Goal: Task Accomplishment & Management: Manage account settings

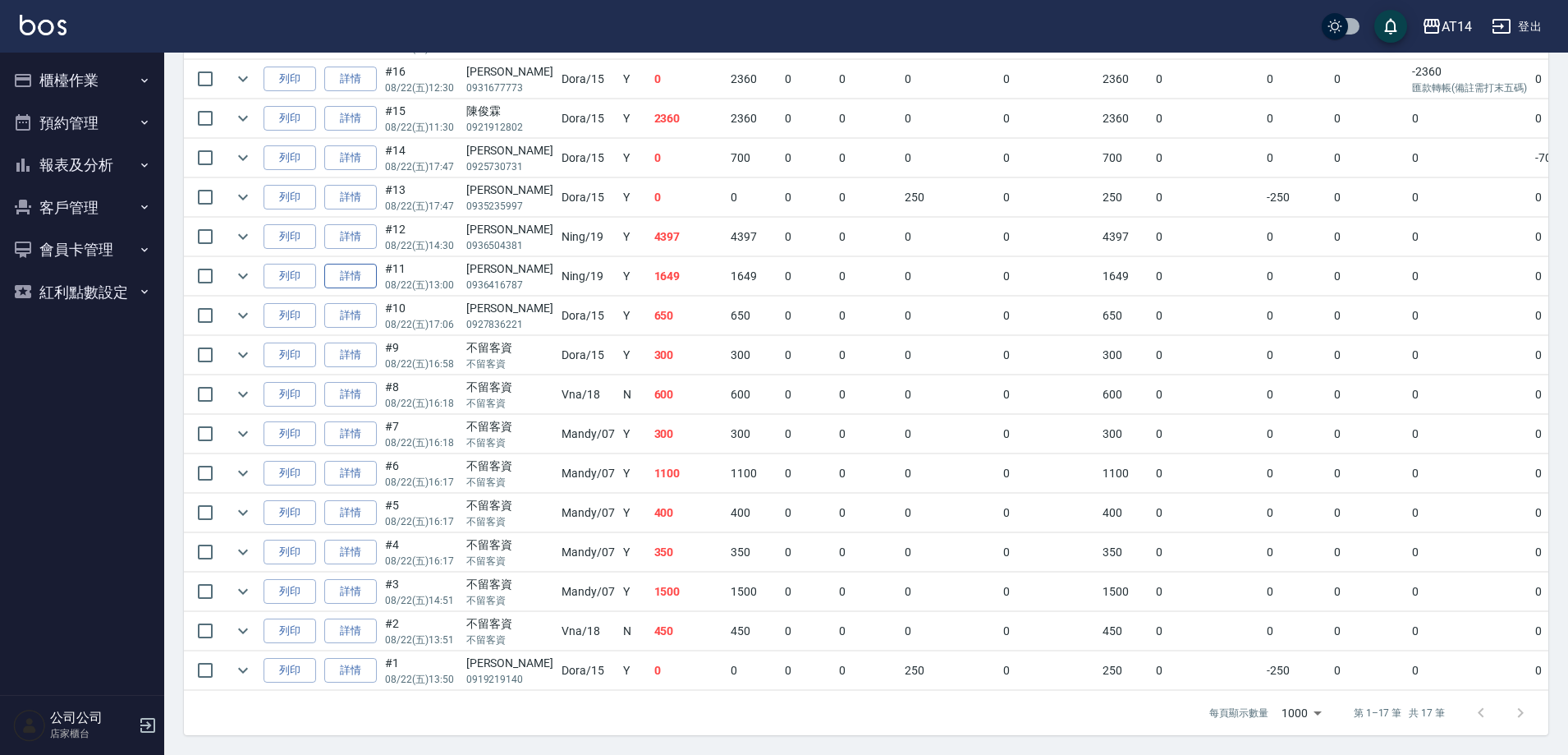
scroll to position [486, 0]
click at [90, 85] on button "櫃檯作業" at bounding box center [82, 80] width 151 height 43
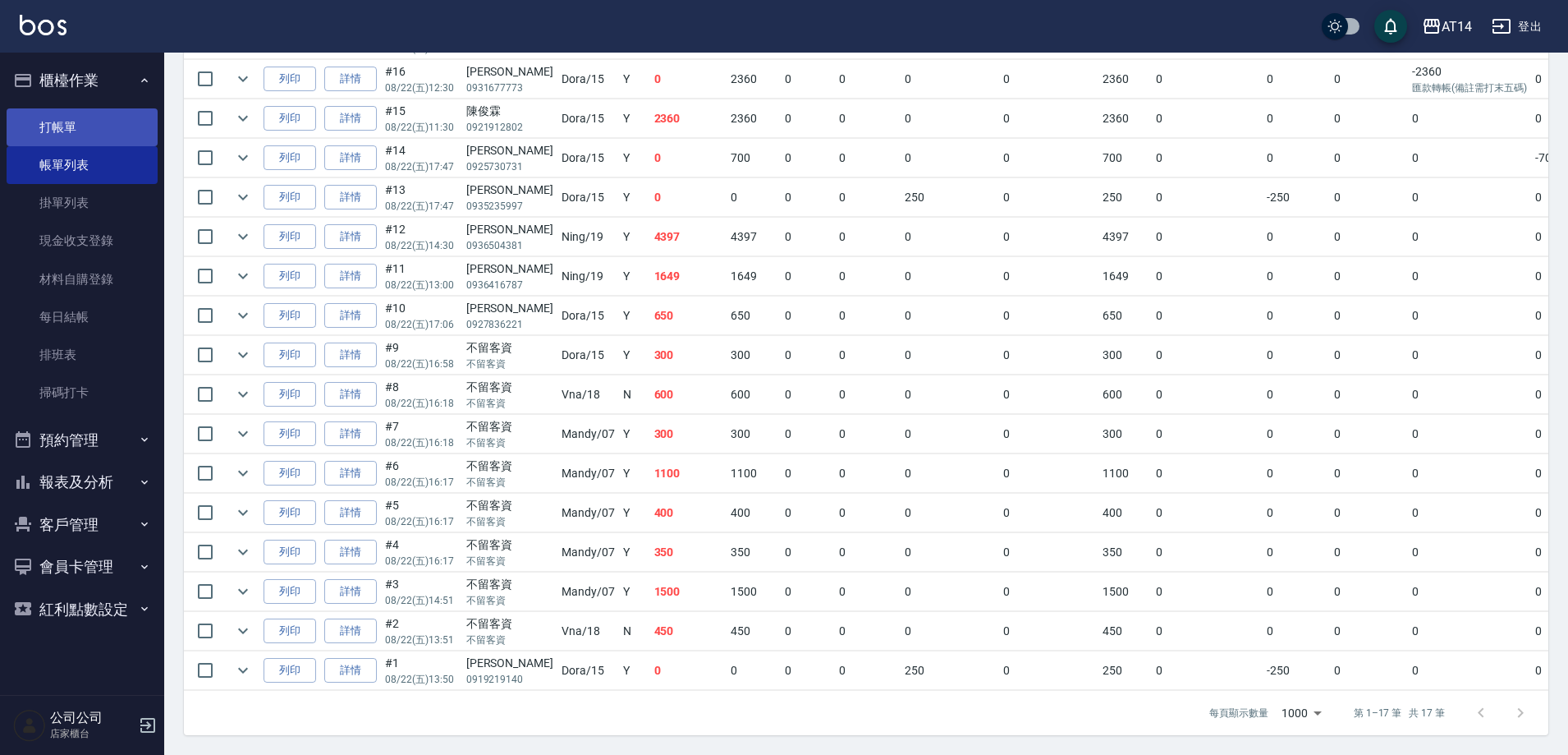
click at [78, 137] on link "打帳單" at bounding box center [82, 127] width 151 height 38
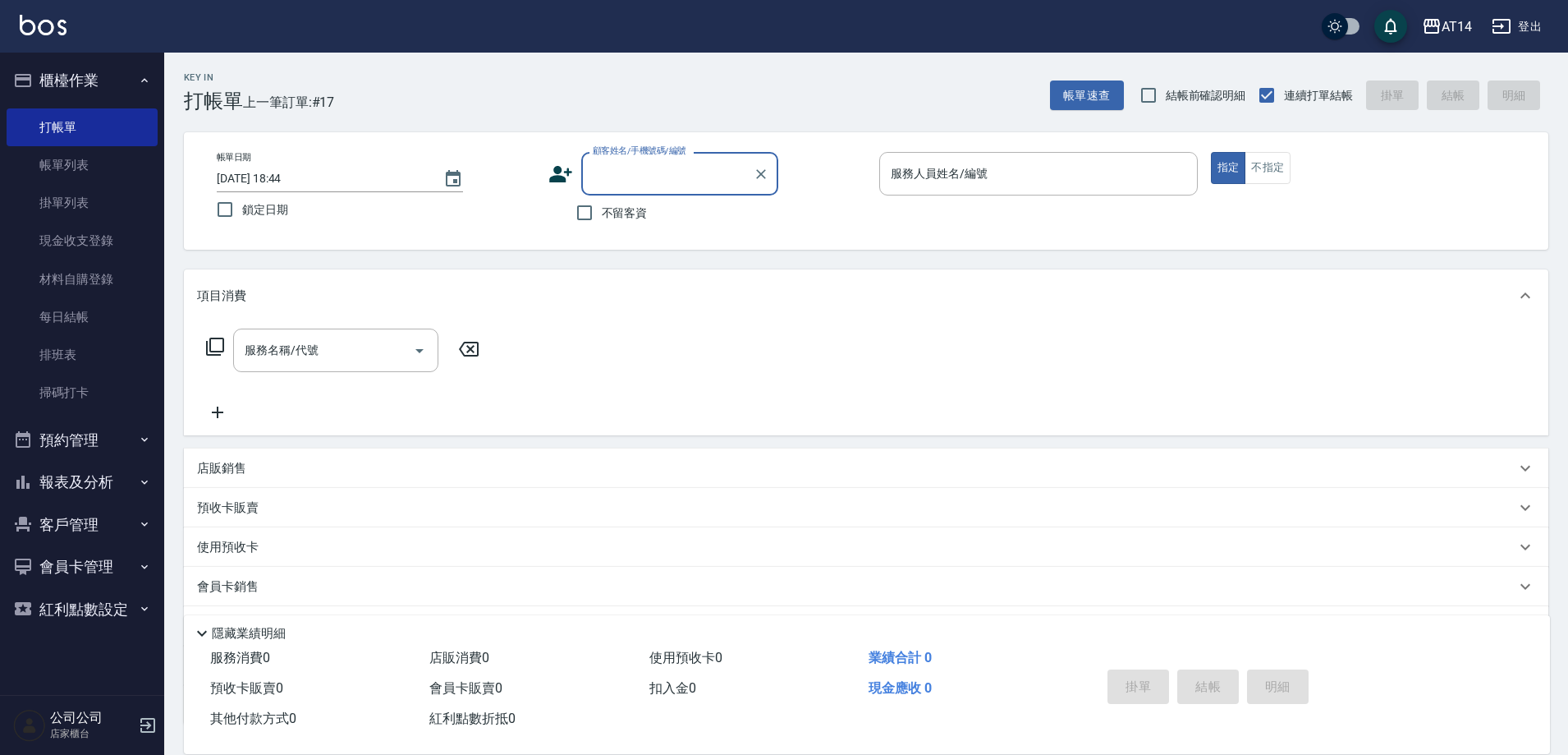
click at [608, 205] on span "不留客資" at bounding box center [625, 213] width 46 height 17
click at [602, 204] on input "不留客資" at bounding box center [584, 213] width 35 height 35
checkbox input "true"
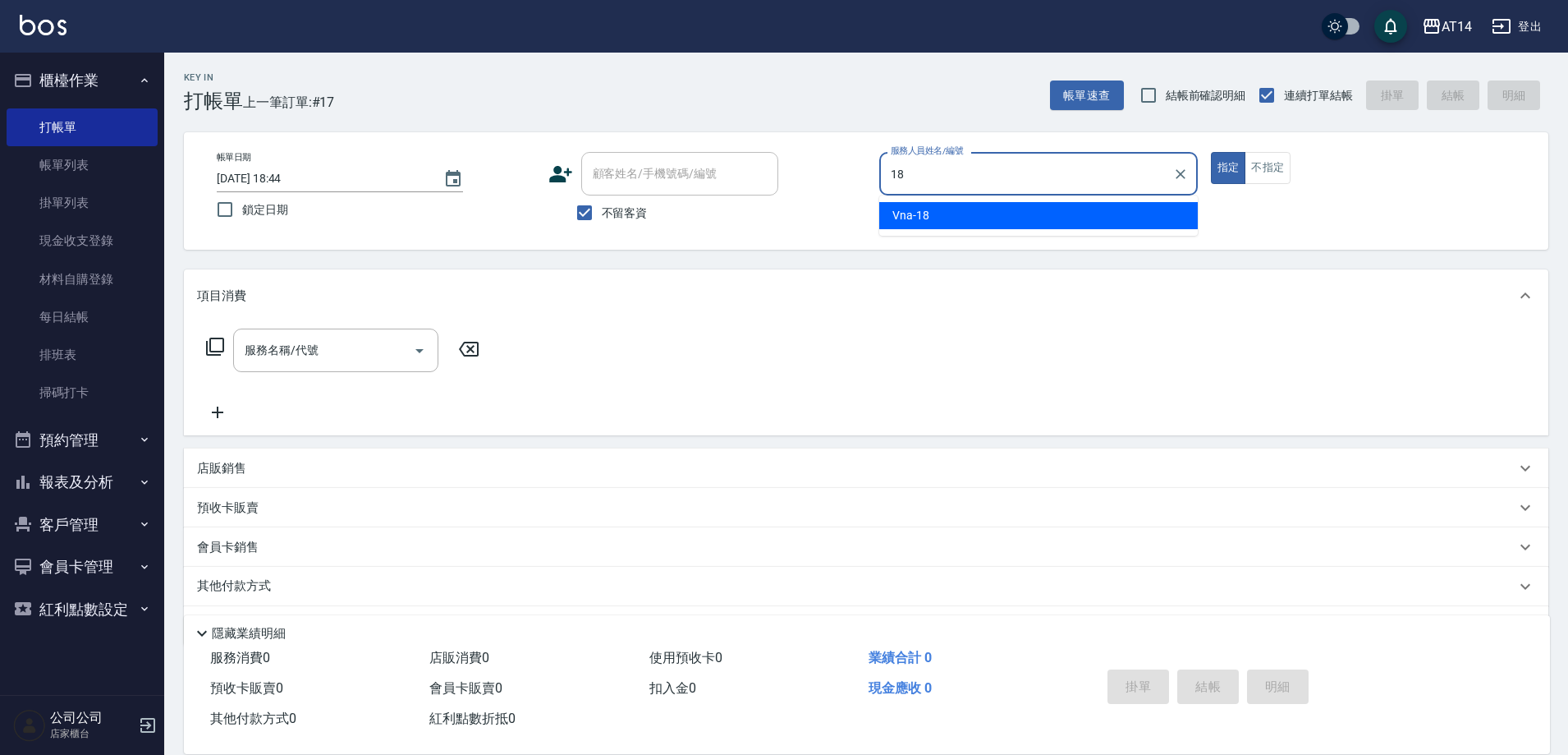
type input "Vna-18"
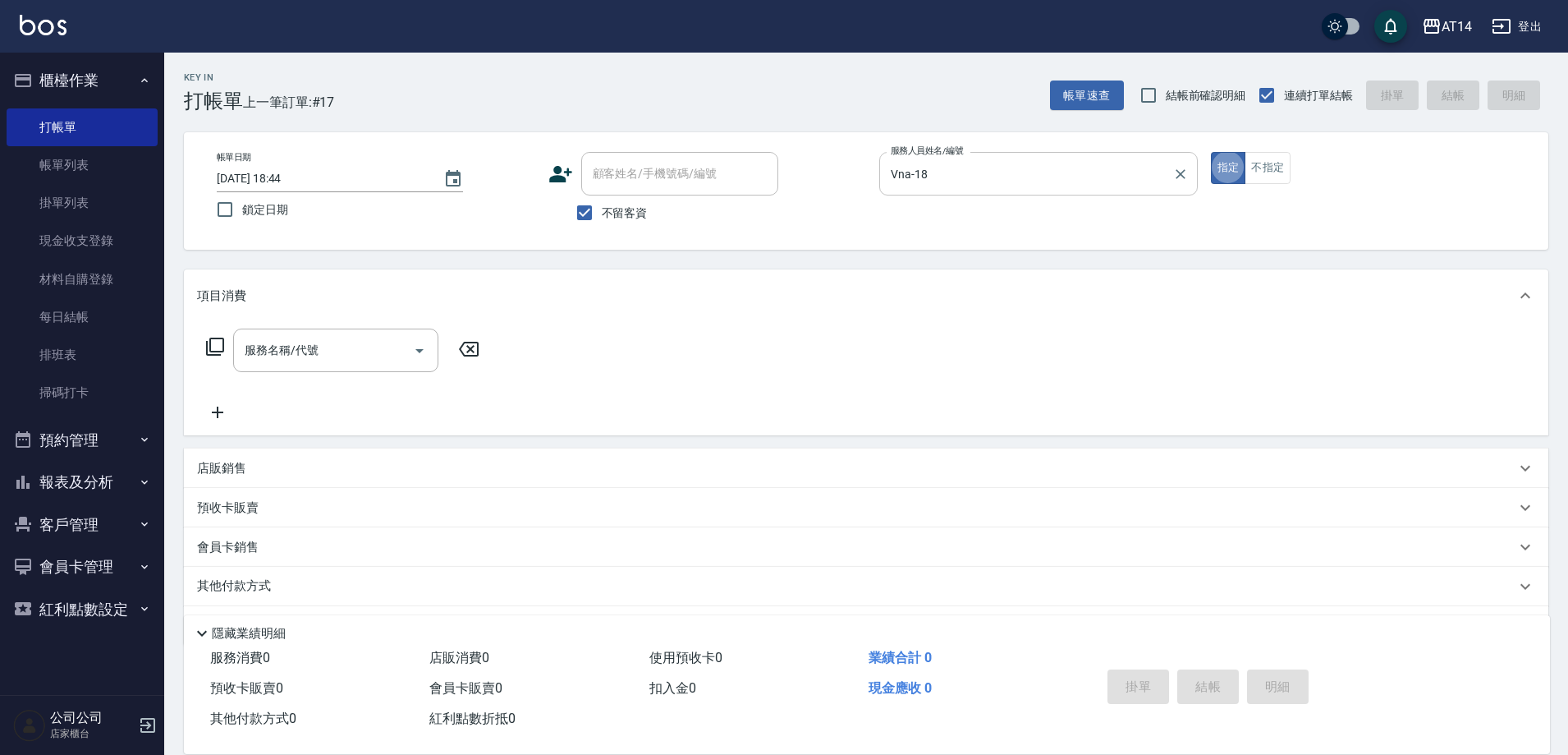
type button "true"
click at [317, 332] on div "服務名稱/代號" at bounding box center [336, 351] width 206 height 44
click at [340, 403] on span "頭皮 - 1000" at bounding box center [336, 391] width 206 height 27
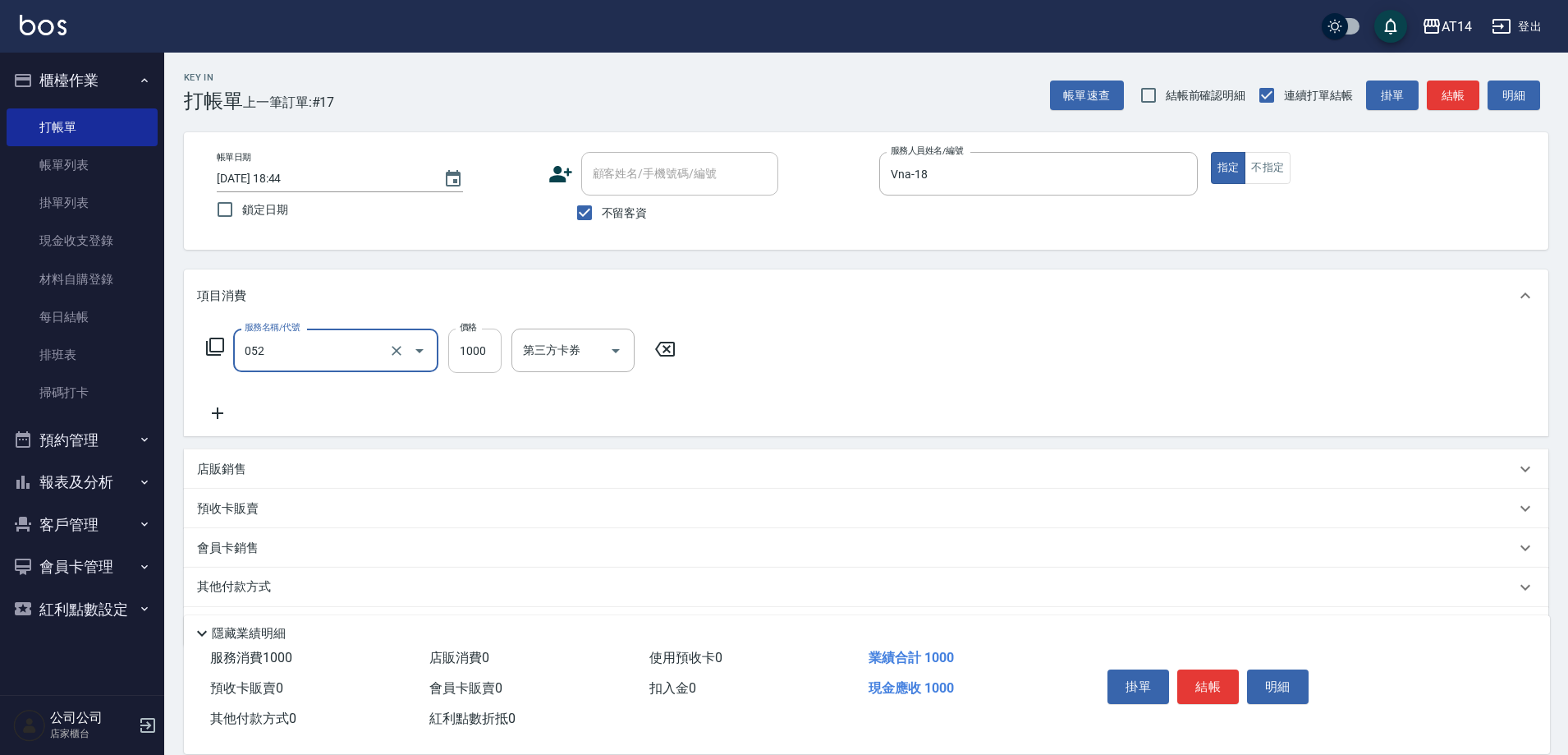
click at [482, 358] on input "1000" at bounding box center [475, 351] width 54 height 45
type input "頭皮(052)"
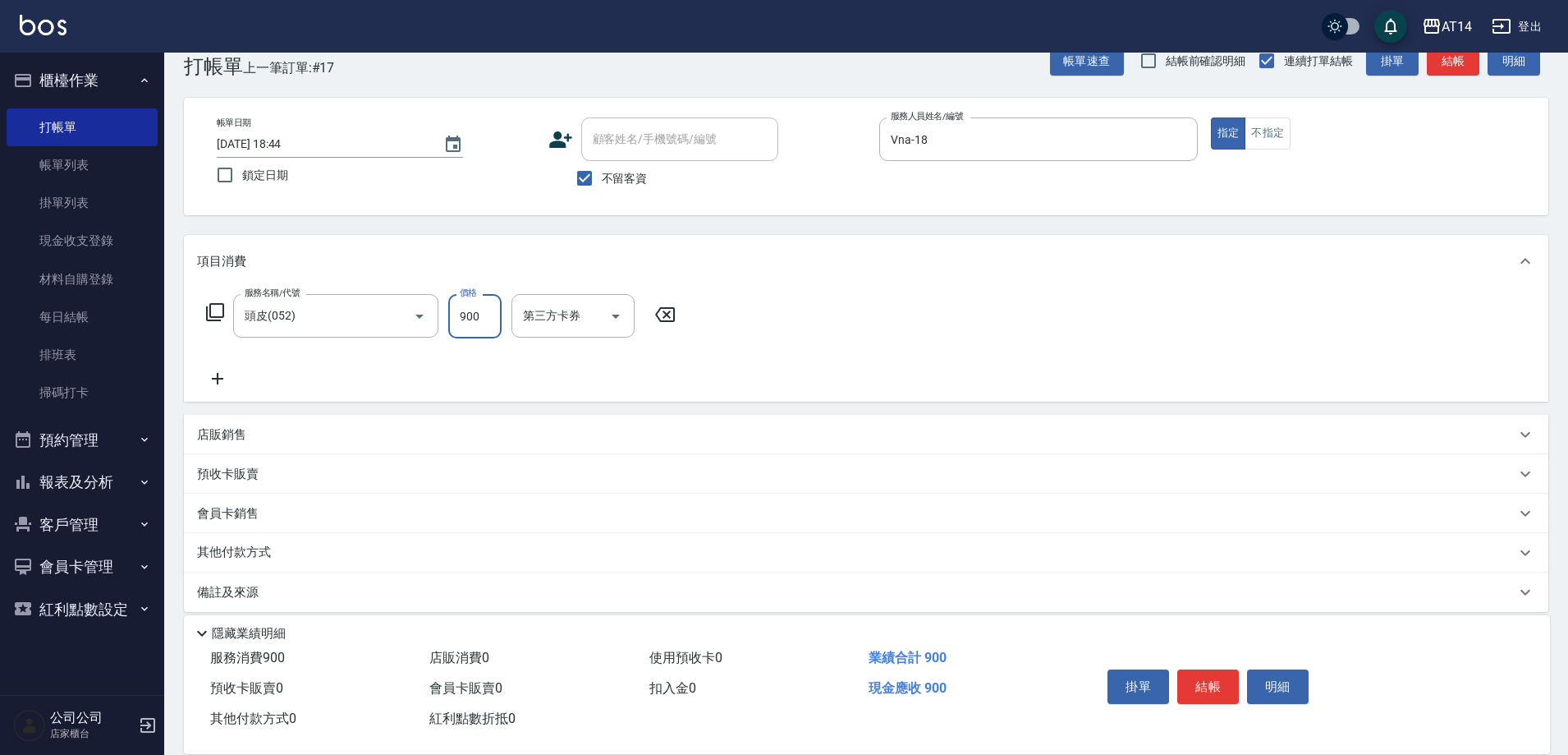
scroll to position [50, 0]
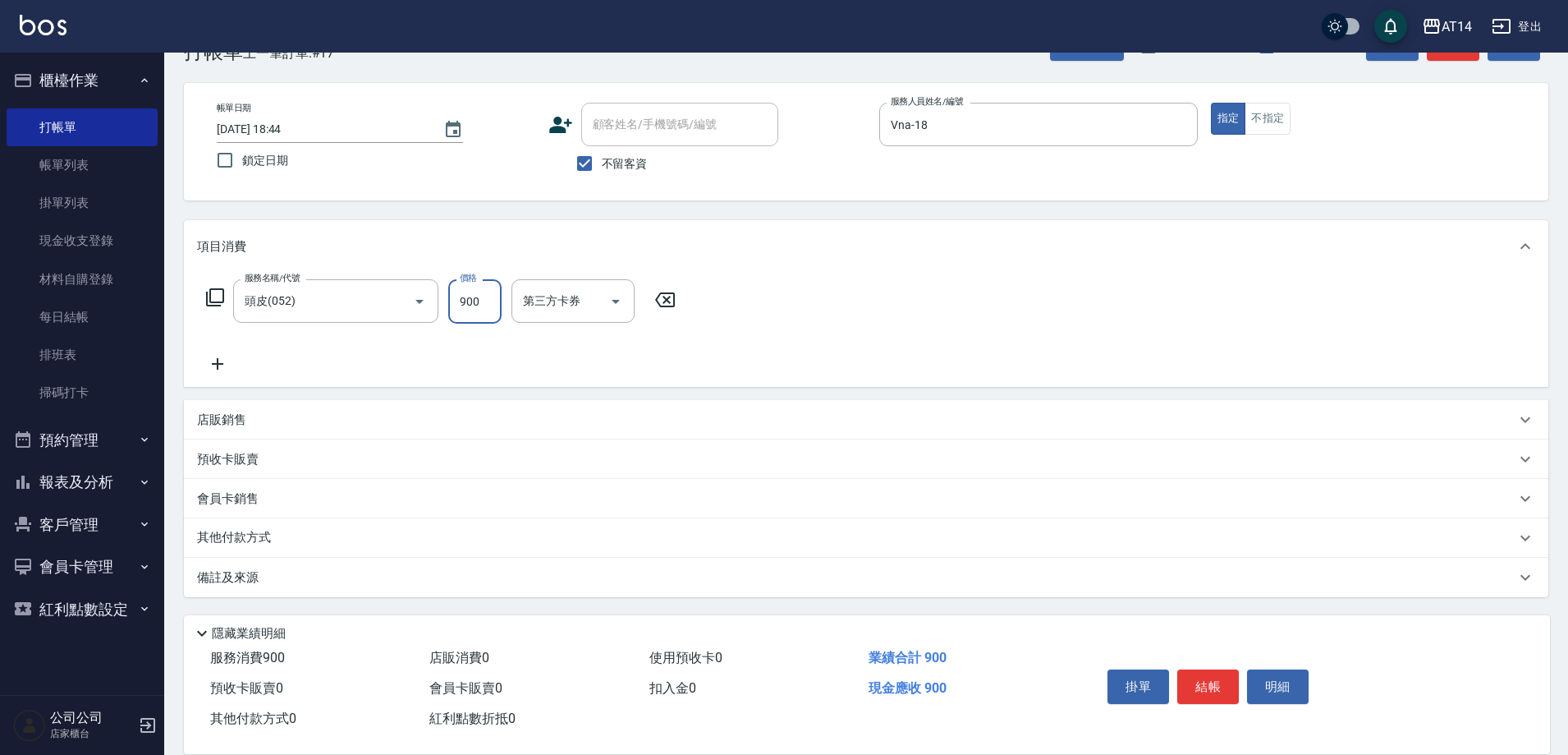
type input "900"
click at [222, 363] on icon at bounding box center [216, 364] width 41 height 20
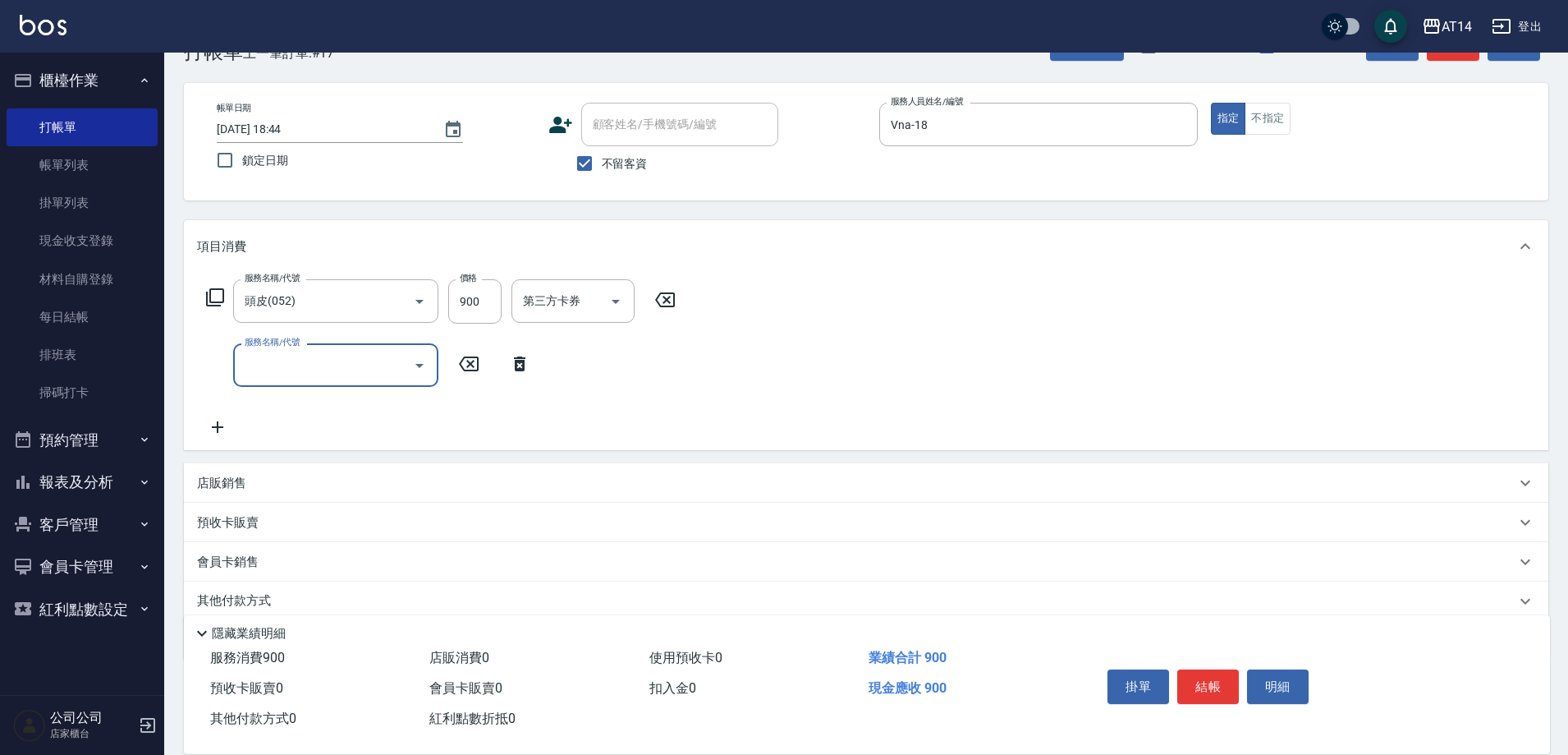
click at [344, 375] on input "服務名稱/代號" at bounding box center [323, 365] width 166 height 29
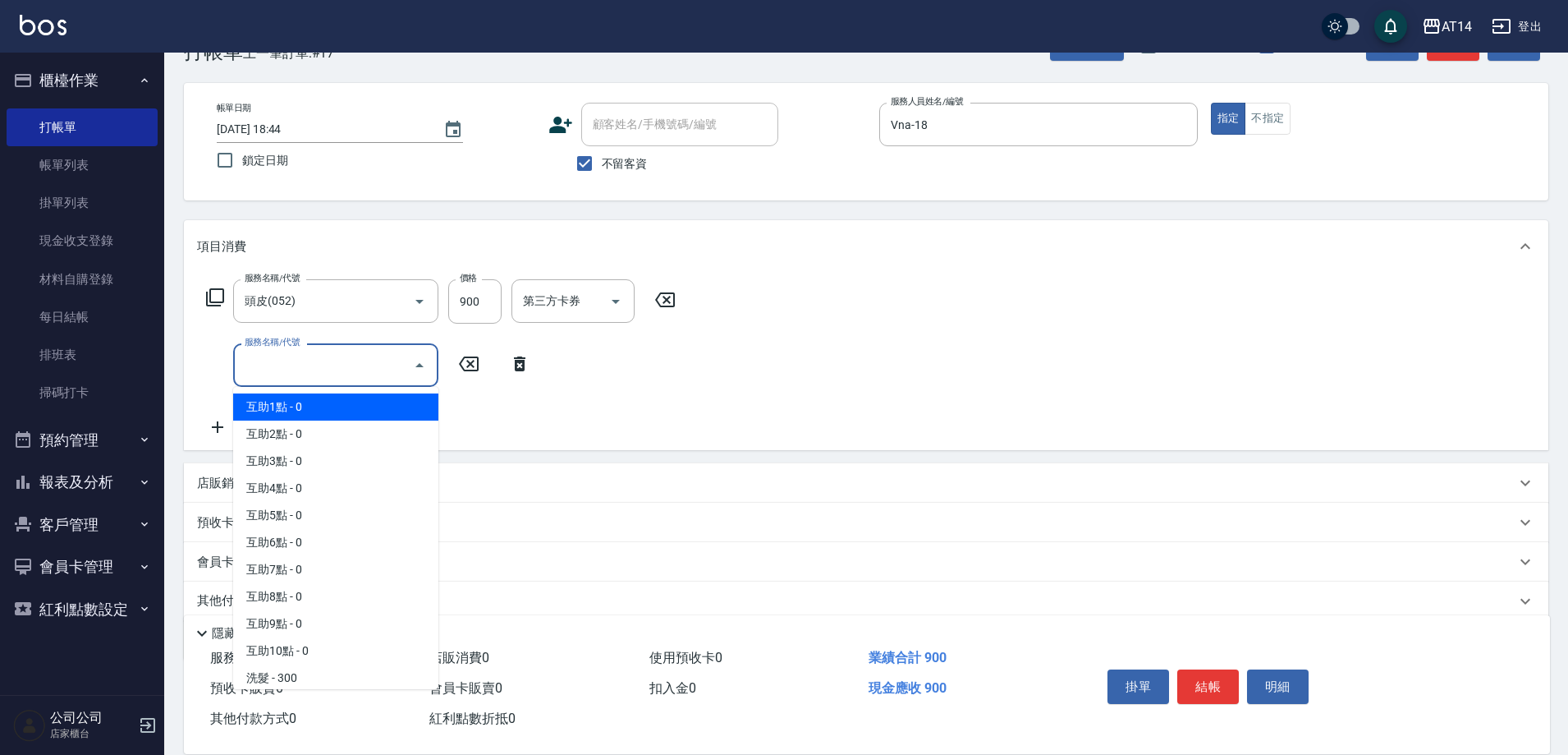
click at [326, 397] on span "互助1點 - 0" at bounding box center [336, 406] width 206 height 27
type input "互助1點(001)"
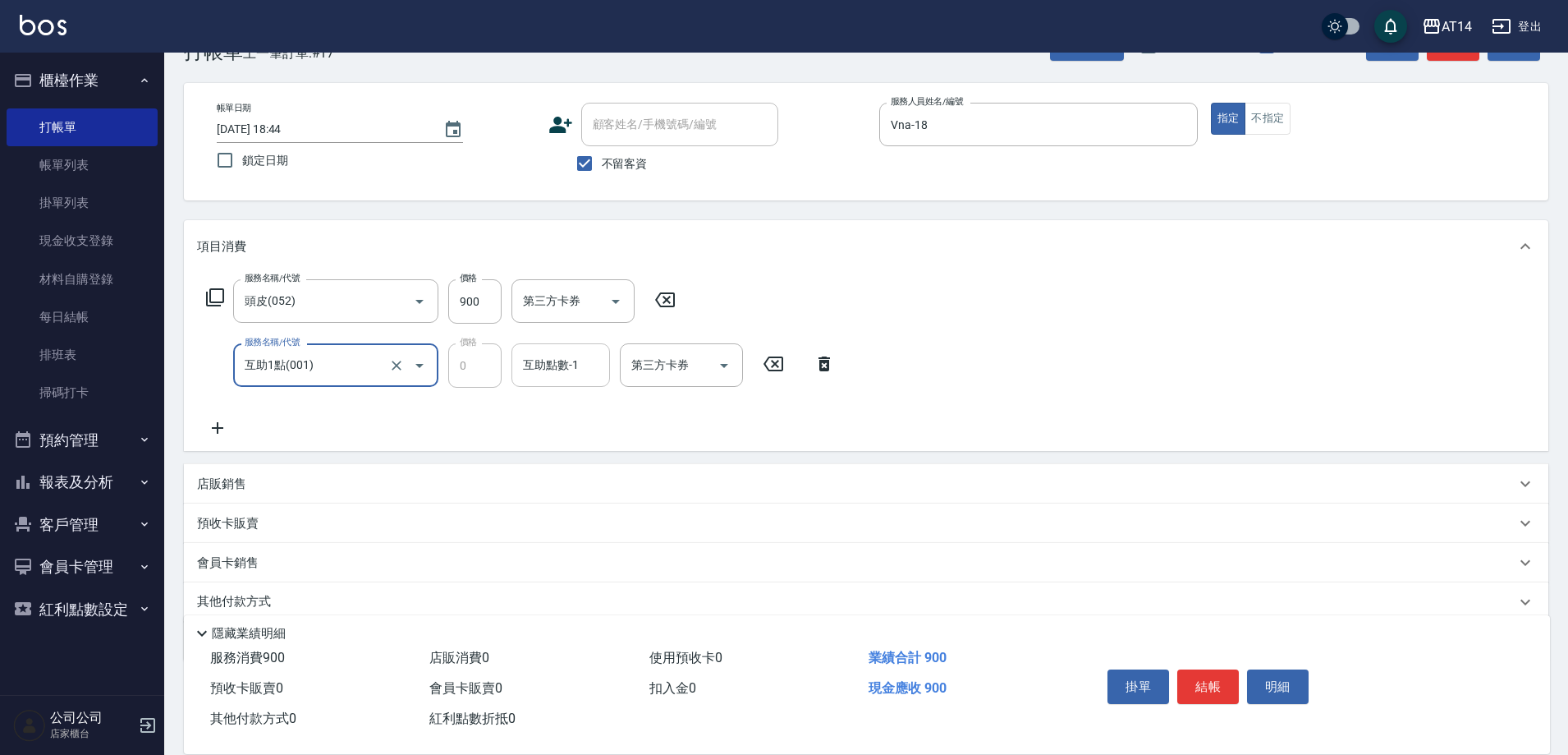
click at [553, 368] on div "互助點數-1 互助點數-1" at bounding box center [560, 366] width 98 height 44
type input "Eric-20"
click at [1436, 56] on button "結帳" at bounding box center [1453, 46] width 53 height 31
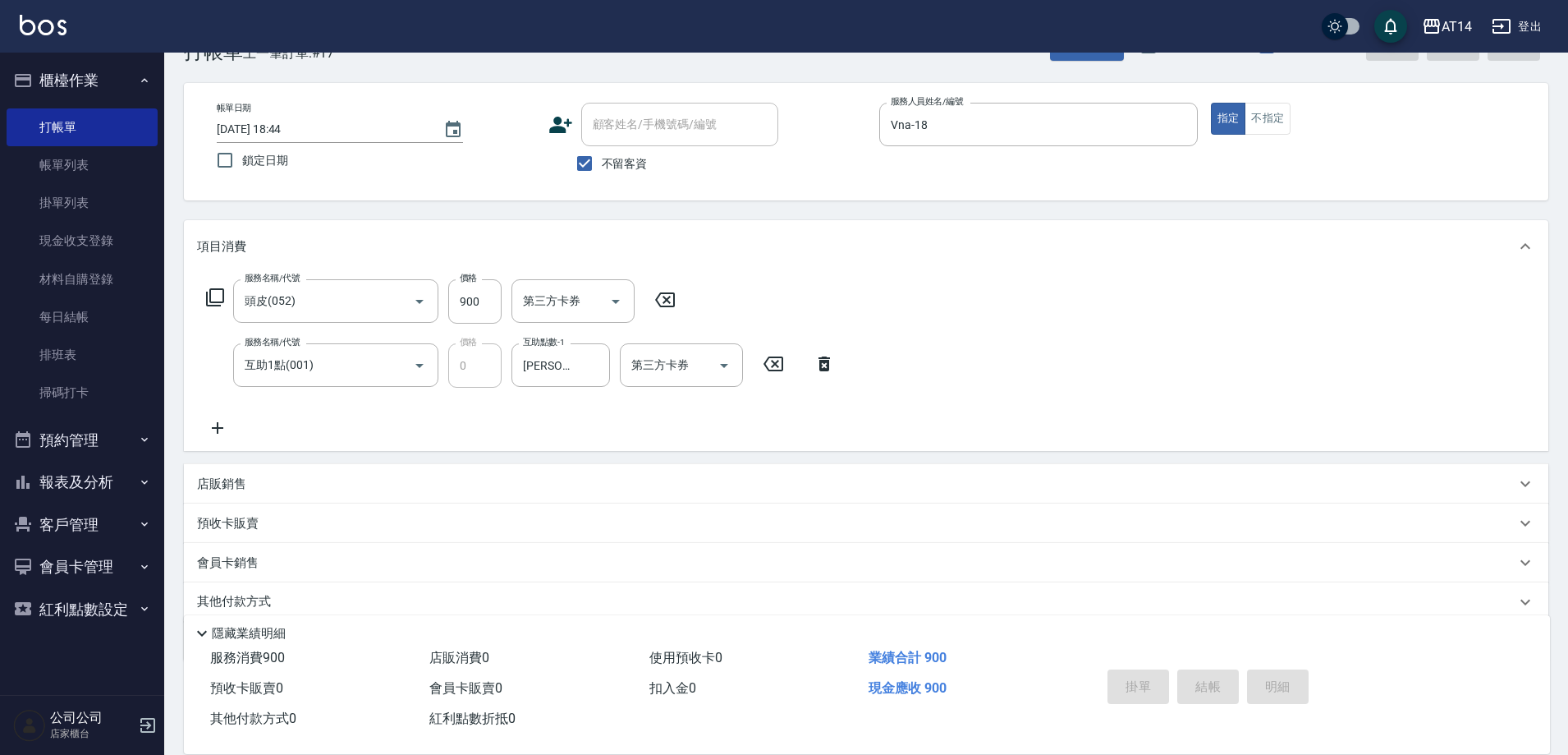
type input "2025/08/22 18:45"
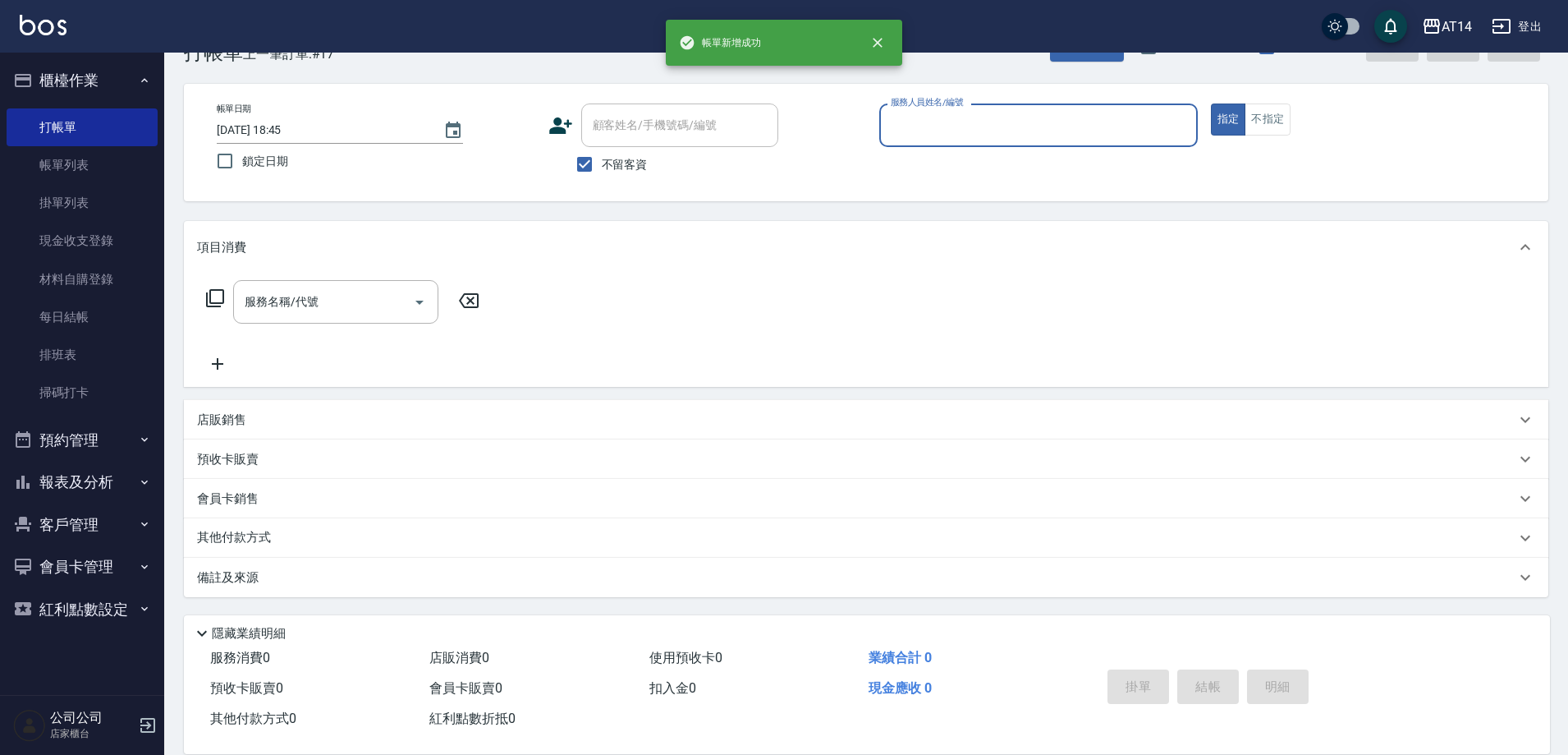
scroll to position [49, 0]
click at [568, 130] on icon at bounding box center [560, 125] width 25 height 25
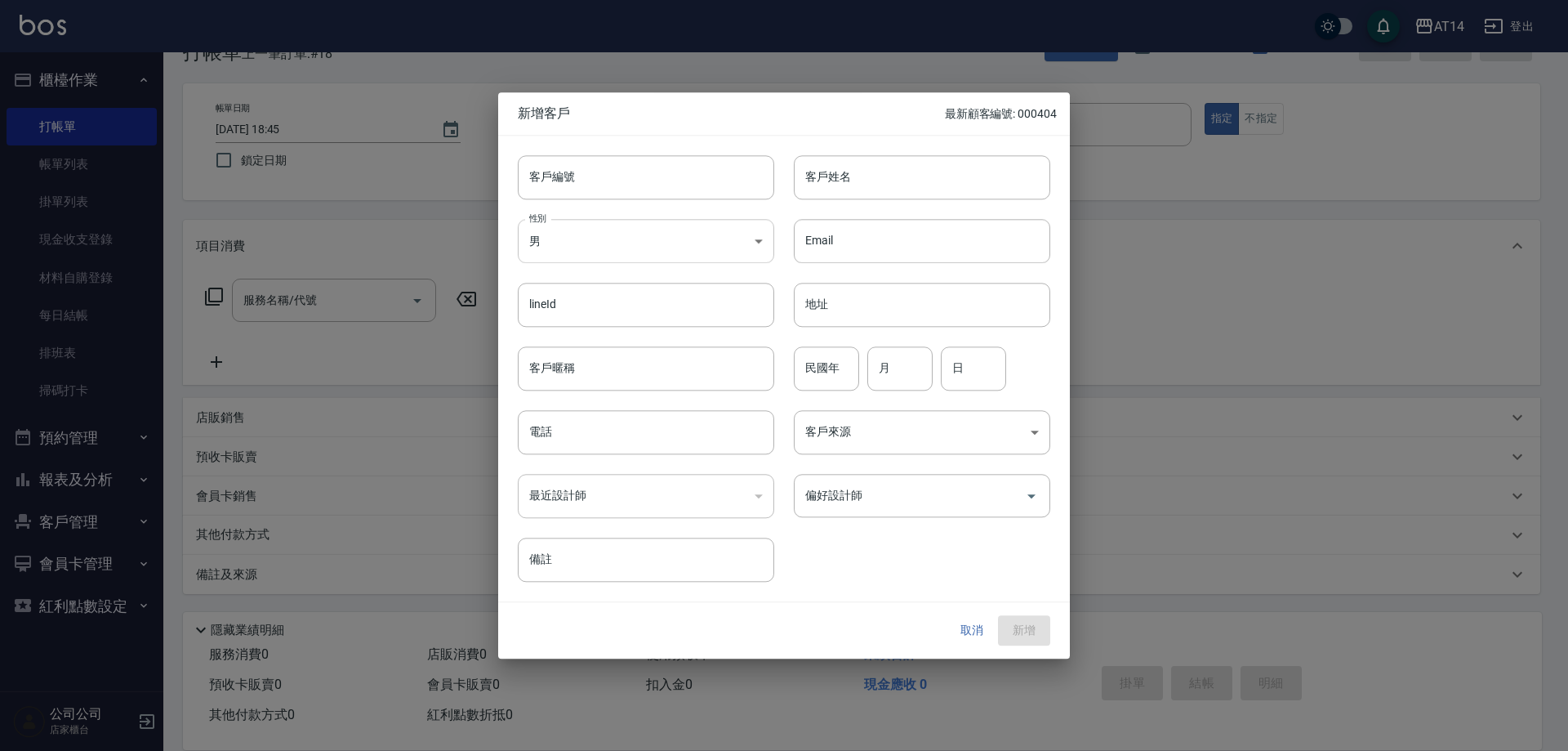
click at [573, 248] on body "AT14 登出 櫃檯作業 打帳單 帳單列表 掛單列表 現金收支登錄 材料自購登錄 每日結帳 排班表 掃碼打卡 預約管理 預約管理 單日預約紀錄 單週預約紀錄 …" at bounding box center [784, 351] width 1568 height 799
click at [566, 342] on li "女" at bounding box center [646, 336] width 257 height 27
type input "FEMALE"
click at [898, 175] on input "客戶姓名" at bounding box center [923, 177] width 257 height 44
paste input "♎"
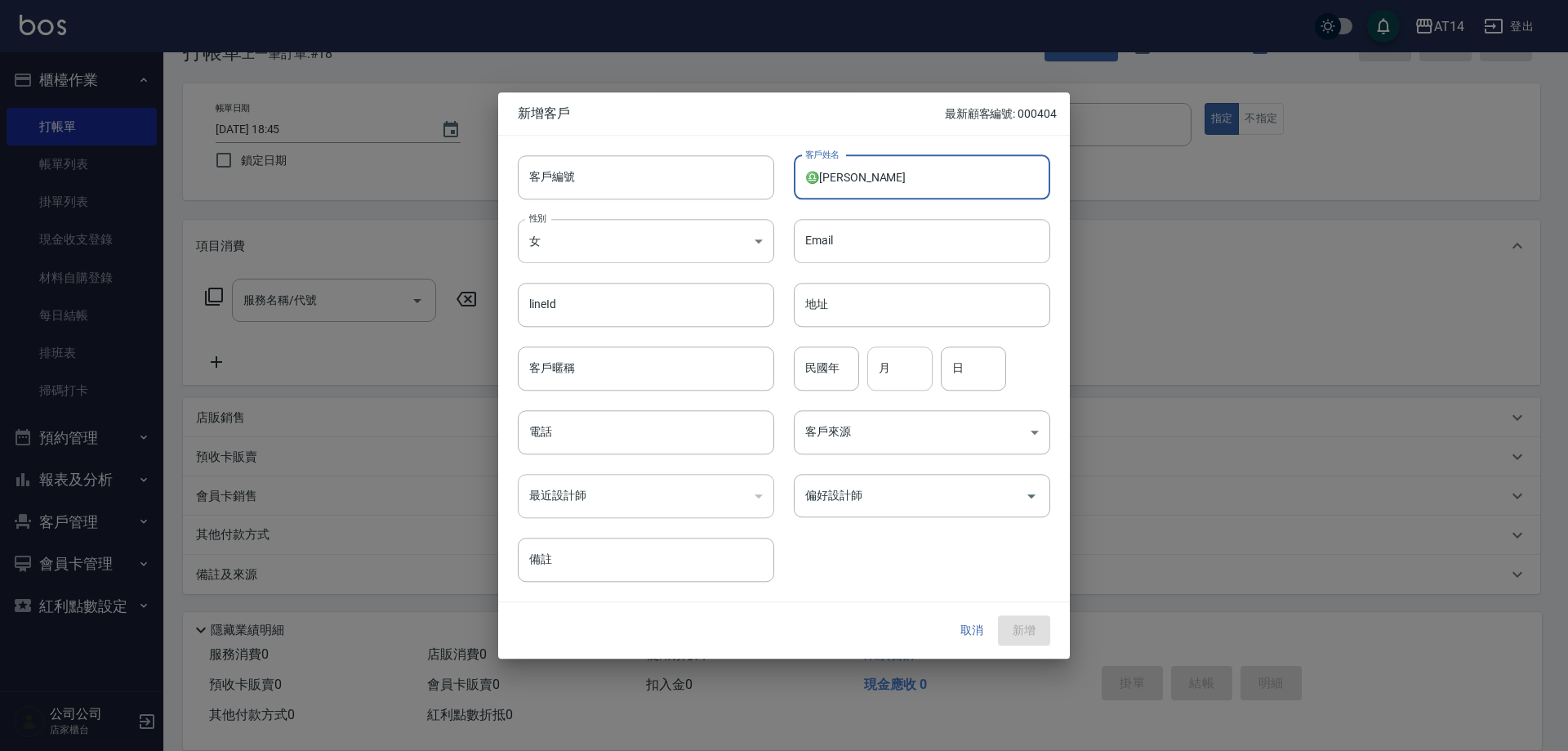
type input "♎小潔"
drag, startPoint x: 890, startPoint y: 372, endPoint x: 874, endPoint y: 352, distance: 25.6
click at [890, 372] on input "月" at bounding box center [900, 369] width 65 height 44
type input "10"
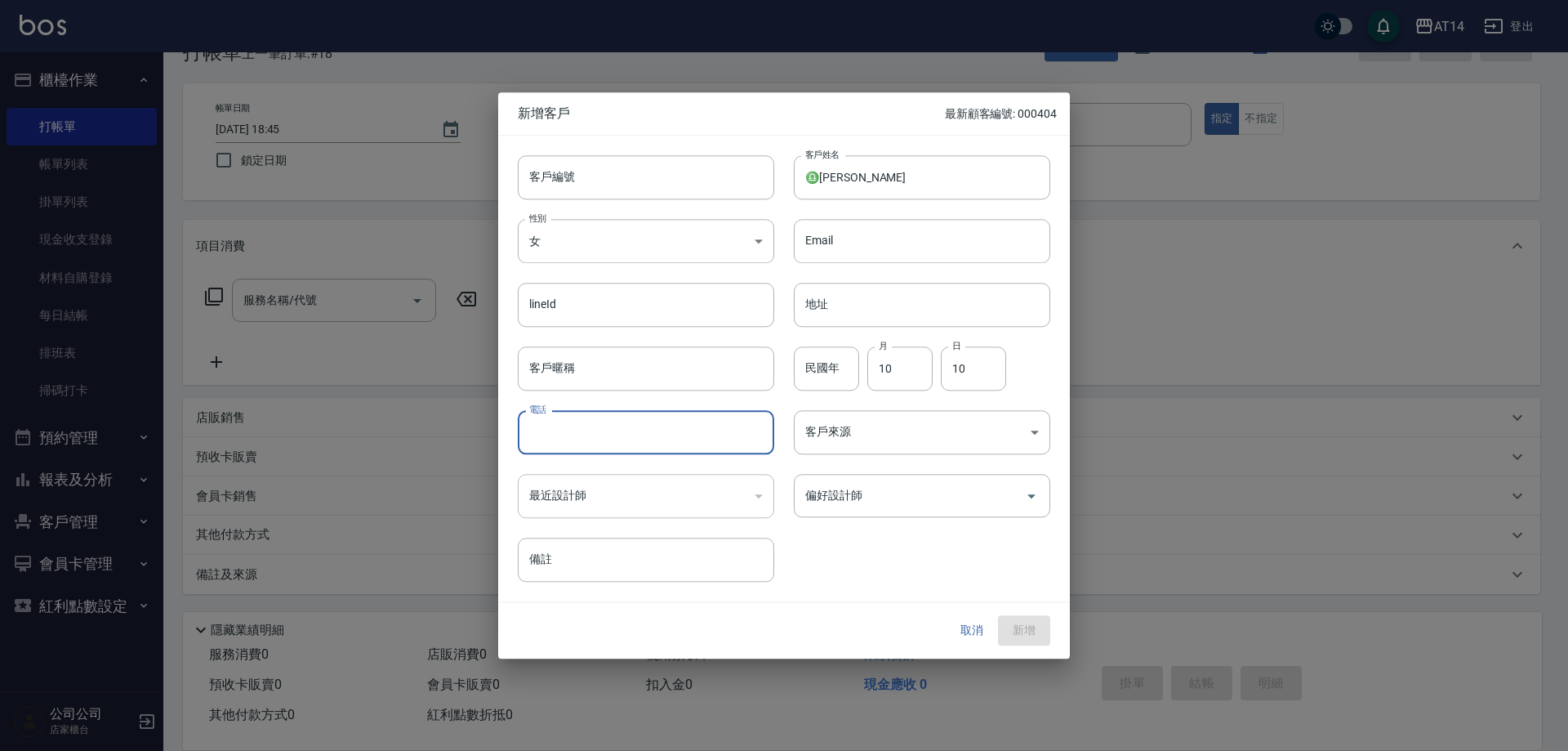
click at [593, 427] on input "電話" at bounding box center [646, 432] width 257 height 44
type input "0936196677"
click at [1019, 624] on button "新增" at bounding box center [1024, 630] width 52 height 31
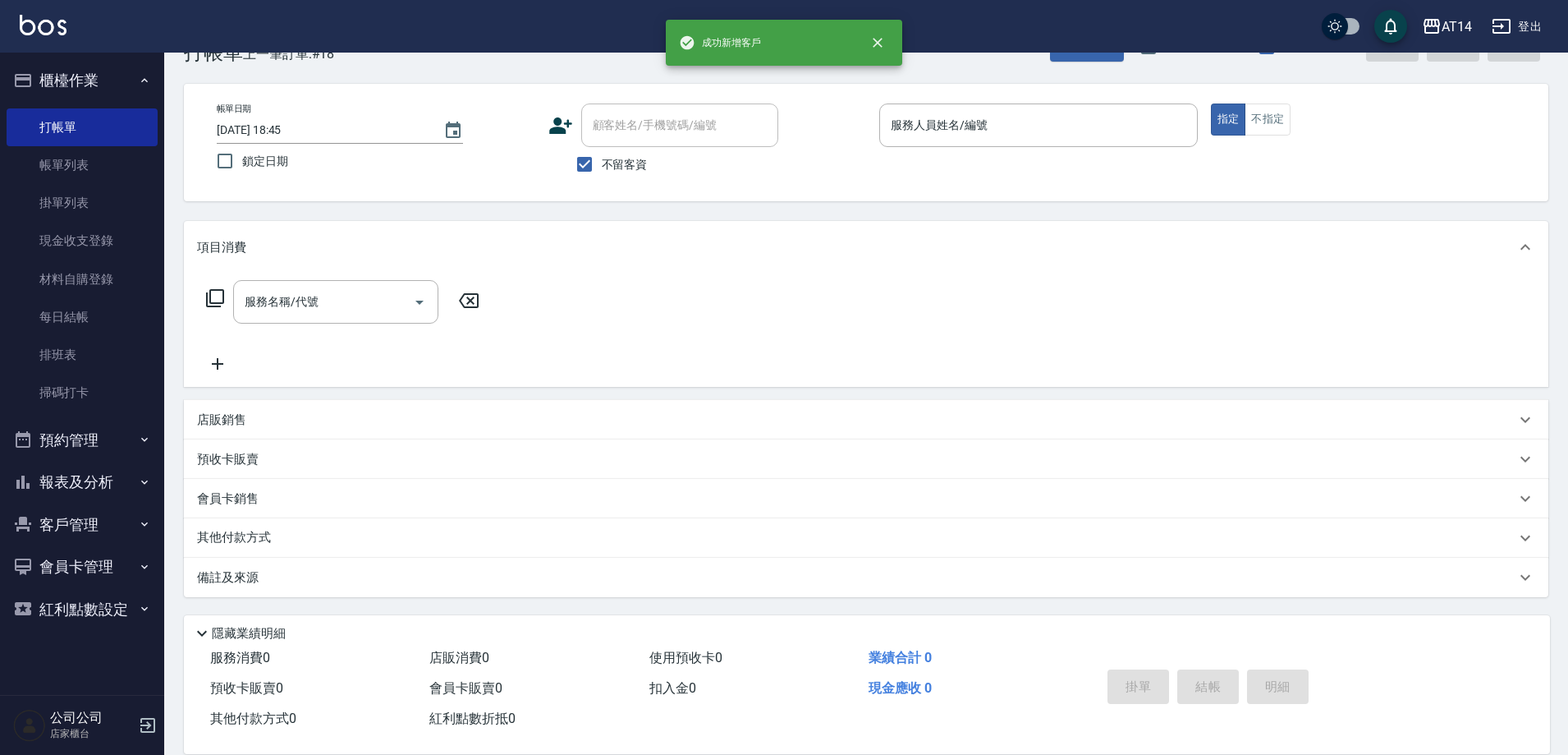
click at [607, 156] on span "不留客資" at bounding box center [625, 164] width 46 height 17
click at [602, 155] on input "不留客資" at bounding box center [584, 164] width 35 height 35
checkbox input "false"
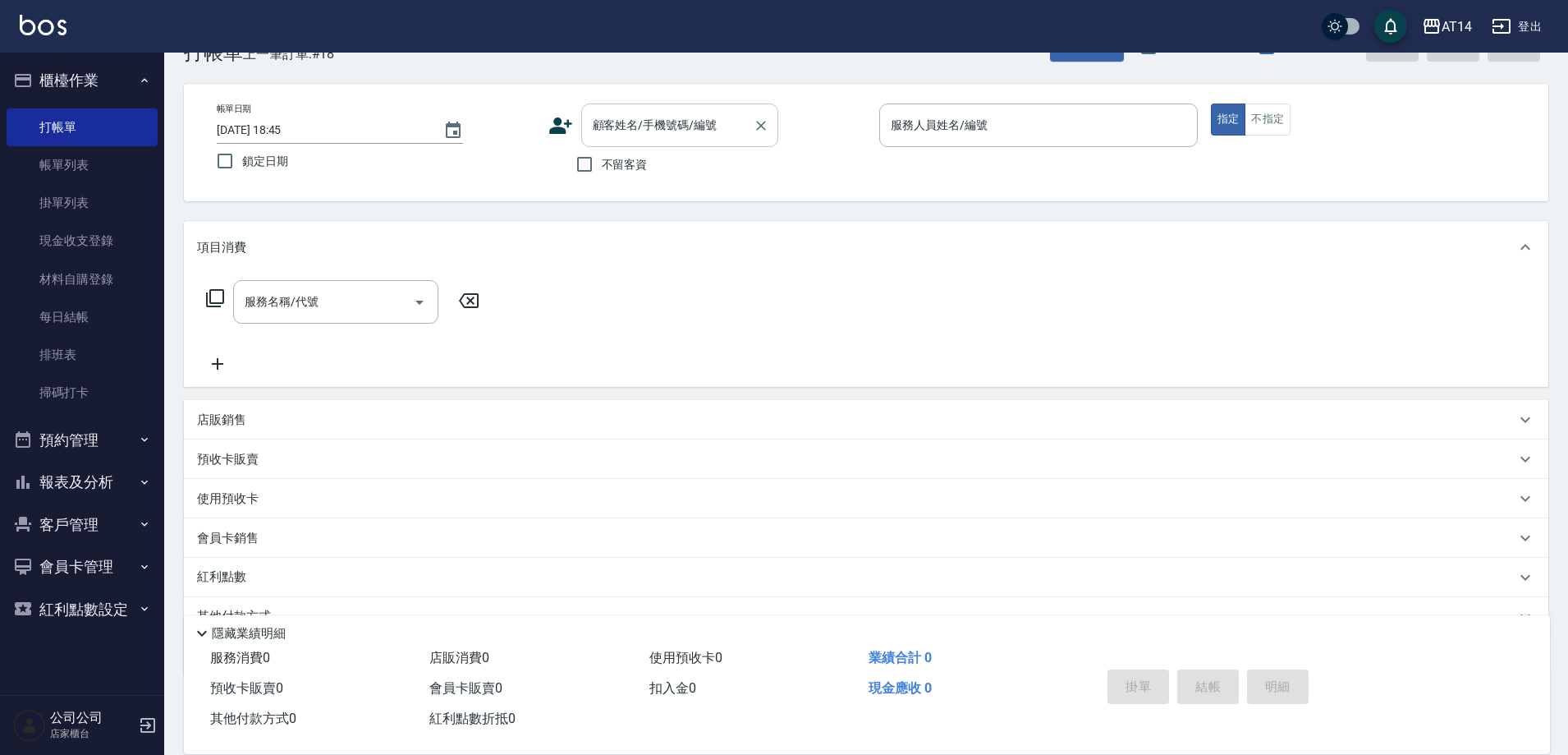
click at [622, 125] on div "顧客姓名/手機號碼/編號 顧客姓名/手機號碼/編號" at bounding box center [679, 125] width 197 height 44
paste input "♎"
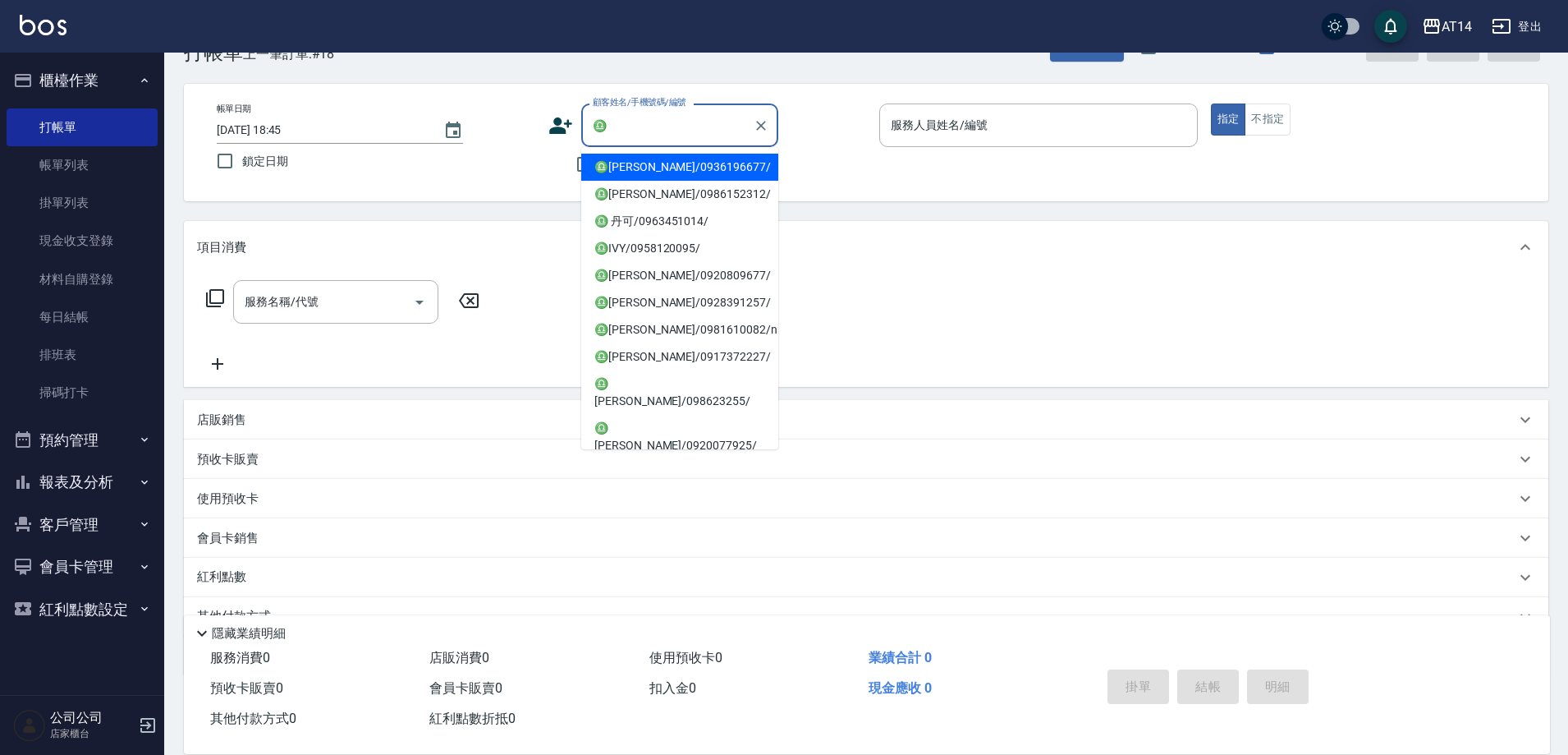
click at [675, 165] on li "♎[PERSON_NAME]/0936196677/" at bounding box center [679, 167] width 197 height 27
type input "♎[PERSON_NAME]/0936196677/"
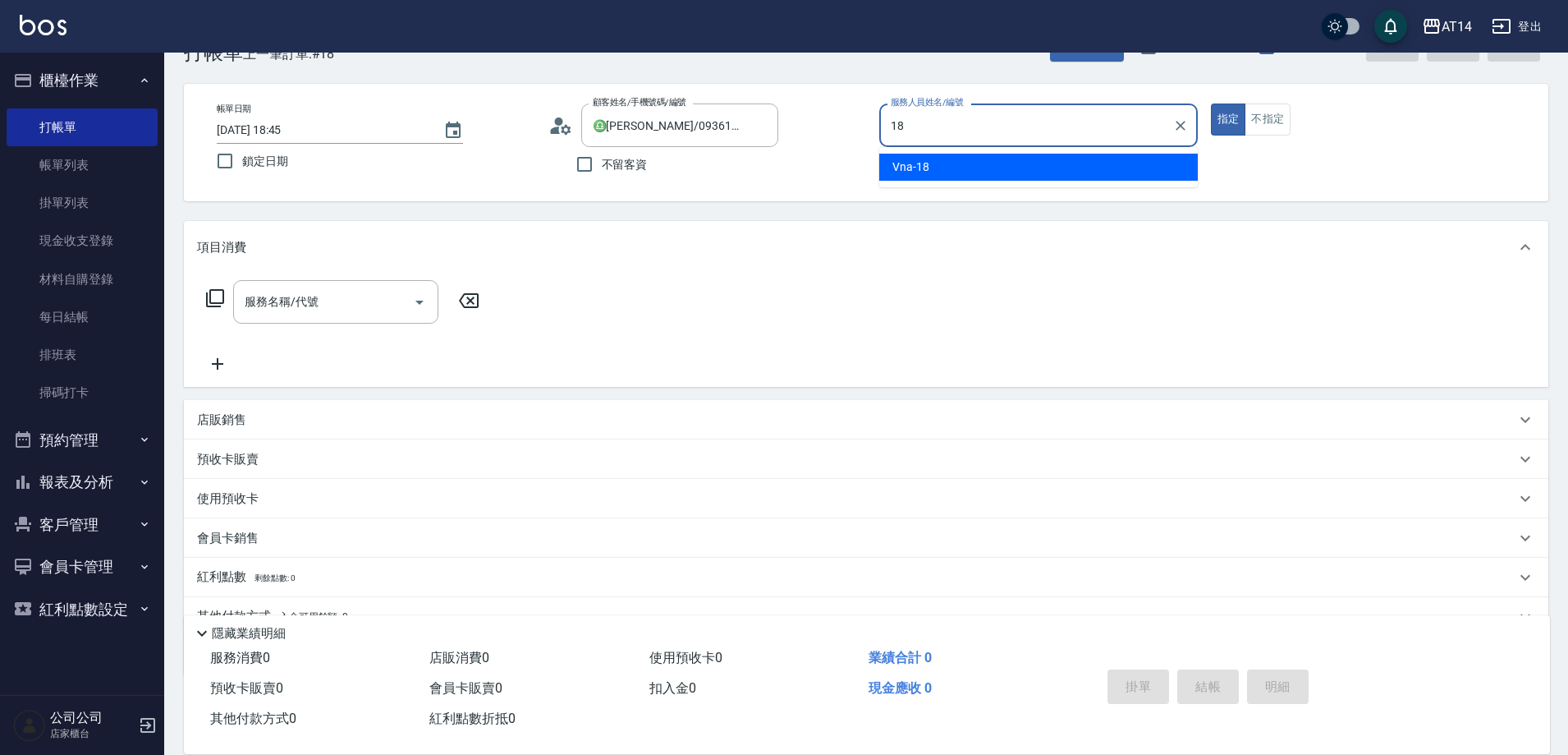
type input "Vna-18"
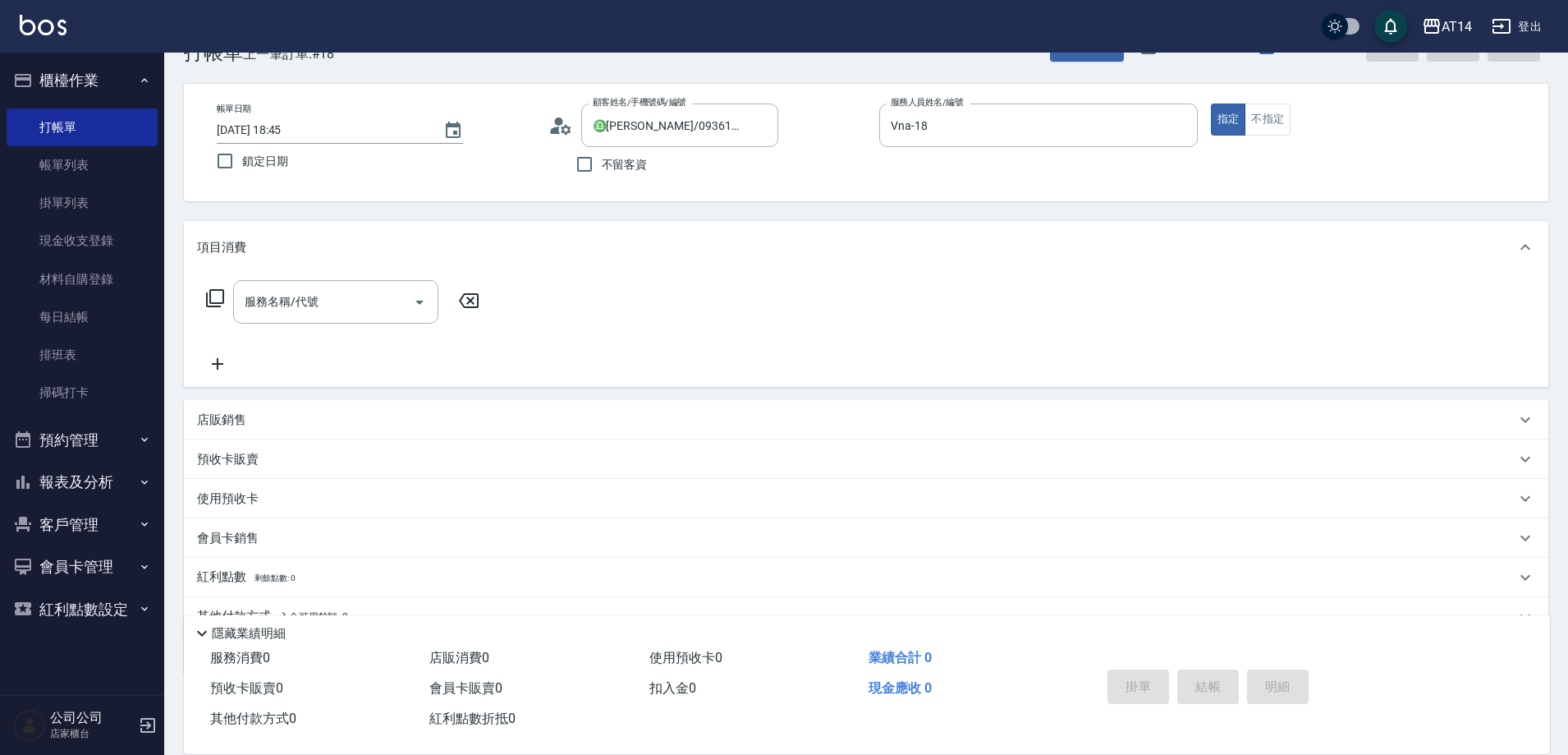
drag, startPoint x: 345, startPoint y: 277, endPoint x: 338, endPoint y: 292, distance: 16.6
click at [345, 278] on div "服務名稱/代號 服務名稱/代號" at bounding box center [866, 330] width 1364 height 113
click at [338, 292] on input "服務名稱/代號" at bounding box center [323, 301] width 166 height 29
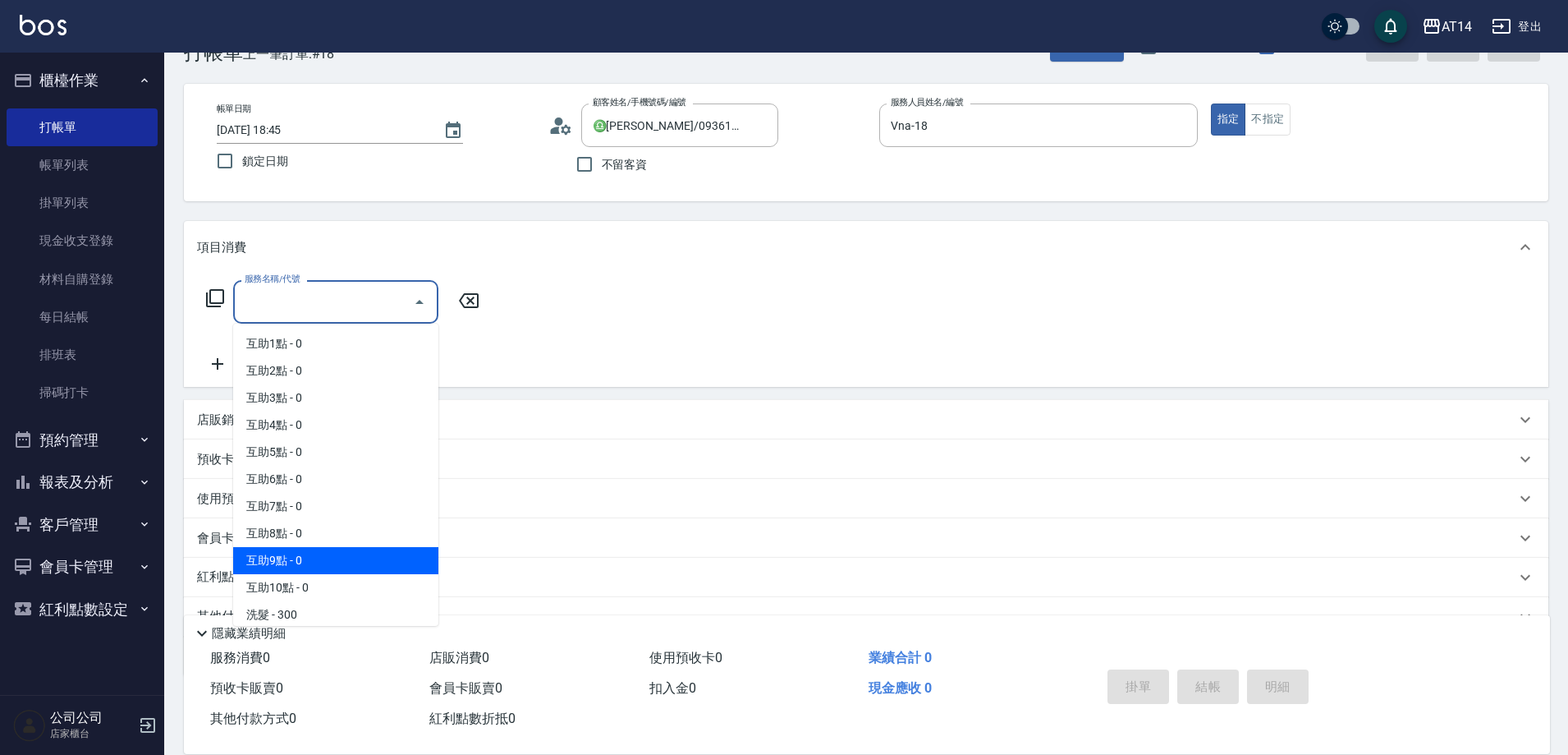
scroll to position [82, 0]
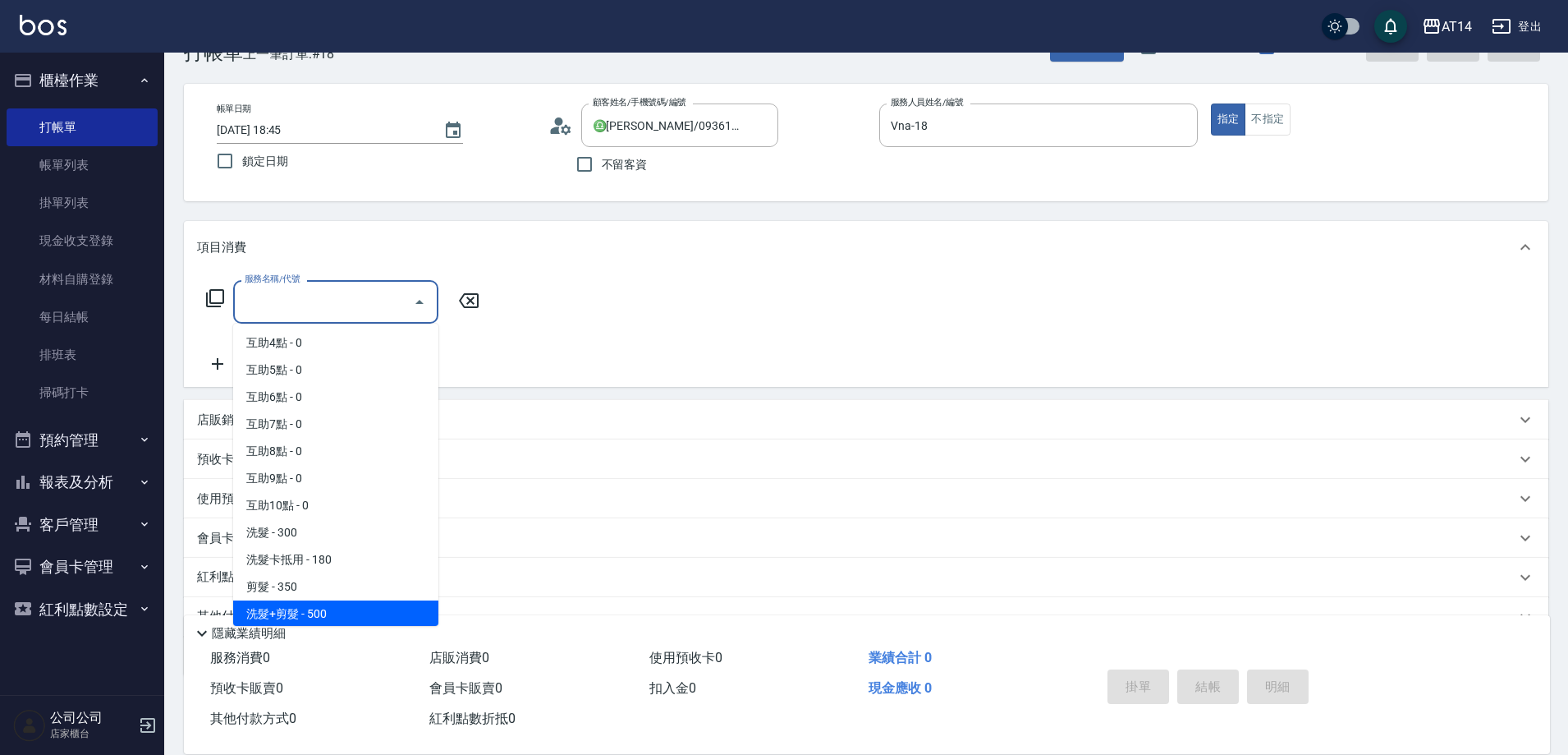
click at [301, 610] on span "洗髮+剪髮 - 500" at bounding box center [336, 613] width 206 height 27
type input "洗髮+剪髮(022)"
type input "1"
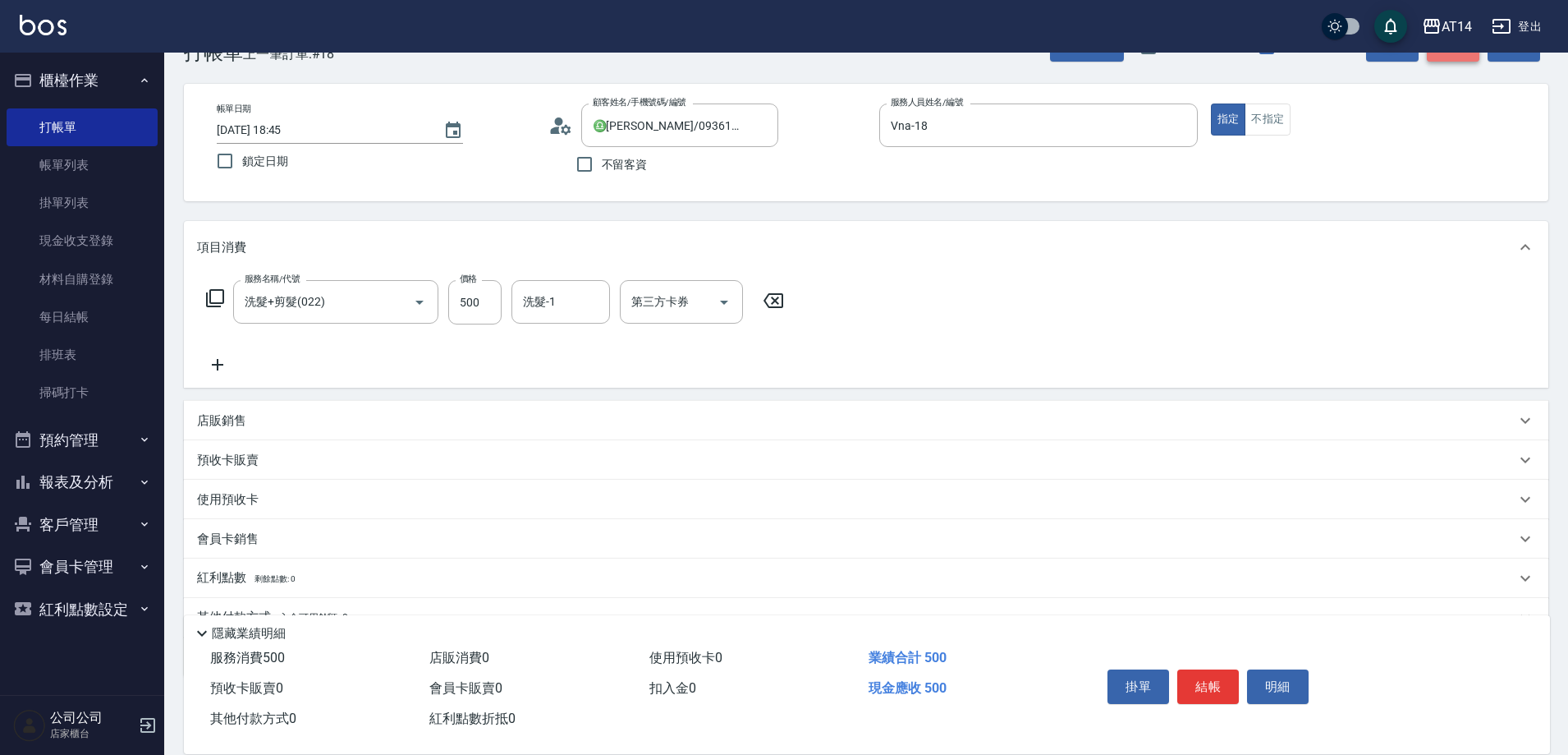
click at [1460, 60] on button "結帳" at bounding box center [1453, 47] width 53 height 31
type input "2025/08/22 18:47"
type input "0"
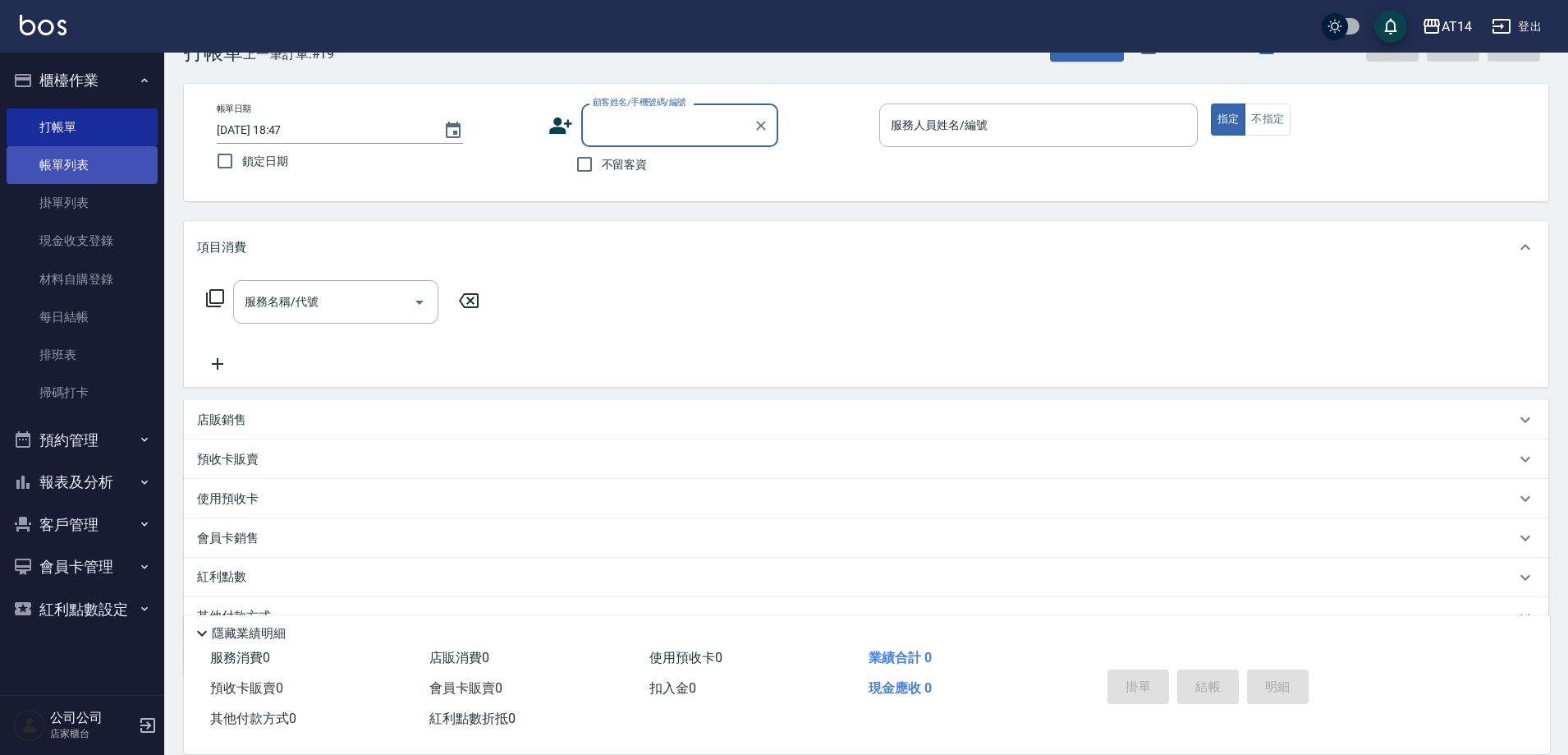
click at [50, 161] on link "帳單列表" at bounding box center [82, 165] width 151 height 38
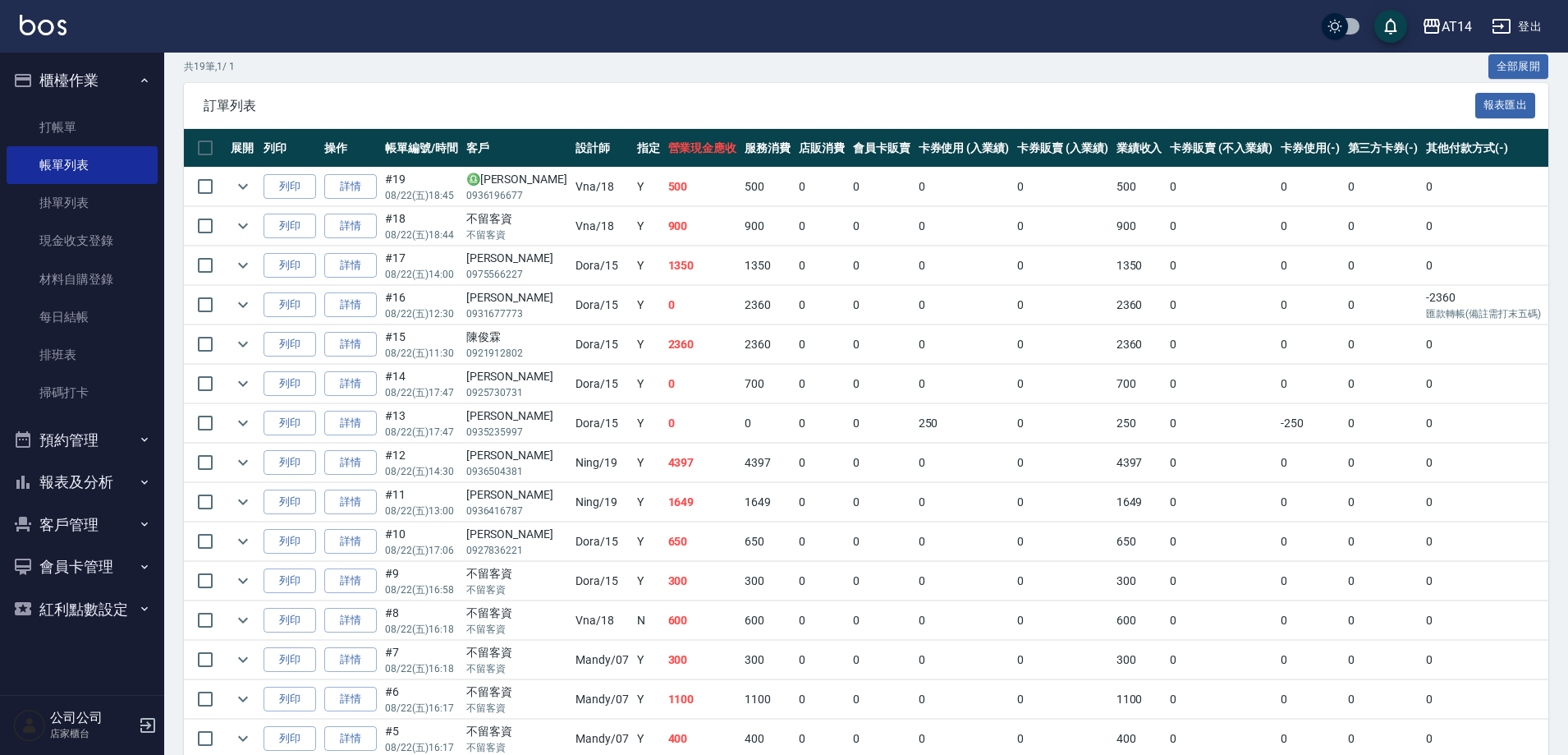
scroll to position [329, 0]
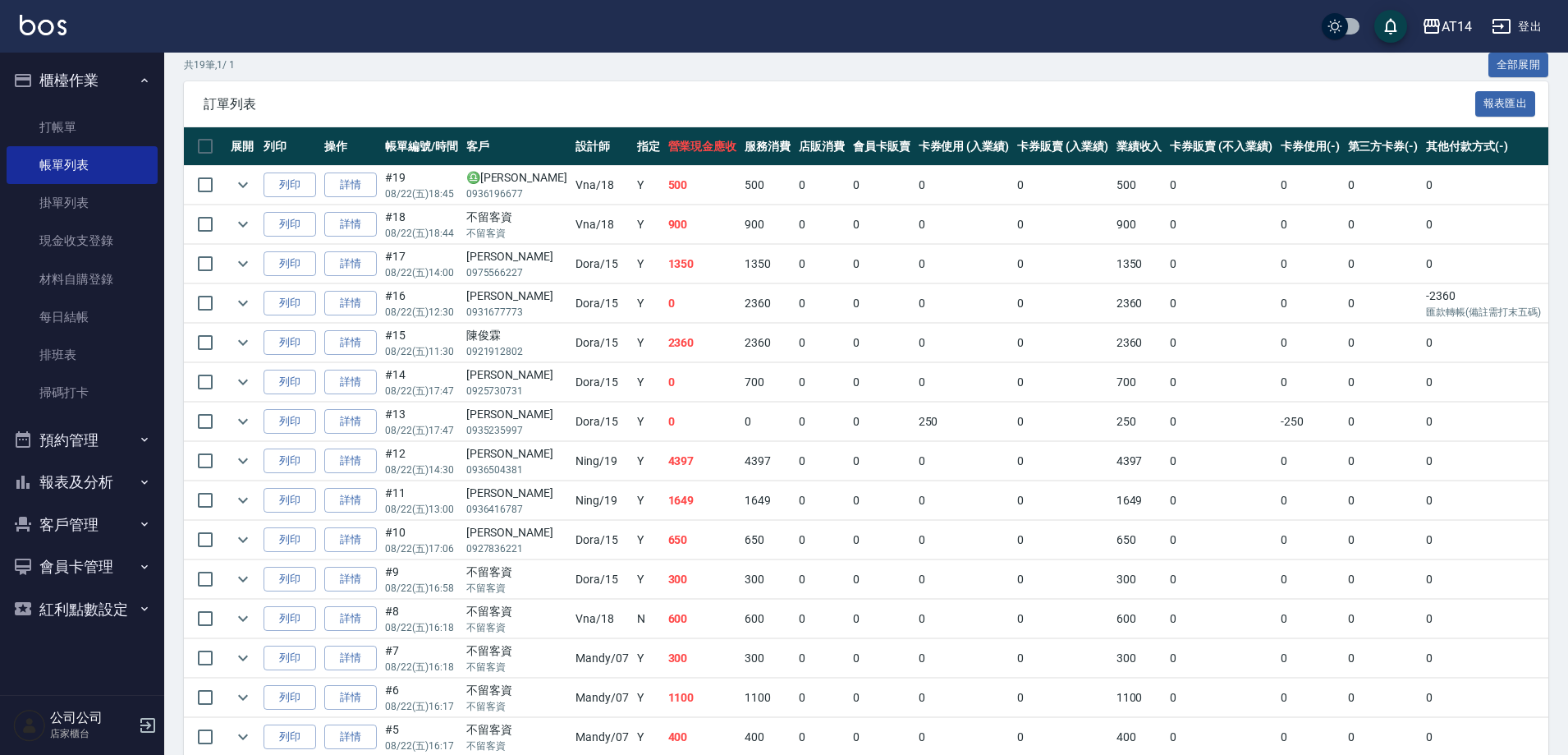
click at [357, 633] on td "詳情" at bounding box center [350, 619] width 61 height 39
click at [359, 628] on link "詳情" at bounding box center [351, 619] width 53 height 26
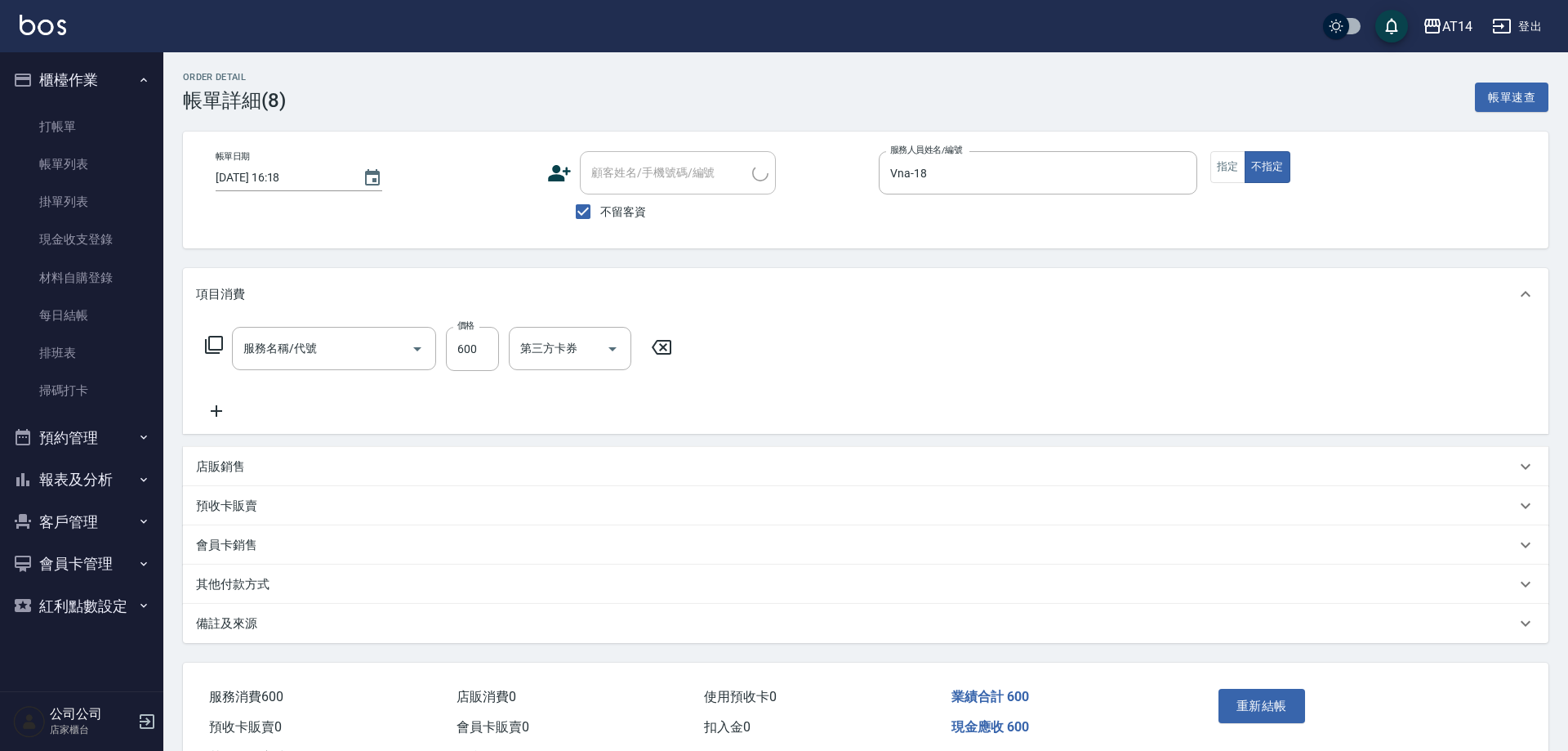
type input "2025/08/22 16:18"
checkbox input "true"
type input "Vna-18"
type input "洗髮+剪髮(022)"
click at [546, 177] on icon at bounding box center [557, 173] width 23 height 17
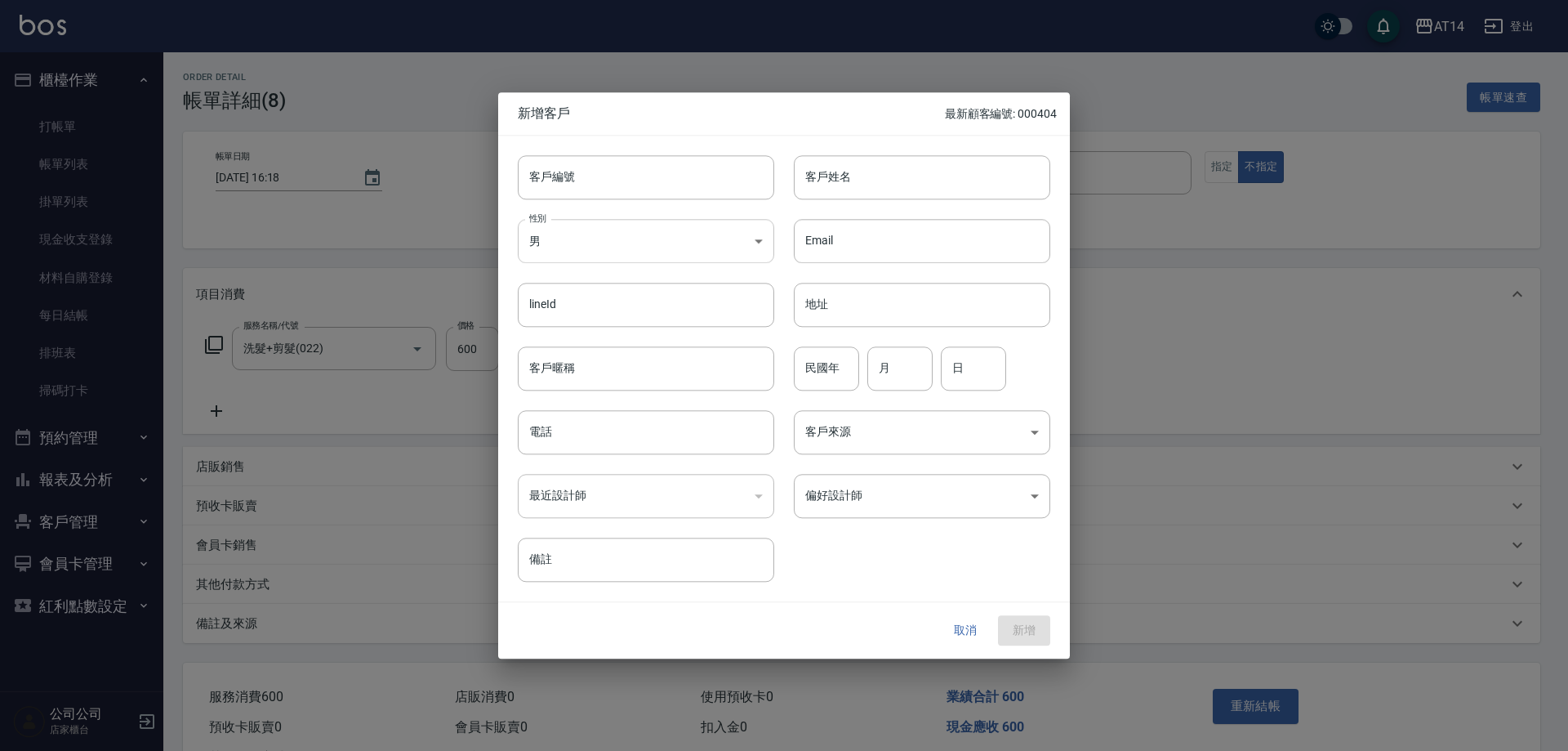
click at [622, 229] on body "AT14 登出 櫃檯作業 打帳單 帳單列表 掛單列表 現金收支登錄 材料自購登錄 每日結帳 排班表 掃碼打卡 預約管理 預約管理 單日預約紀錄 單週預約紀錄 …" at bounding box center [784, 406] width 1568 height 812
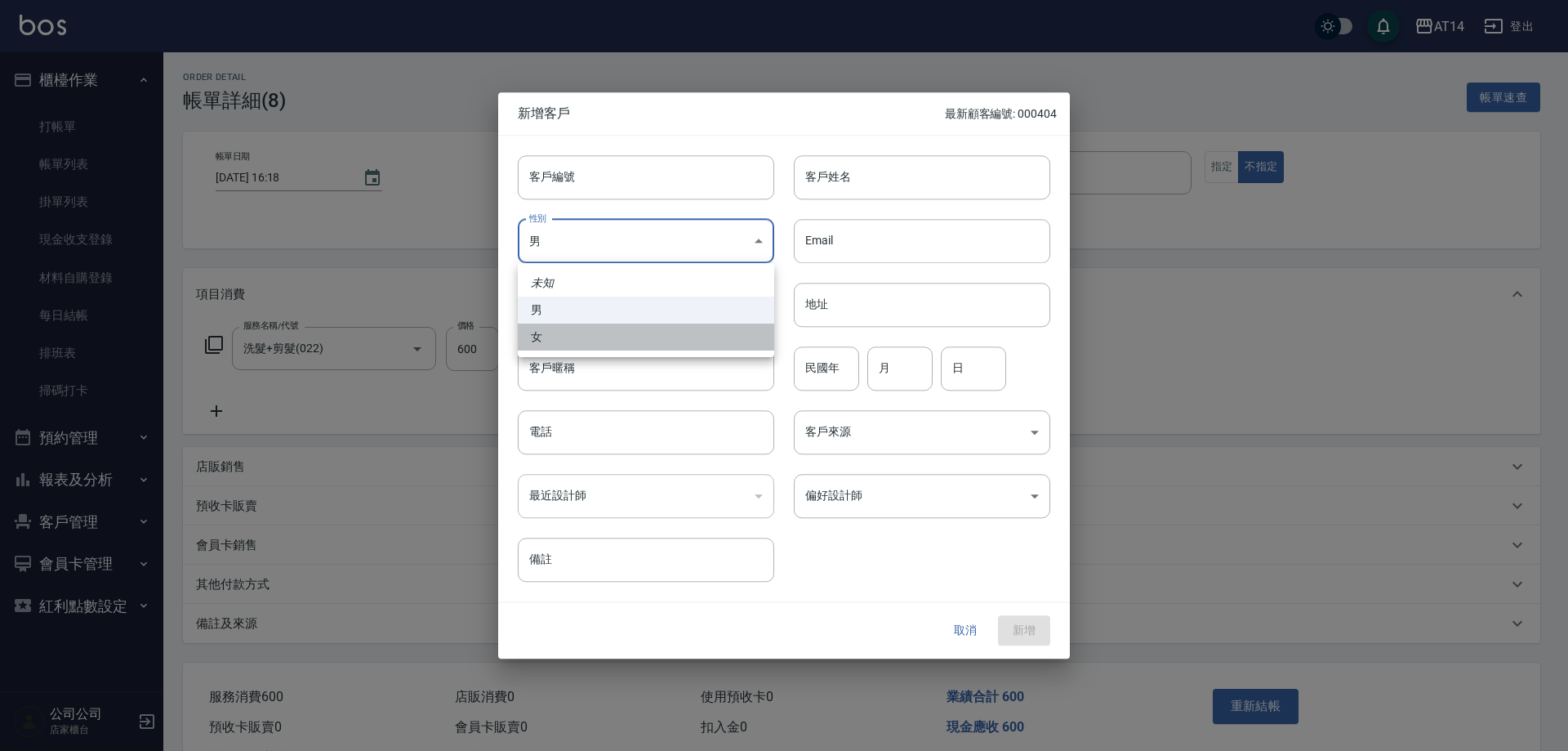
click at [601, 337] on li "女" at bounding box center [646, 336] width 257 height 27
type input "FEMALE"
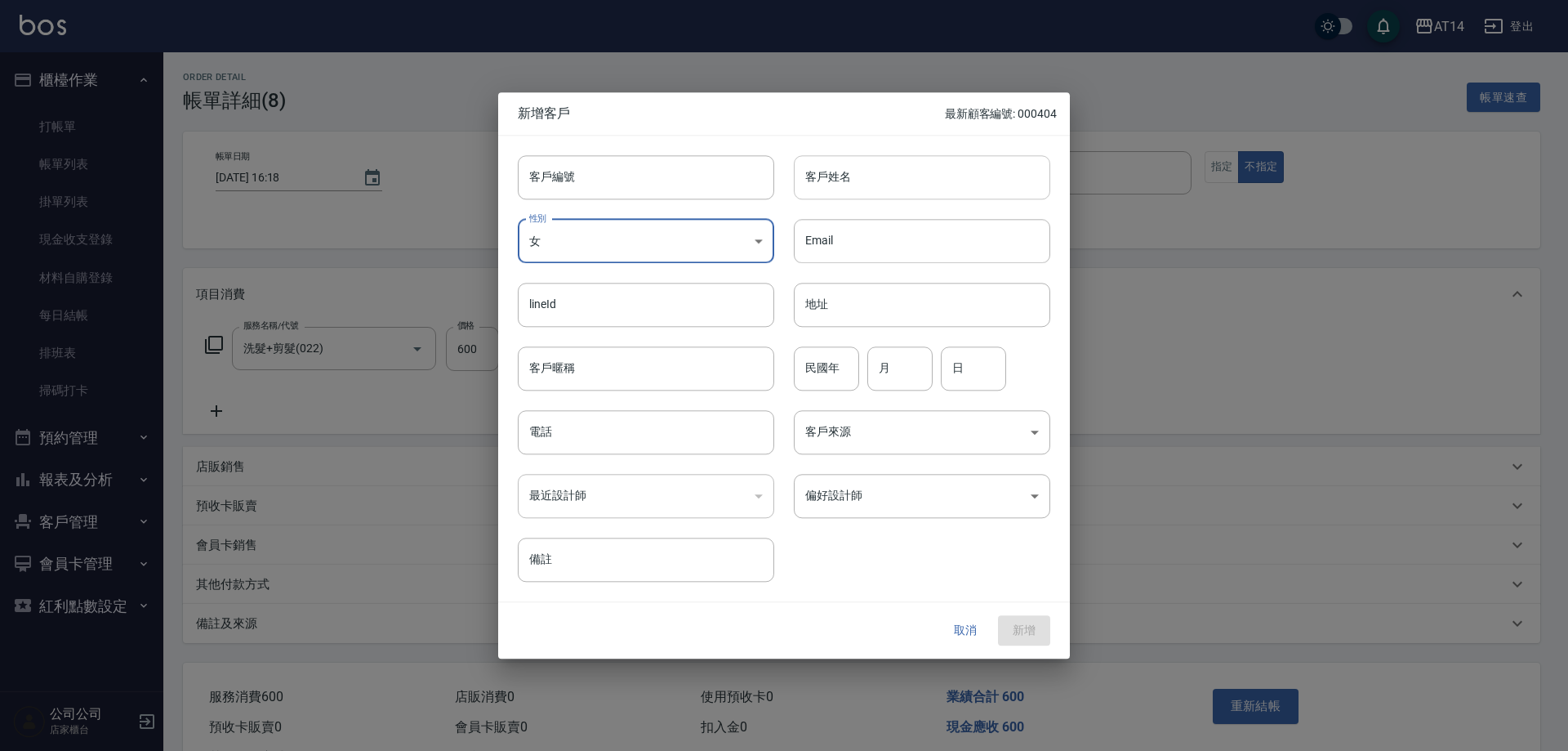
click at [930, 174] on input "客戶姓名" at bounding box center [923, 177] width 257 height 44
type input "溫珮穎"
click at [851, 383] on input "民國年" at bounding box center [827, 369] width 65 height 44
type input "6"
type input "20"
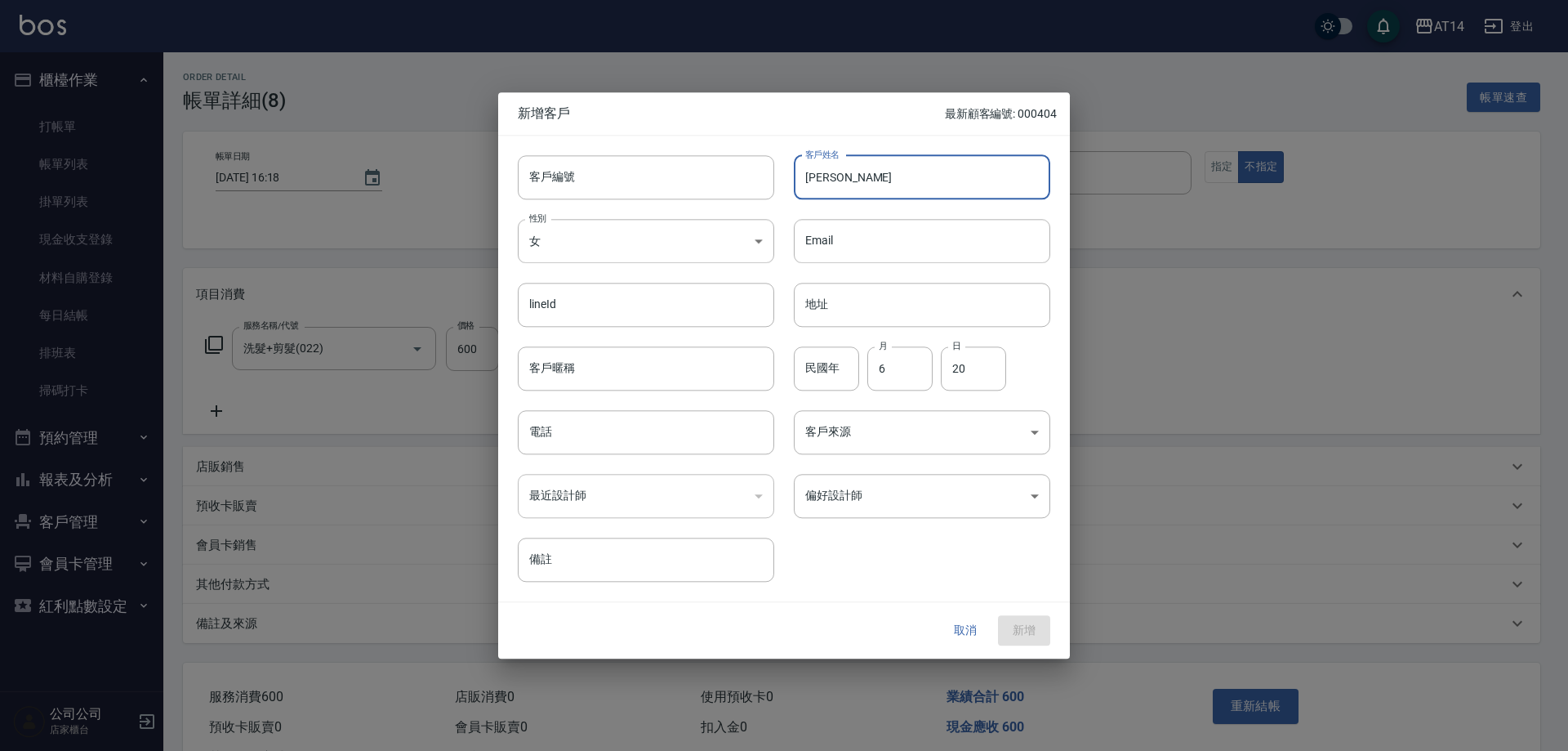
click at [814, 163] on input "溫珮穎" at bounding box center [923, 177] width 257 height 44
click at [795, 176] on input "溫珮穎" at bounding box center [923, 177] width 257 height 44
paste input "♊"
type input "♊溫珮穎"
click at [582, 432] on input "電話" at bounding box center [646, 432] width 257 height 44
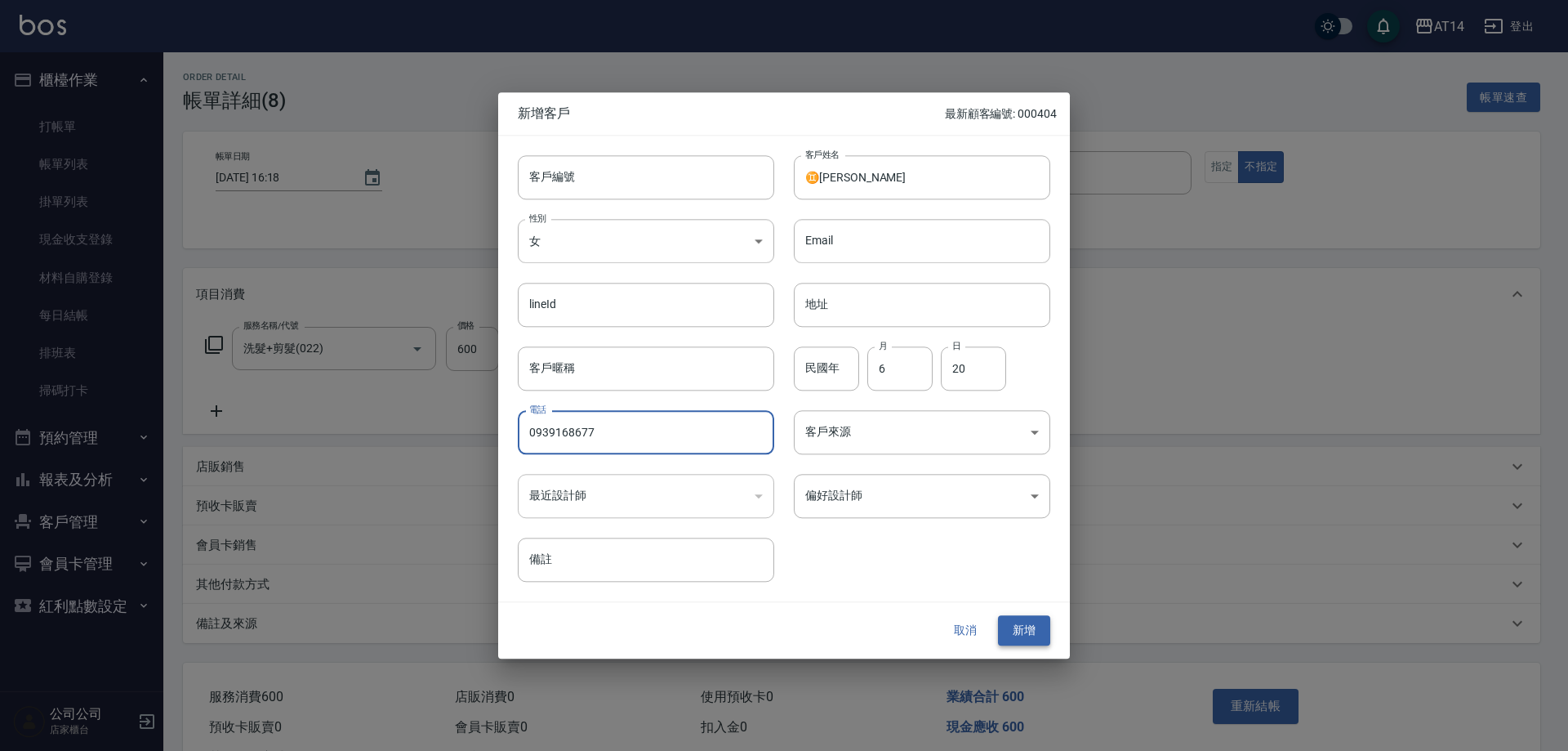
type input "0939168677"
click at [1027, 634] on button "新增" at bounding box center [1024, 630] width 52 height 31
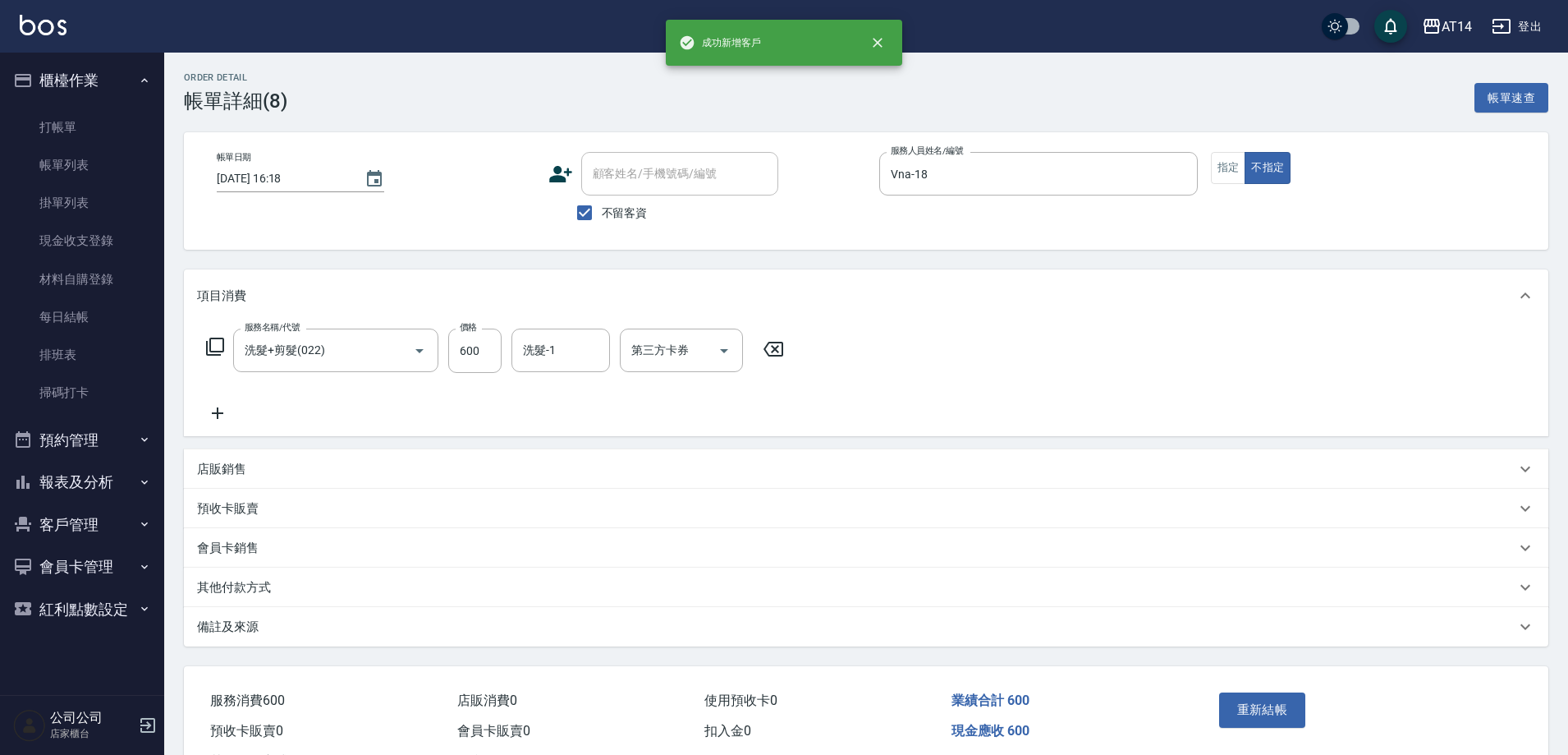
click at [581, 233] on div "帳單日期 2025/08/22 16:18 顧客姓名/手機號碼/編號 顧客姓名/手機號碼/編號 不留客資 服務人員姓名/編號 Vna-18 服務人員姓名/編號…" at bounding box center [866, 191] width 1364 height 117
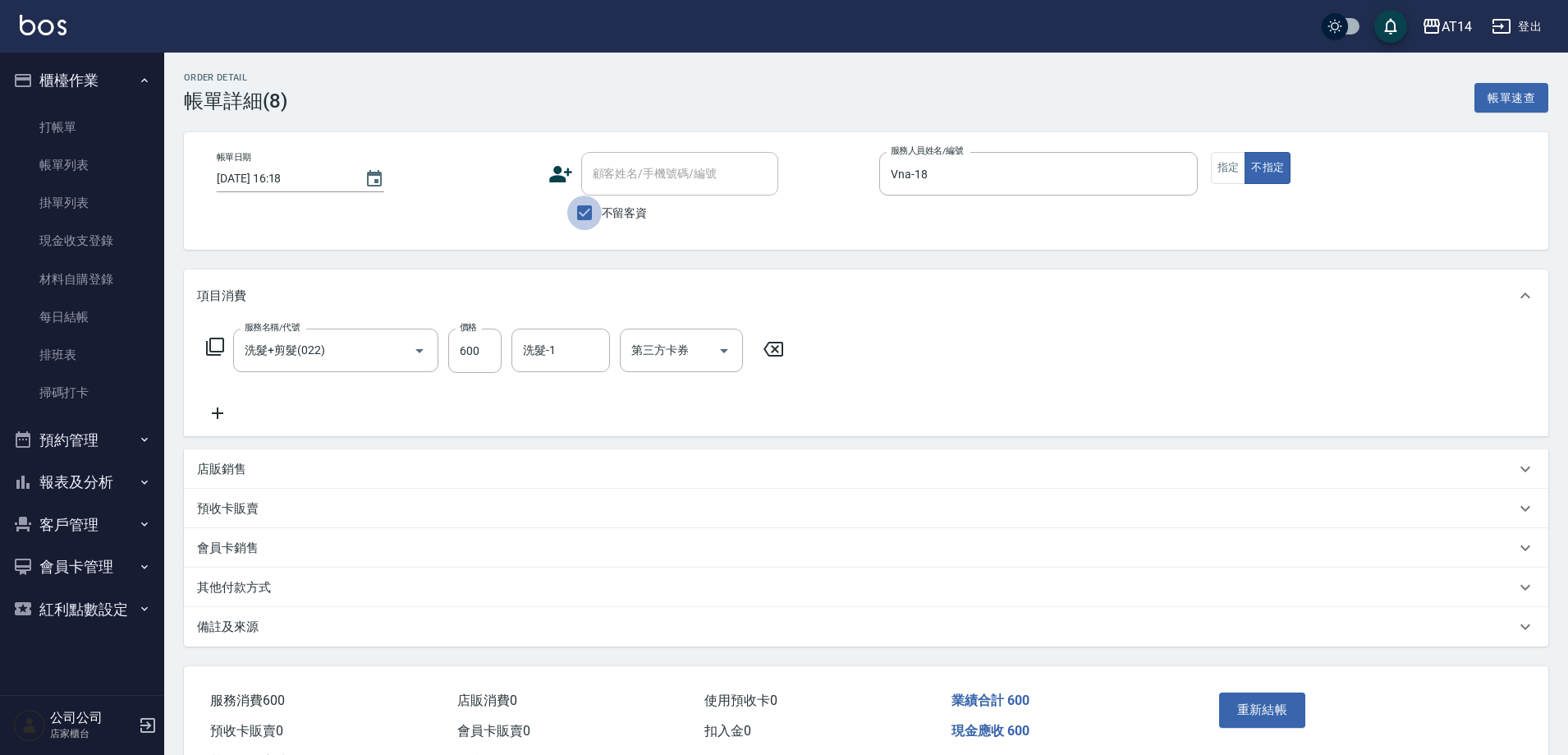
click at [591, 226] on input "不留客資" at bounding box center [584, 213] width 35 height 35
checkbox input "false"
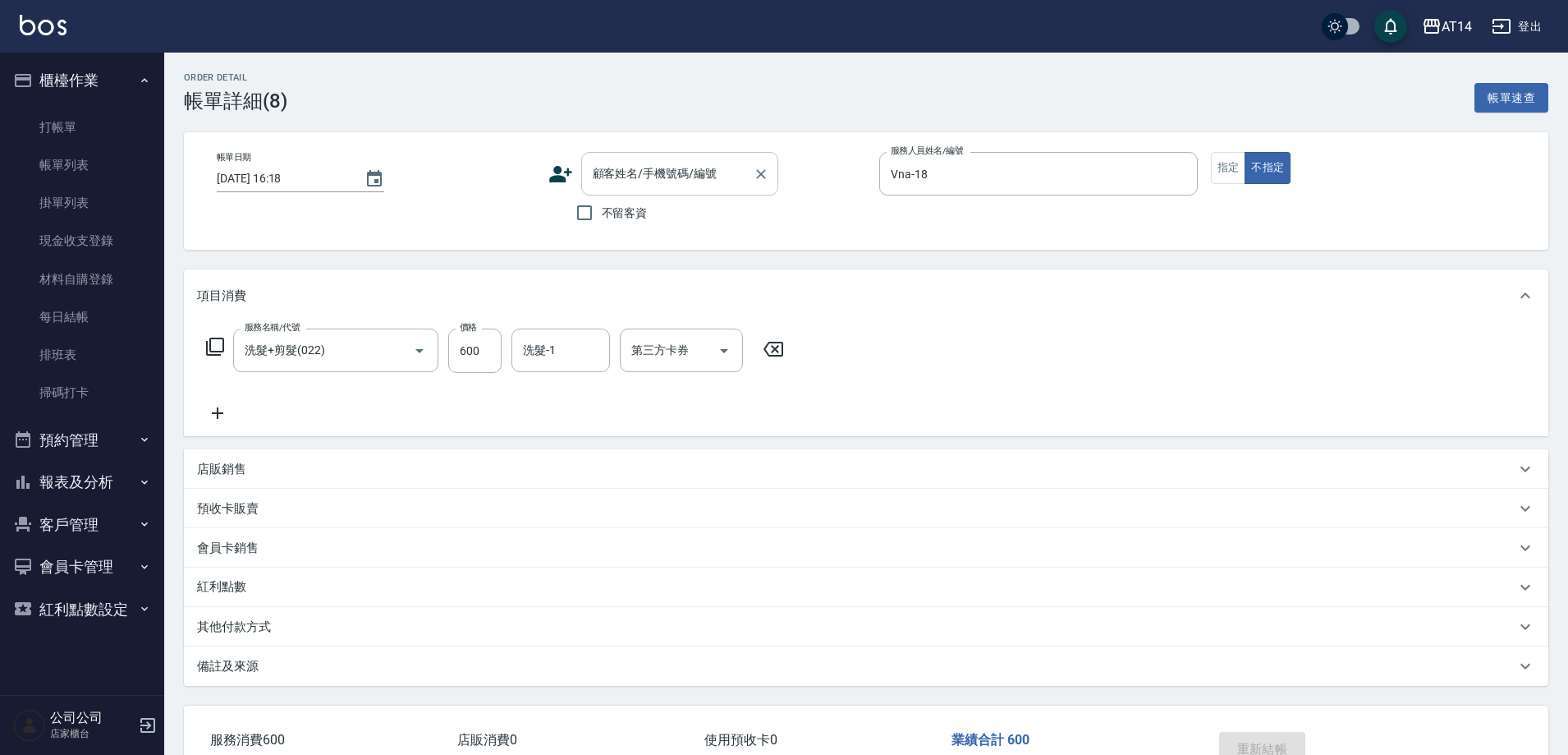
click at [633, 178] on input "顧客姓名/手機號碼/編號" at bounding box center [667, 173] width 158 height 29
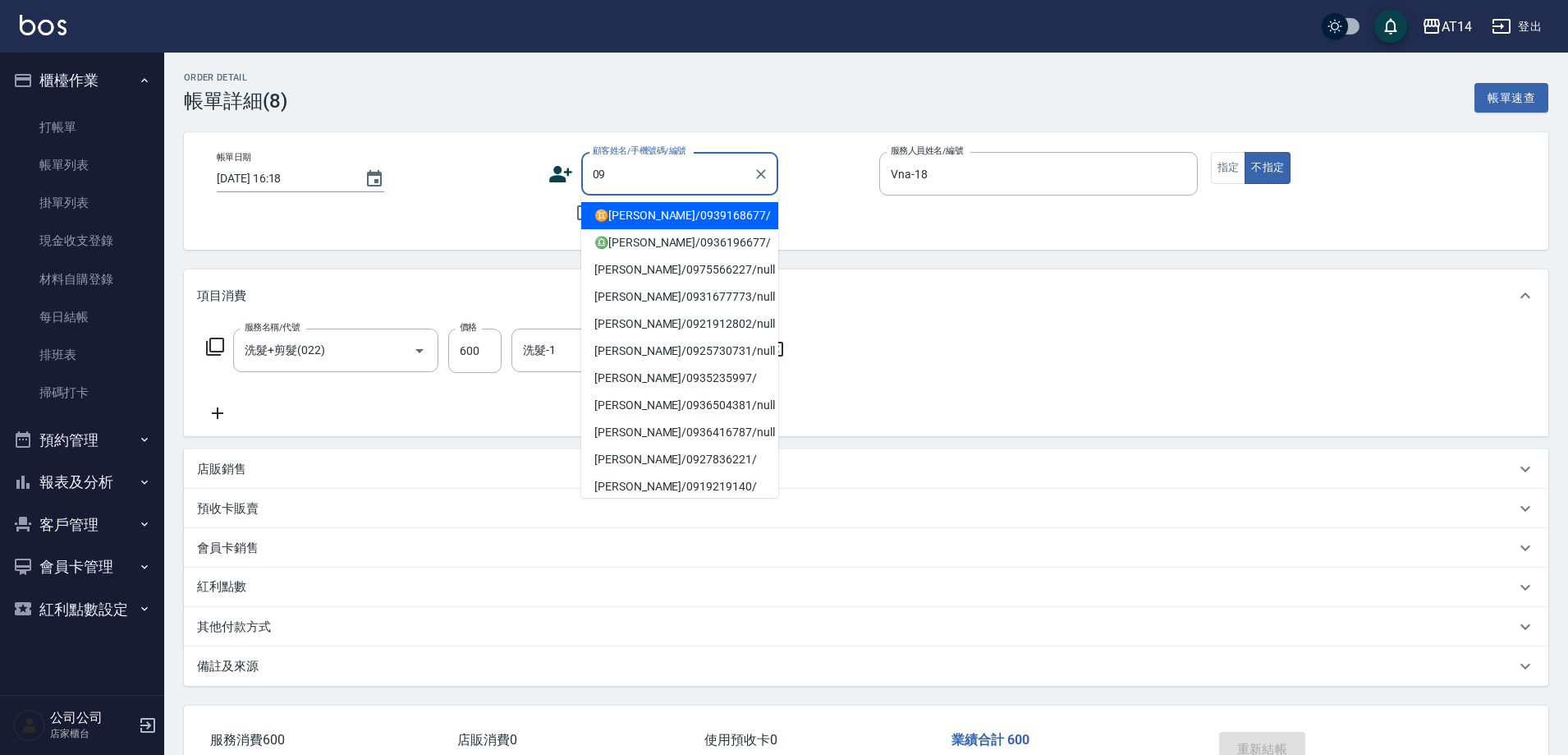
click at [699, 217] on li "♊[PERSON_NAME]/0939168677/" at bounding box center [679, 215] width 197 height 27
type input "♊[PERSON_NAME]/0939168677/"
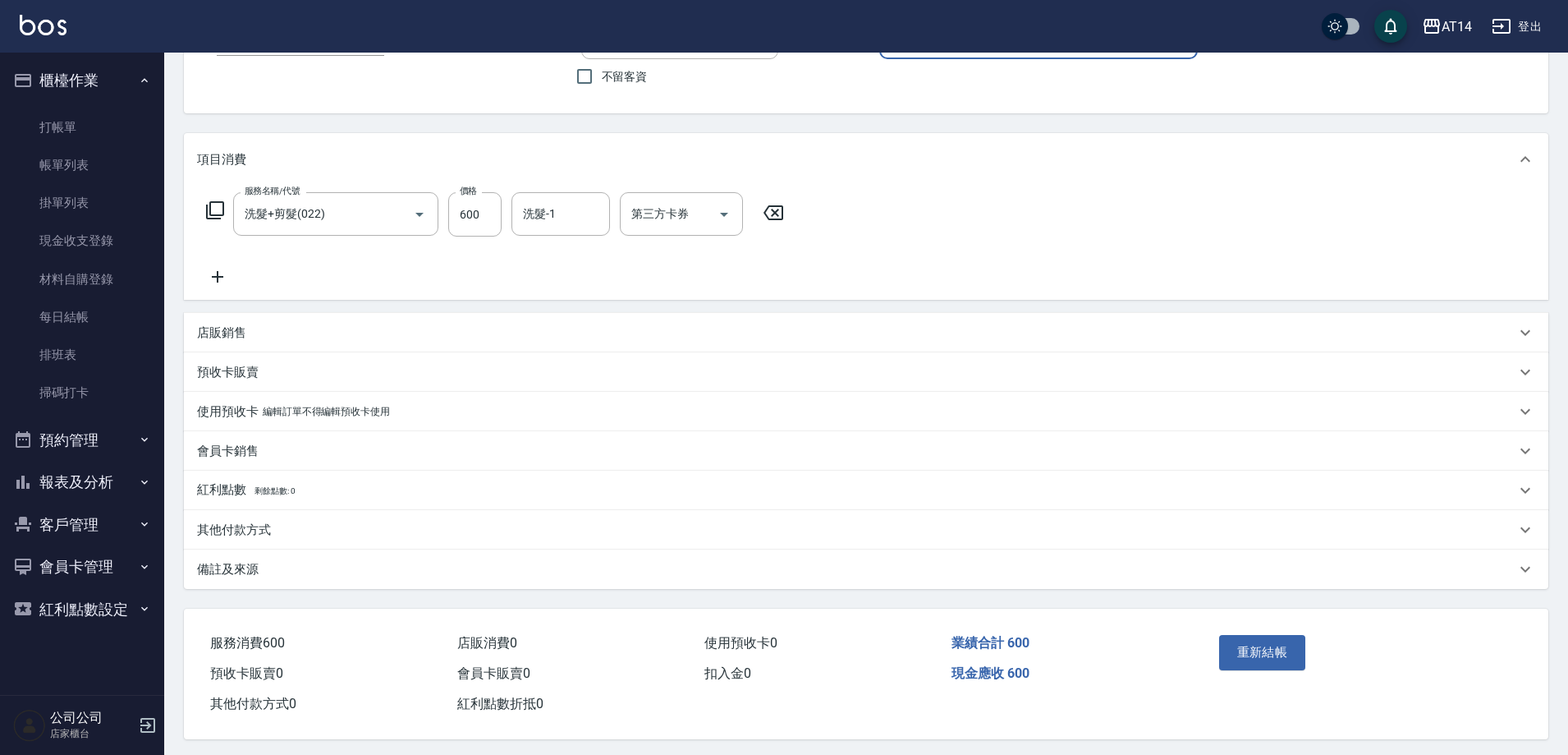
scroll to position [148, 0]
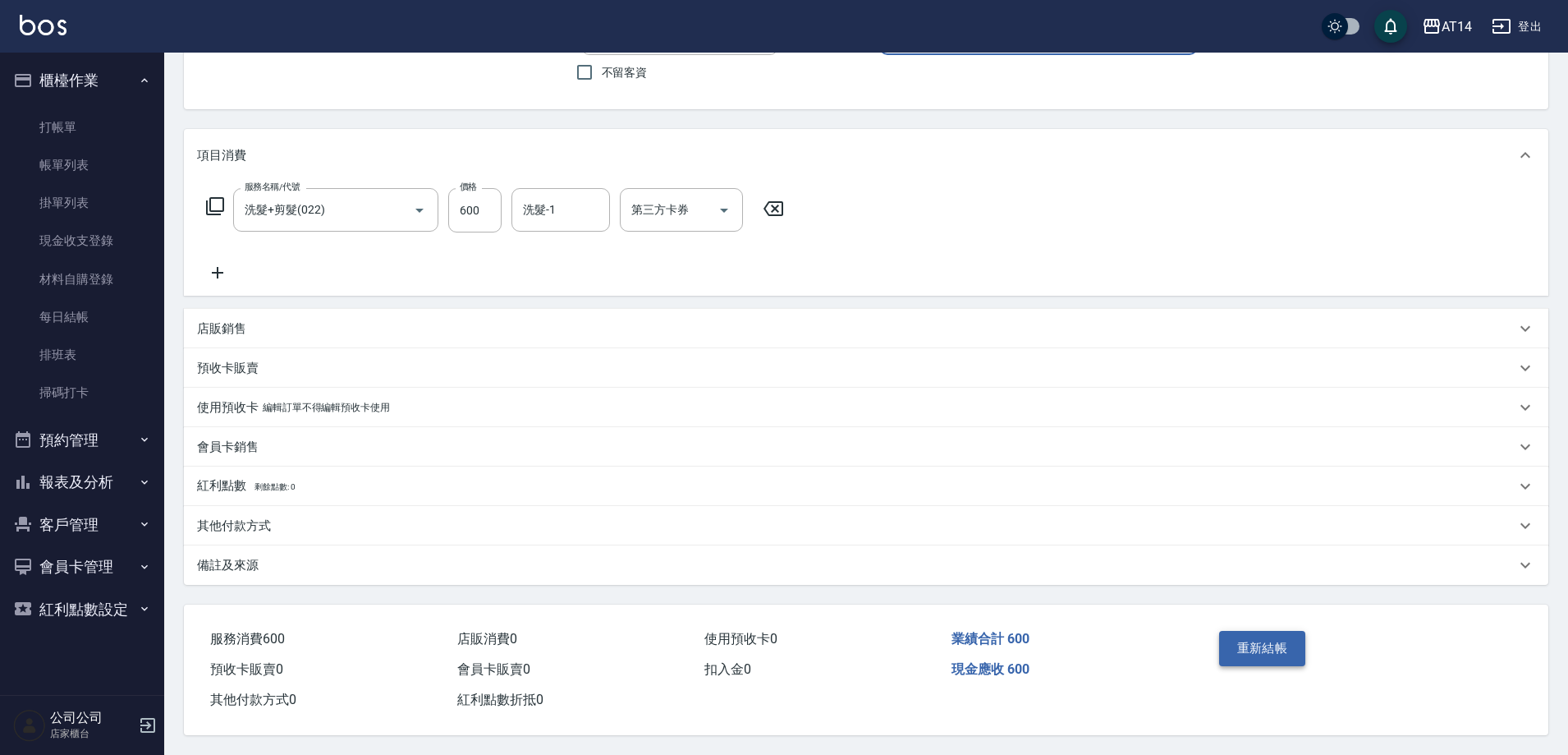
click at [1253, 637] on button "重新結帳" at bounding box center [1263, 648] width 87 height 35
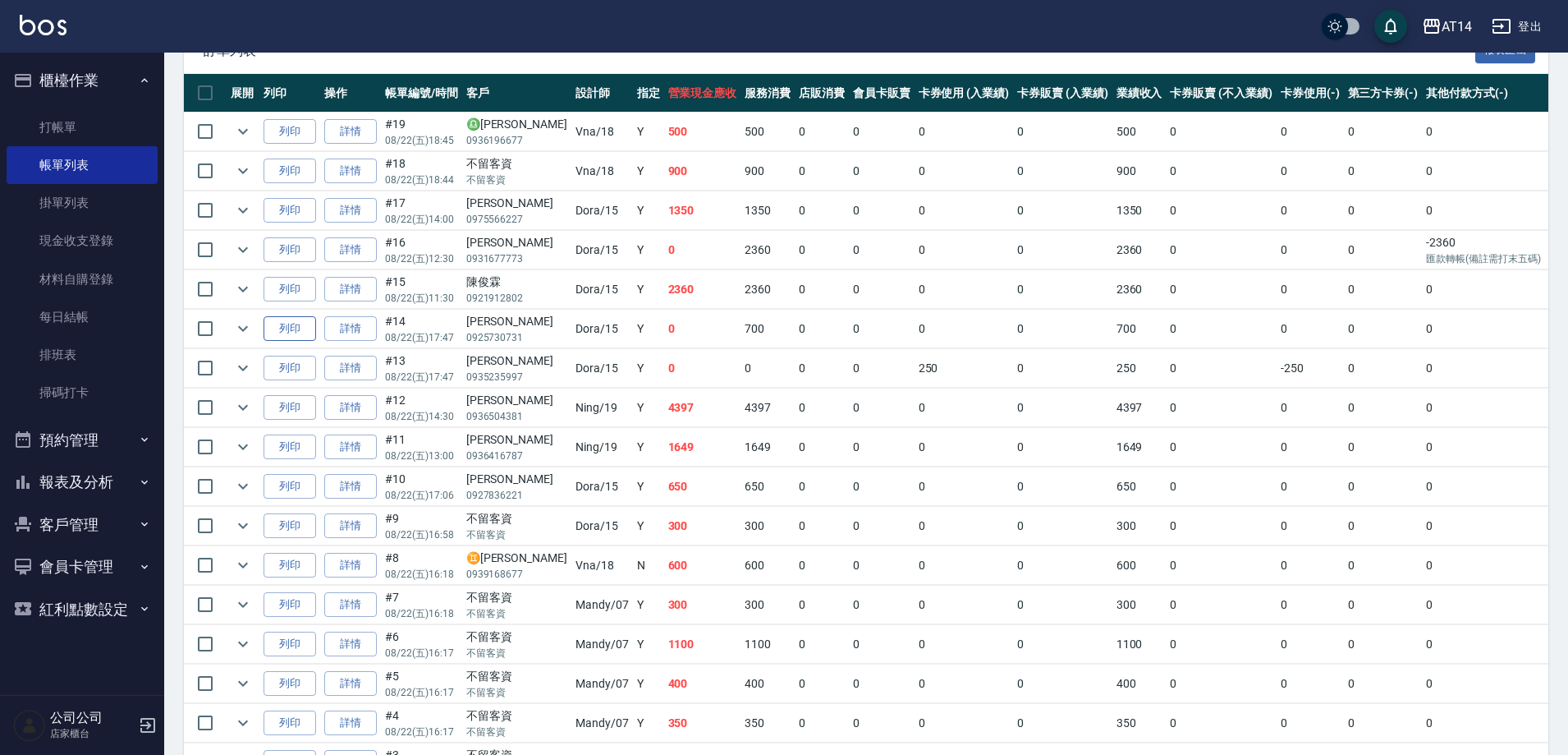
scroll to position [410, 0]
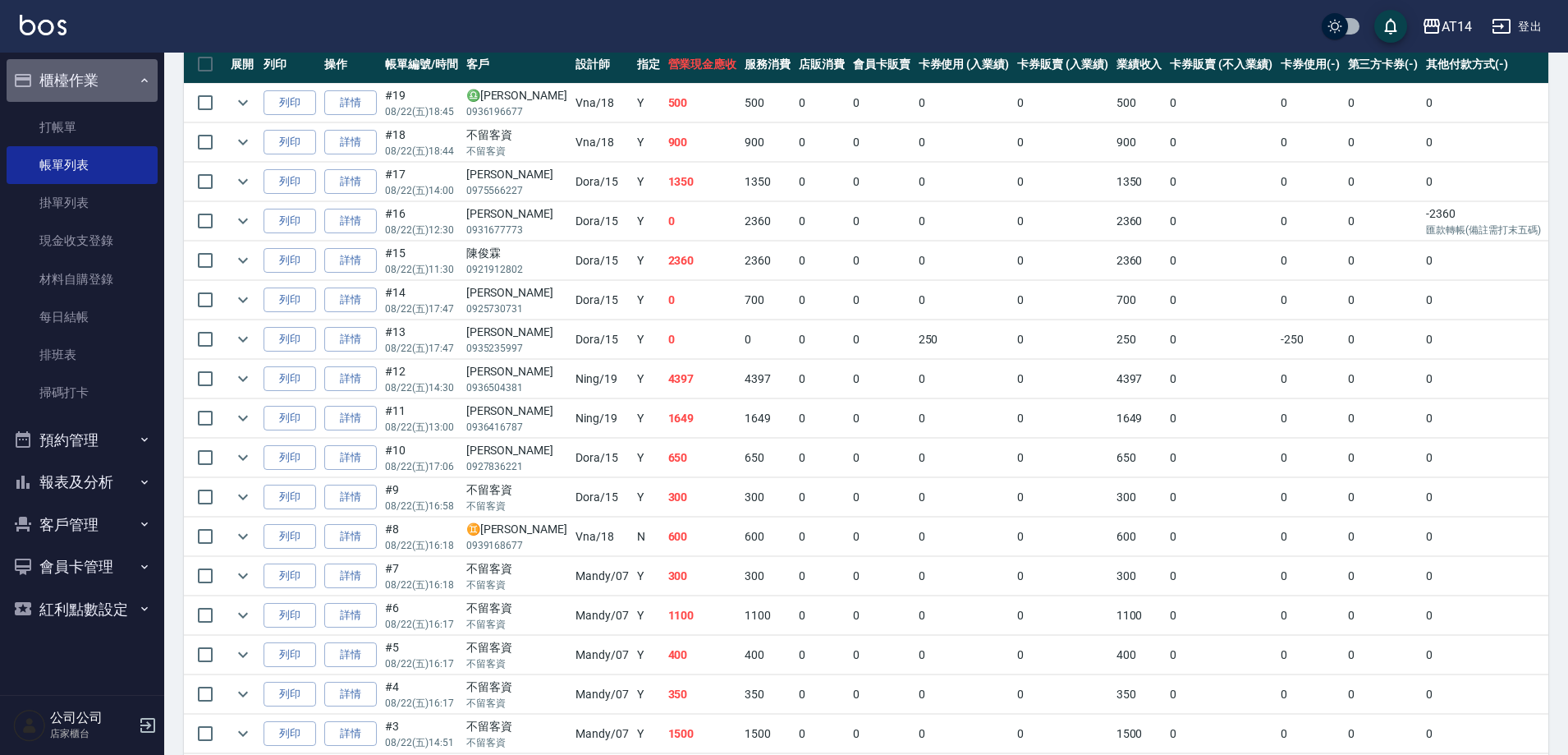
click at [136, 87] on button "櫃檯作業" at bounding box center [82, 80] width 151 height 43
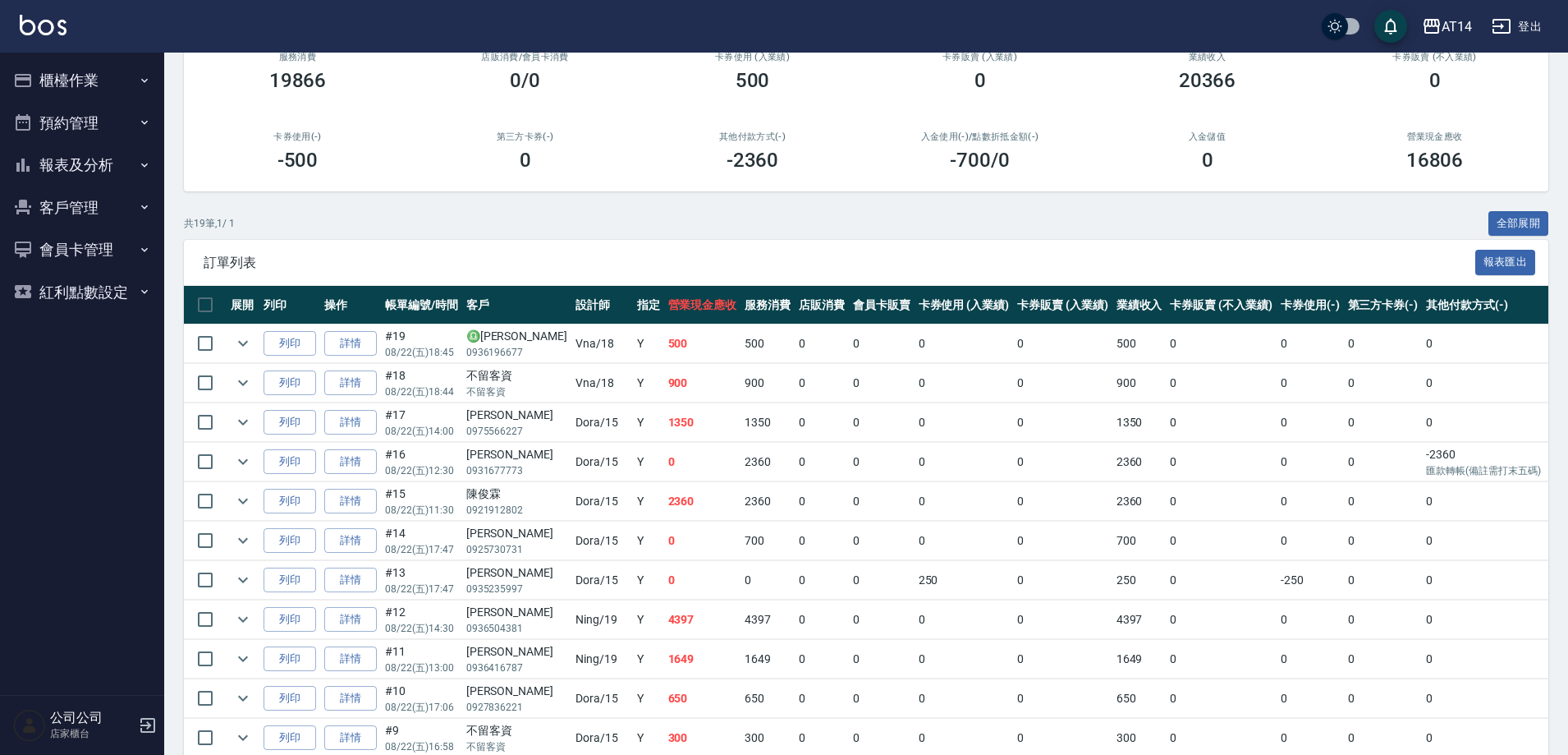
scroll to position [0, 0]
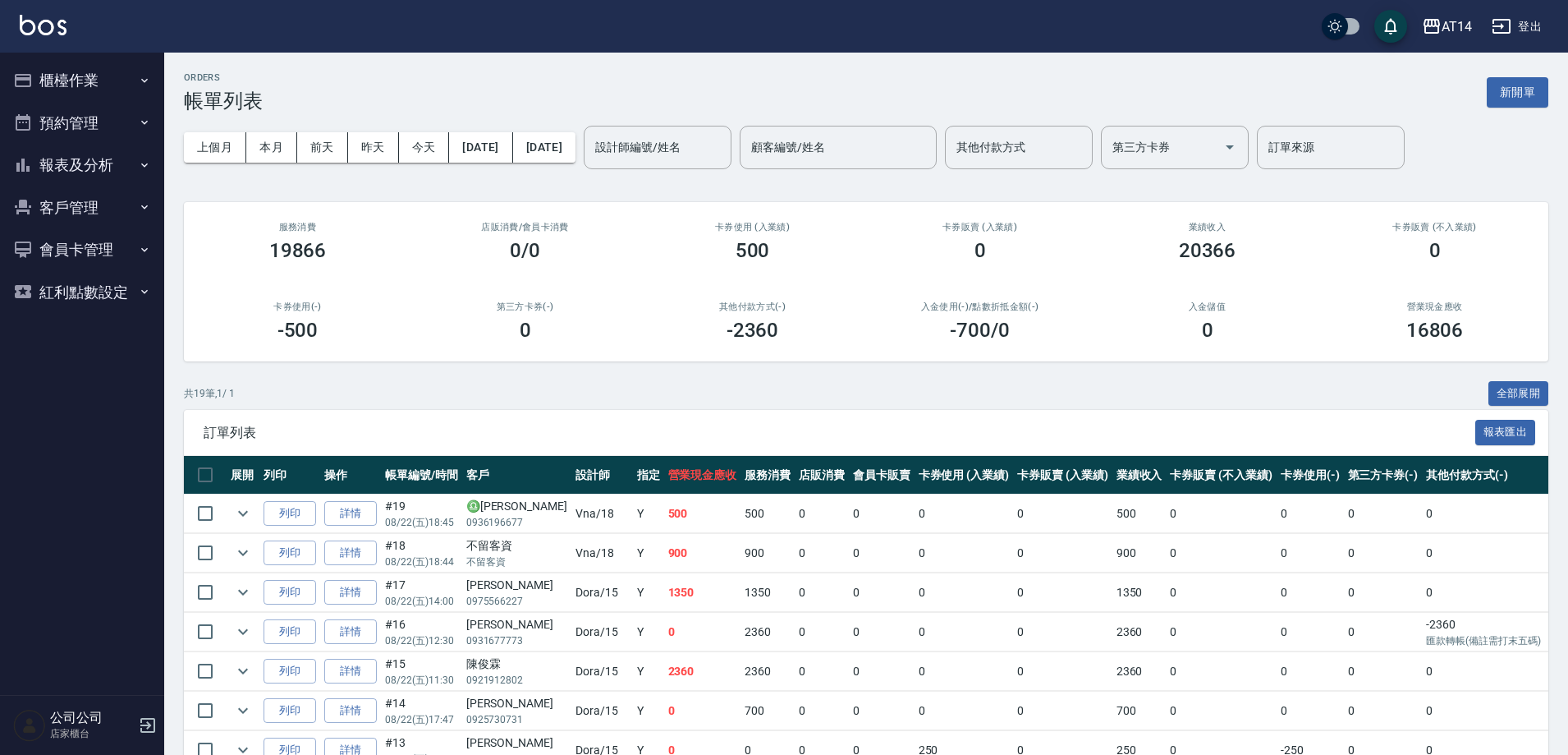
click at [104, 160] on button "報表及分析" at bounding box center [82, 165] width 151 height 43
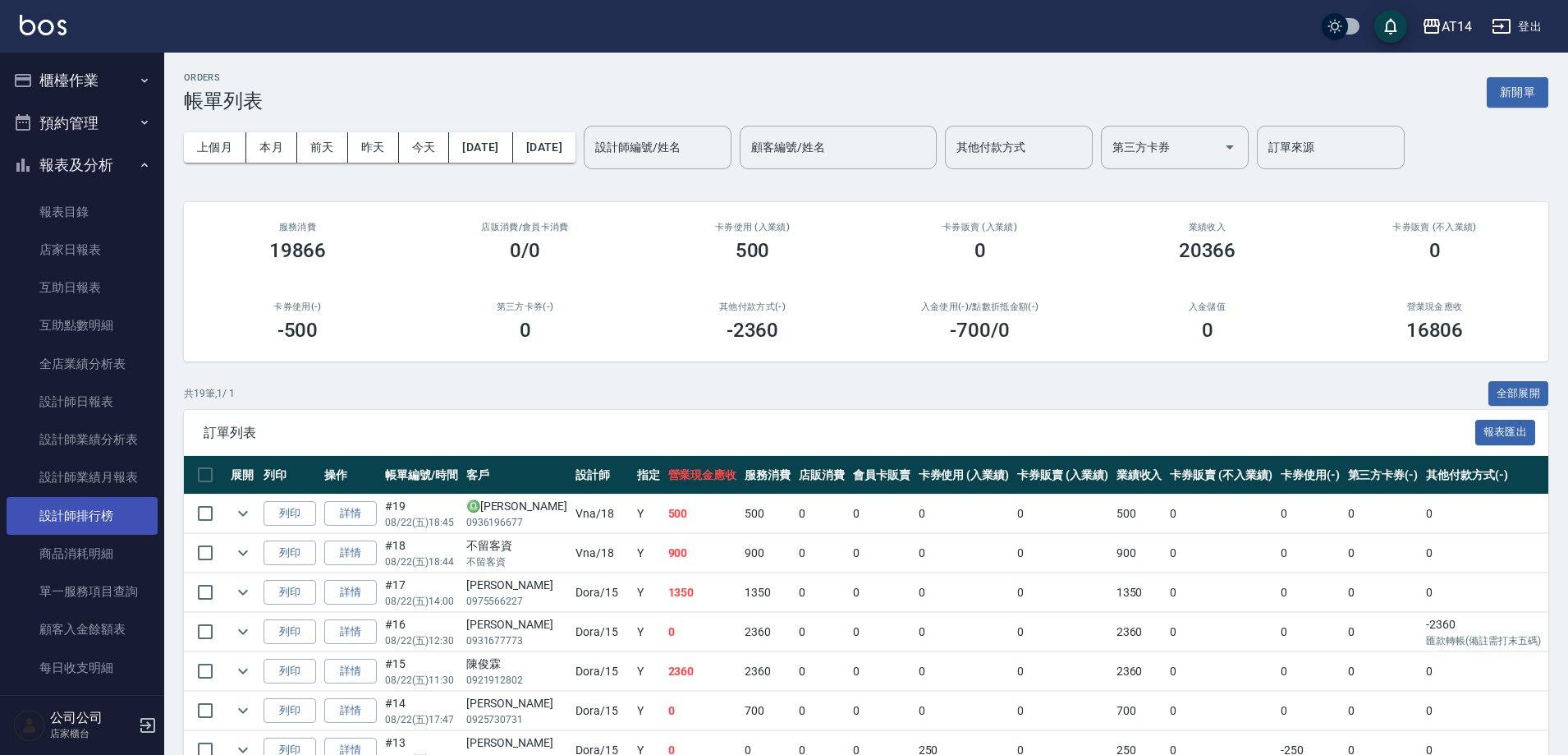
click at [97, 509] on link "設計師排行榜" at bounding box center [82, 516] width 151 height 38
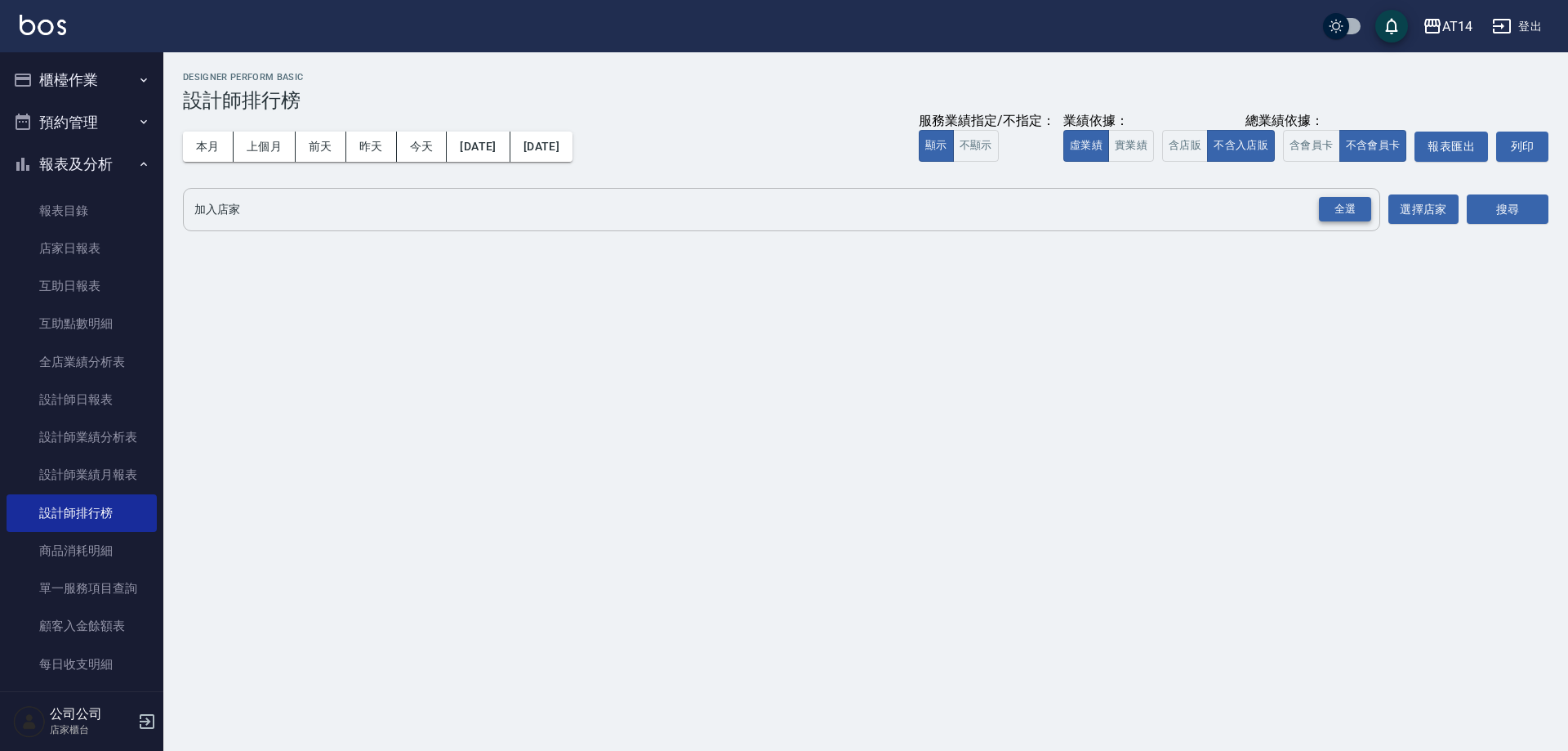
click at [1346, 214] on div "全選" at bounding box center [1345, 209] width 52 height 26
click at [1498, 206] on button "搜尋" at bounding box center [1508, 210] width 82 height 31
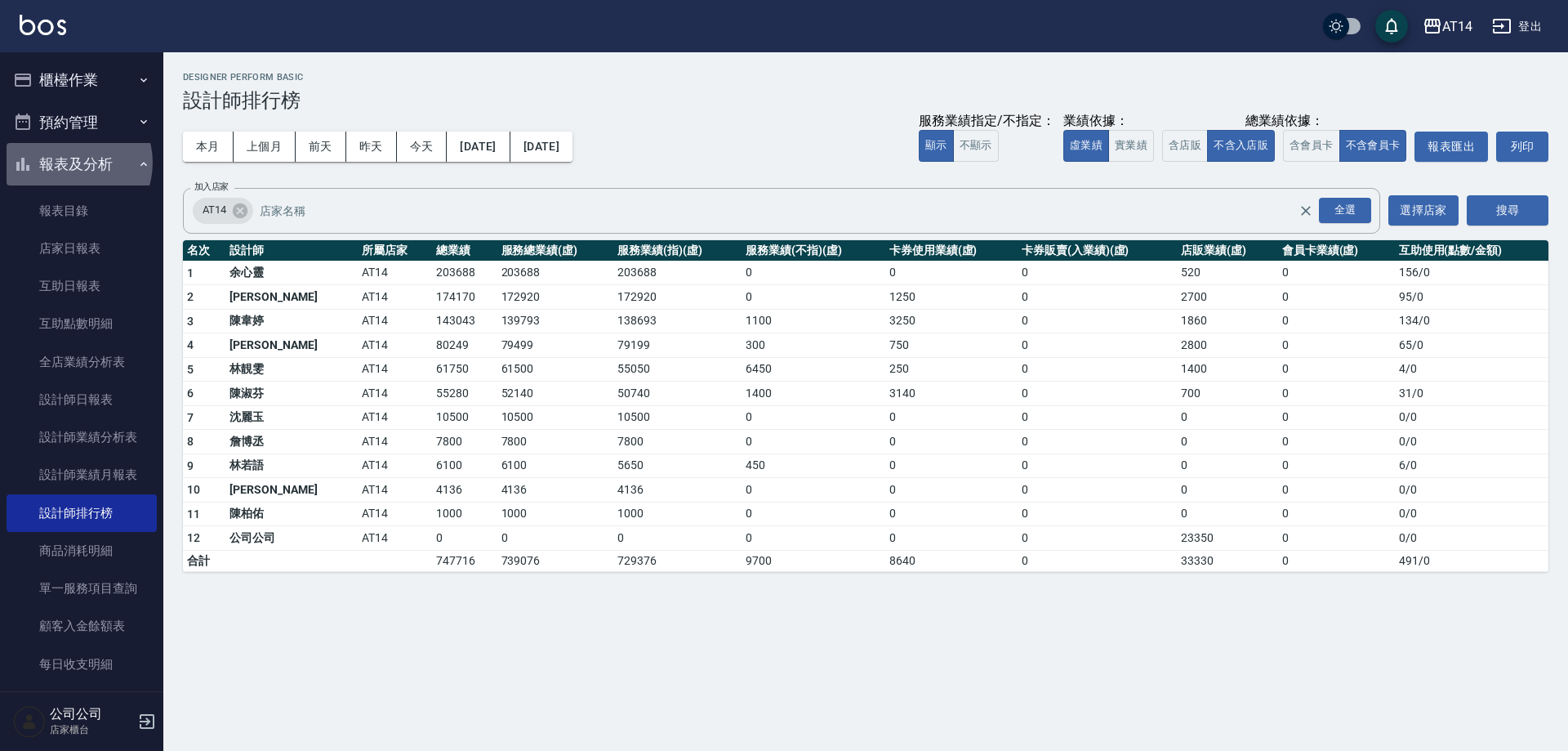
click at [69, 163] on button "報表及分析" at bounding box center [82, 164] width 150 height 42
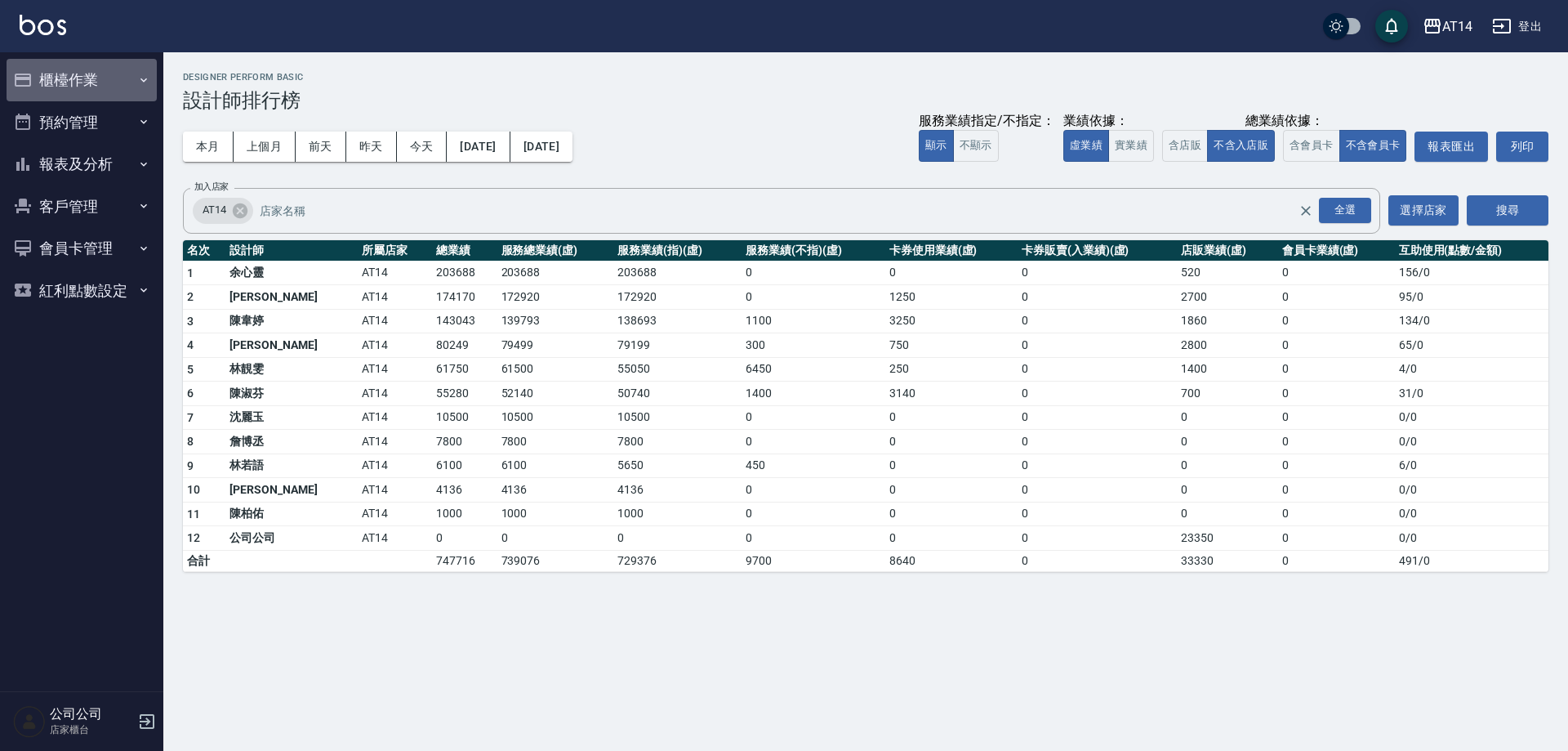
click at [103, 76] on button "櫃檯作業" at bounding box center [82, 80] width 150 height 42
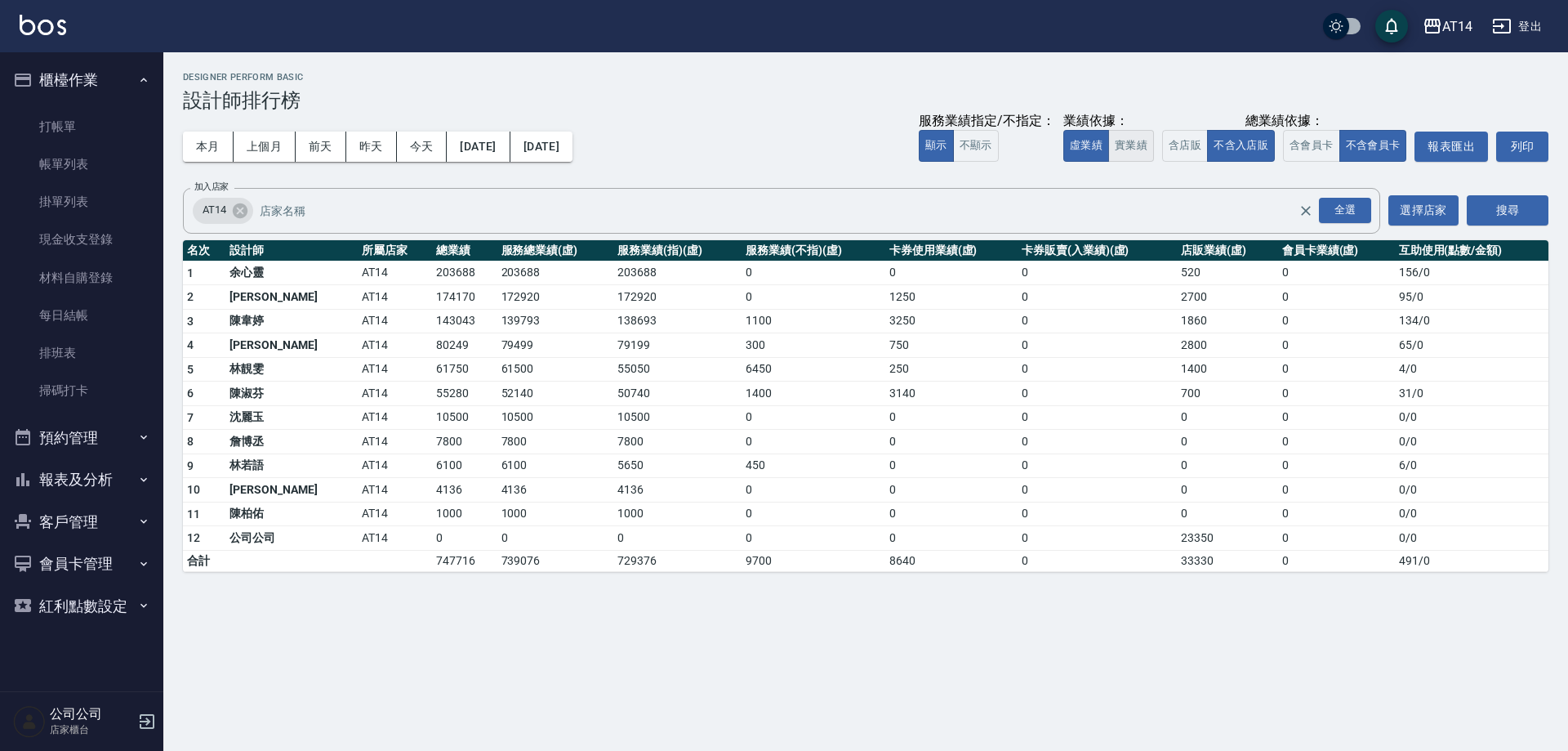
click at [1132, 141] on button "實業績" at bounding box center [1131, 145] width 45 height 32
click at [1075, 148] on button "虛業績" at bounding box center [1086, 145] width 45 height 32
click at [81, 135] on link "打帳單" at bounding box center [82, 126] width 150 height 38
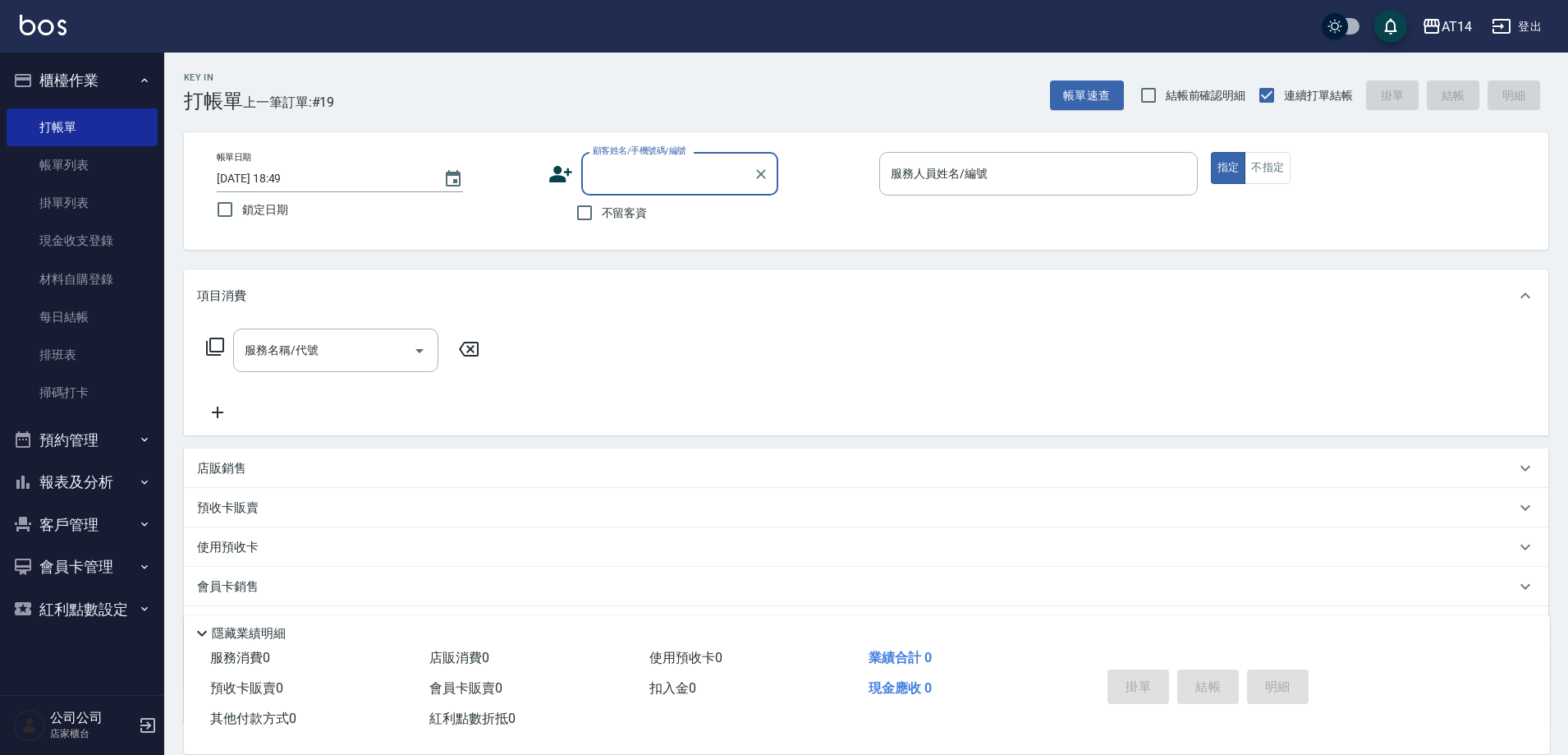
click at [94, 80] on button "櫃檯作業" at bounding box center [82, 80] width 151 height 43
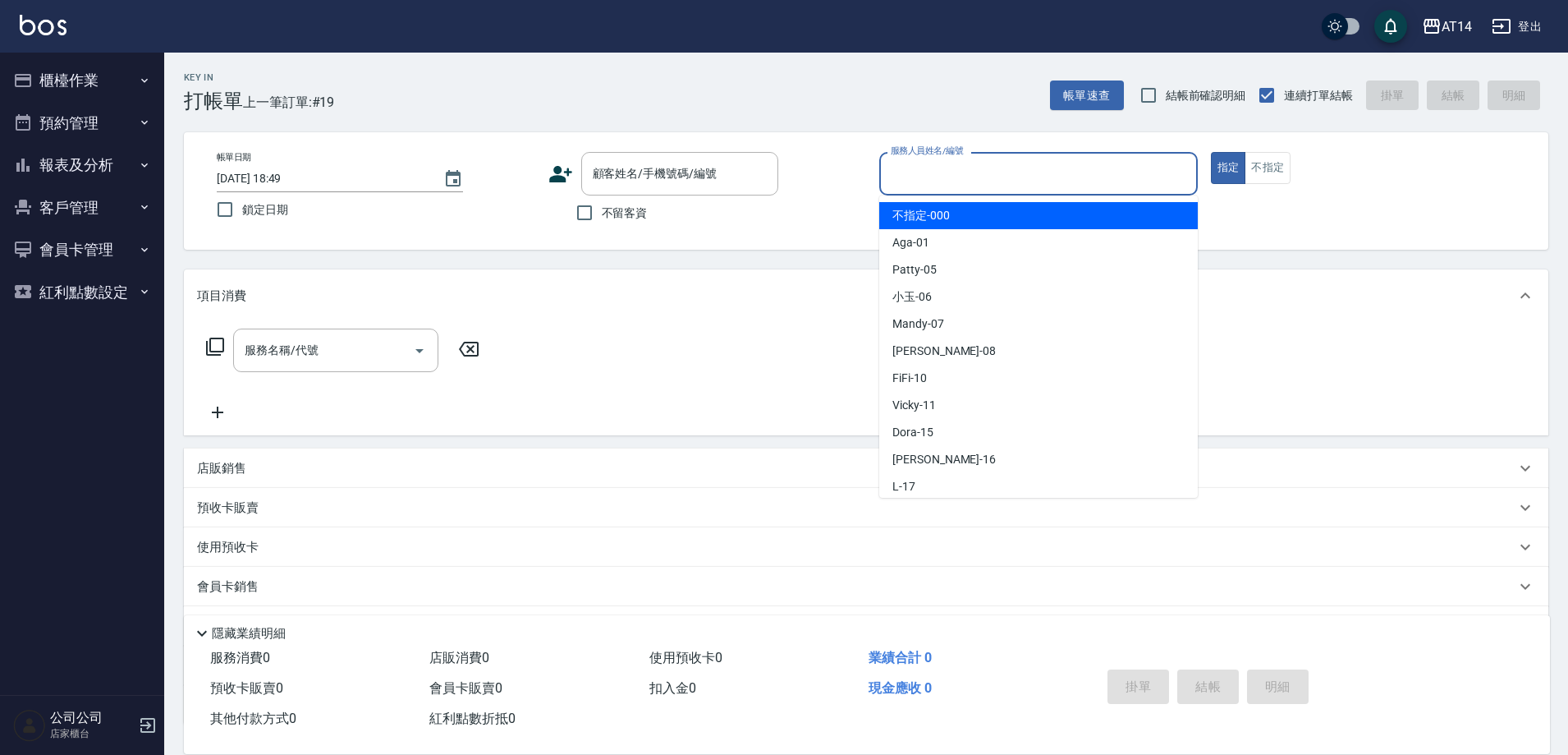
click at [941, 182] on input "服務人員姓名/編號" at bounding box center [1039, 173] width 304 height 29
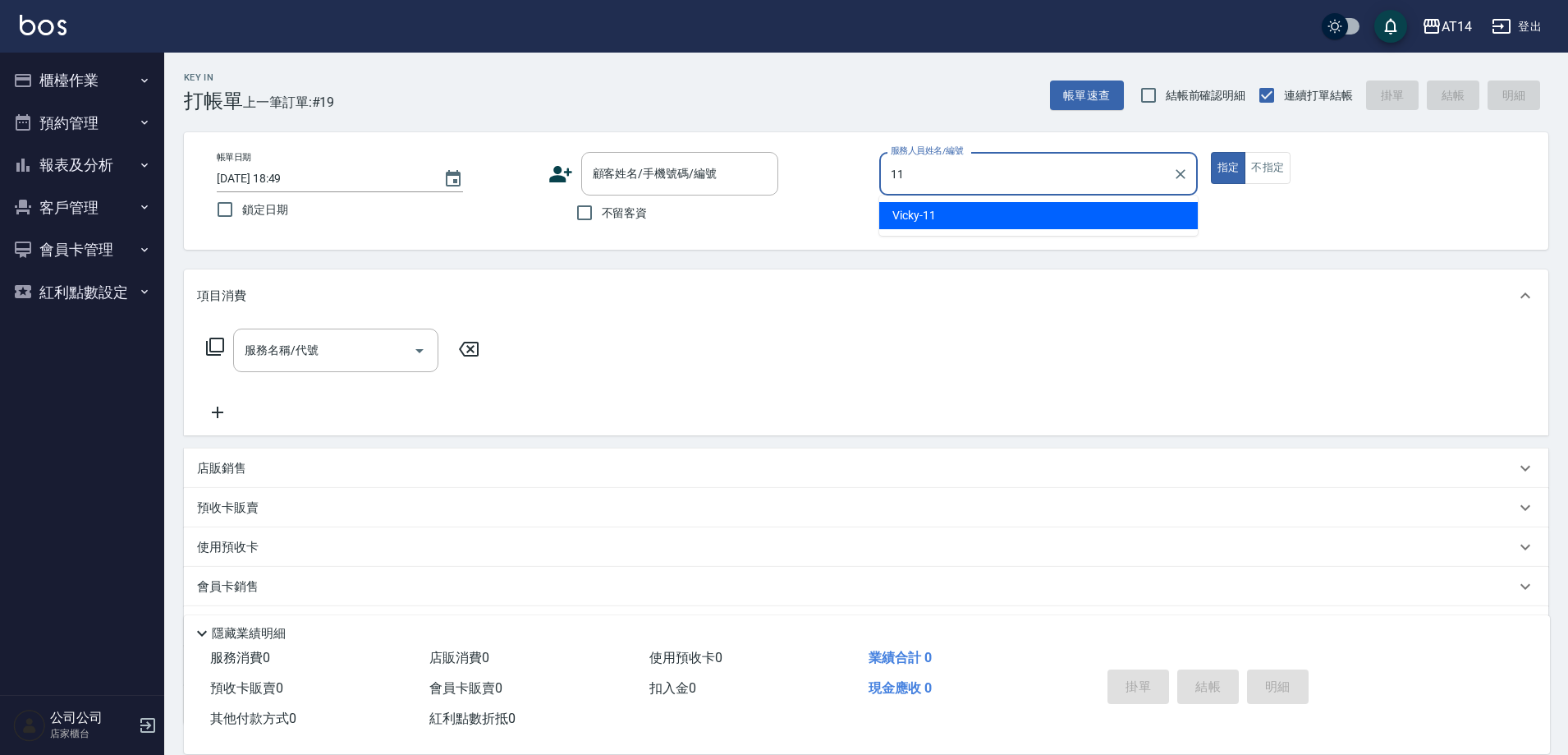
type input "Vicky-11"
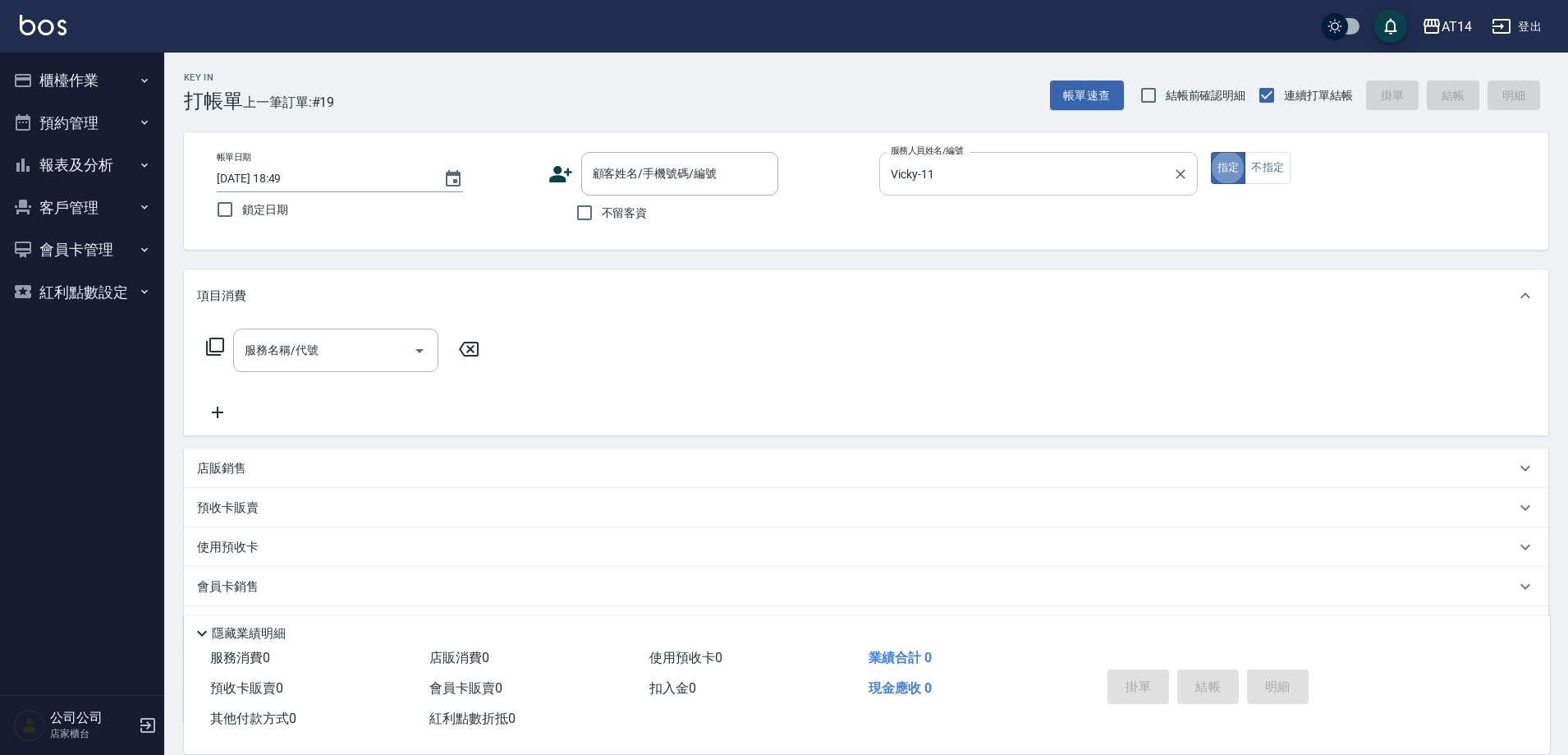
type button "true"
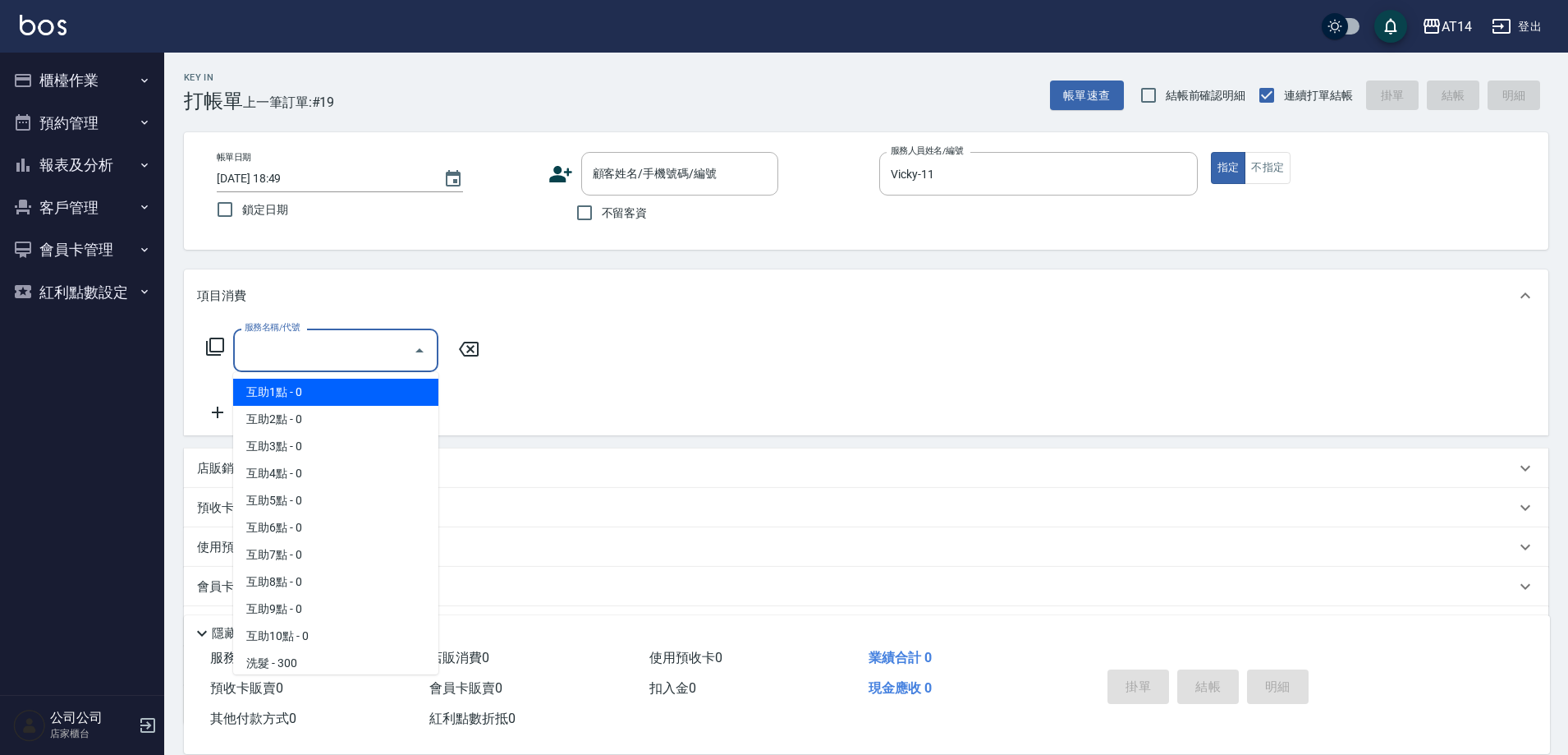
click at [325, 354] on input "服務名稱/代號" at bounding box center [323, 350] width 166 height 29
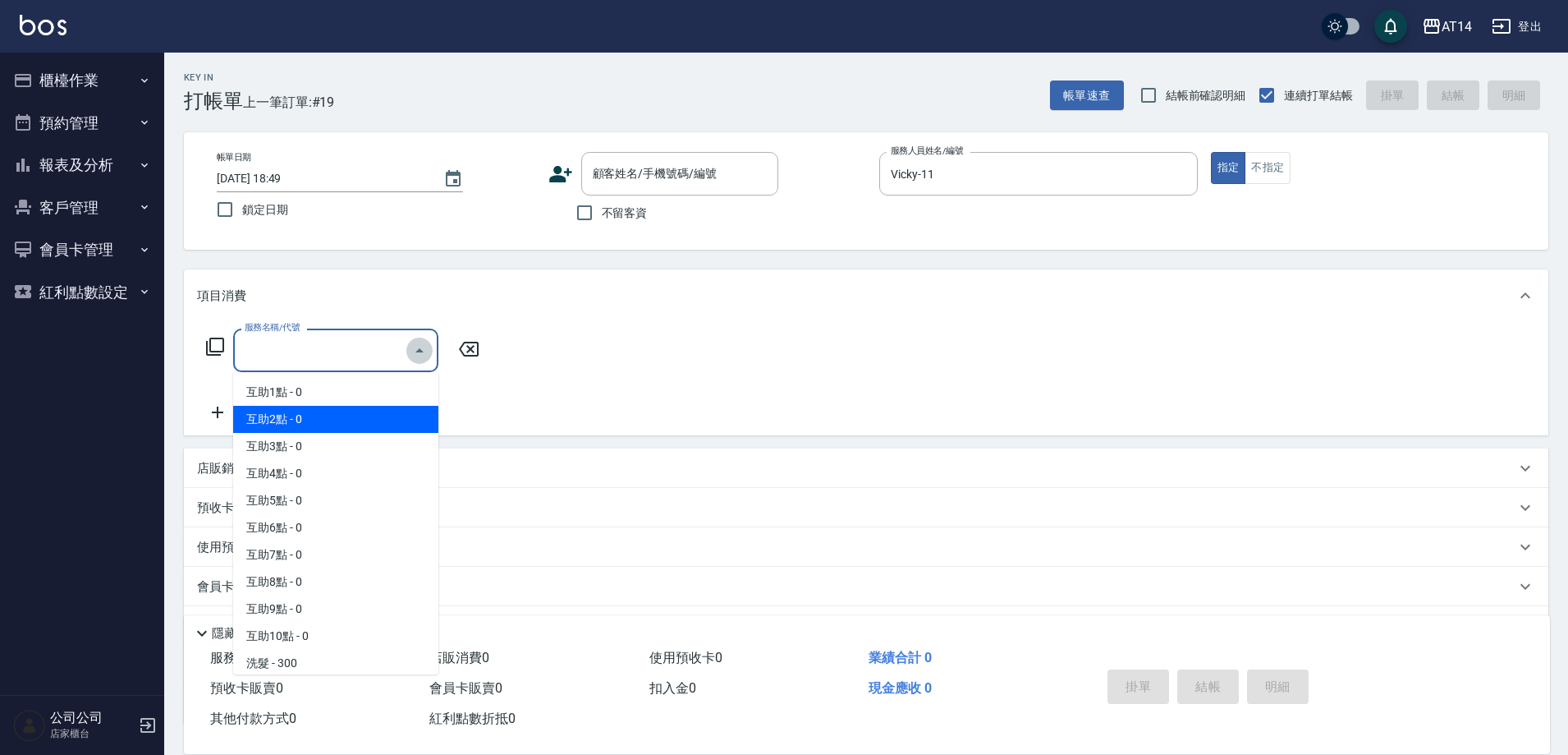
click at [410, 352] on icon "Close" at bounding box center [420, 351] width 20 height 20
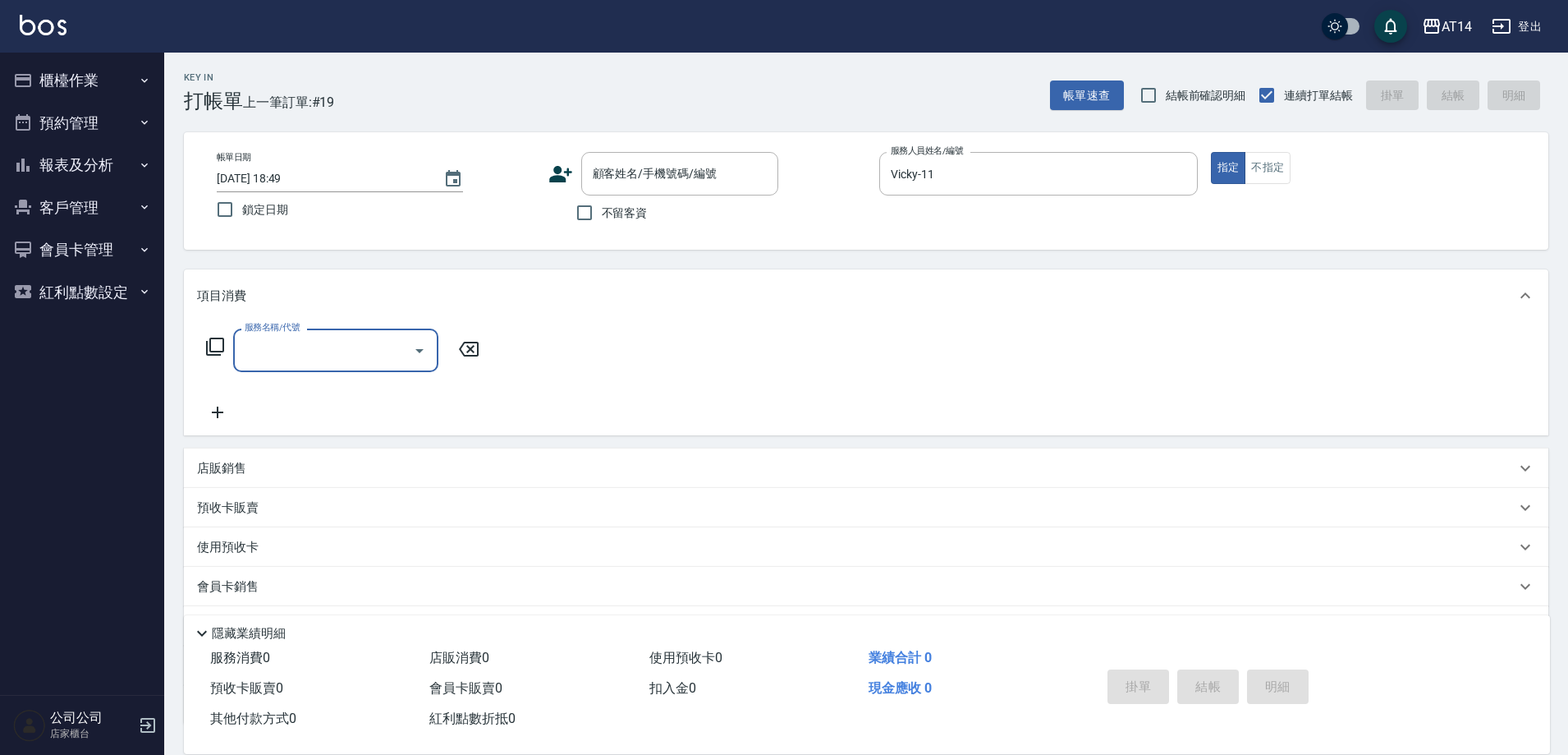
click at [420, 344] on icon "Open" at bounding box center [420, 351] width 20 height 20
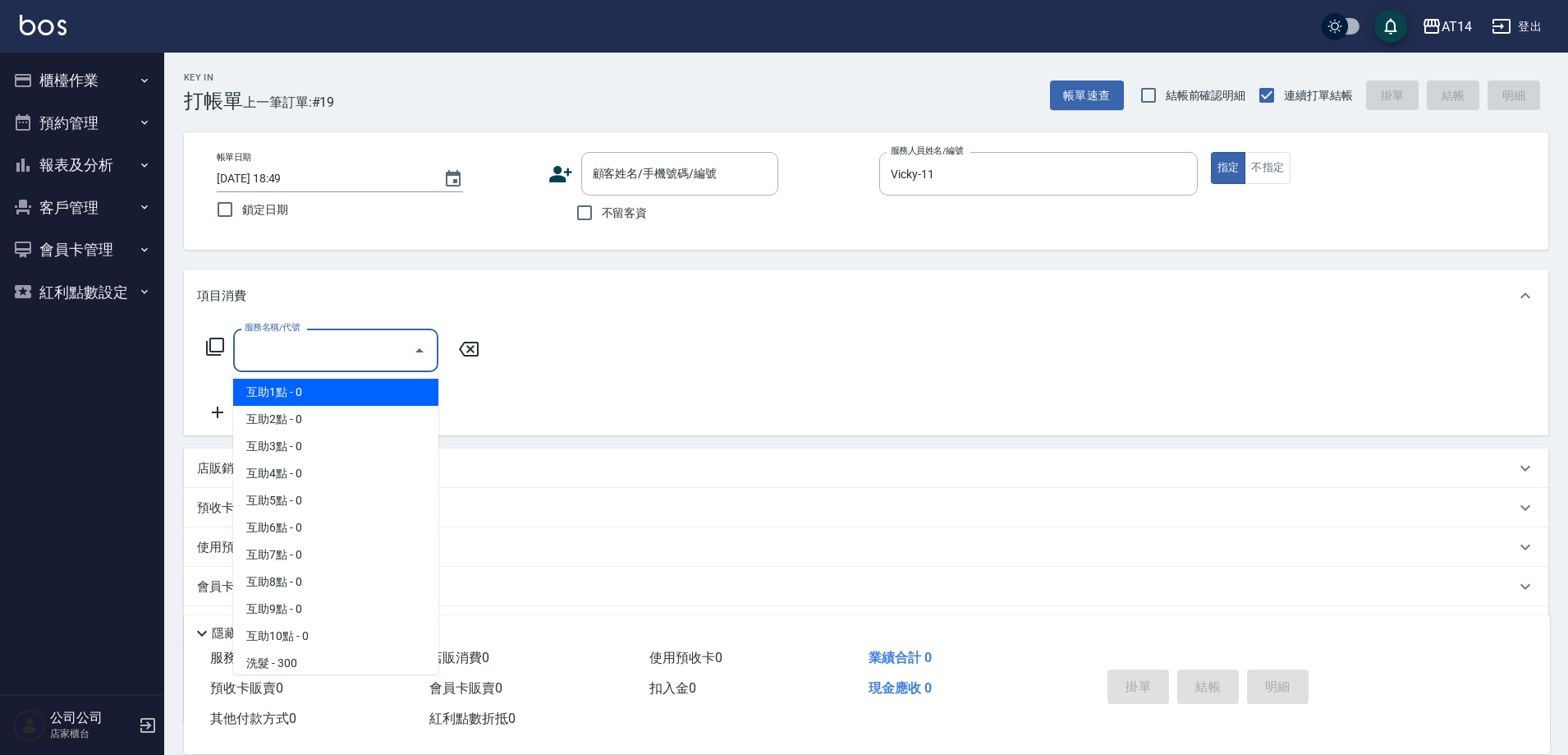
click at [471, 347] on icon at bounding box center [468, 349] width 41 height 20
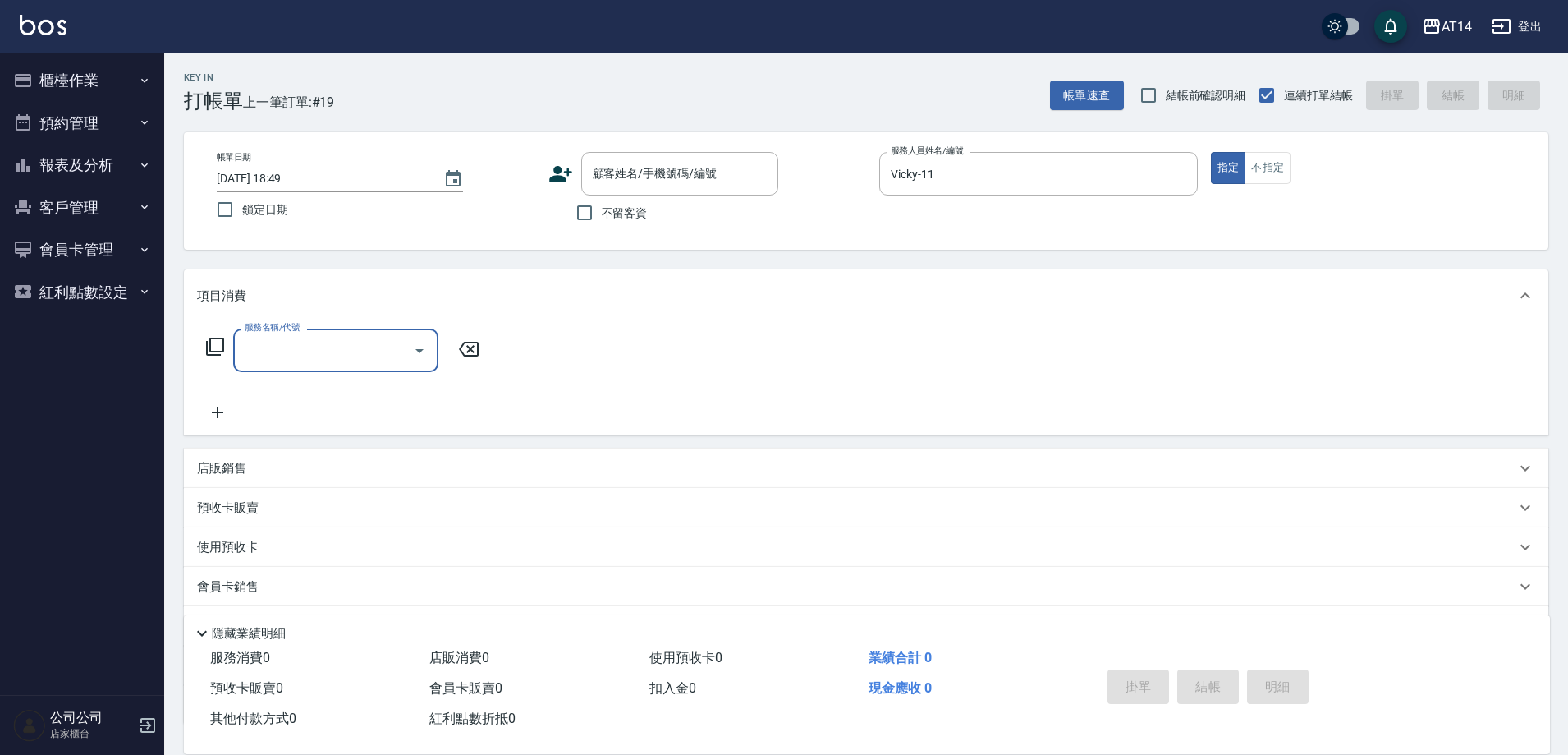
click at [274, 334] on label "服務名稱/代號" at bounding box center [271, 327] width 55 height 12
click at [274, 336] on input "服務名稱/代號" at bounding box center [323, 350] width 166 height 29
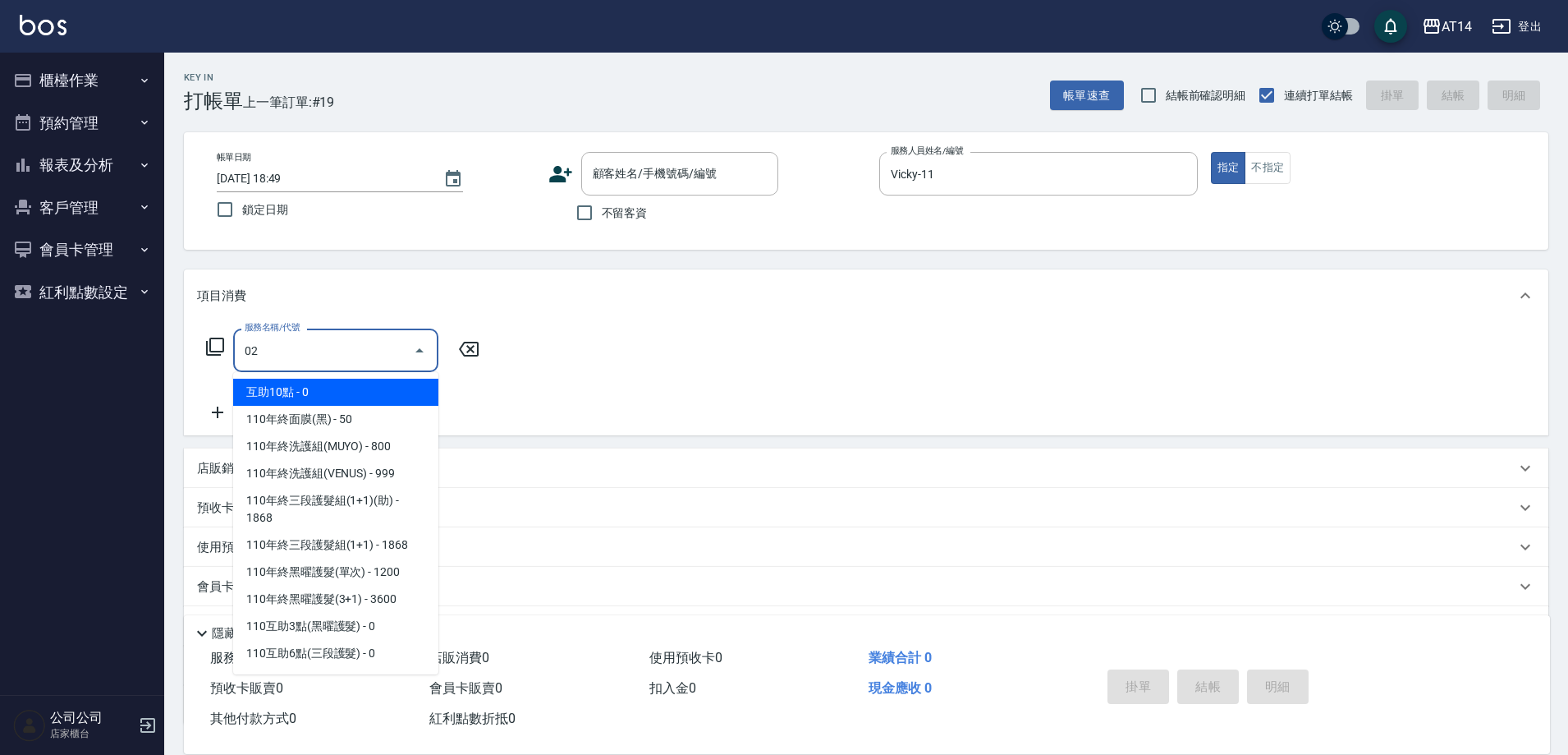
type input "022"
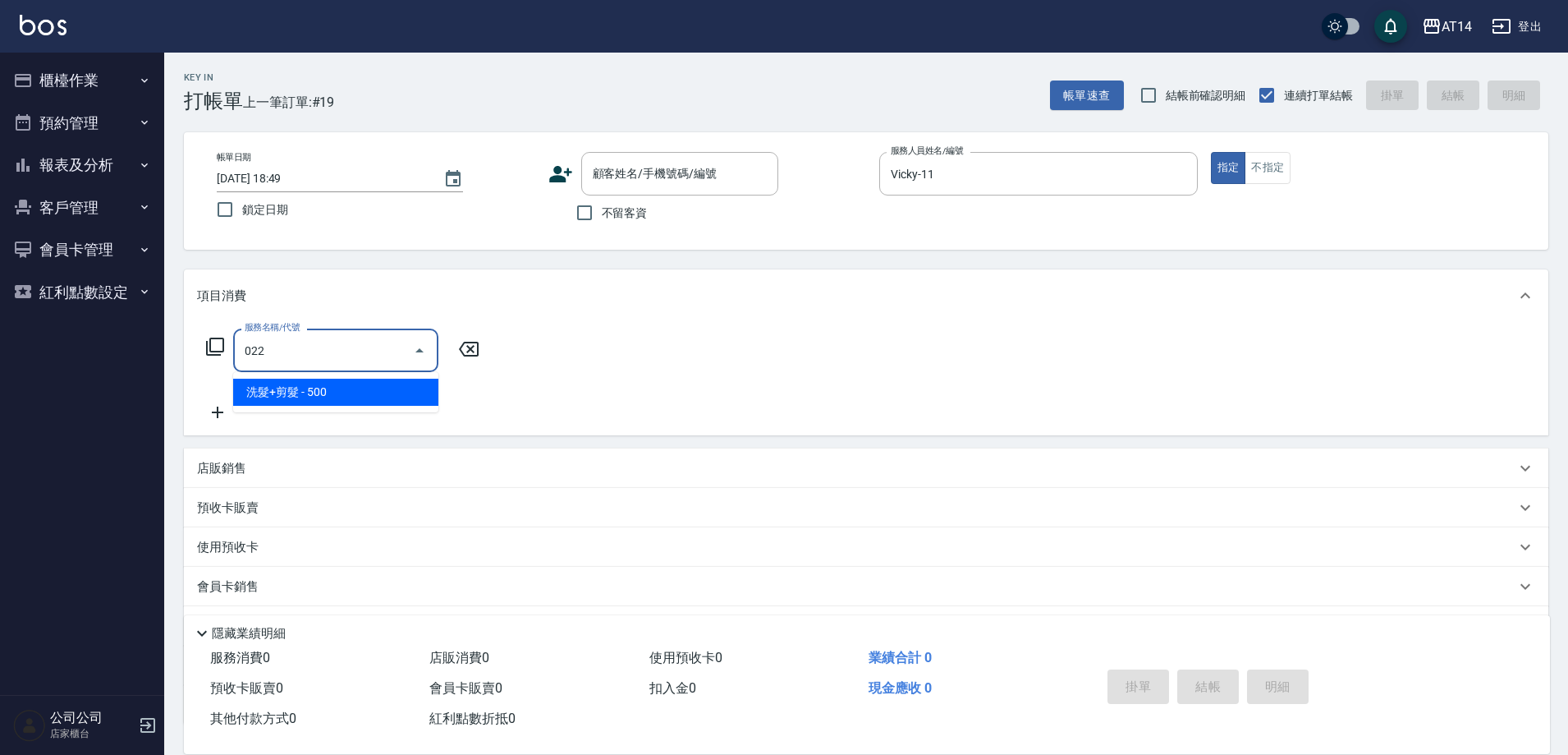
type input "1"
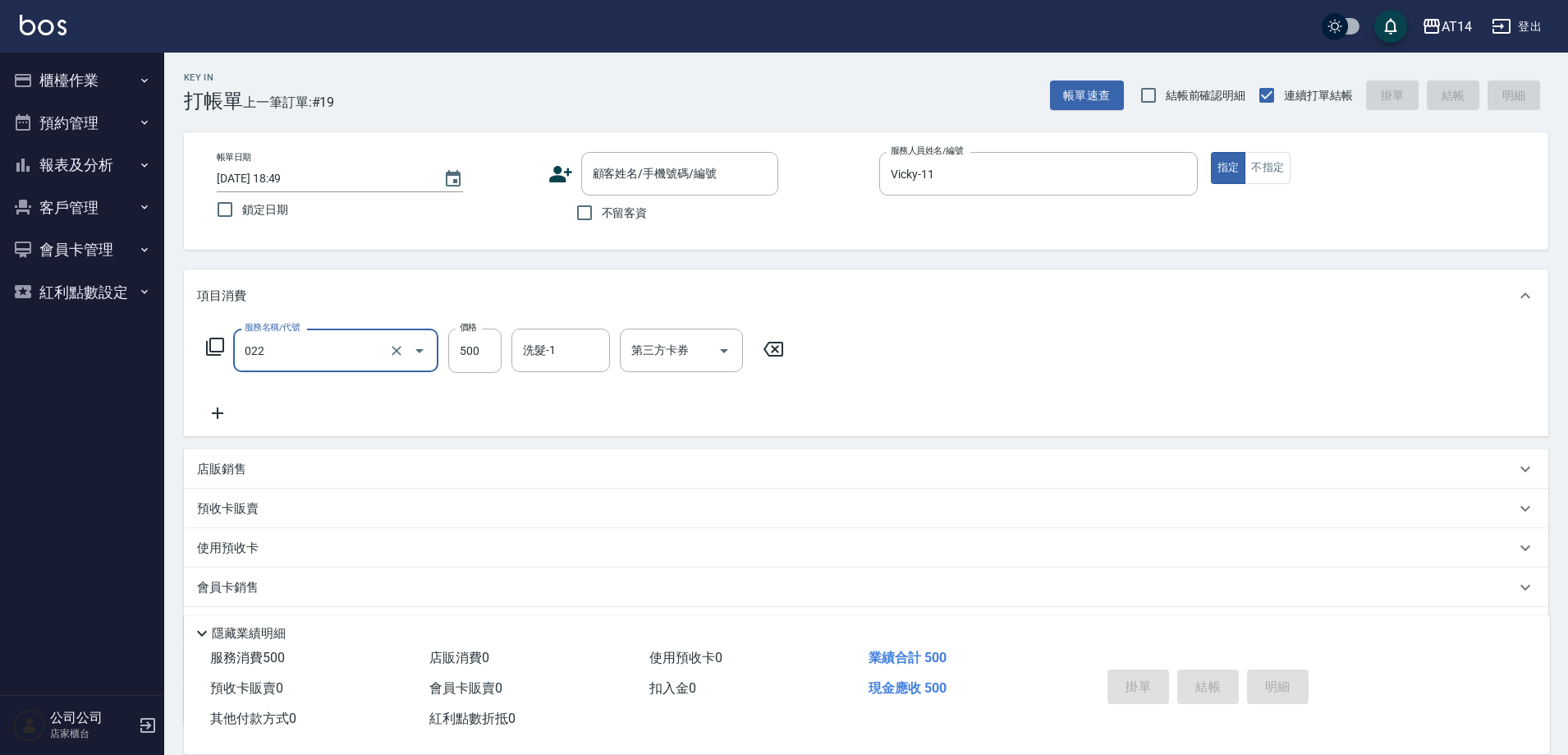
type input "洗髮+剪髮(022)"
type input "0"
type input "600"
type input "1"
type input "600"
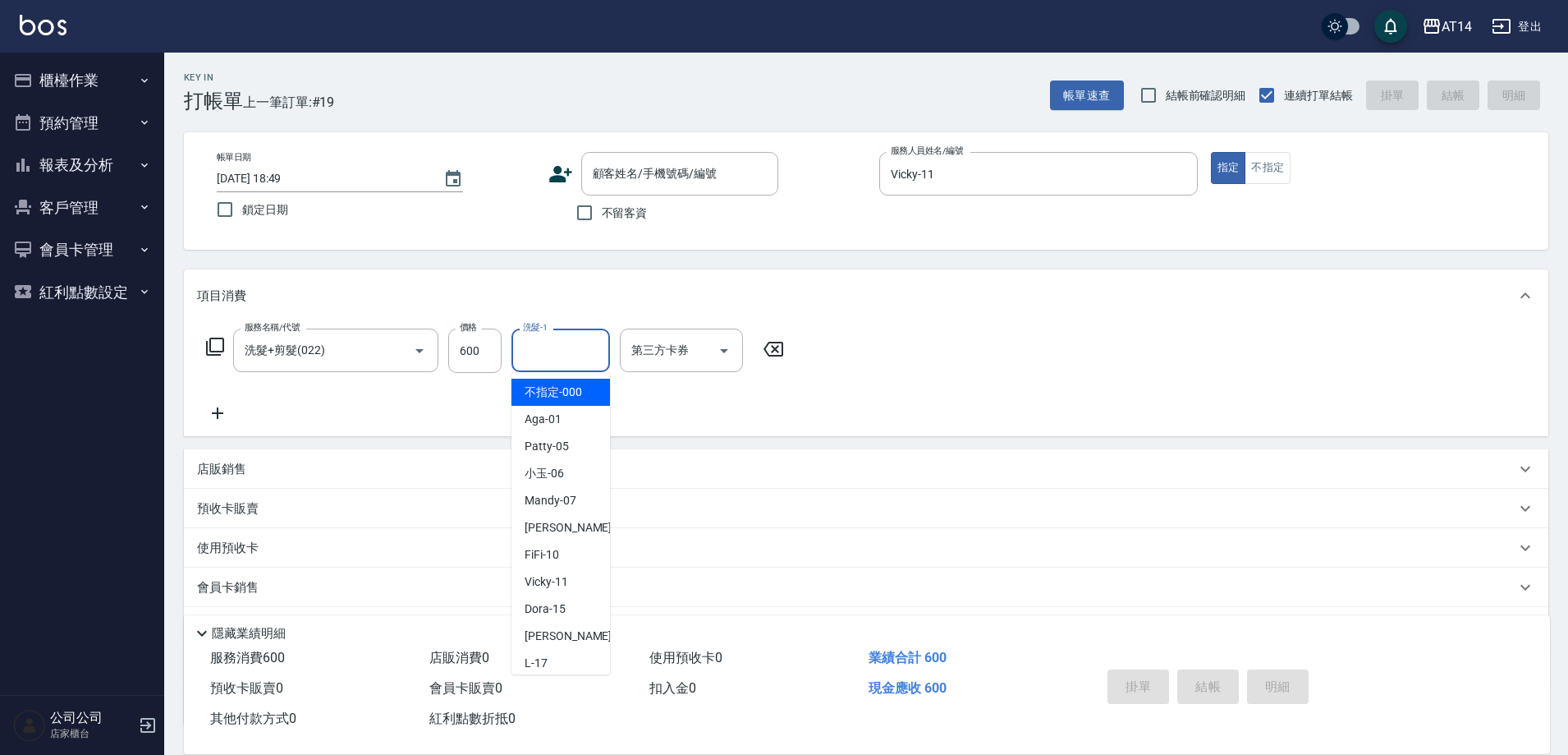
click at [579, 360] on input "洗髮-1" at bounding box center [561, 350] width 83 height 29
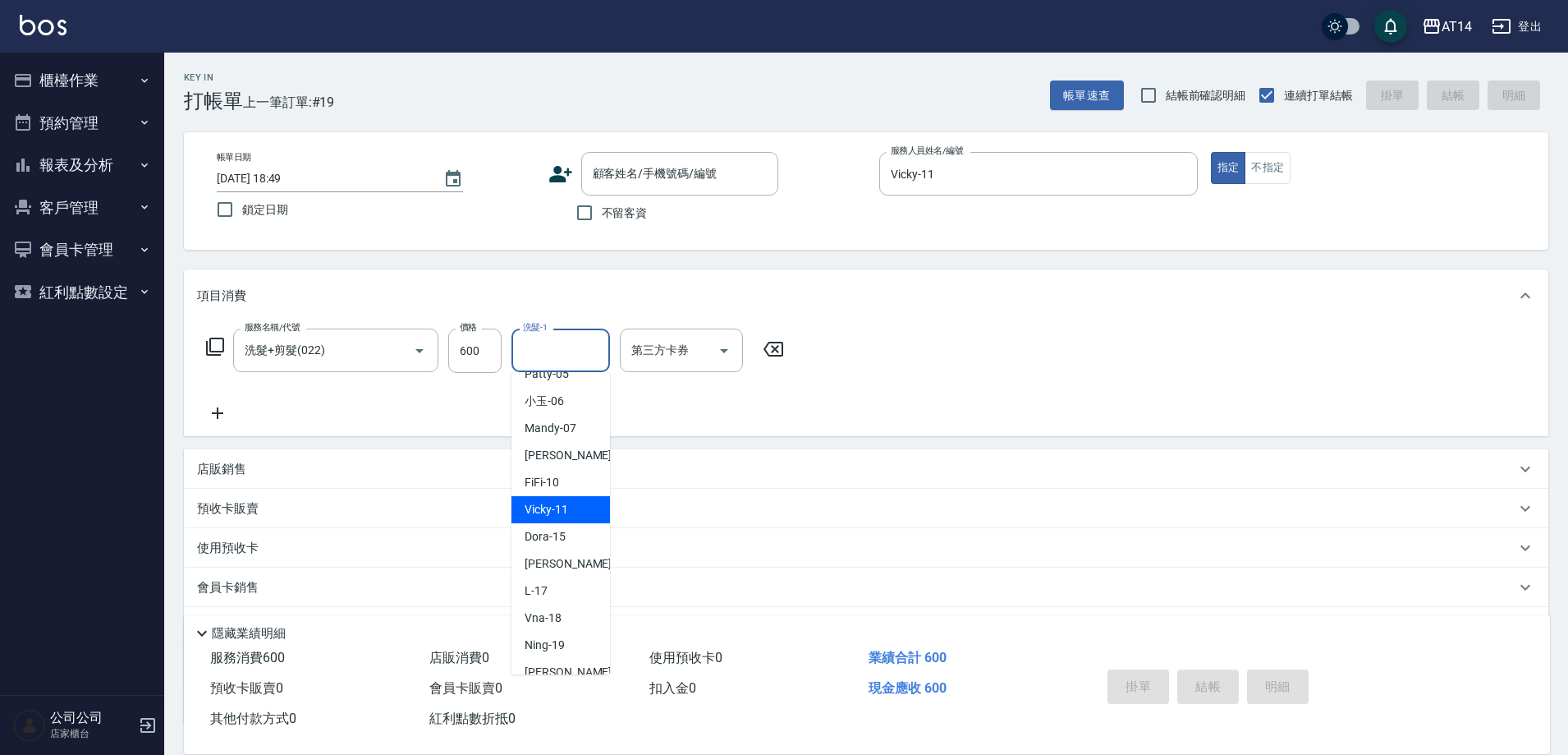
scroll to position [164, 0]
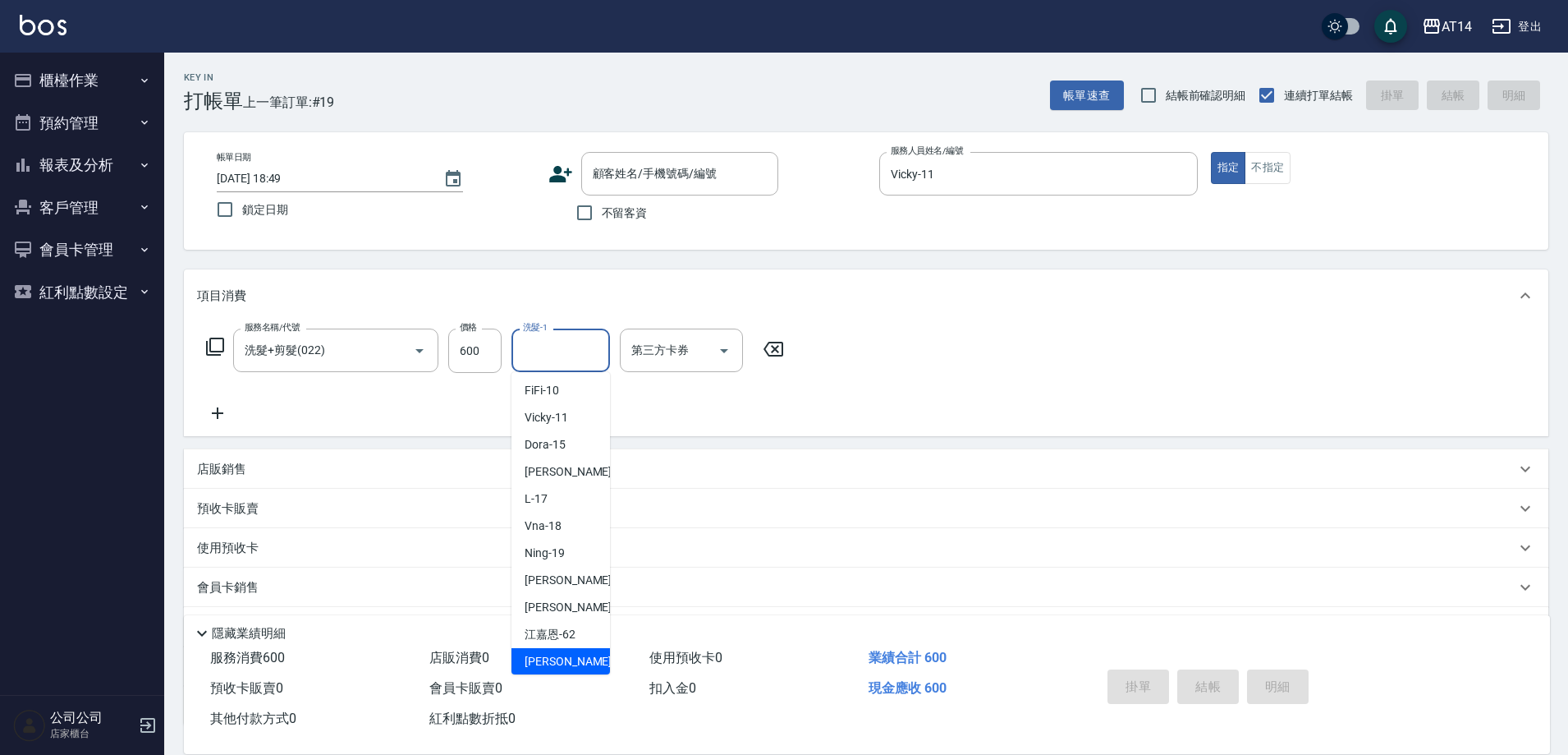
click at [565, 665] on span "楊明月 -63" at bounding box center [576, 661] width 103 height 17
type input "楊明月-63"
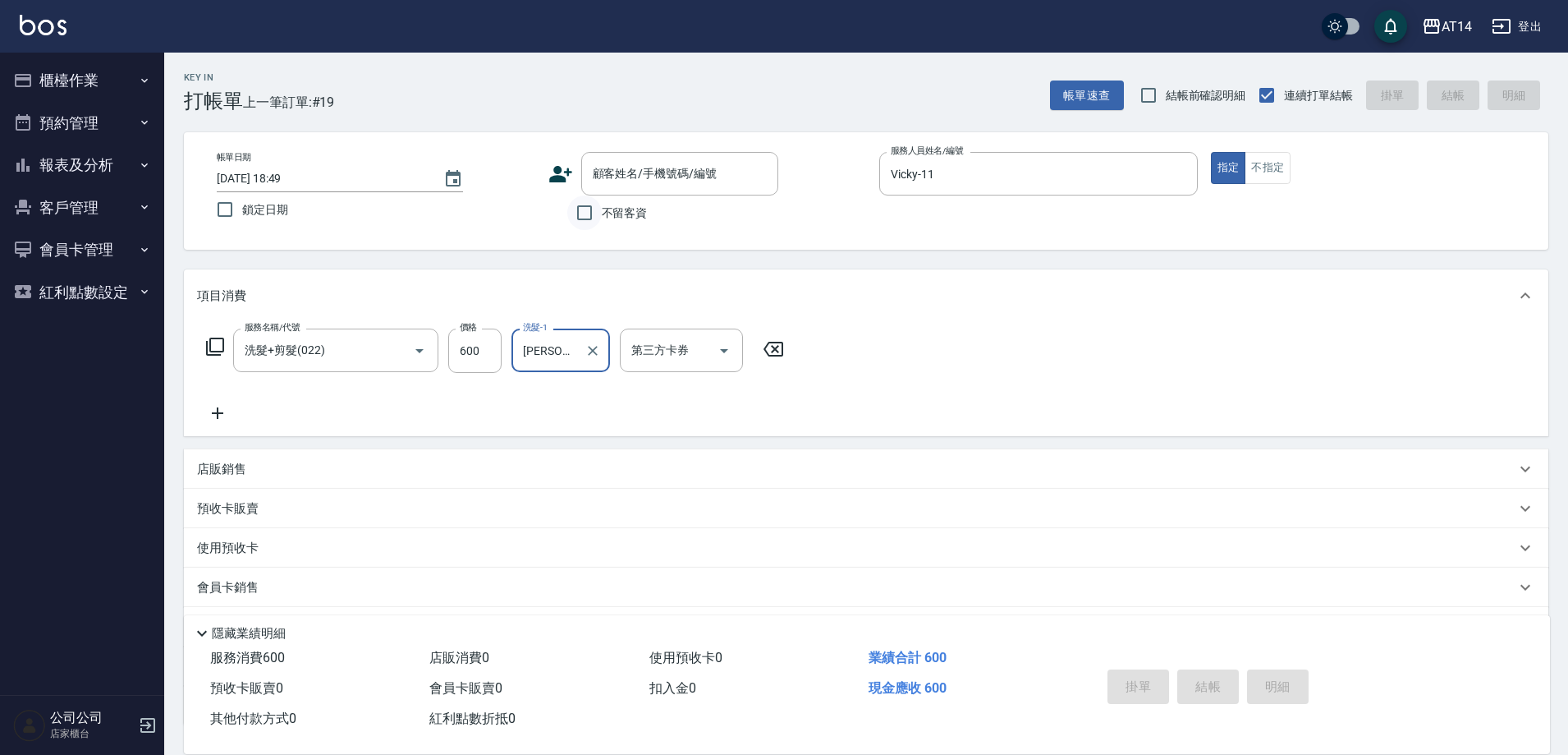
click at [585, 211] on input "不留客資" at bounding box center [584, 213] width 35 height 35
checkbox input "true"
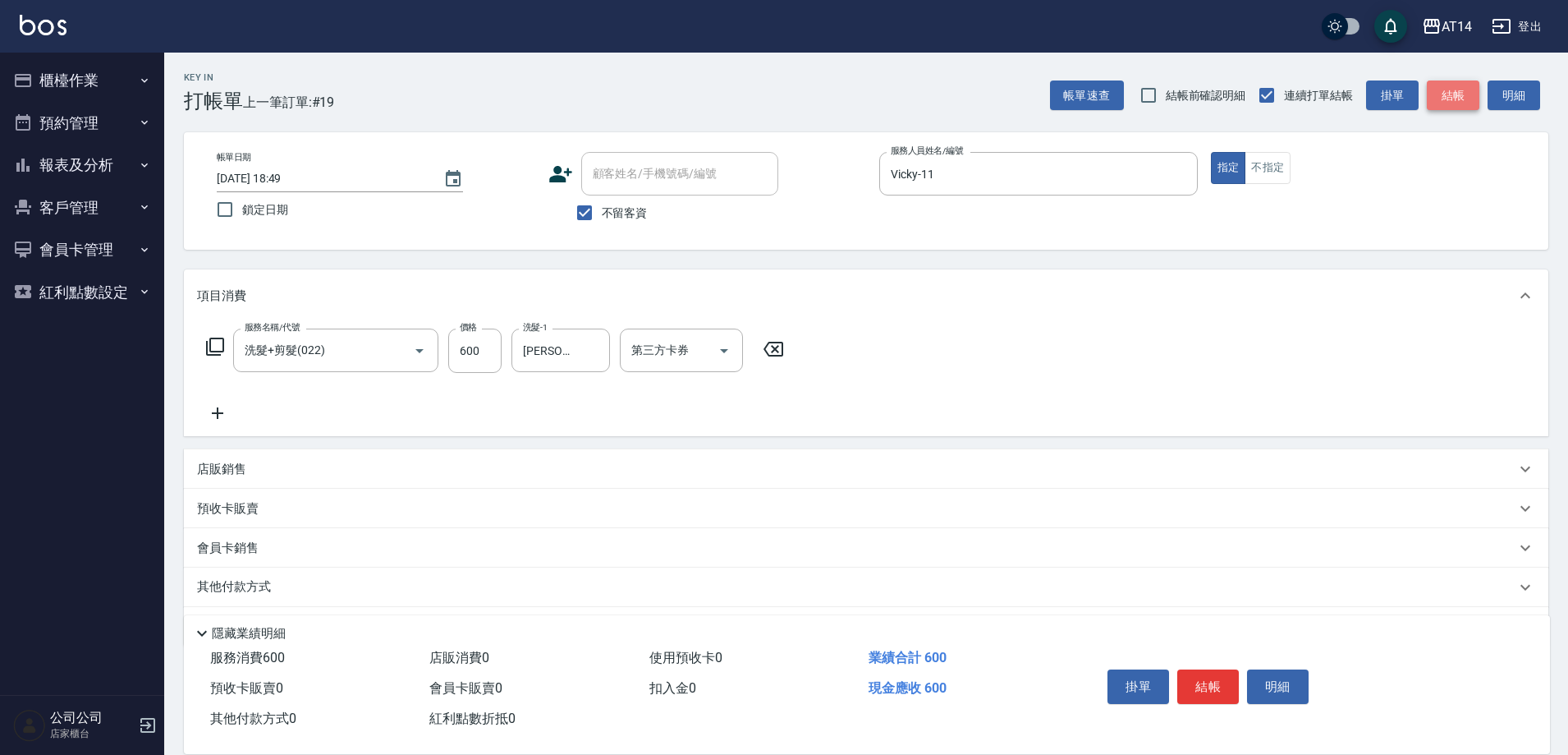
click at [1450, 105] on button "結帳" at bounding box center [1453, 95] width 53 height 31
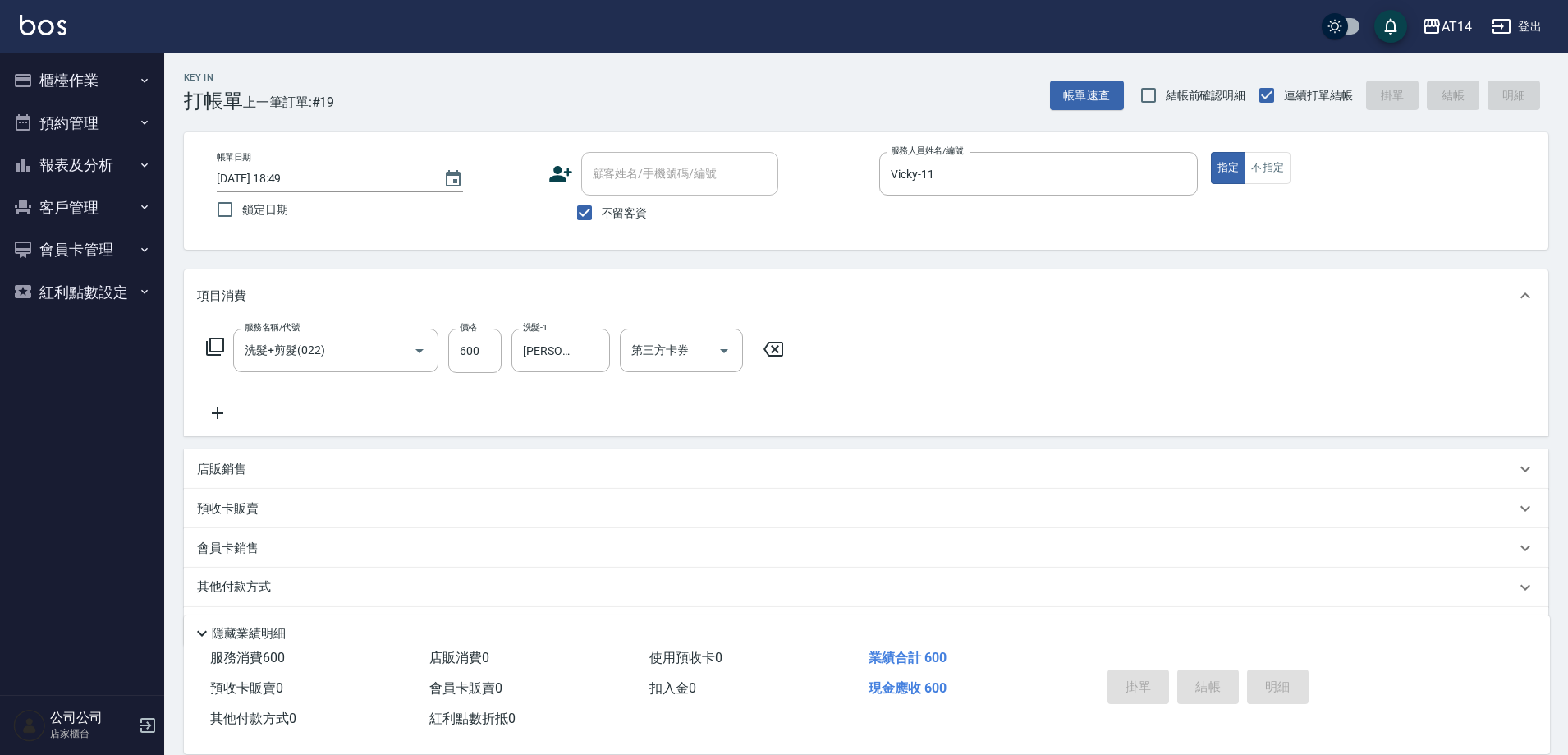
type input "2025/08/22 19:08"
click at [582, 219] on input "不留客資" at bounding box center [584, 213] width 35 height 35
checkbox input "false"
click at [632, 159] on div "顧客姓名/手機號碼/編號 顧客姓名/手機號碼/編號" at bounding box center [679, 174] width 197 height 44
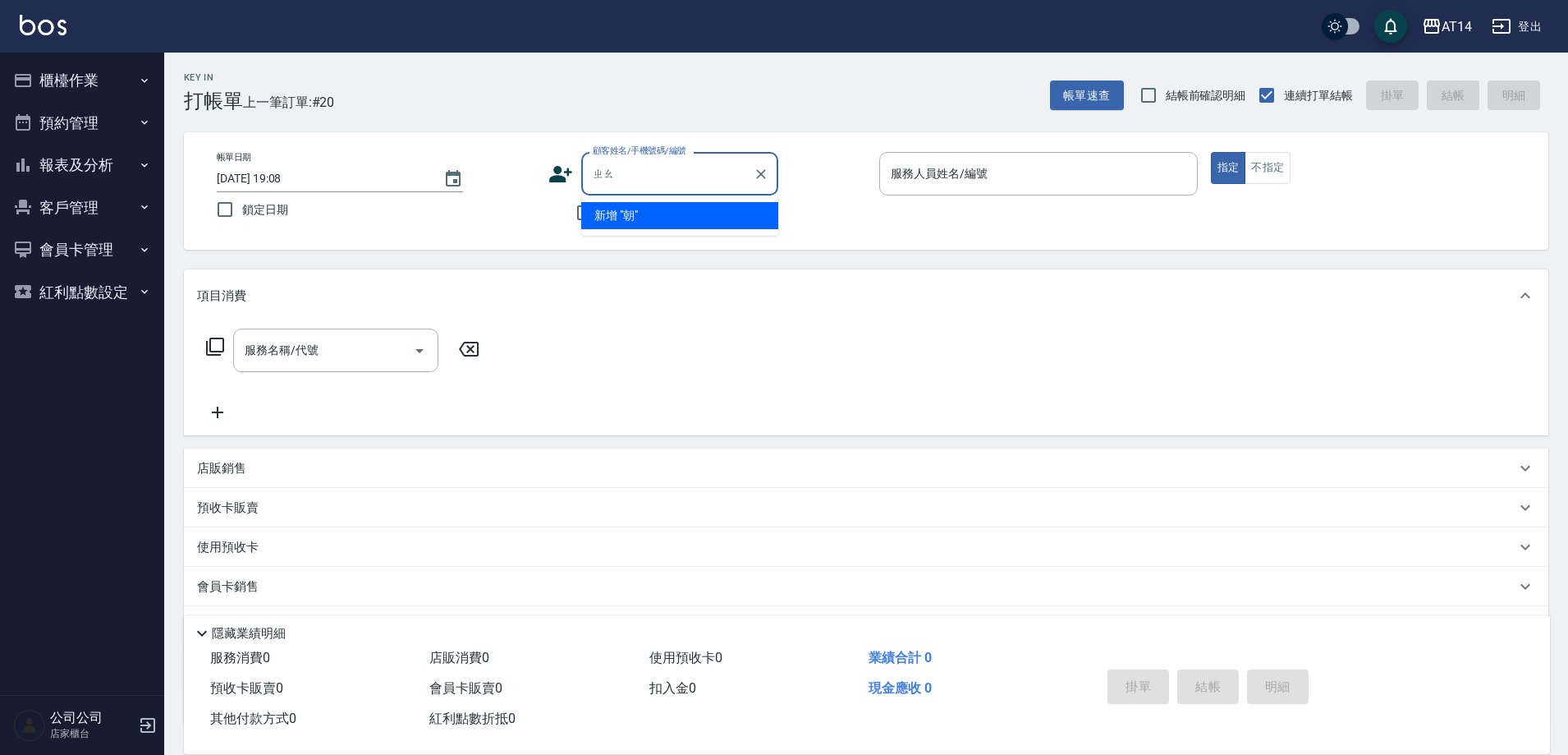
type input "朝"
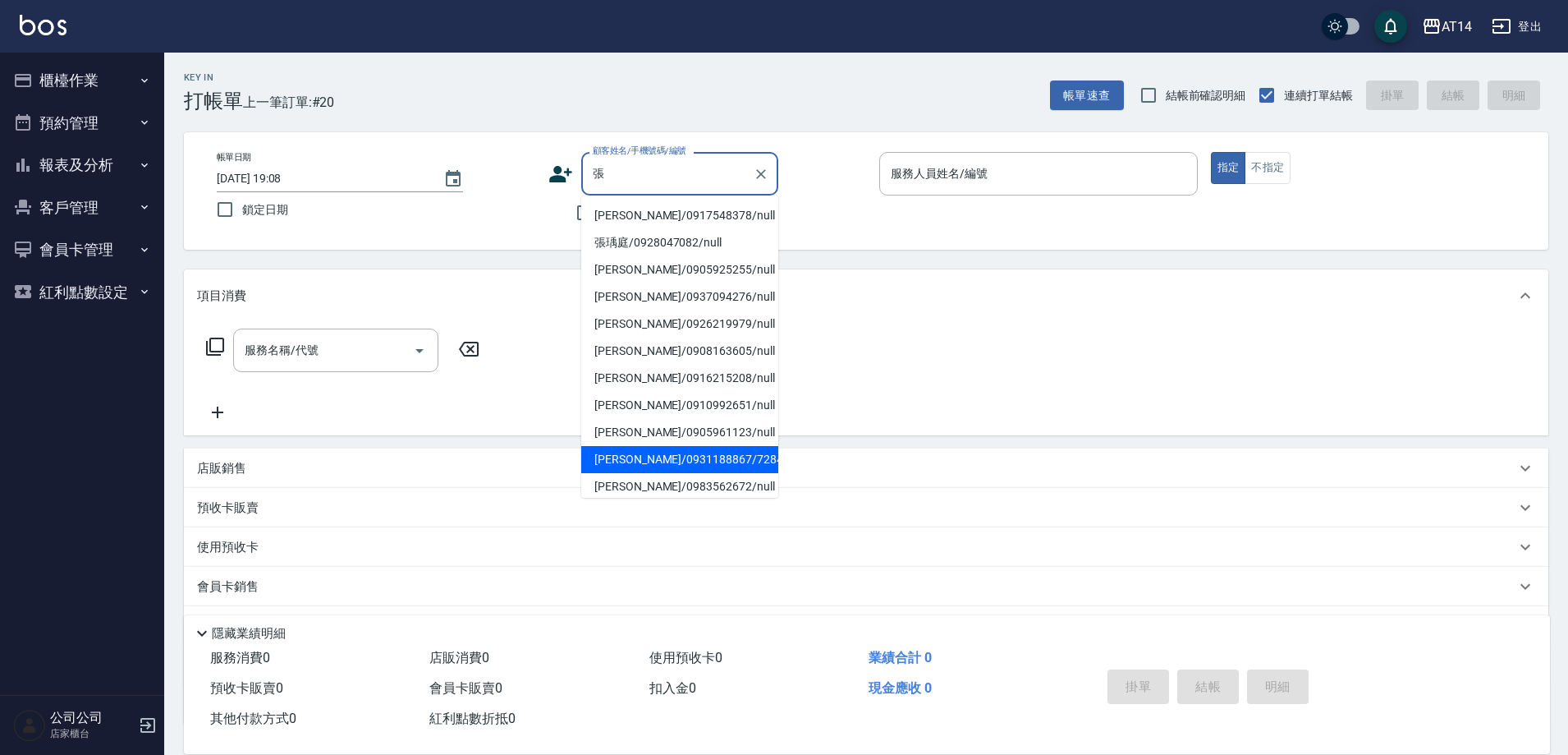
click at [636, 456] on li "[PERSON_NAME]/0931188867/728470" at bounding box center [679, 459] width 197 height 27
type input "[PERSON_NAME]/0931188867/728470"
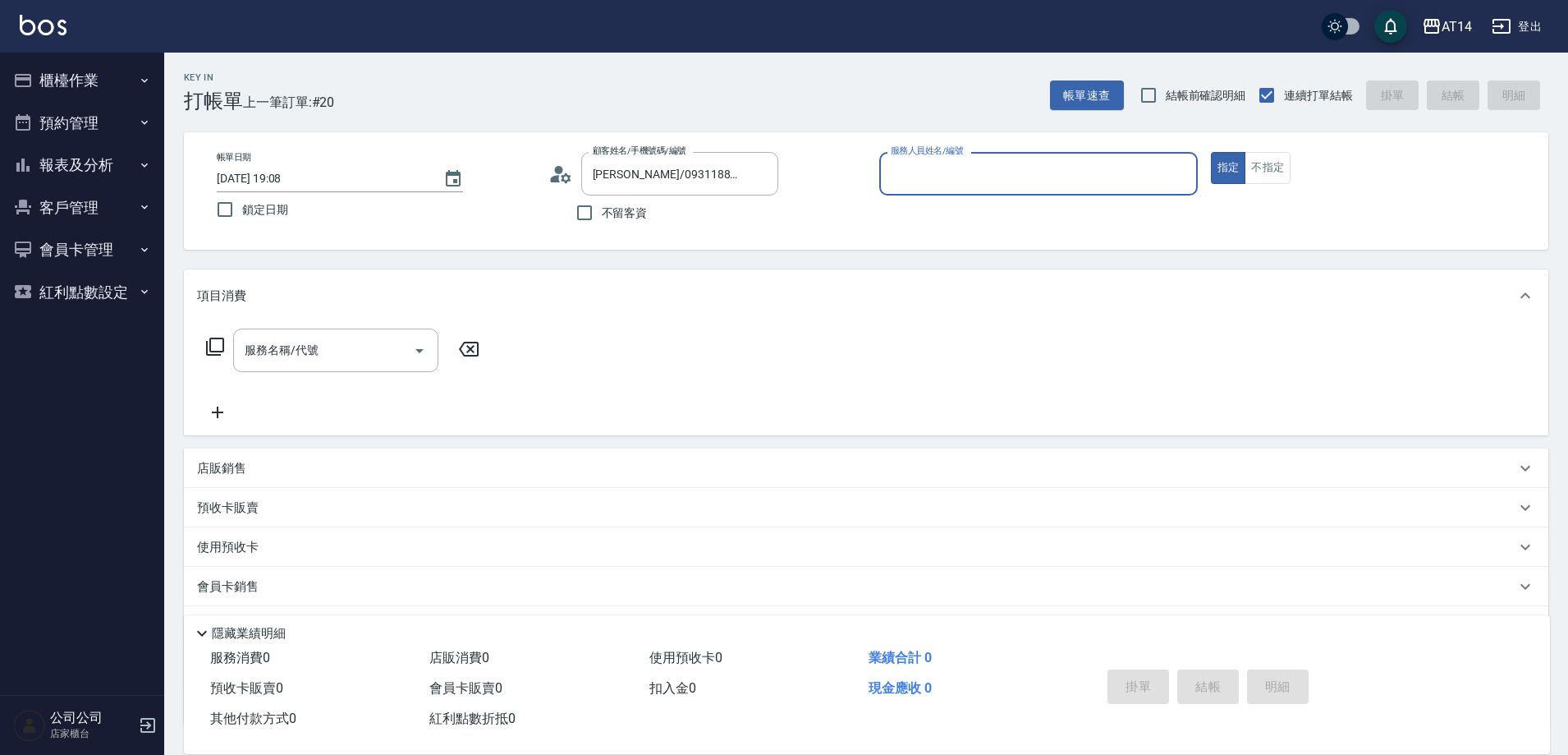
type input "Dora-15"
click at [330, 354] on input "服務名稱/代號" at bounding box center [323, 350] width 166 height 29
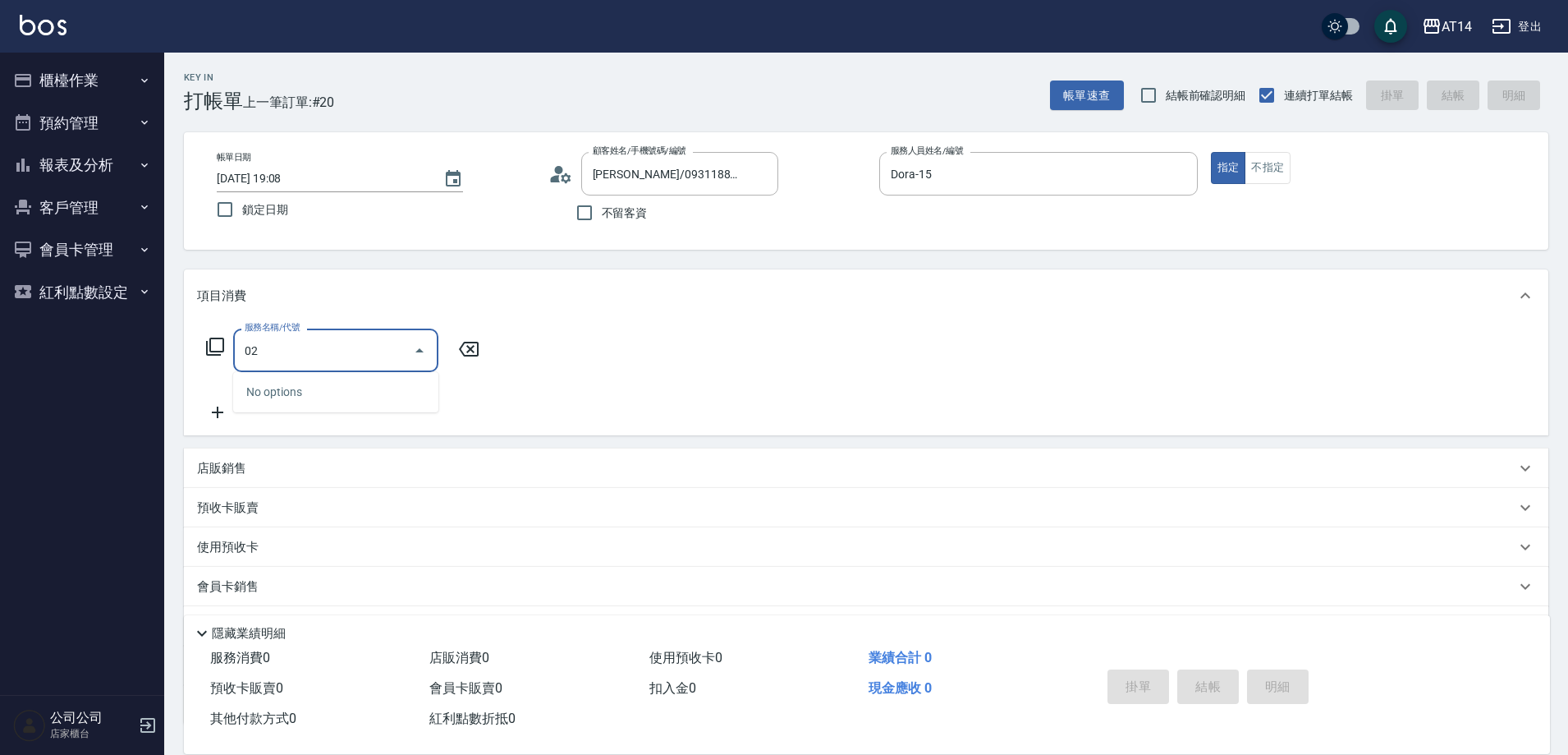
type input "022"
type input "1"
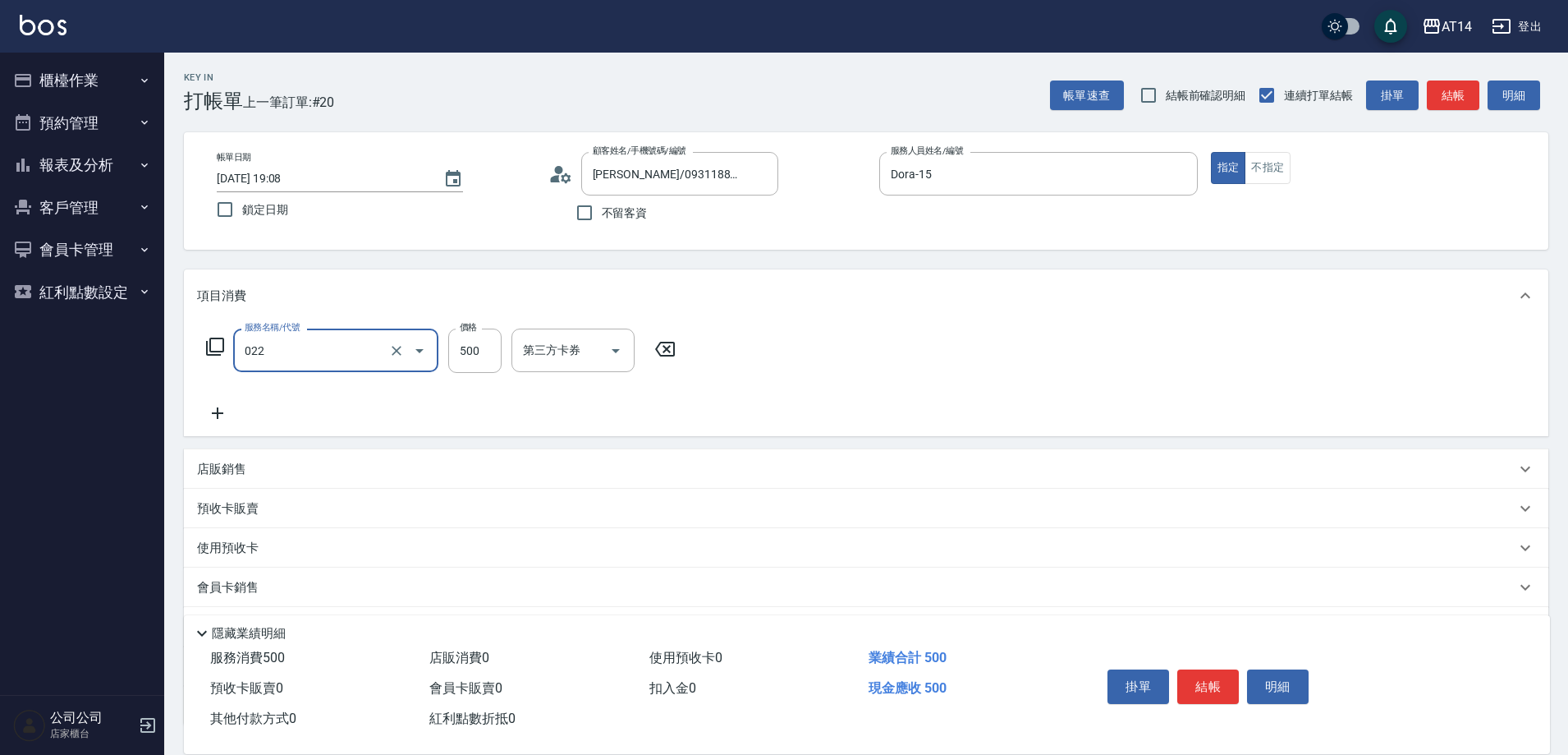
type input "洗髮+剪髮(022)"
type input "6"
type input "0"
type input "650"
type input "1"
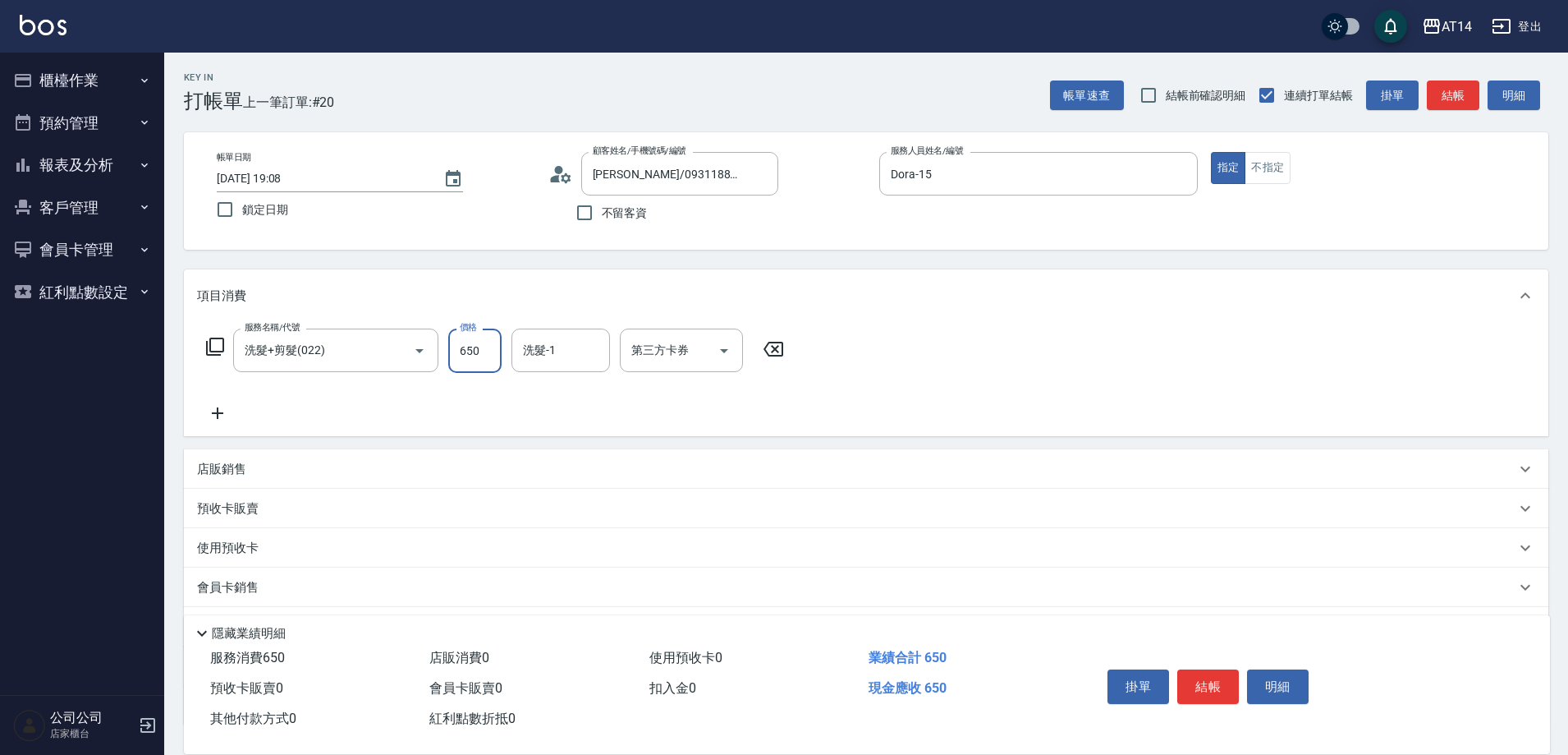
type input "650"
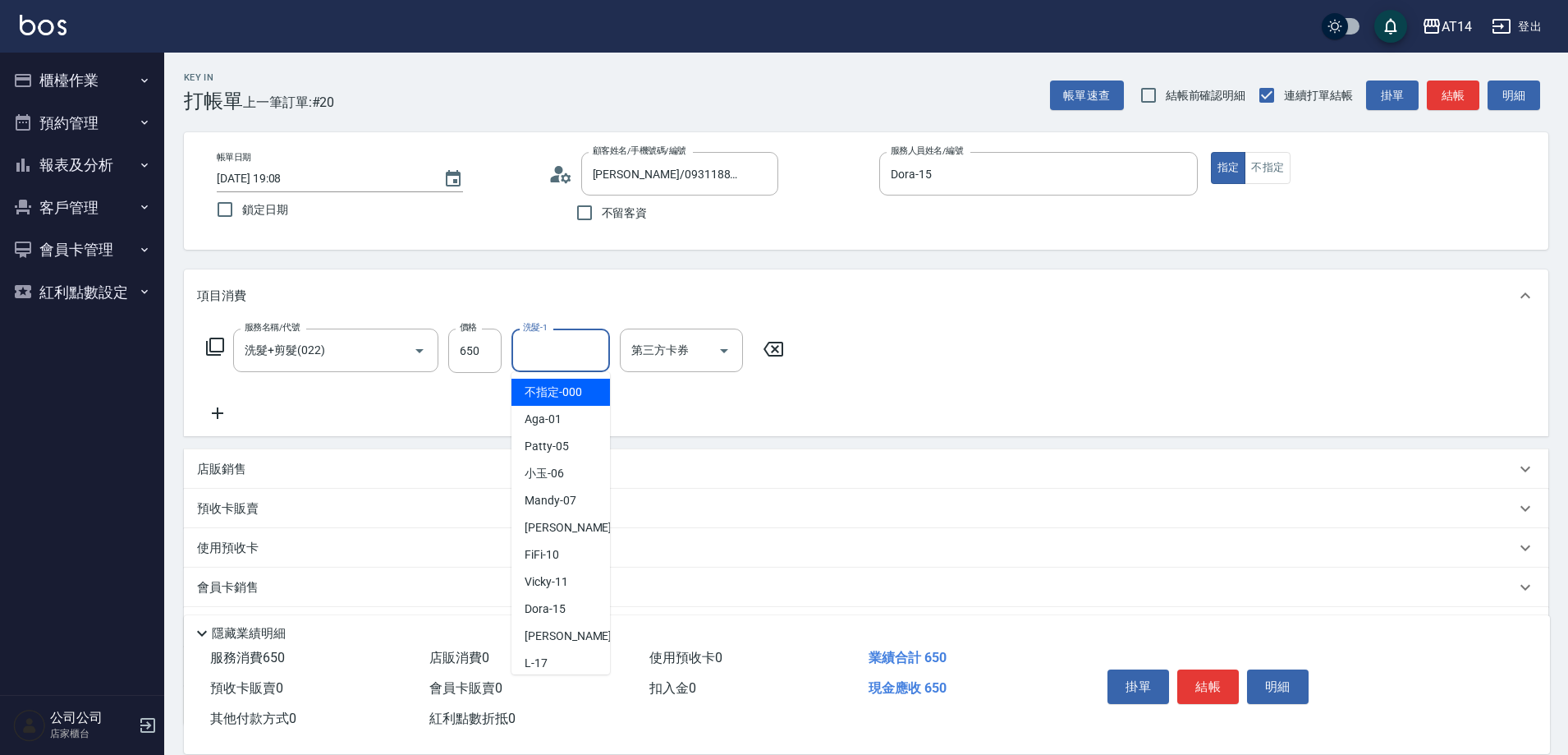
click at [547, 353] on input "洗髮-1" at bounding box center [561, 350] width 83 height 29
type input "Eric-20"
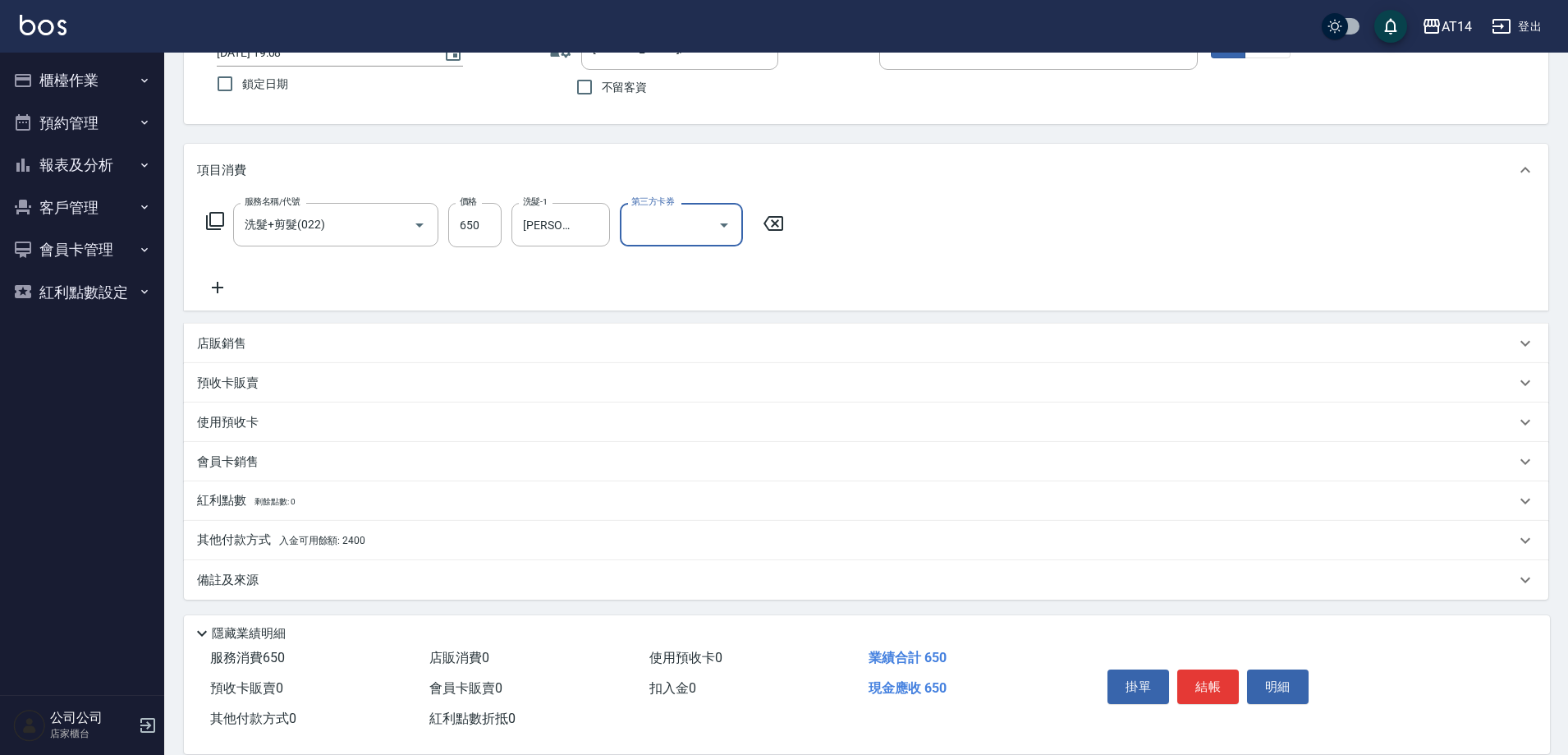
scroll to position [128, 0]
drag, startPoint x: 344, startPoint y: 550, endPoint x: 375, endPoint y: 555, distance: 31.4
click at [346, 550] on div "其他付款方式 入金可用餘額: 2400" at bounding box center [866, 538] width 1364 height 40
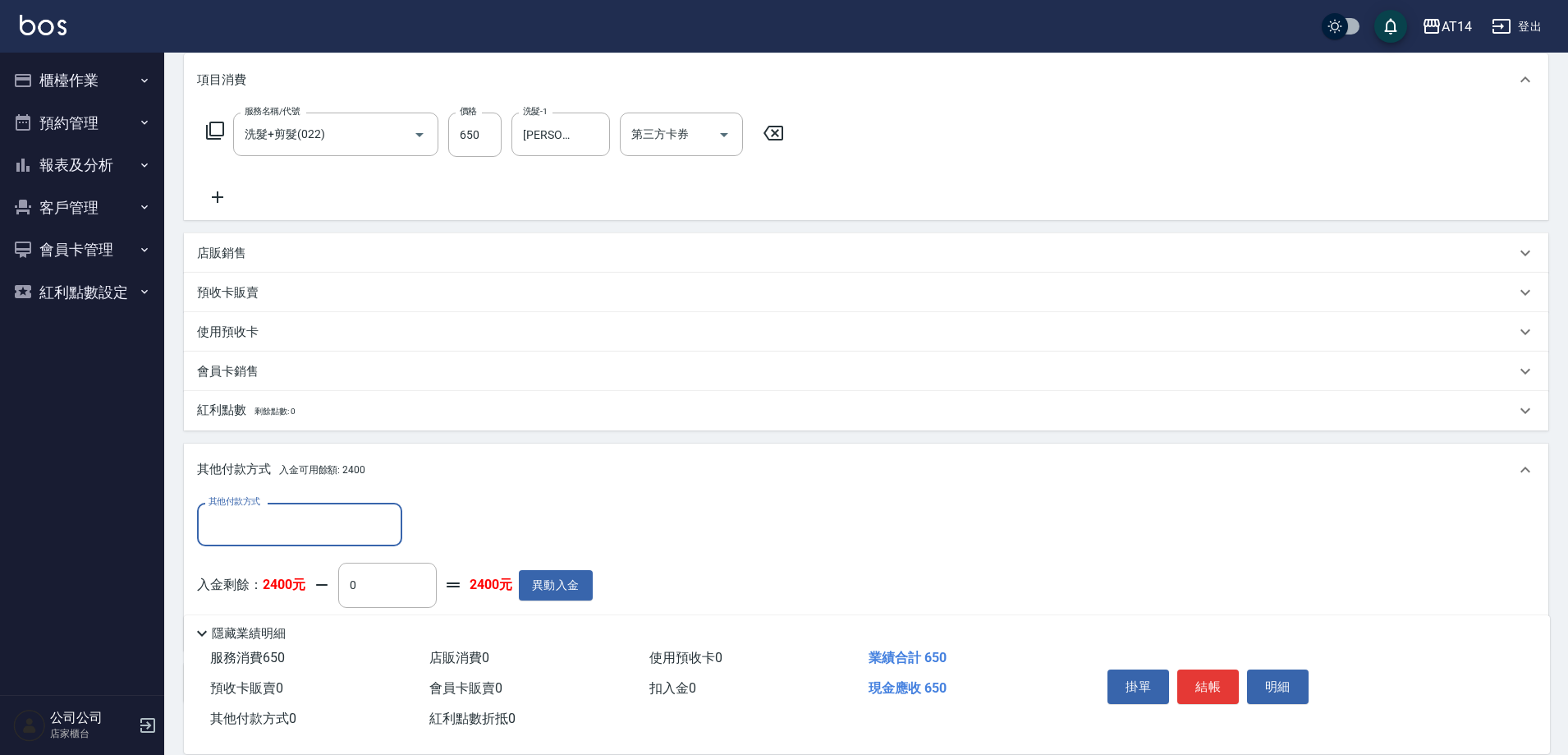
scroll to position [322, 0]
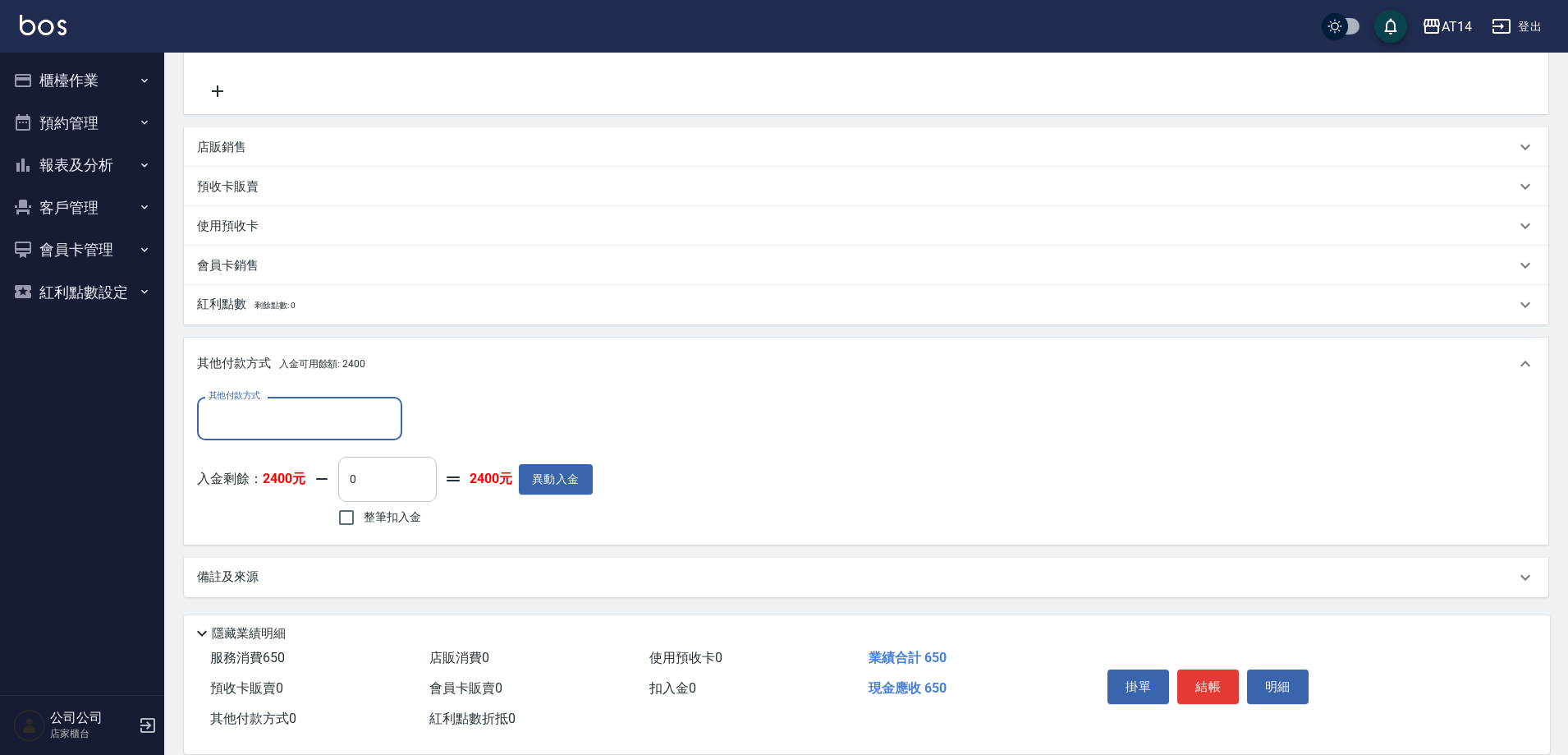
click at [415, 486] on input "0" at bounding box center [387, 479] width 98 height 45
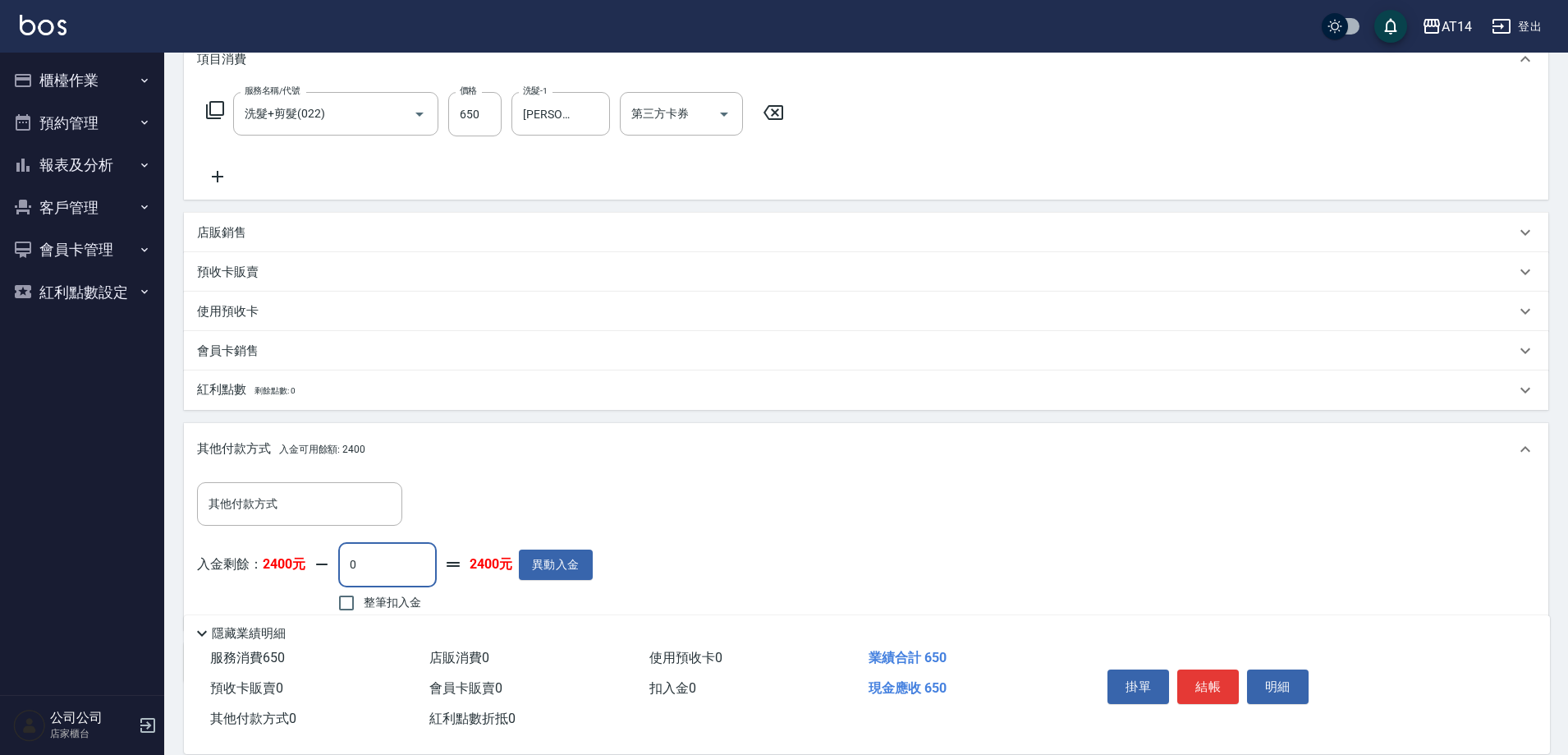
scroll to position [158, 0]
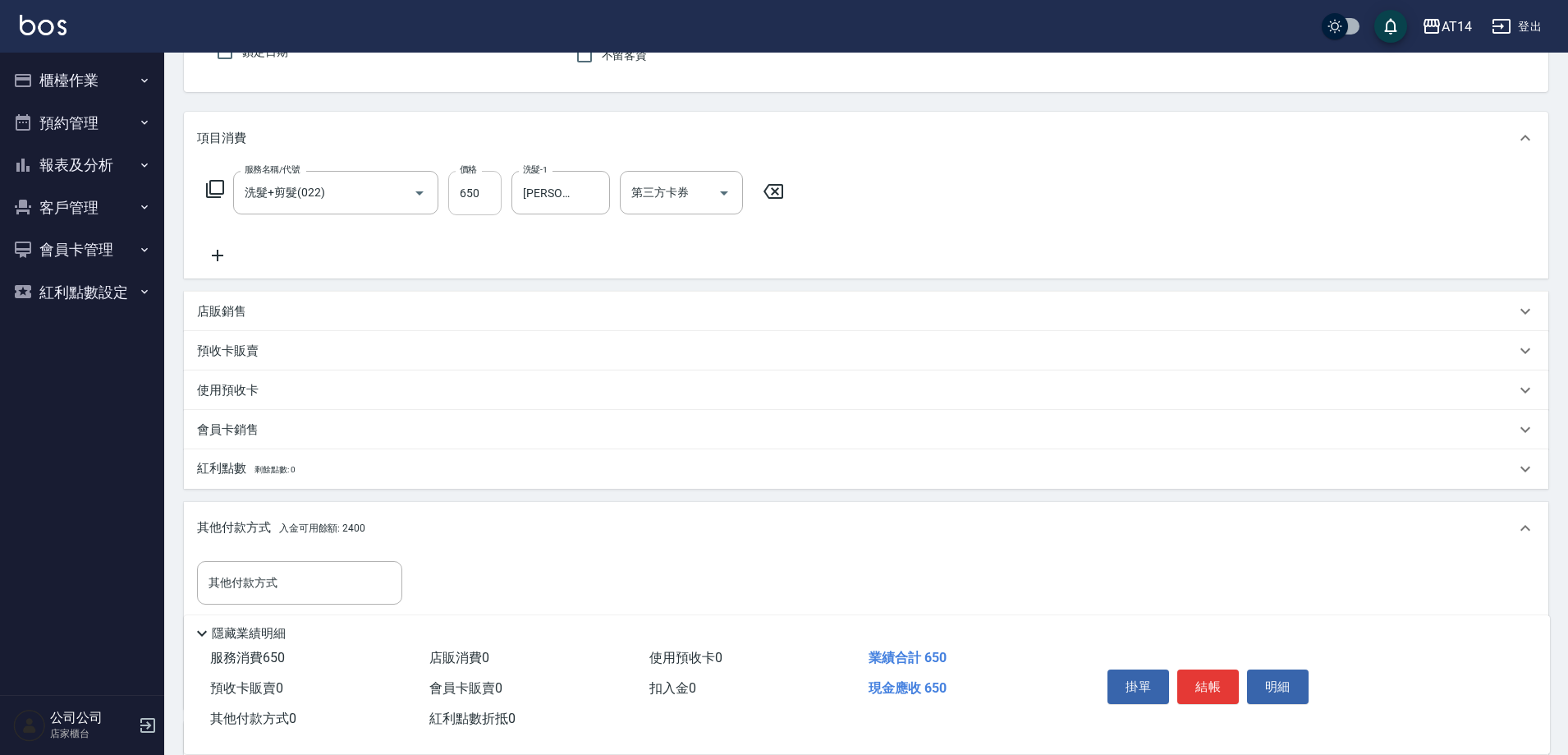
click at [477, 201] on input "650" at bounding box center [475, 193] width 54 height 45
click at [413, 528] on div "其他付款方式 入金可用餘額: 2400" at bounding box center [856, 528] width 1319 height 18
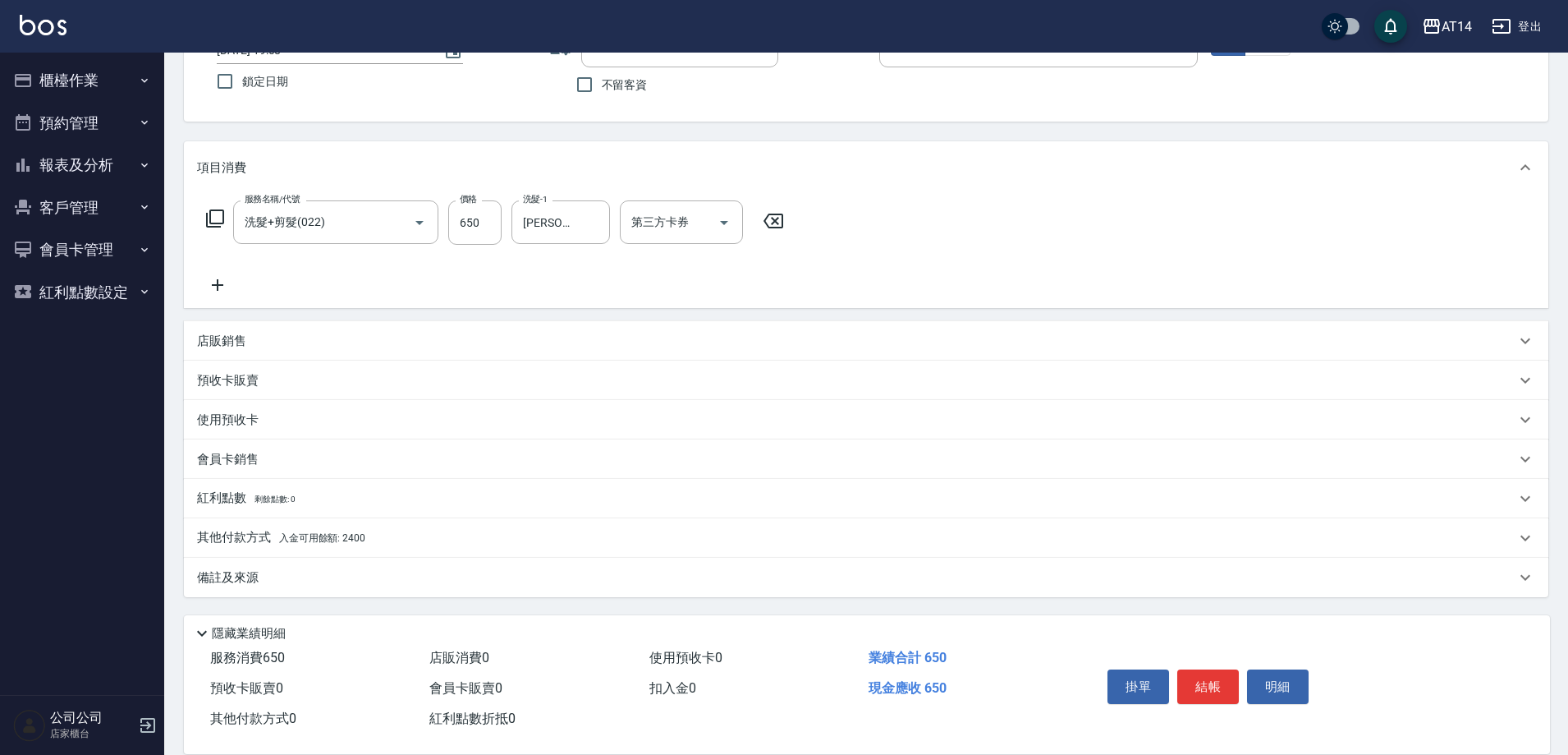
scroll to position [128, 0]
click at [321, 538] on span "入金可用餘額: 2400" at bounding box center [322, 538] width 86 height 12
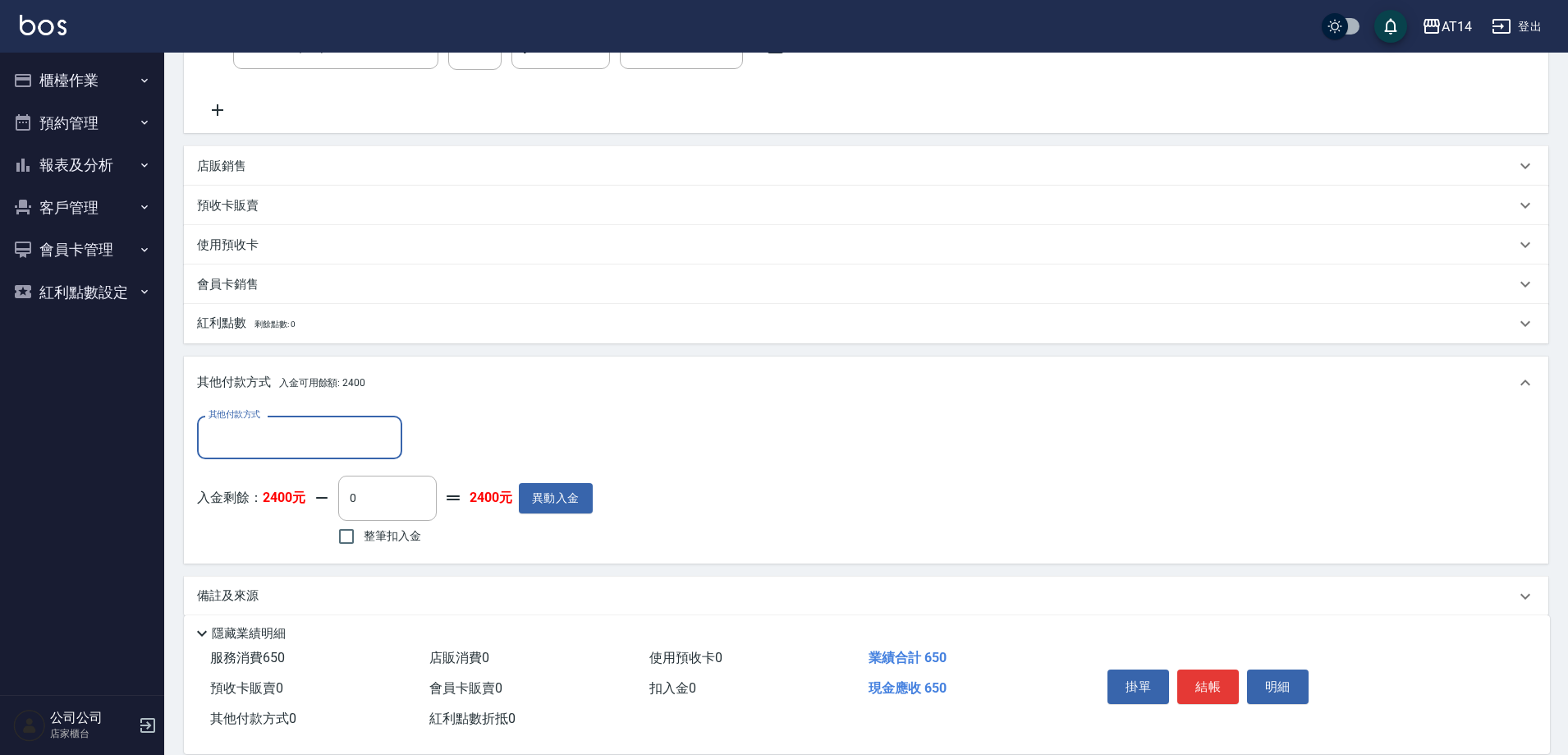
scroll to position [319, 0]
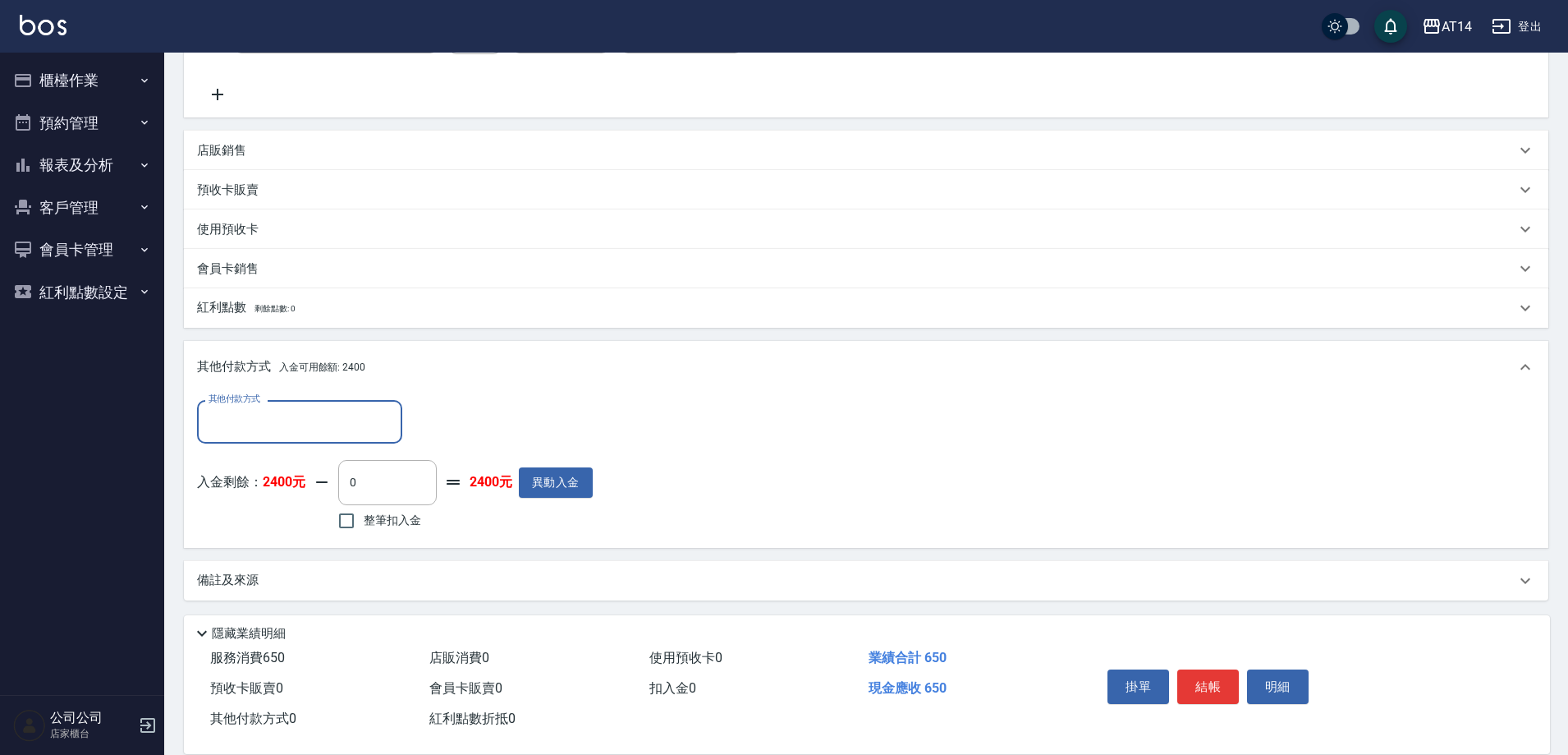
click at [383, 450] on div "其他付款方式 其他付款方式 入金剩餘： 2400元 0 ​ 整筆扣入金 2400元 異動入金" at bounding box center [394, 467] width 396 height 134
click at [383, 505] on label "整筆扣入金" at bounding box center [375, 521] width 92 height 35
click at [363, 505] on input "整筆扣入金" at bounding box center [347, 521] width 35 height 35
checkbox input "true"
type input "0"
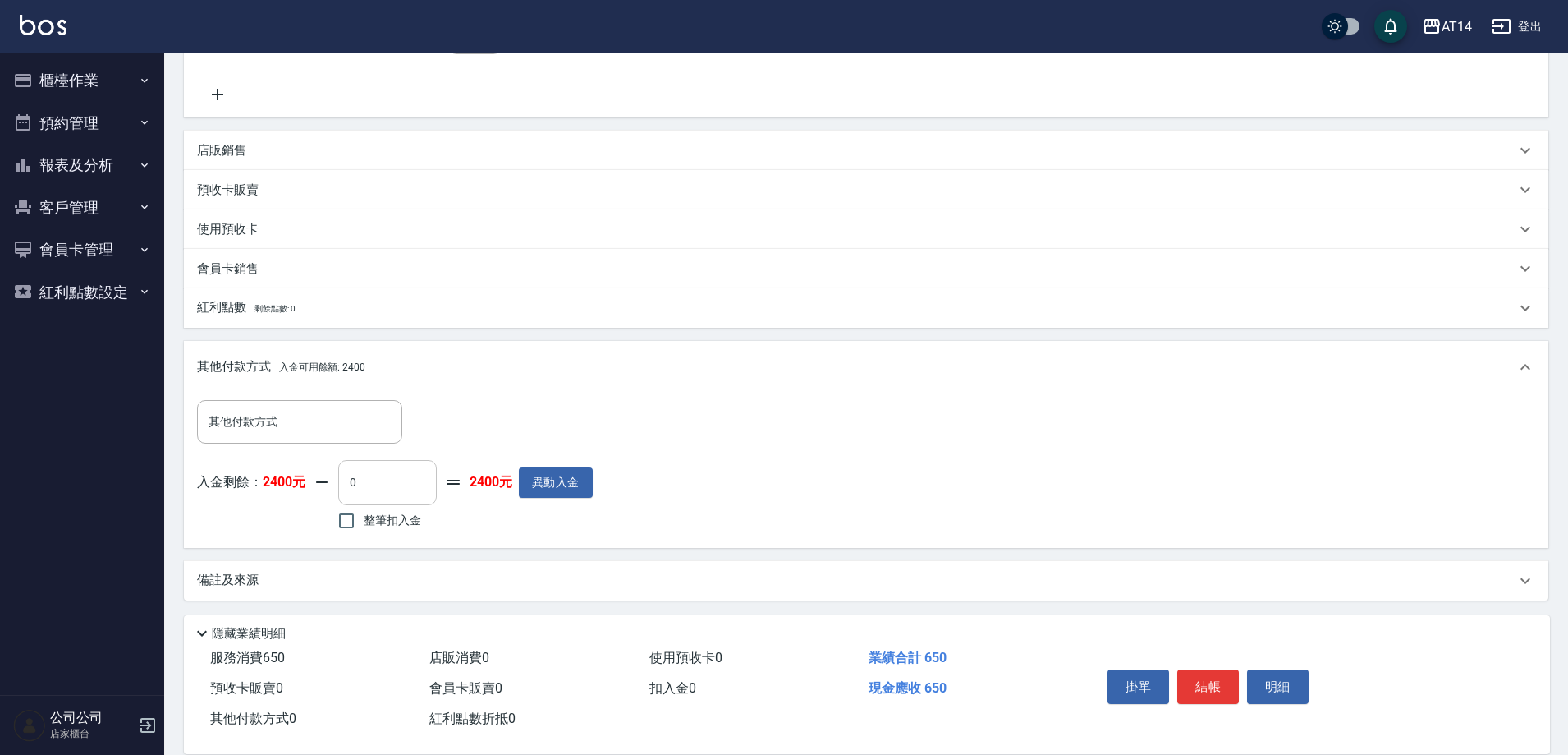
type input "650"
click at [387, 493] on input "650" at bounding box center [387, 482] width 98 height 45
click at [367, 528] on label "整筆扣入金" at bounding box center [375, 521] width 92 height 35
click at [363, 528] on input "整筆扣入金" at bounding box center [347, 521] width 35 height 35
checkbox input "false"
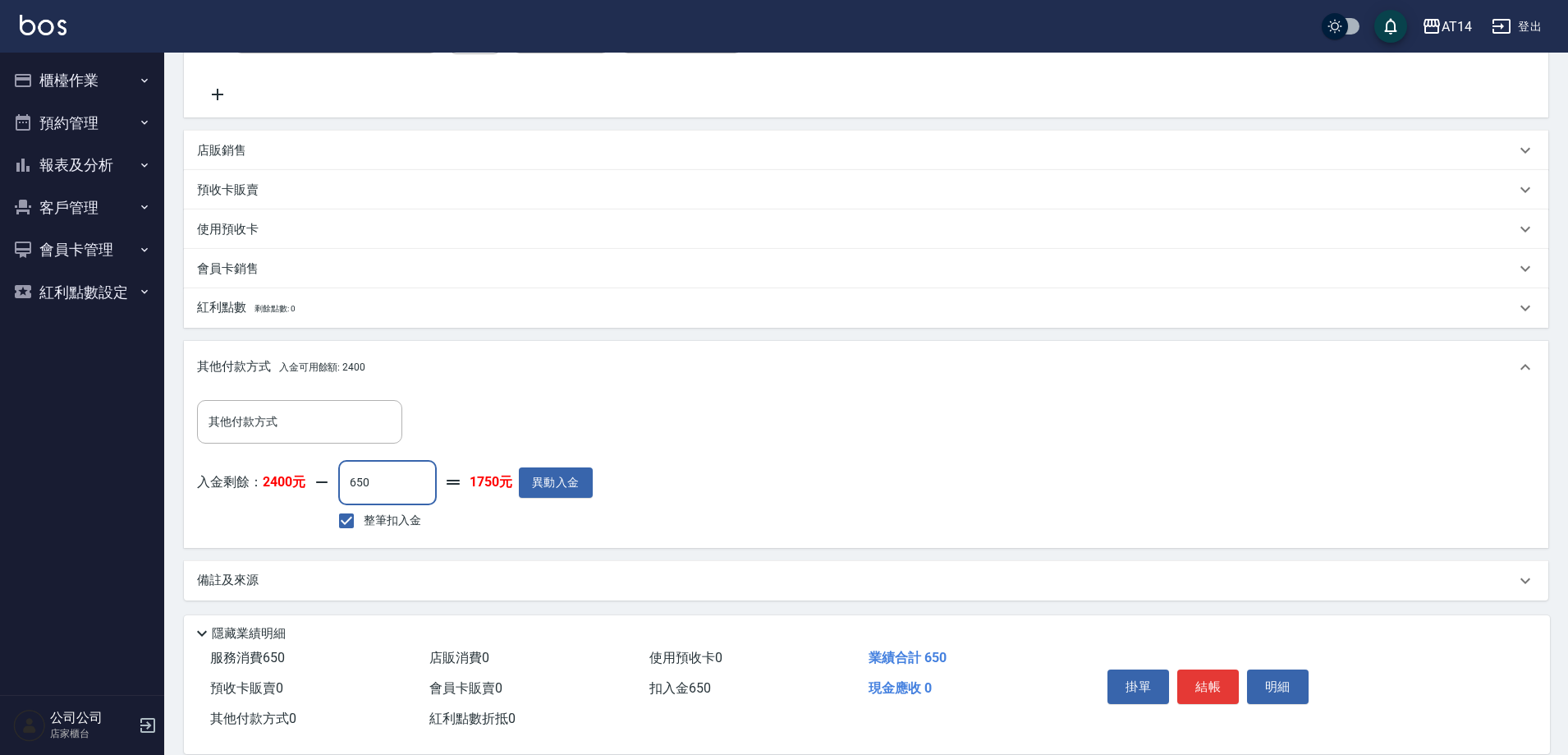
type input "1"
click at [399, 465] on input "0" at bounding box center [387, 482] width 98 height 45
type input "650"
type input "0"
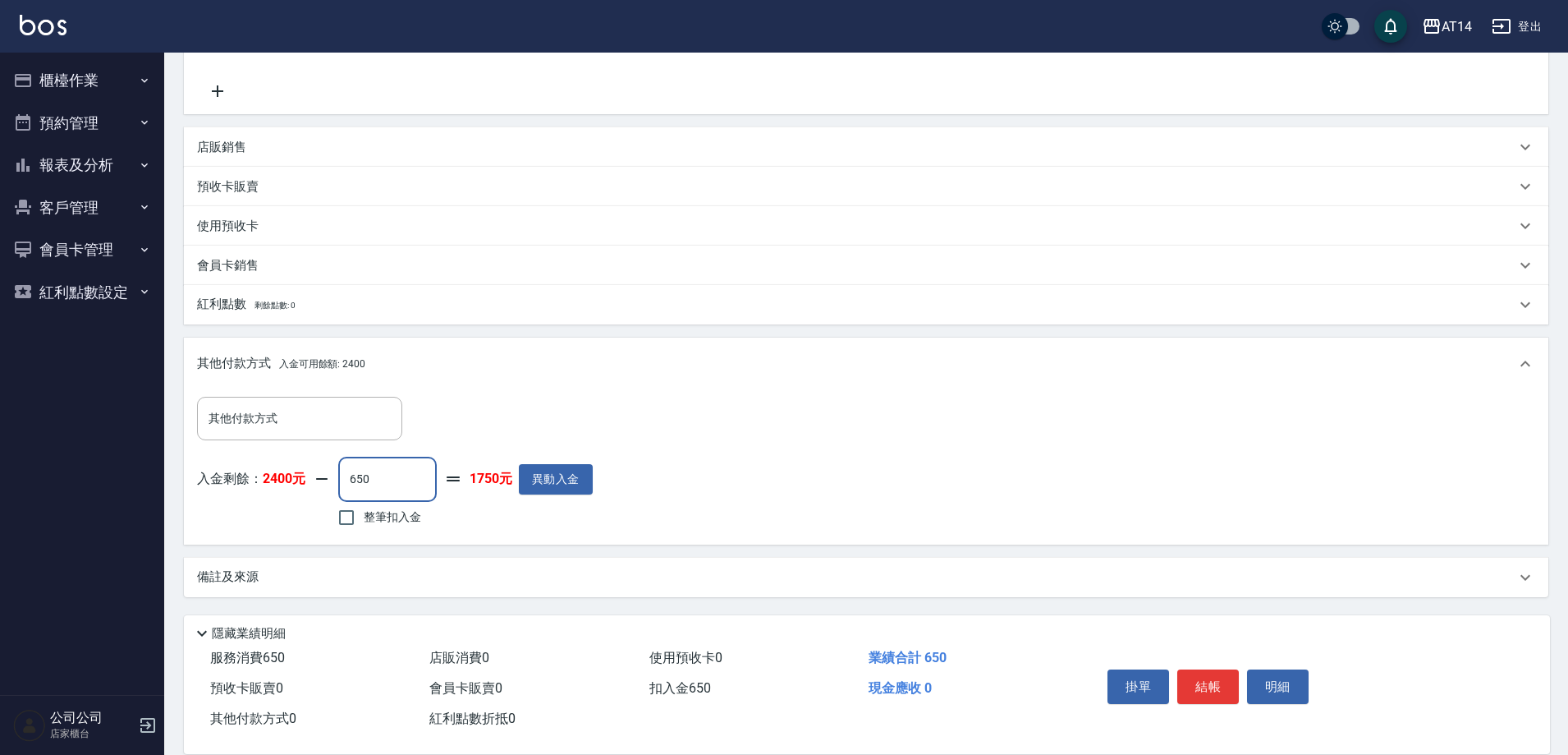
type input "650"
click at [418, 585] on div "備註及來源" at bounding box center [866, 577] width 1364 height 40
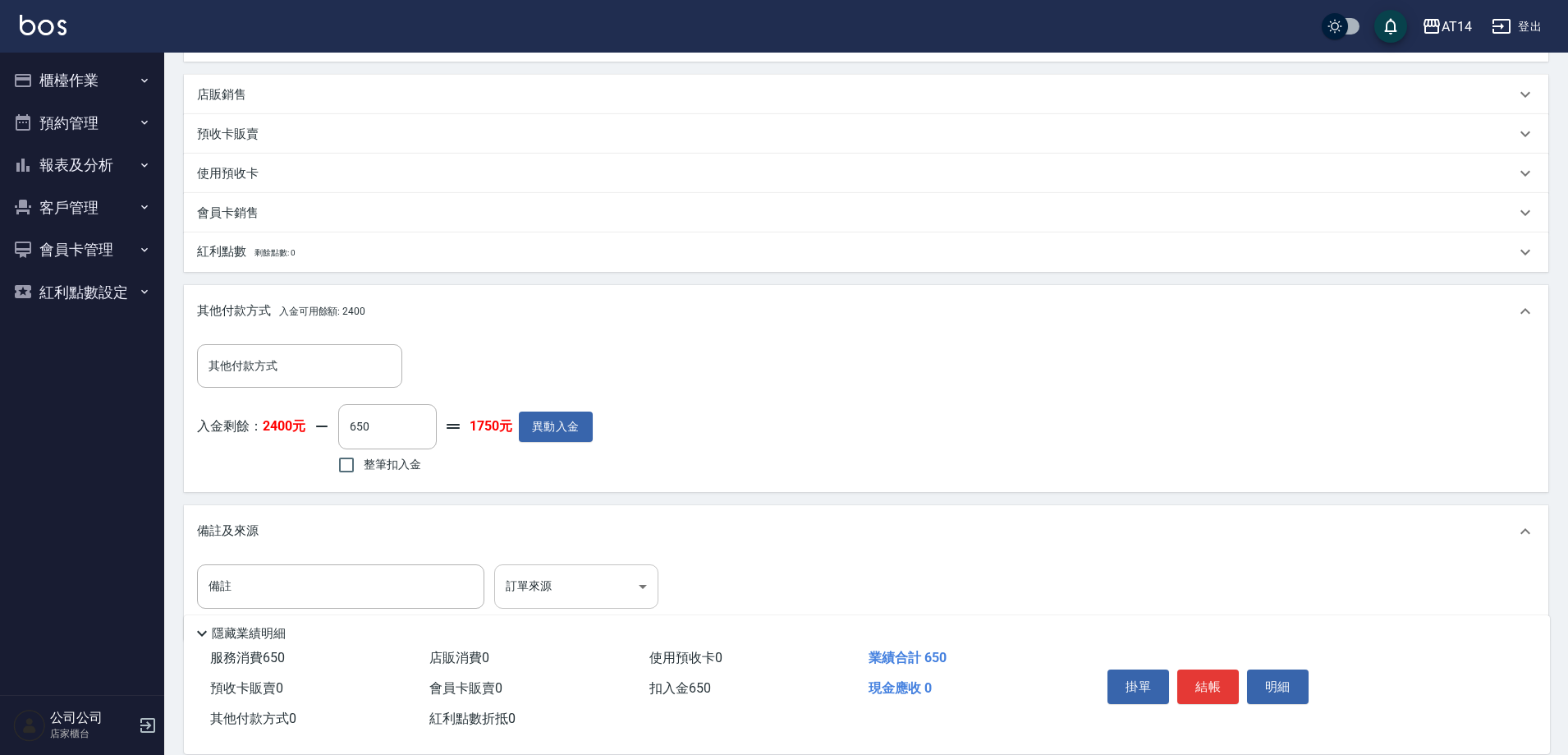
scroll to position [404, 0]
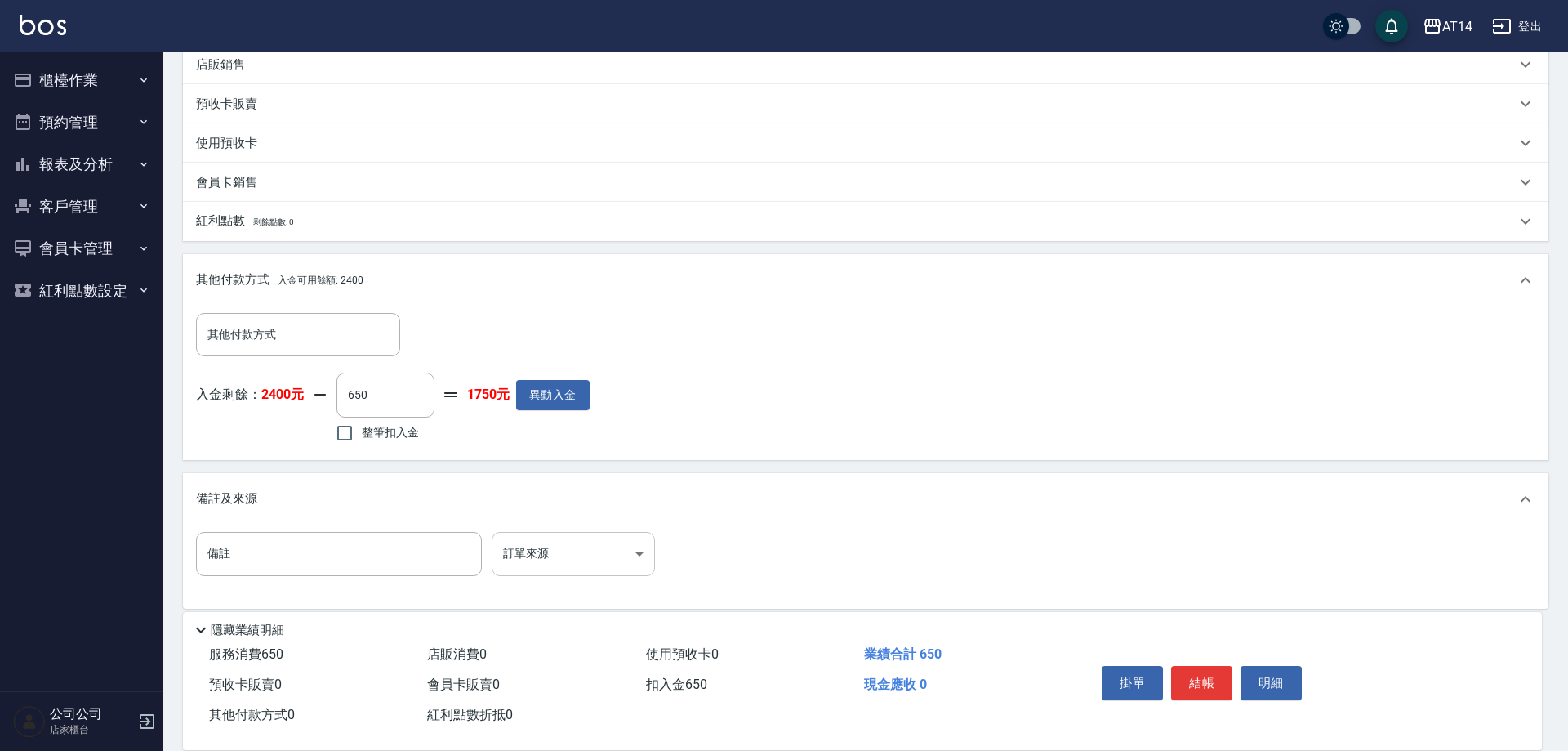
click at [542, 559] on body "AT14 登出 櫃檯作業 打帳單 帳單列表 掛單列表 現金收支登錄 材料自購登錄 每日結帳 排班表 掃碼打卡 預約管理 預約管理 單日預約紀錄 單週預約紀錄 …" at bounding box center [784, 181] width 1568 height 1167
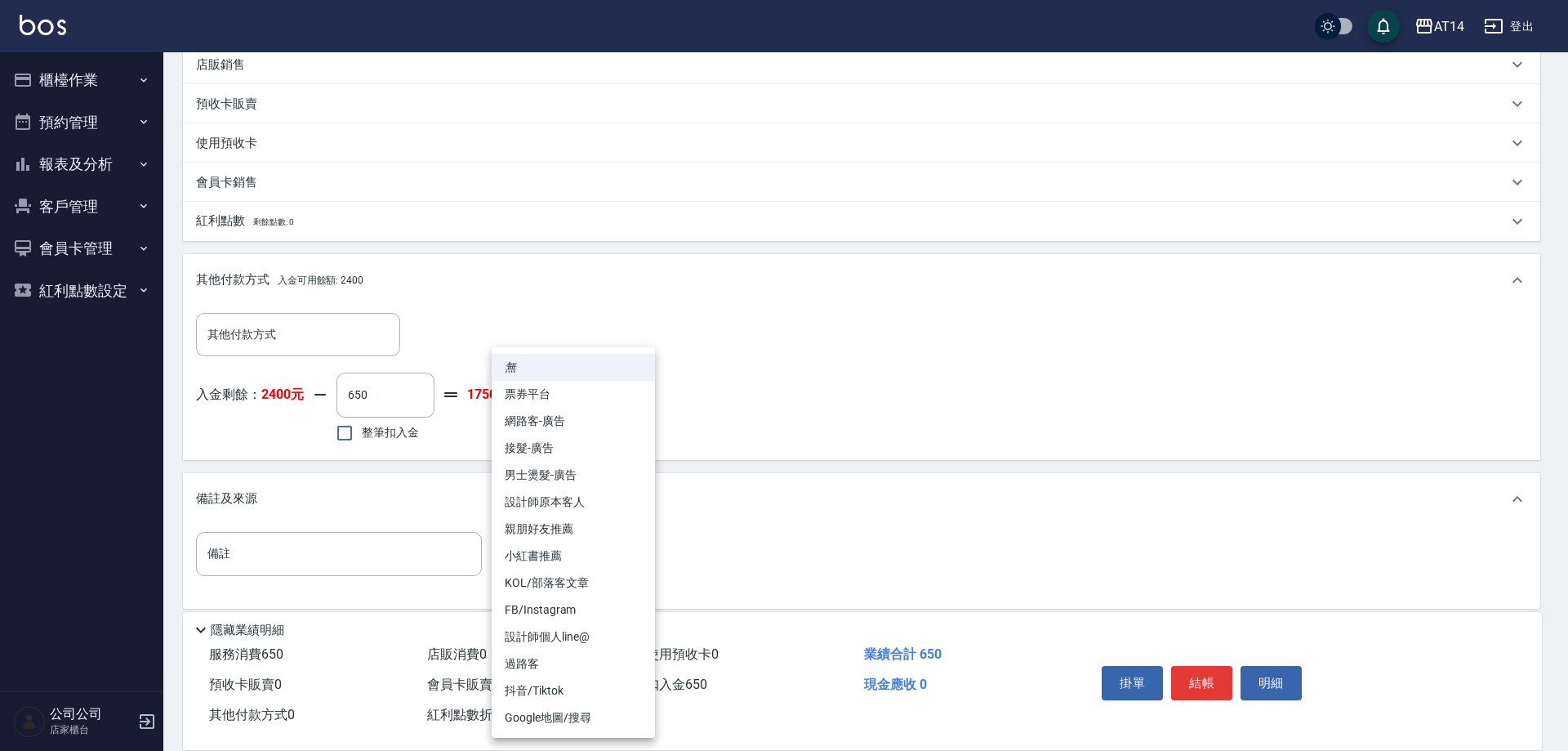
click at [610, 508] on li "設計師原本客人" at bounding box center [573, 501] width 163 height 27
type input "設計師原本客人"
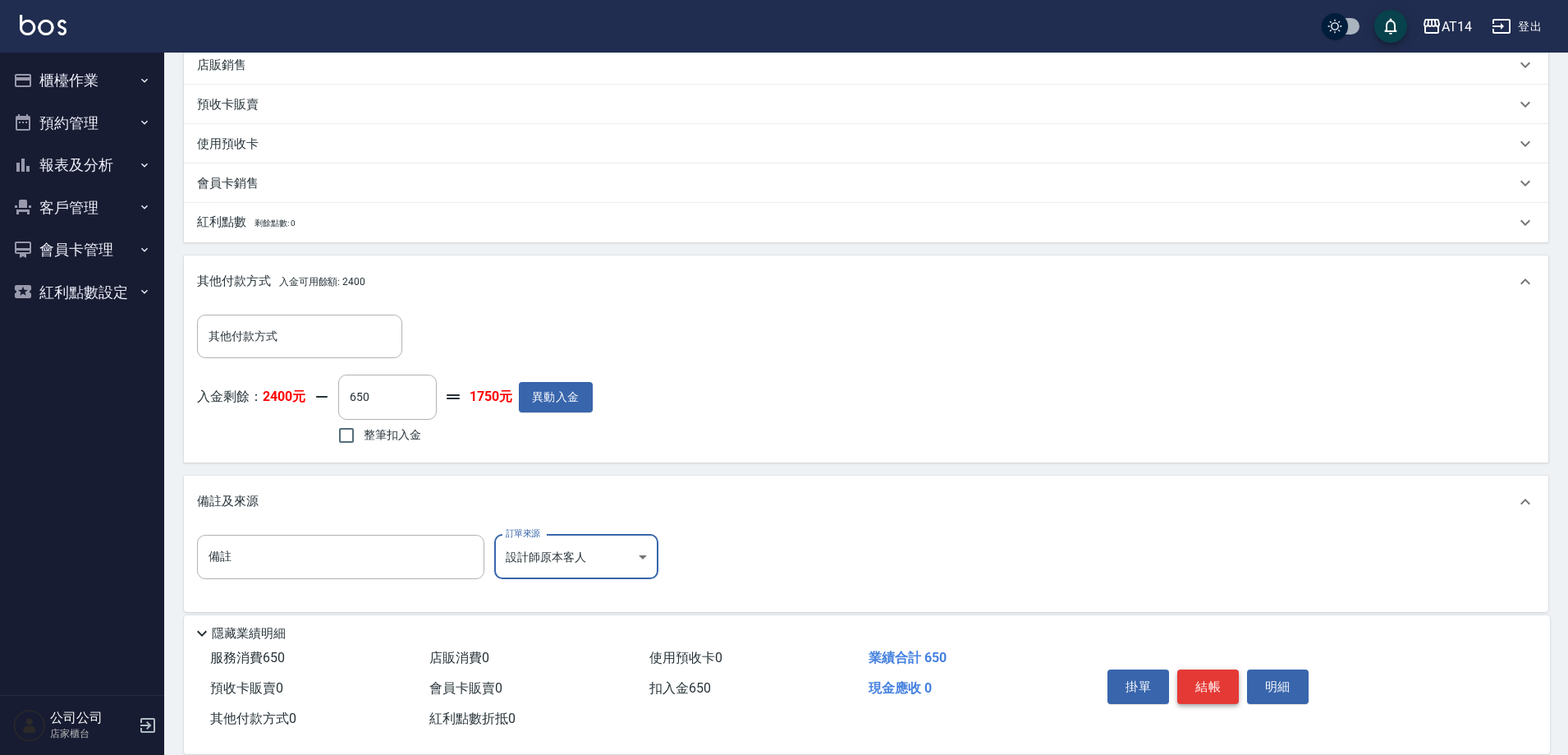
click at [1206, 677] on button "結帳" at bounding box center [1209, 686] width 62 height 35
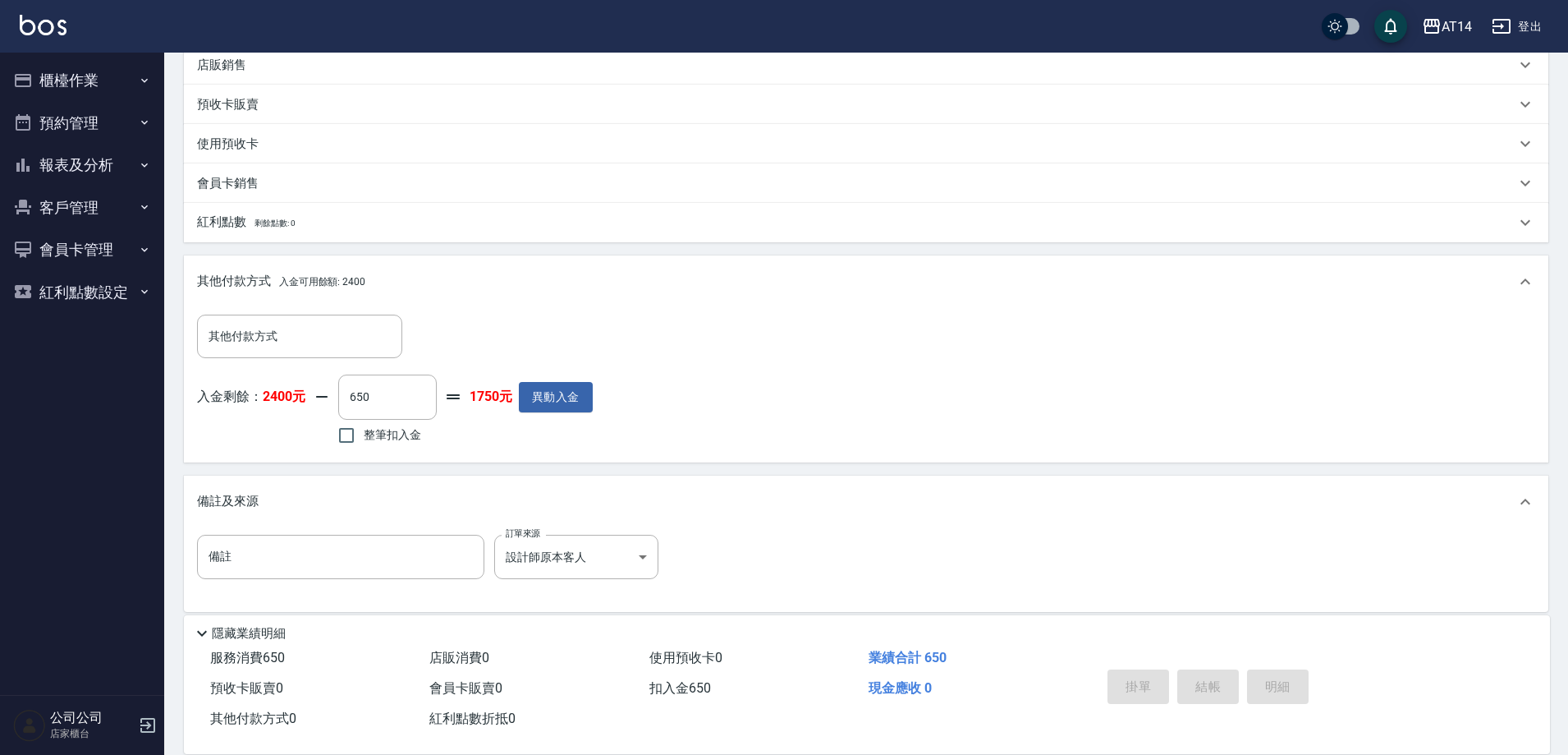
type input "2025/08/22 20:00"
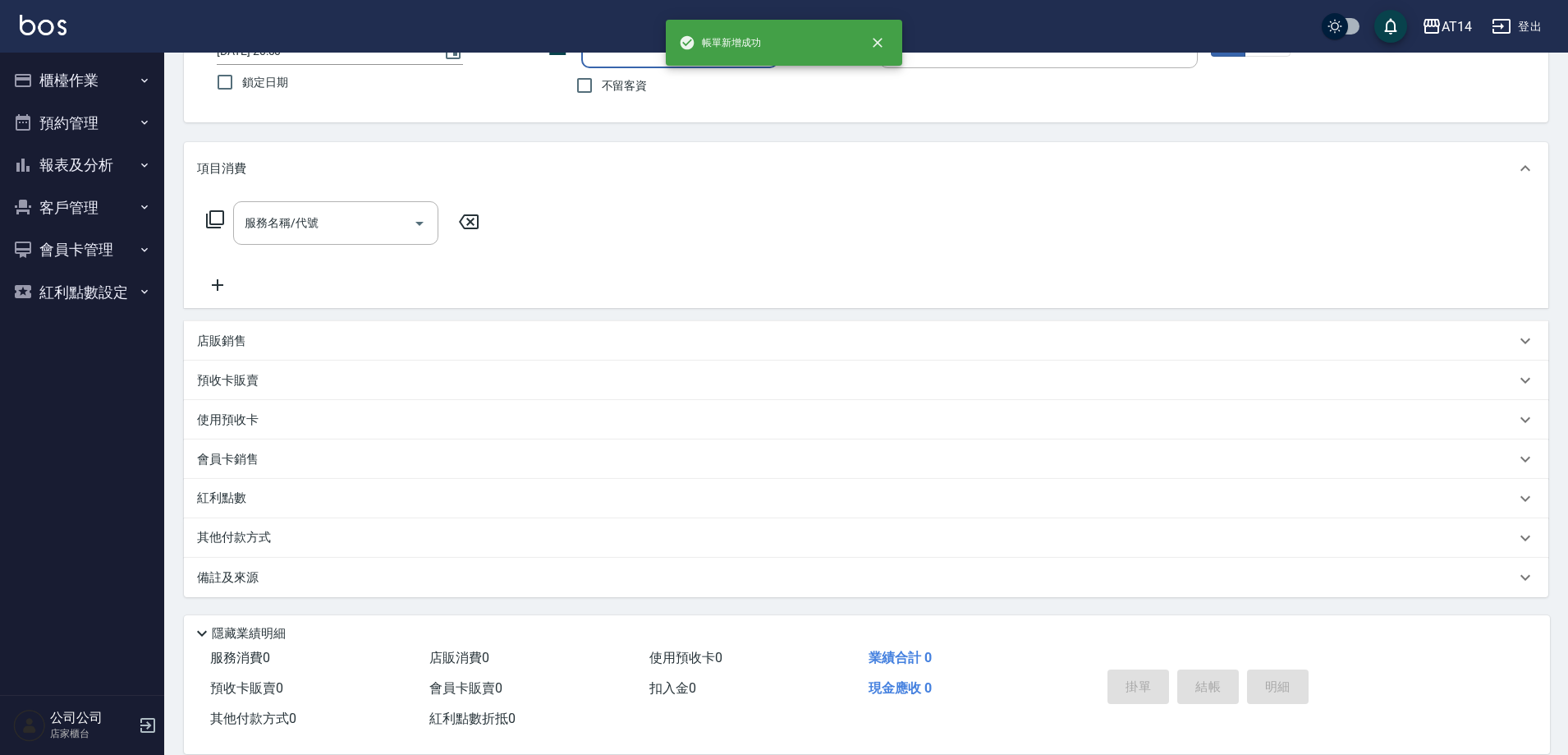
scroll to position [0, 0]
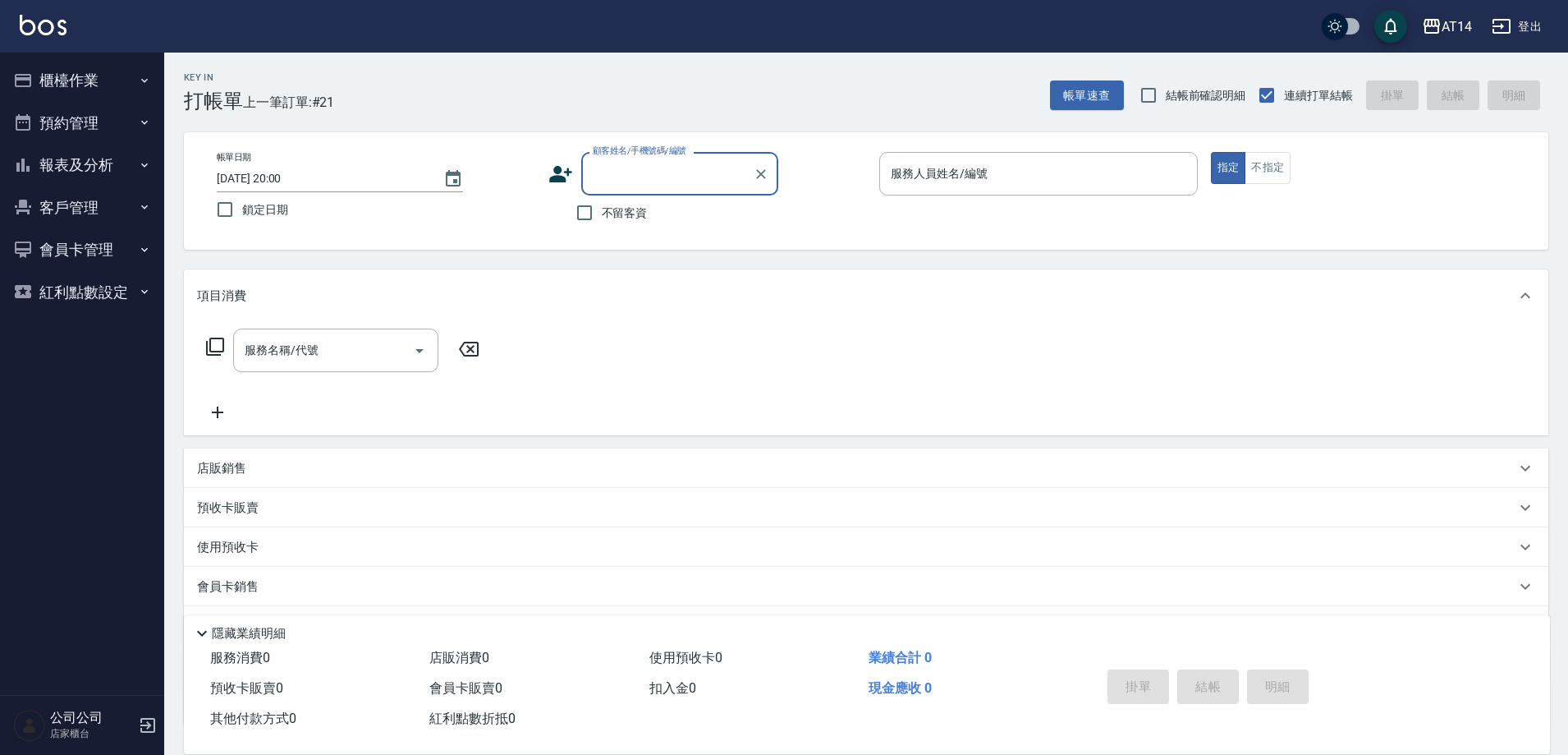
click at [624, 235] on div "帳單日期 2025/08/22 20:00 鎖定日期 顧客姓名/手機號碼/編號 顧客姓名/手機號碼/編號 不留客資 服務人員姓名/編號 服務人員姓名/編號 指…" at bounding box center [866, 191] width 1364 height 117
click at [603, 213] on span "不留客資" at bounding box center [625, 213] width 46 height 17
click at [602, 213] on input "不留客資" at bounding box center [584, 213] width 35 height 35
checkbox input "true"
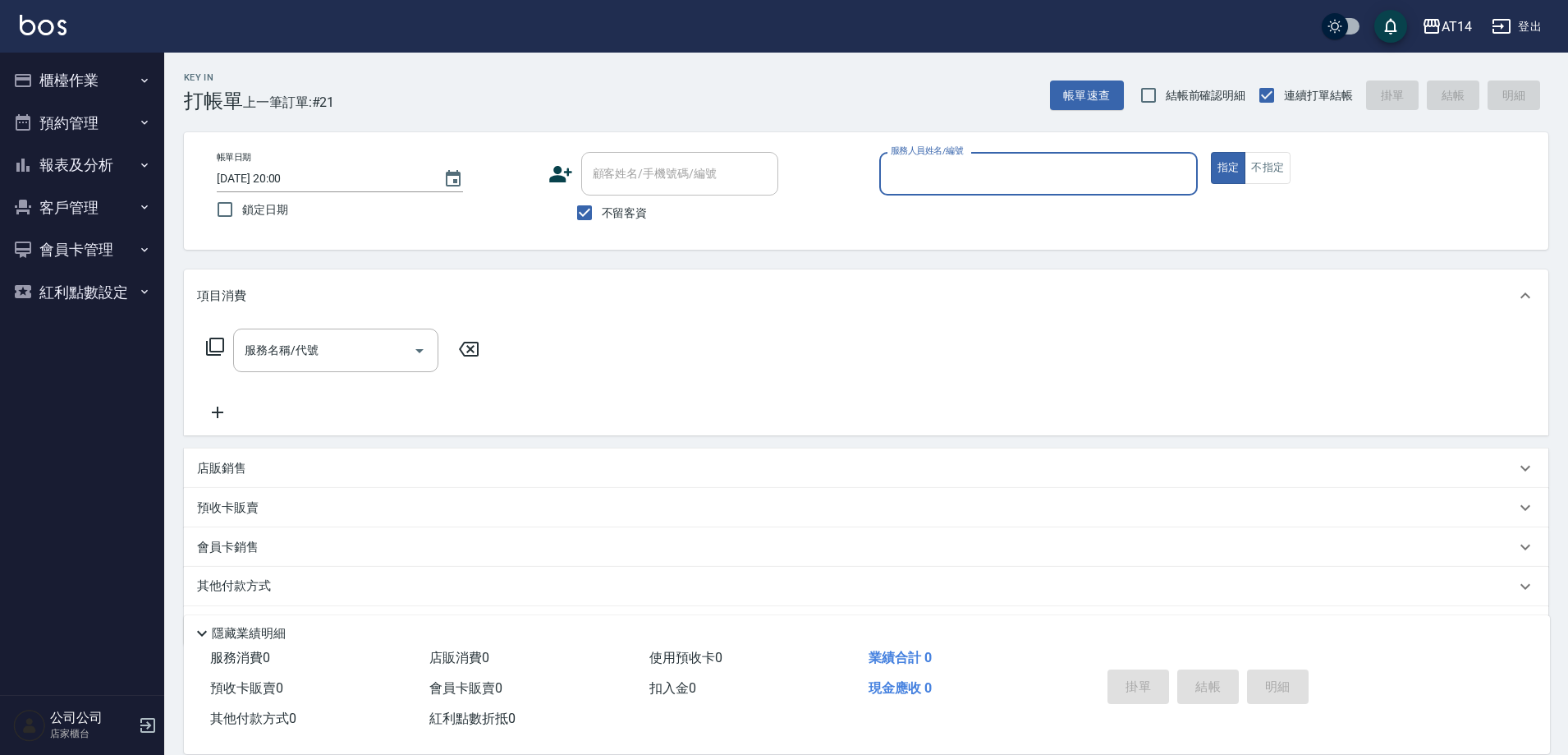
click at [1096, 192] on div "服務人員姓名/編號" at bounding box center [1038, 174] width 319 height 44
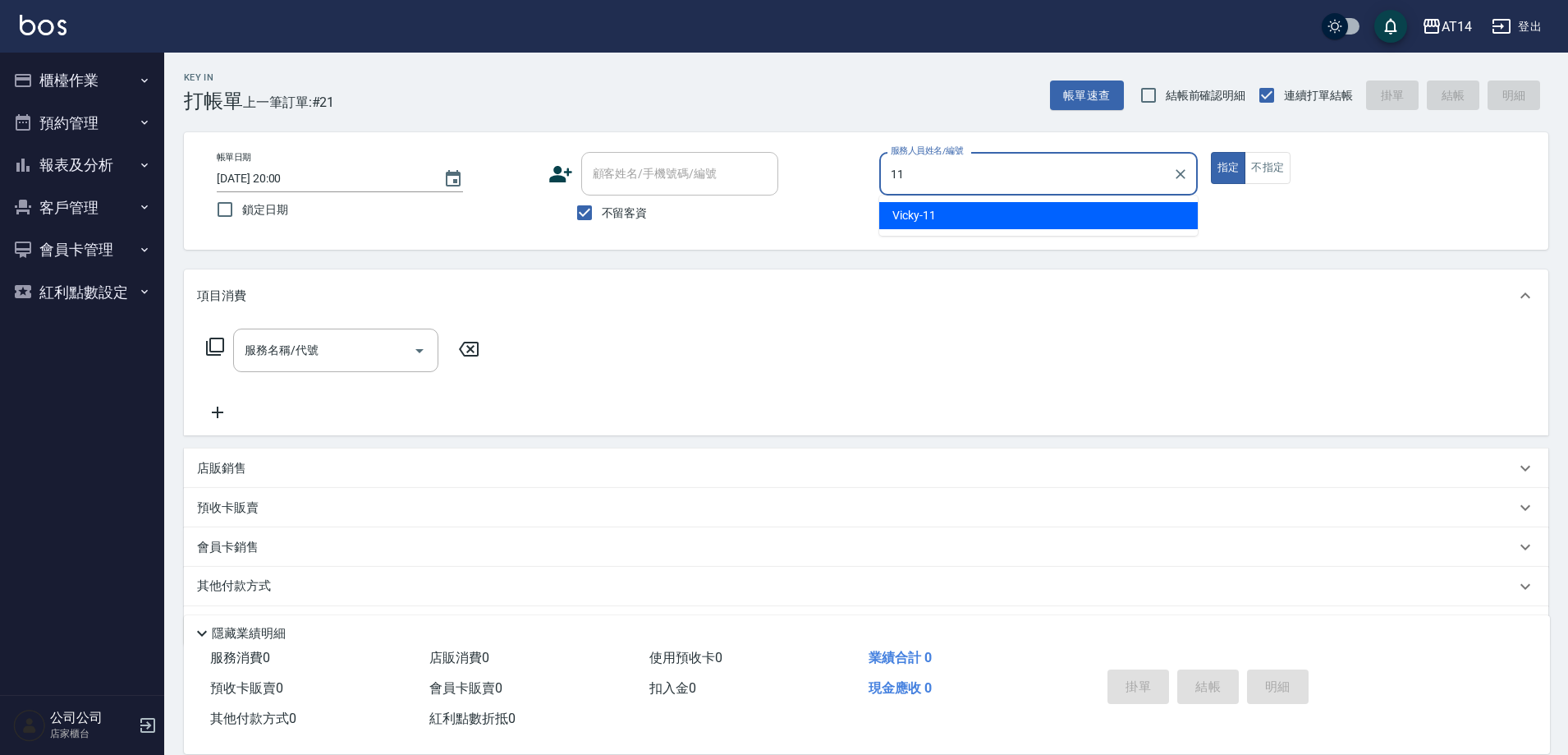
type input "Vicky-11"
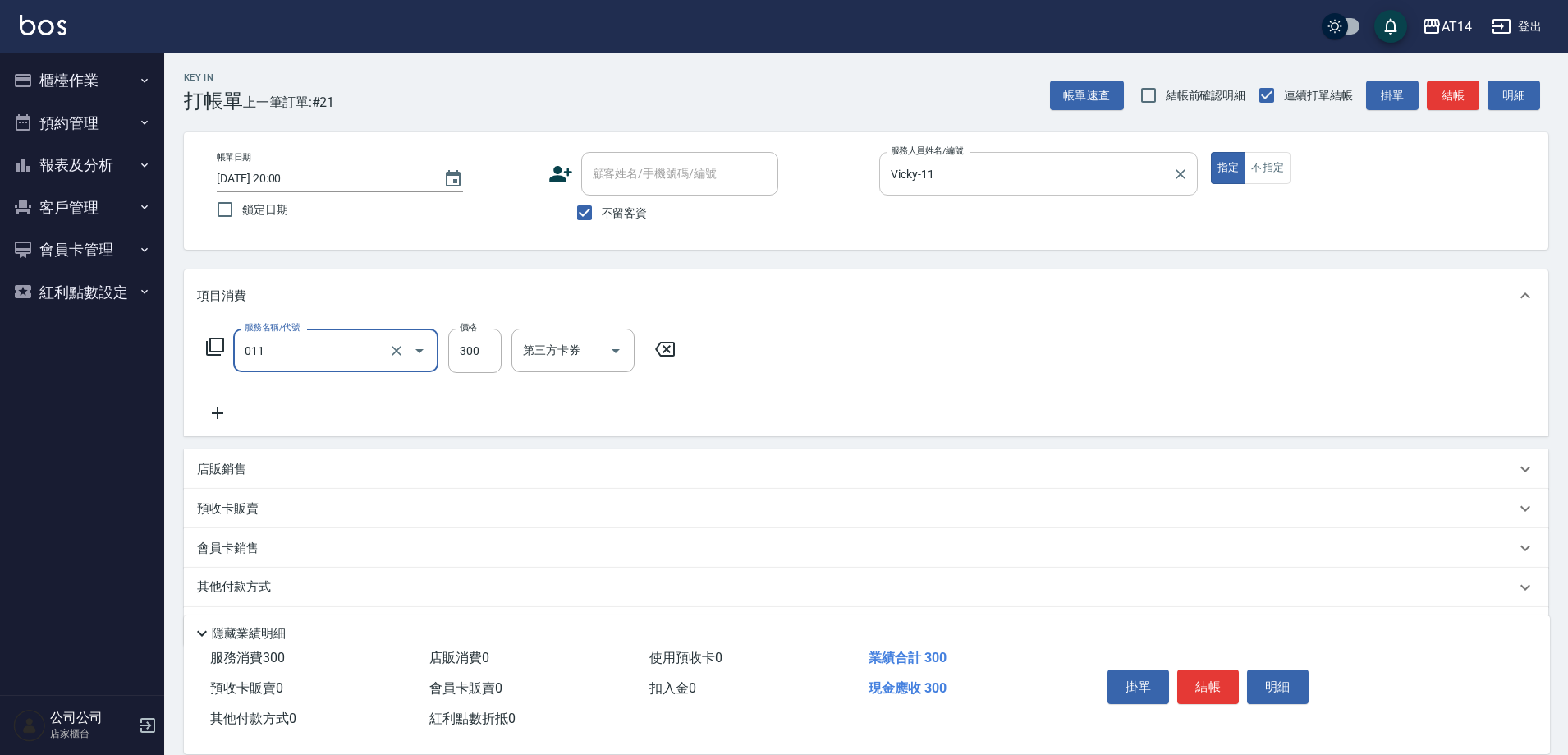
type input "洗髮(011)"
type input "楊明月-63"
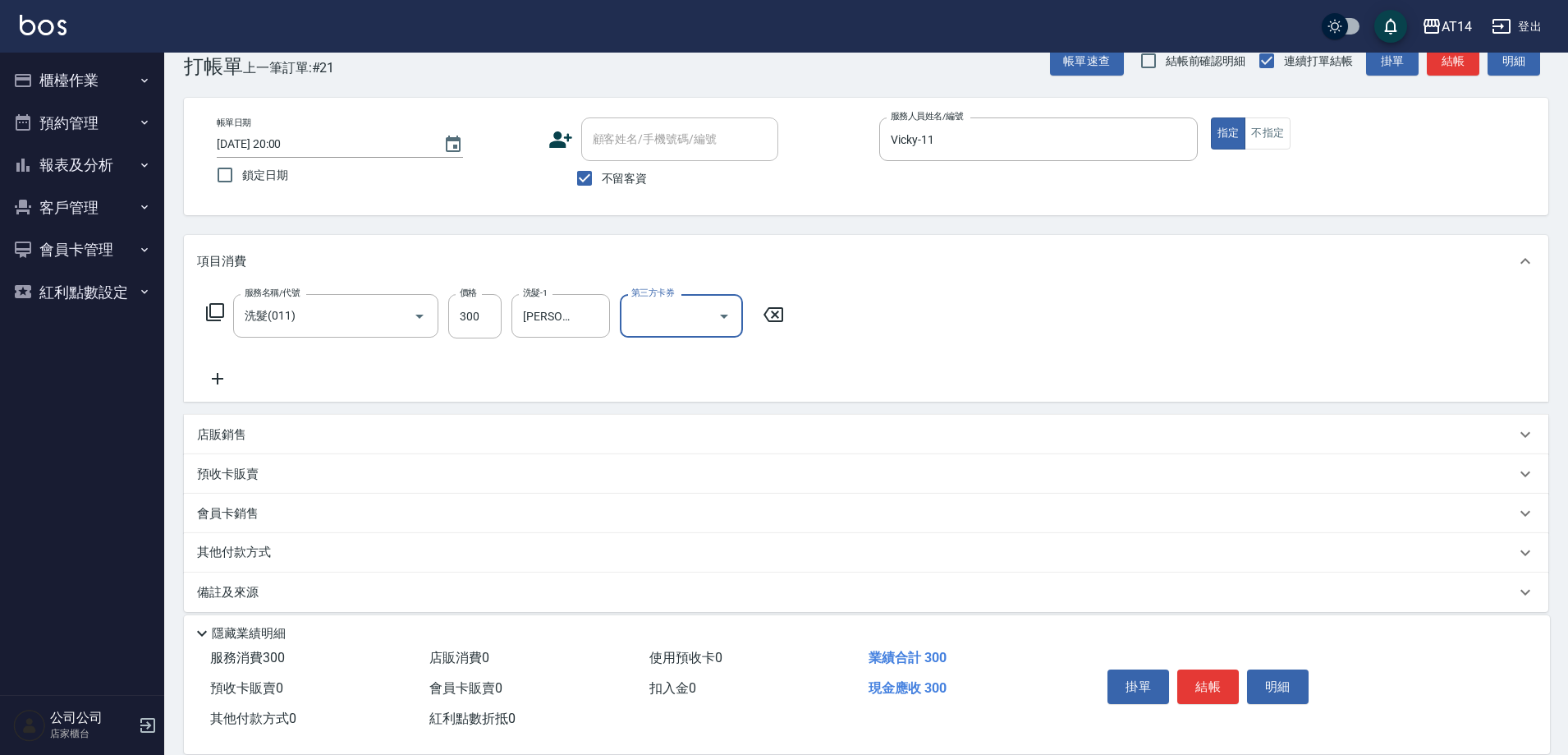
scroll to position [50, 0]
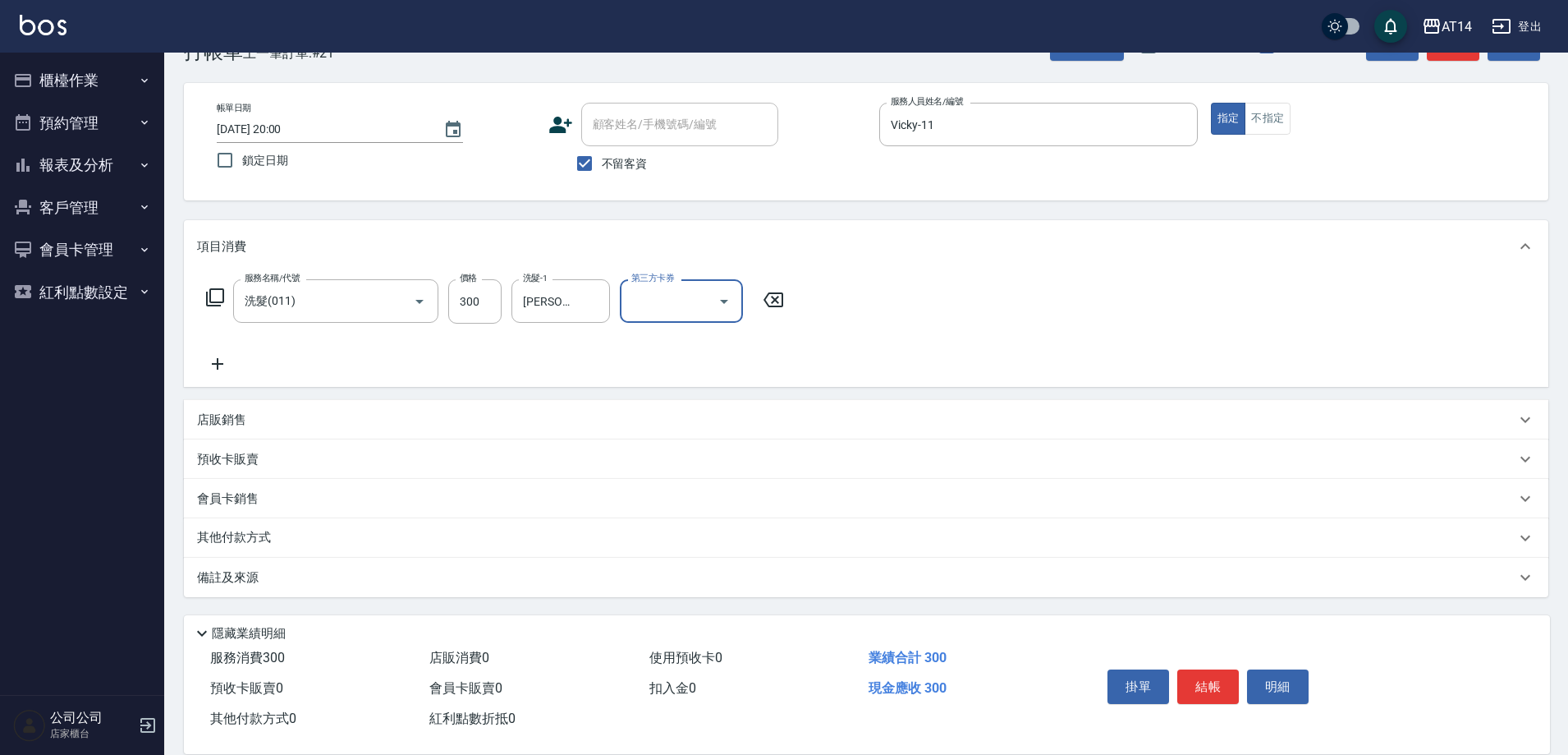
drag, startPoint x: 352, startPoint y: 590, endPoint x: 378, endPoint y: 572, distance: 31.6
click at [354, 588] on div "備註及來源" at bounding box center [866, 577] width 1364 height 40
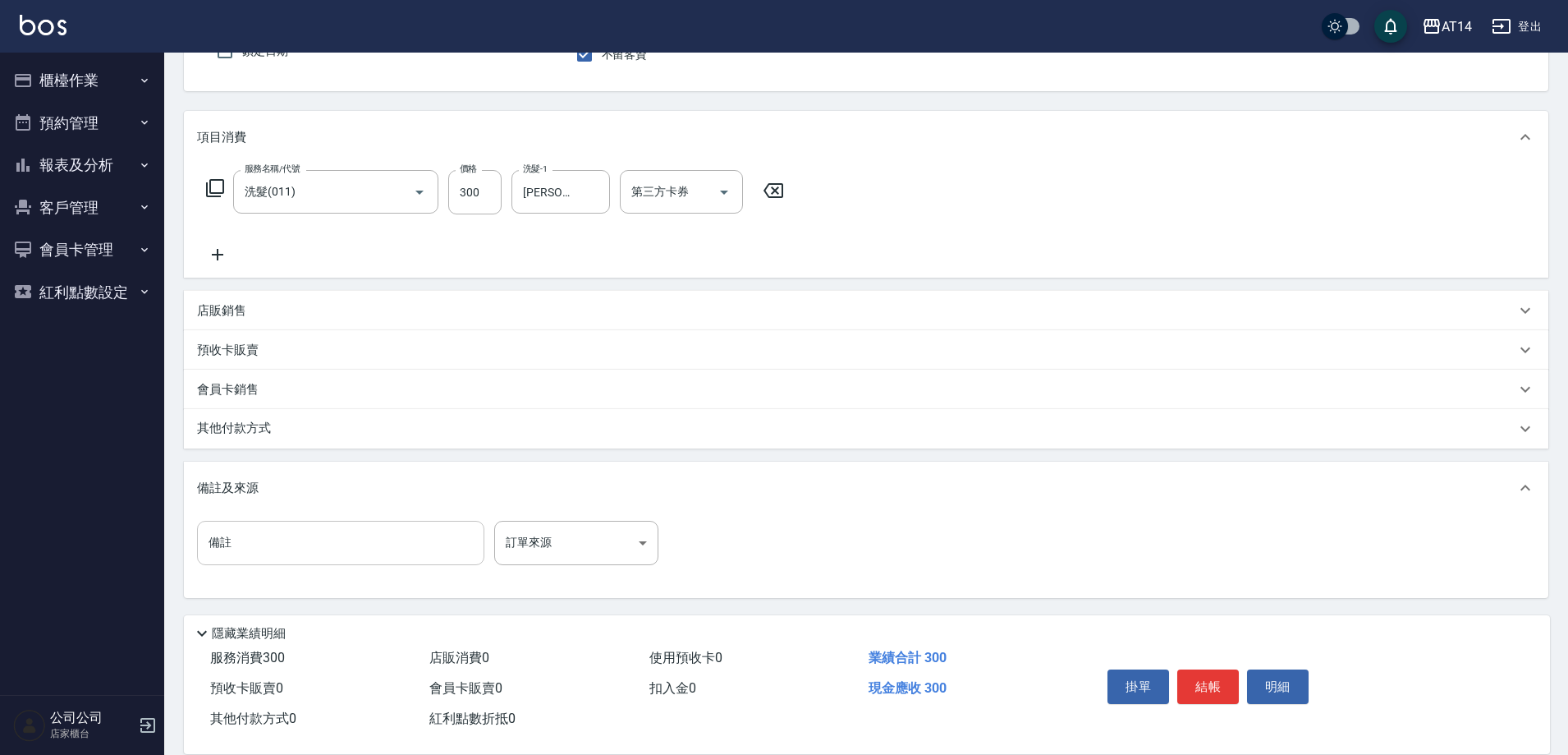
scroll to position [159, 0]
click at [589, 533] on body "AT14 登出 櫃檯作業 打帳單 帳單列表 掛單列表 現金收支登錄 材料自購登錄 每日結帳 排班表 掃碼打卡 預約管理 預約管理 單日預約紀錄 單週預約紀錄 …" at bounding box center [784, 298] width 1568 height 914
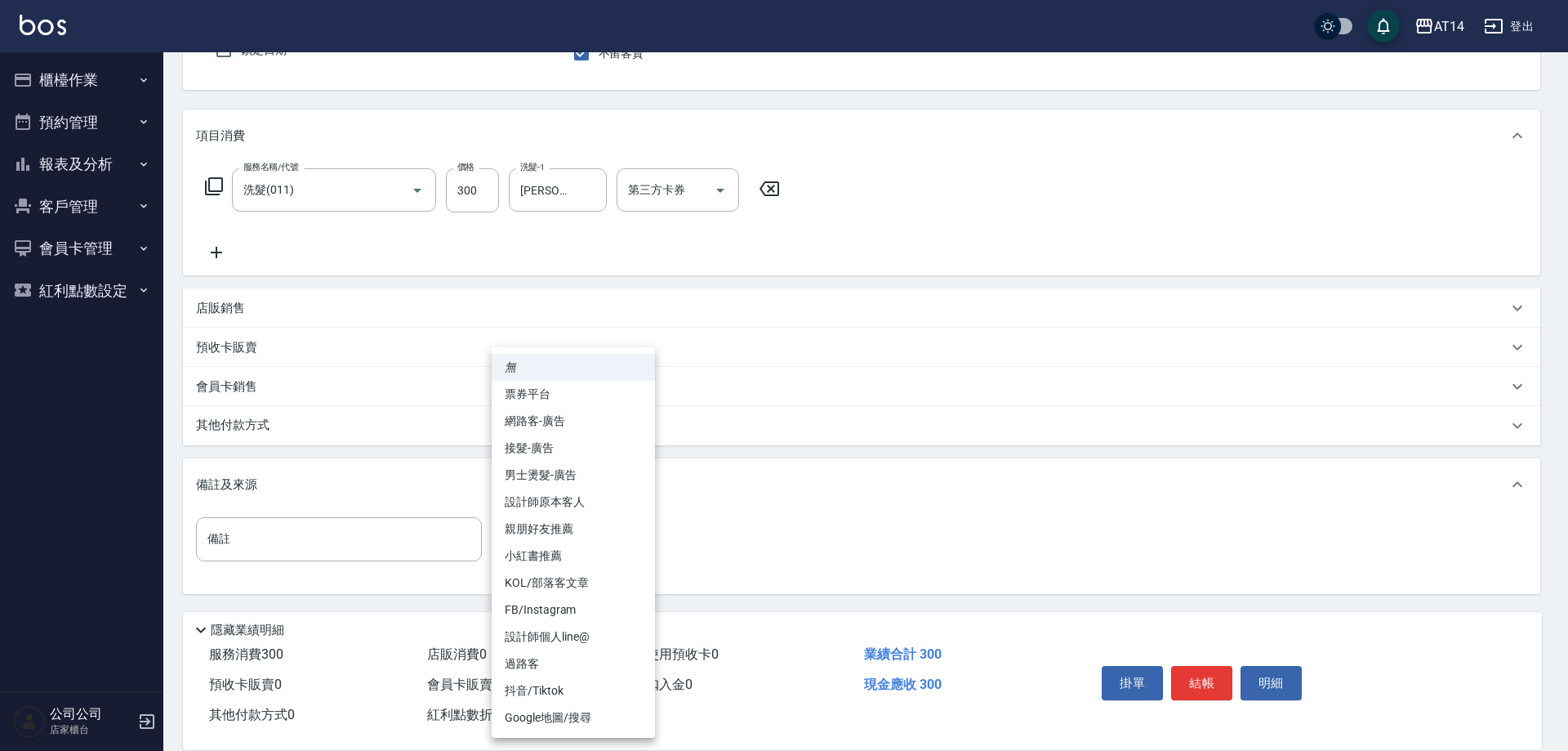
click at [588, 502] on li "設計師原本客人" at bounding box center [573, 501] width 163 height 27
type input "設計師原本客人"
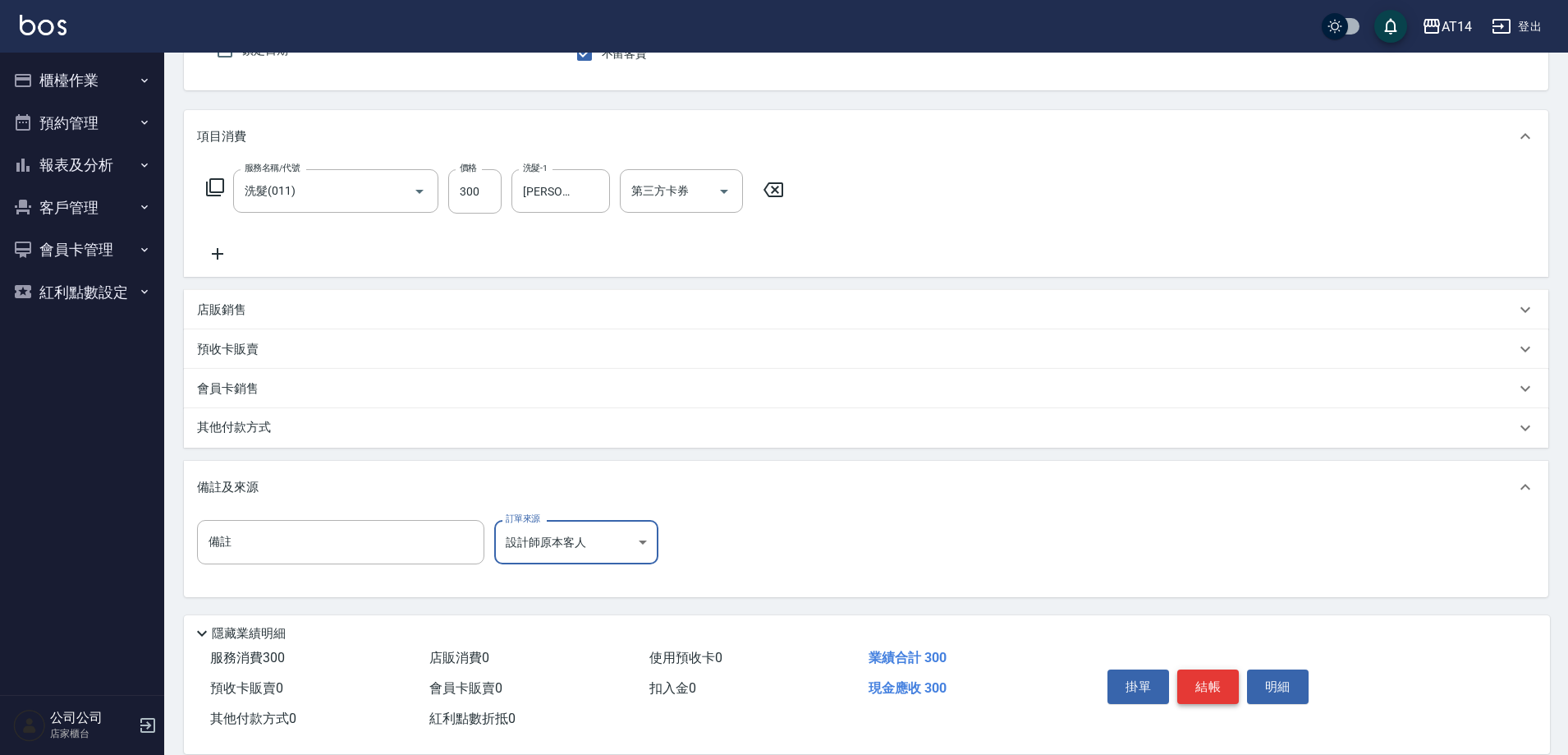
click at [1200, 681] on button "結帳" at bounding box center [1209, 686] width 62 height 35
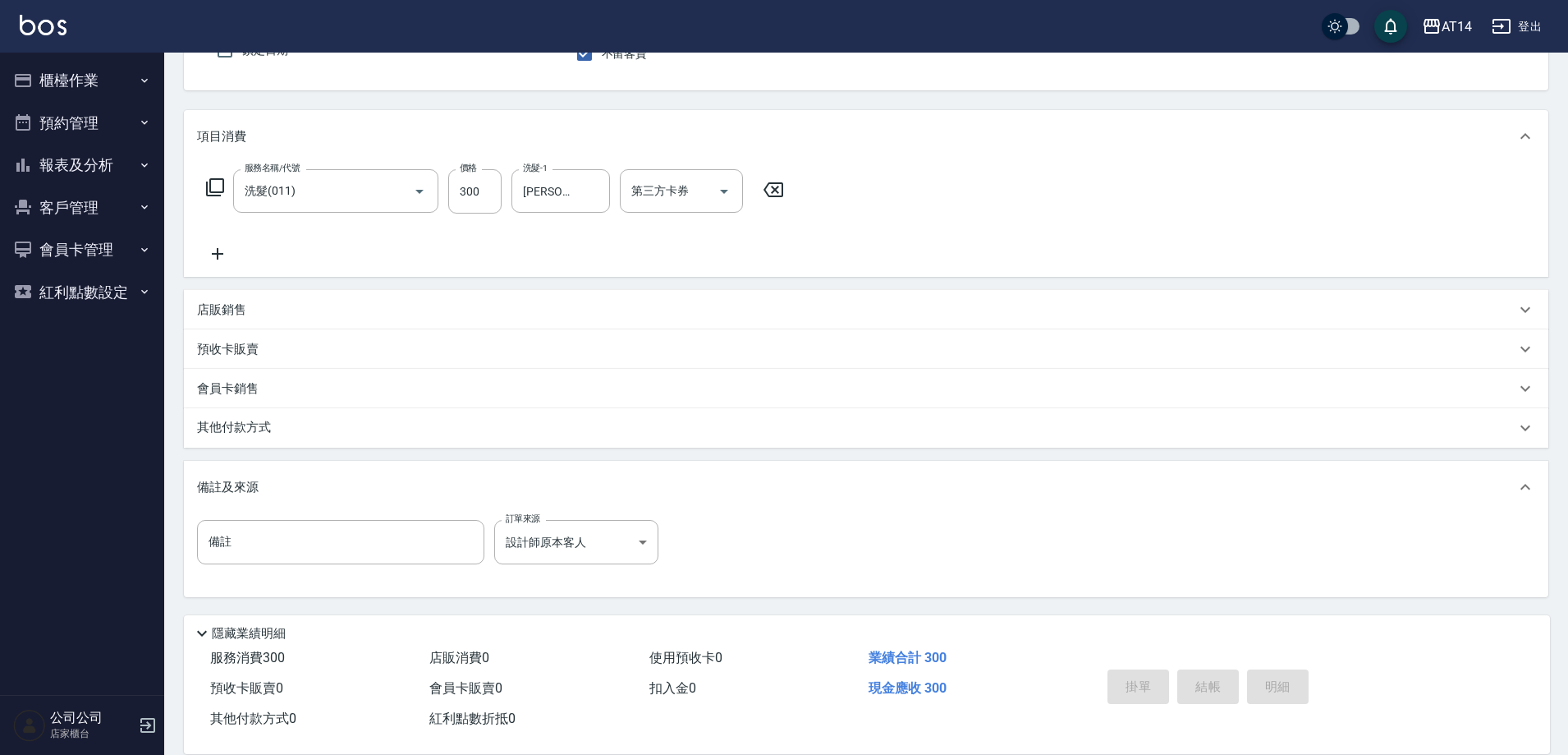
type input "2025/08/22 20:03"
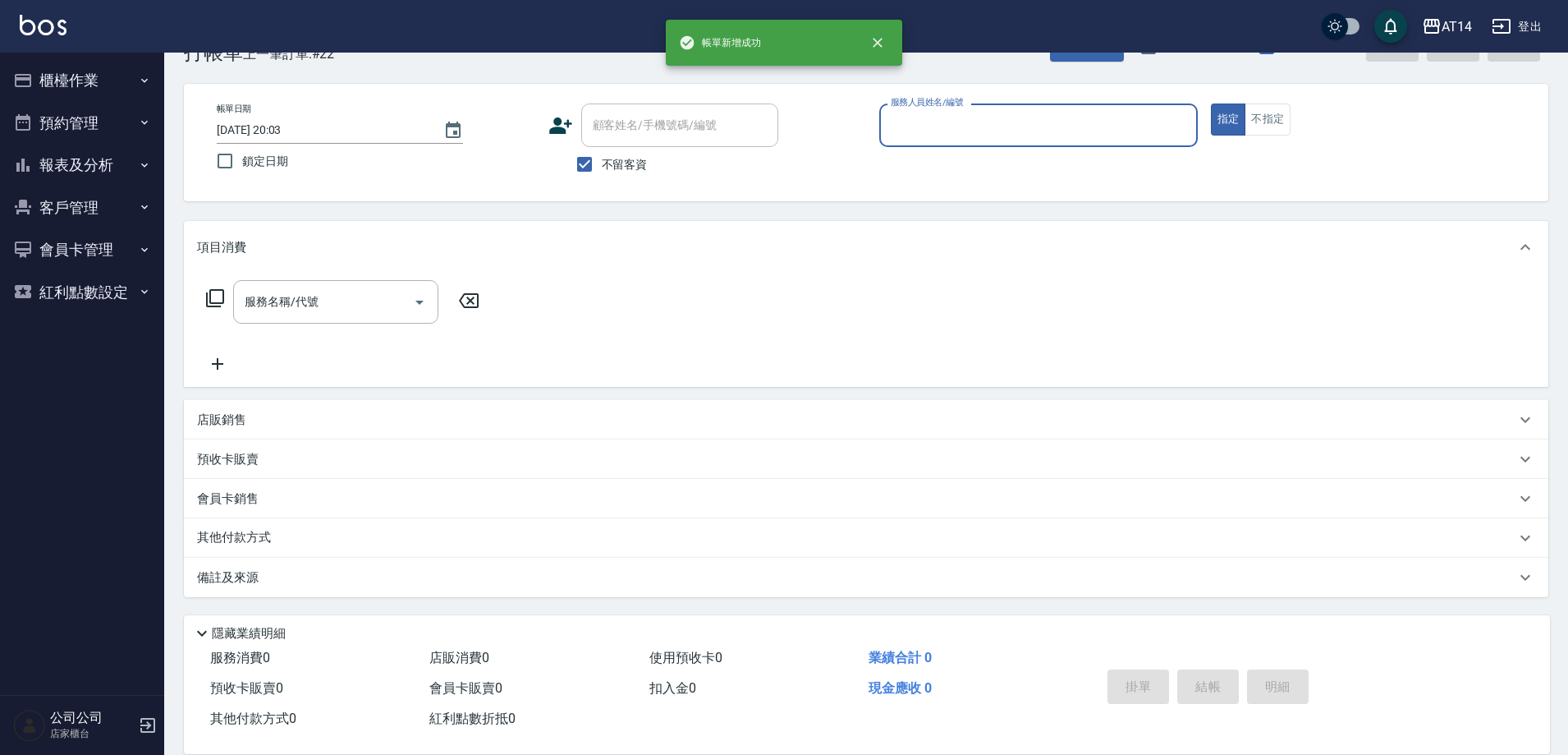
scroll to position [49, 0]
click at [129, 122] on button "預約管理" at bounding box center [82, 123] width 151 height 43
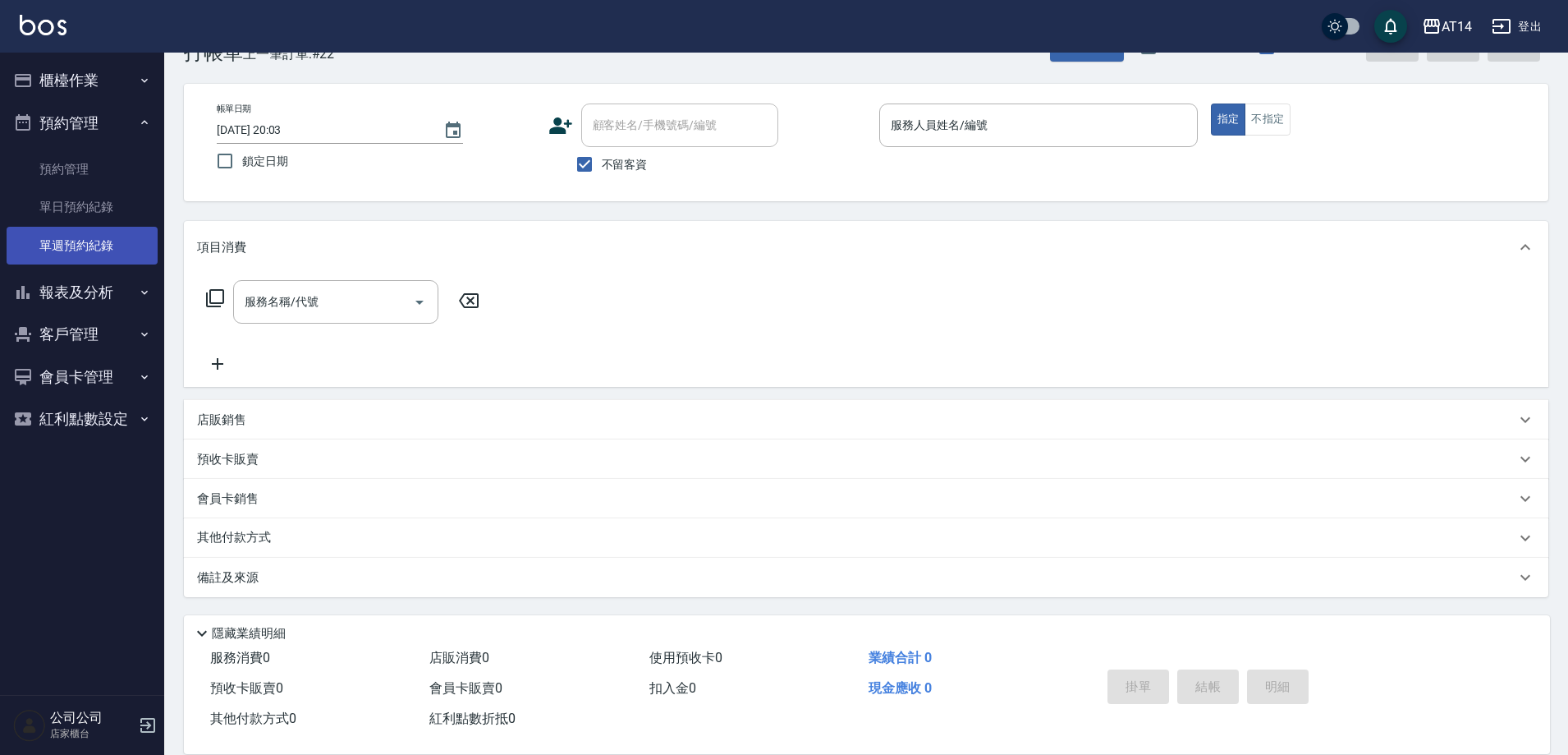
click at [126, 259] on link "單週預約紀錄" at bounding box center [82, 245] width 151 height 38
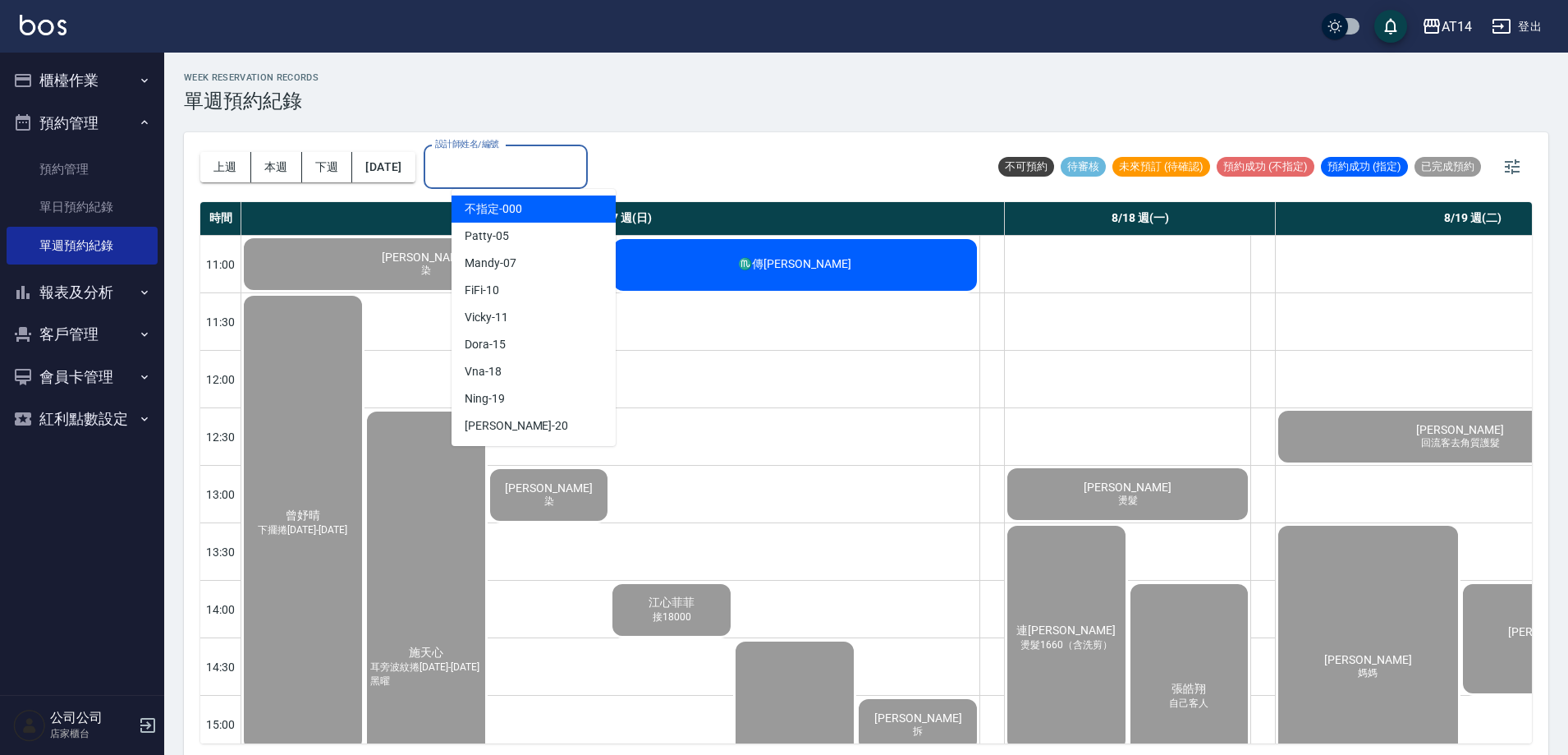
click at [570, 159] on input "設計師姓名/編號" at bounding box center [505, 167] width 149 height 29
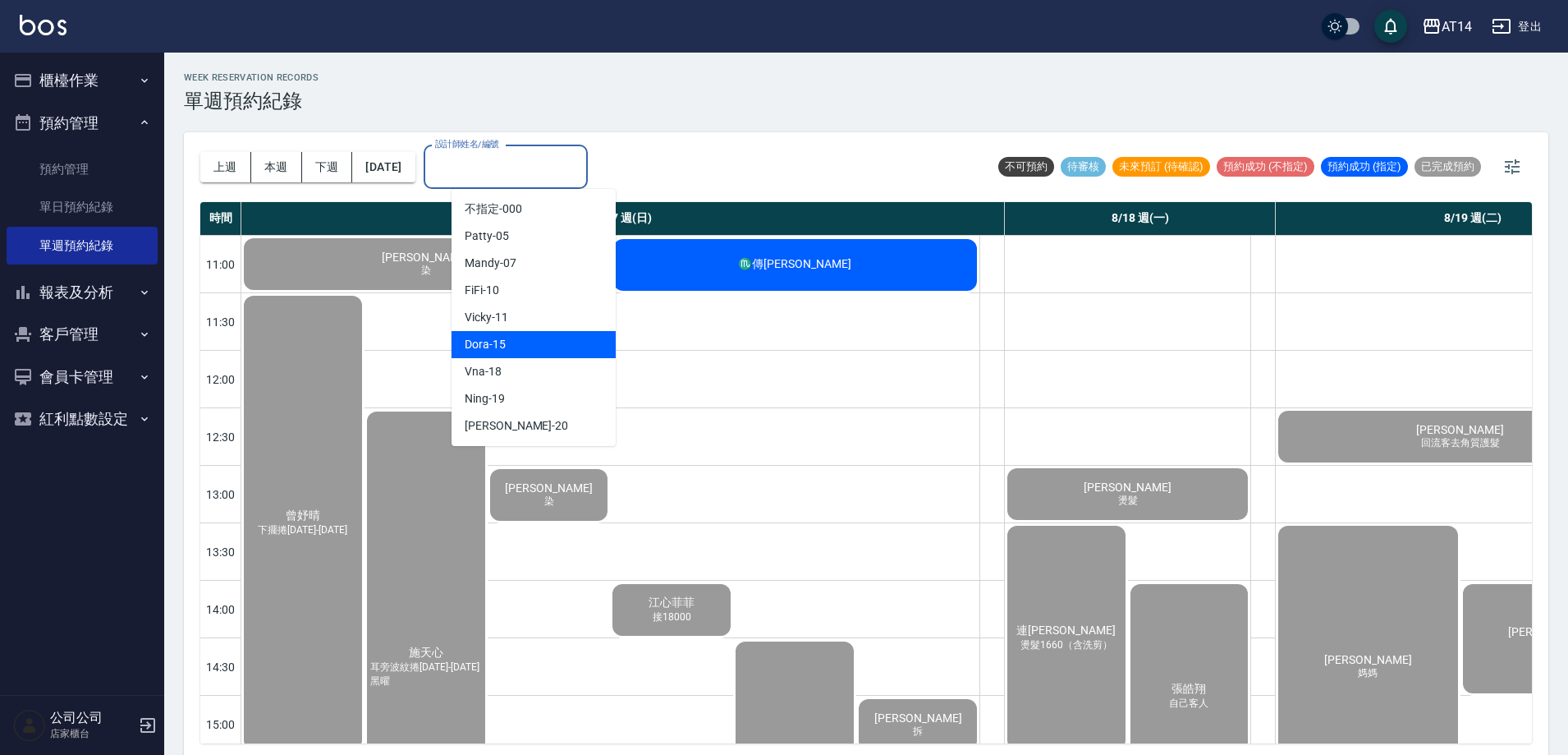
click at [546, 345] on div "Dora -15" at bounding box center [533, 344] width 164 height 27
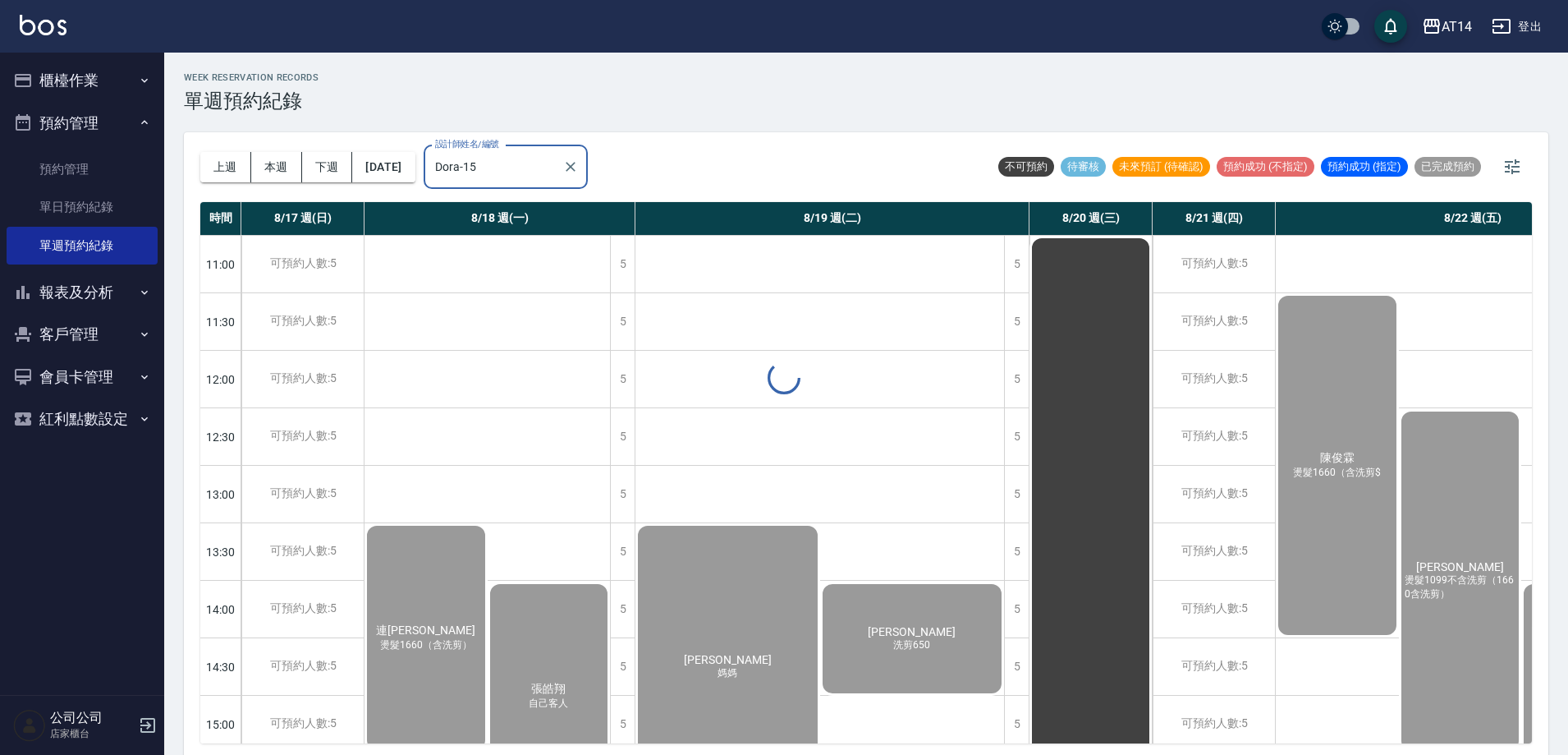
click at [551, 174] on input "Dora-15" at bounding box center [494, 167] width 125 height 29
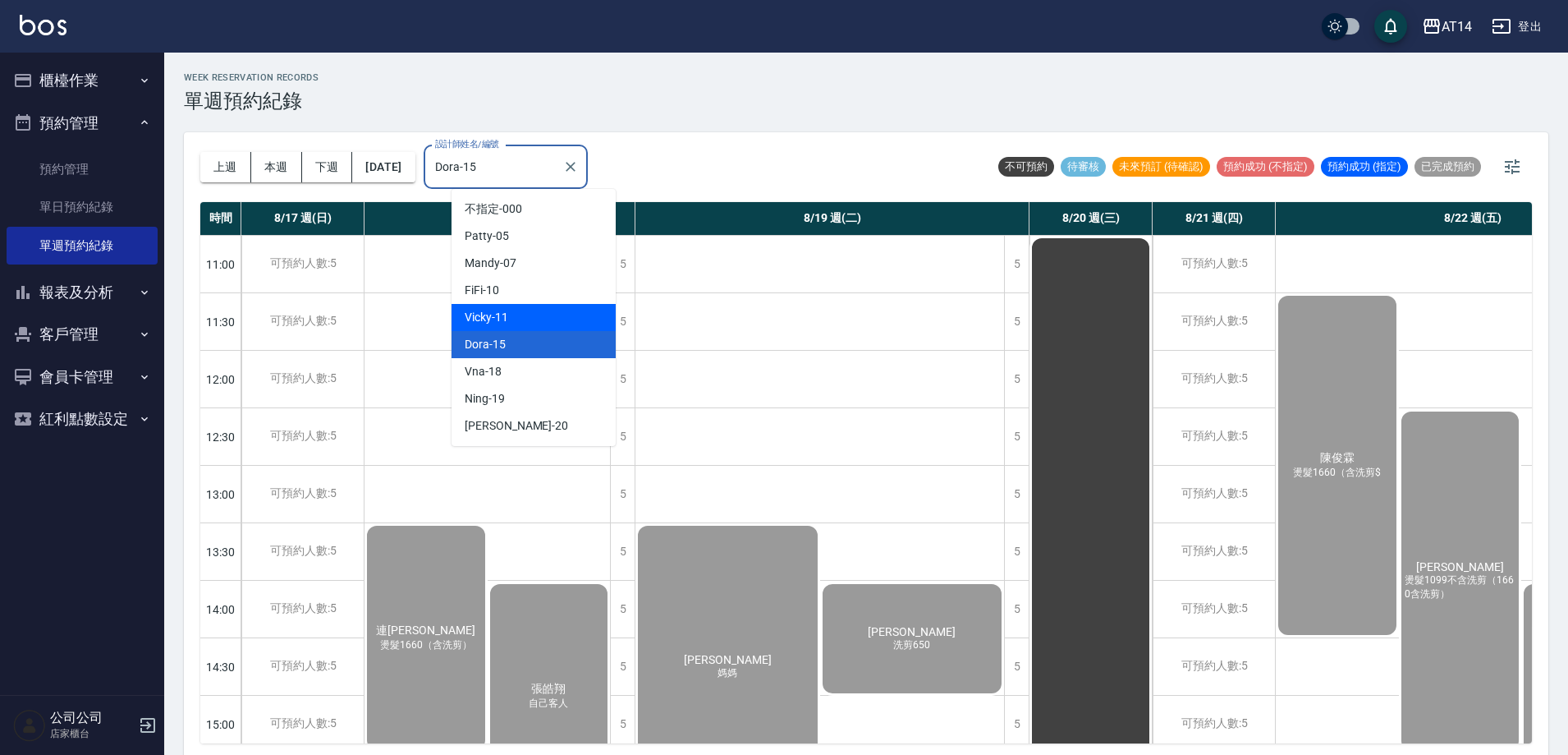
click at [559, 316] on div "Vicky -11" at bounding box center [533, 317] width 164 height 27
type input "Vicky-11"
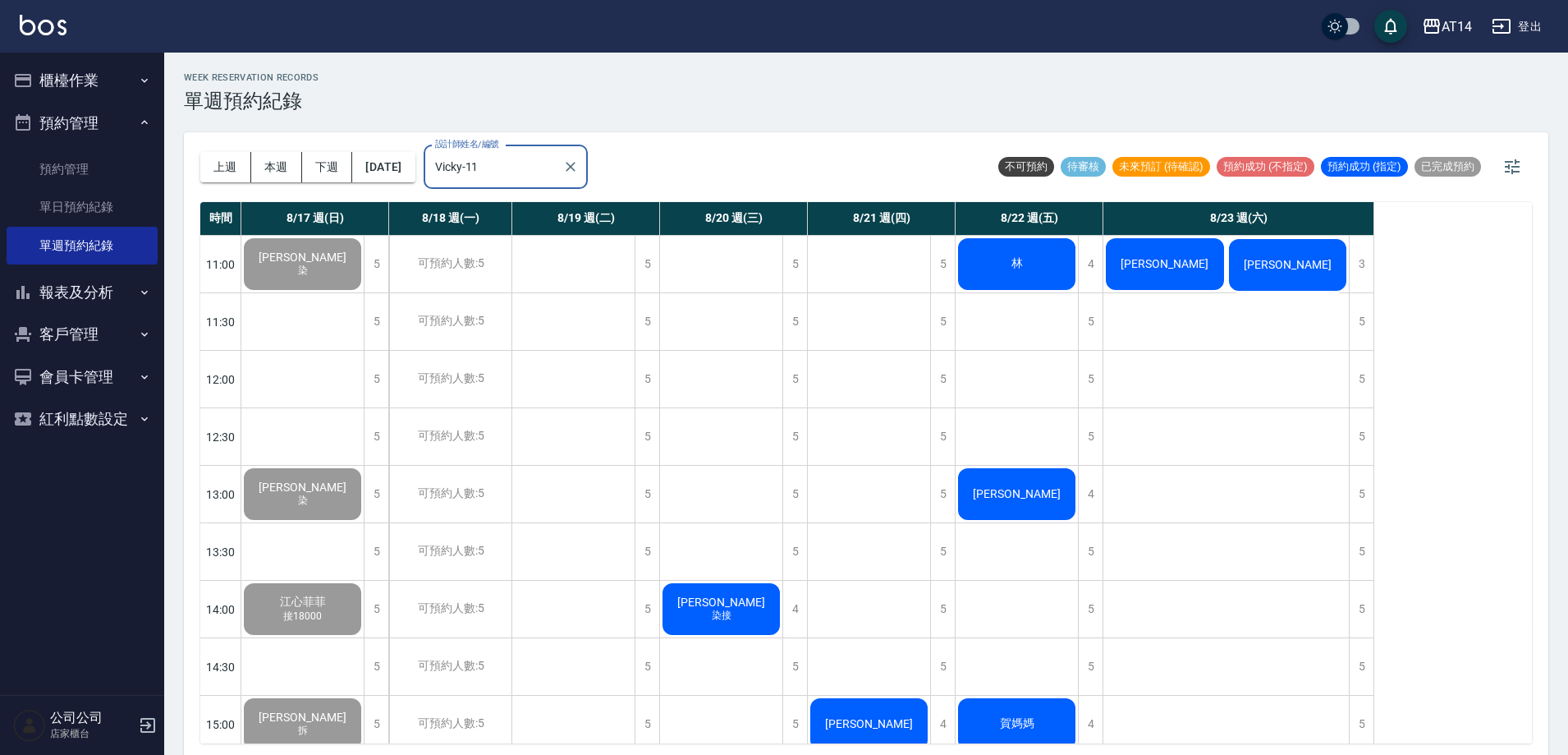
click at [363, 292] on div "[PERSON_NAME]" at bounding box center [302, 263] width 122 height 57
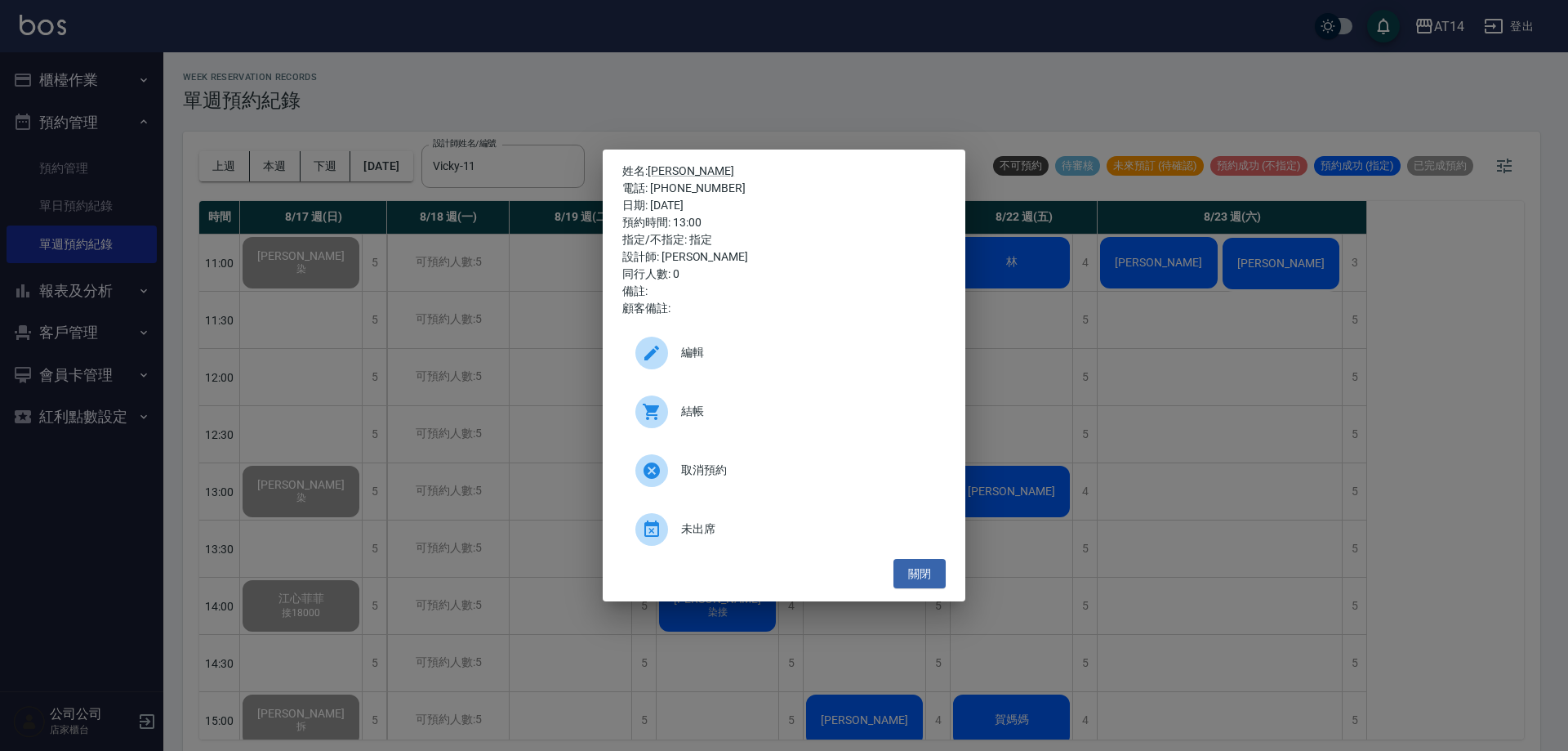
click at [714, 415] on span "結帳" at bounding box center [807, 411] width 252 height 17
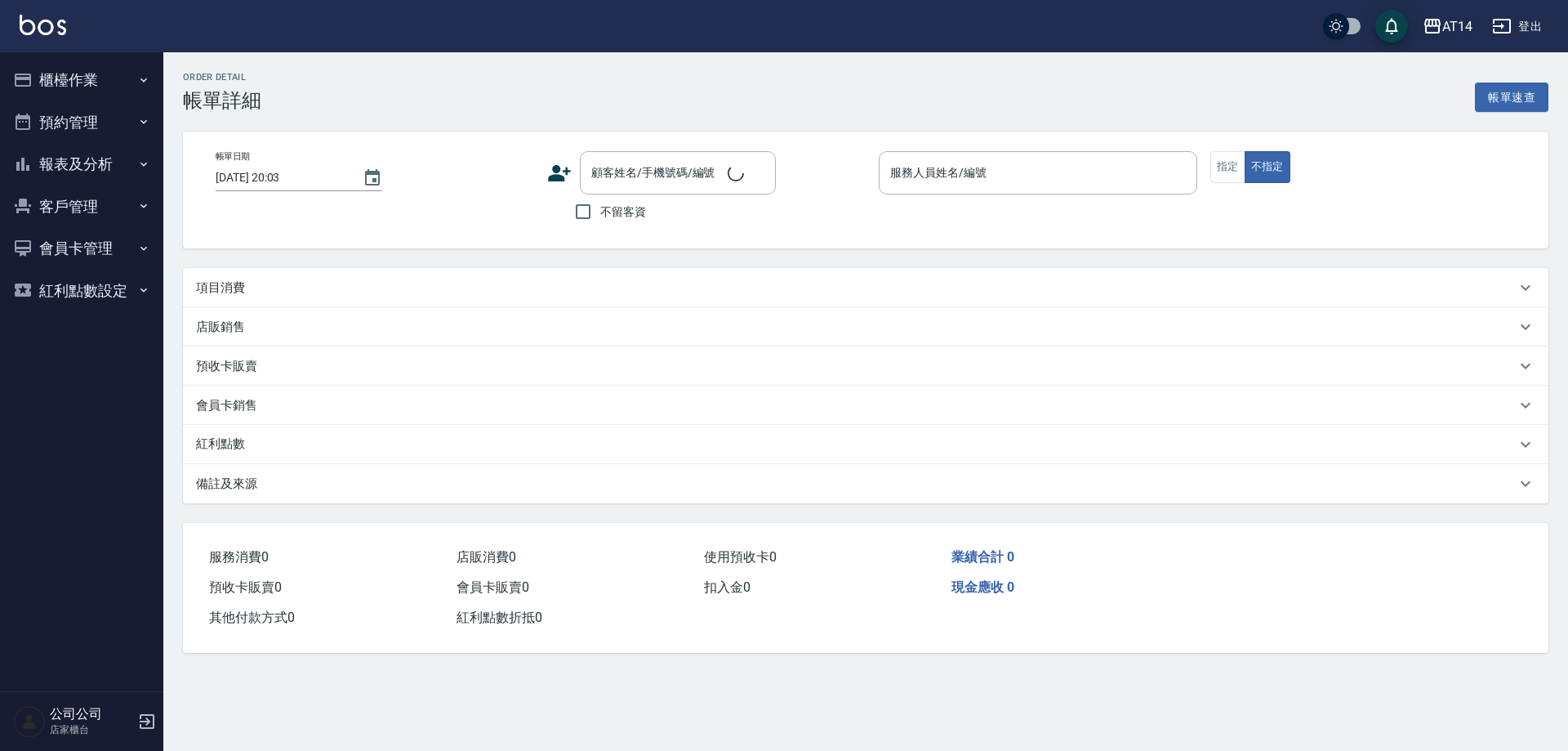
click at [238, 294] on p "項目消費" at bounding box center [220, 288] width 49 height 17
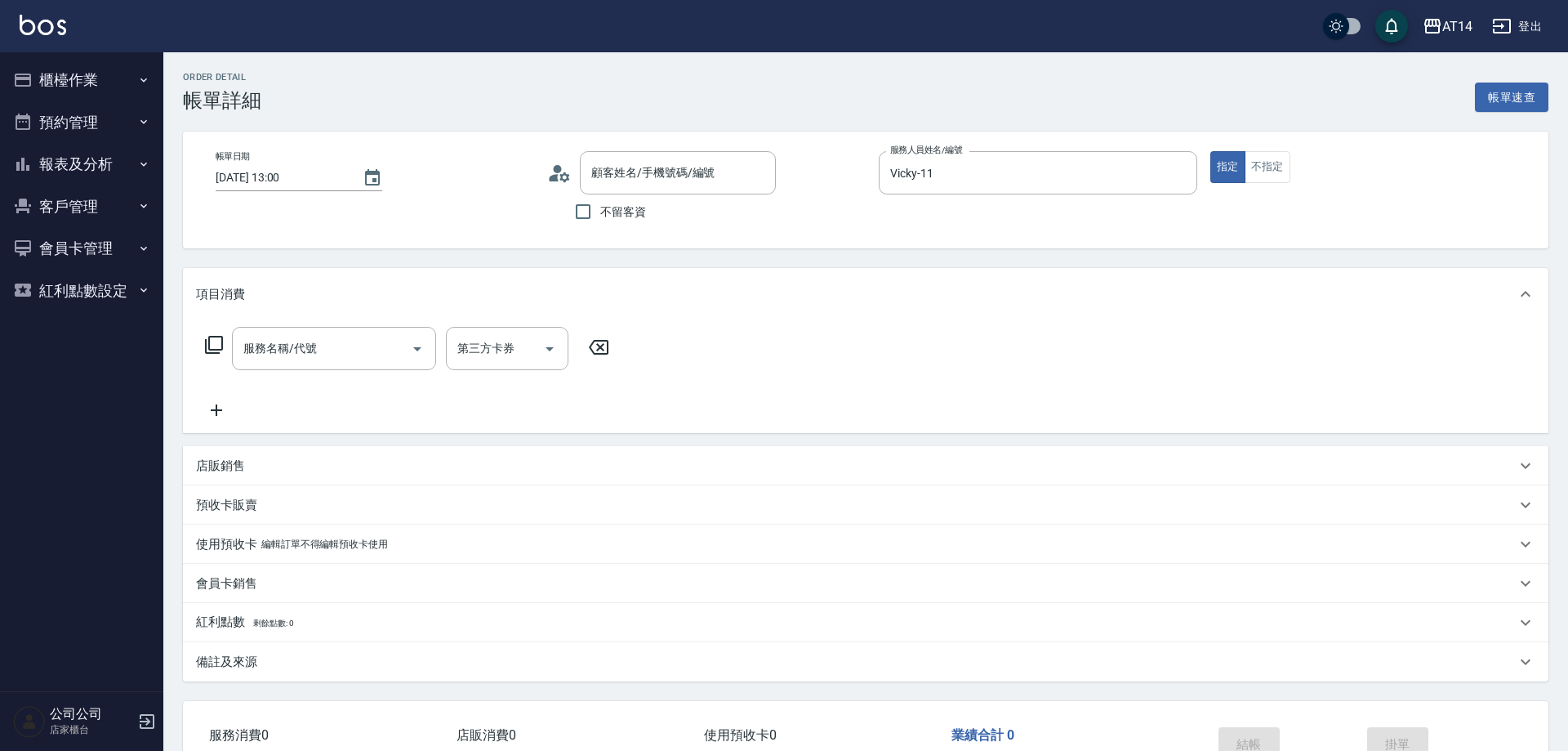
type input "[DATE] 13:00"
type input "Vicky-11"
type input "[PERSON_NAME]/0909531572/null"
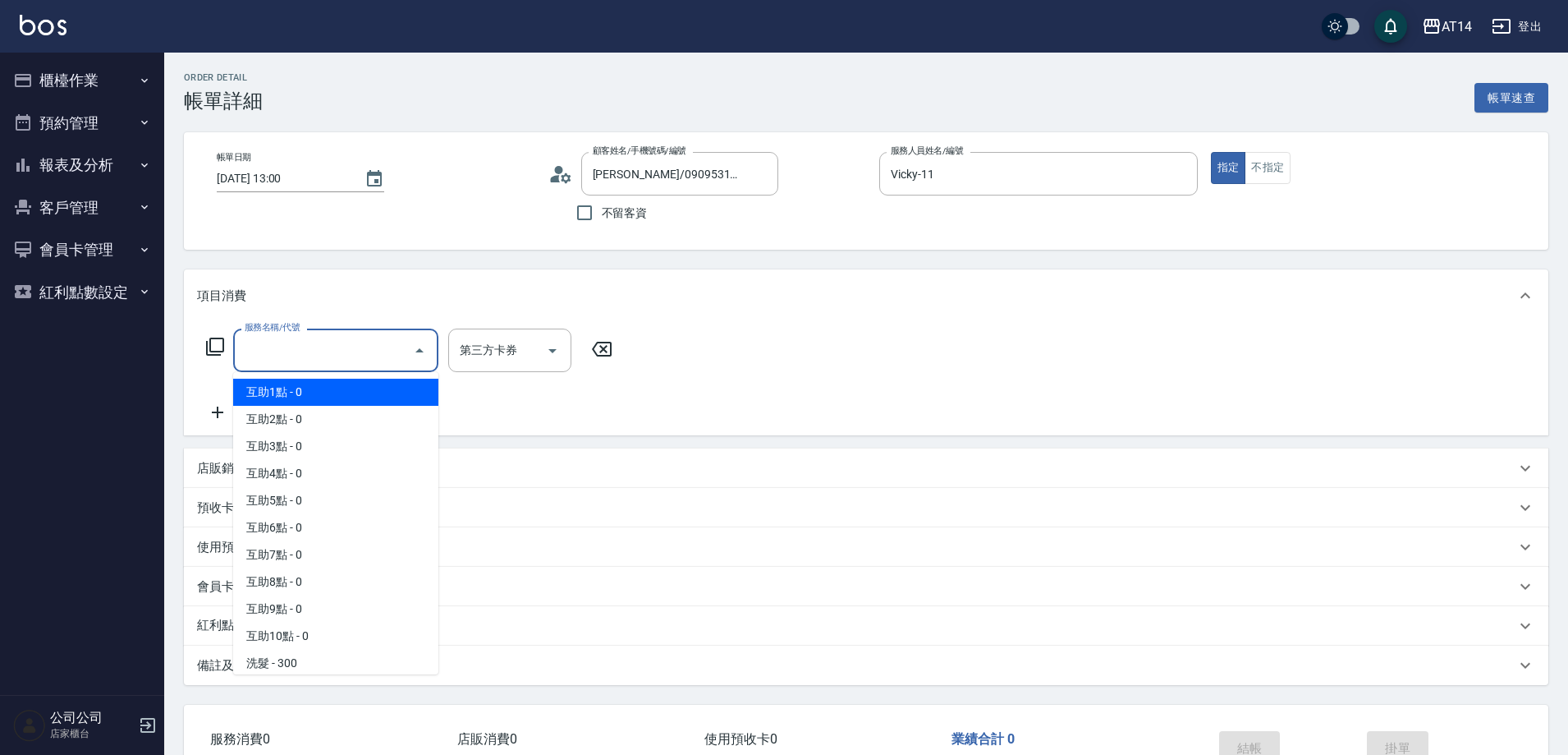
click at [357, 364] on input "服務名稱/代號" at bounding box center [323, 350] width 166 height 29
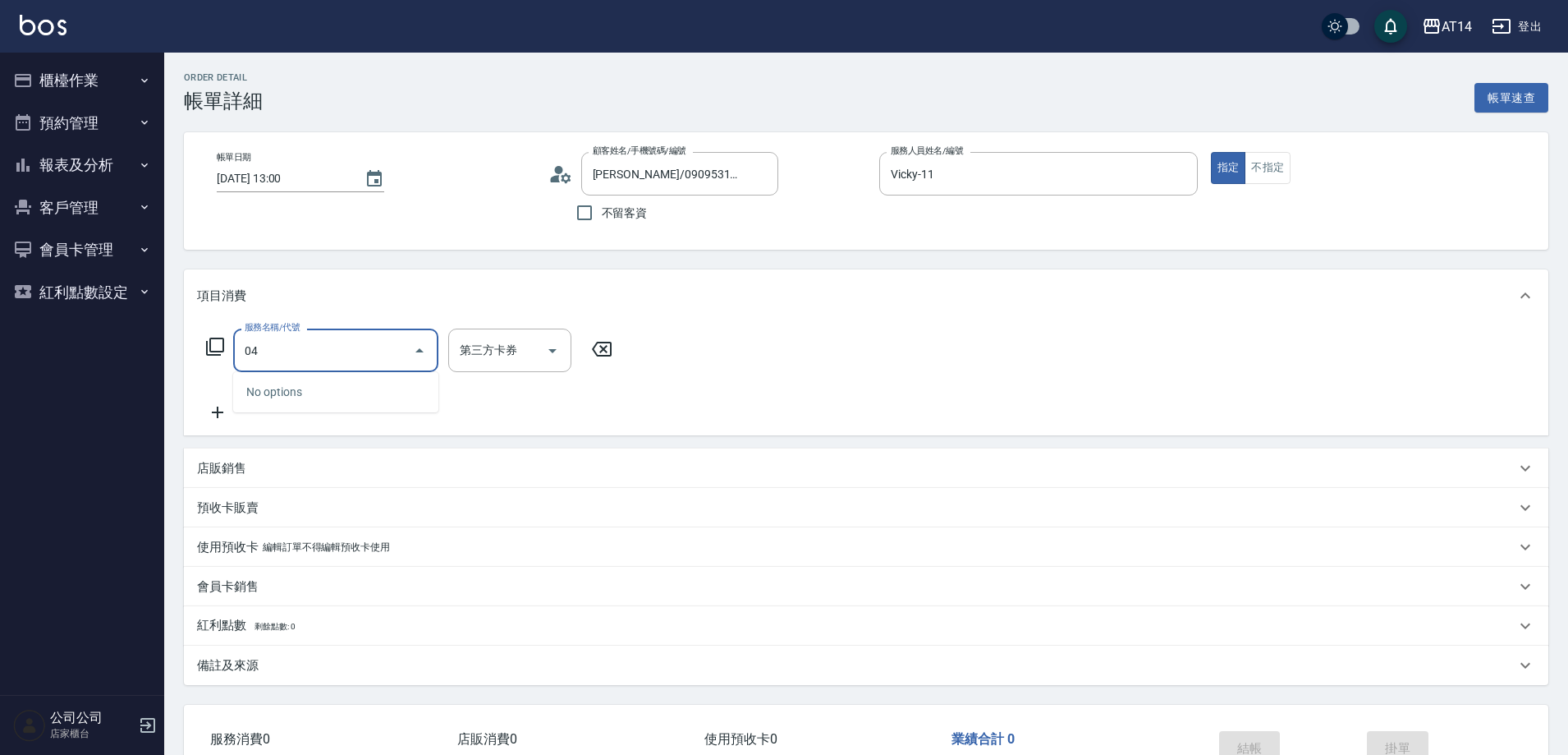
type input "041"
type input "3"
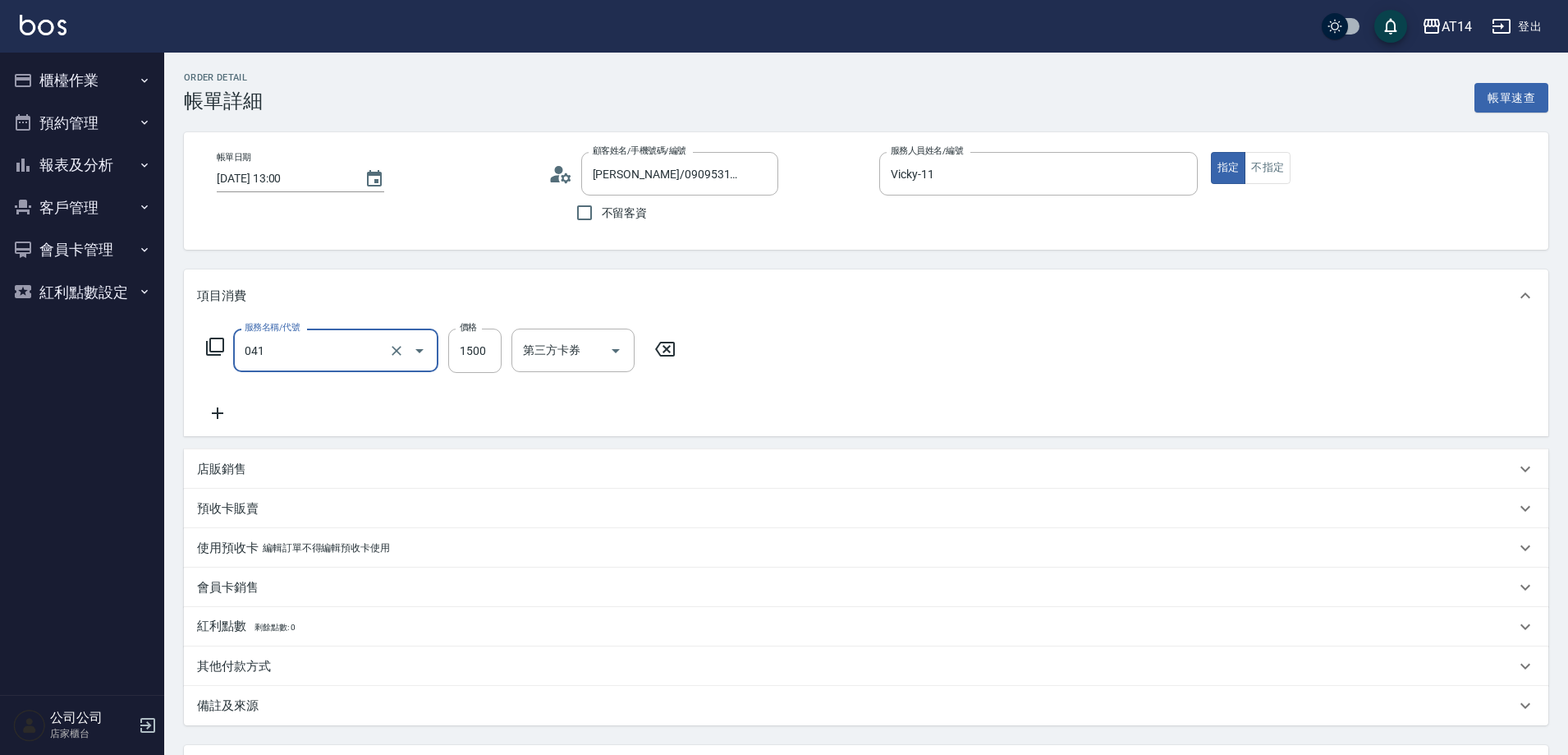
type input "染髮(041)"
type input "0"
type input "300"
type input "1"
type input "3000"
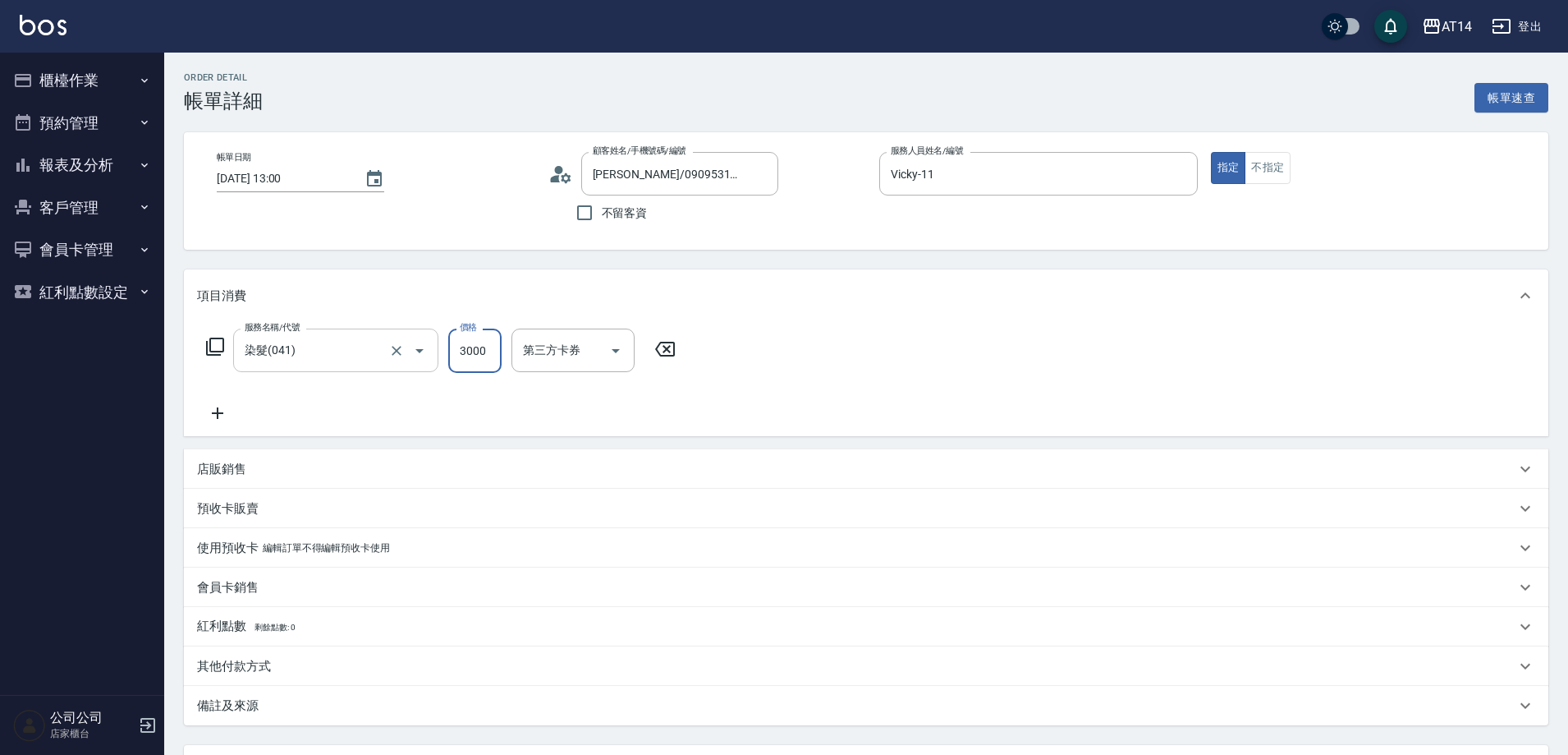
type input "6"
type input "3000"
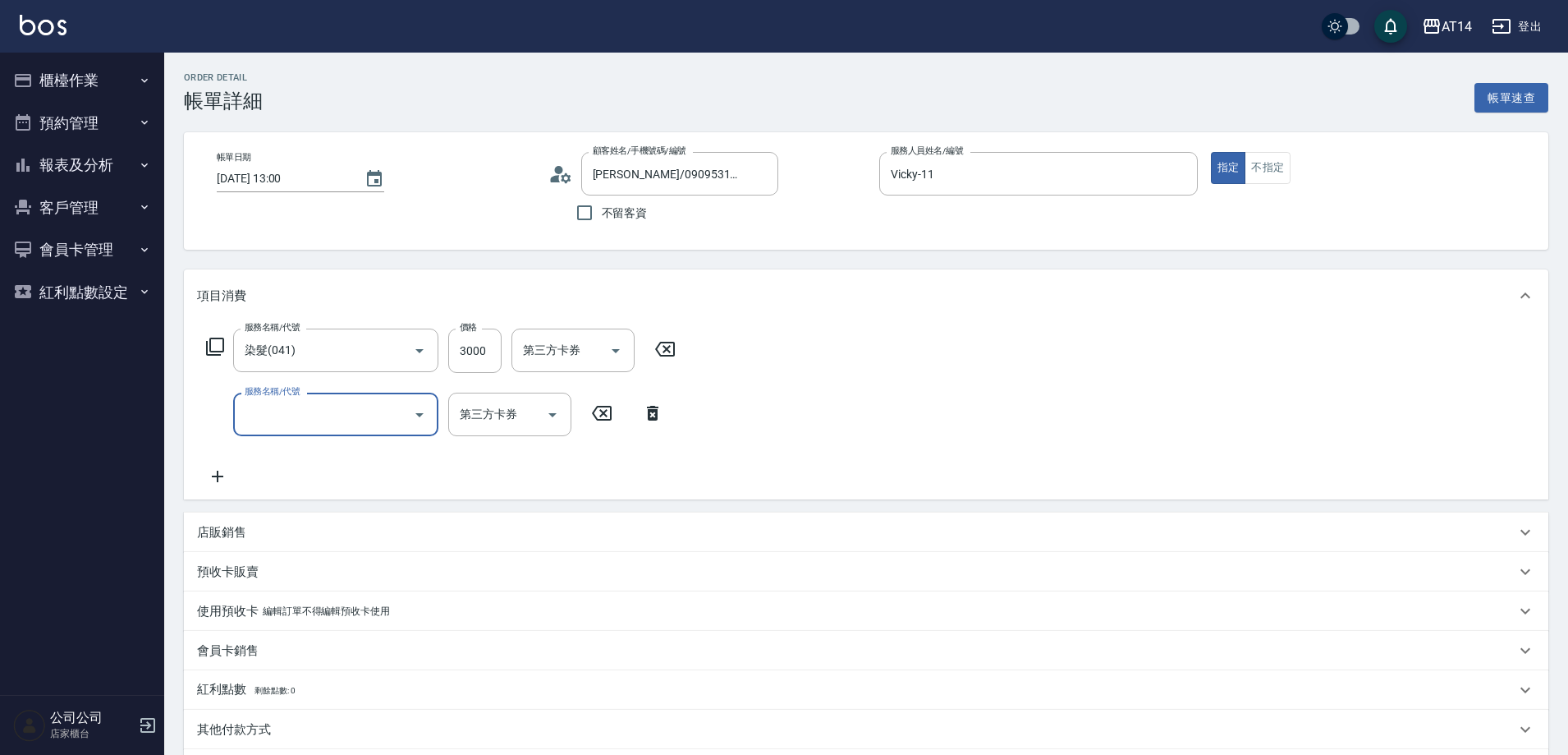
click at [353, 409] on input "服務名稱/代號" at bounding box center [323, 414] width 166 height 29
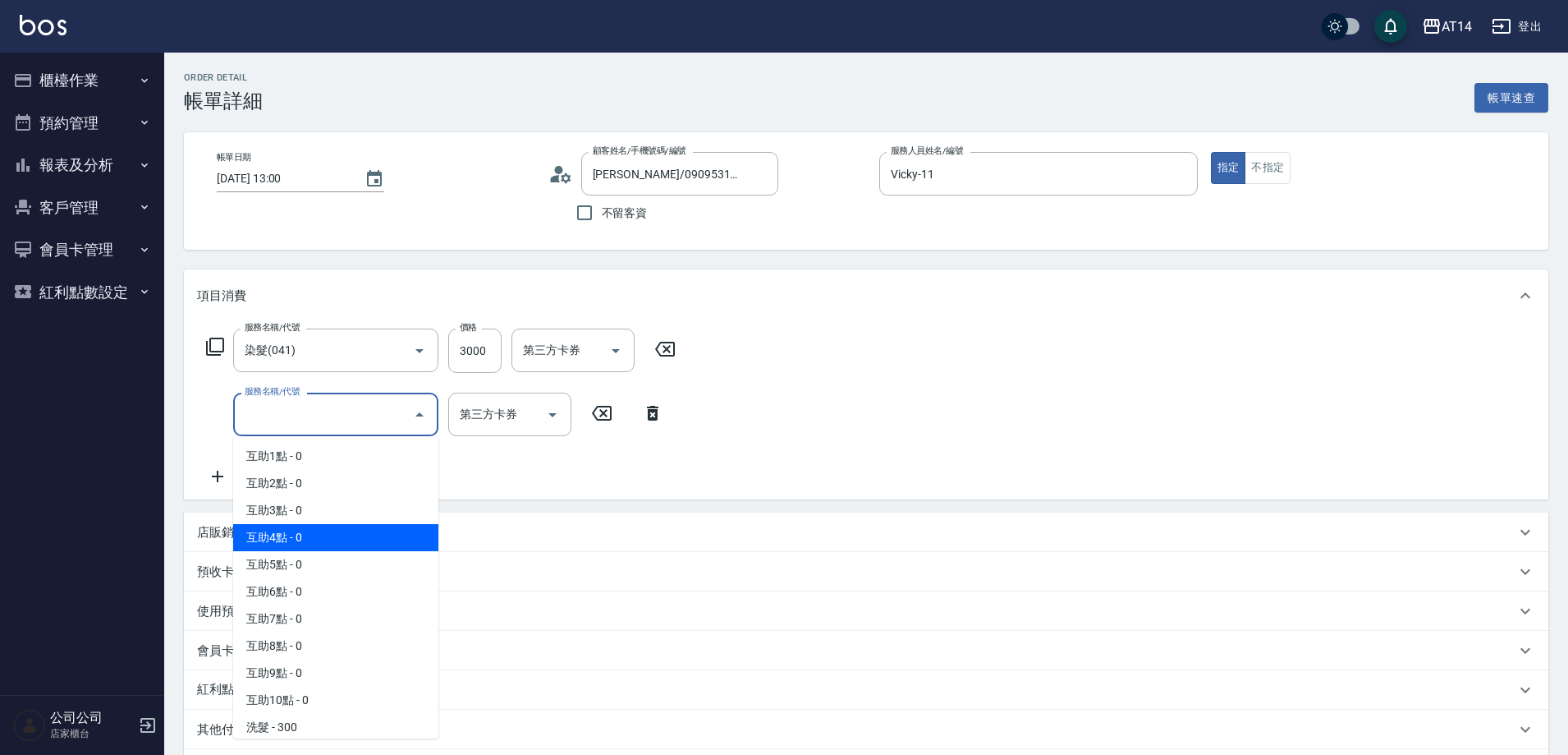
click at [344, 539] on span "互助4點 - 0" at bounding box center [336, 536] width 206 height 27
type input "互助4點(004)"
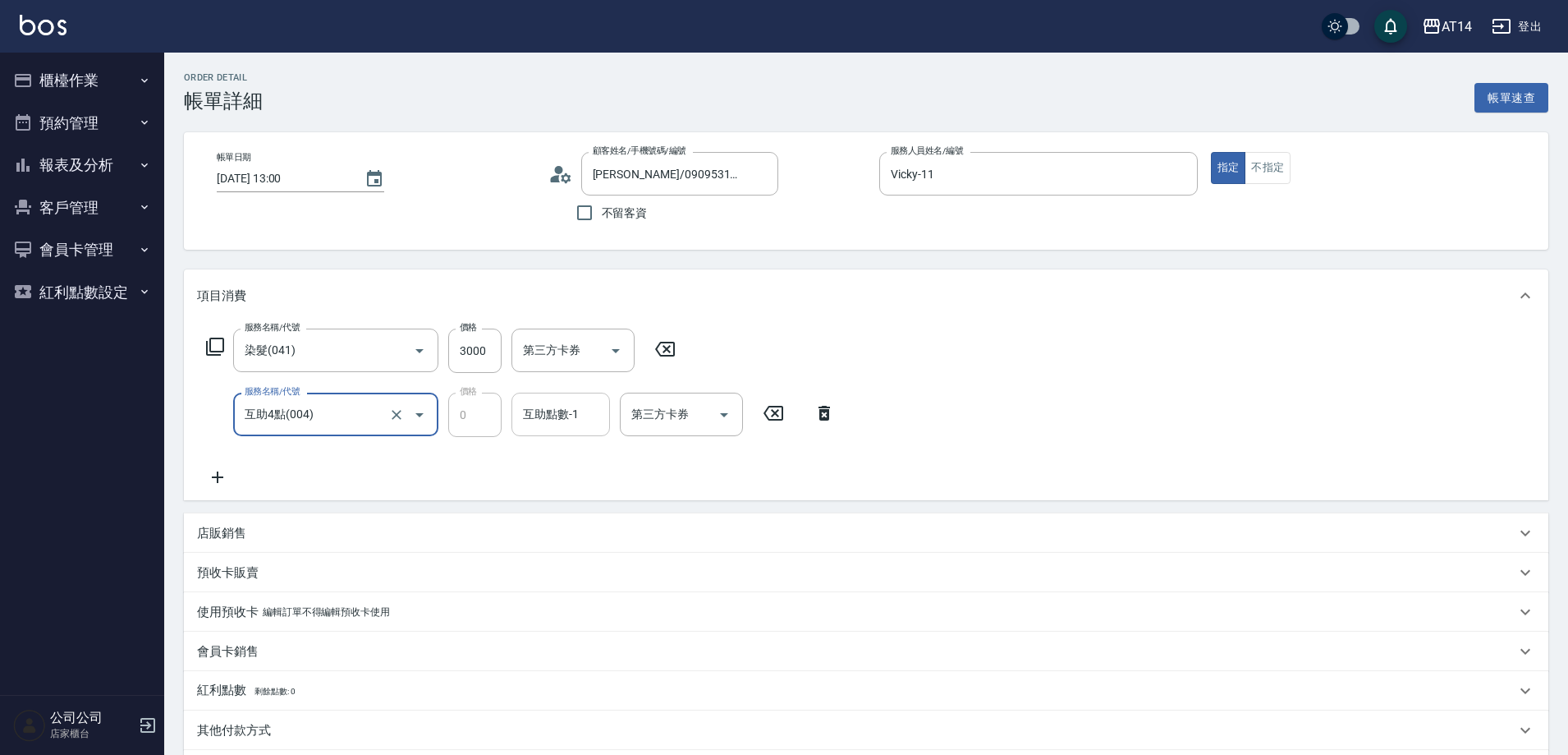
click at [583, 406] on input "互助點數-1" at bounding box center [561, 414] width 83 height 29
type input "楊明月-63"
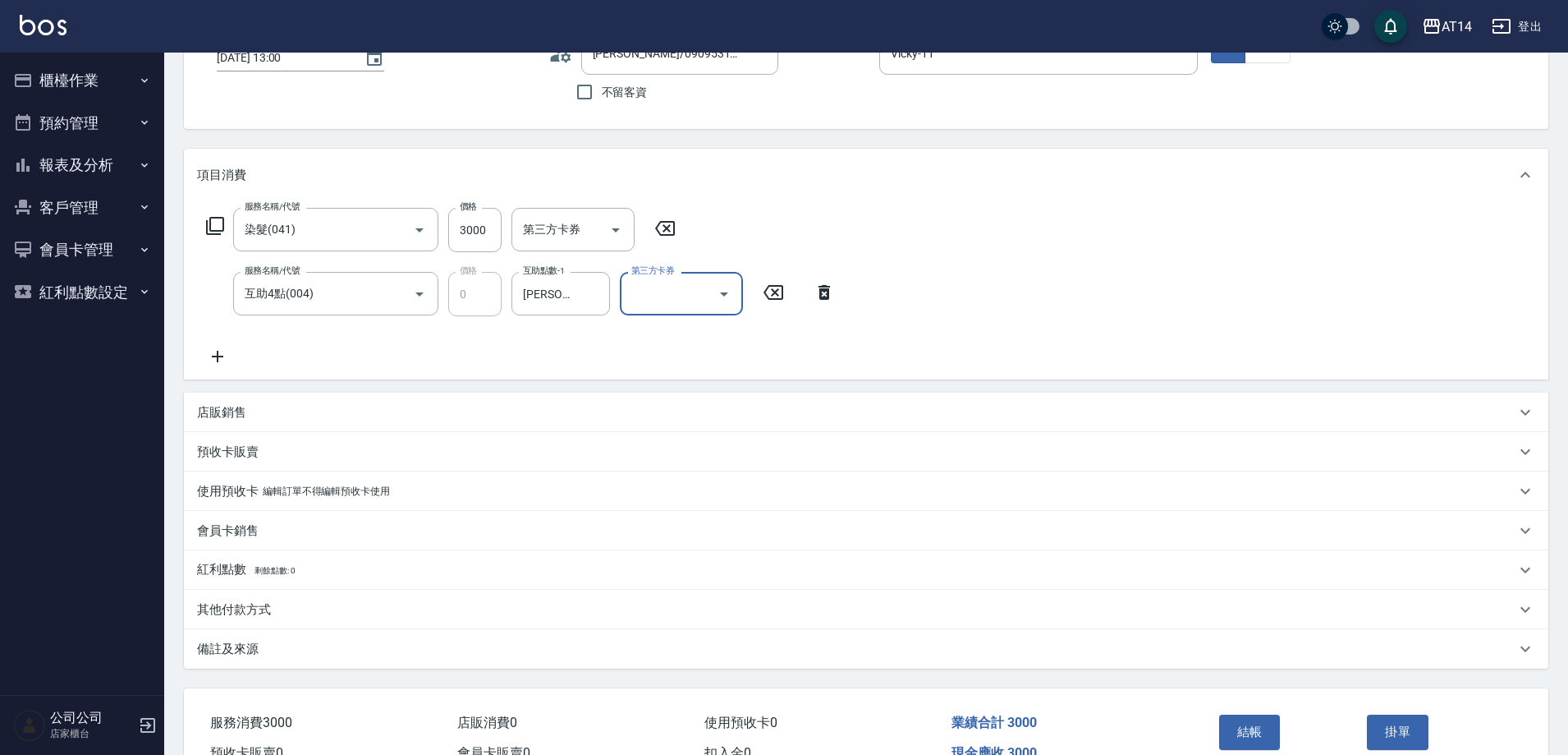
scroll to position [212, 0]
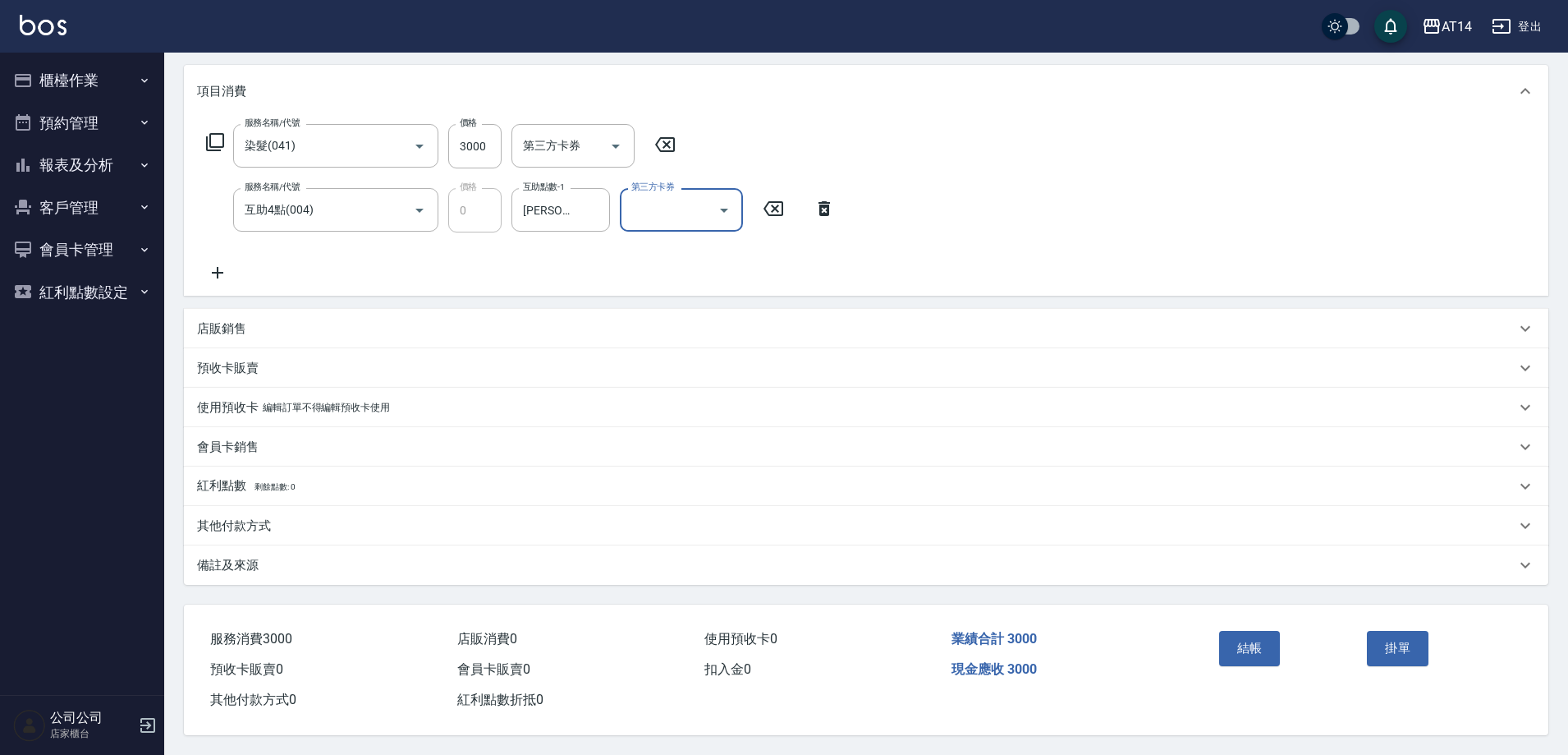
click at [207, 524] on p "其他付款方式" at bounding box center [233, 526] width 73 height 17
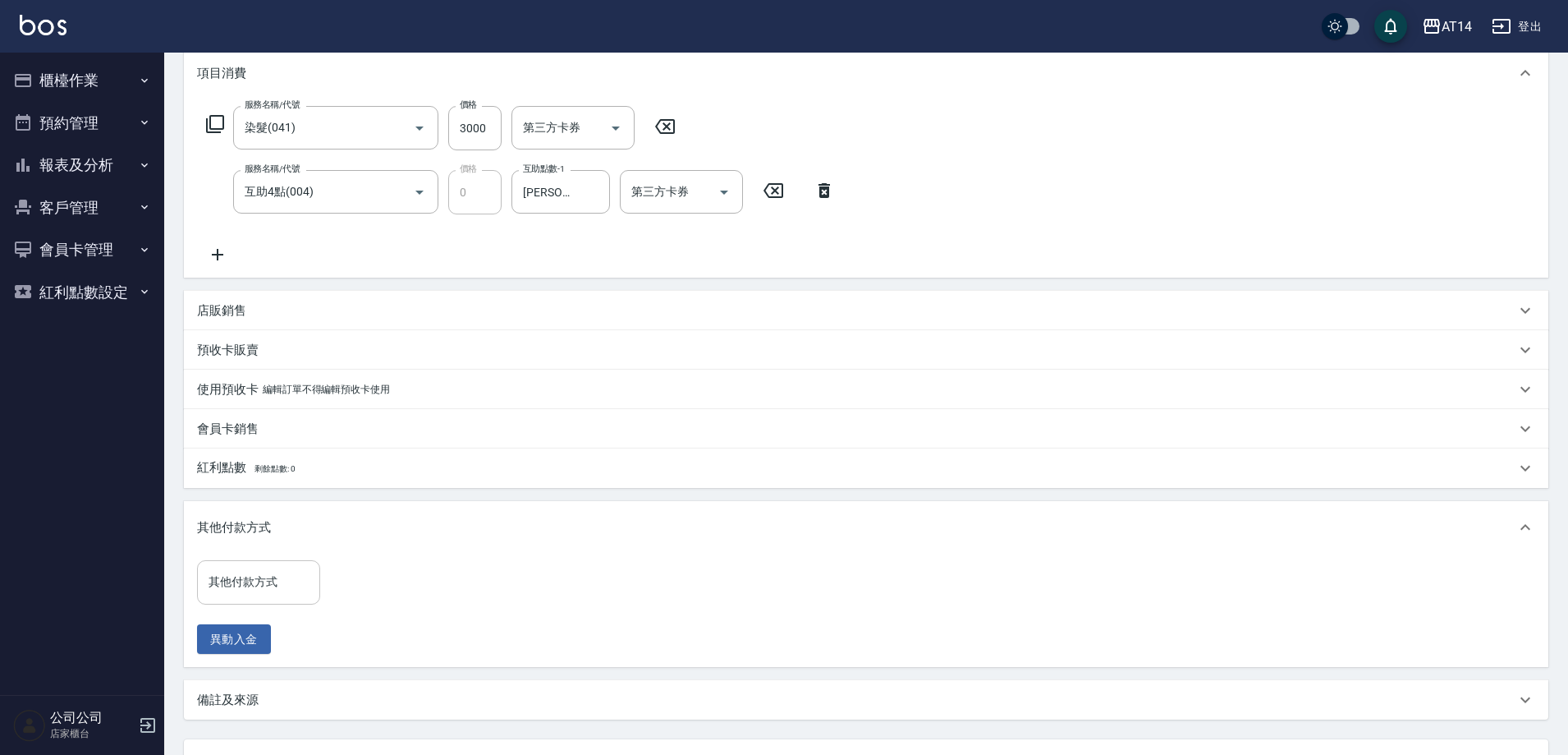
scroll to position [365, 0]
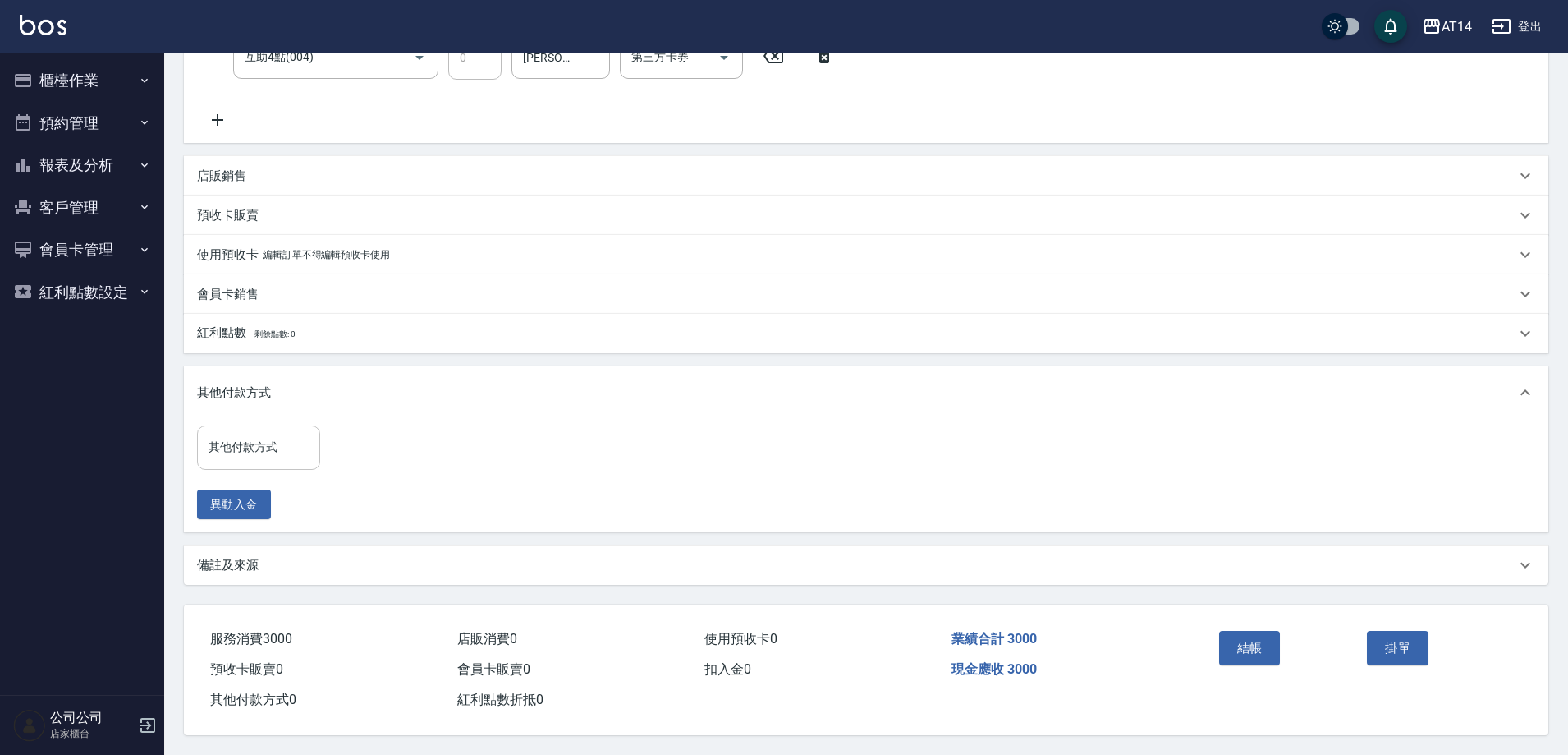
click at [254, 427] on div "其他付款方式 其他付款方式" at bounding box center [258, 447] width 123 height 44
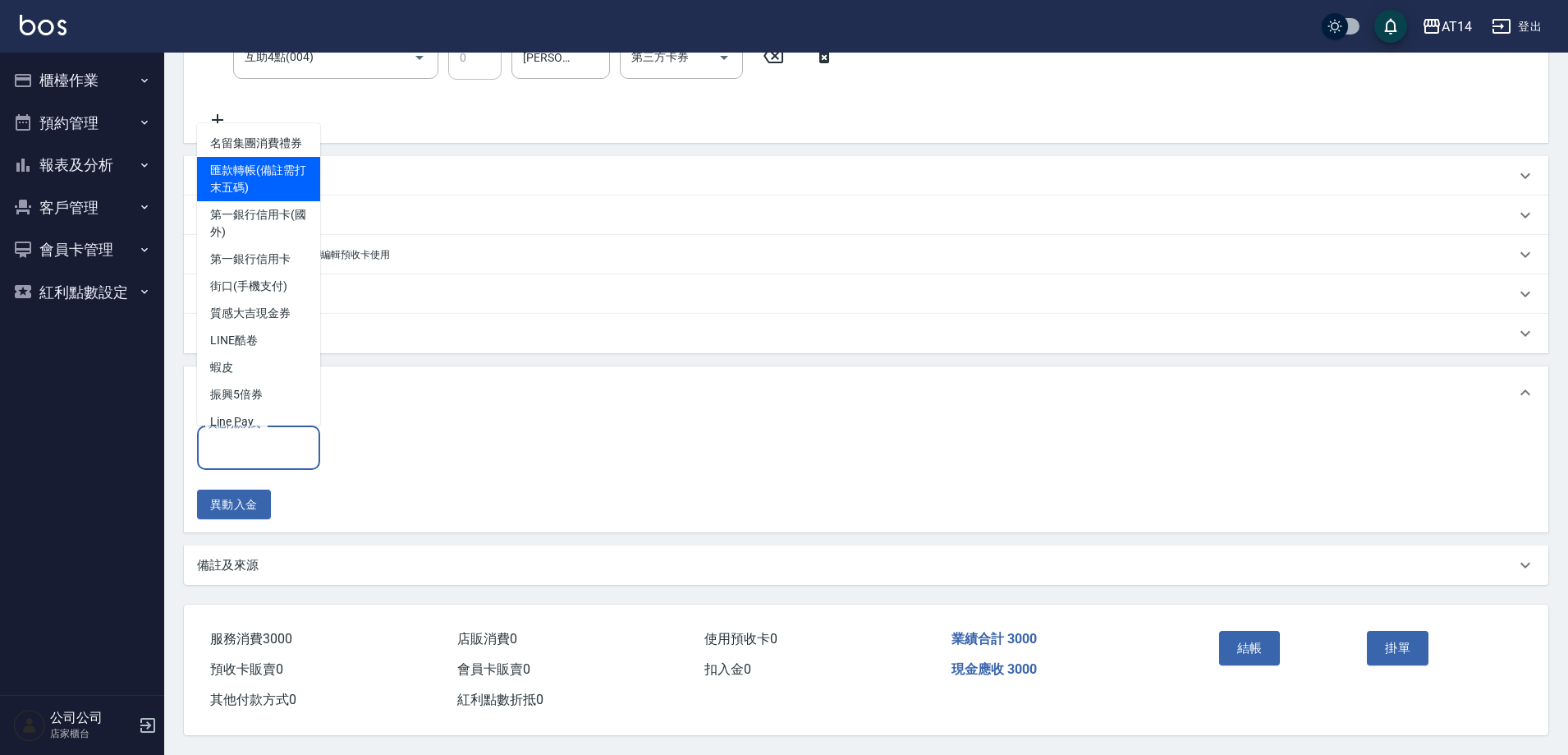
click at [298, 173] on span "匯款轉帳(備註需打末五碼)" at bounding box center [258, 179] width 123 height 45
type input "匯款轉帳(備註需打末五碼)"
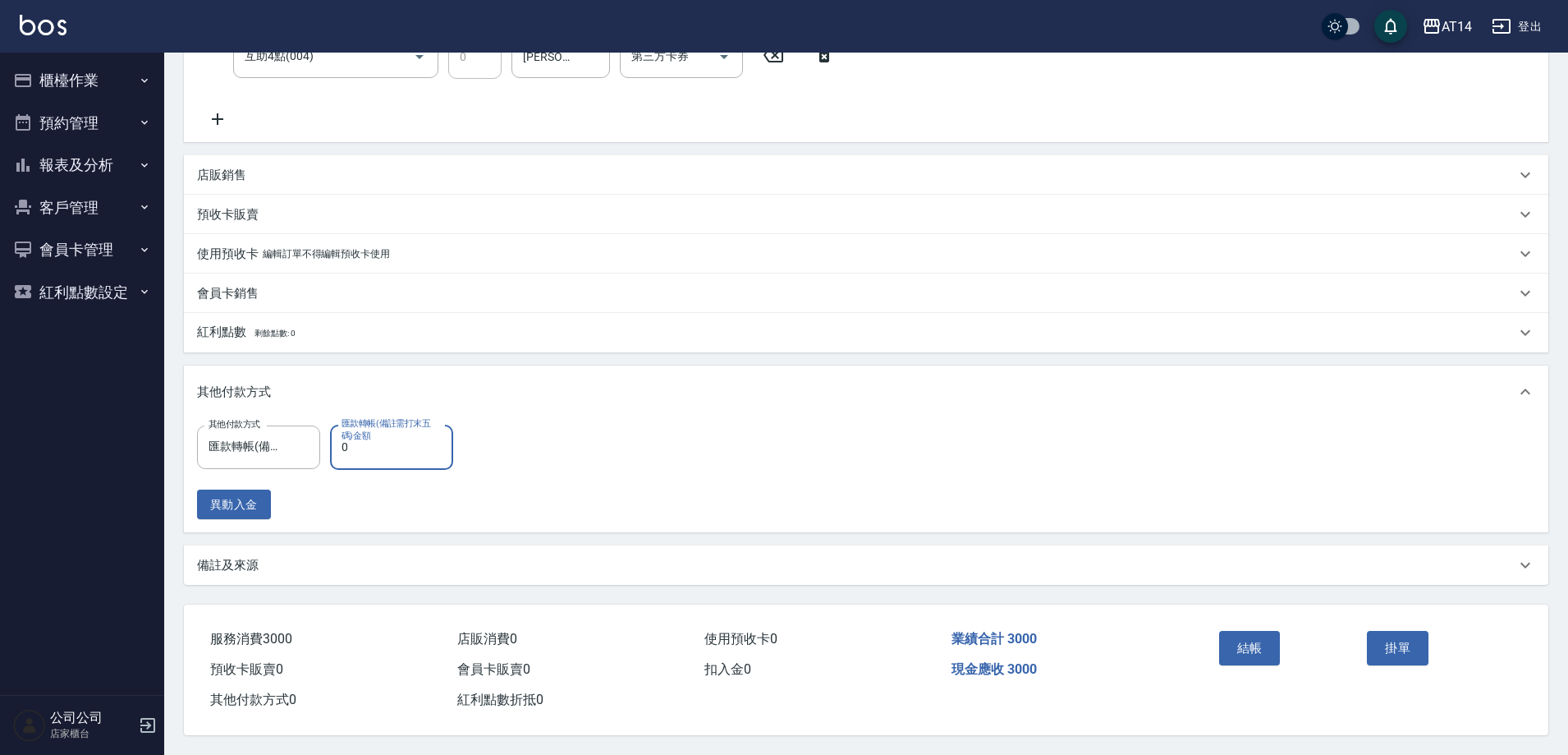
click at [428, 438] on input "0" at bounding box center [391, 446] width 123 height 45
type input "300"
type input "5"
type input "3000"
type input "0"
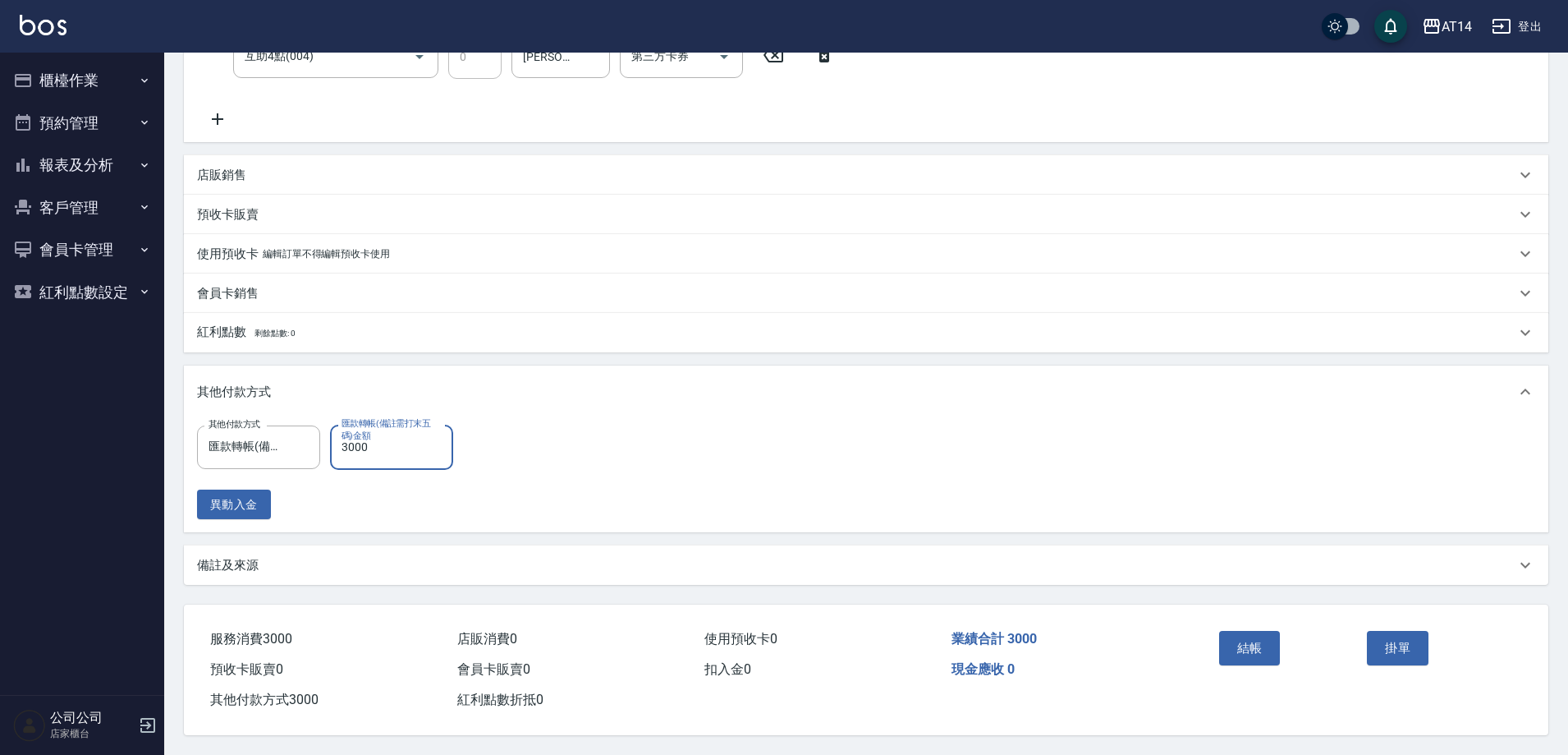
type input "3000"
click at [338, 570] on div "備註及來源" at bounding box center [866, 565] width 1364 height 40
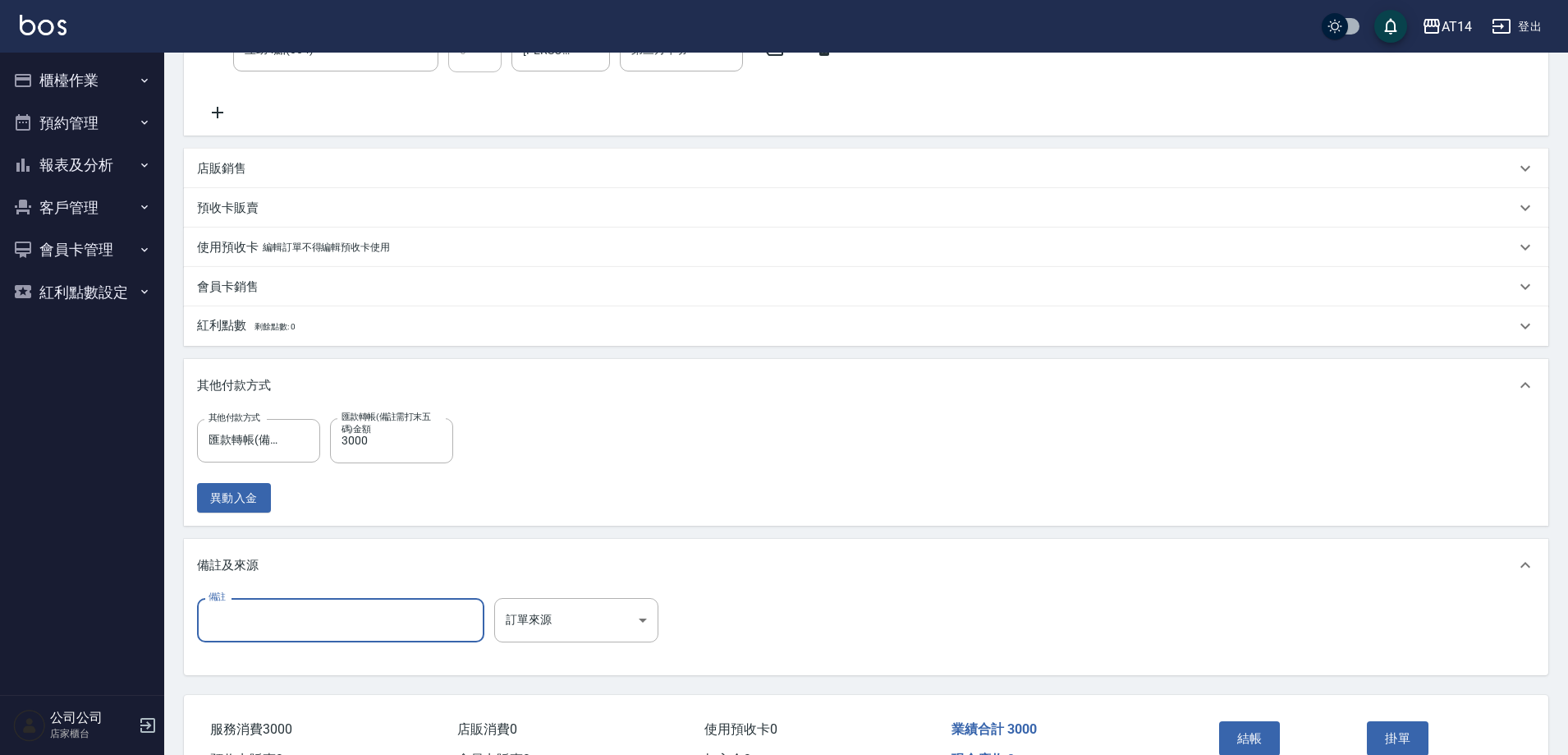
click at [295, 633] on input "備註" at bounding box center [340, 620] width 287 height 45
type input "後44942"
click at [590, 609] on body "AT14 登出 櫃檯作業 打帳單 帳單列表 掛單列表 現金收支登錄 材料自購登錄 每日結帳 排班表 掃碼打卡 預約管理 預約管理 單日預約紀錄 單週預約紀錄 …" at bounding box center [784, 240] width 1568 height 1210
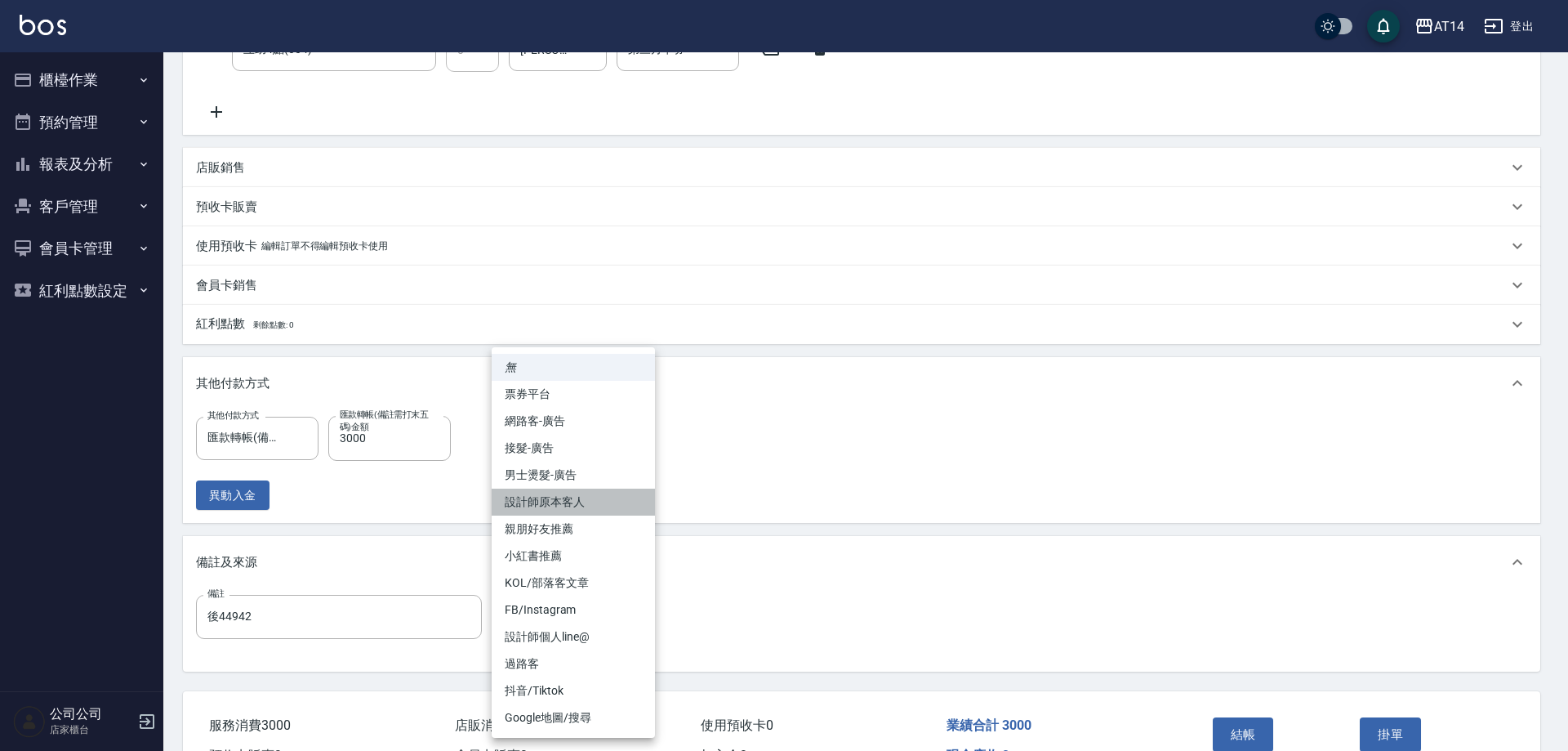
click at [593, 502] on li "設計師原本客人" at bounding box center [573, 501] width 163 height 27
type input "設計師原本客人"
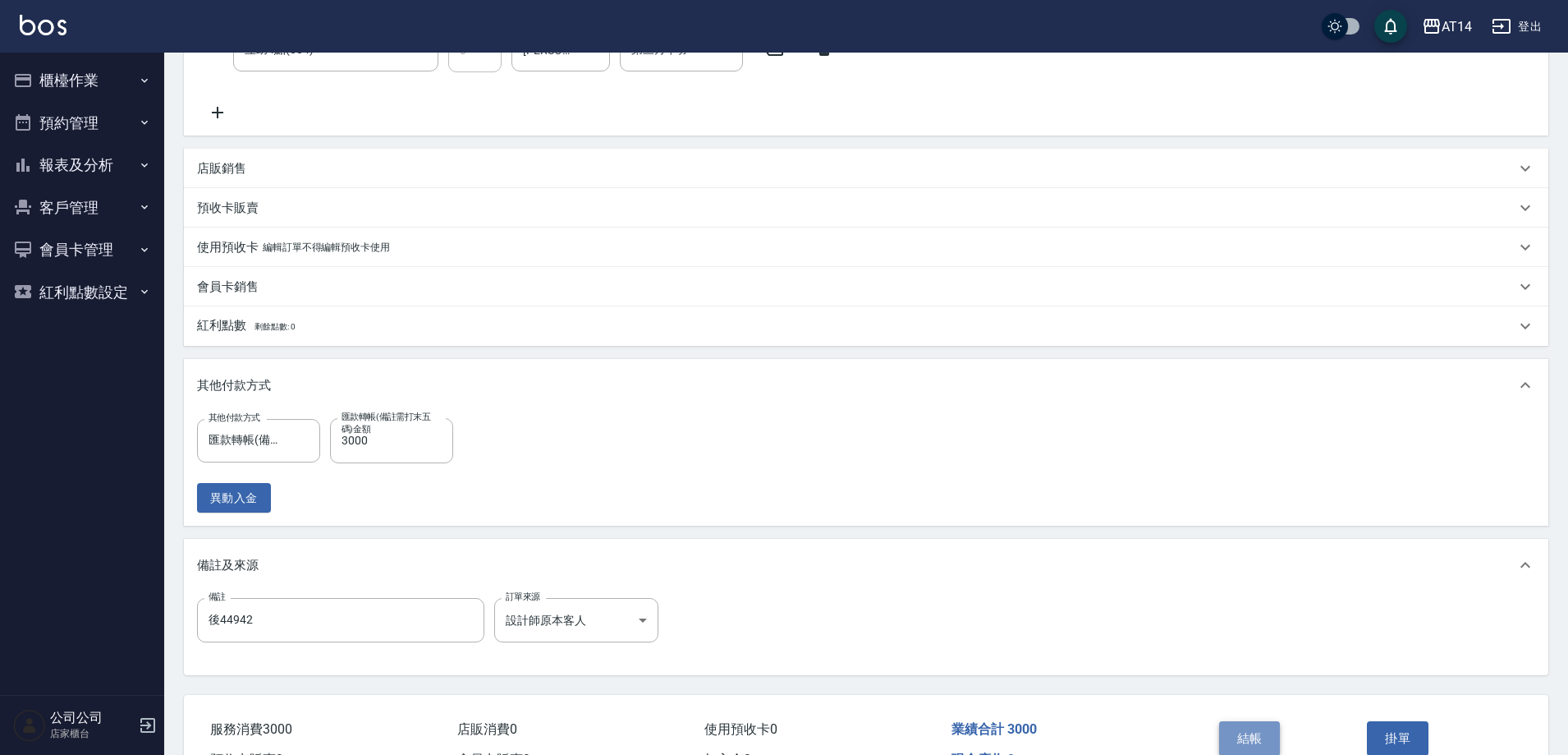
click at [1268, 745] on button "結帳" at bounding box center [1250, 738] width 62 height 35
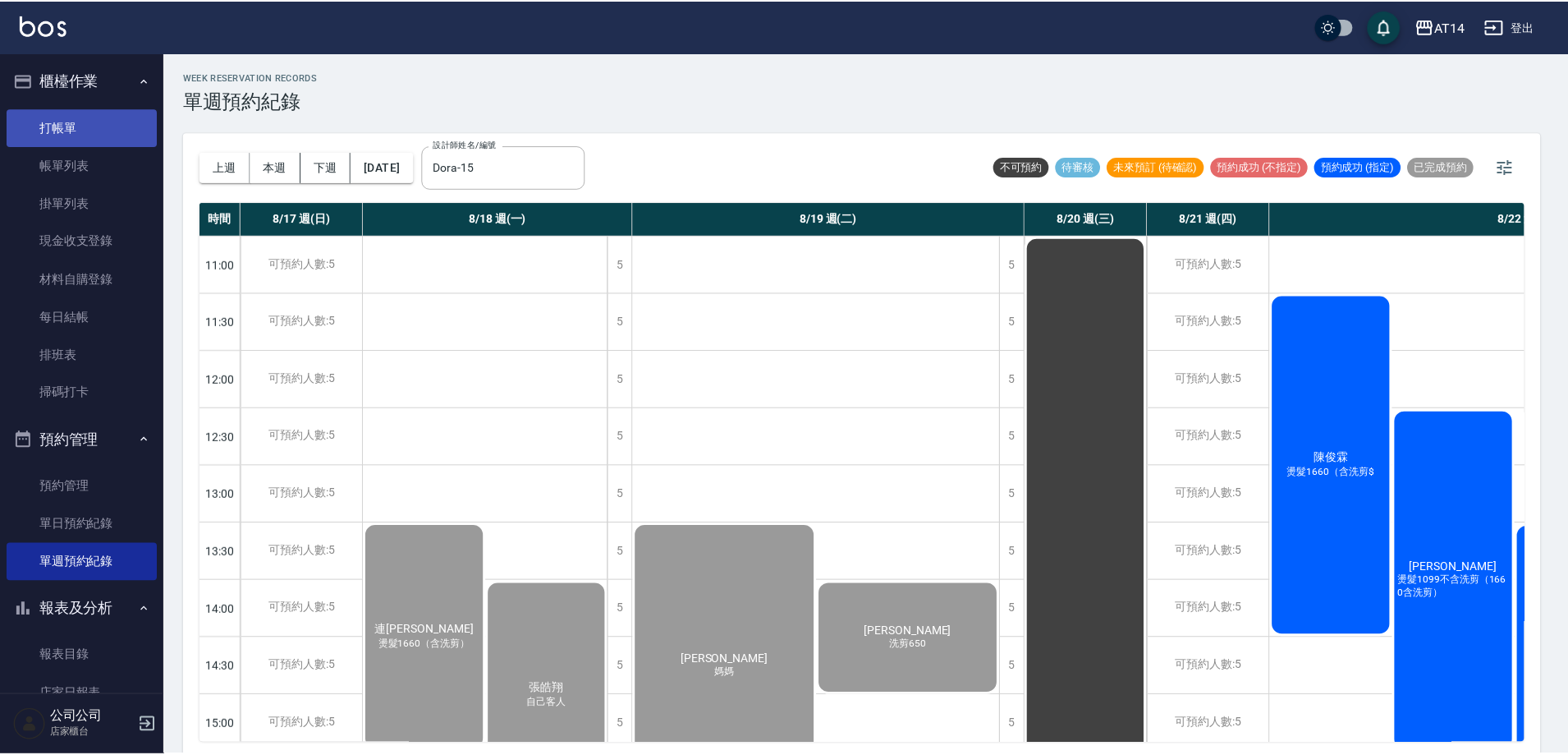
scroll to position [137, 409]
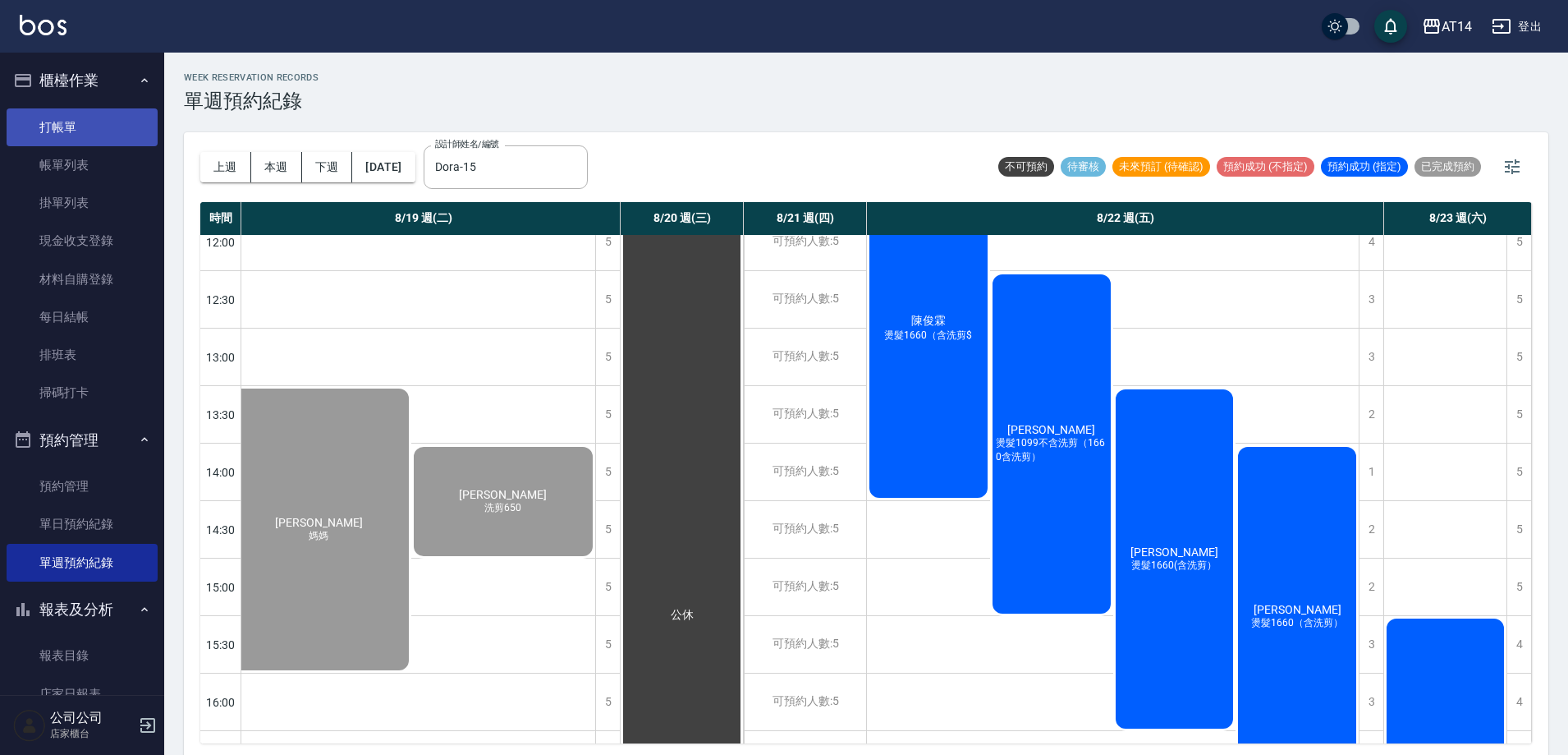
click at [55, 140] on link "打帳單" at bounding box center [82, 127] width 151 height 38
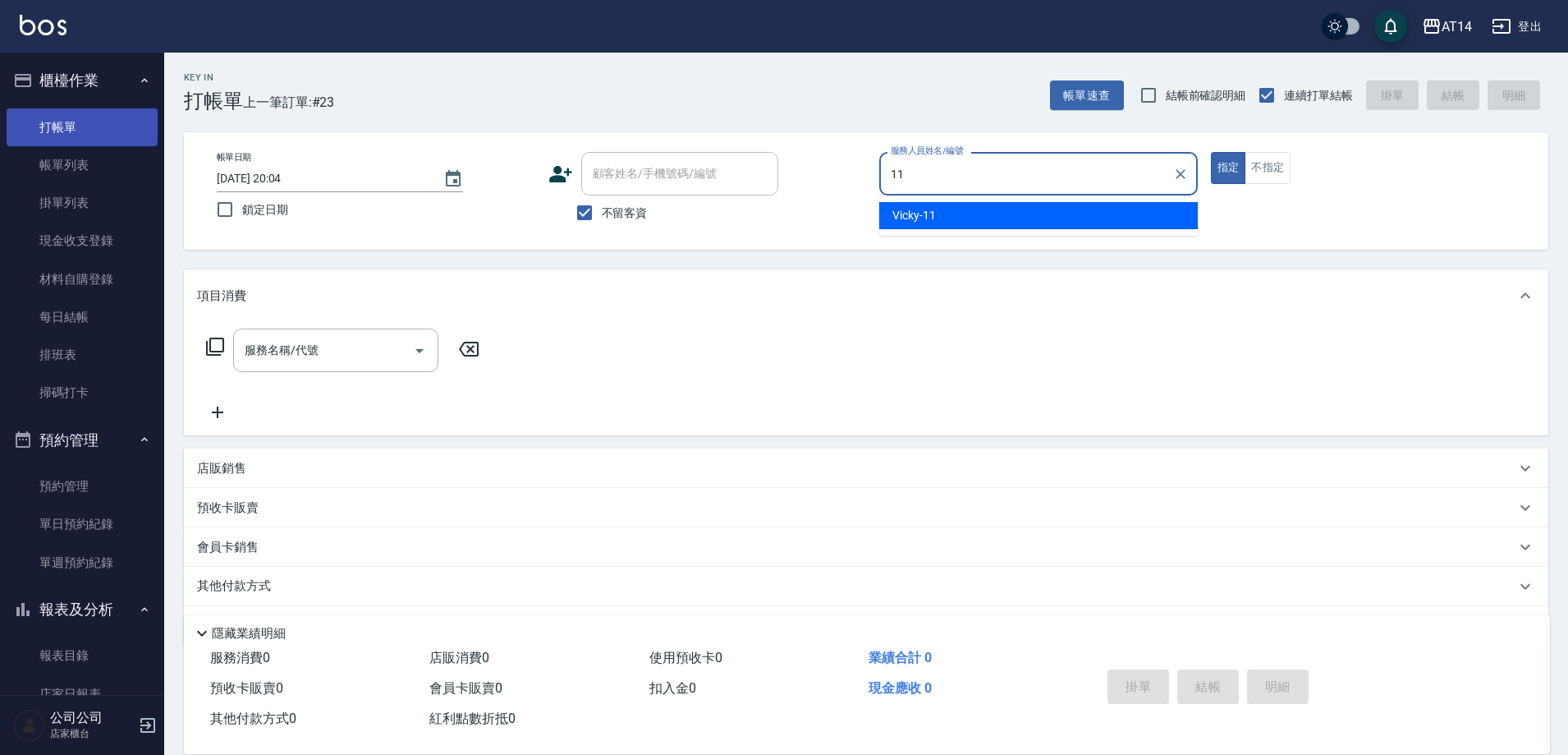
type input "11"
type button "true"
type input "Vicky-11"
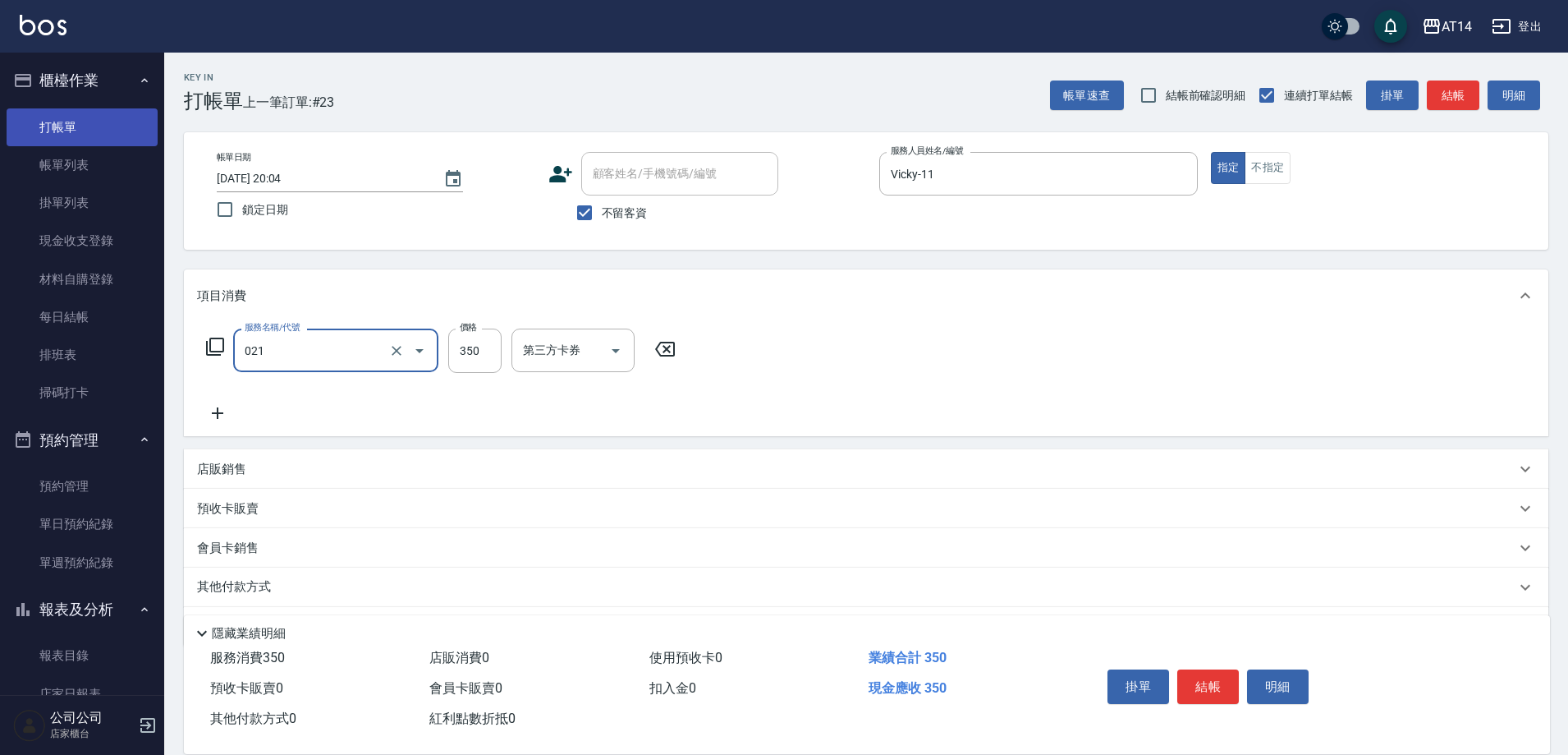
type input "剪髮(021)"
type input "350"
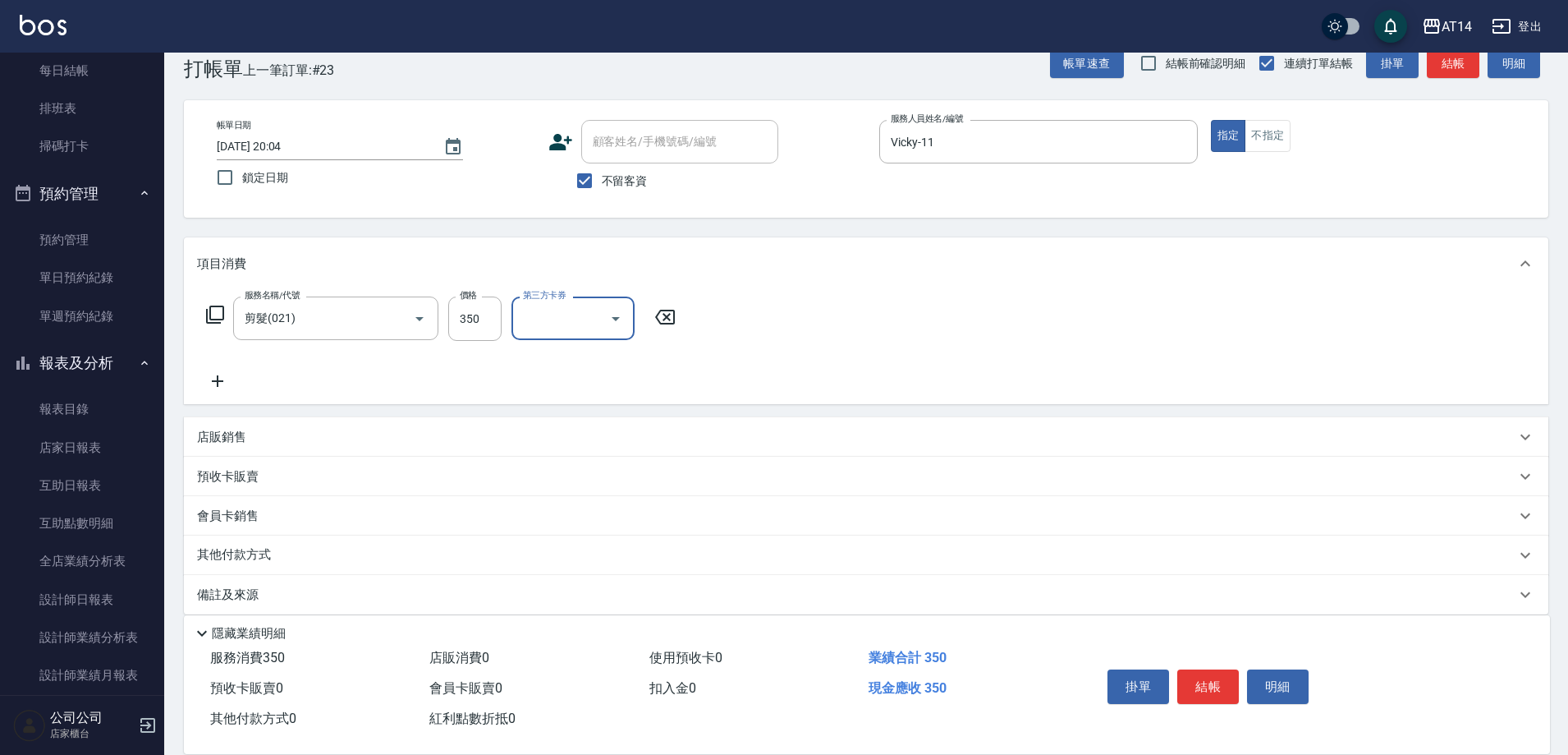
scroll to position [50, 0]
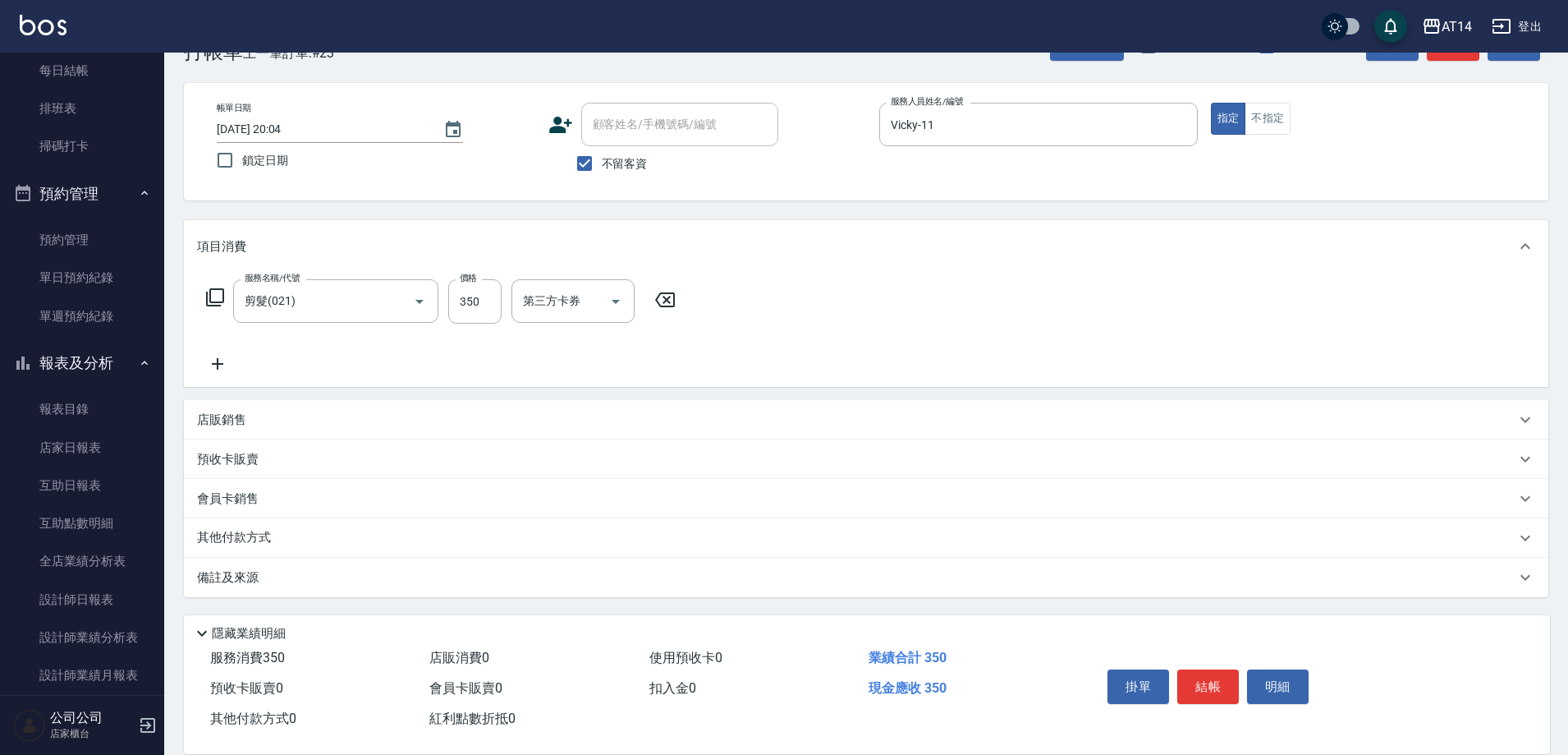
click at [346, 561] on div "備註及來源" at bounding box center [866, 577] width 1364 height 40
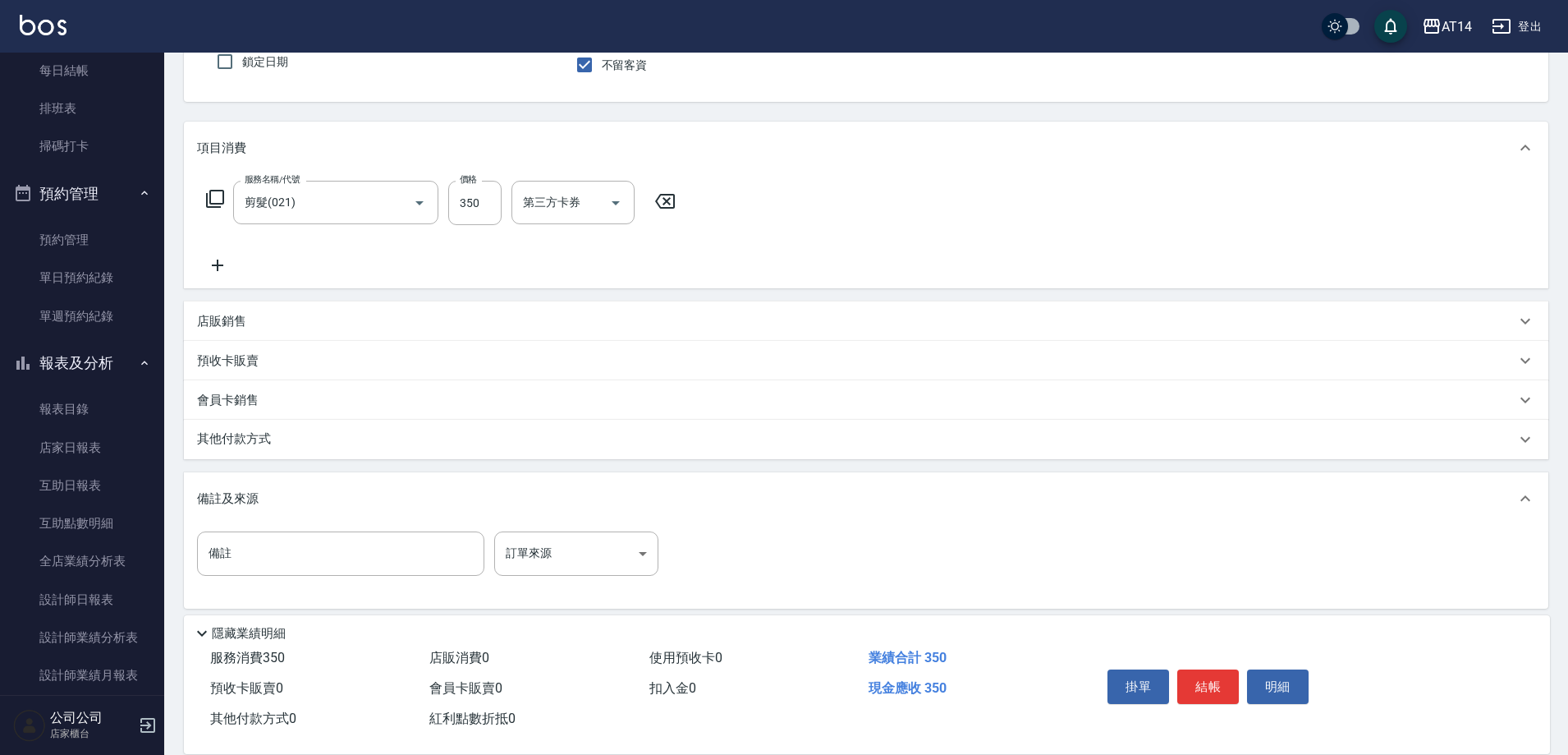
scroll to position [154, 0]
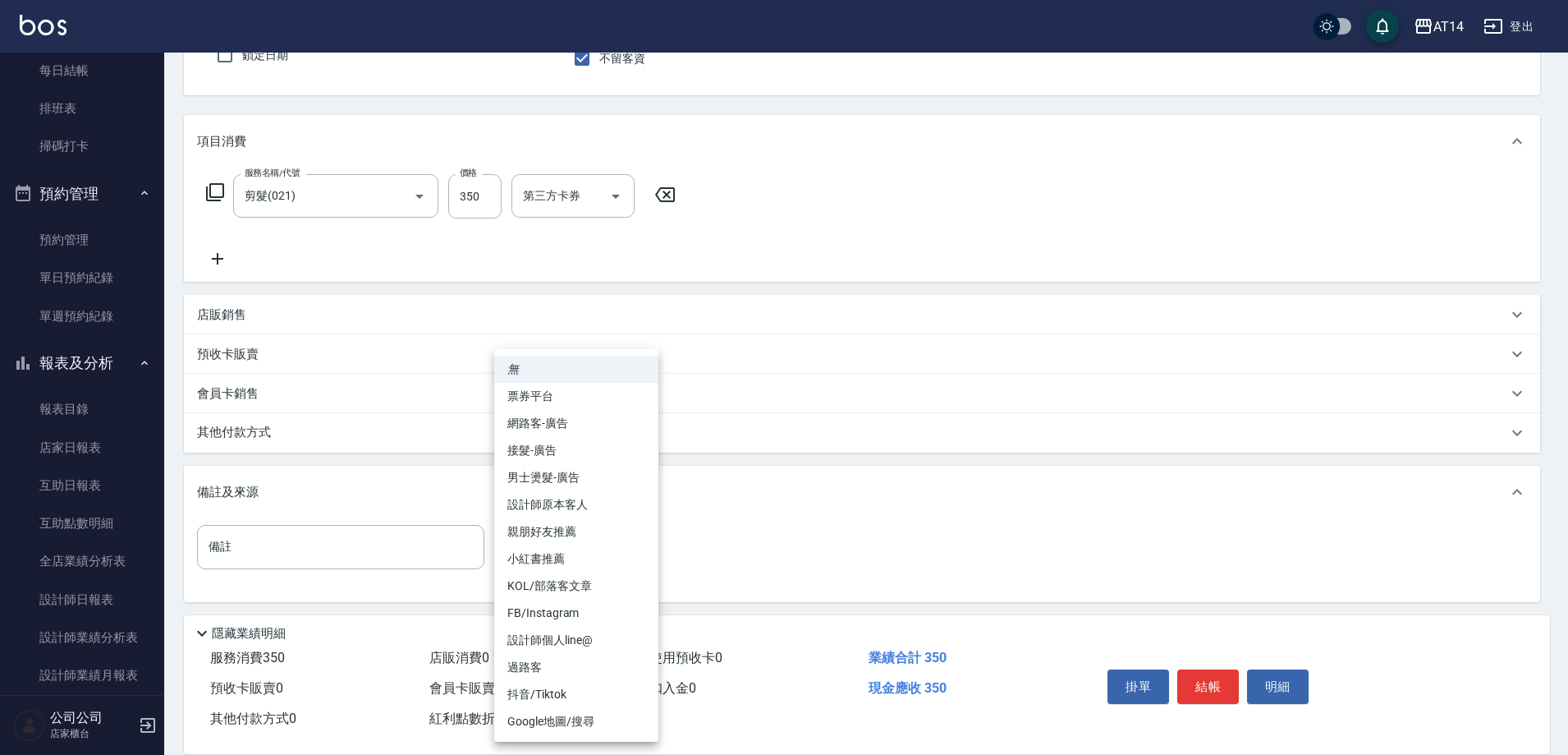
click at [549, 547] on body "AT14 登出 櫃檯作業 打帳單 帳單列表 掛單列表 現金收支登錄 材料自購登錄 每日結帳 排班表 掃碼打卡 預約管理 預約管理 單日預約紀錄 單週預約紀錄 …" at bounding box center [784, 303] width 1568 height 914
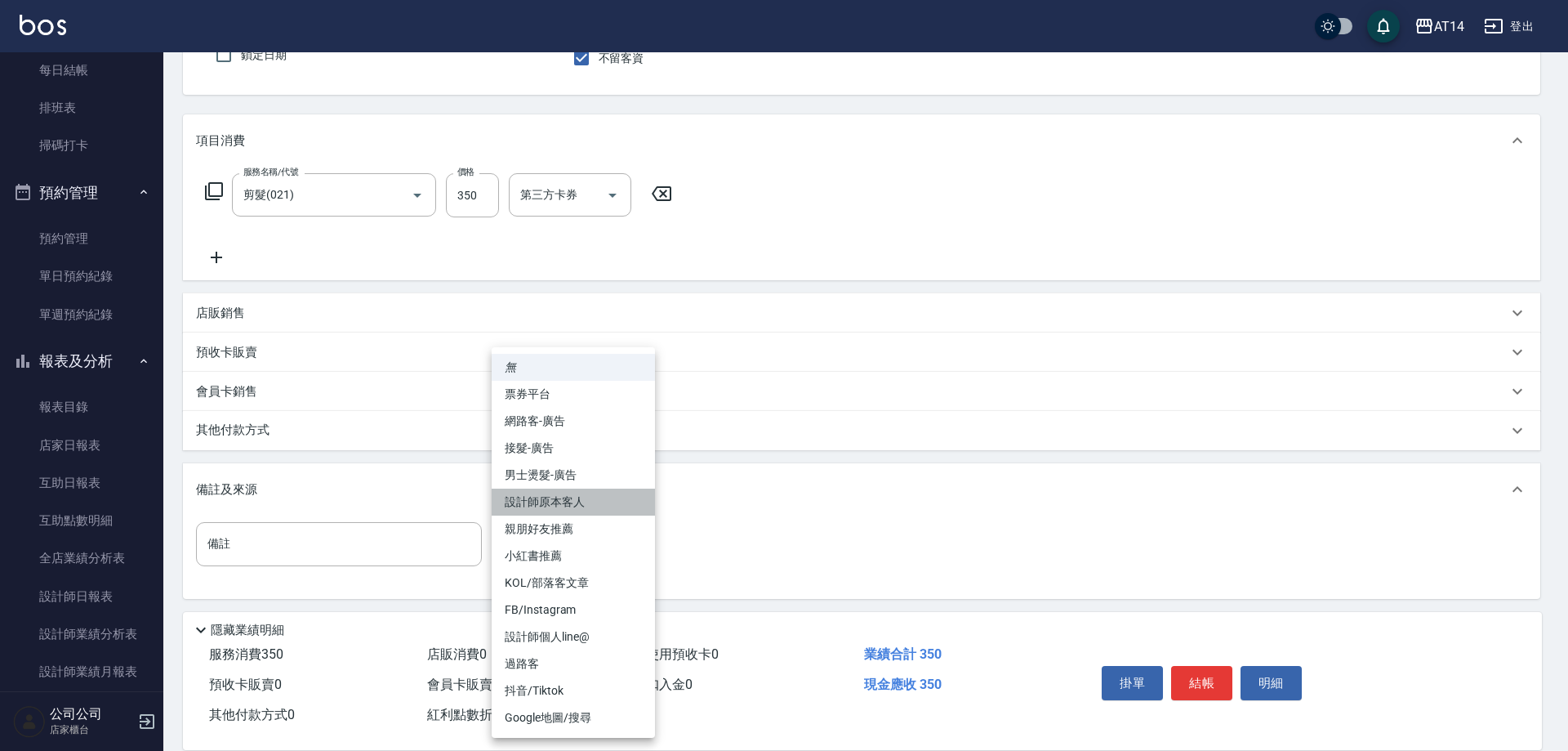
click at [625, 506] on li "設計師原本客人" at bounding box center [573, 501] width 163 height 27
type input "設計師原本客人"
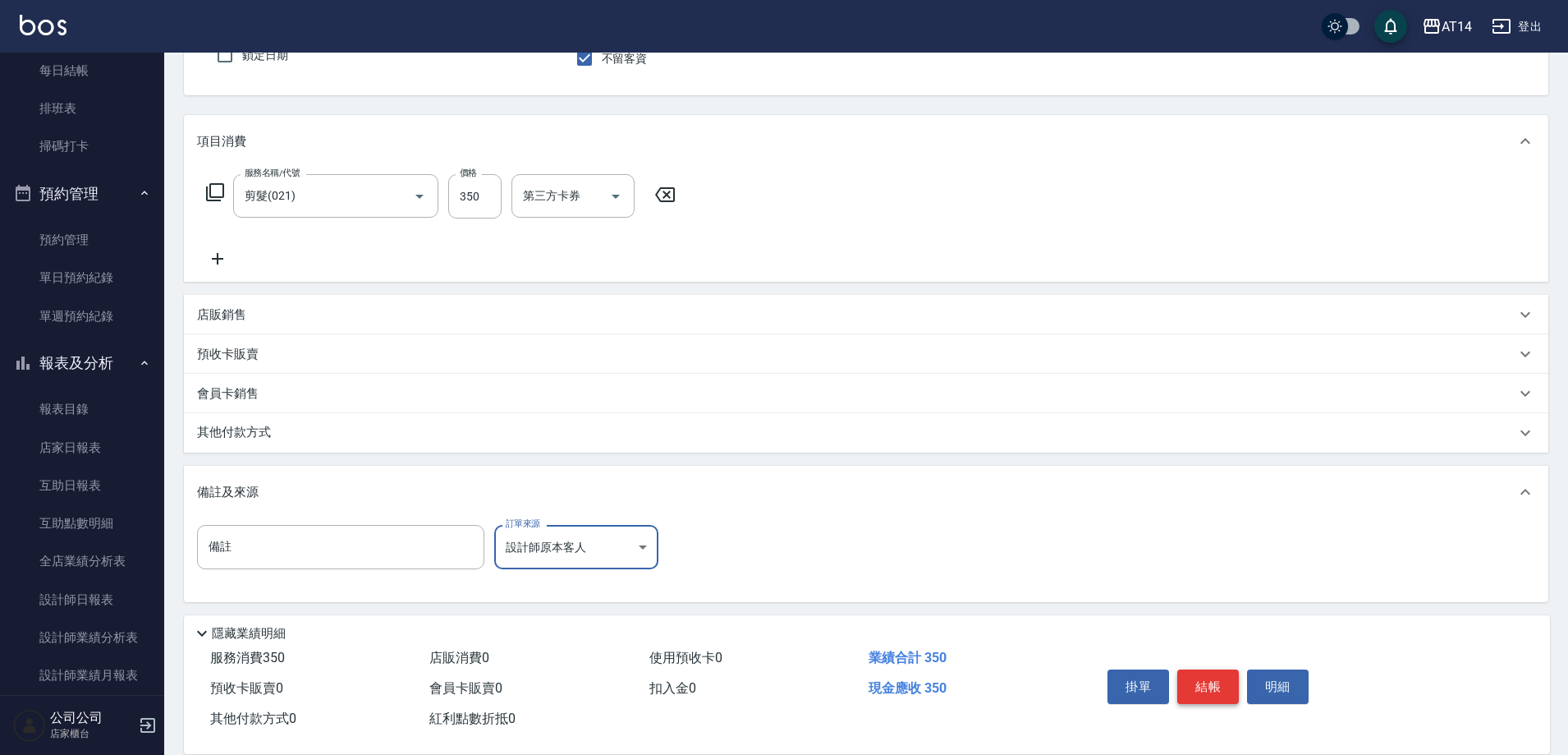
click at [1227, 687] on button "結帳" at bounding box center [1209, 686] width 62 height 35
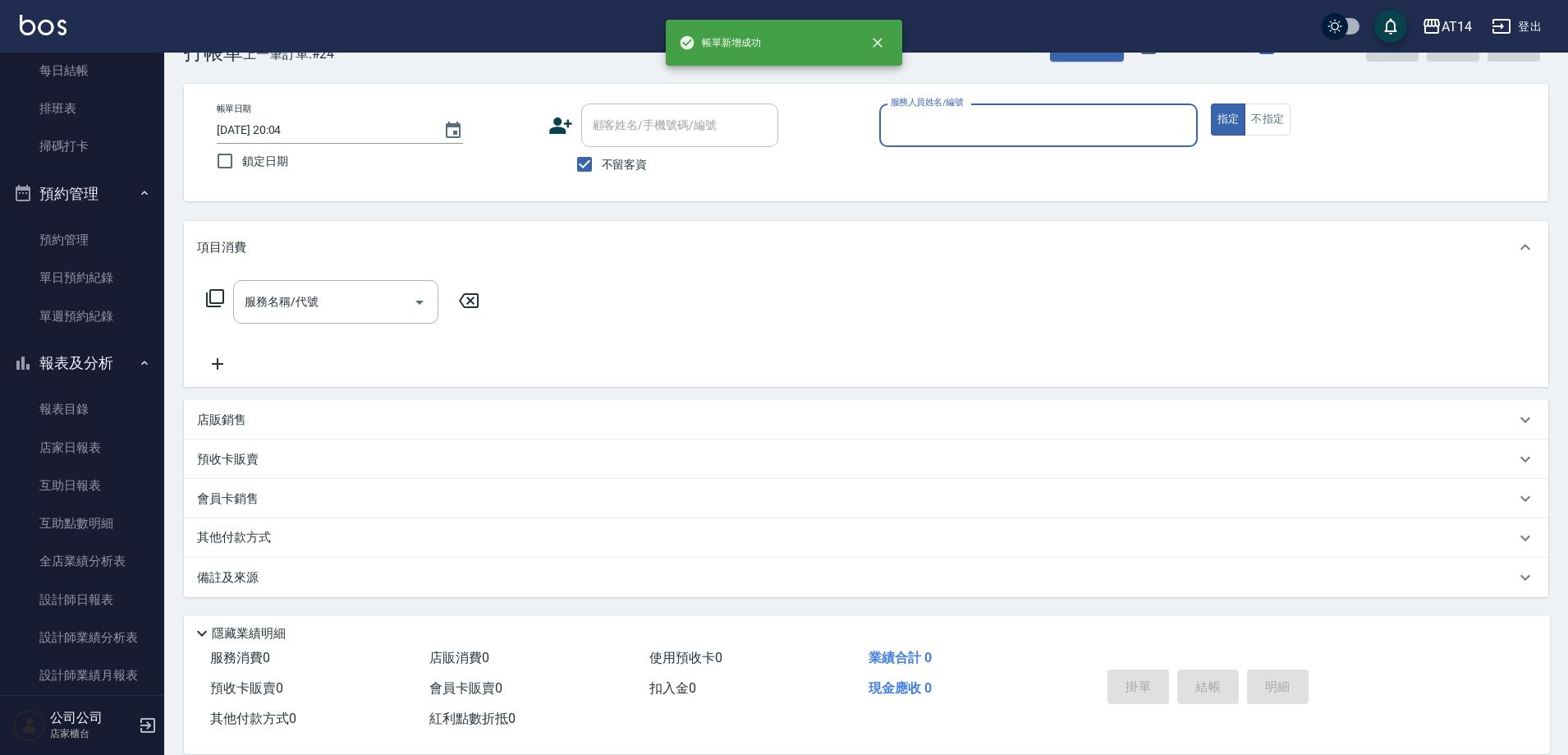
scroll to position [49, 0]
click at [87, 173] on ul "預約管理 單日預約紀錄 單週預約紀錄" at bounding box center [82, 13] width 151 height 317
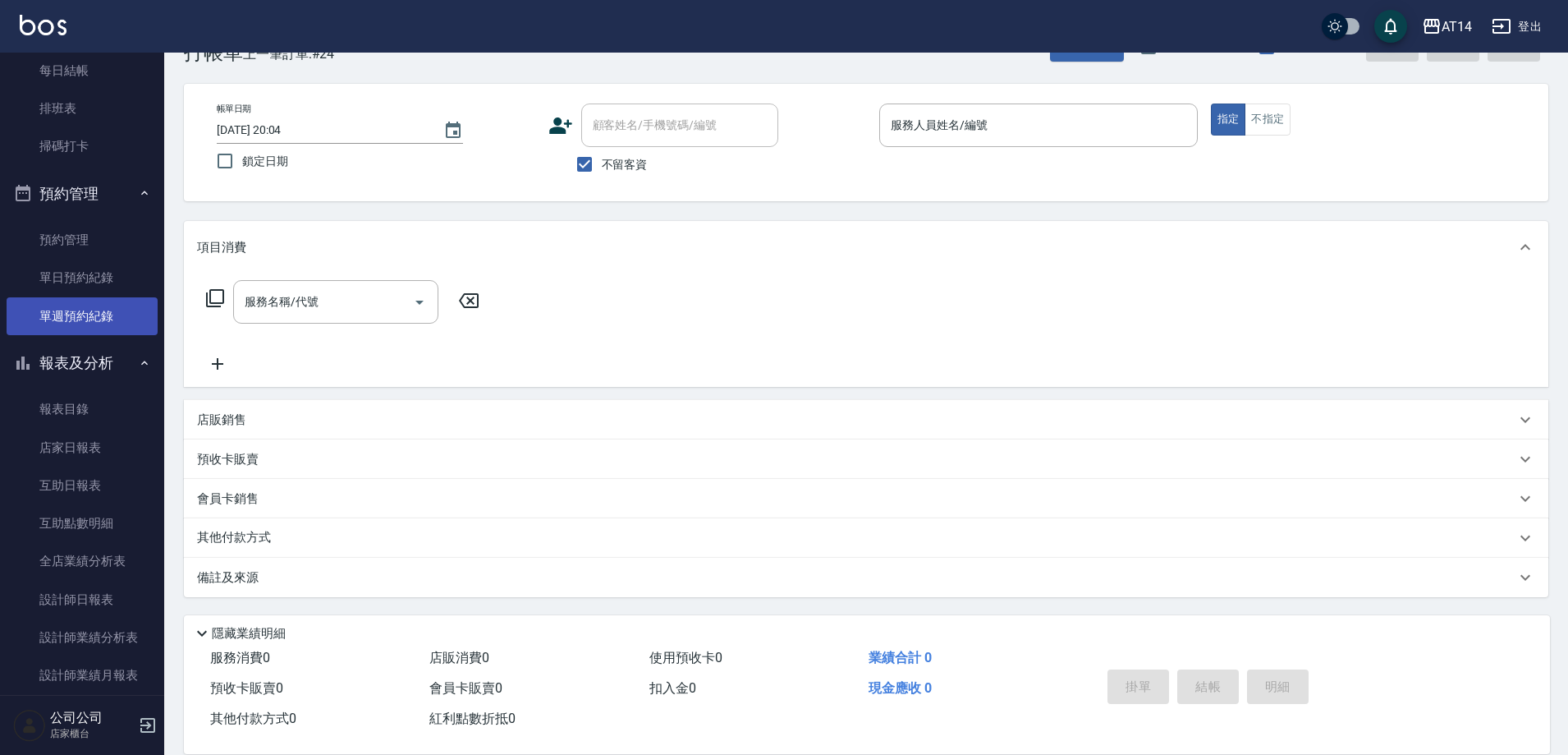
click at [102, 320] on link "單週預約紀錄" at bounding box center [82, 316] width 151 height 38
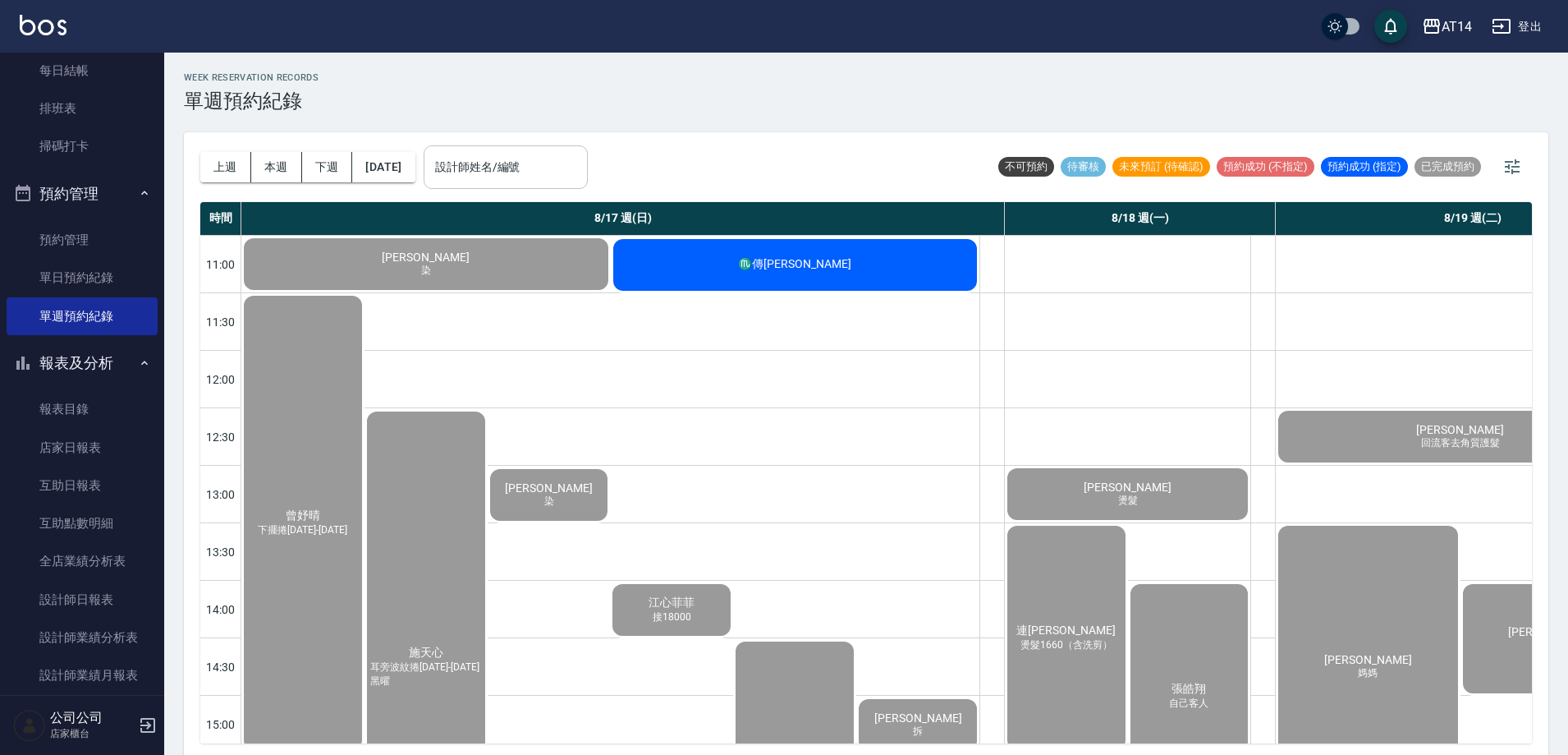
click at [551, 149] on div "設計師姓名/編號" at bounding box center [505, 167] width 164 height 44
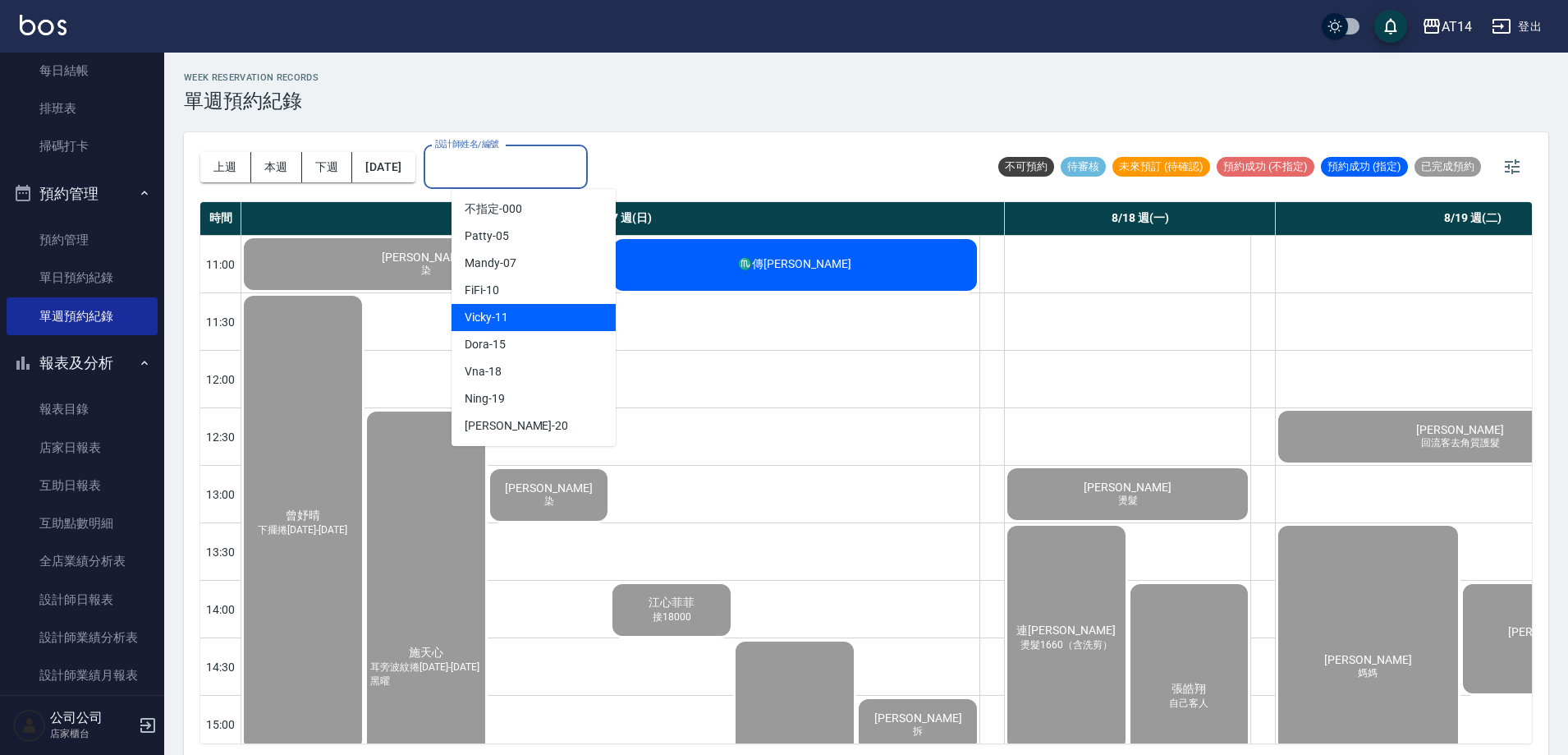
click at [574, 318] on div "Vicky -11" at bounding box center [533, 317] width 164 height 27
type input "Vicky-11"
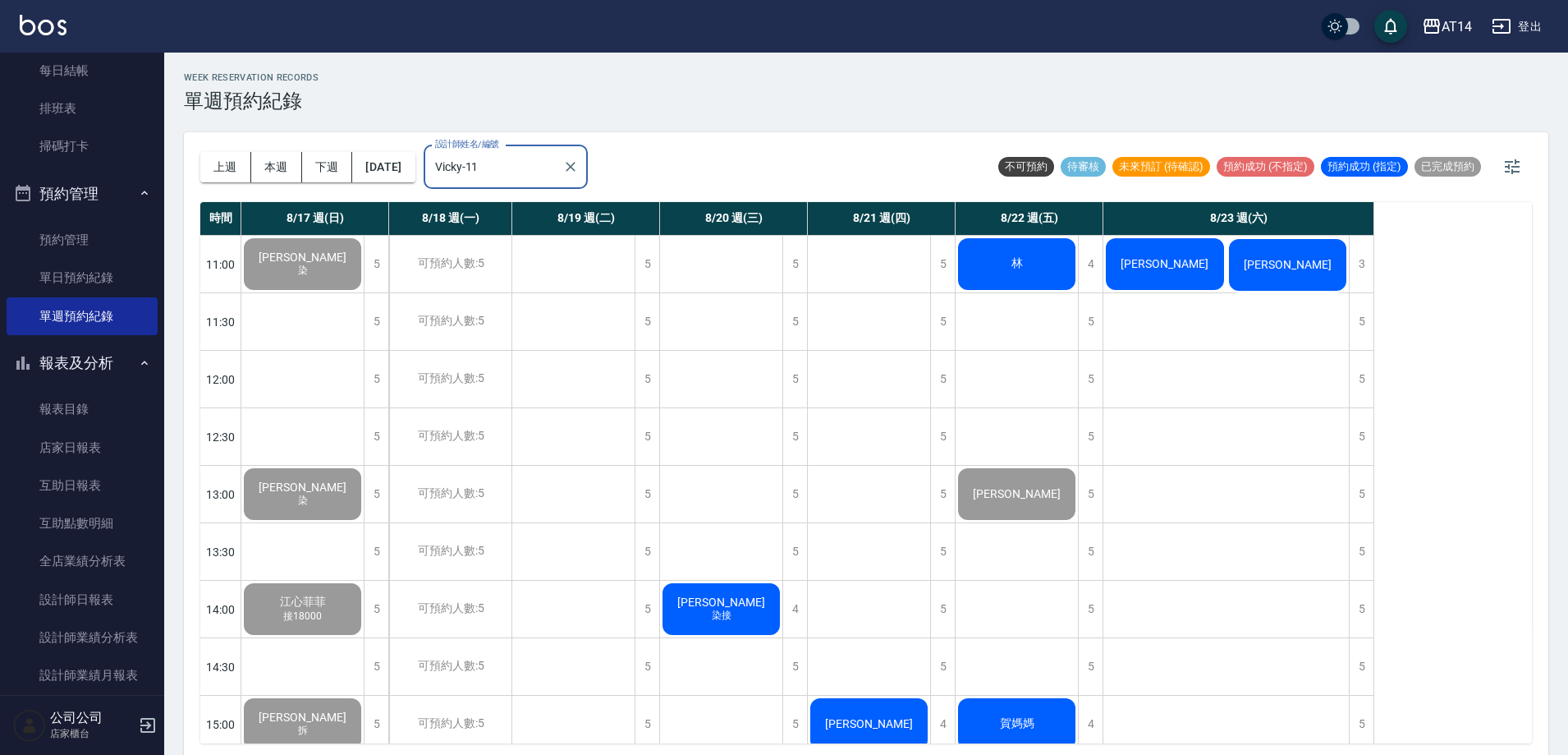
click at [350, 263] on span "林" at bounding box center [302, 256] width 94 height 13
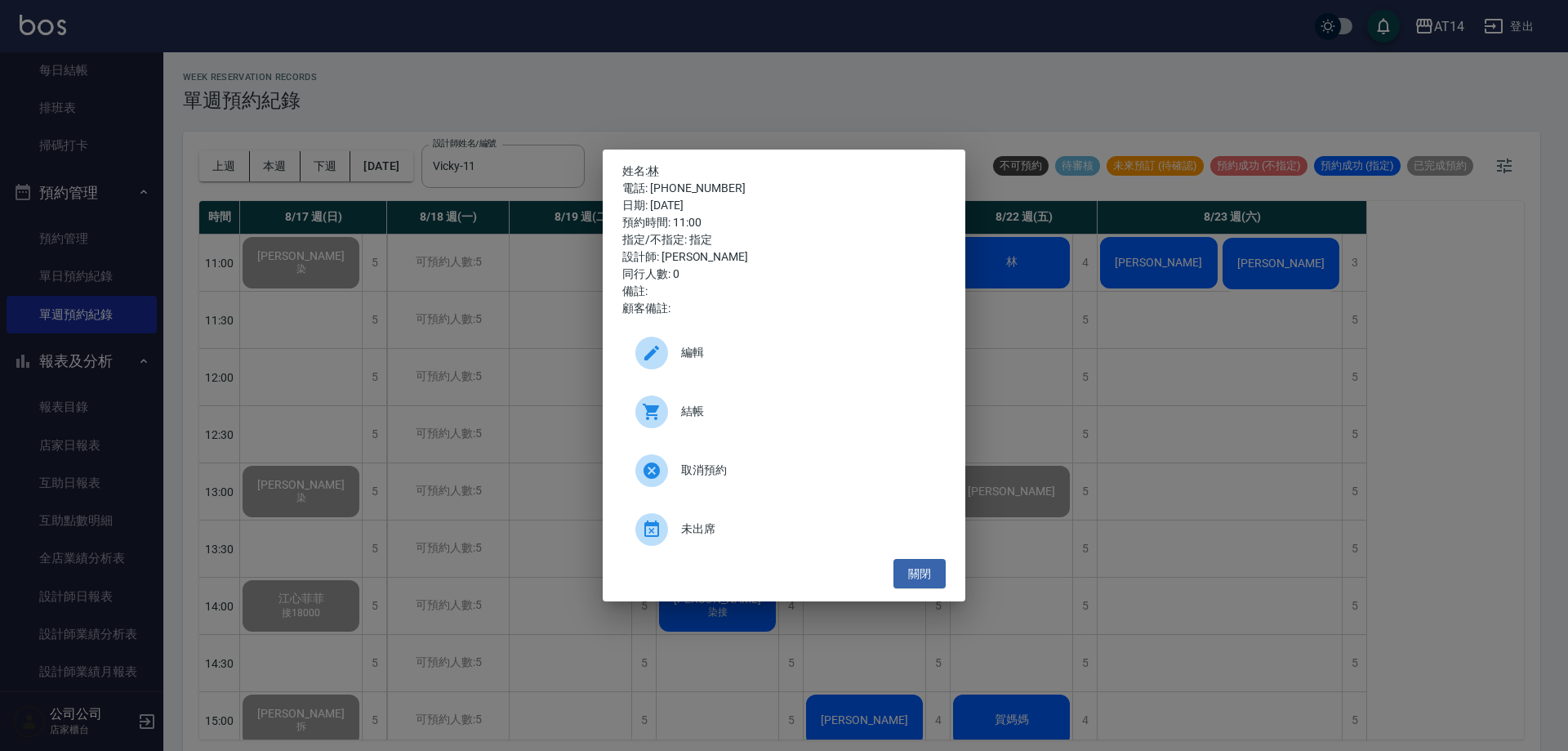
click at [874, 411] on span "結帳" at bounding box center [807, 411] width 252 height 17
click at [270, 83] on div "姓名: 林 電話: [PHONE_NUMBER] 日期: [DATE] 預約時間: 11:00 指定/不指定: 指定 設計師: [PERSON_NAME] 同…" at bounding box center [784, 376] width 1568 height 751
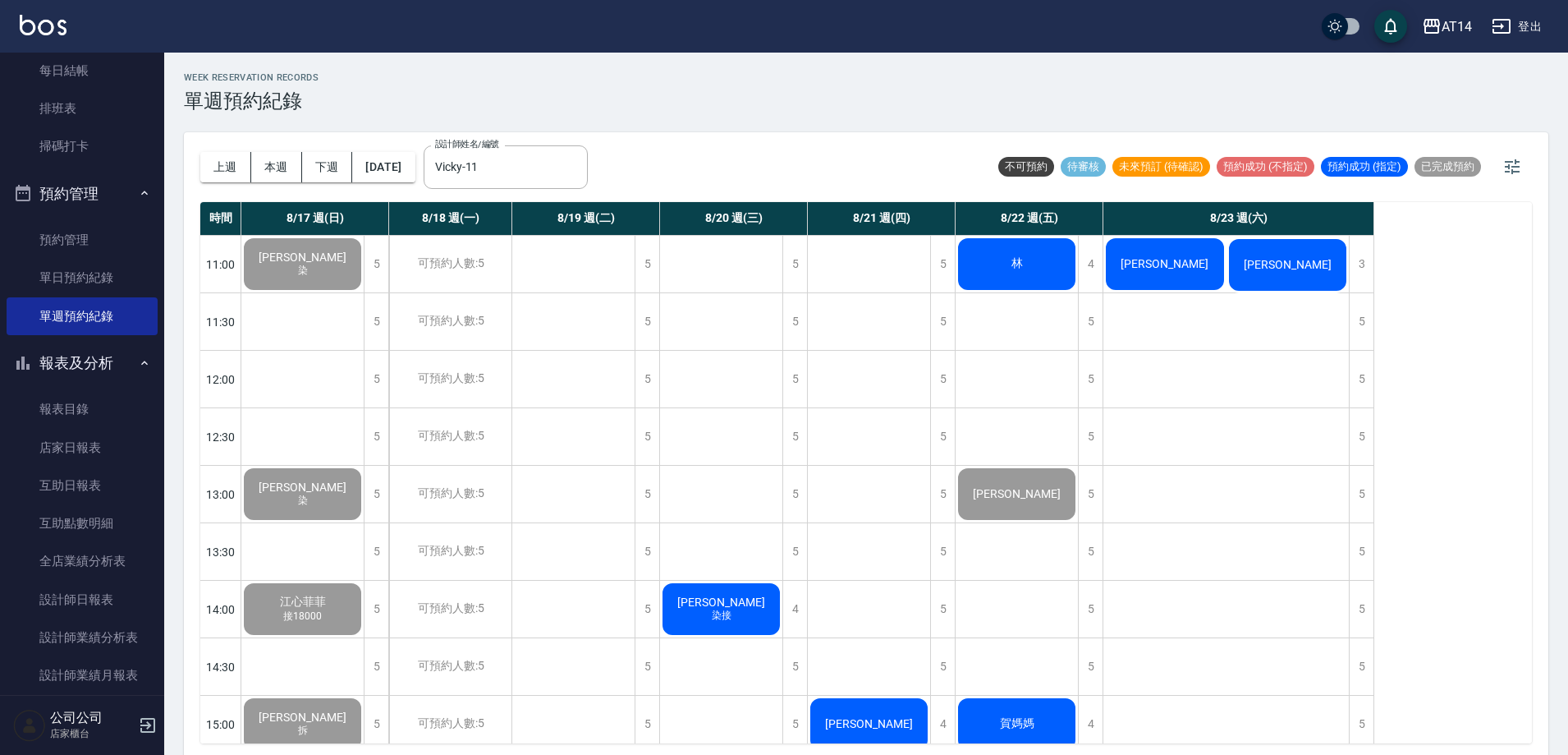
drag, startPoint x: 690, startPoint y: 594, endPoint x: 703, endPoint y: 612, distance: 22.2
click at [363, 292] on div "[PERSON_NAME]接" at bounding box center [302, 263] width 122 height 57
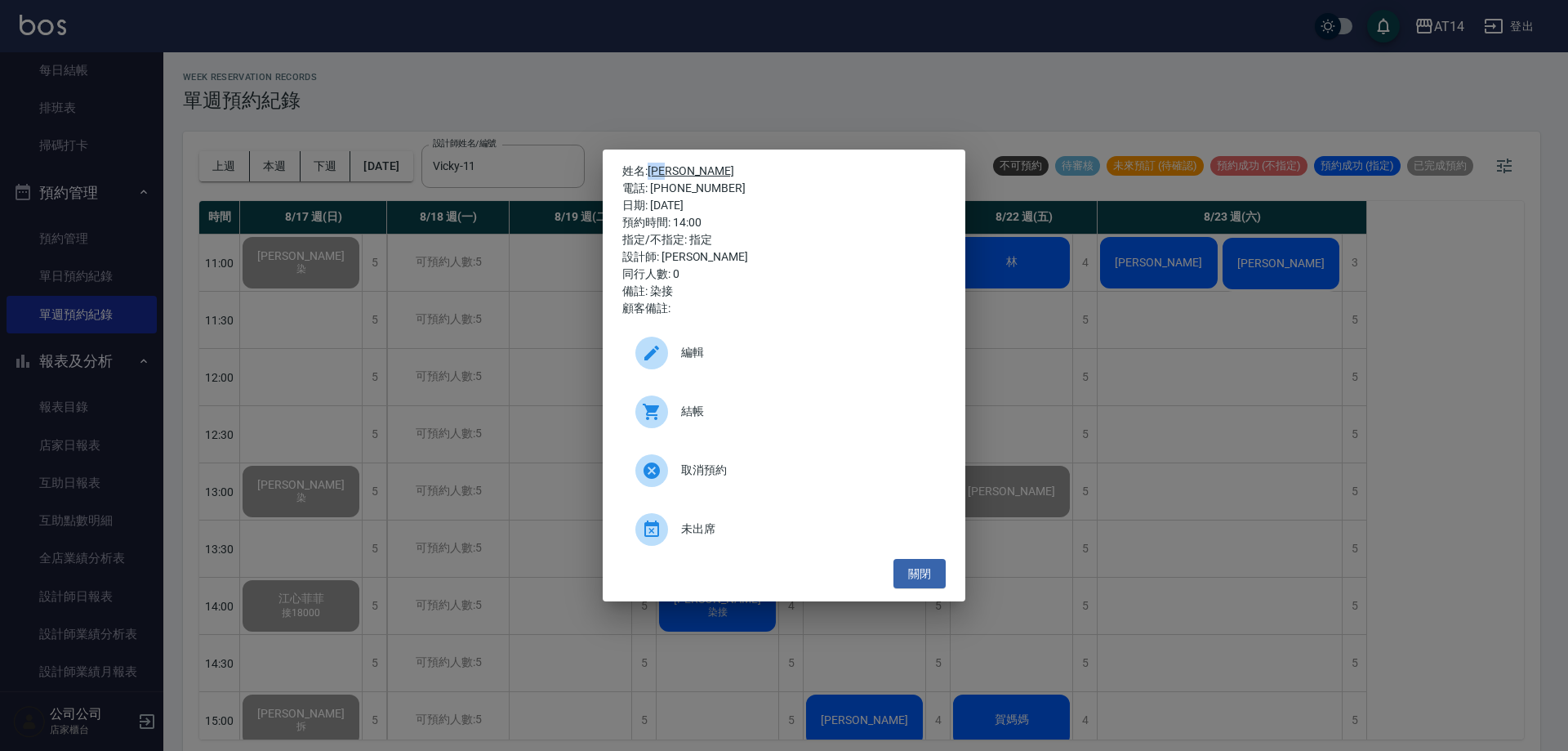
drag, startPoint x: 696, startPoint y: 177, endPoint x: 653, endPoint y: 176, distance: 43.0
click at [653, 176] on p "姓名: [PERSON_NAME]" at bounding box center [784, 171] width 323 height 17
copy link "[PERSON_NAME]"
click at [43, 106] on div "姓名: [PERSON_NAME] 電話: [PHONE_NUMBER] 日期: [DATE] 預約時間: 14:00 指定/不指定: 指定 設計師: [PE…" at bounding box center [784, 376] width 1568 height 751
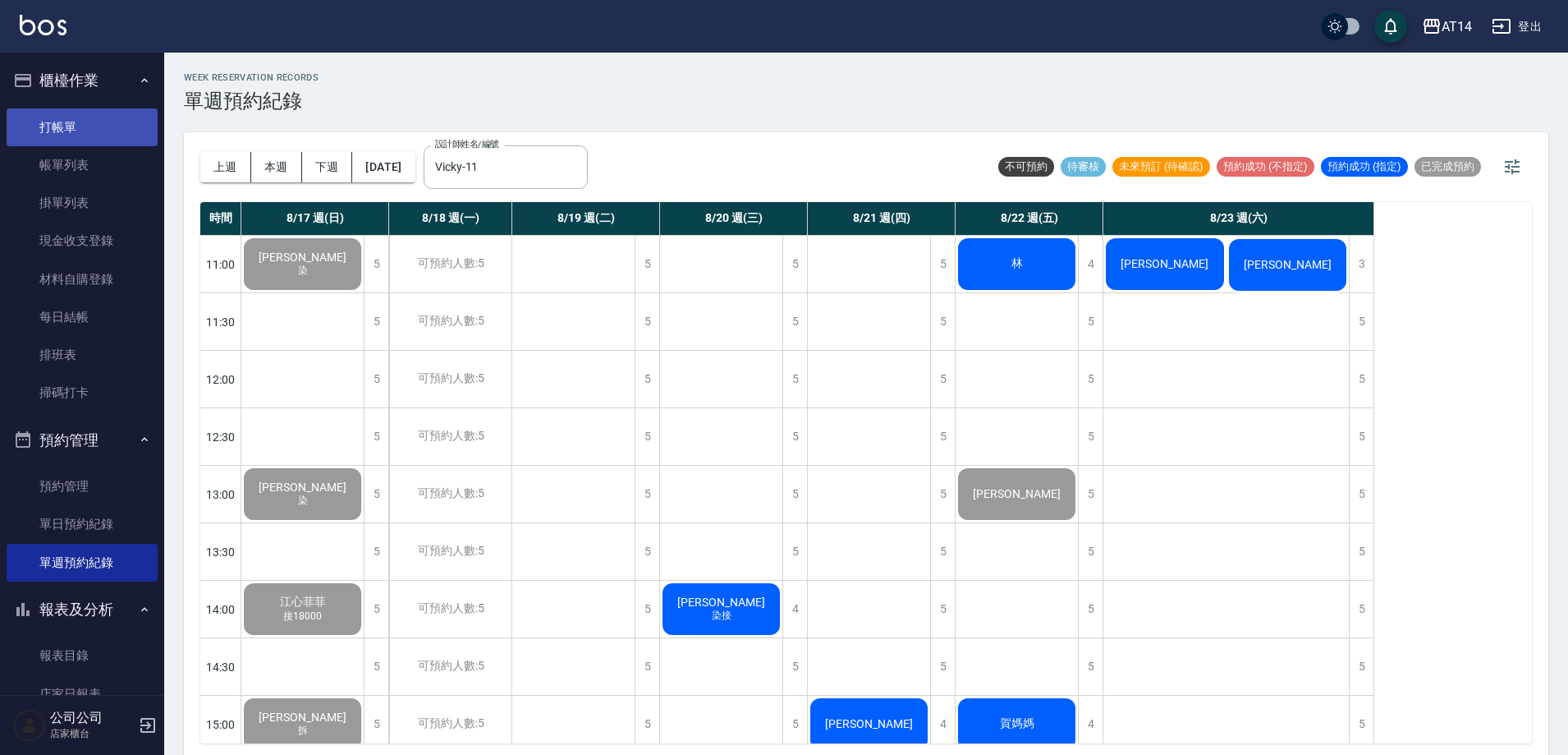
click at [104, 130] on link "打帳單" at bounding box center [82, 127] width 151 height 38
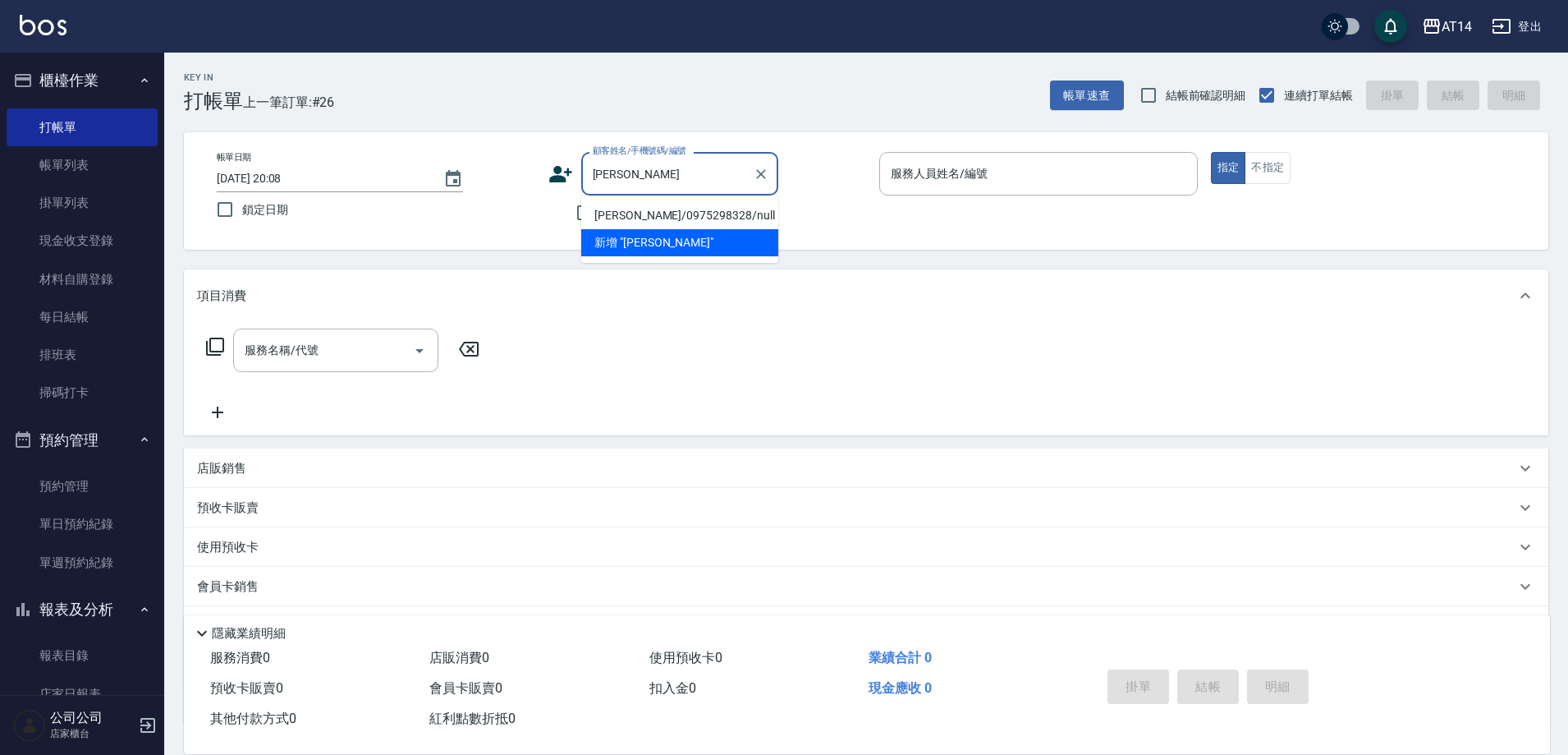
type input "[PERSON_NAME]"
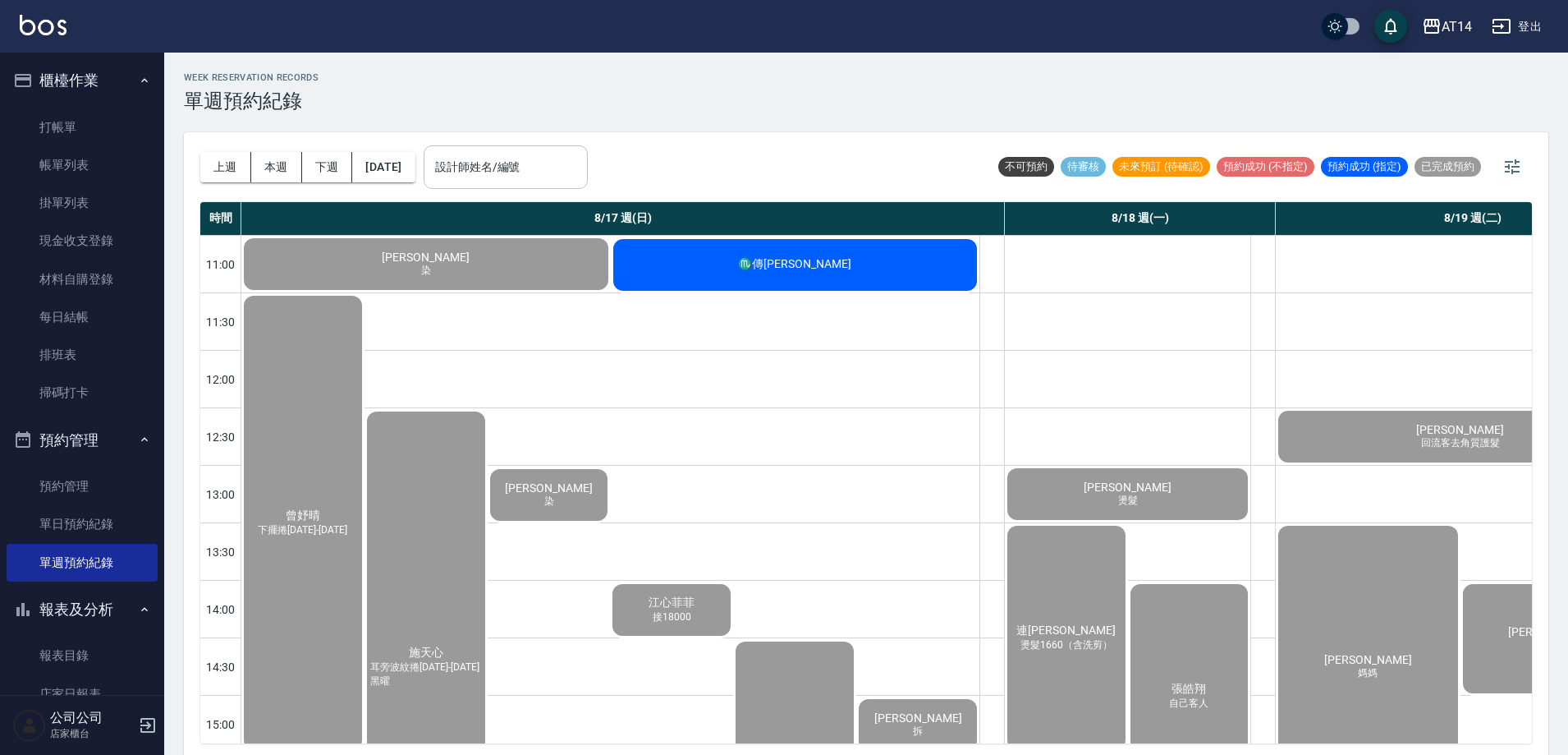
click at [500, 170] on input "設計師姓名/編號" at bounding box center [505, 167] width 149 height 29
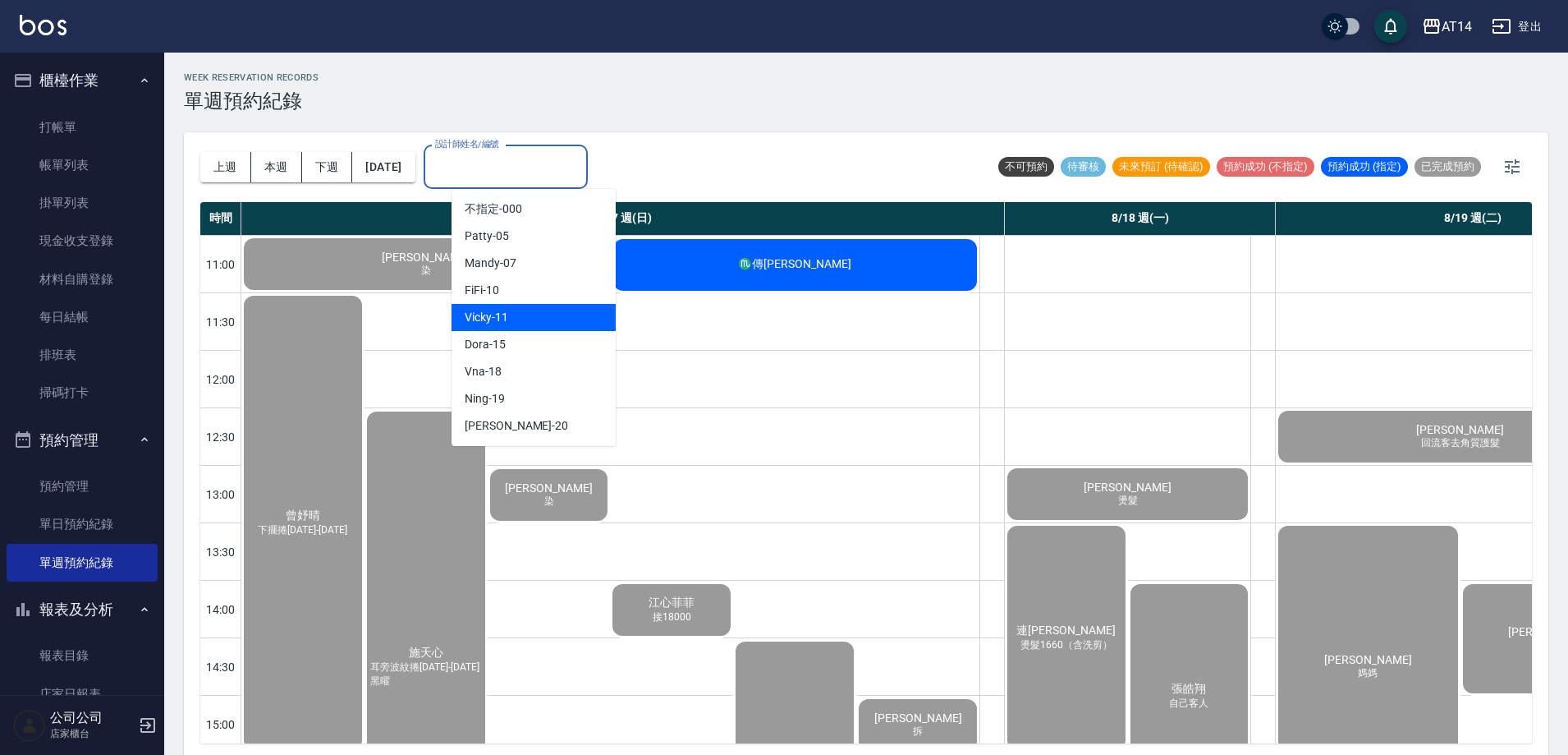
click at [538, 320] on div "Vicky -11" at bounding box center [533, 317] width 164 height 27
type input "Vicky-11"
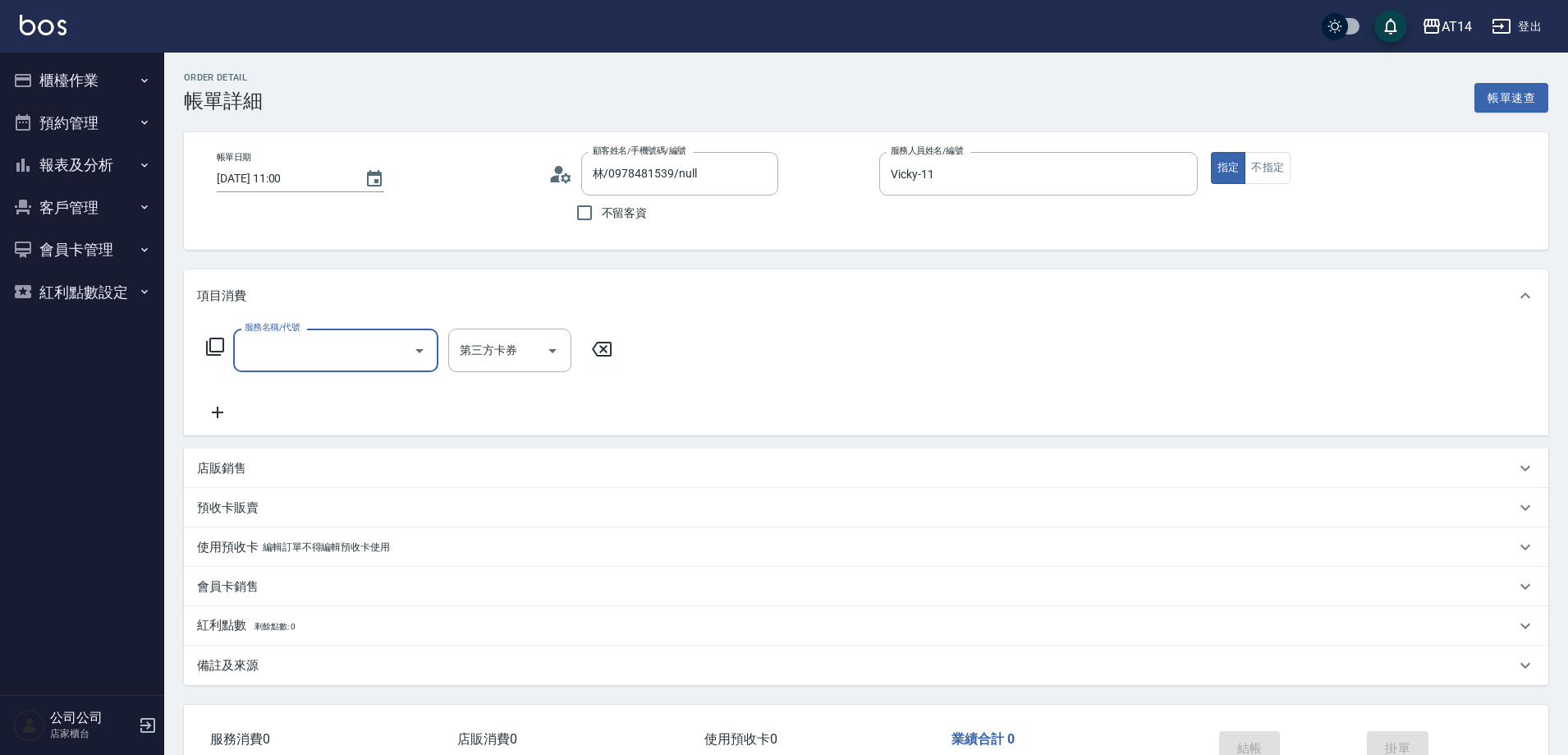
click at [277, 354] on input "服務名稱/代號" at bounding box center [323, 350] width 166 height 29
type input "061"
type input "4"
type input "接髮(061)"
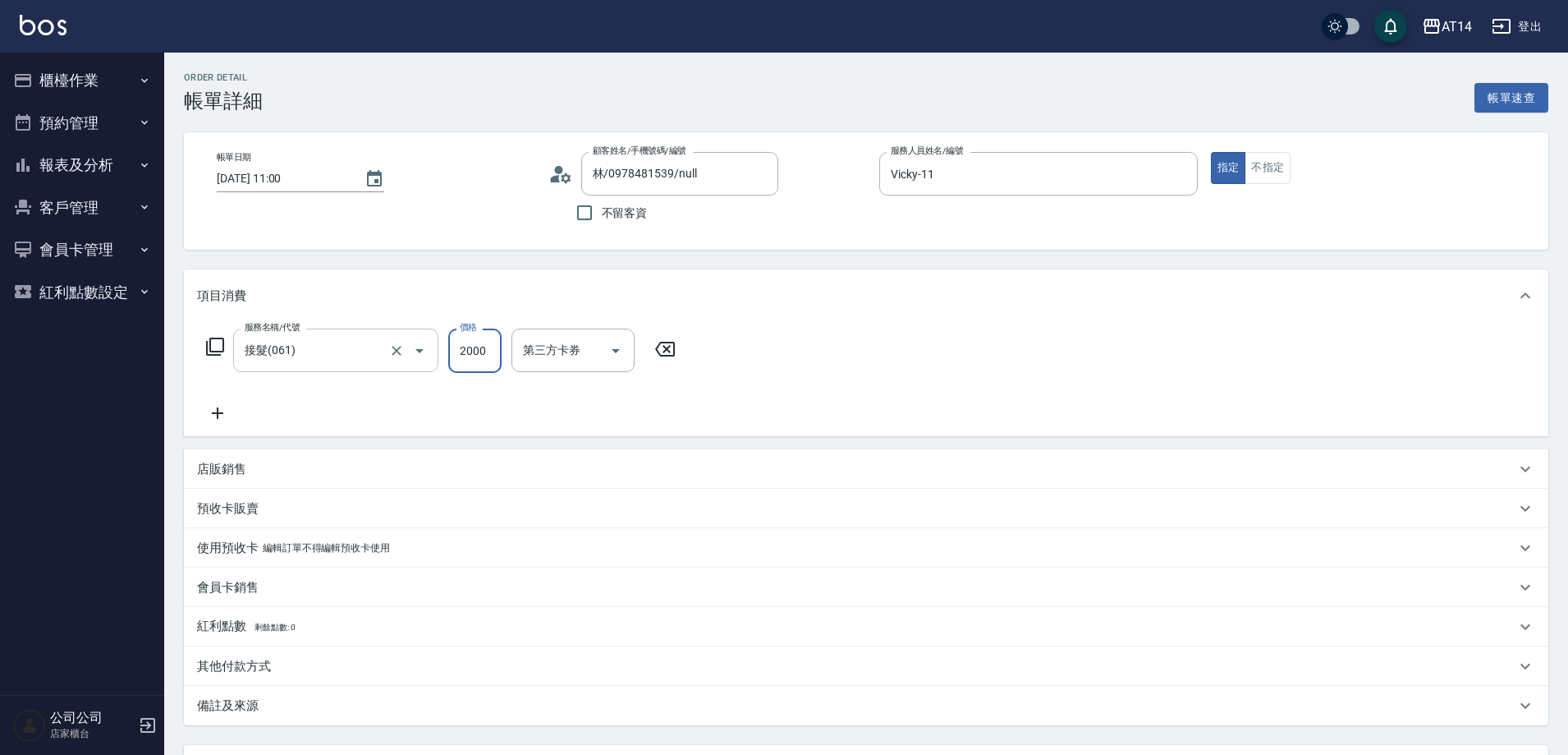
type input "4"
type input "0"
type input "40"
type input "1"
type input "4000"
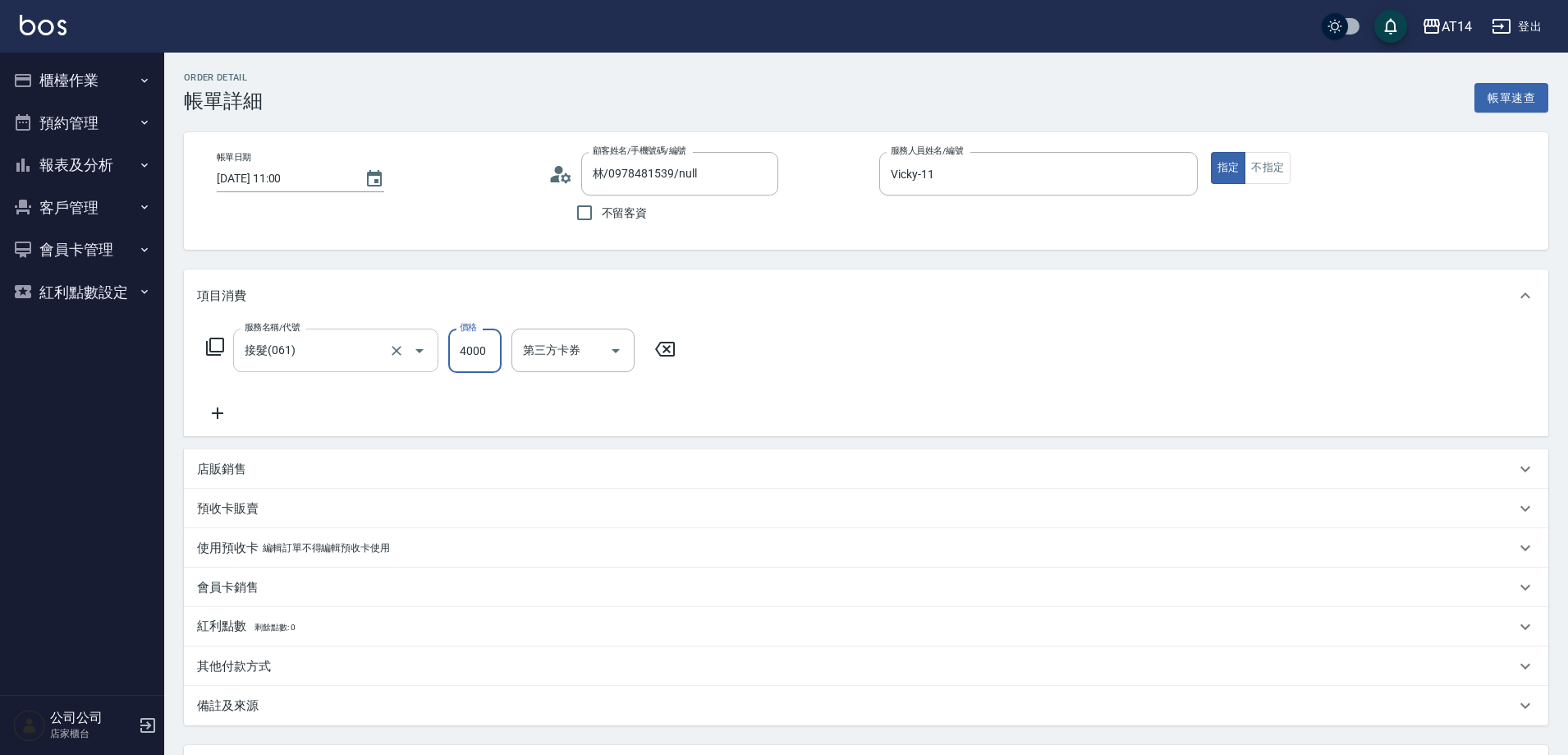
type input "8"
type input "4000"
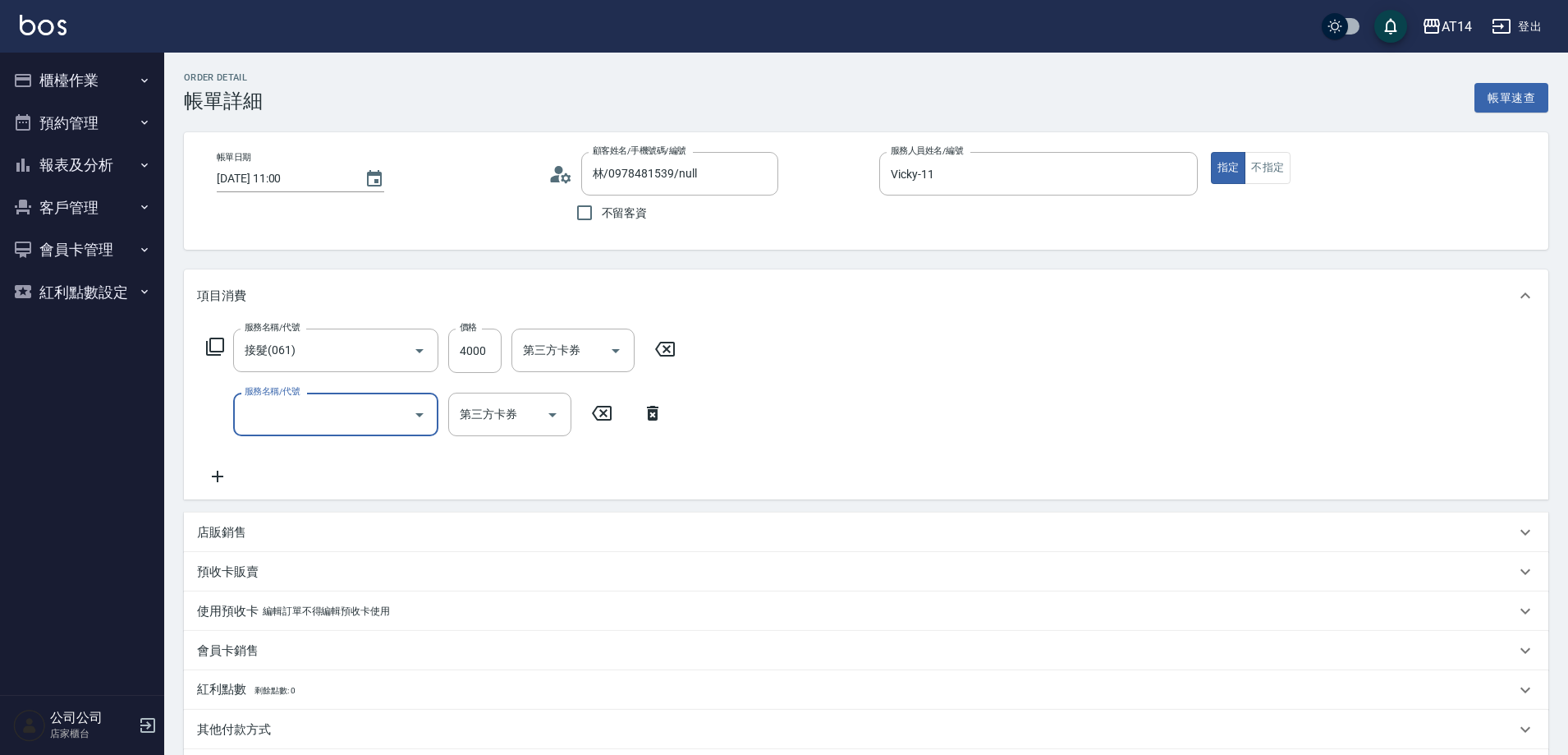
click at [294, 393] on label "服務名稱/代號" at bounding box center [271, 391] width 55 height 12
click at [294, 400] on input "服務名稱/代號" at bounding box center [323, 414] width 166 height 29
click at [306, 419] on input "服務名稱/代號" at bounding box center [323, 414] width 166 height 29
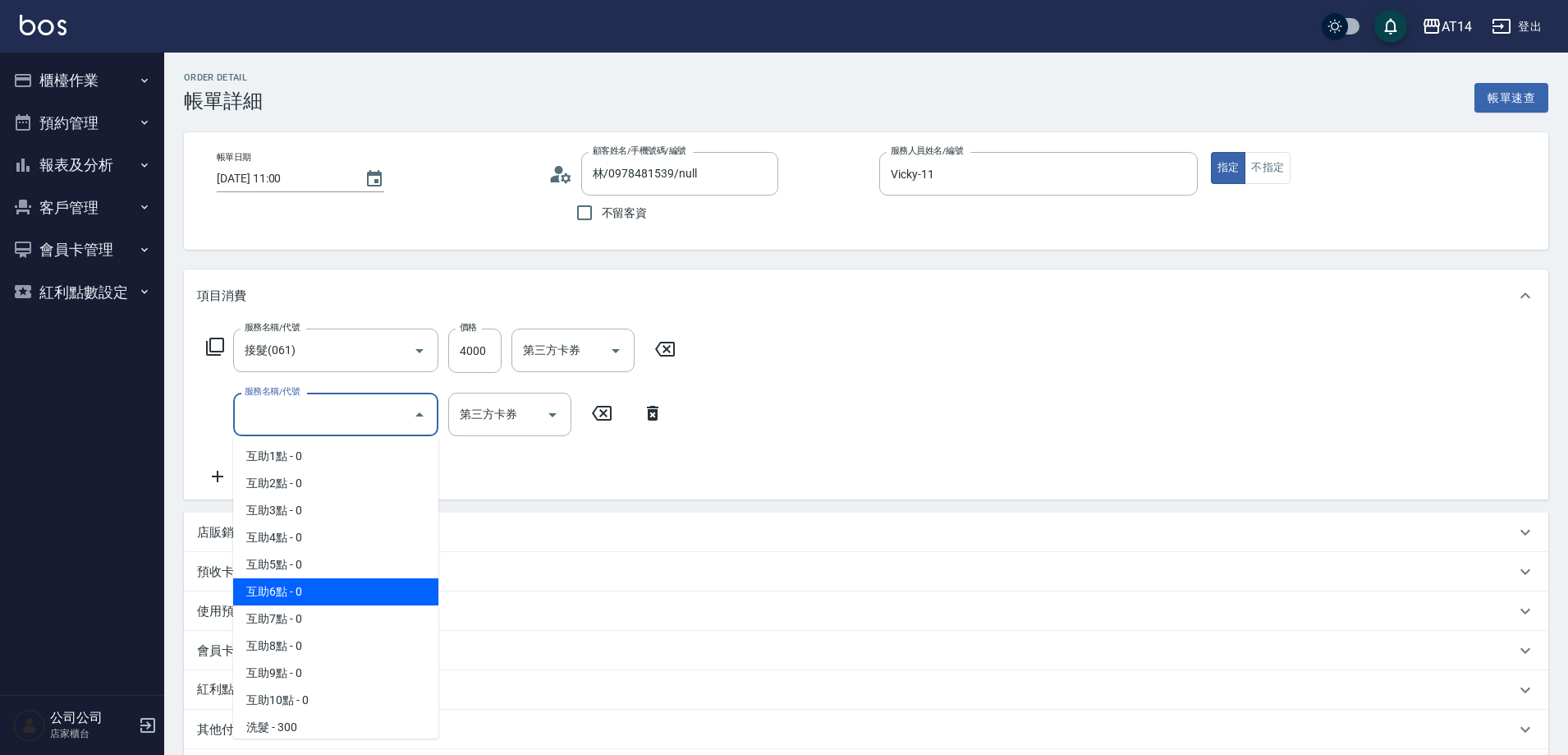
click at [321, 596] on span "互助6點 - 0" at bounding box center [336, 591] width 206 height 27
type input "互助6點(006)"
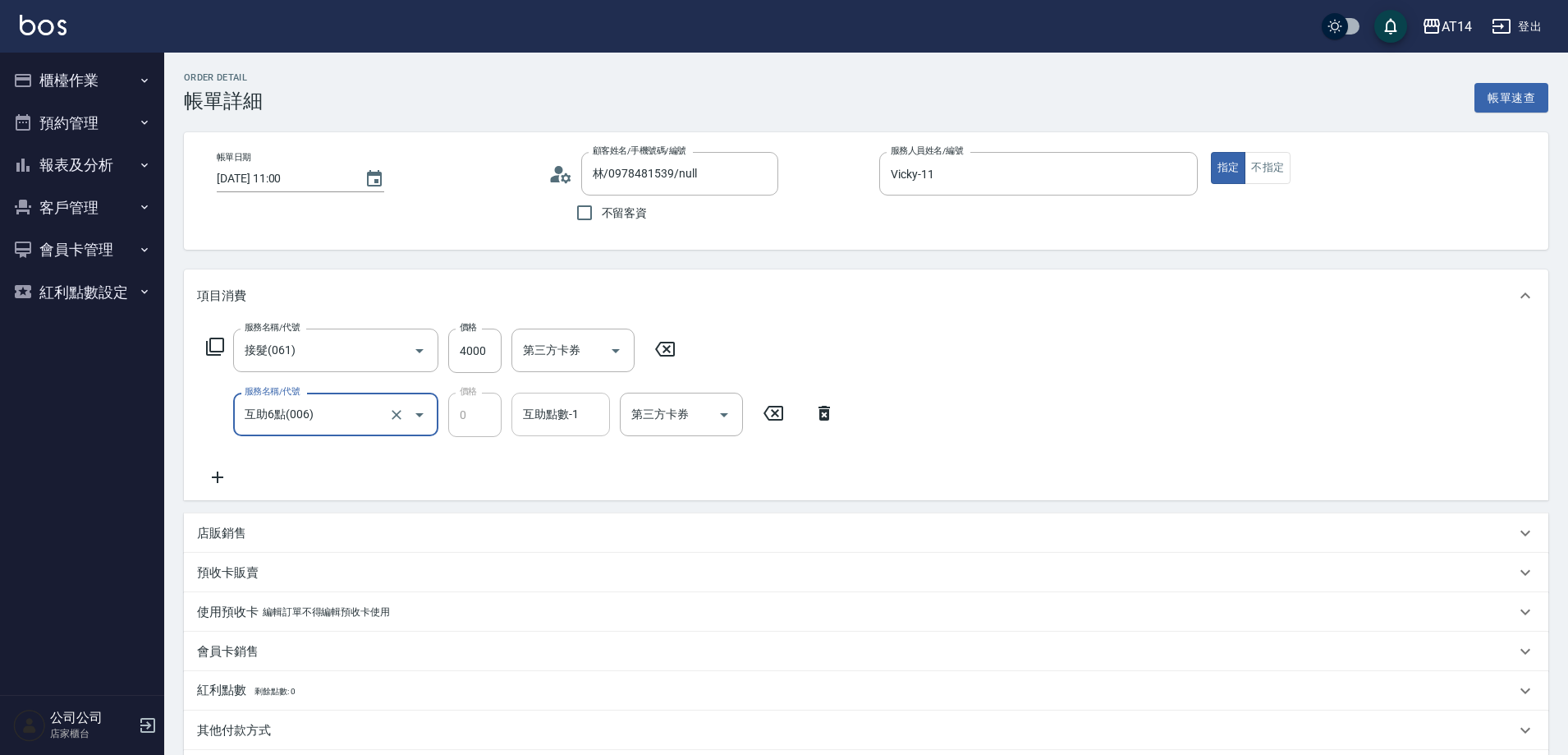
click at [556, 434] on div "互助點數-1" at bounding box center [560, 414] width 98 height 44
type input "楊明月-63"
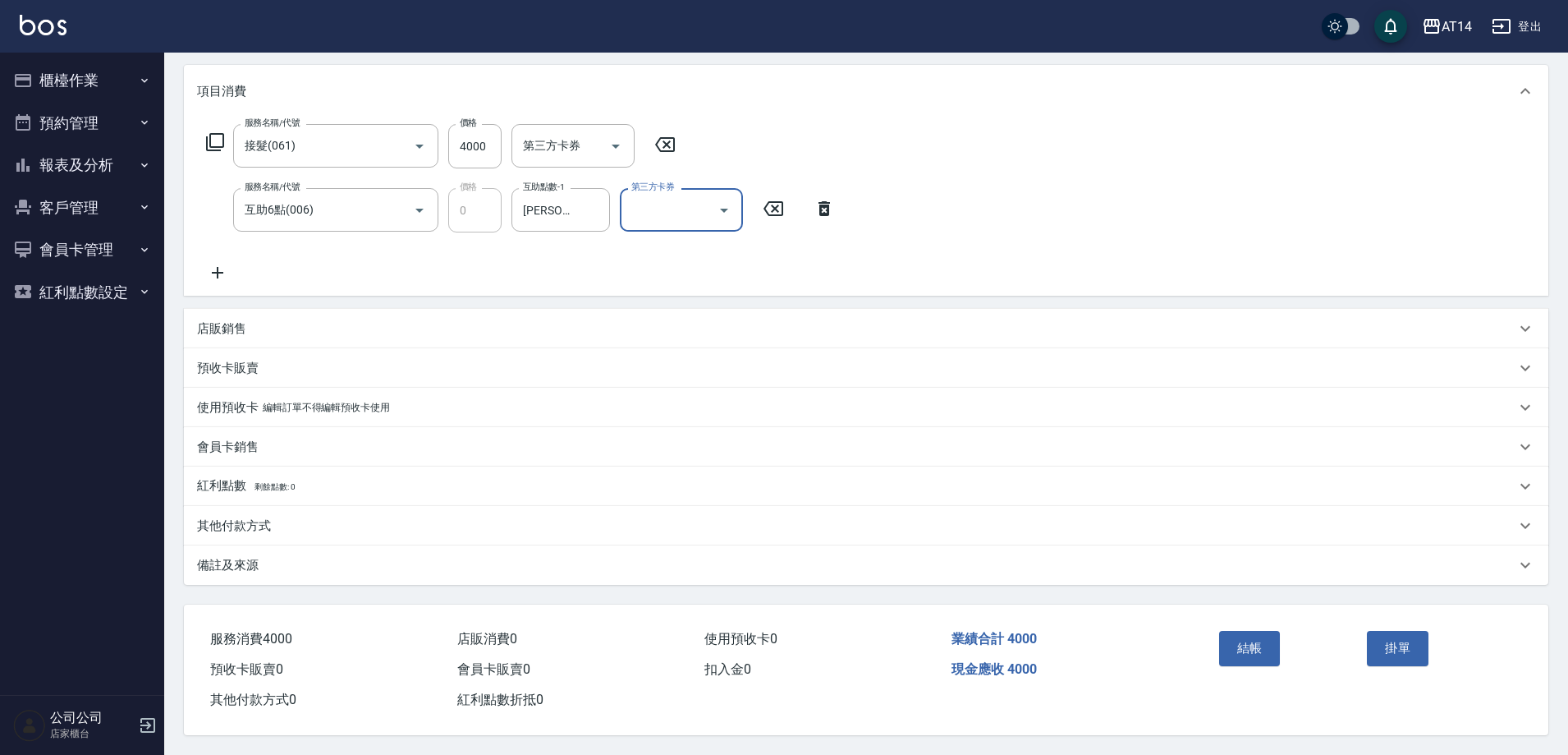
scroll to position [212, 0]
click at [253, 528] on div "其他付款方式" at bounding box center [866, 526] width 1364 height 40
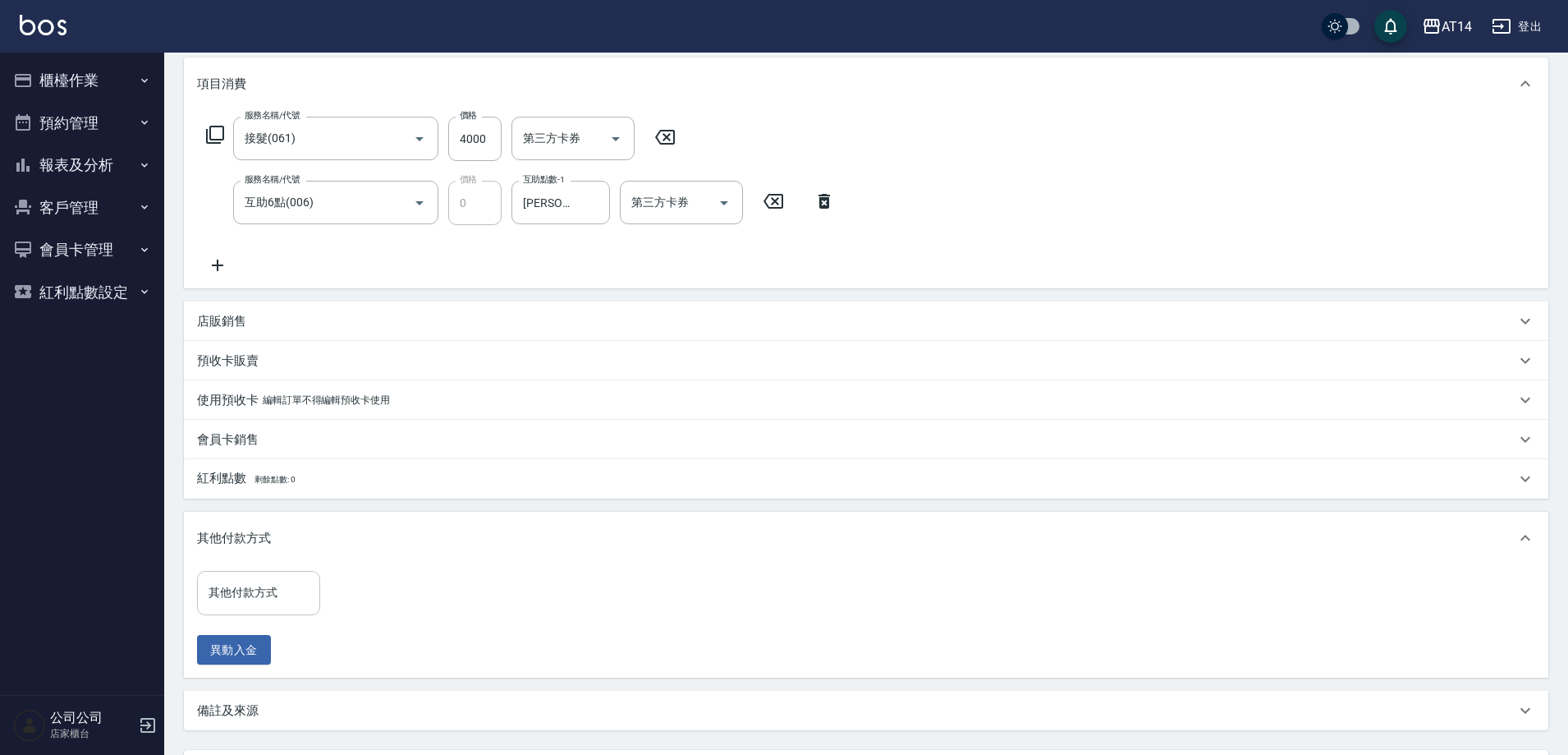
click at [258, 582] on div "其他付款方式 其他付款方式" at bounding box center [258, 593] width 123 height 44
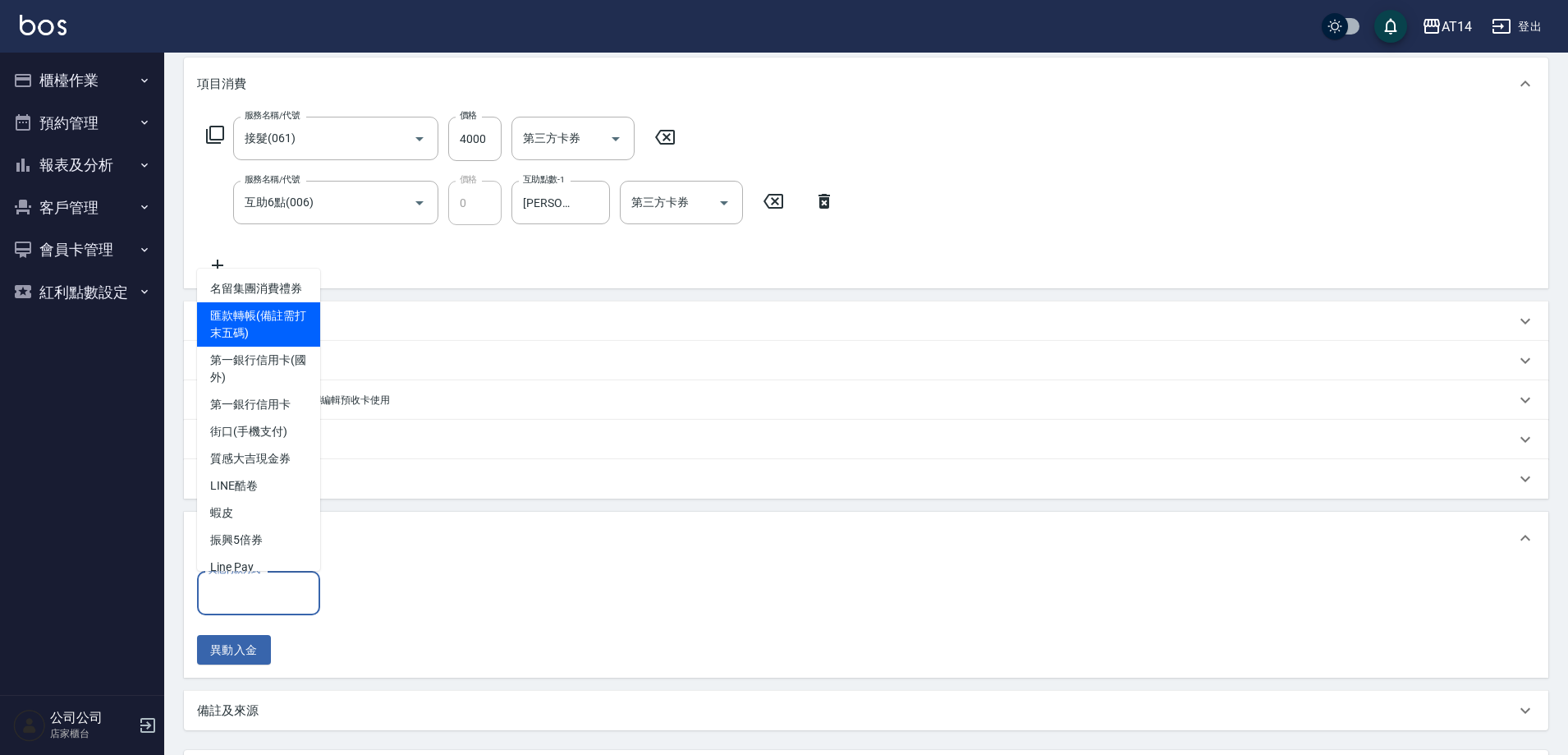
click at [249, 336] on span "匯款轉帳(備註需打末五碼)" at bounding box center [258, 324] width 123 height 45
type input "匯款轉帳(備註需打末五碼)"
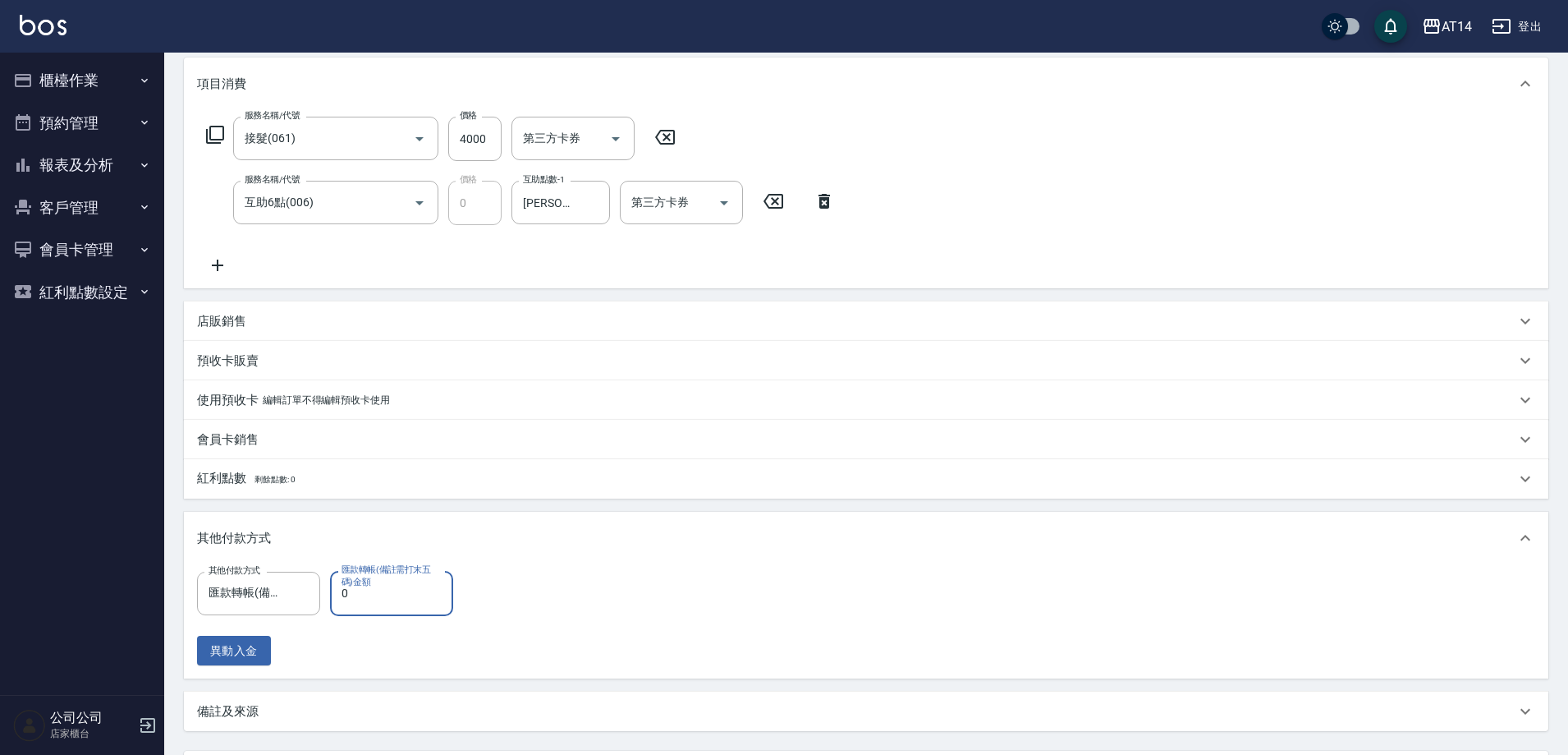
click at [435, 601] on input "0" at bounding box center [391, 593] width 123 height 45
type input "400"
type input "7"
type input "4000"
type input "0"
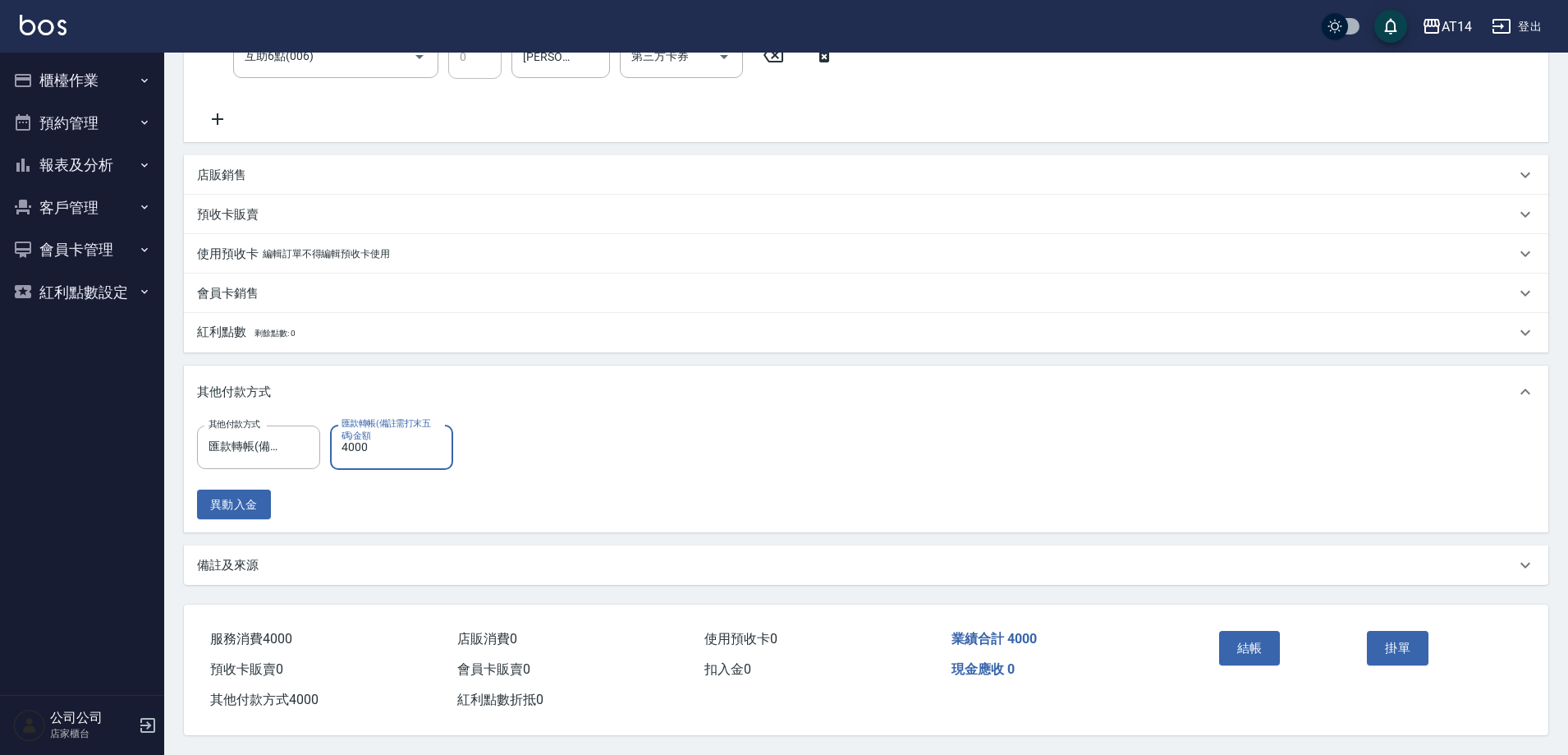
scroll to position [366, 0]
type input "4000"
click at [391, 564] on div "備註及來源" at bounding box center [856, 565] width 1319 height 17
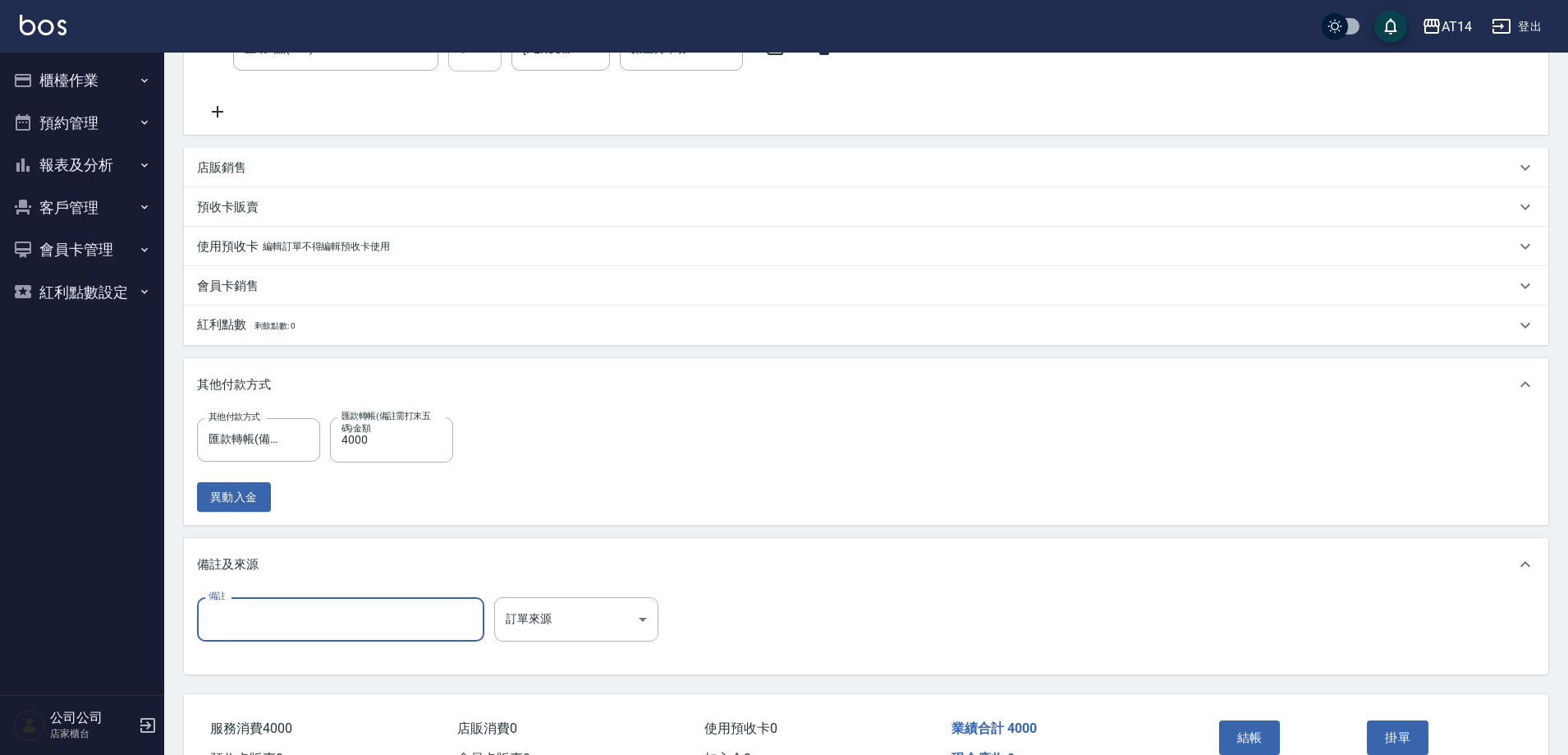
click at [330, 623] on input "備註" at bounding box center [340, 619] width 287 height 45
type input "後72382"
click at [547, 628] on body "AT14 登出 櫃檯作業 打帳單 帳單列表 掛單列表 現金收支登錄 材料自購登錄 每日結帳 排班表 掃碼打卡 預約管理 預約管理 單日預約紀錄 單週預約紀錄 …" at bounding box center [784, 239] width 1568 height 1210
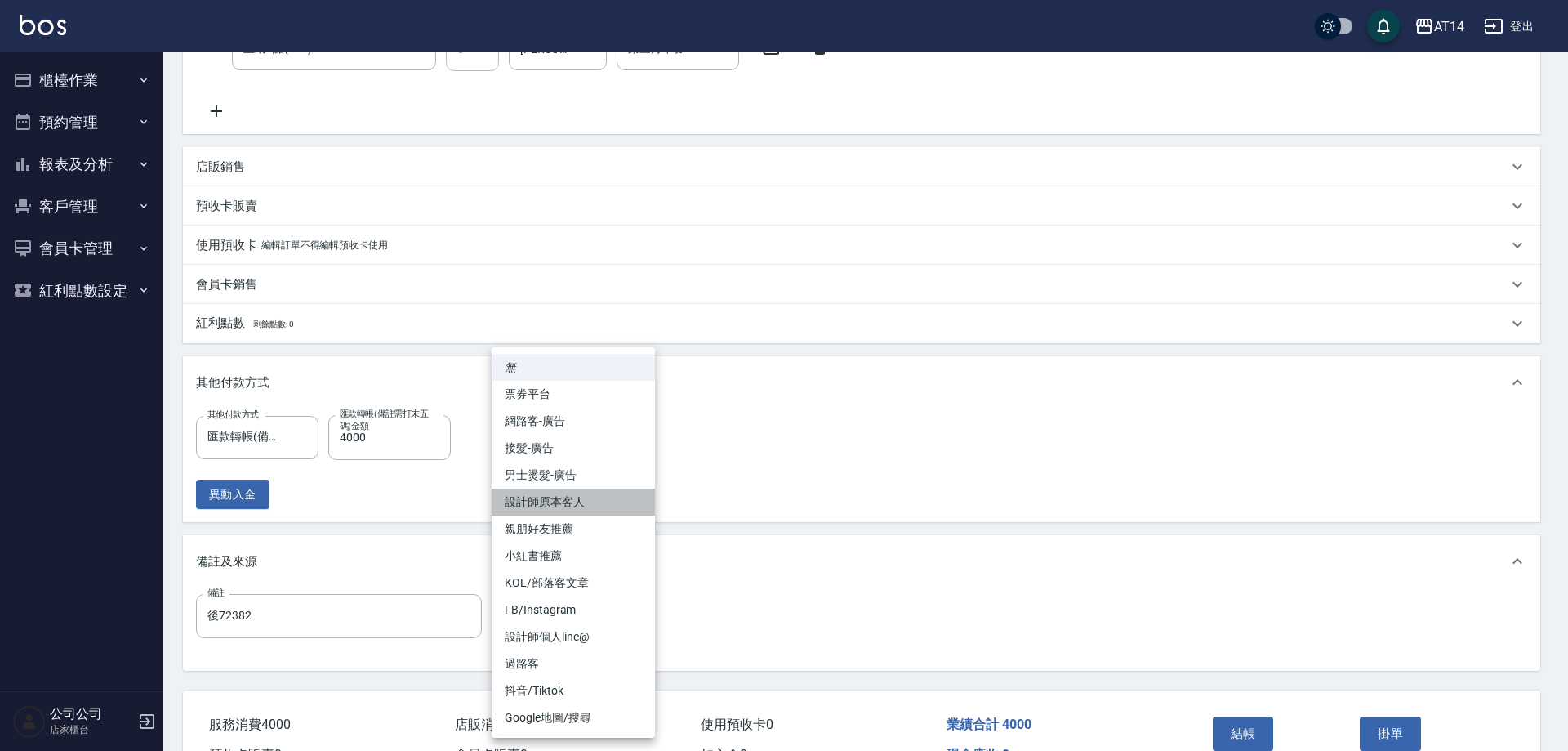
click at [606, 491] on li "設計師原本客人" at bounding box center [573, 501] width 163 height 27
type input "設計師原本客人"
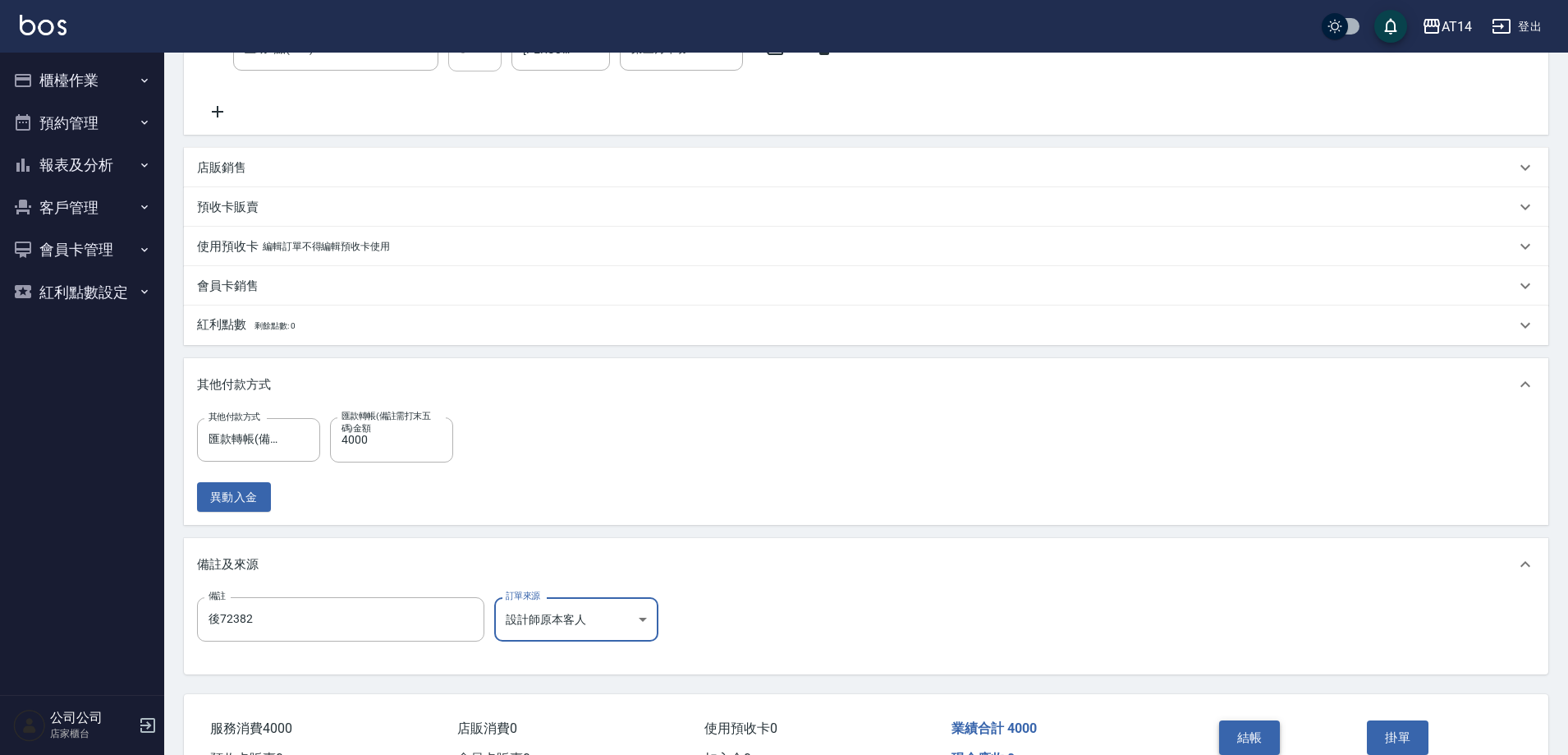
click at [1263, 734] on button "結帳" at bounding box center [1250, 737] width 62 height 35
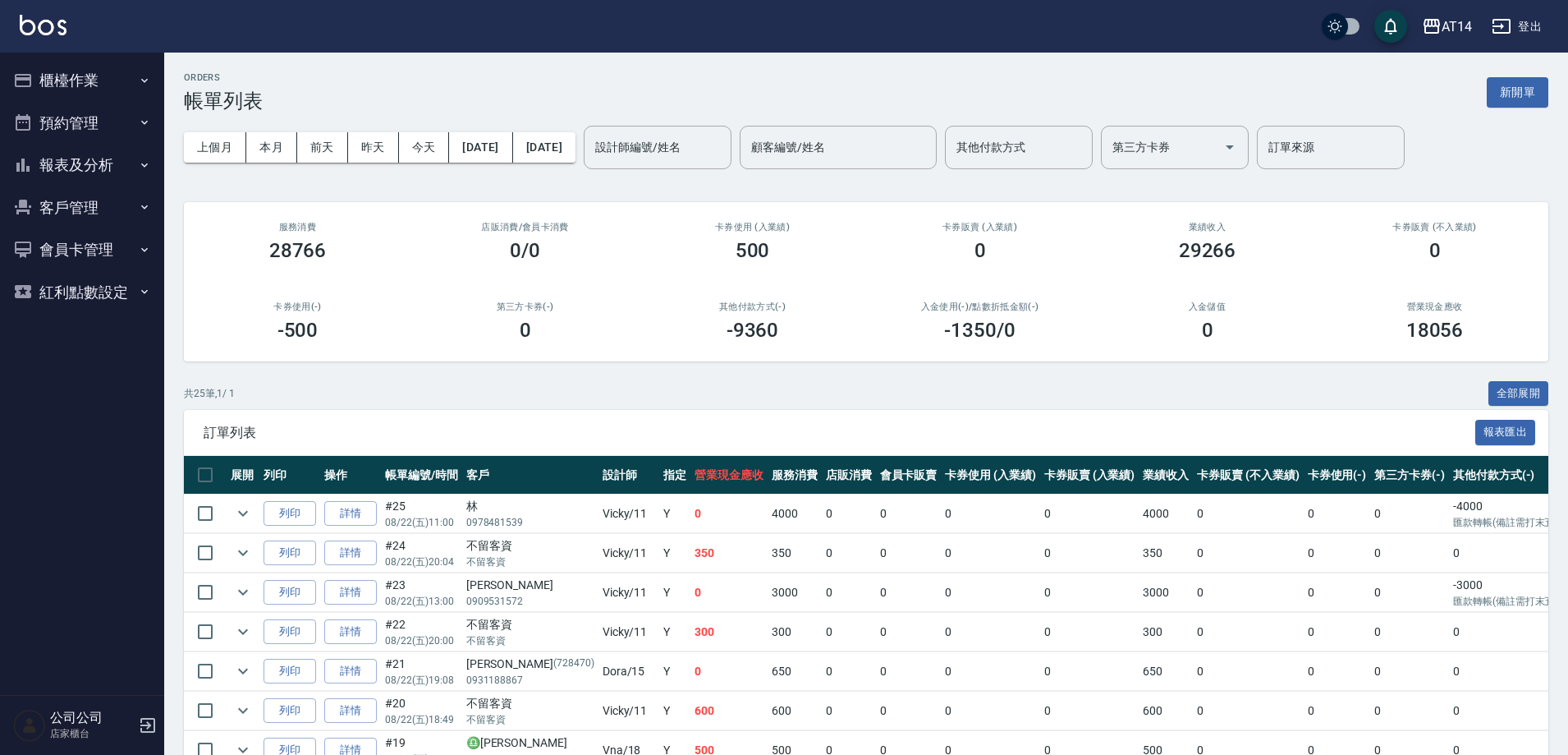
click at [45, 78] on button "櫃檯作業" at bounding box center [82, 80] width 151 height 43
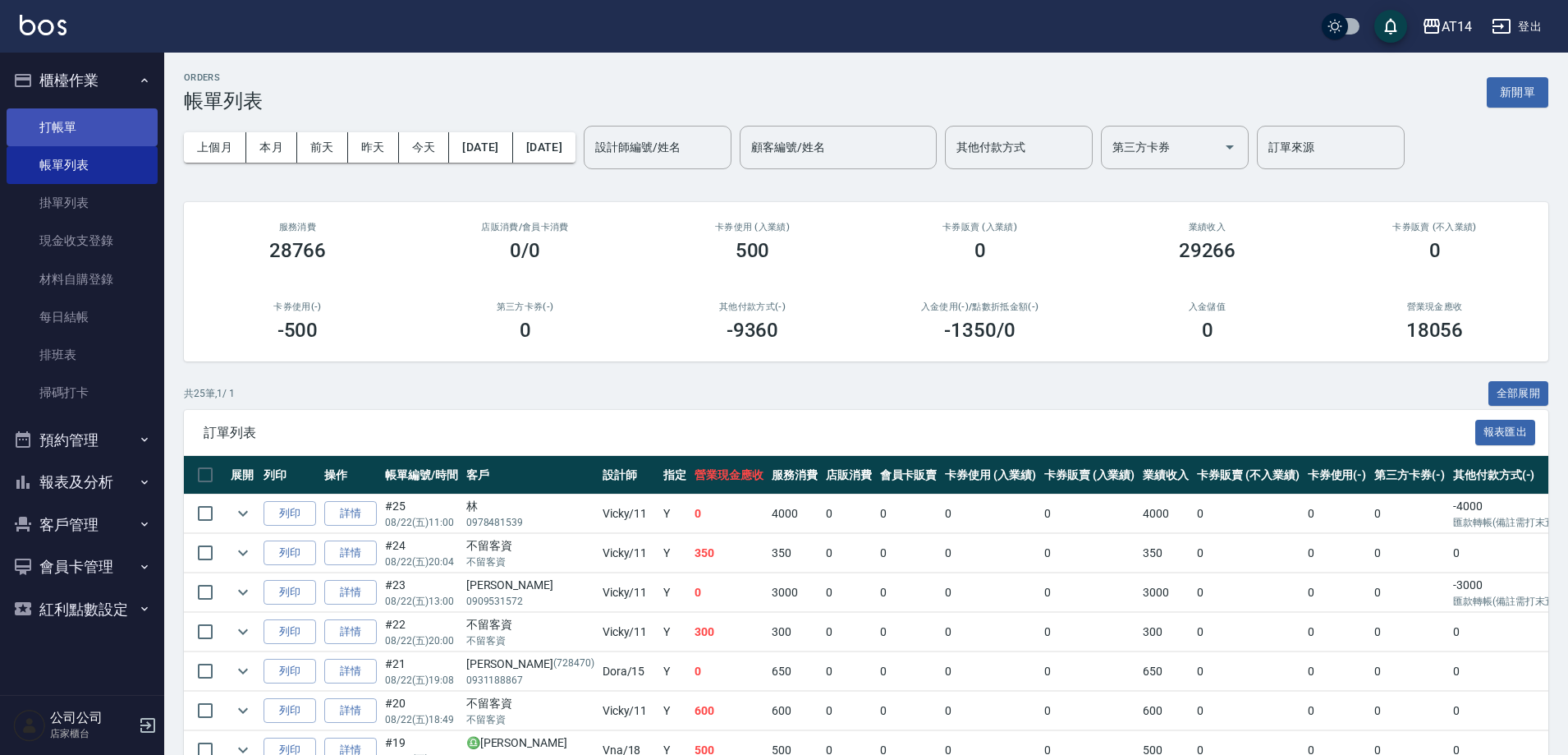
click at [96, 108] on link "打帳單" at bounding box center [82, 127] width 151 height 38
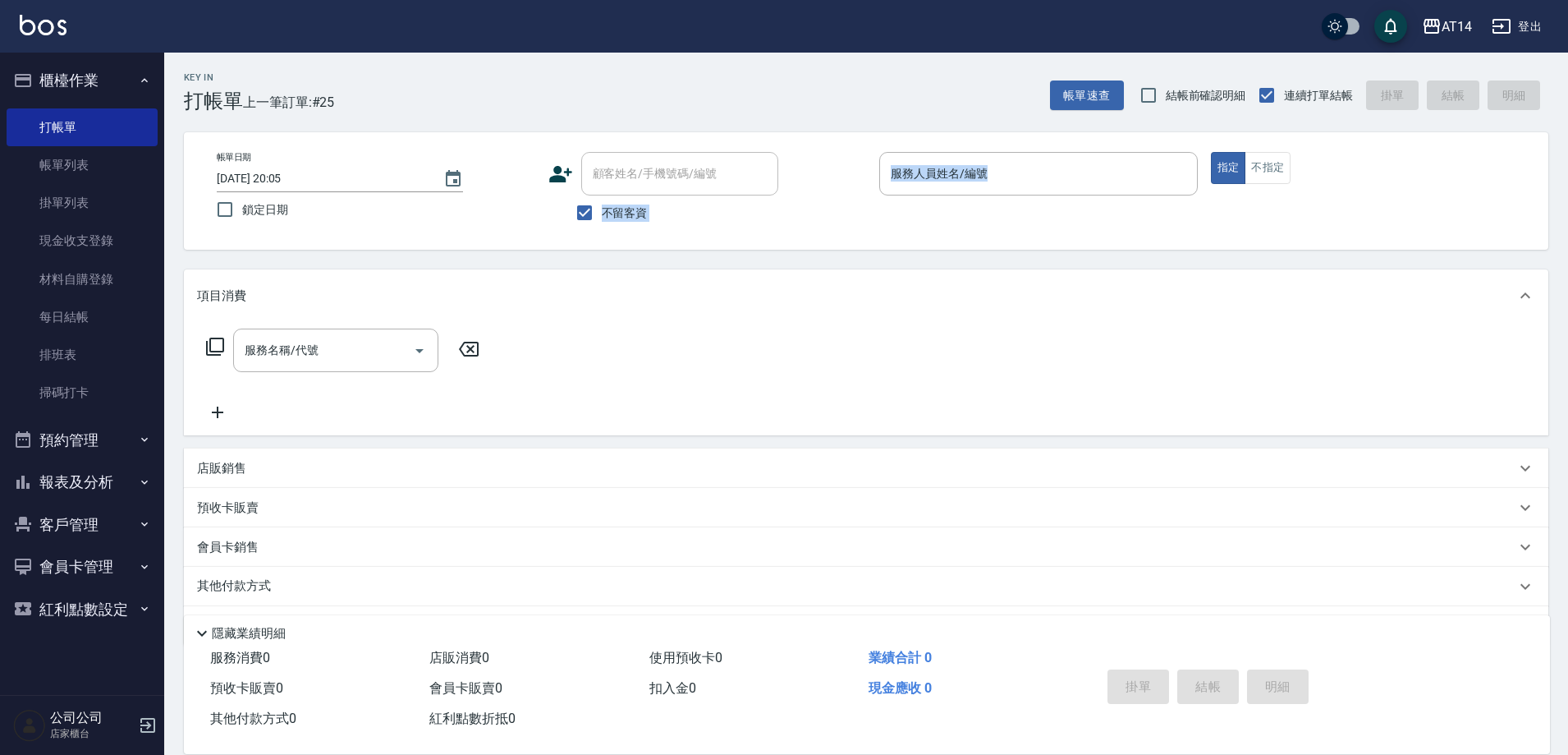
drag, startPoint x: 591, startPoint y: 249, endPoint x: 601, endPoint y: 226, distance: 25.1
click at [593, 244] on div "Key In 打帳單 上一筆訂單:#25 帳單速查 結帳前確認明細 連續打單結帳 掛單 結帳 明細 帳單日期 2025/08/22 20:05 鎖定日期 顧客…" at bounding box center [866, 428] width 1404 height 751
click at [601, 226] on input "不留客資" at bounding box center [584, 213] width 35 height 35
checkbox input "false"
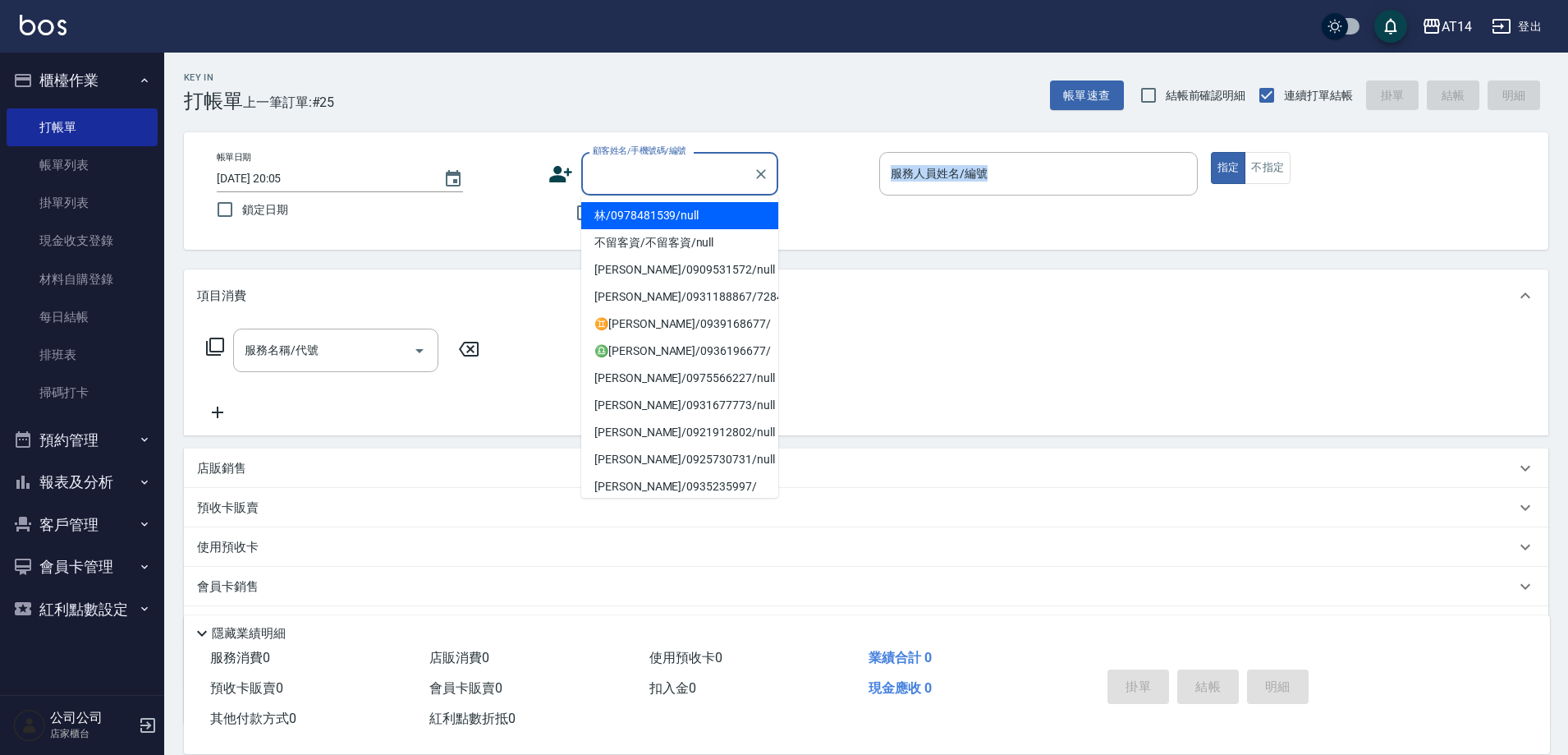
click at [640, 173] on div "顧客姓名/手機號碼/編號 顧客姓名/手機號碼/編號" at bounding box center [679, 174] width 197 height 44
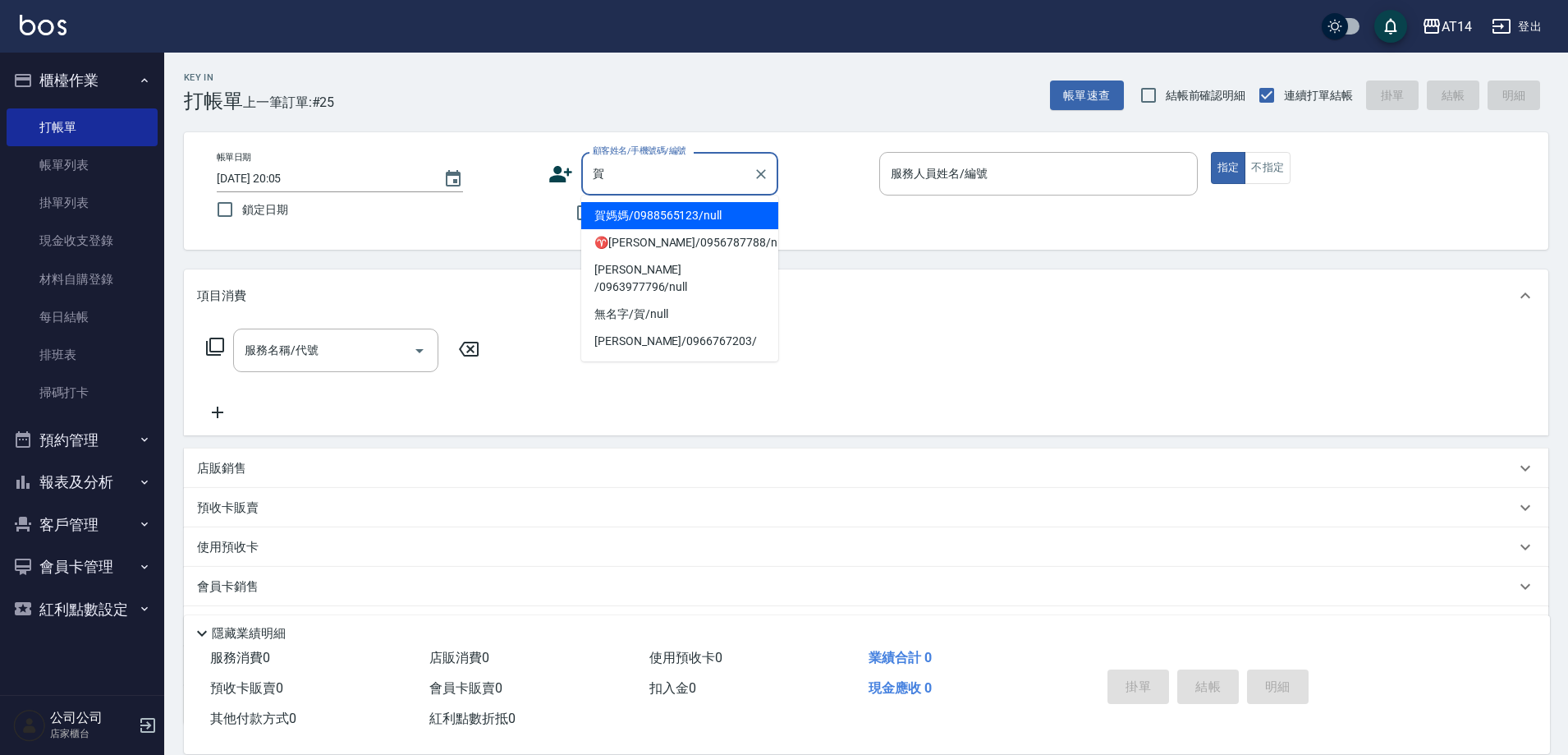
click at [628, 210] on li "賀媽媽/0988565123/null" at bounding box center [679, 215] width 197 height 27
type input "賀媽媽/0988565123/null"
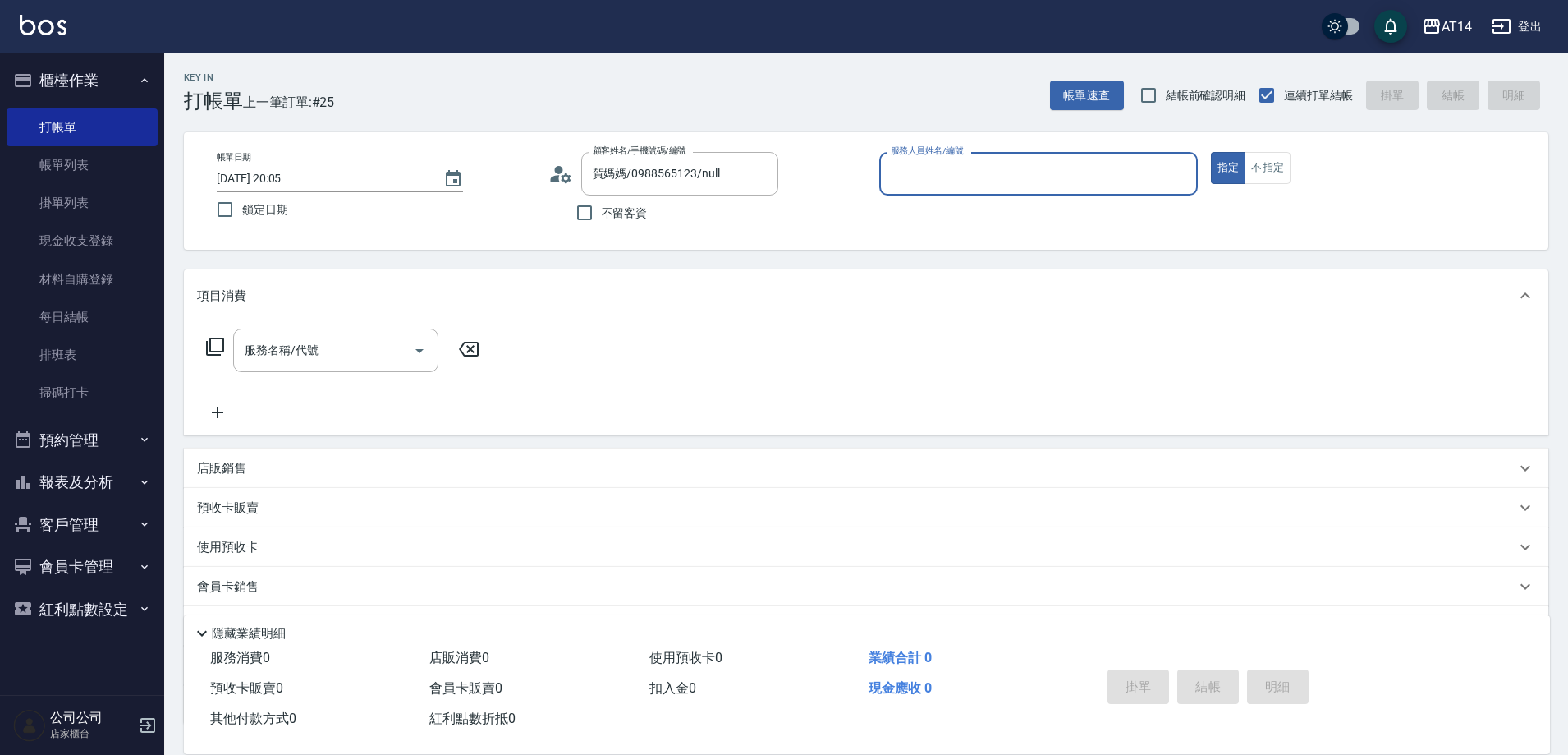
type input "Vicky-11"
click at [333, 349] on input "服務名稱/代號" at bounding box center [323, 350] width 166 height 29
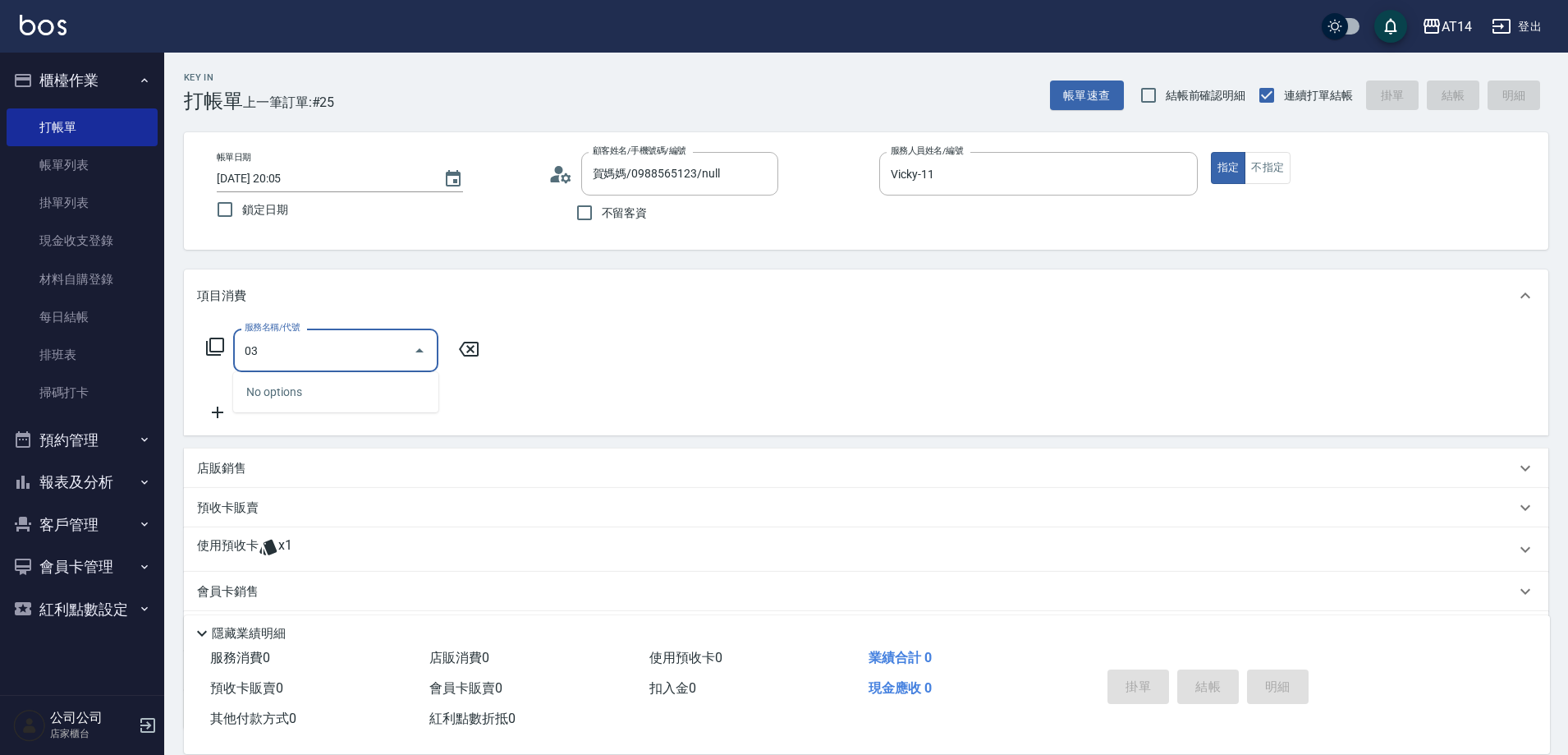
type input "031"
type input "3"
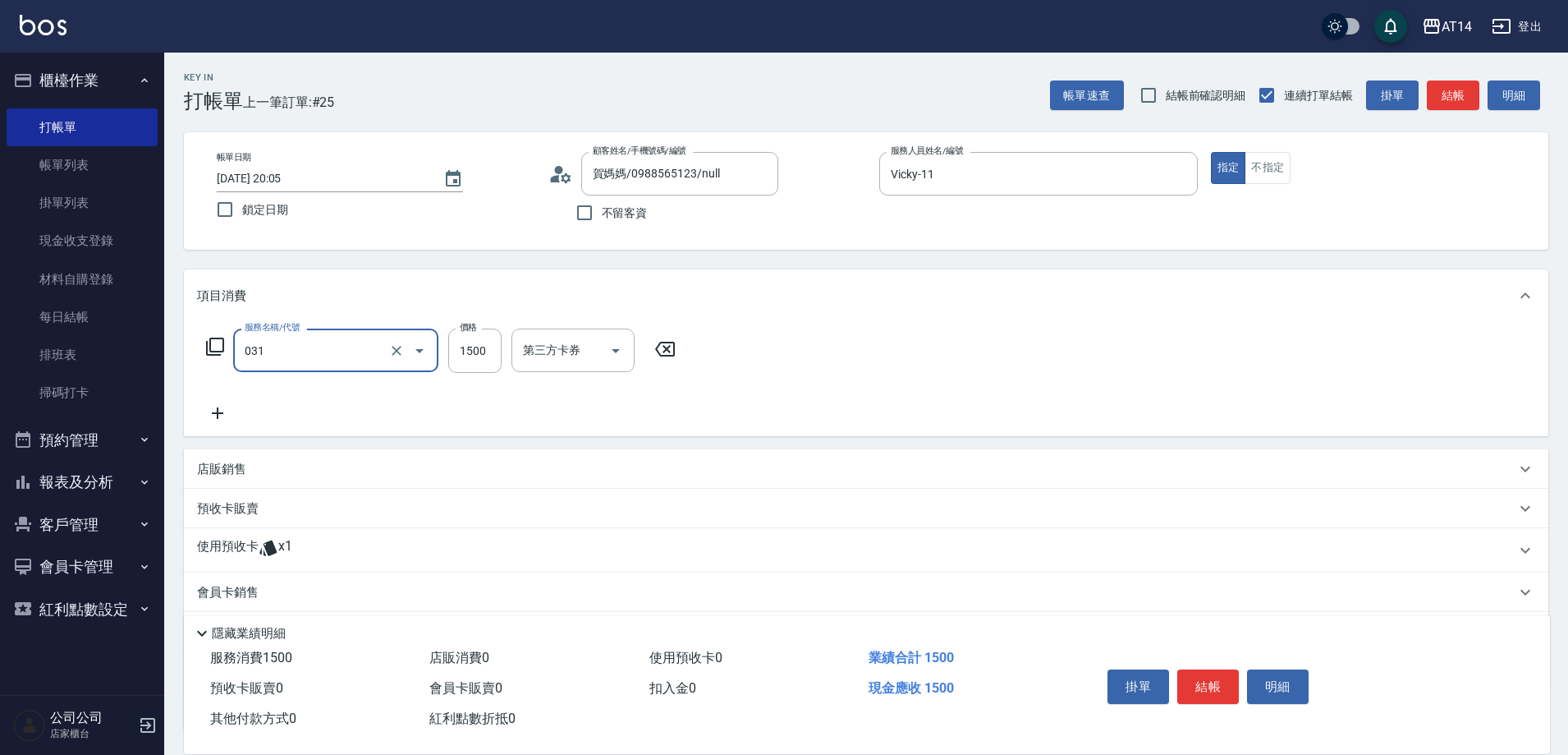
type input "燙髮(031)"
type input "3"
type input "0"
type input "350"
type input "1"
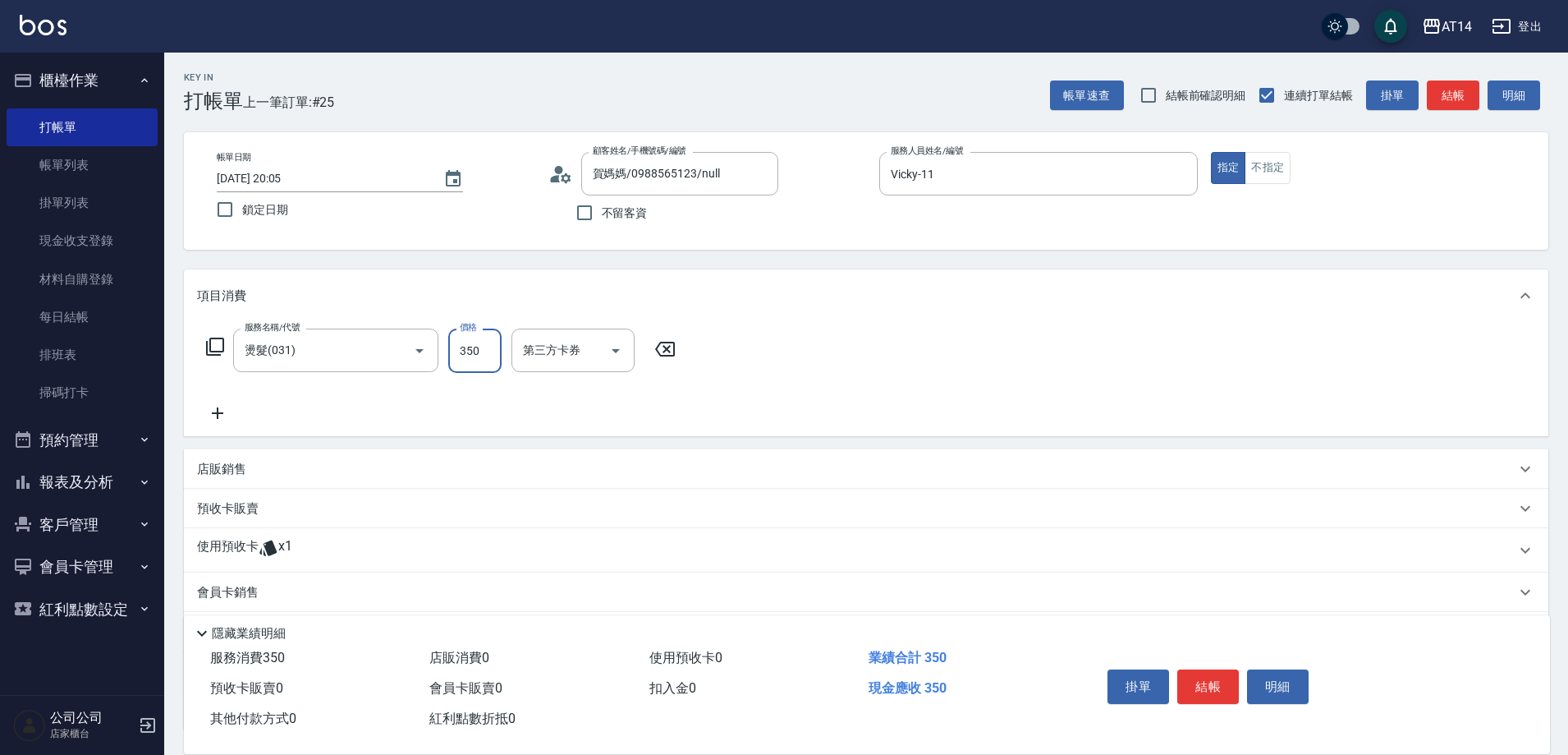
type input "3500"
type input "7"
type input "3500"
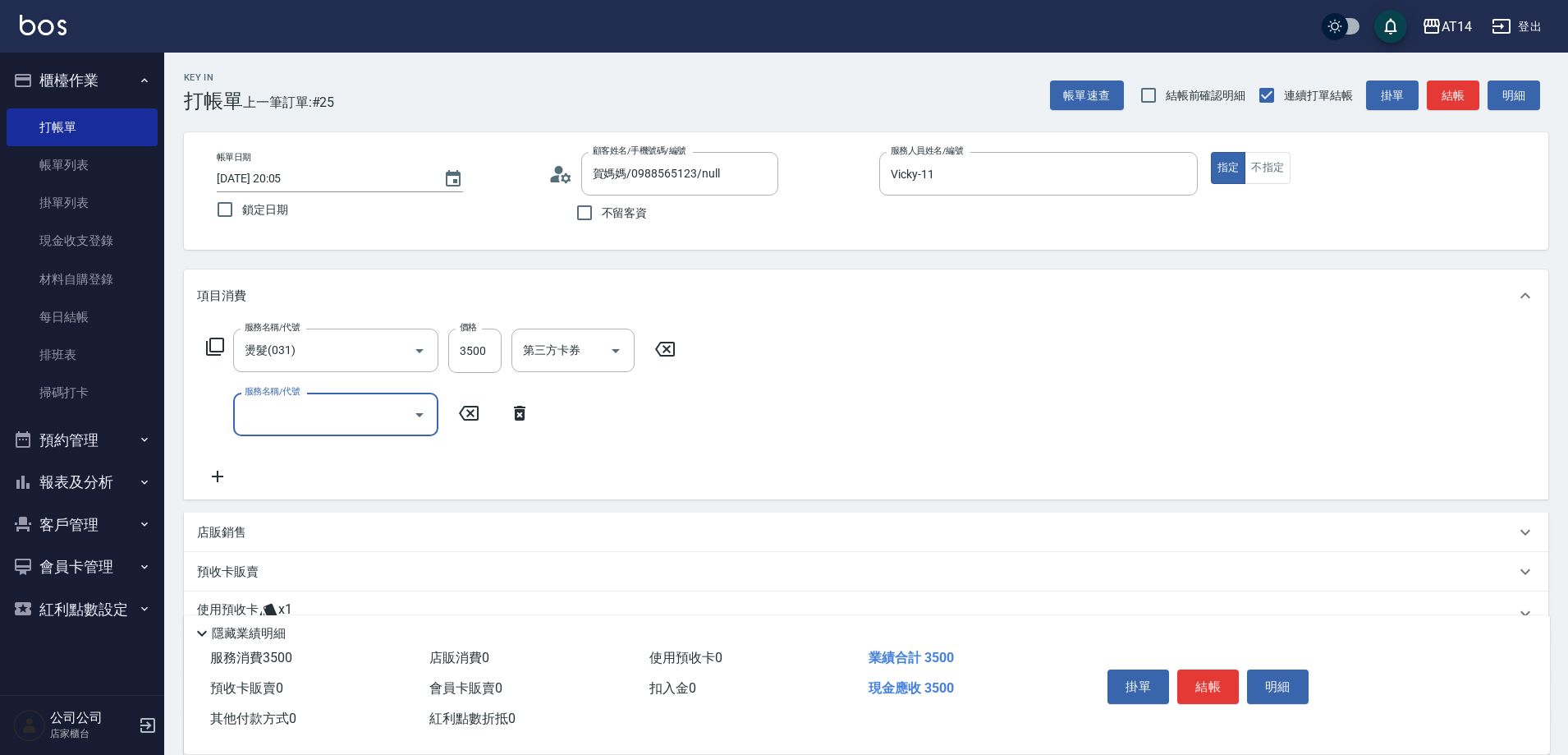
click at [257, 574] on p "預收卡販賣" at bounding box center [227, 571] width 62 height 17
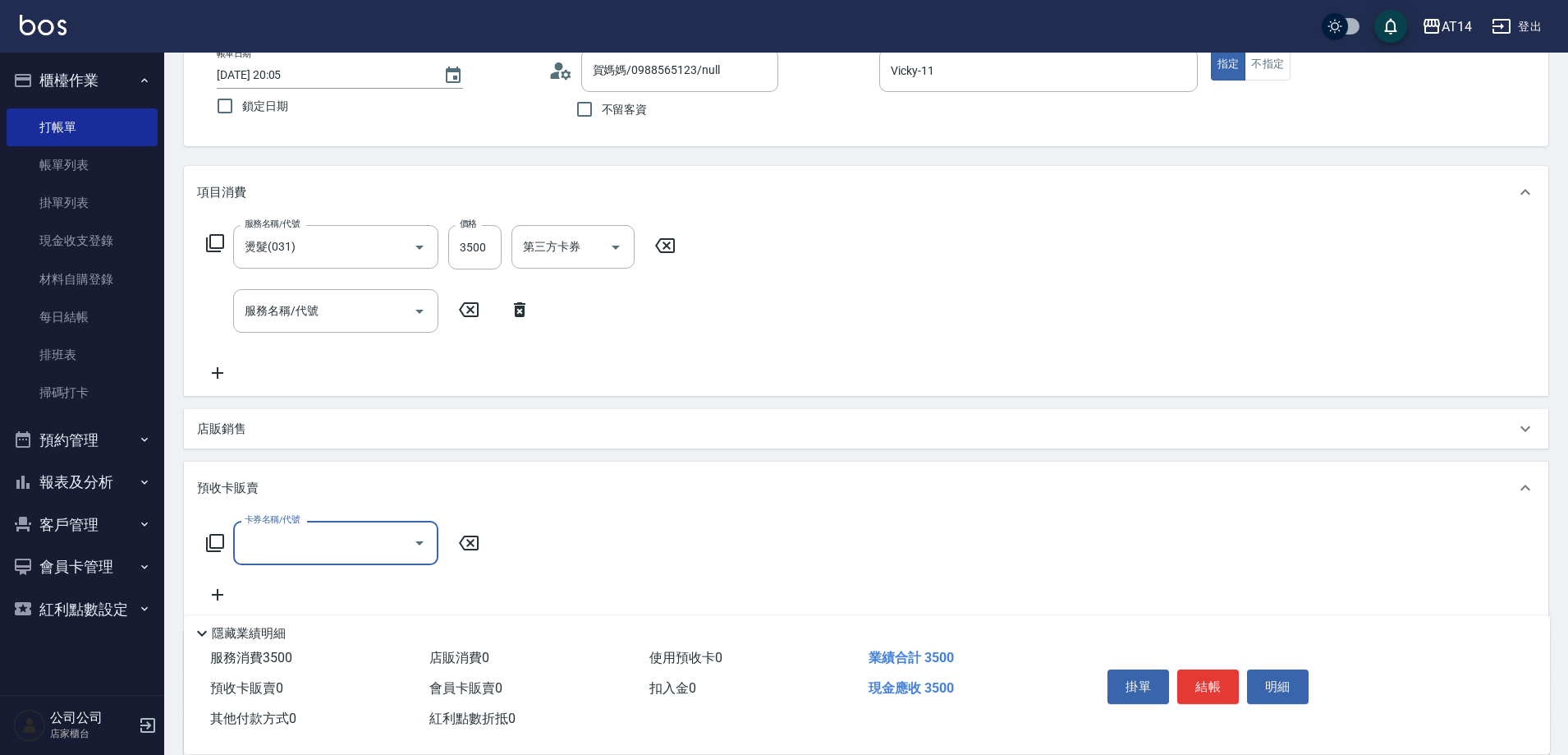
scroll to position [164, 0]
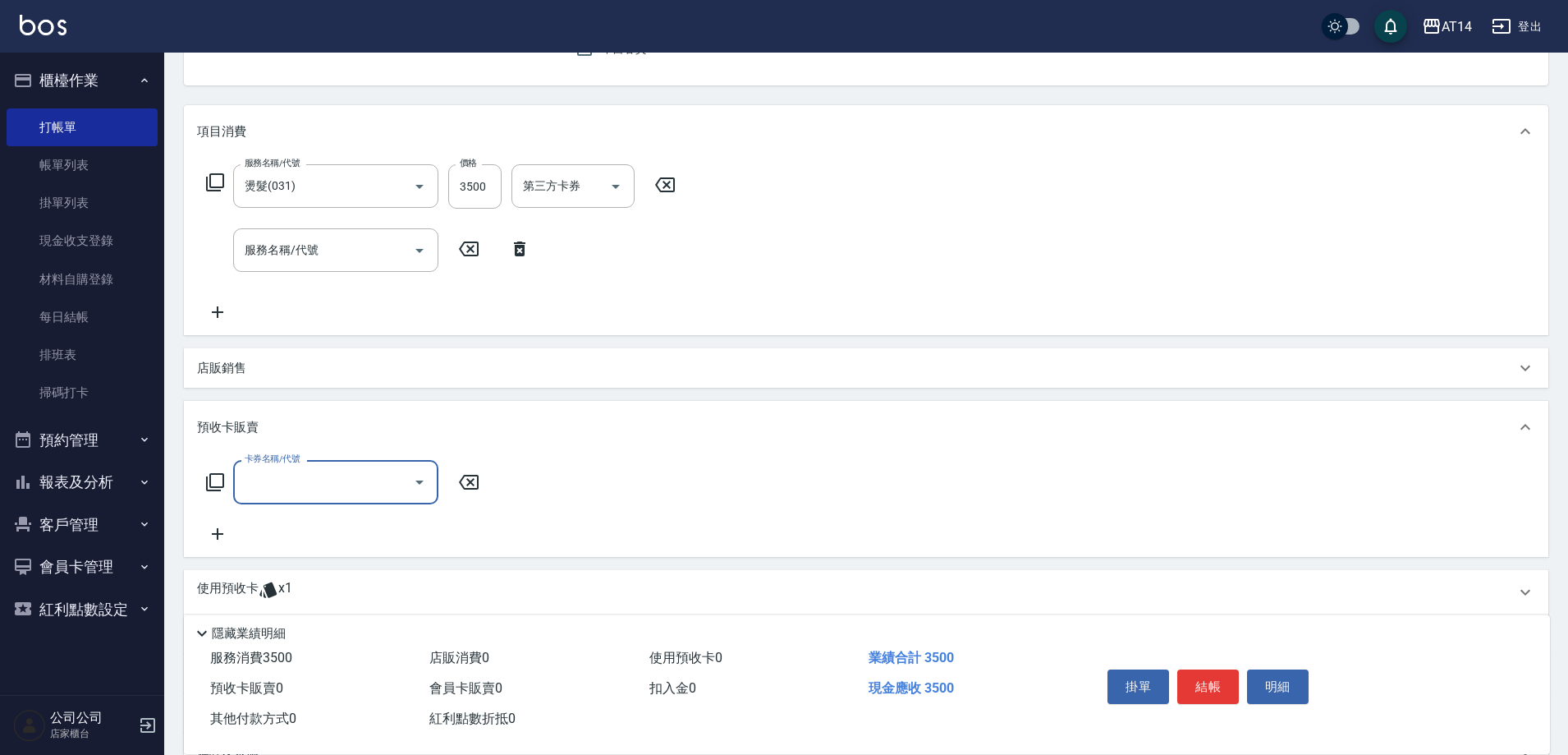
click at [344, 499] on div "卡券名稱/代號" at bounding box center [336, 482] width 206 height 44
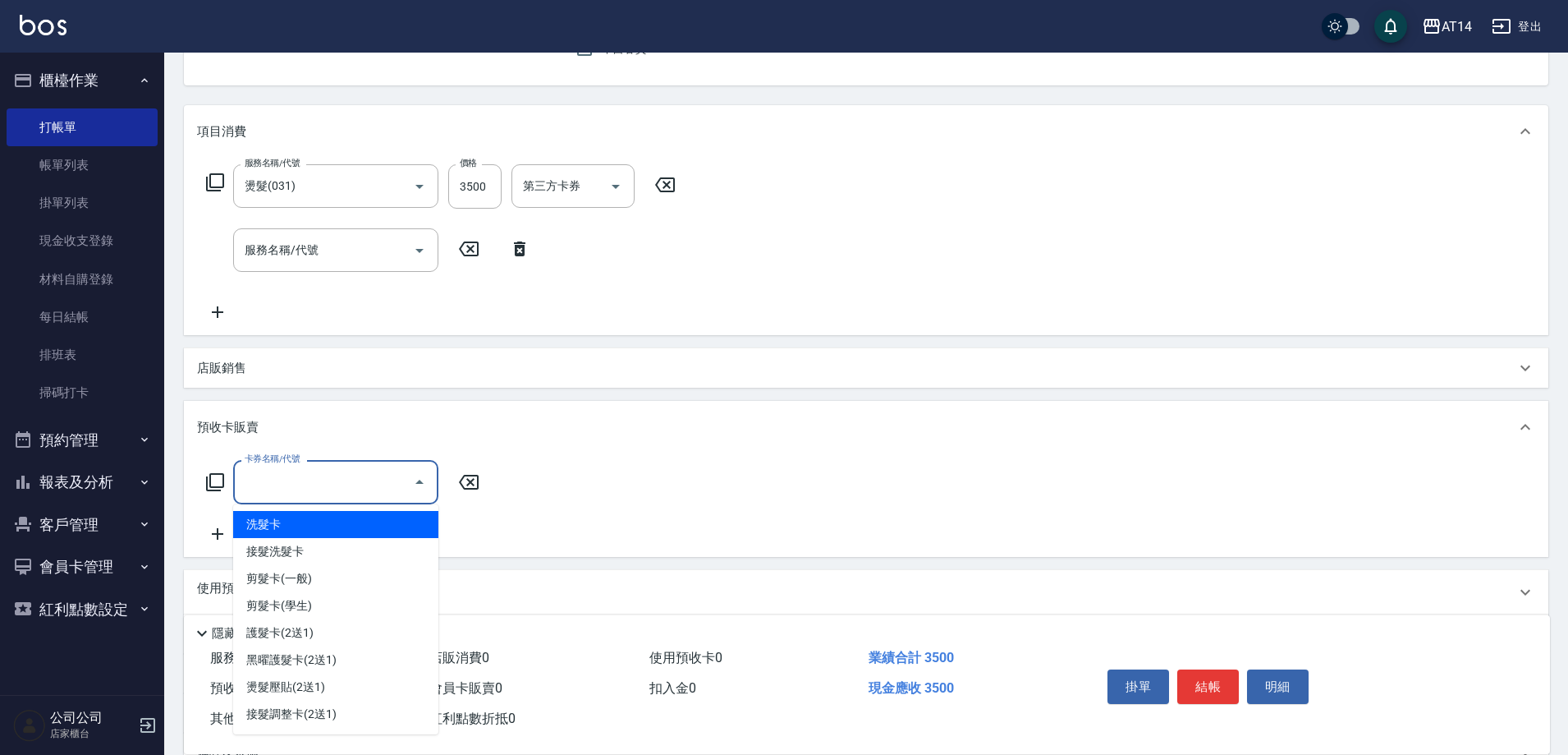
click at [340, 519] on span "洗髮卡" at bounding box center [336, 524] width 206 height 27
type input "洗髮卡(01)"
type input "12"
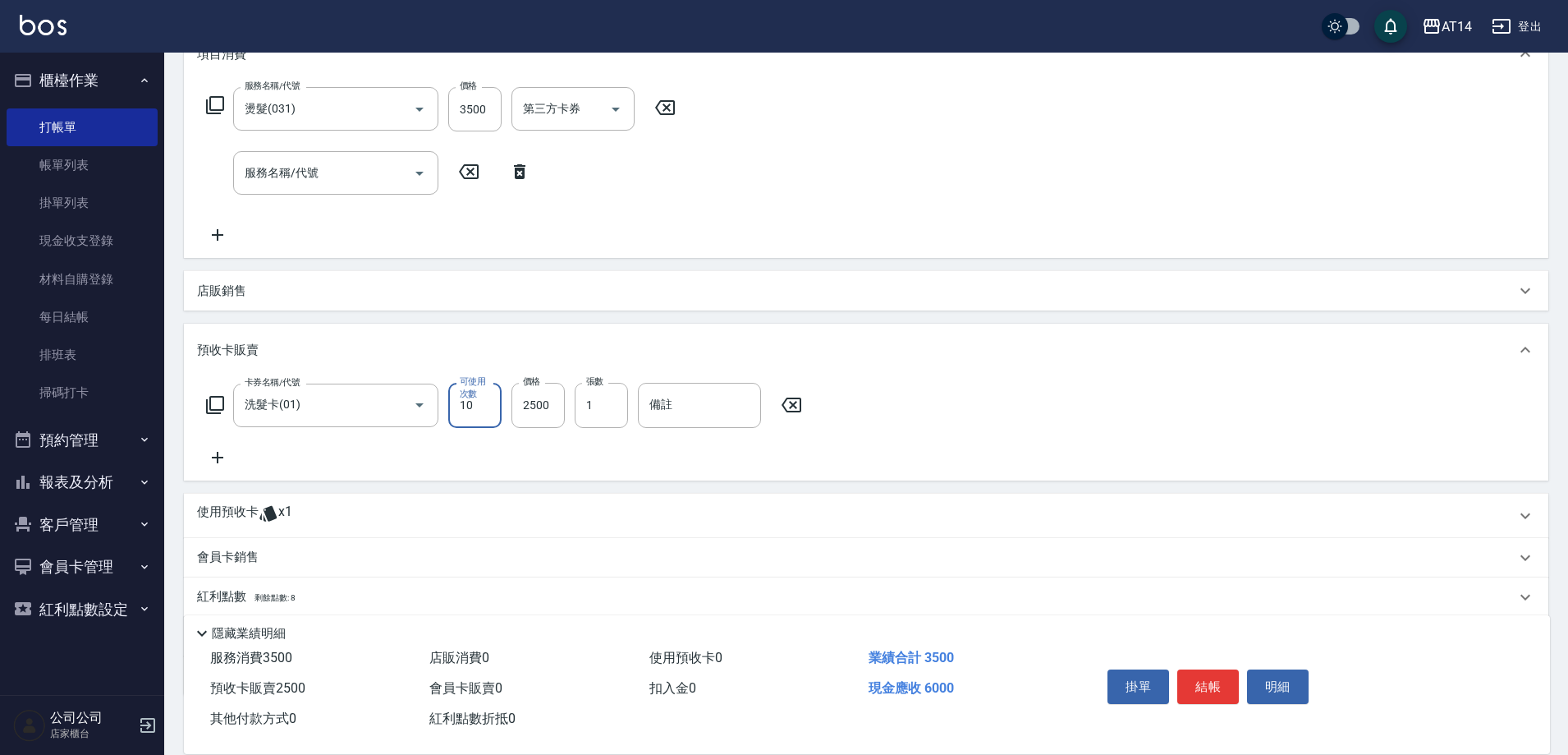
scroll to position [340, 0]
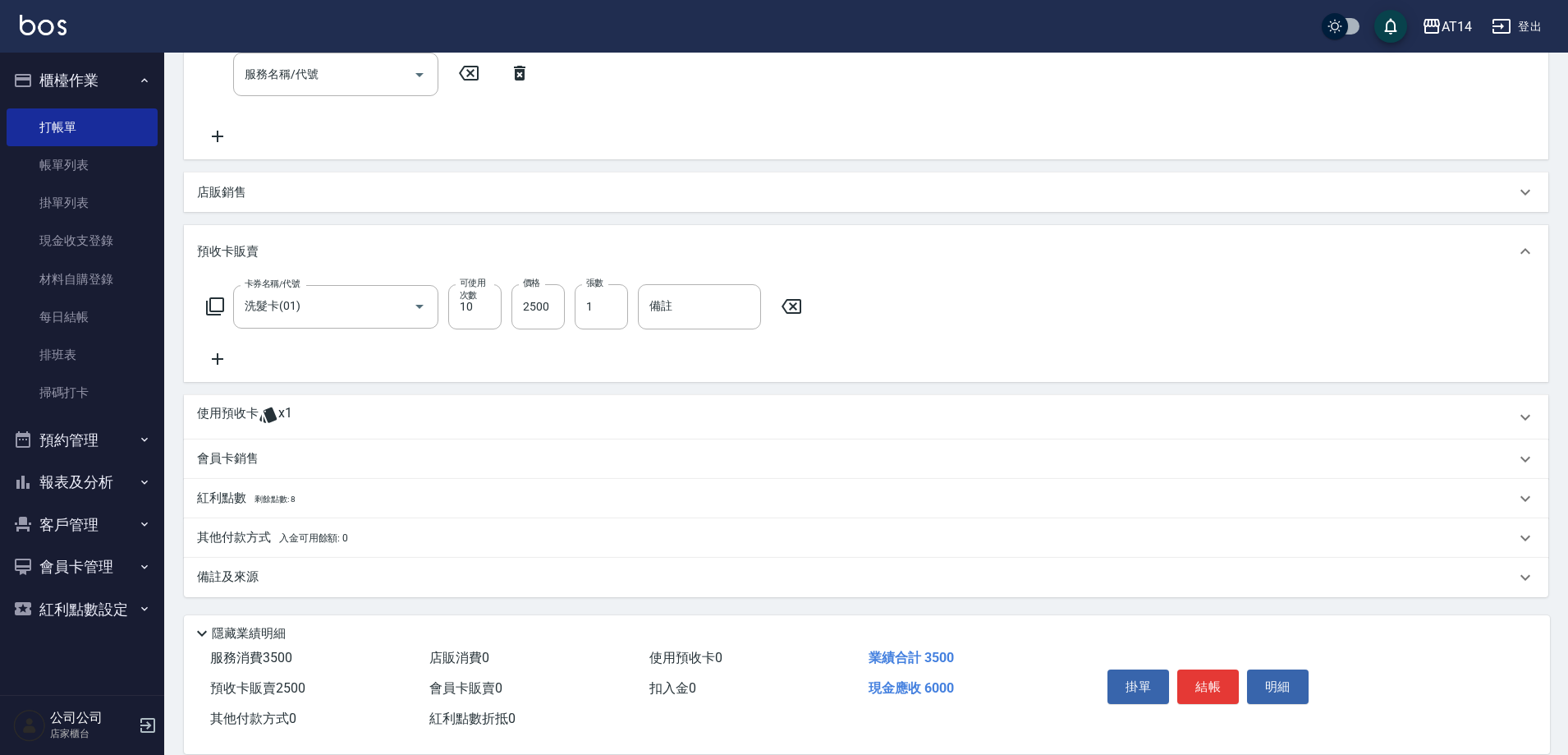
click at [338, 577] on div "備註及來源" at bounding box center [856, 576] width 1319 height 17
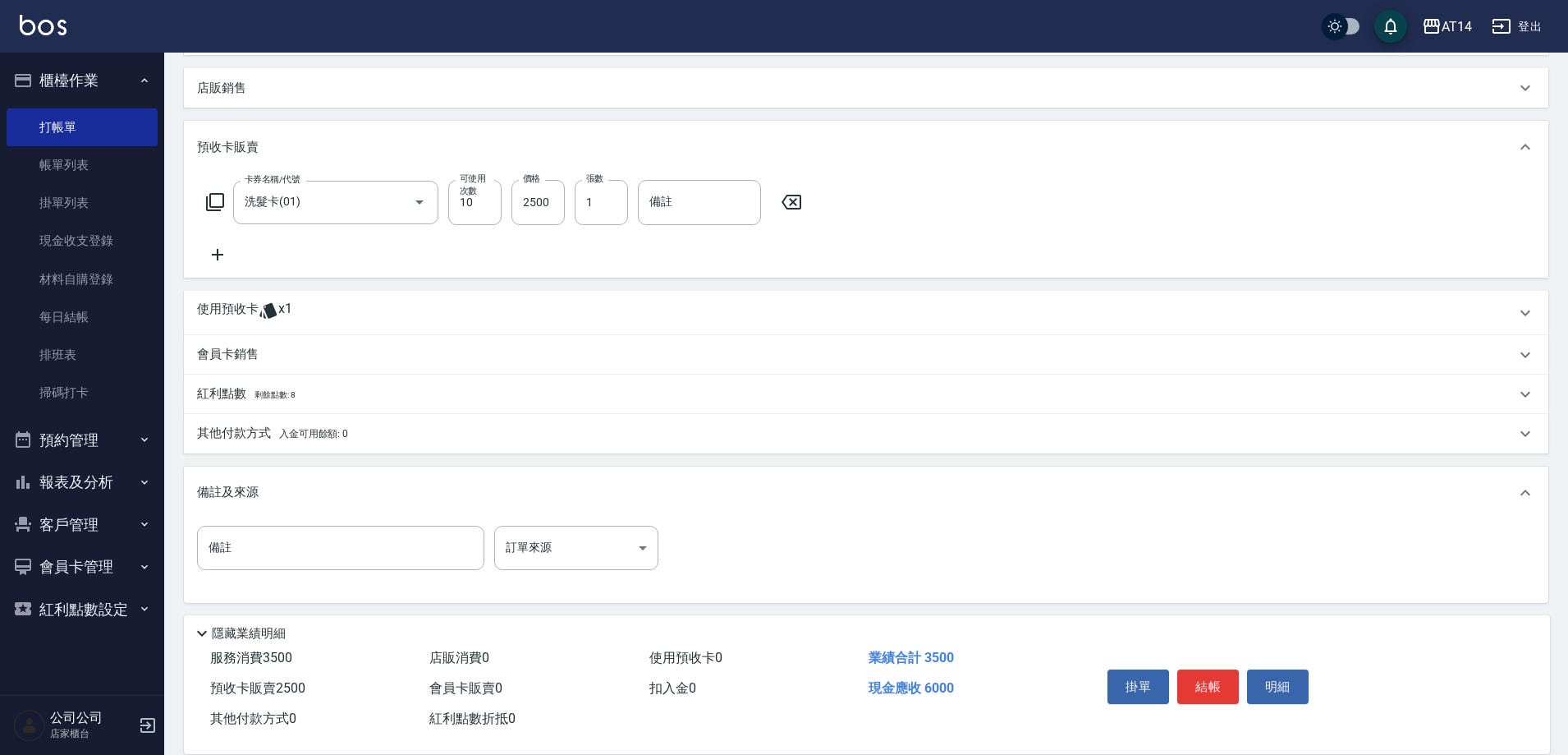
scroll to position [447, 0]
click at [257, 549] on input "備註" at bounding box center [340, 545] width 287 height 45
click at [236, 434] on p "其他付款方式 入金可用餘額: 0" at bounding box center [272, 431] width 151 height 18
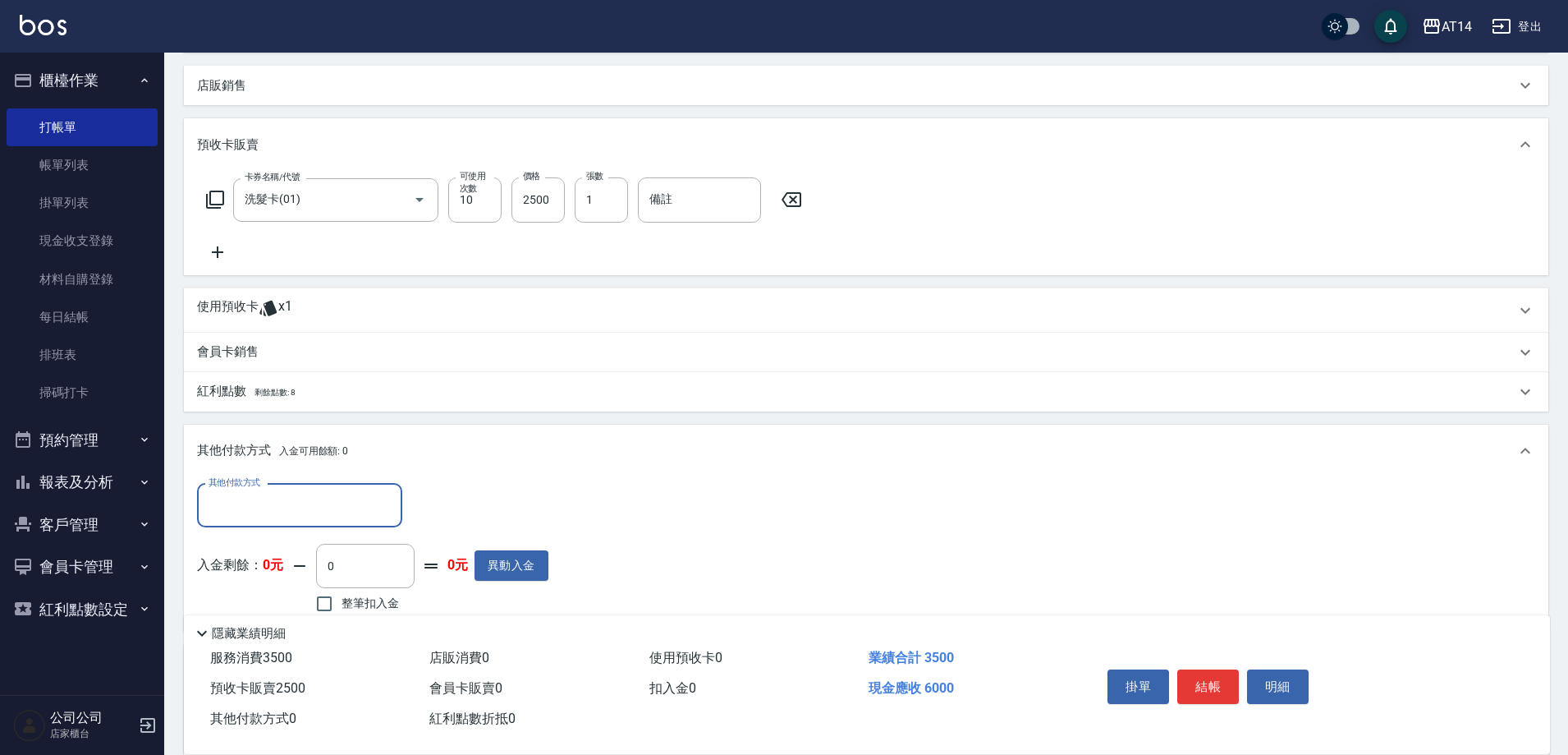
scroll to position [0, 0]
click at [263, 522] on div "其他付款方式" at bounding box center [299, 506] width 206 height 44
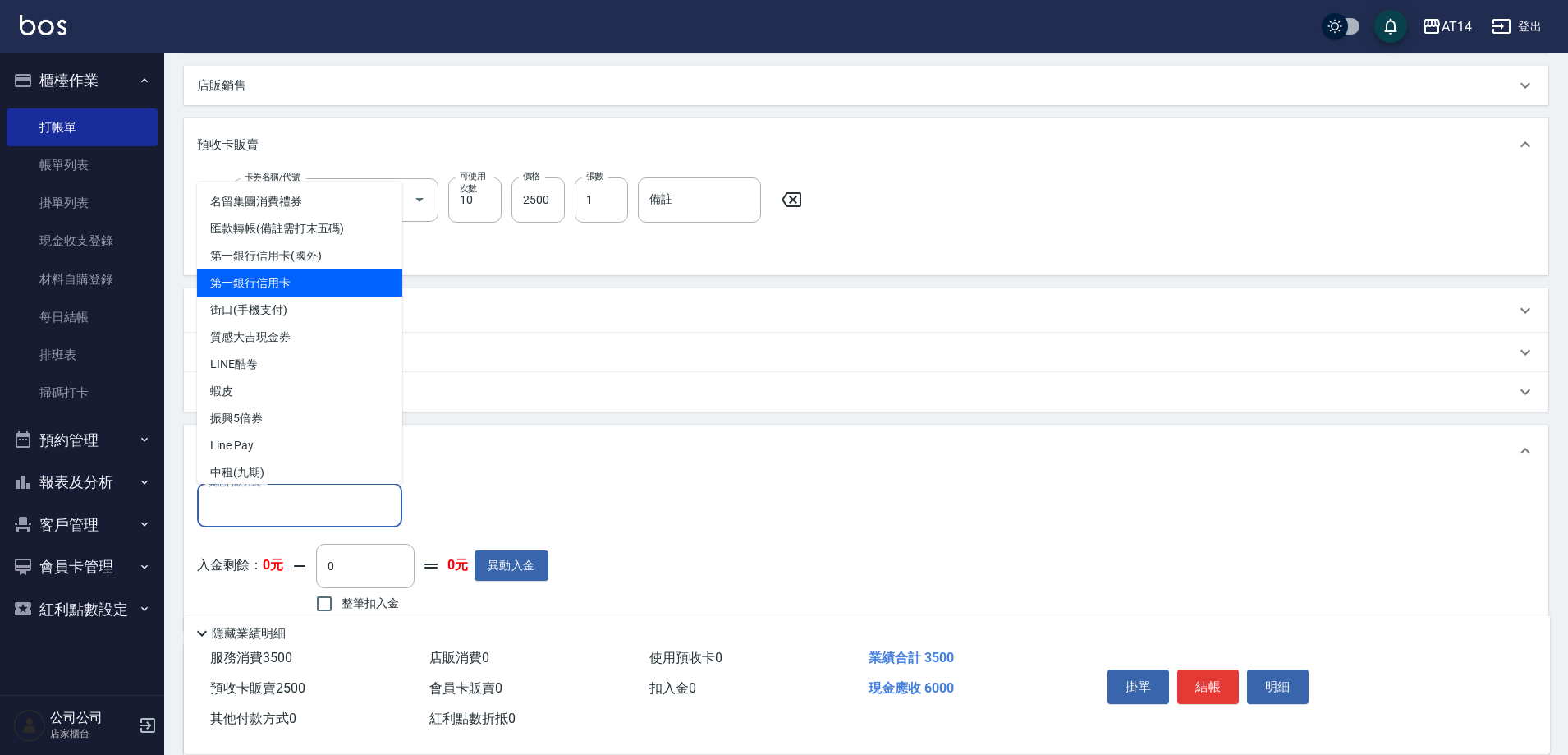
click at [306, 275] on span "第一銀行信用卡" at bounding box center [299, 282] width 206 height 27
type input "第一銀行信用卡"
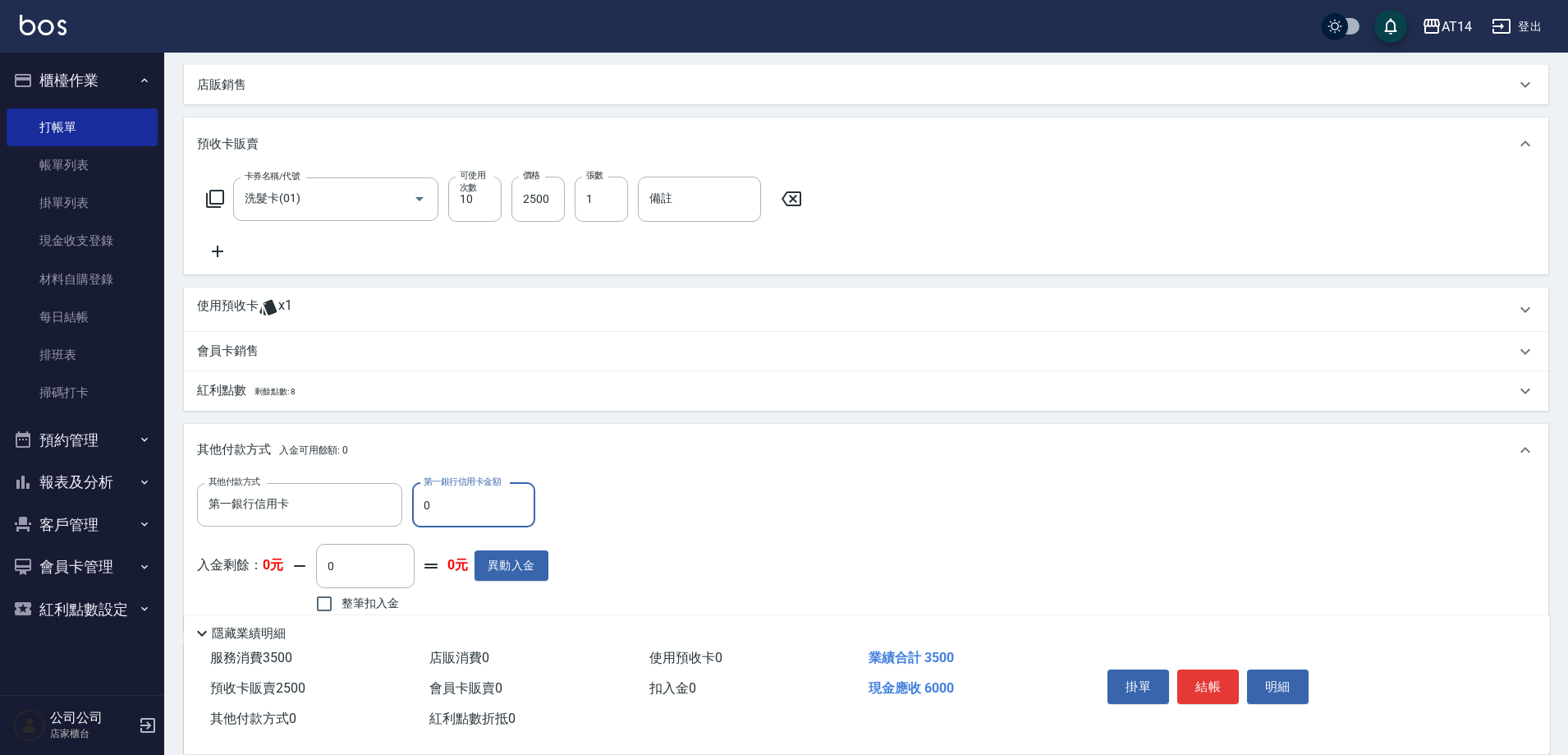
scroll to position [447, 0]
click at [465, 520] on input "0" at bounding box center [474, 506] width 123 height 45
type input "66"
type input "11"
type input "6"
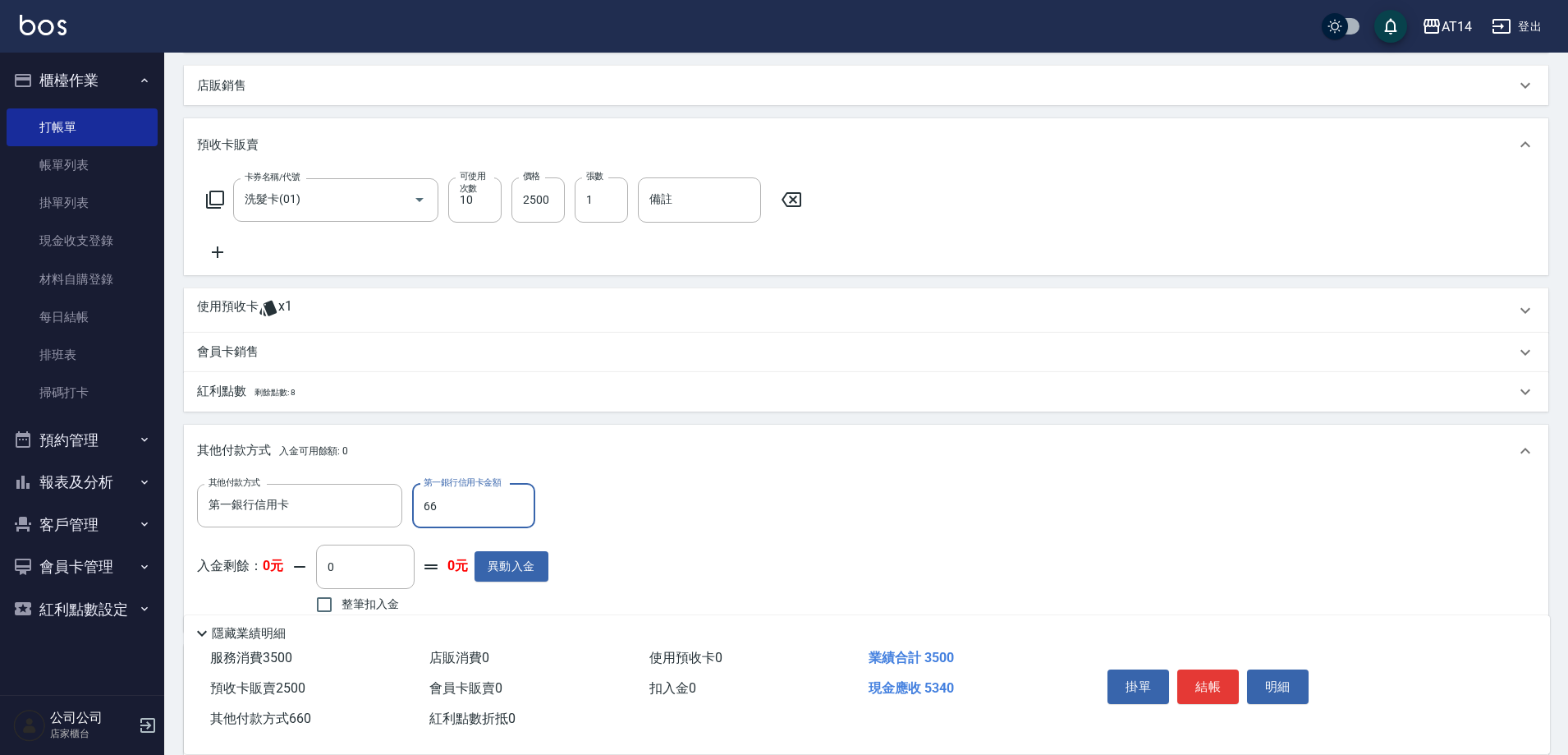
type input "12"
type input "600"
type input "11"
type input "6000"
type input "0"
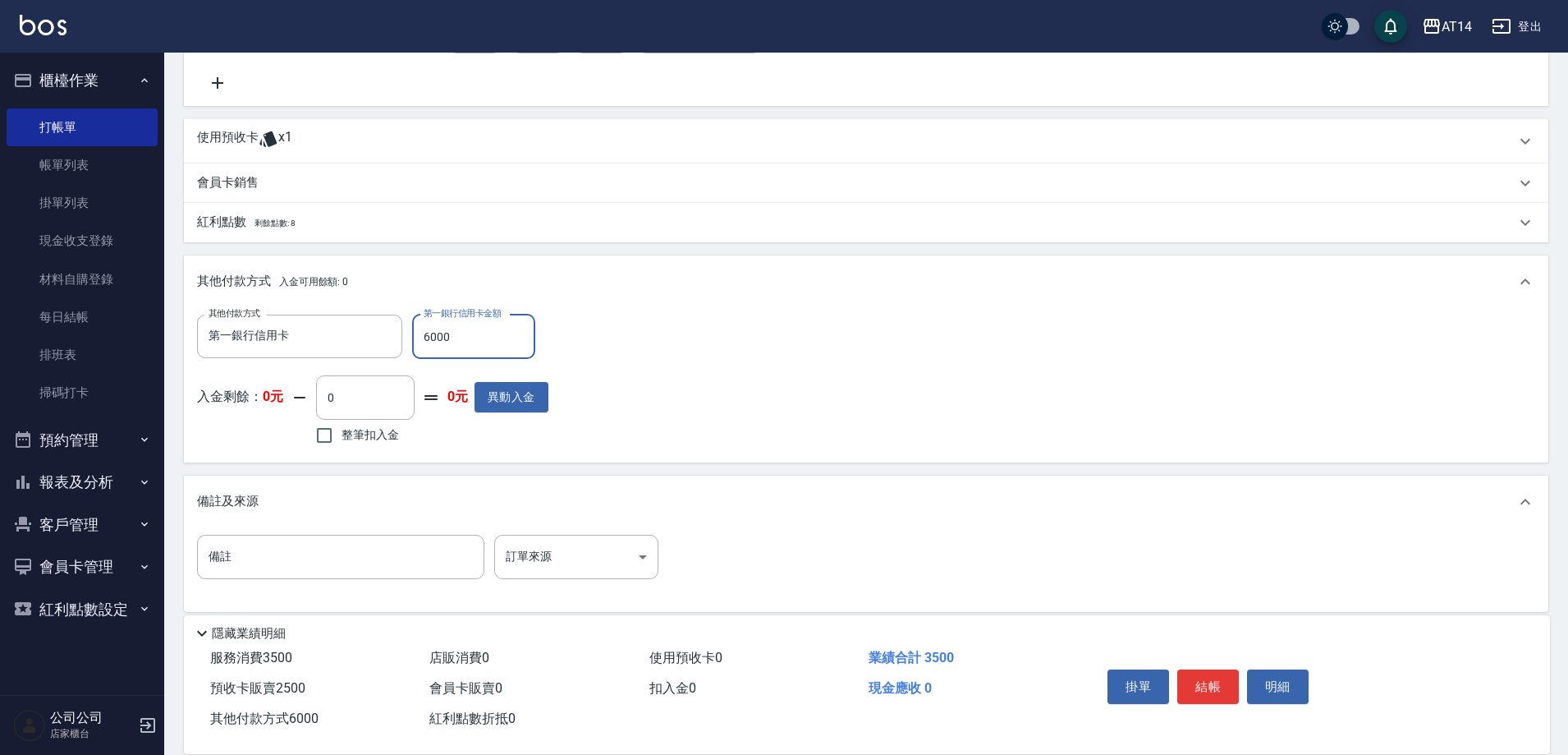
scroll to position [631, 0]
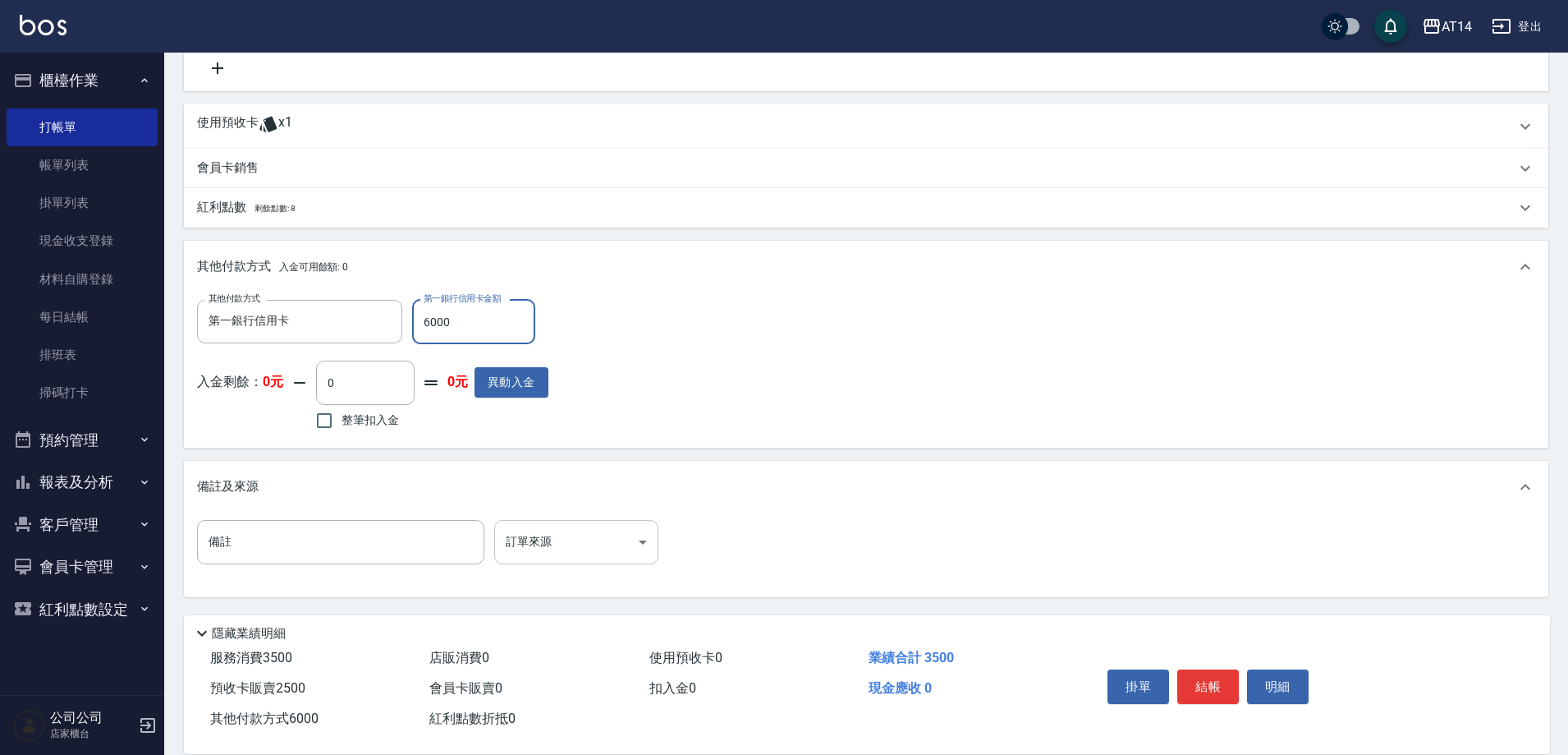
type input "6000"
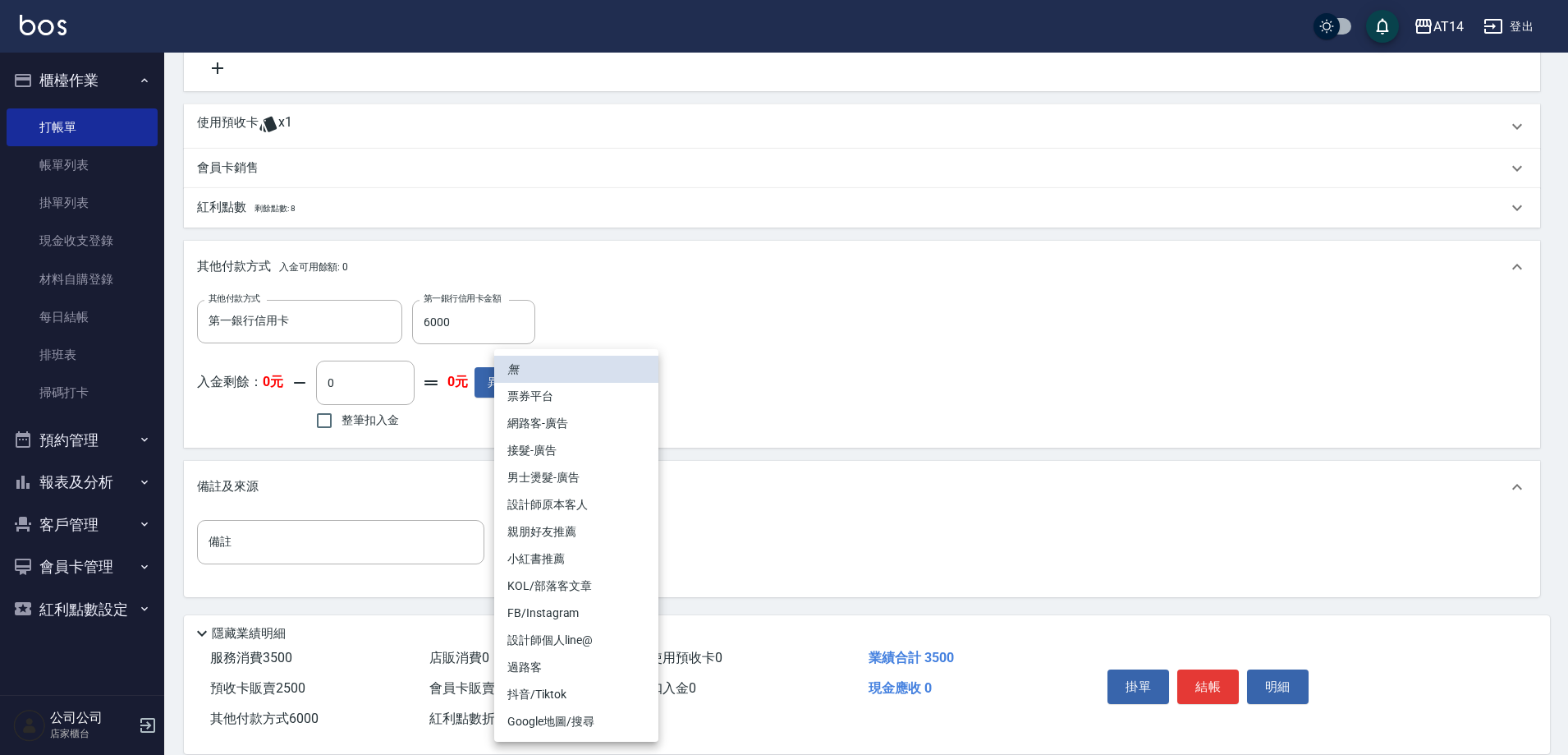
click at [556, 549] on body "AT14 登出 櫃檯作業 打帳單 帳單列表 掛單列表 現金收支登錄 材料自購登錄 每日結帳 排班表 掃碼打卡 預約管理 預約管理 單日預約紀錄 單週預約紀錄 …" at bounding box center [784, 62] width 1568 height 1386
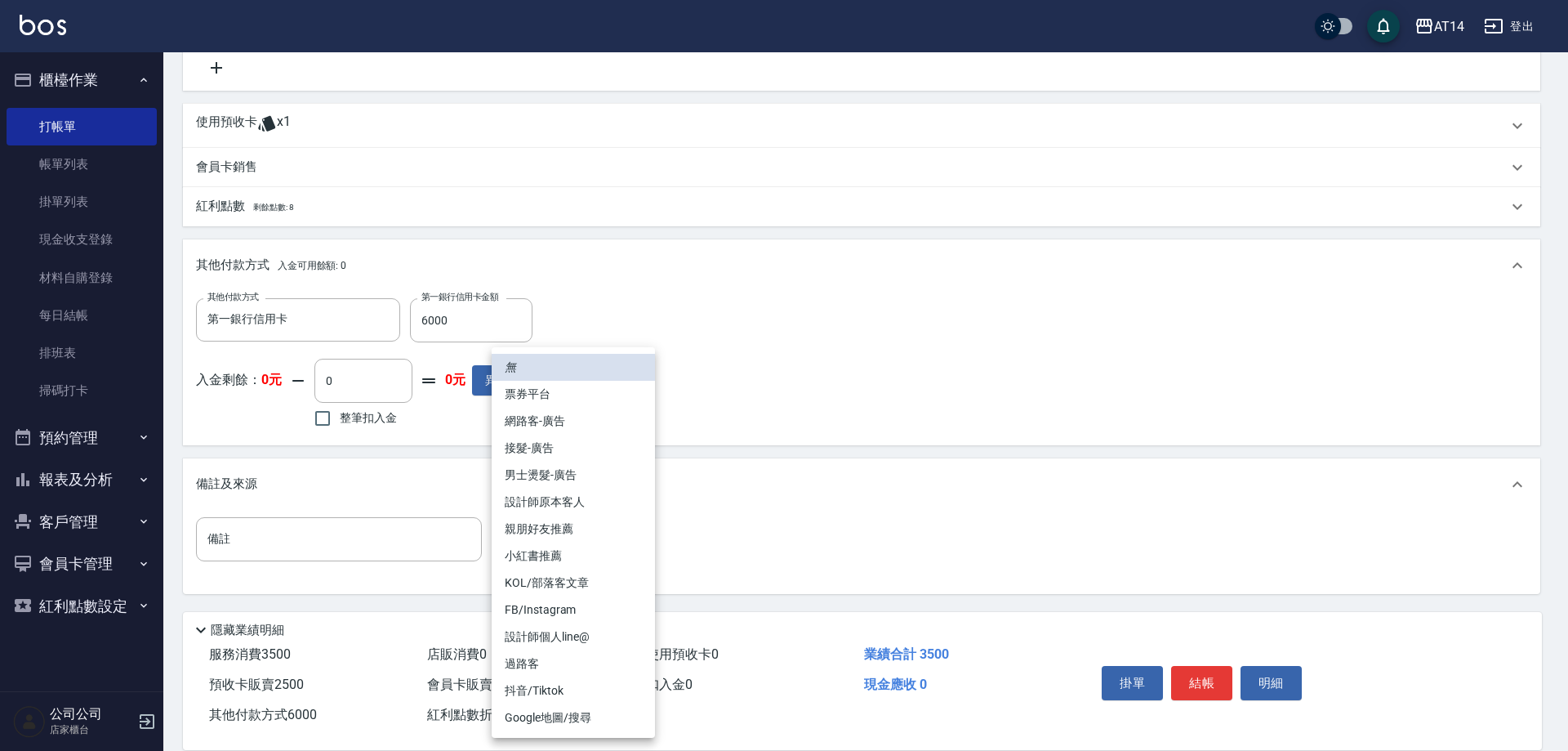
click at [576, 508] on li "設計師原本客人" at bounding box center [573, 501] width 163 height 27
type input "設計師原本客人"
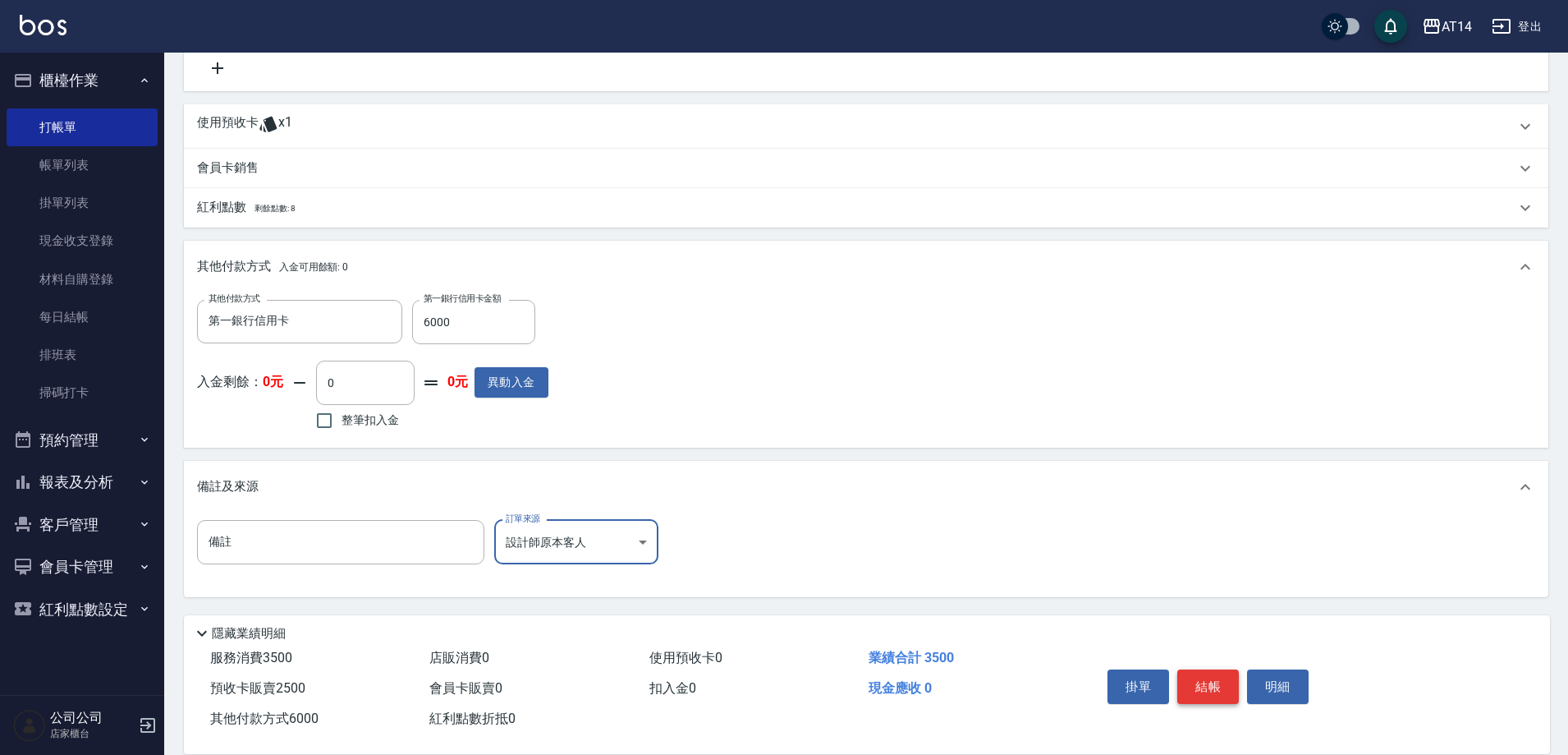
click at [1183, 682] on button "結帳" at bounding box center [1209, 686] width 62 height 35
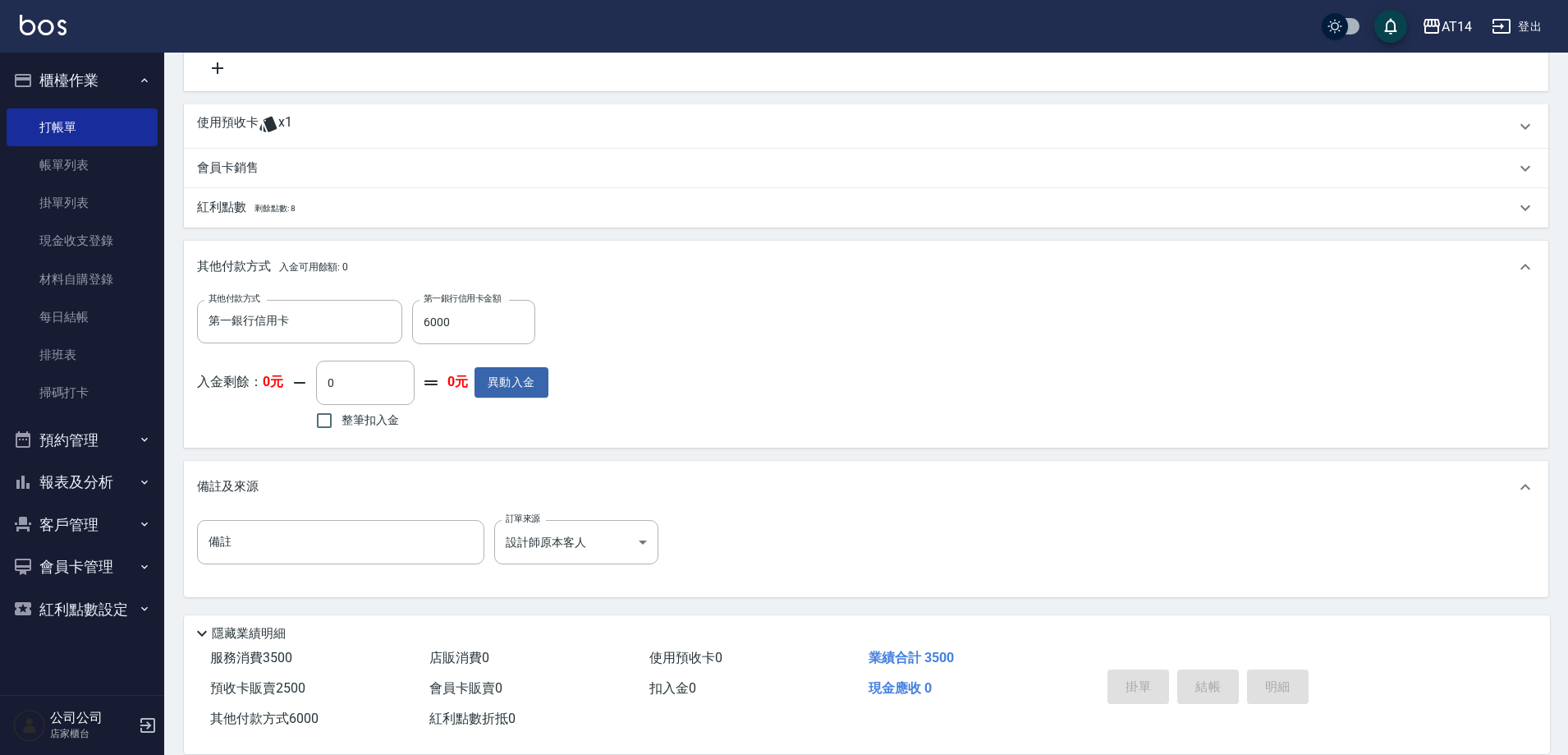
type input "2025/08/22 20:06"
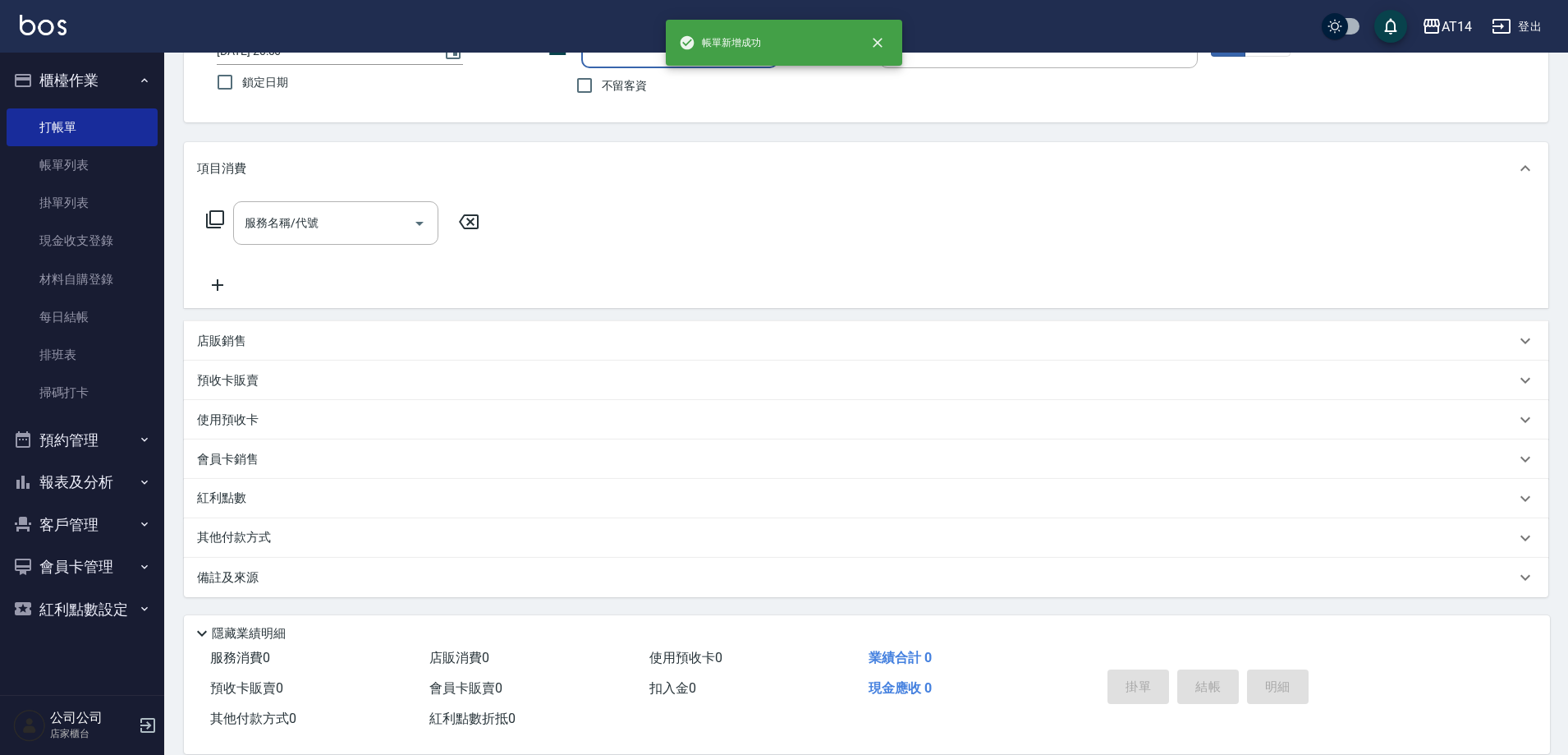
scroll to position [0, 0]
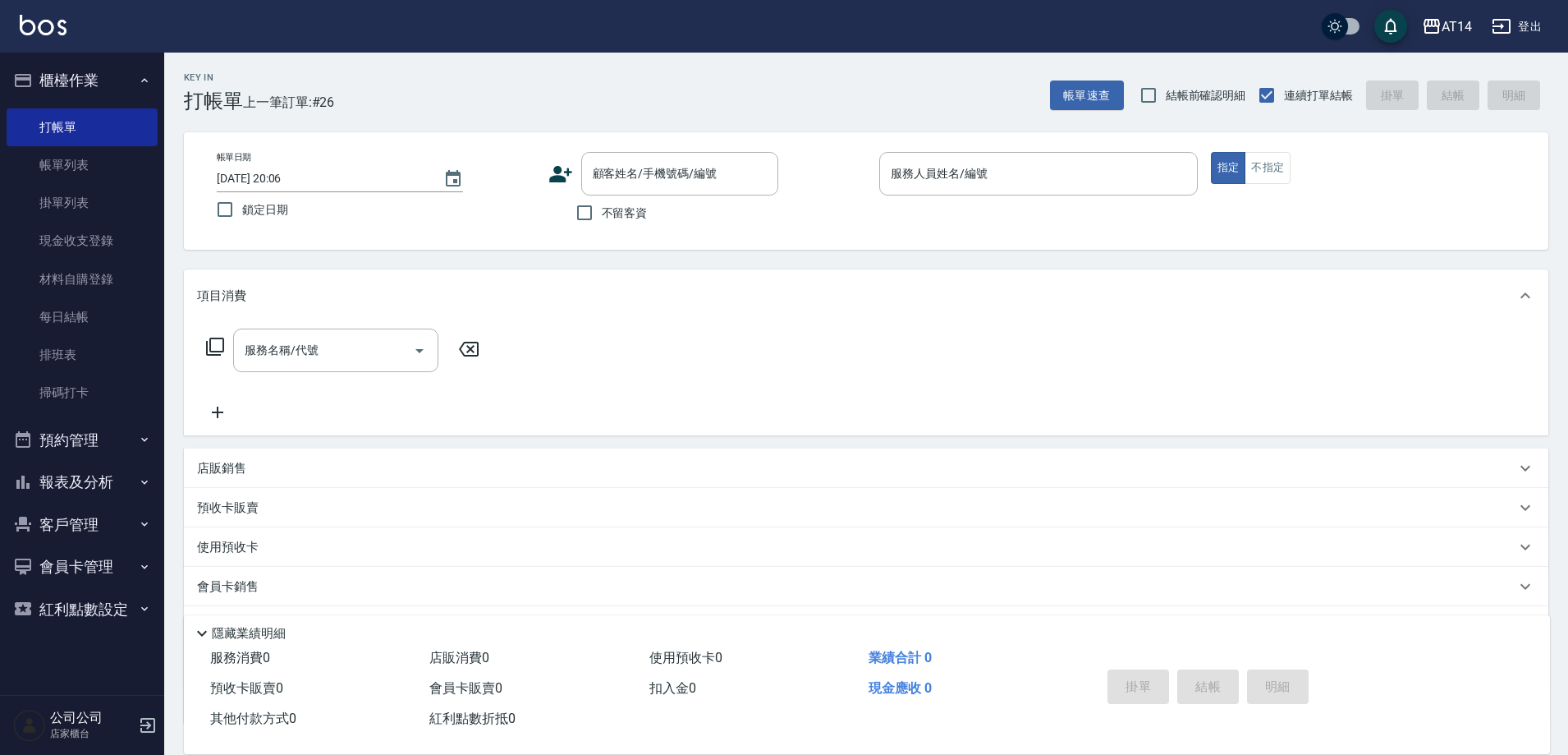
click at [264, 469] on div "店販銷售" at bounding box center [856, 468] width 1319 height 17
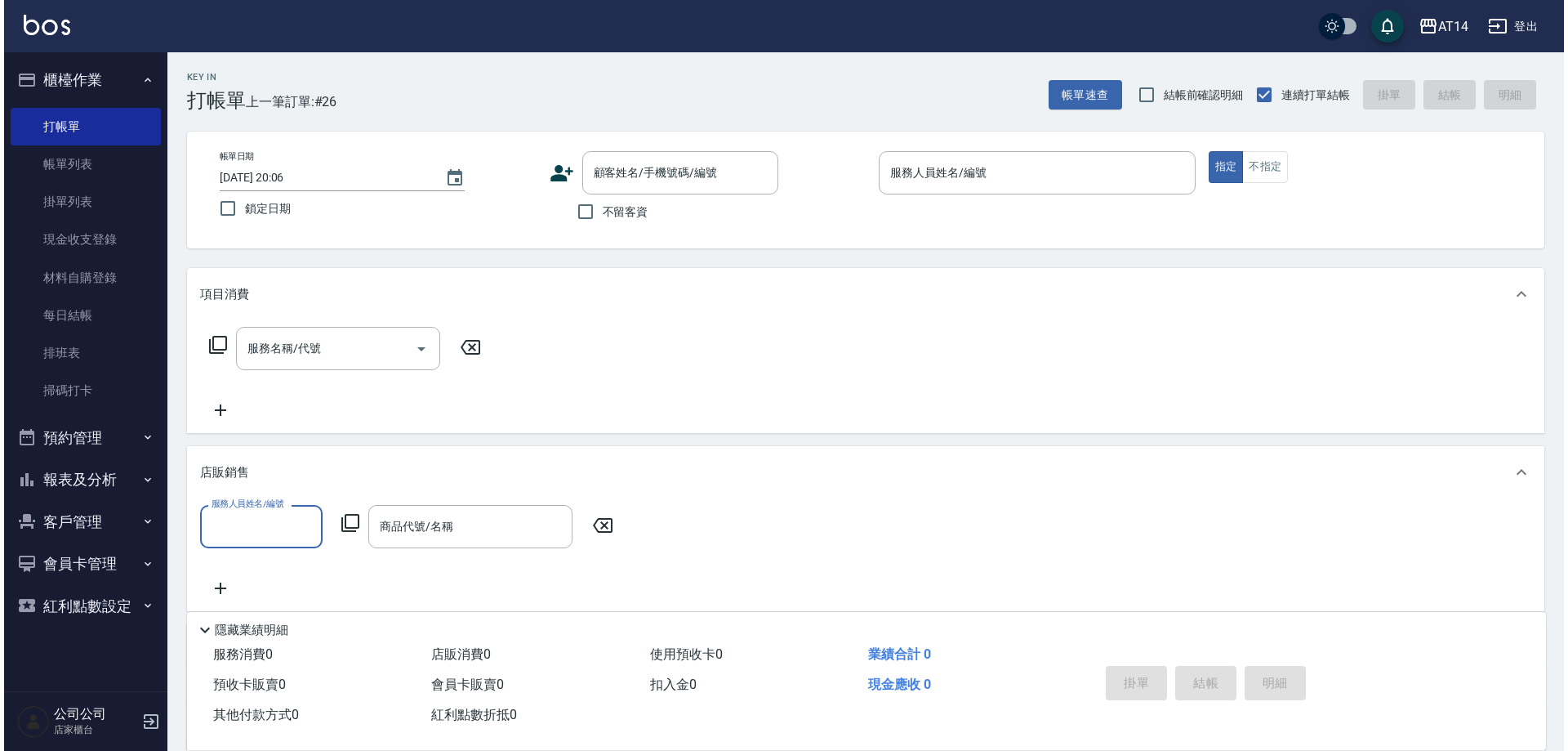
scroll to position [1, 0]
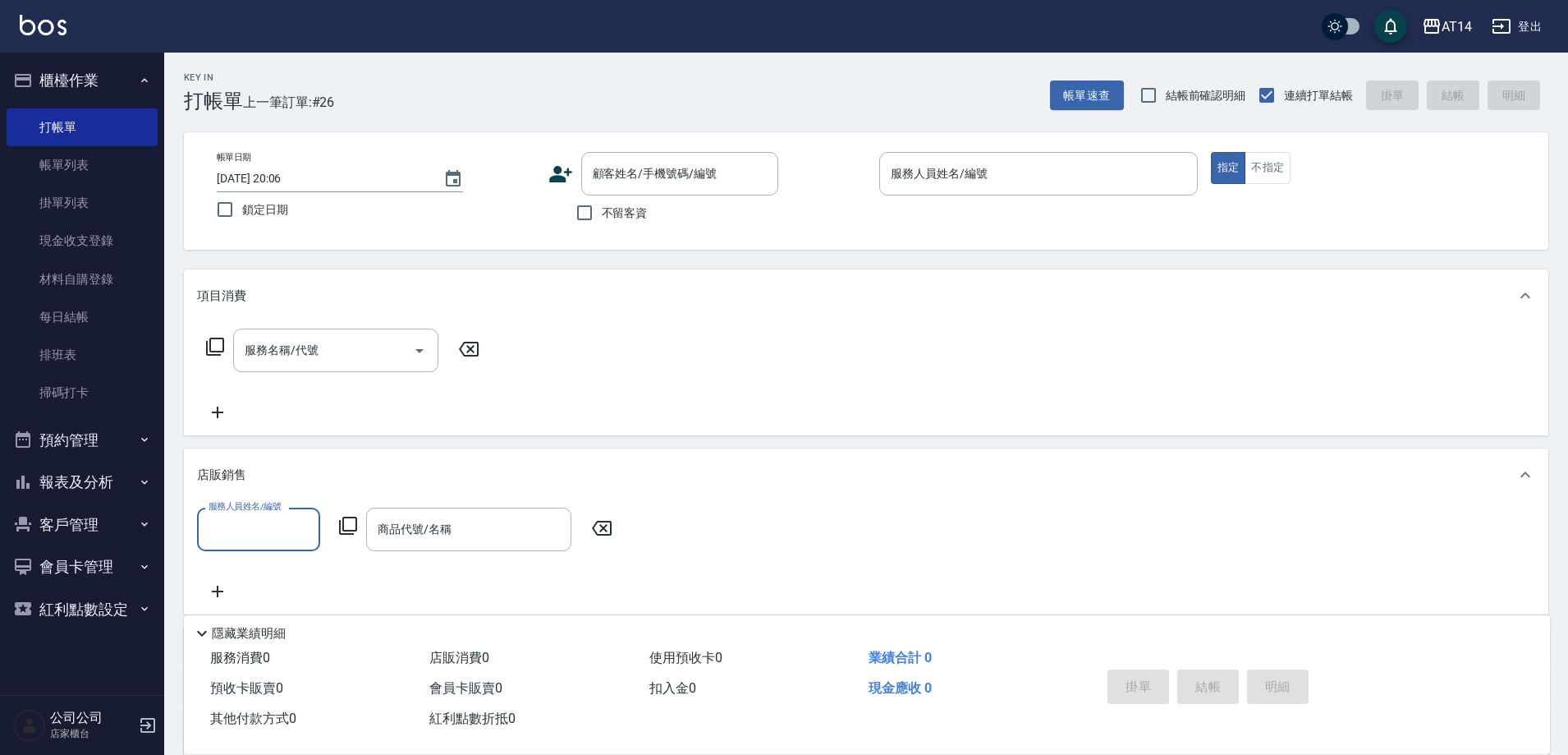
click at [352, 528] on icon at bounding box center [349, 526] width 20 height 20
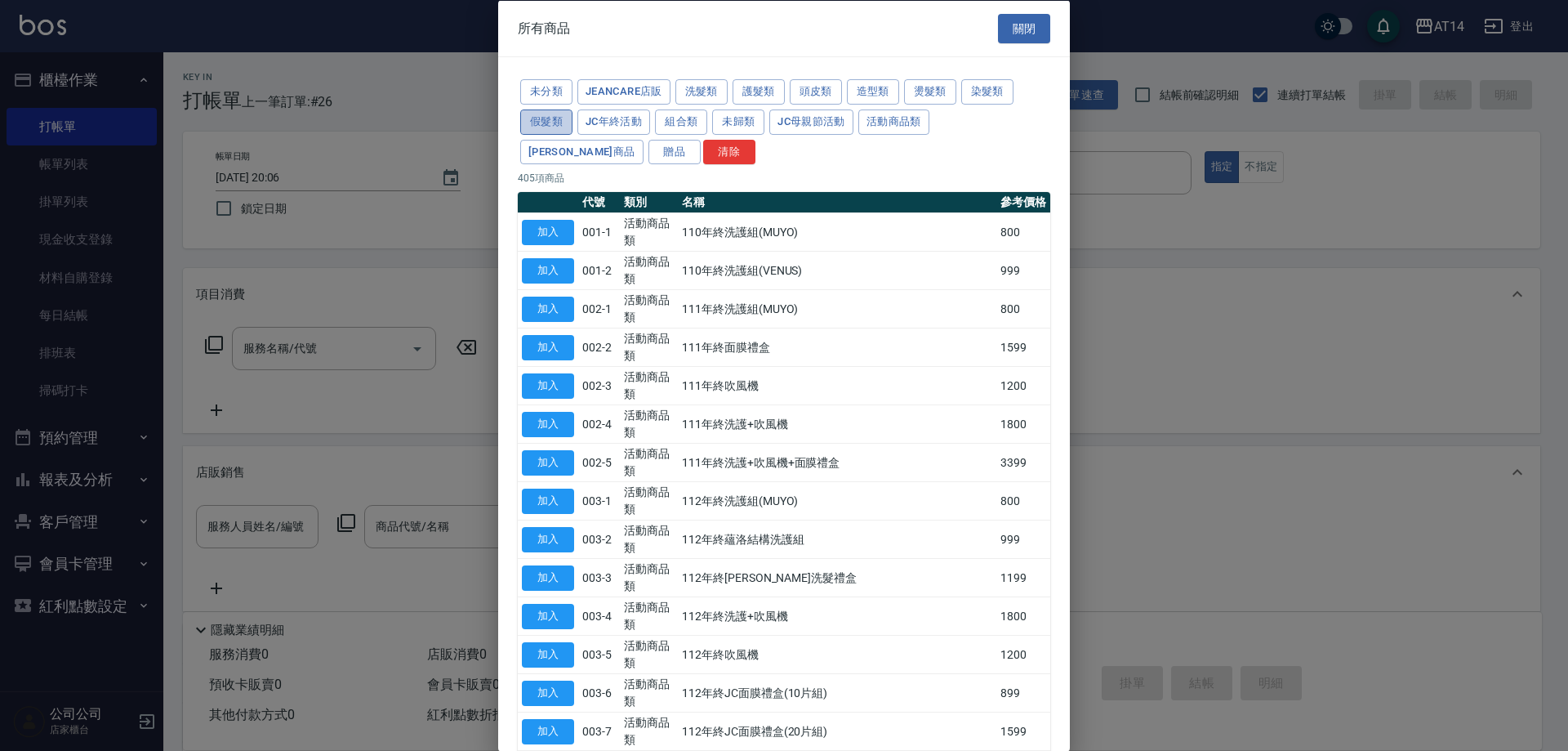
click at [523, 126] on button "假髮類" at bounding box center [546, 122] width 52 height 26
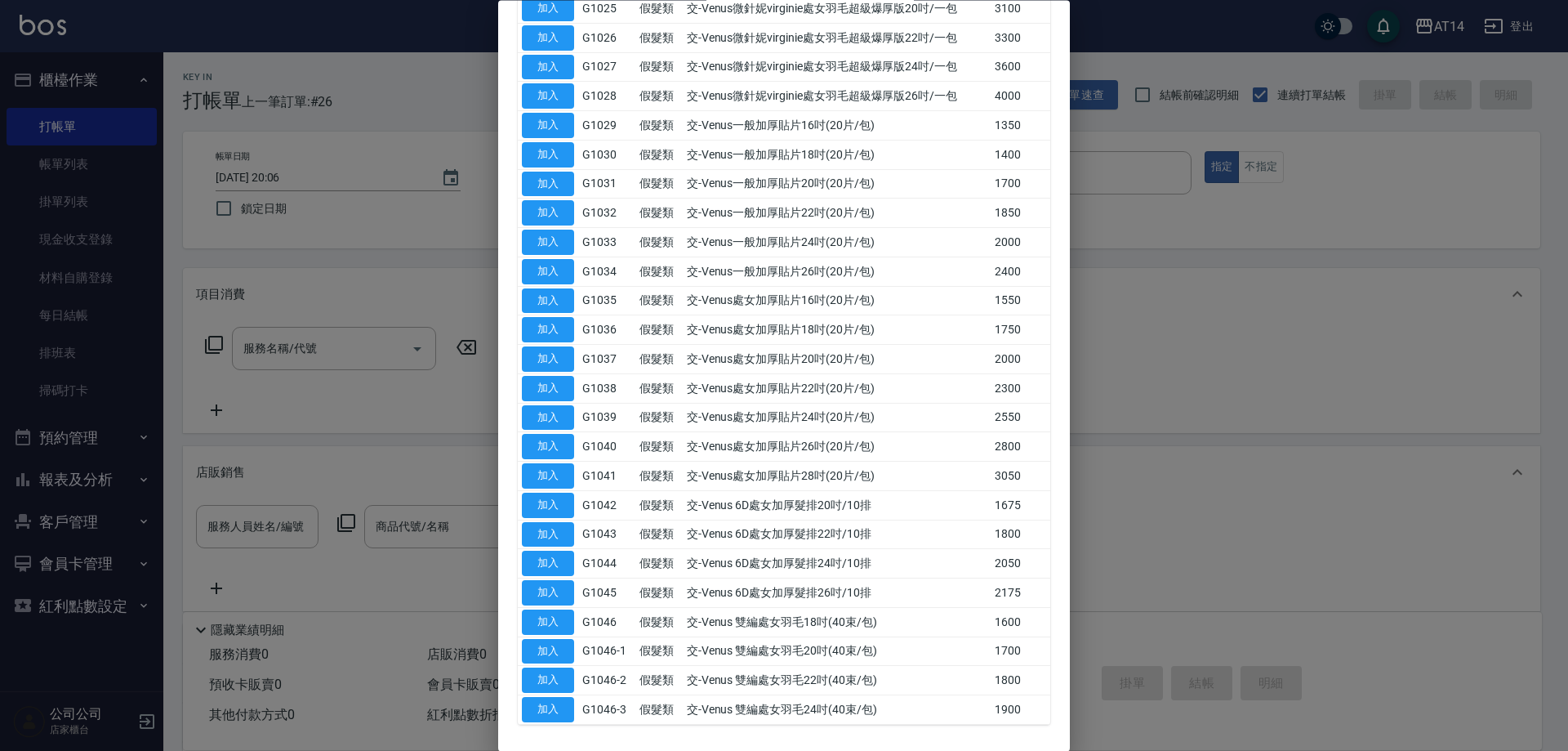
scroll to position [980, 0]
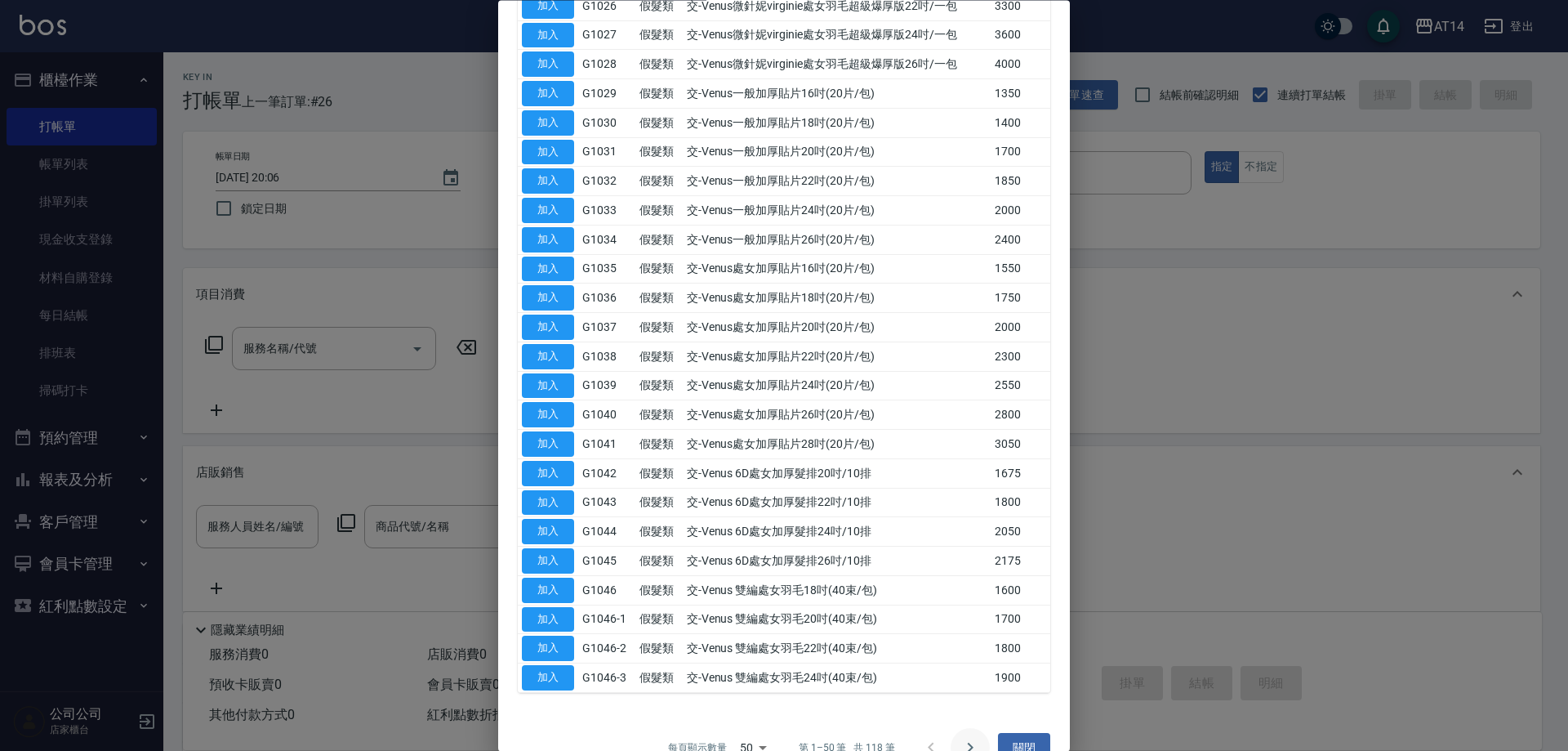
click at [960, 742] on icon "Go to next page" at bounding box center [970, 748] width 20 height 20
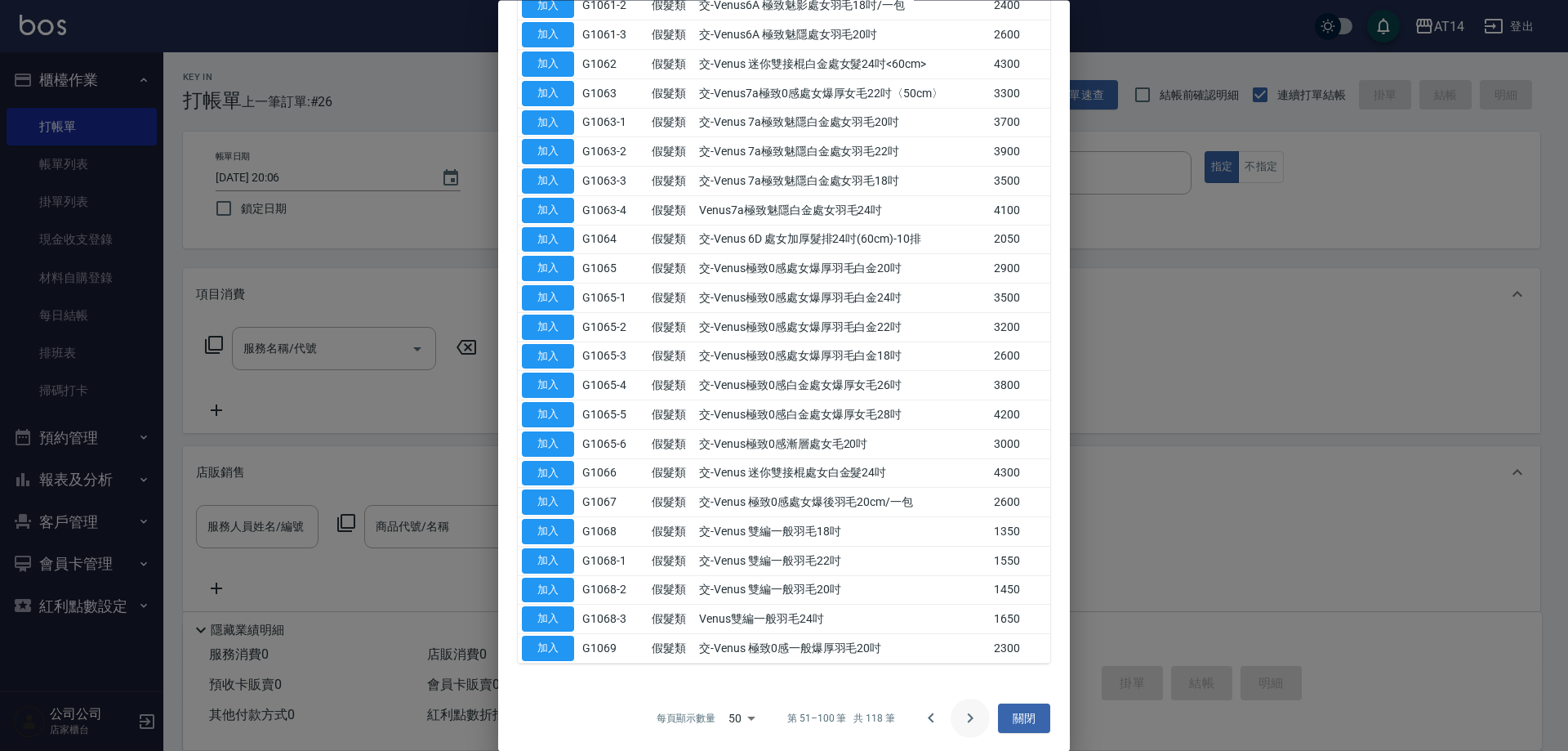
scroll to position [1012, 0]
click at [974, 724] on button "Go to next page" at bounding box center [970, 715] width 40 height 40
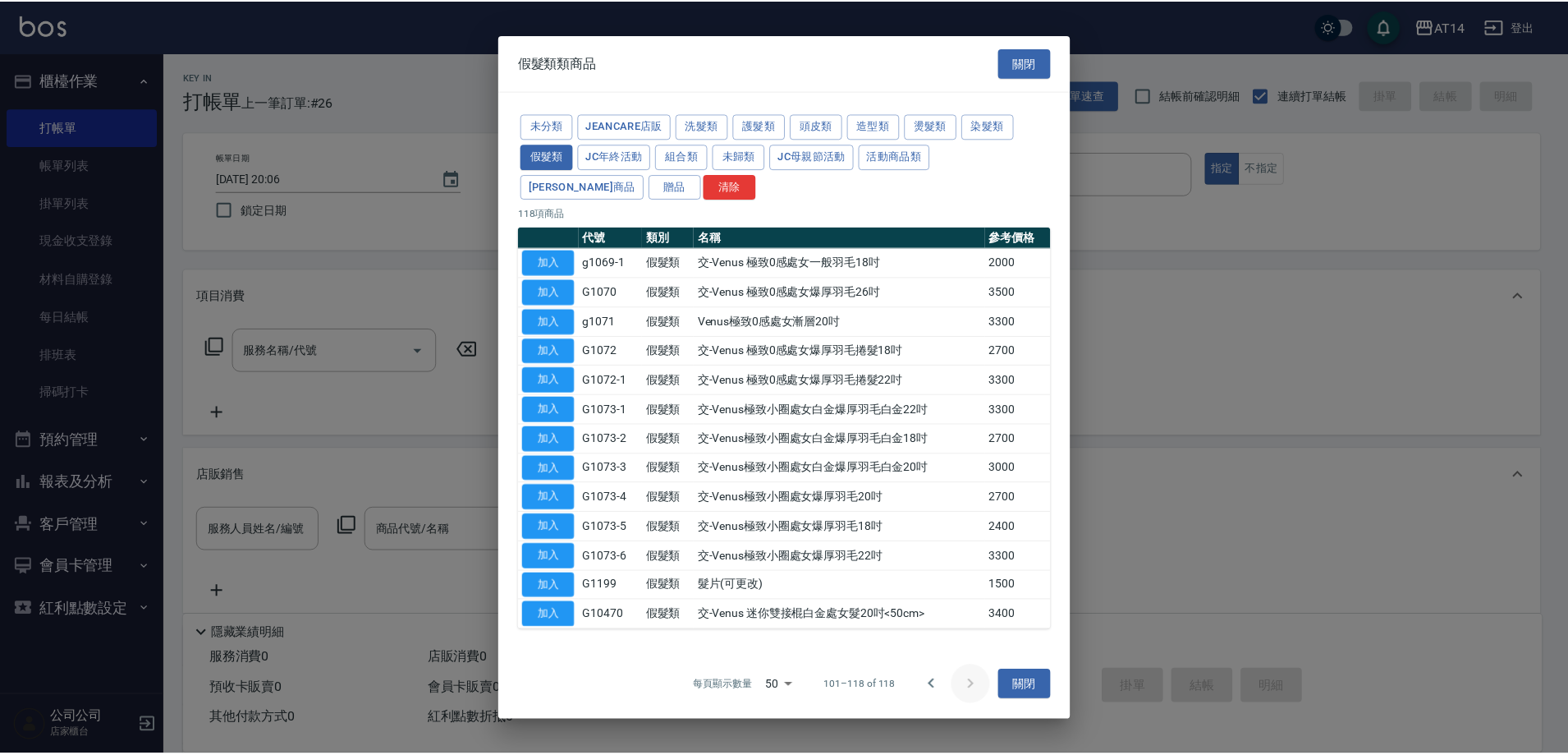
scroll to position [0, 0]
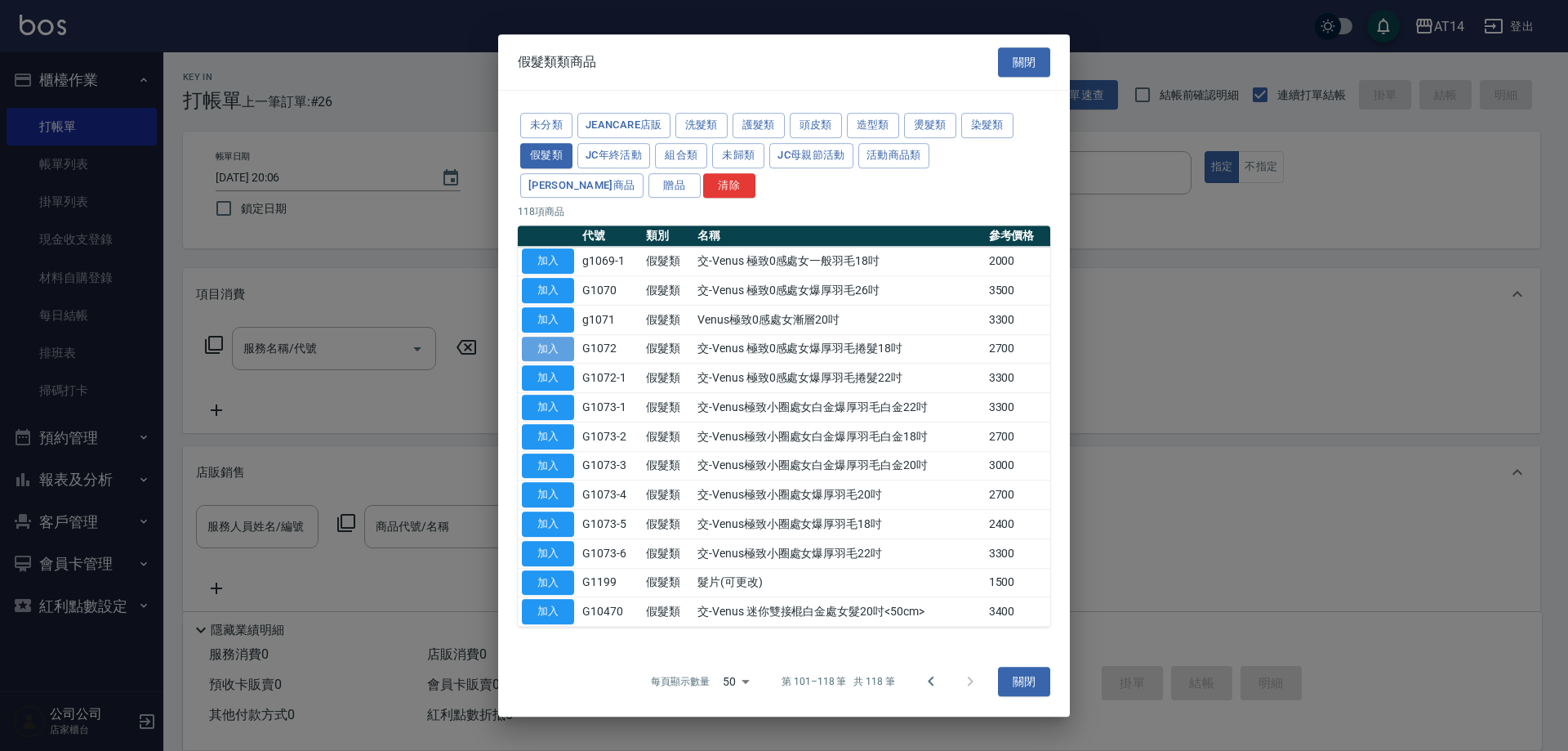
click at [528, 349] on button "加入" at bounding box center [547, 350] width 52 height 26
type input "交-Venus 極致0感處女爆厚羽毛捲髮18吋"
type input "5"
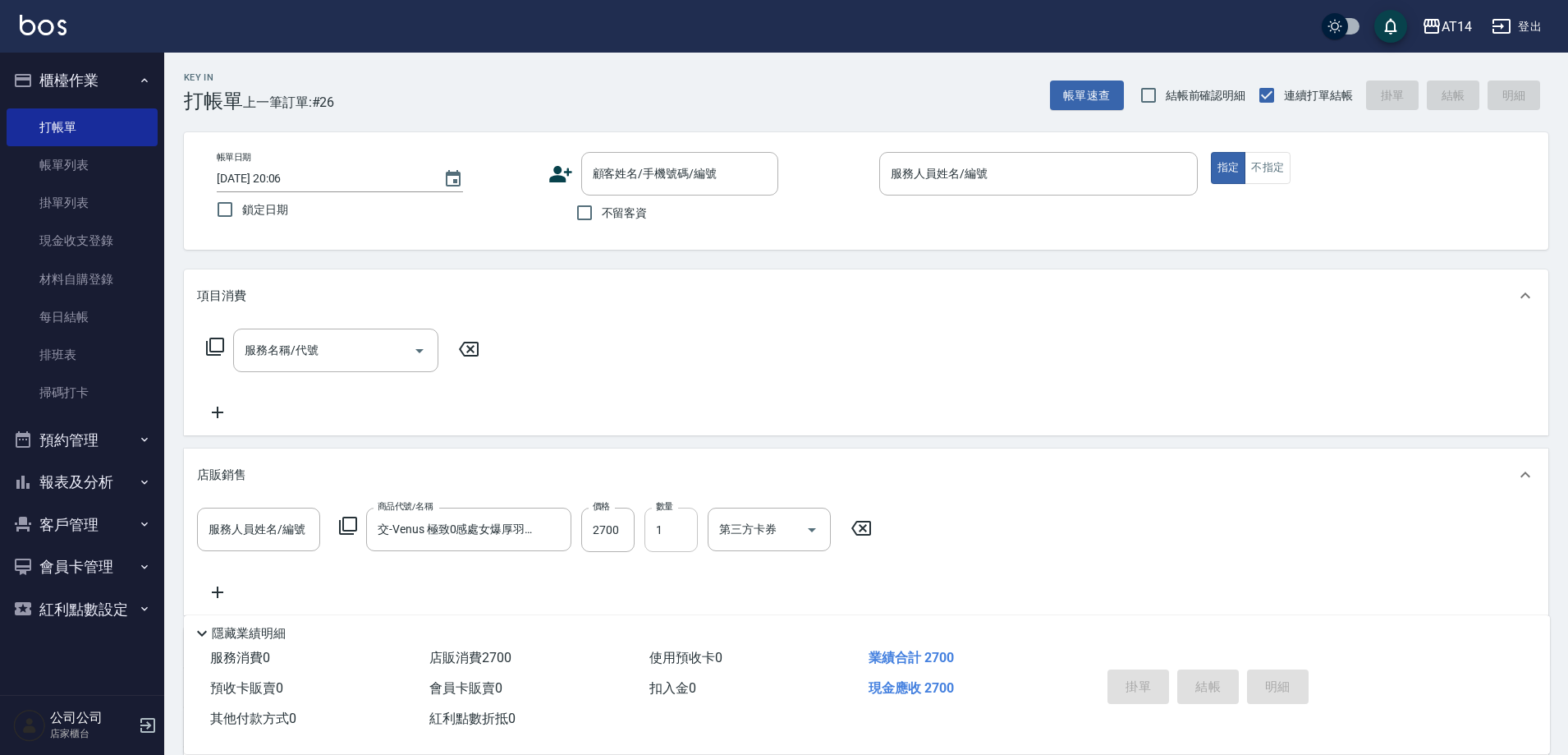
click at [686, 547] on input "1" at bounding box center [671, 529] width 54 height 45
type input "2"
type input "11"
type input "2"
click at [387, 377] on div "服務名稱/代號 服務名稱/代號" at bounding box center [343, 376] width 292 height 93
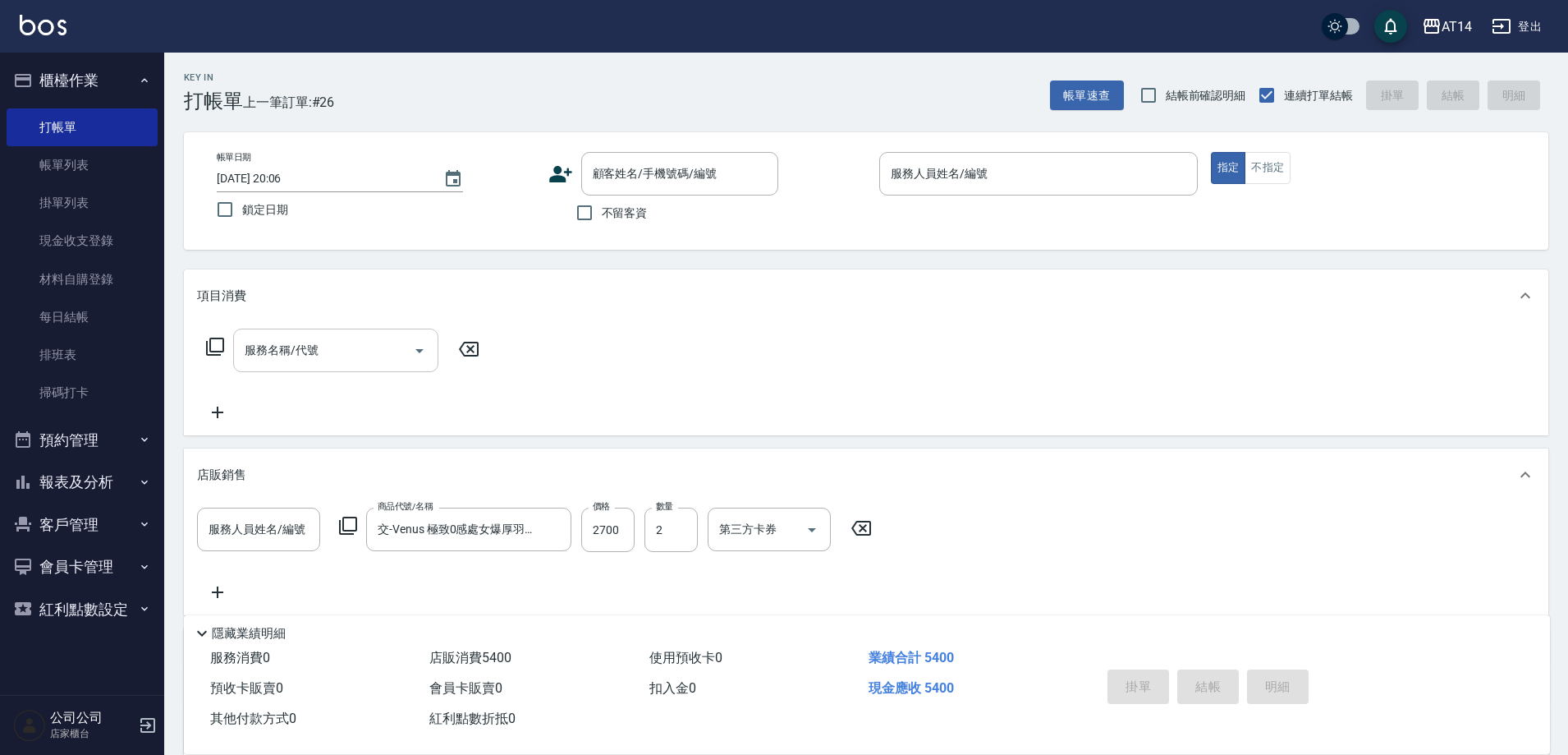
click at [391, 354] on input "服務名稱/代號" at bounding box center [323, 350] width 166 height 29
type input "061"
type input "15"
type input "接髮(061)"
type input "12"
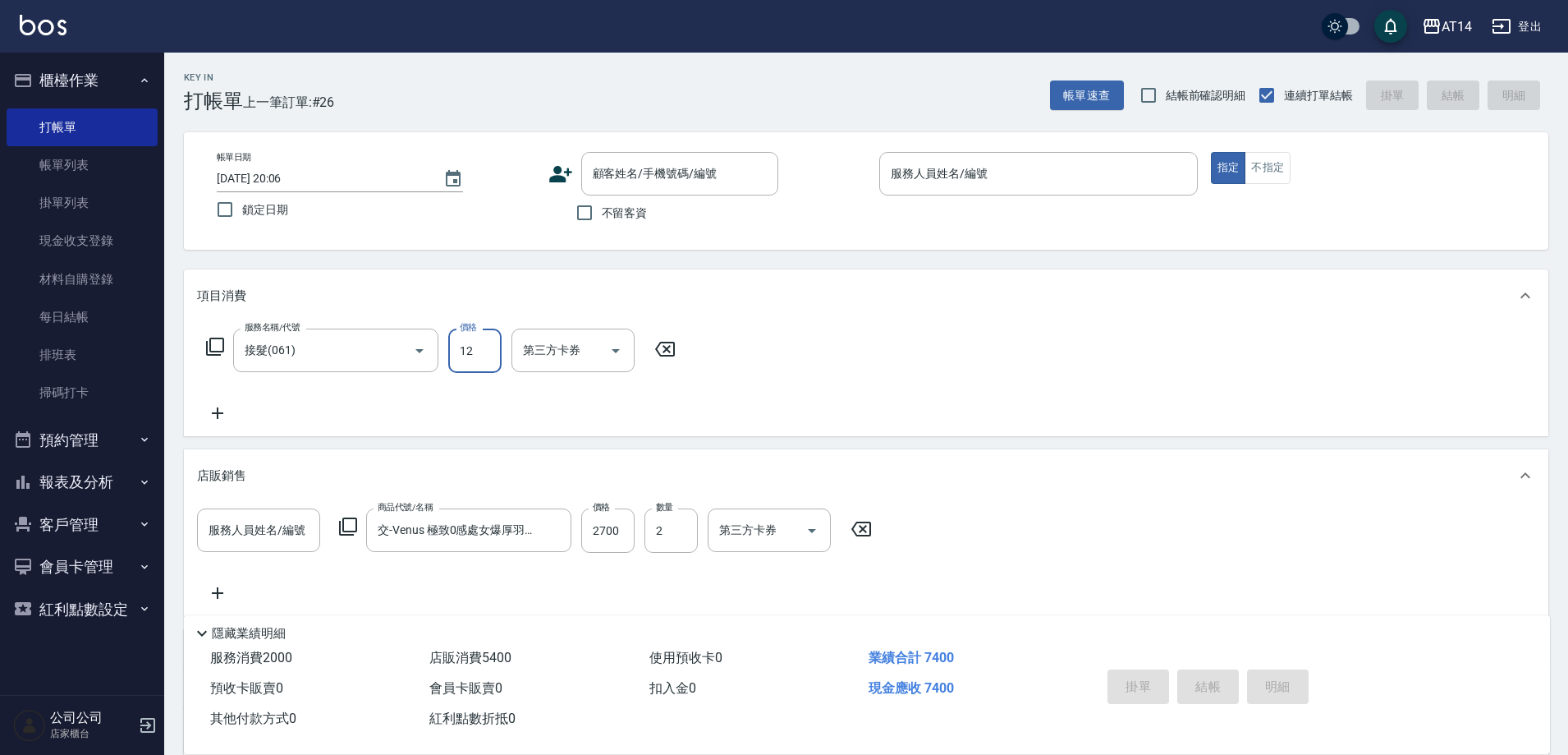
type input "11"
type input "1260"
type input "13"
type input "12600"
type input "36"
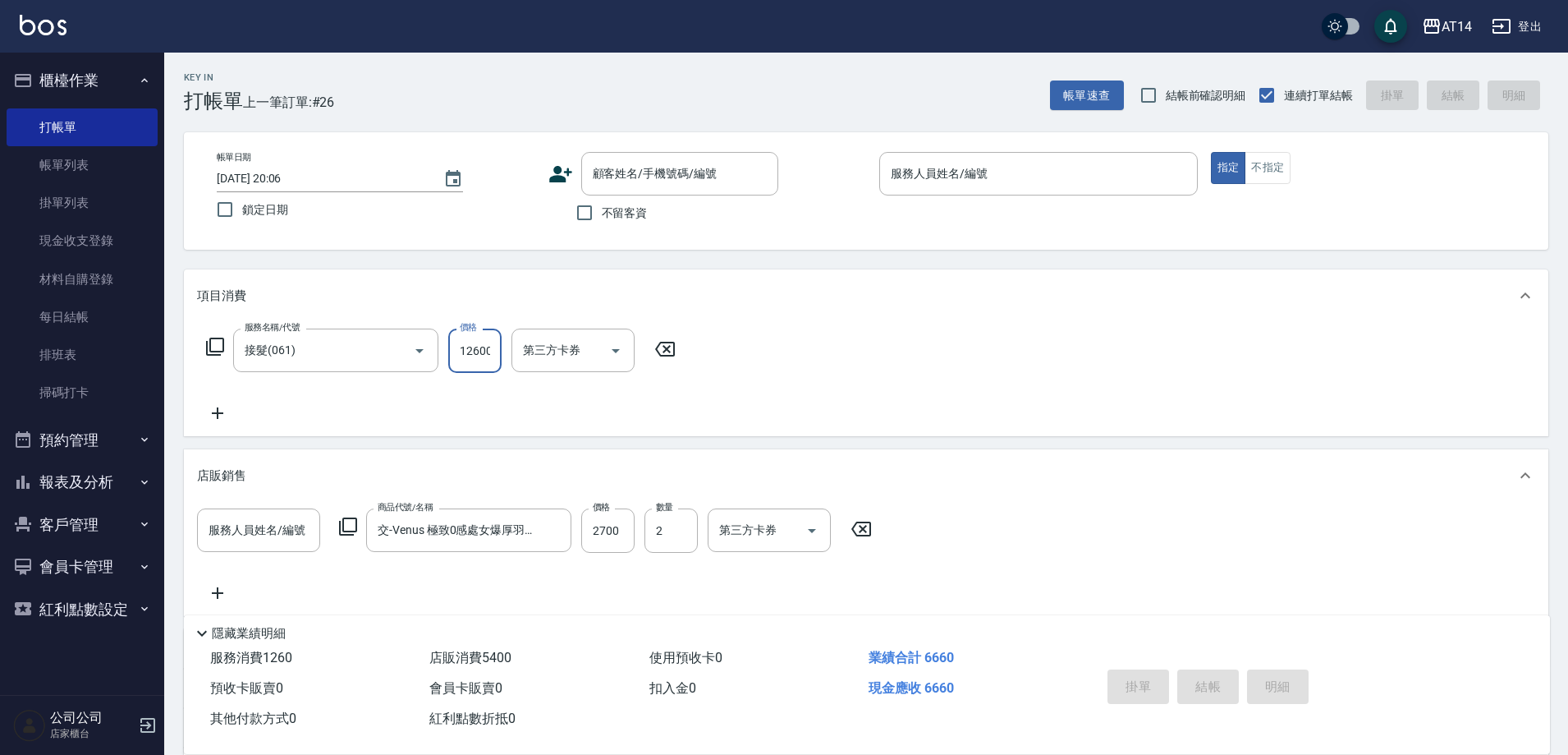
scroll to position [0, 2]
type input "12600"
click at [217, 406] on icon at bounding box center [216, 413] width 41 height 20
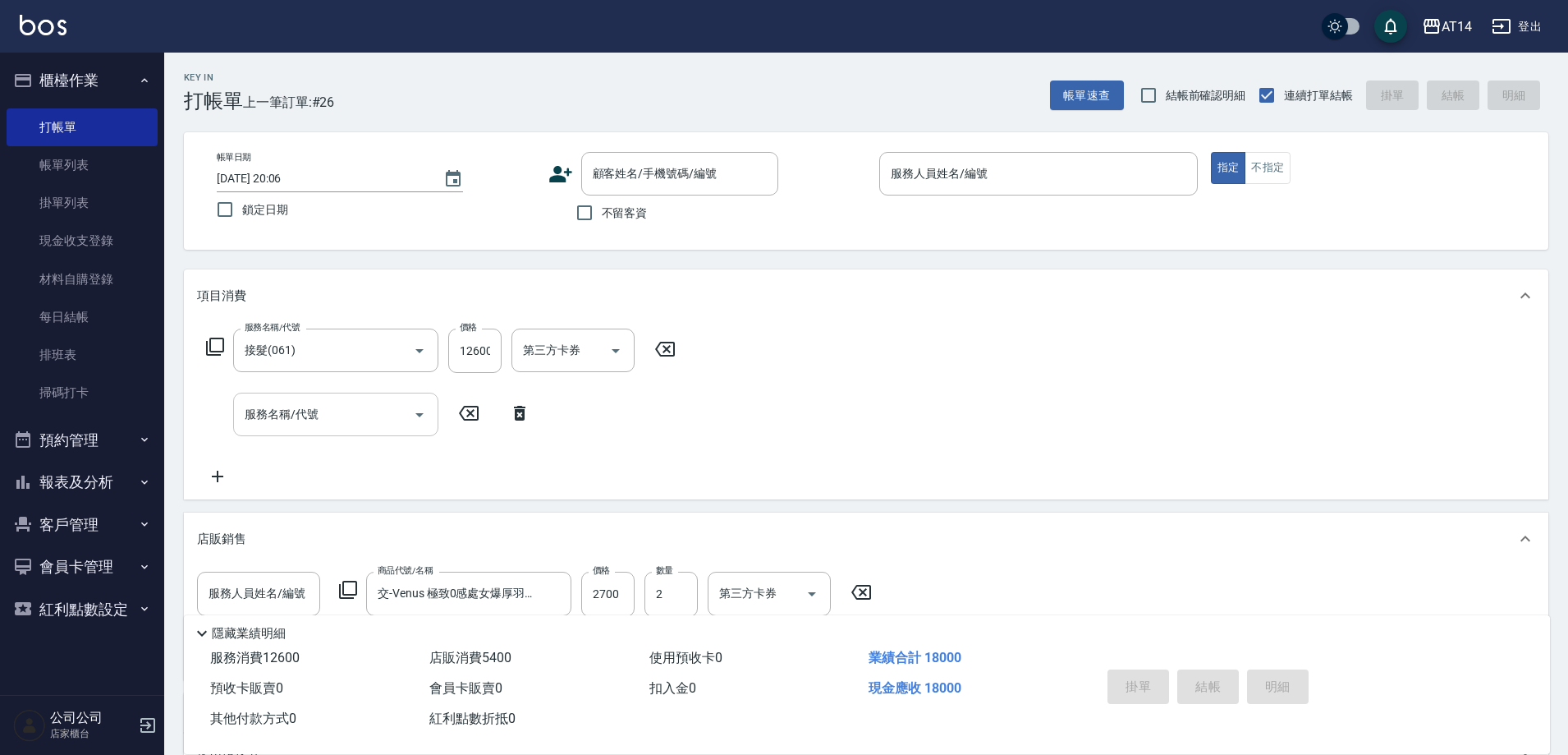
click at [331, 430] on div "服務名稱/代號" at bounding box center [336, 414] width 206 height 44
drag, startPoint x: 303, startPoint y: 370, endPoint x: 318, endPoint y: 399, distance: 32.6
click at [310, 382] on div "服務名稱/代號 接髮(061) 服務名稱/代號 價格 12600 價格 第三方卡券 第三方卡券 服務名稱/代號 服務名稱/代號" at bounding box center [441, 407] width 489 height 158
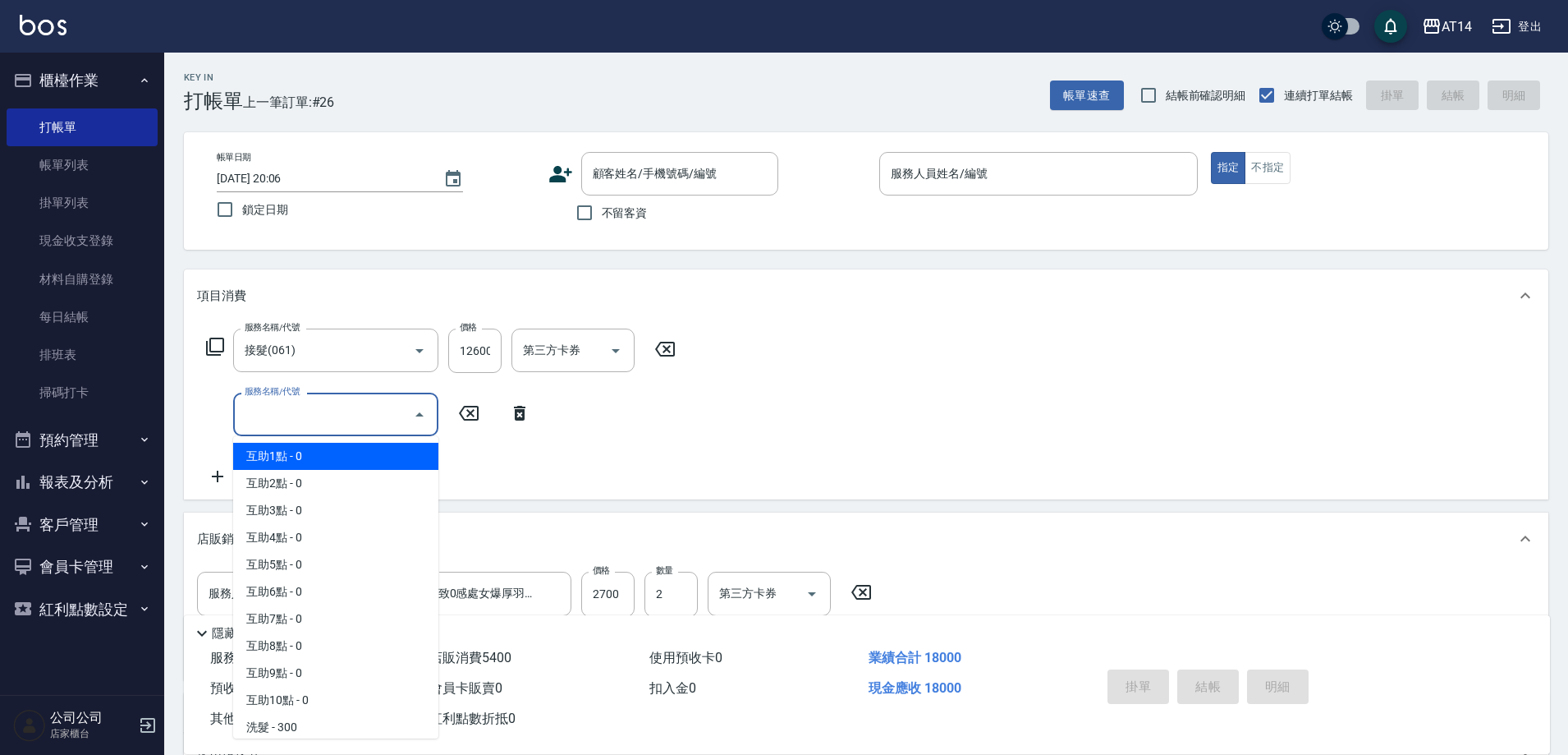
click at [335, 425] on input "服務名稱/代號" at bounding box center [323, 414] width 166 height 29
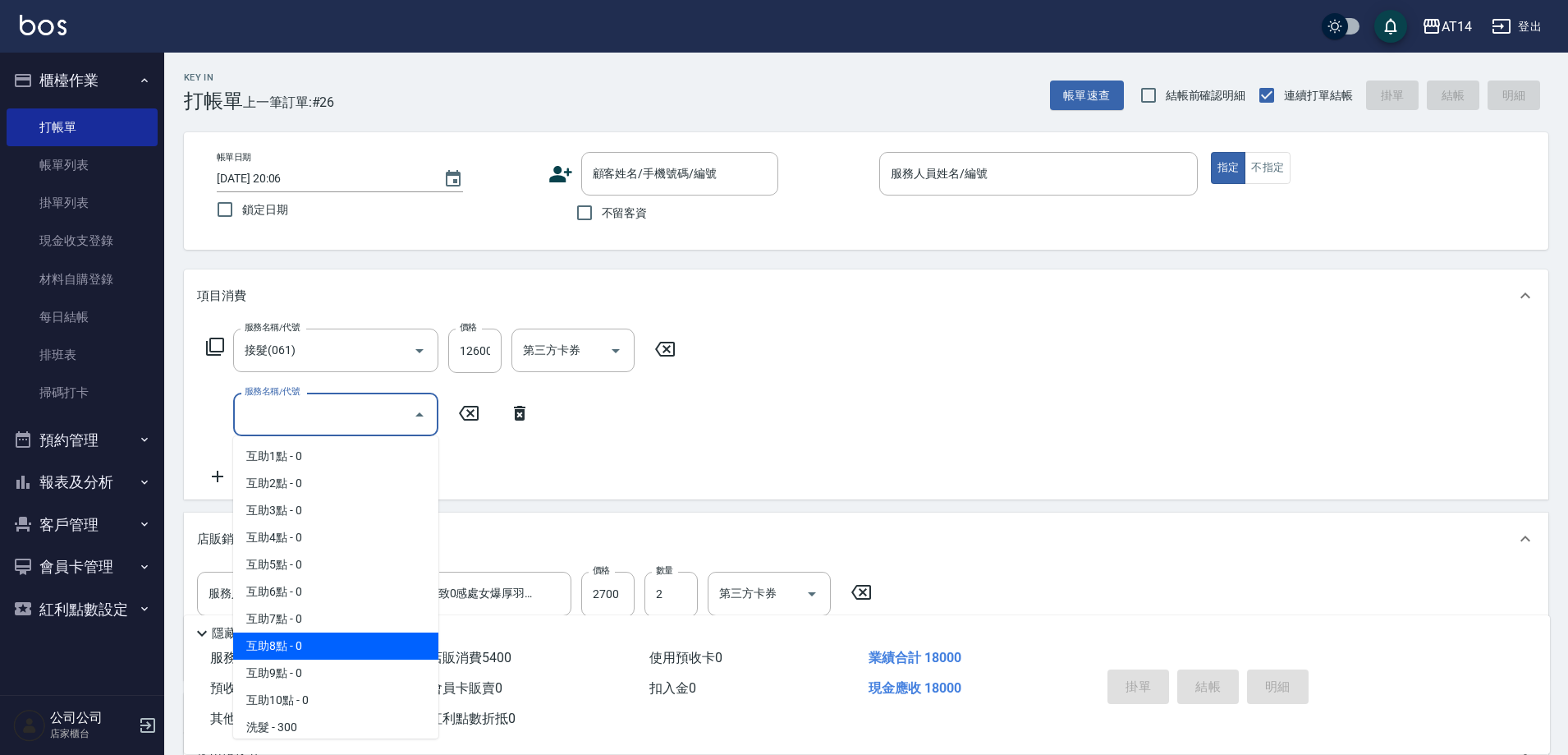
click at [338, 635] on span "互助8點 - 0" at bounding box center [336, 646] width 206 height 27
type input "互助8點(008)"
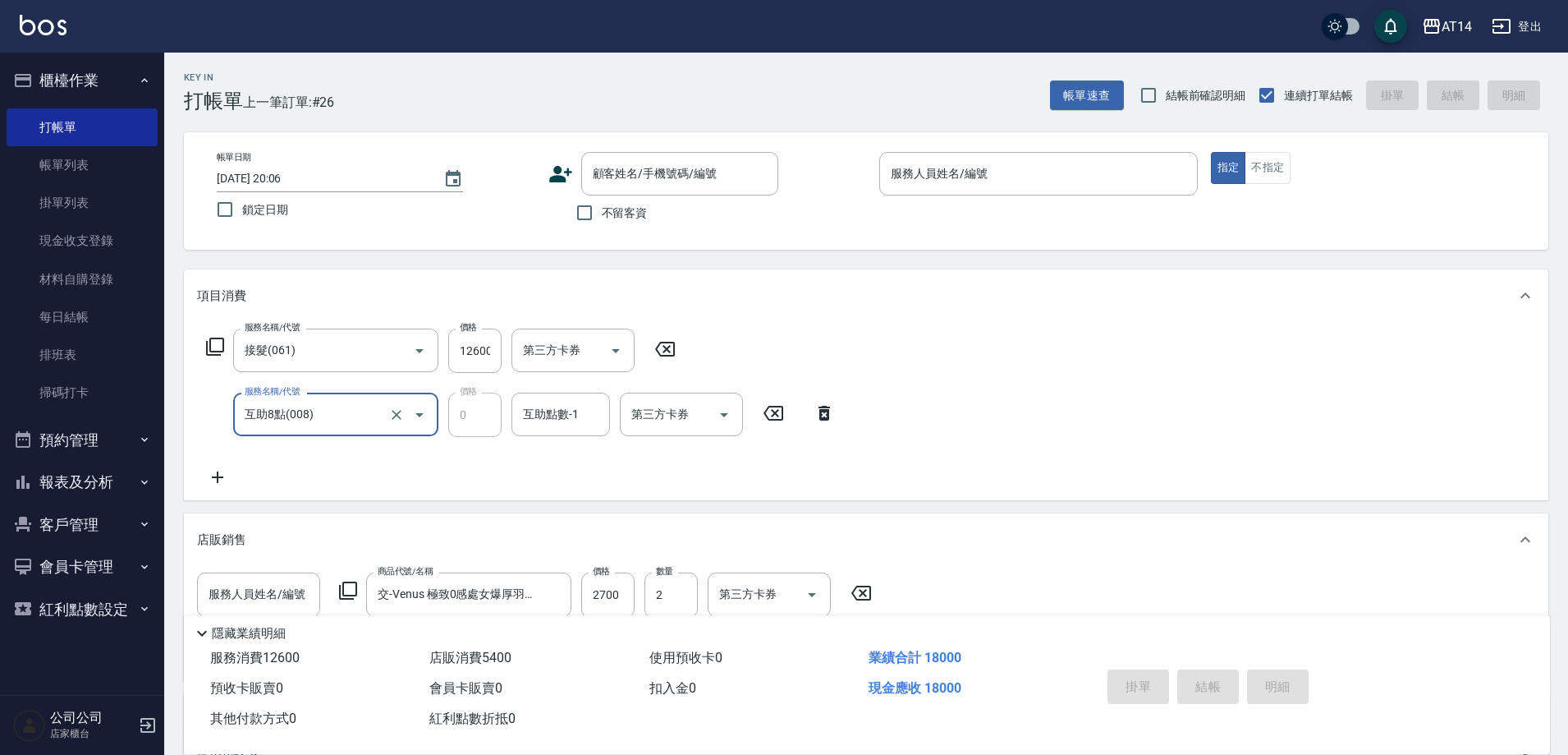
click at [536, 405] on div "互助點數-1 互助點數-1" at bounding box center [560, 414] width 98 height 44
type input "蘇逸婕-66"
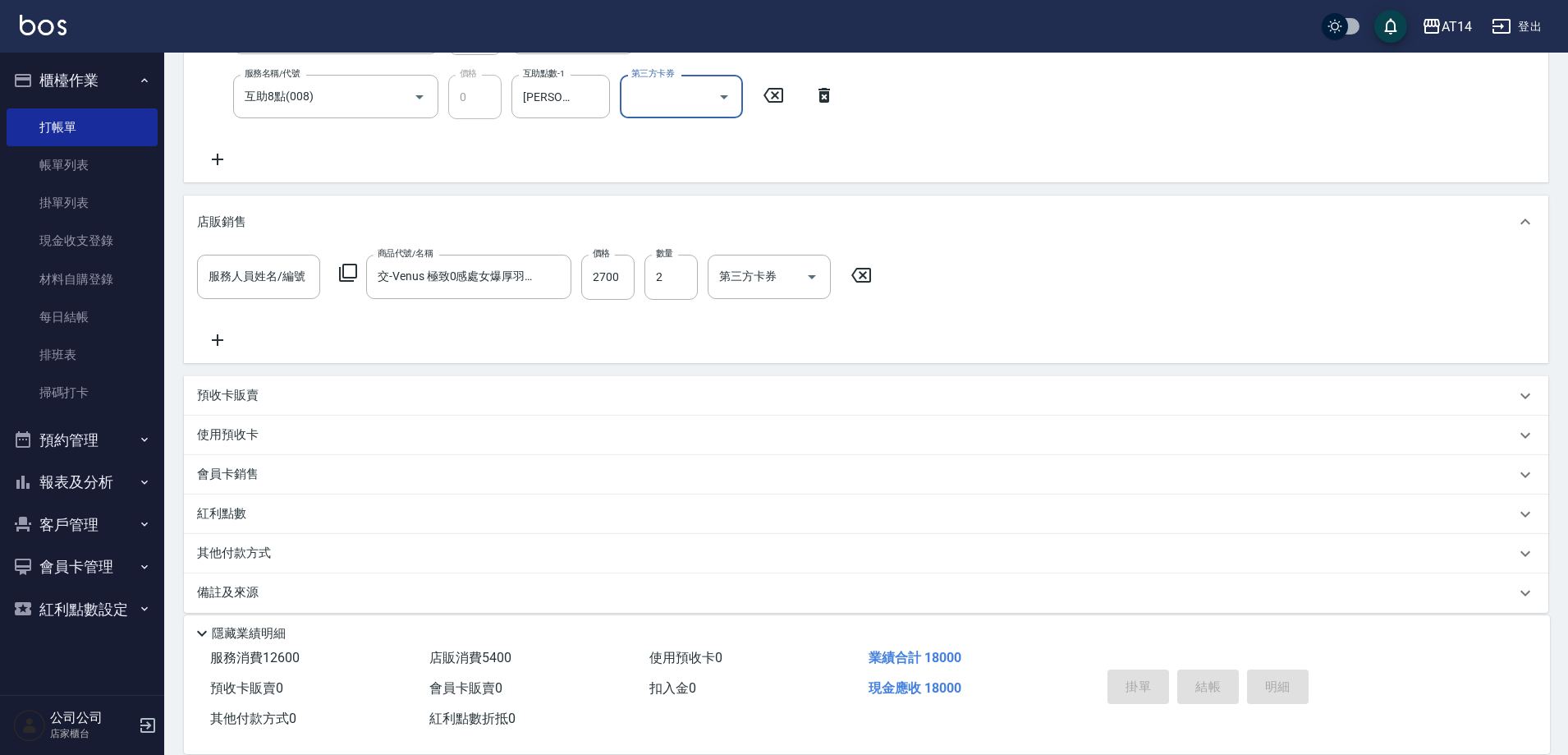
scroll to position [334, 0]
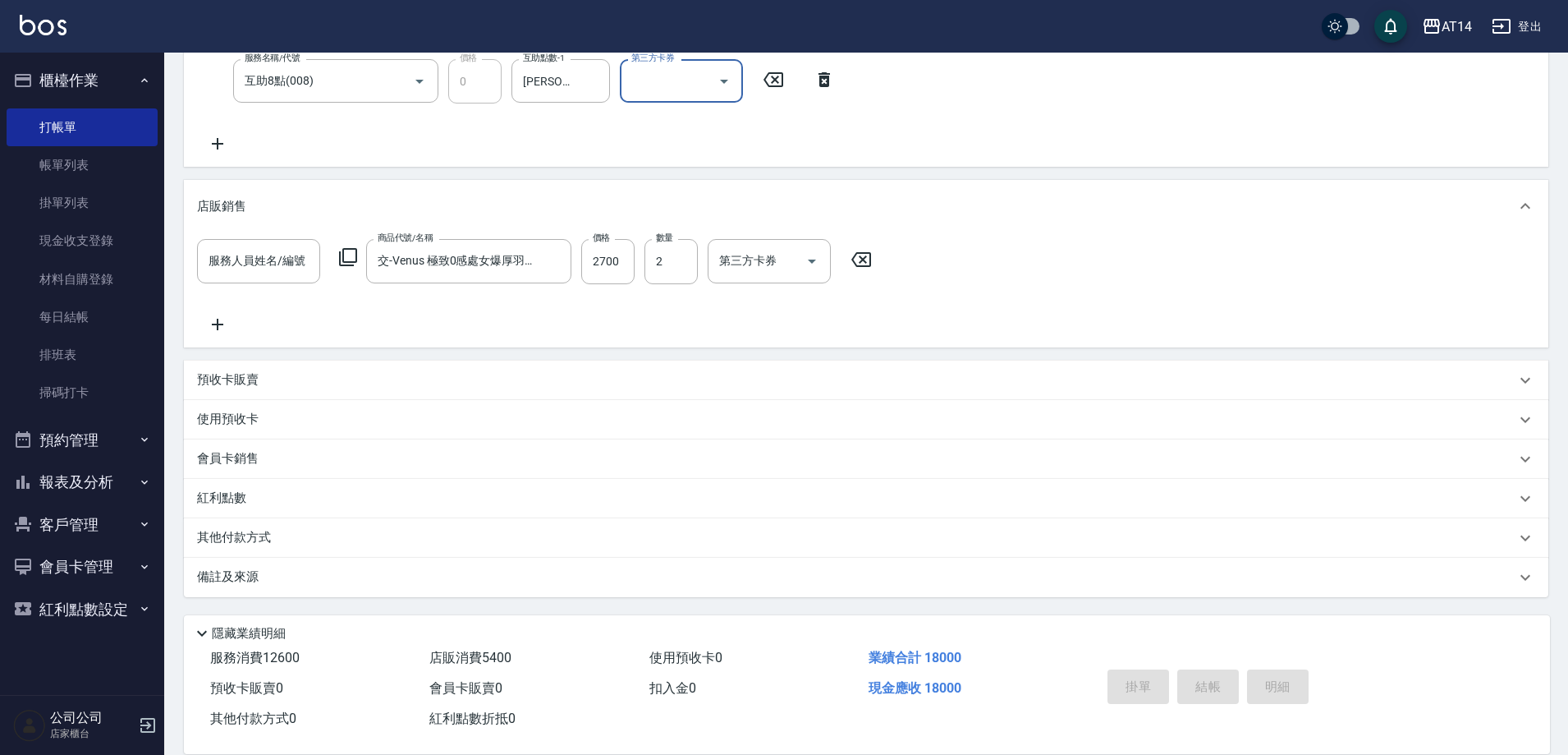
click at [253, 545] on div "其他付款方式" at bounding box center [866, 538] width 1364 height 40
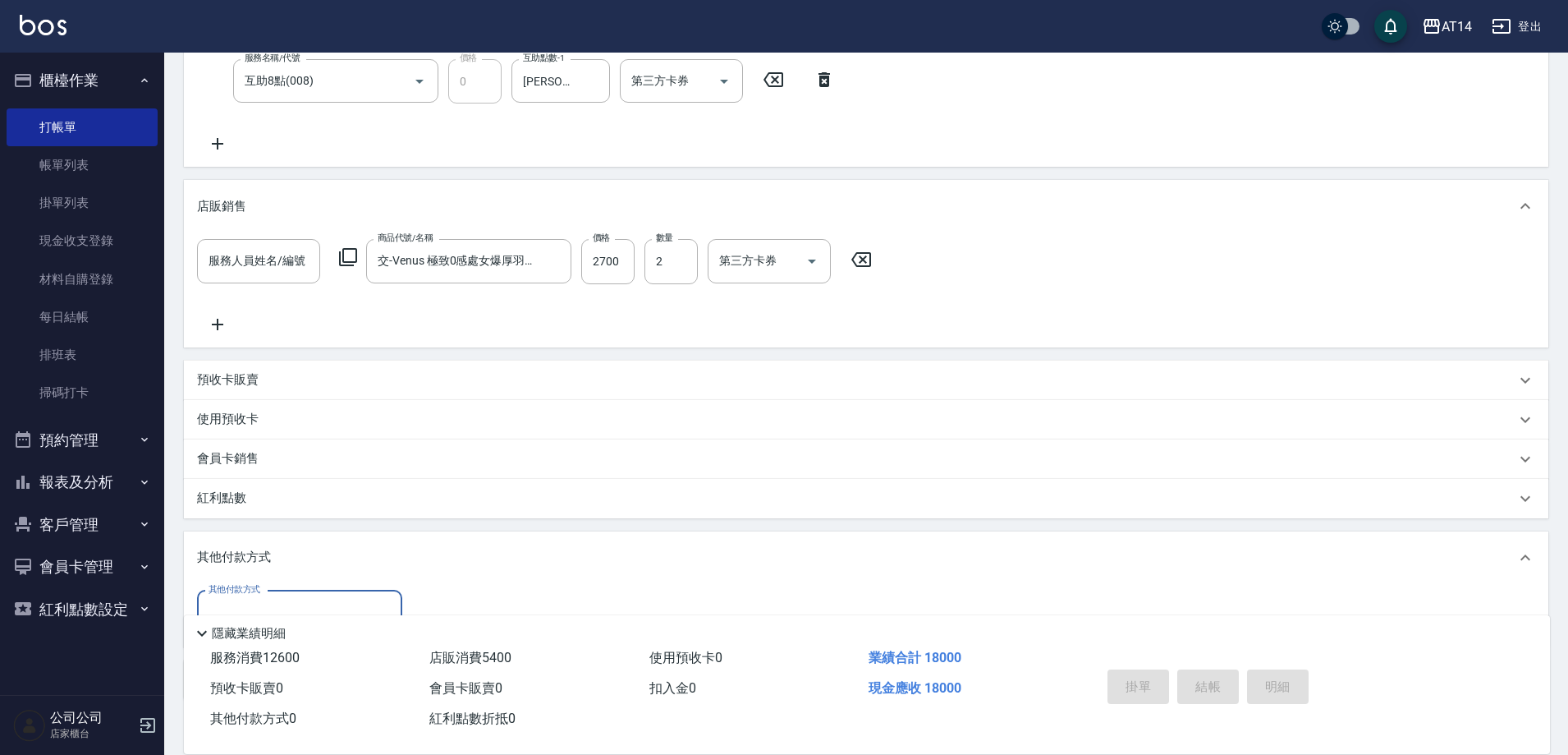
scroll to position [0, 0]
click at [273, 587] on div "其他付款方式 其他付款方式" at bounding box center [866, 616] width 1364 height 64
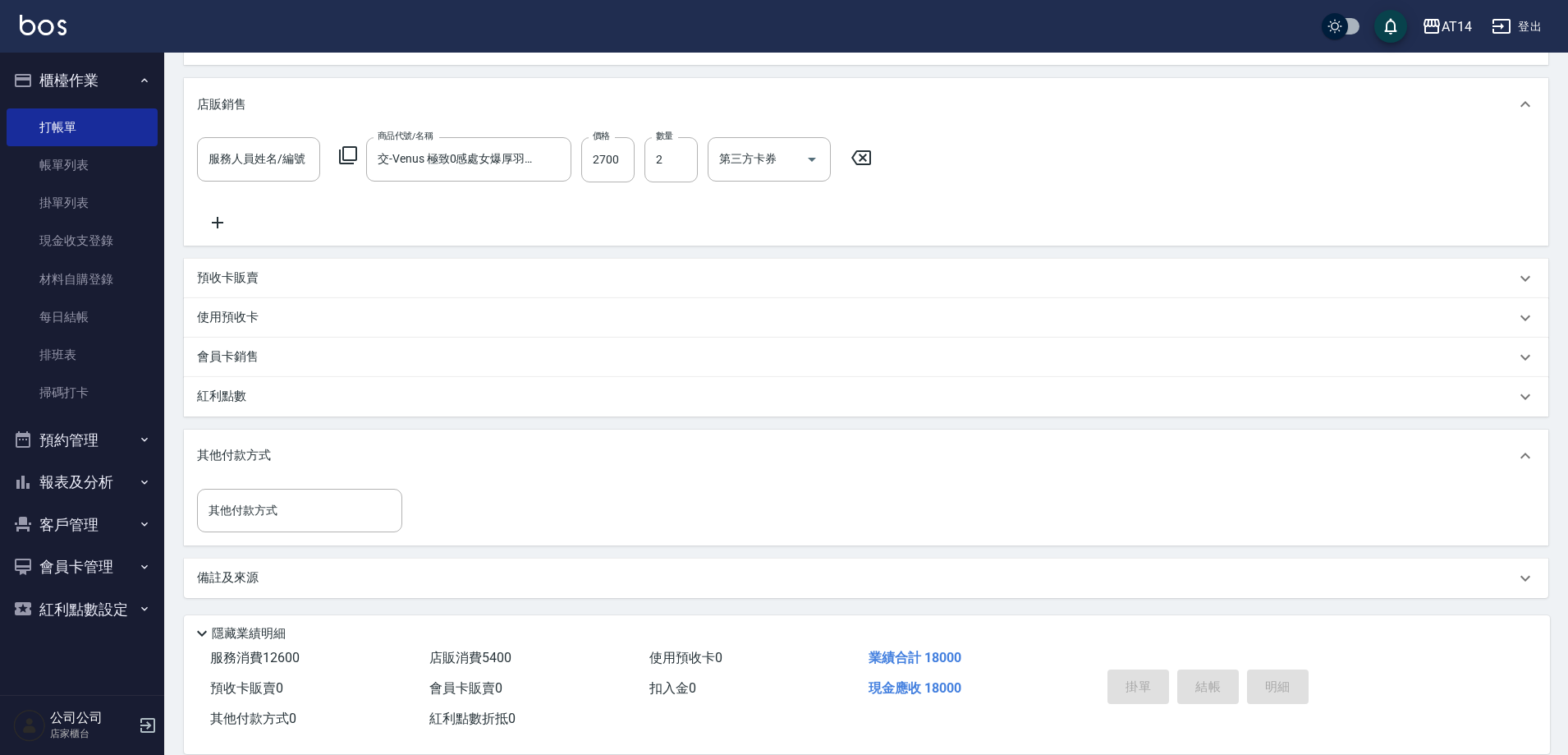
scroll to position [436, 0]
click at [300, 502] on input "其他付款方式" at bounding box center [300, 510] width 191 height 29
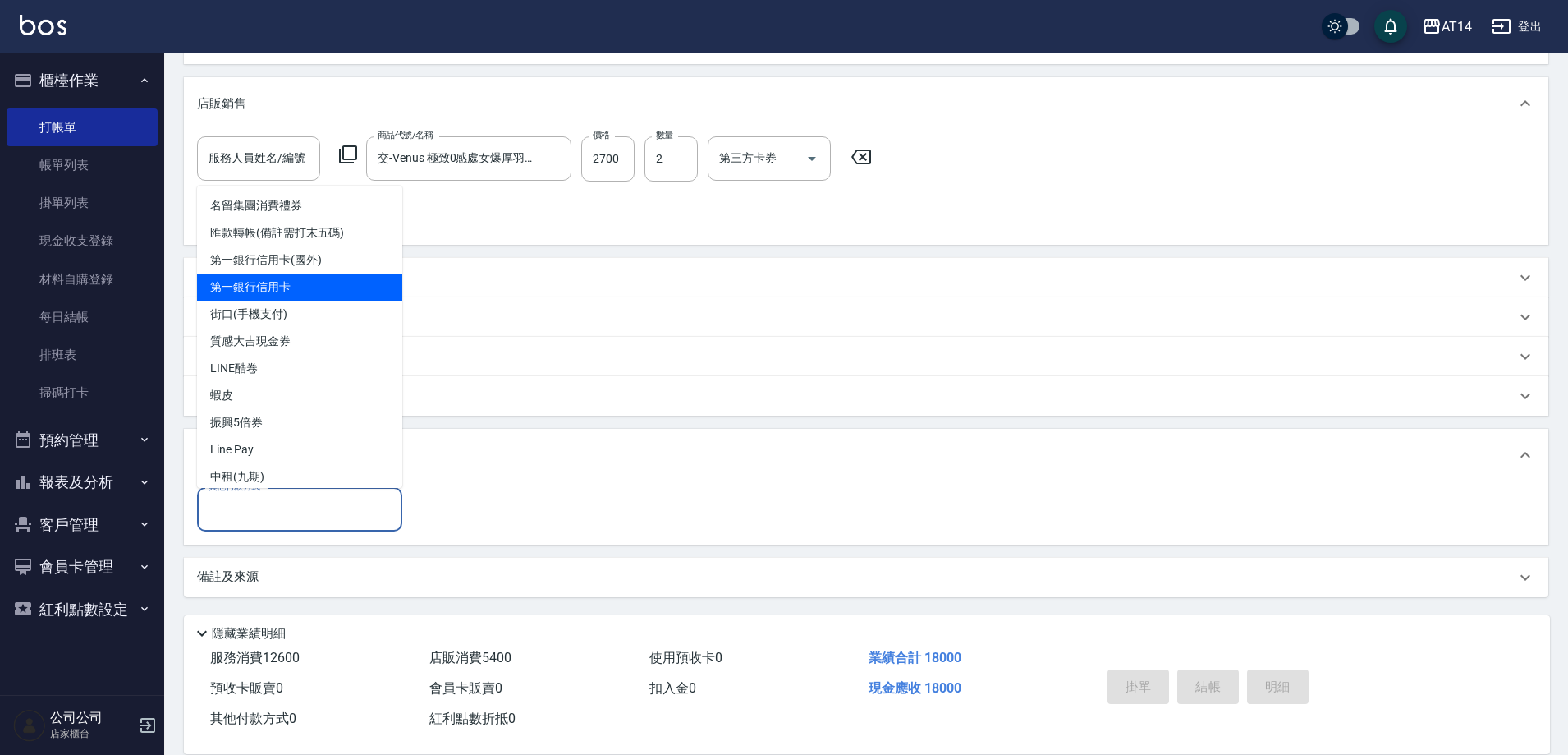
scroll to position [41, 0]
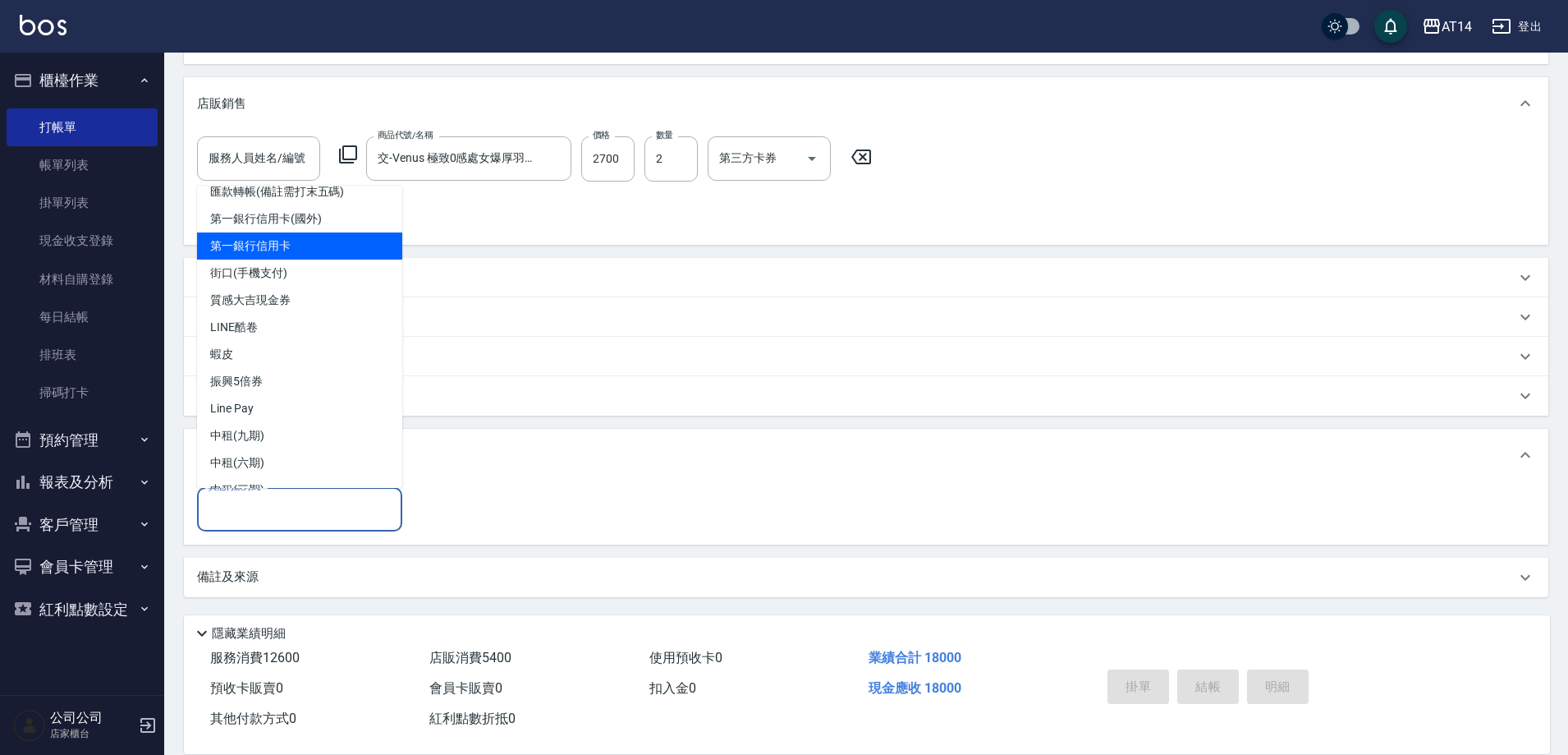
click at [352, 287] on span "質感大吉現金券" at bounding box center [299, 300] width 206 height 27
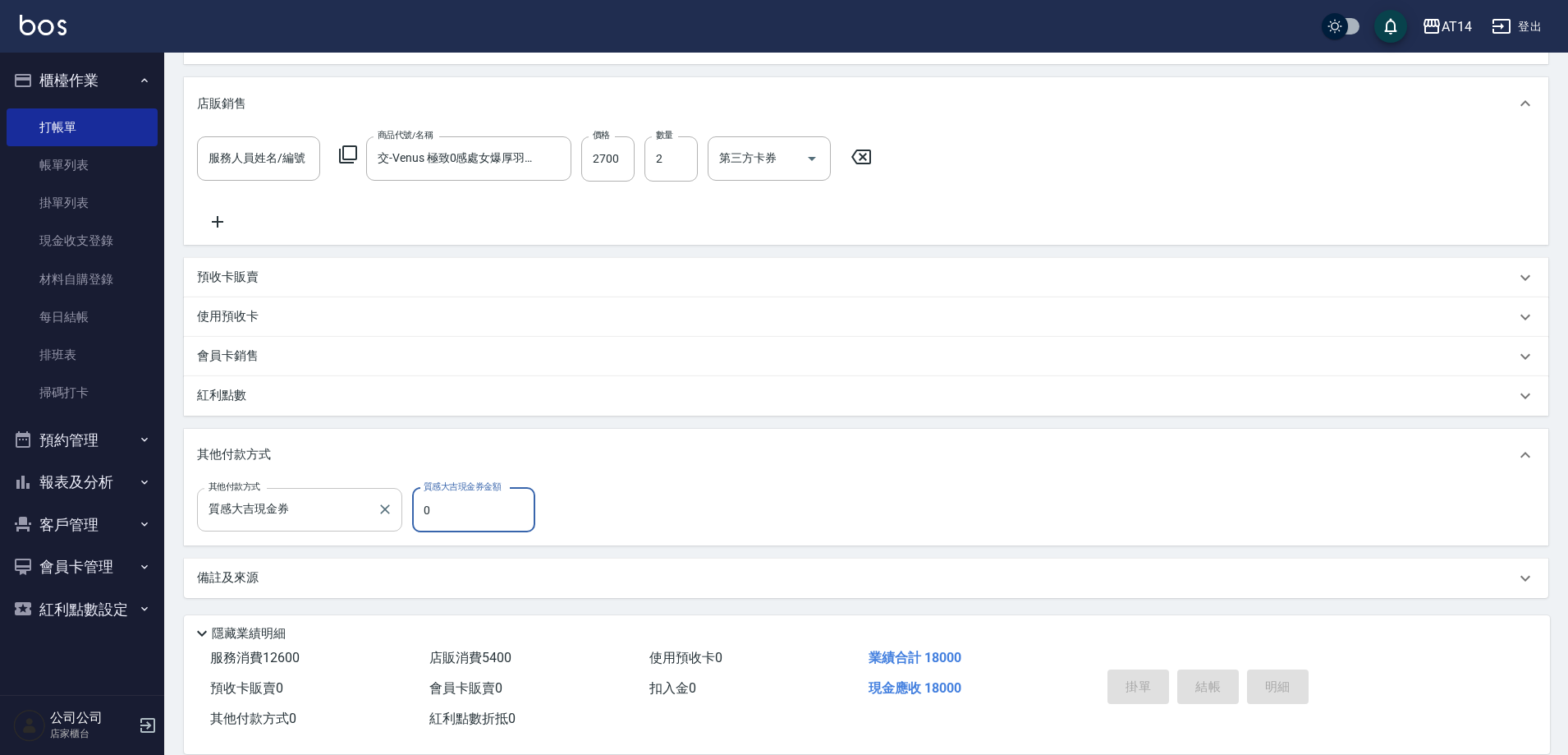
click at [318, 504] on input "質感大吉現金券" at bounding box center [287, 510] width 166 height 29
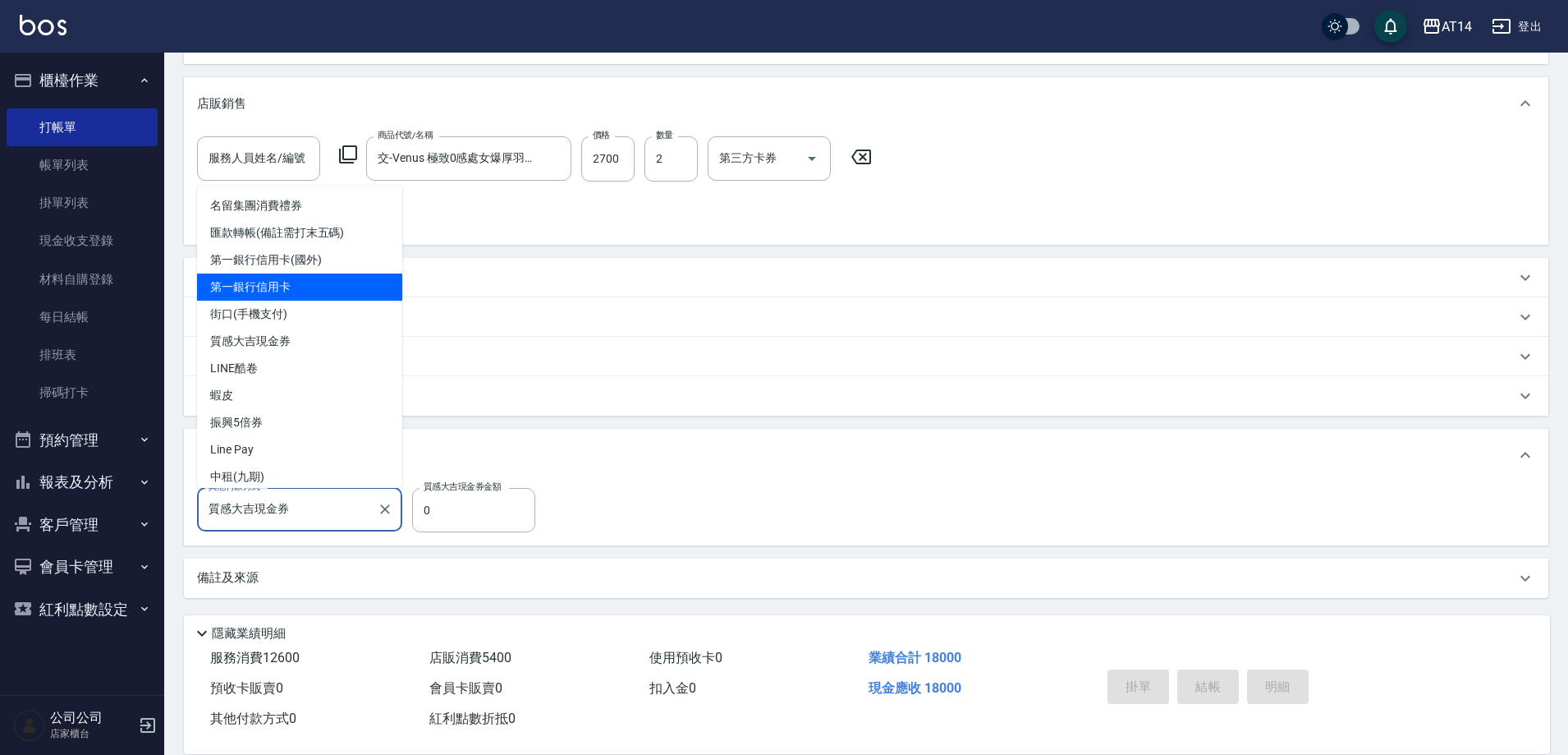
click at [310, 295] on span "第一銀行信用卡" at bounding box center [299, 286] width 206 height 27
type input "第一銀行信用卡"
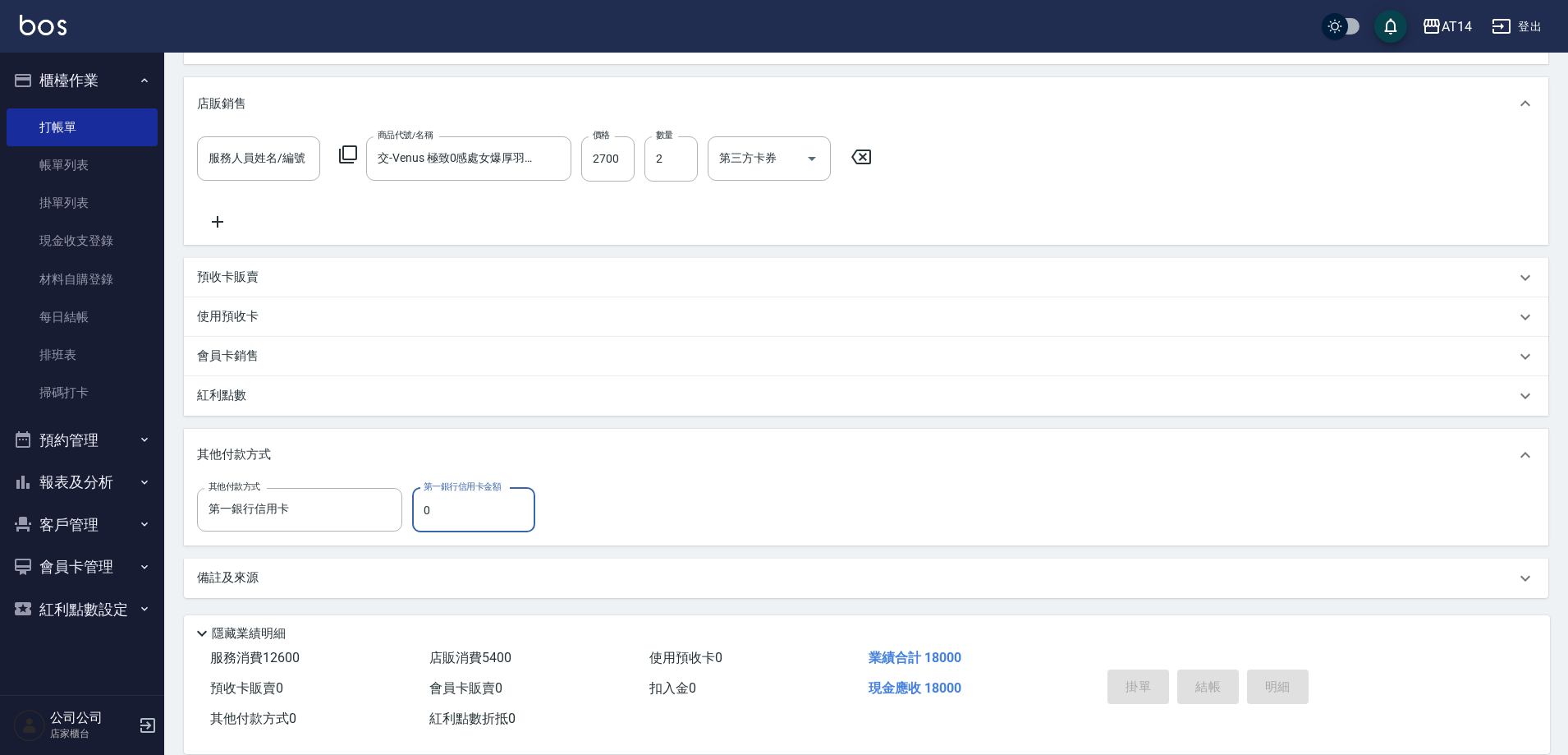
click at [470, 504] on input "0" at bounding box center [474, 510] width 123 height 45
type input "160"
type input "33"
type input "16000"
type input "4"
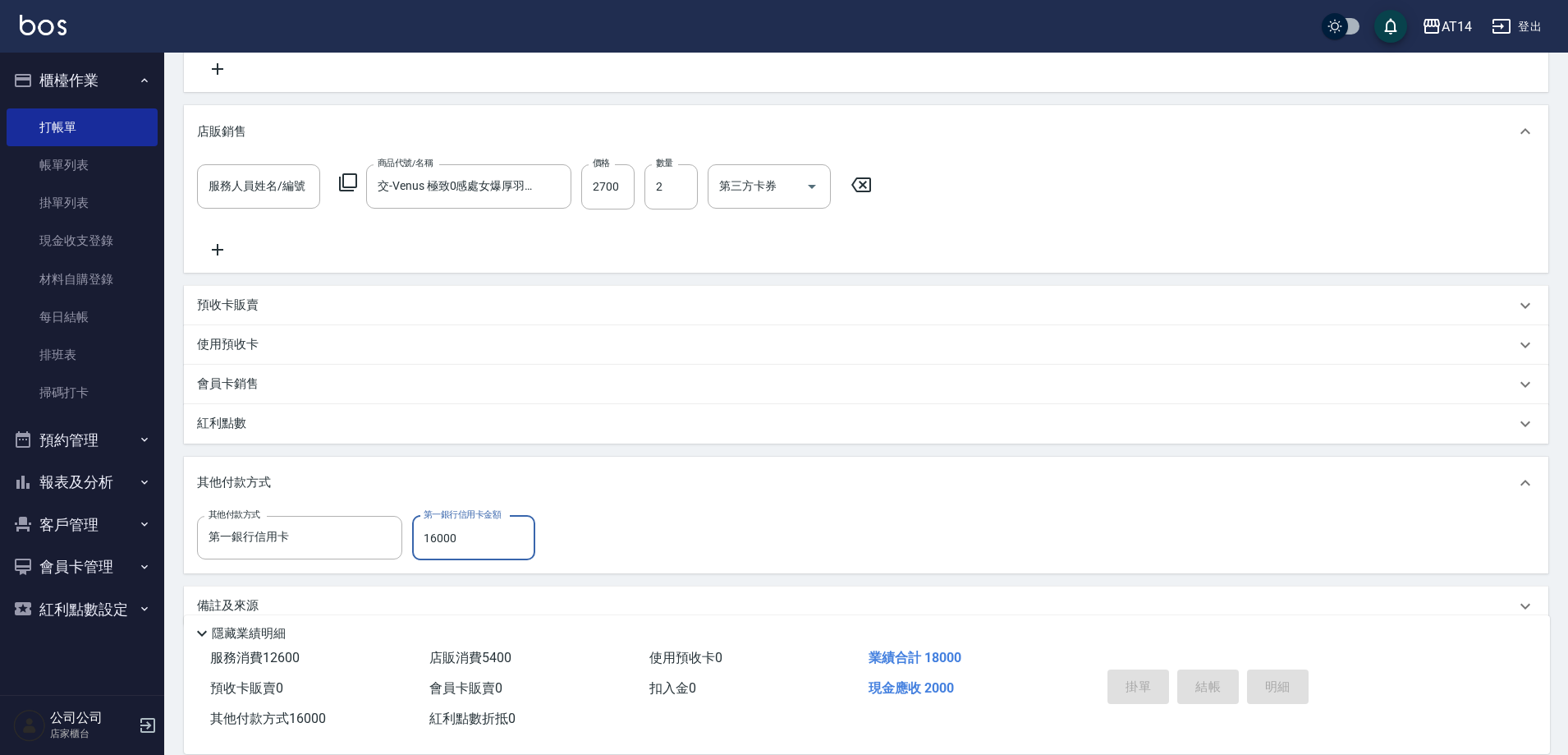
scroll to position [437, 0]
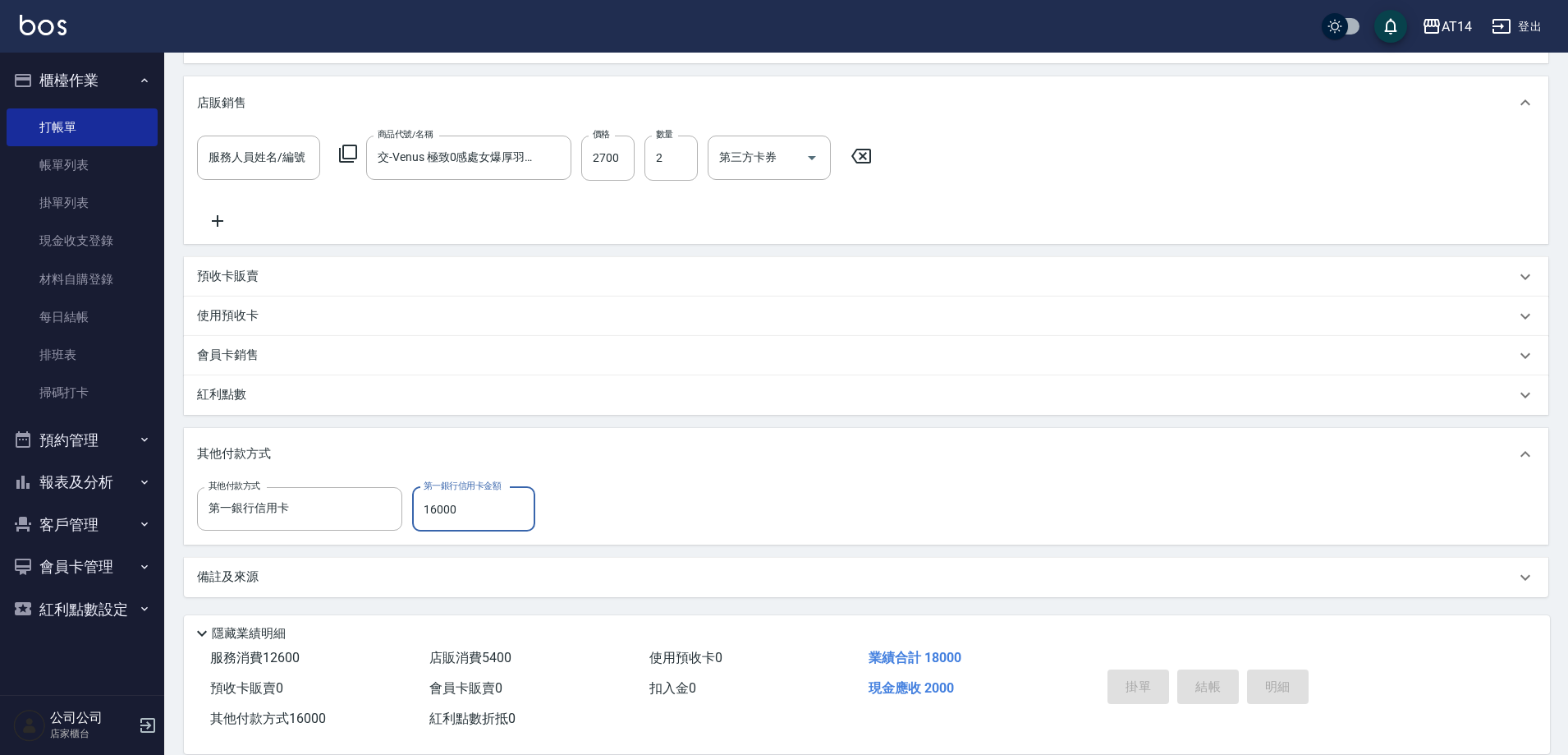
type input "16000"
click at [309, 576] on div "備註及來源" at bounding box center [856, 576] width 1319 height 17
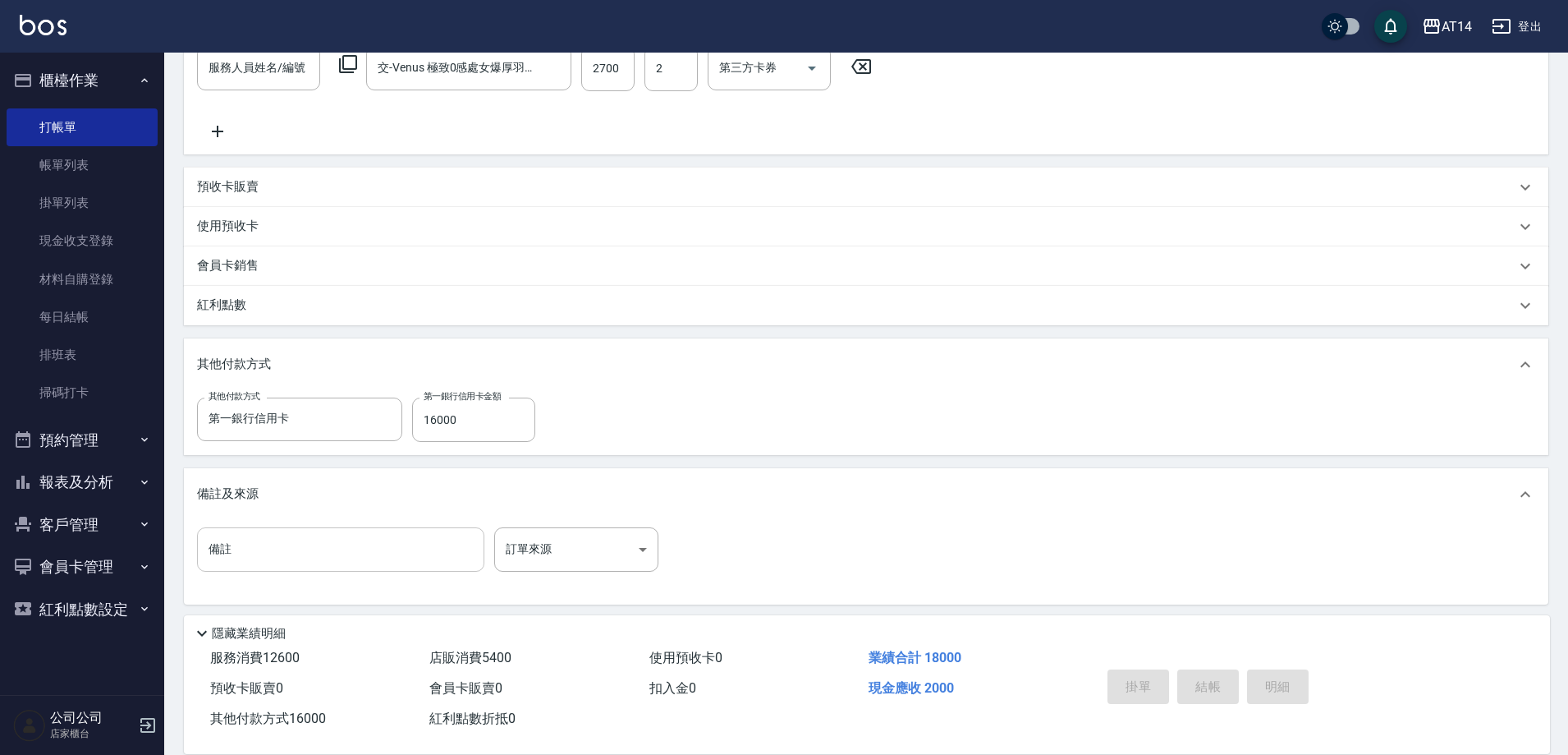
scroll to position [528, 0]
click at [642, 558] on body "AT14 登出 櫃檯作業 打帳單 帳單列表 掛單列表 現金收支登錄 材料自購登錄 每日結帳 排班表 掃碼打卡 預約管理 預約管理 單日預約紀錄 單週預約紀錄 …" at bounding box center [784, 115] width 1568 height 1288
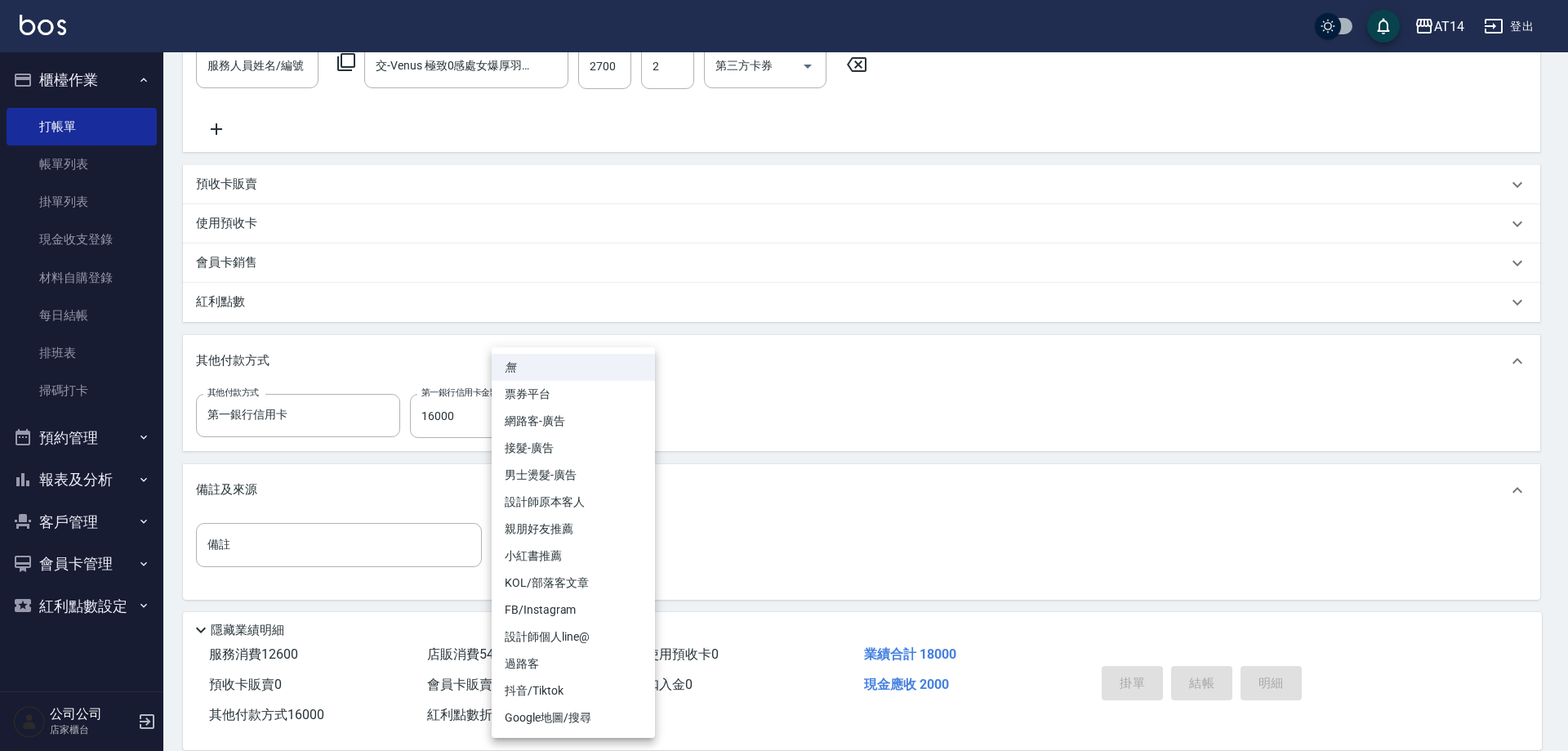
click at [603, 503] on li "設計師原本客人" at bounding box center [573, 501] width 163 height 27
type input "設計師原本客人"
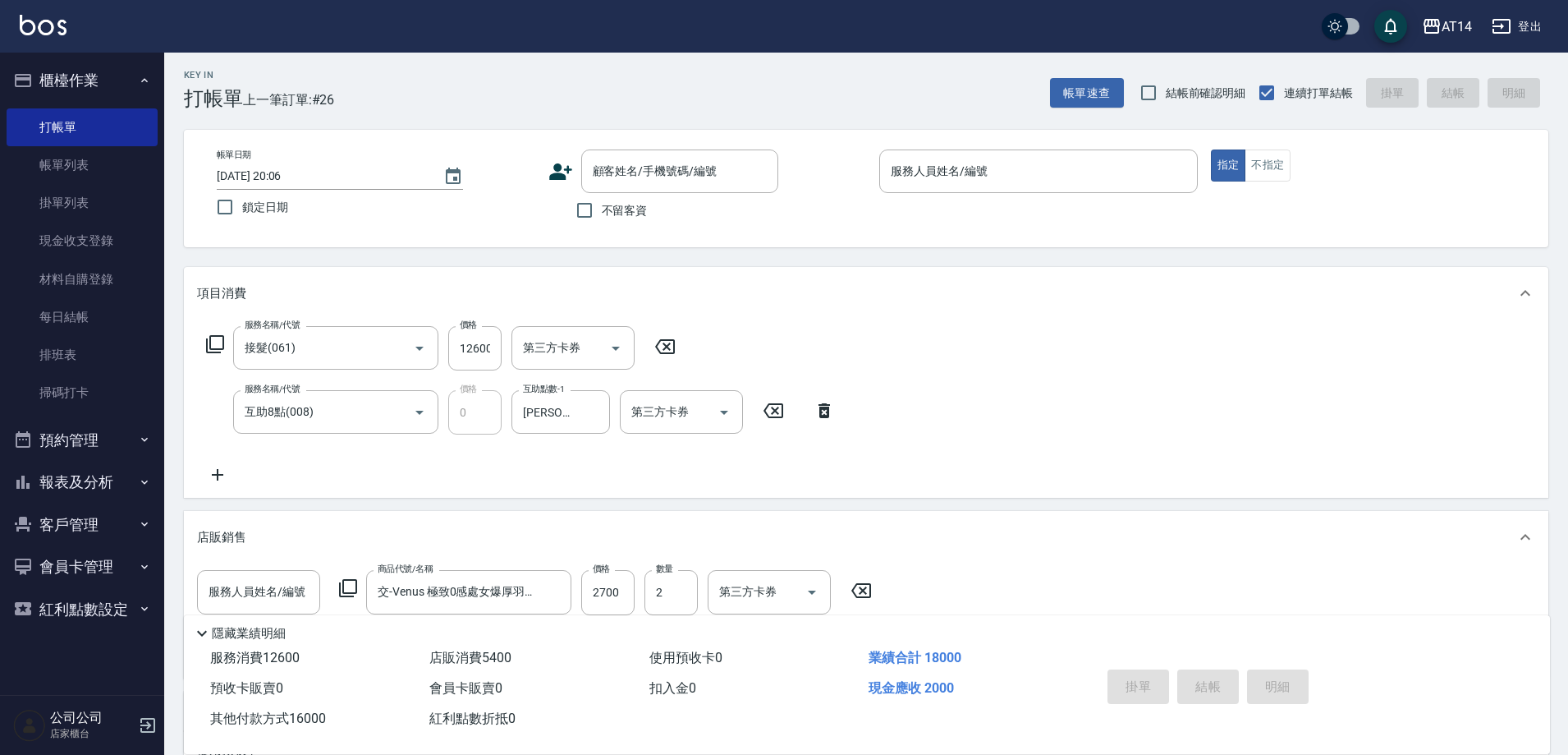
scroll to position [0, 0]
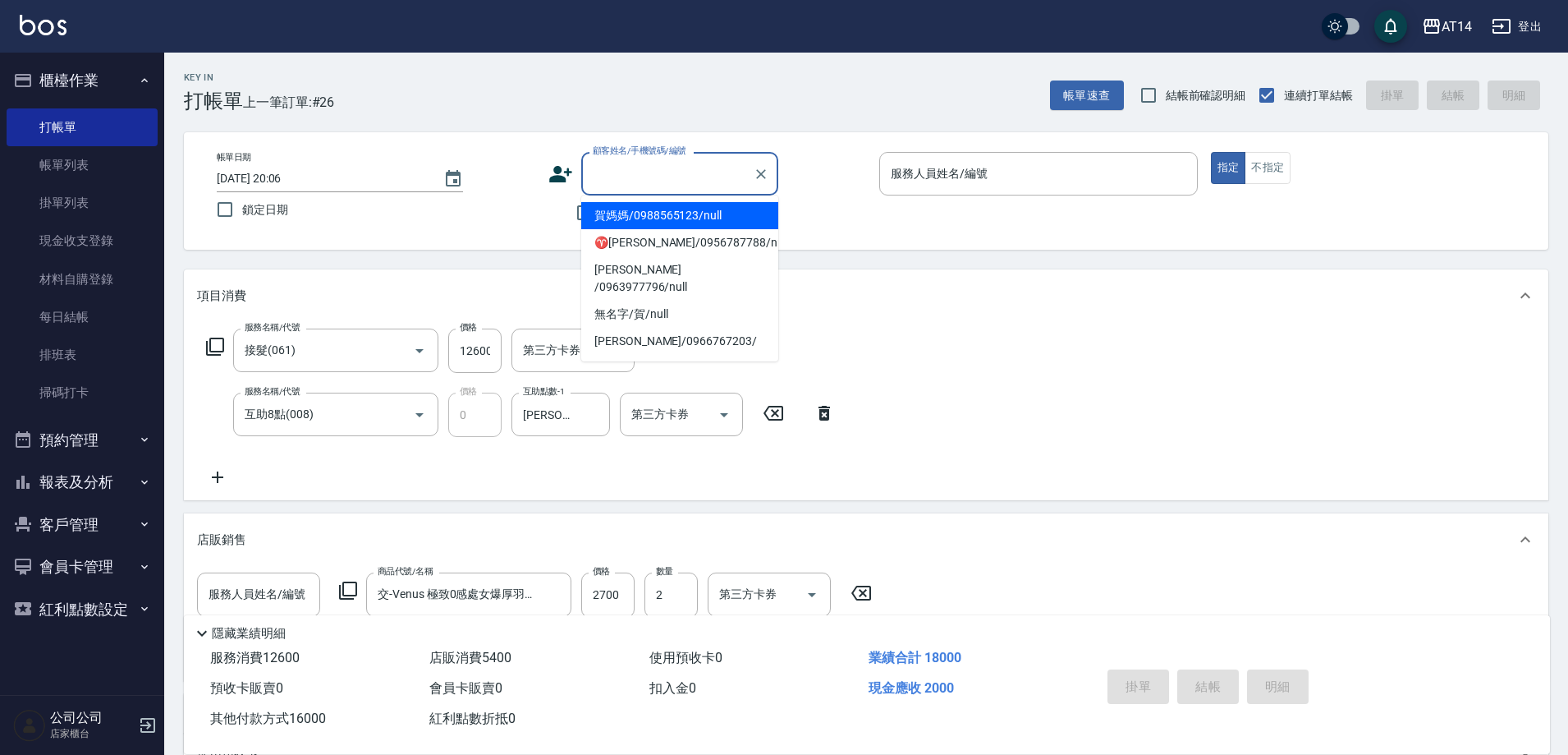
paste input "[PERSON_NAME]"
click at [737, 221] on li "[PERSON_NAME]/0975298328/null" at bounding box center [679, 215] width 197 height 27
type input "[PERSON_NAME]/0975298328/null"
type input "36"
type input "0"
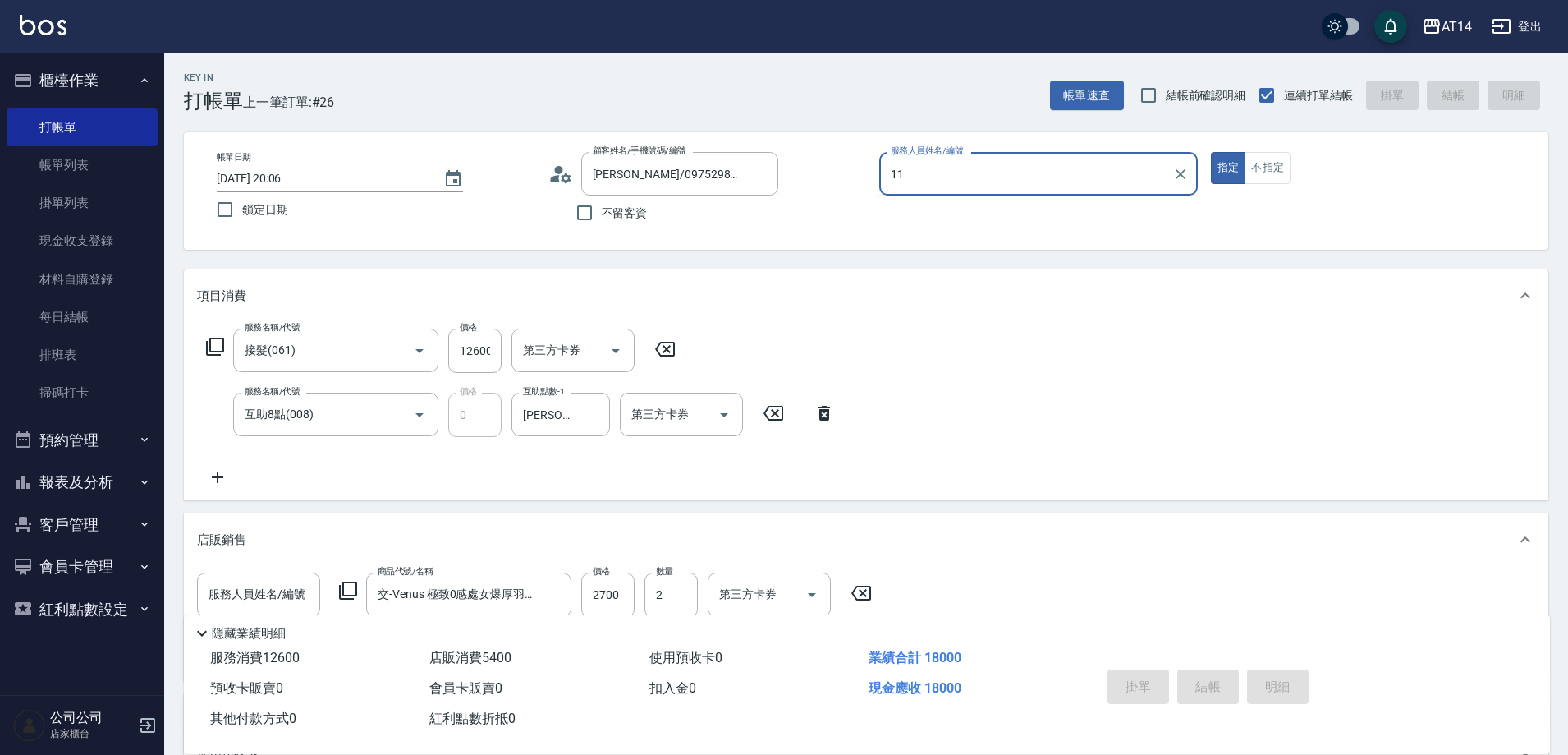
type input "11"
type button "true"
type input "Vicky-11"
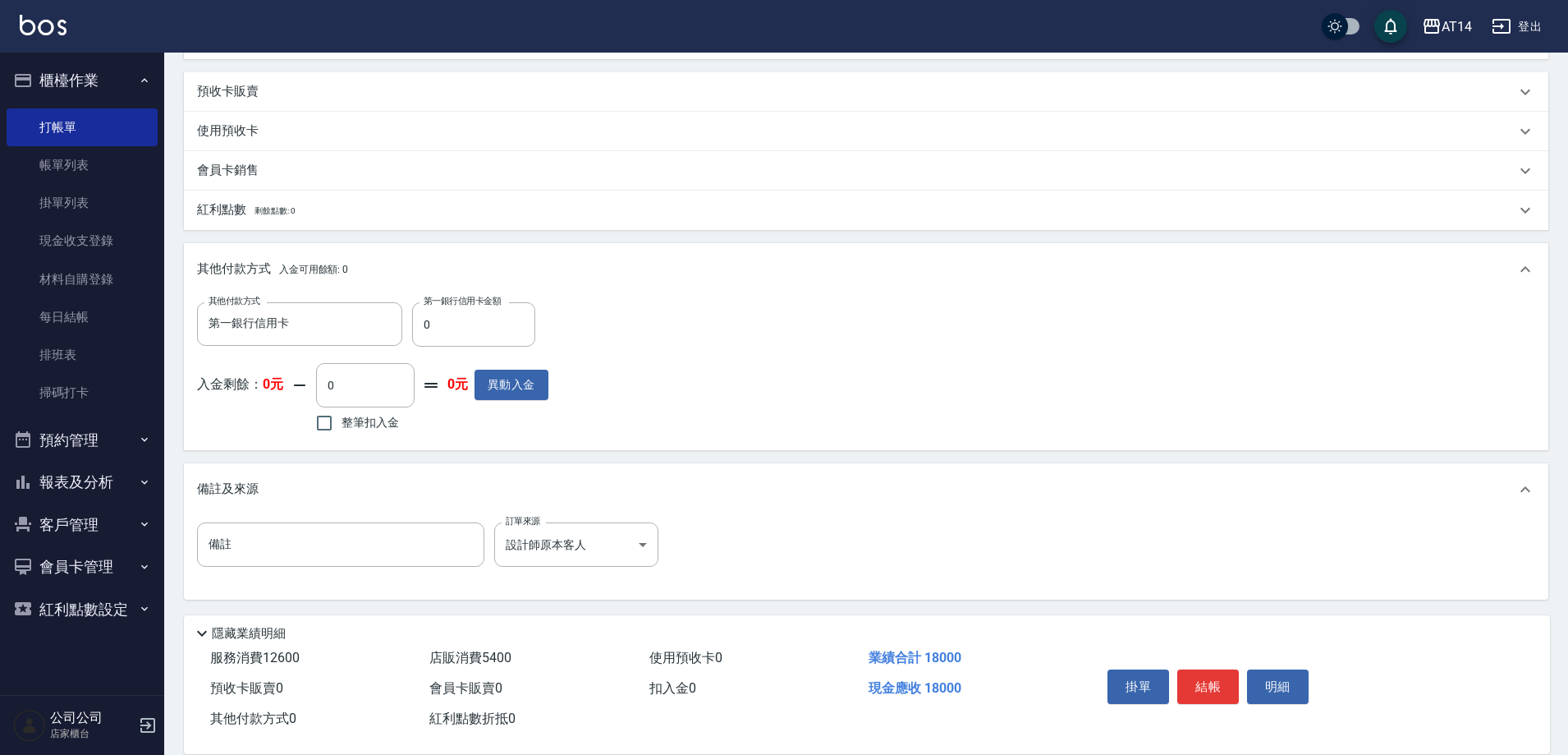
scroll to position [624, 0]
click at [484, 335] on input "0" at bounding box center [474, 322] width 123 height 45
type input "1810"
type input "32"
type input "181"
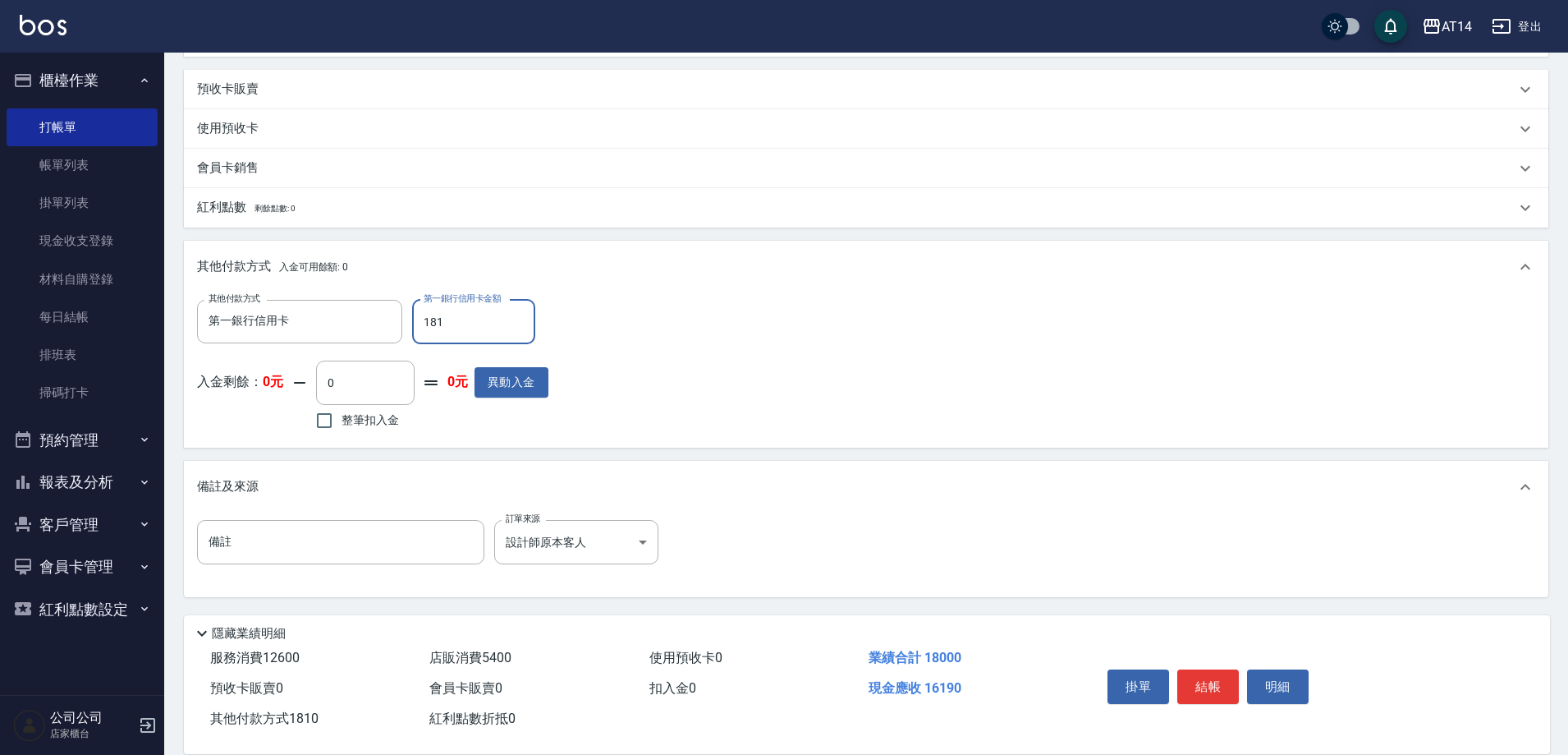
type input "36"
type input "1800"
type input "32"
type input "18000"
type input "0"
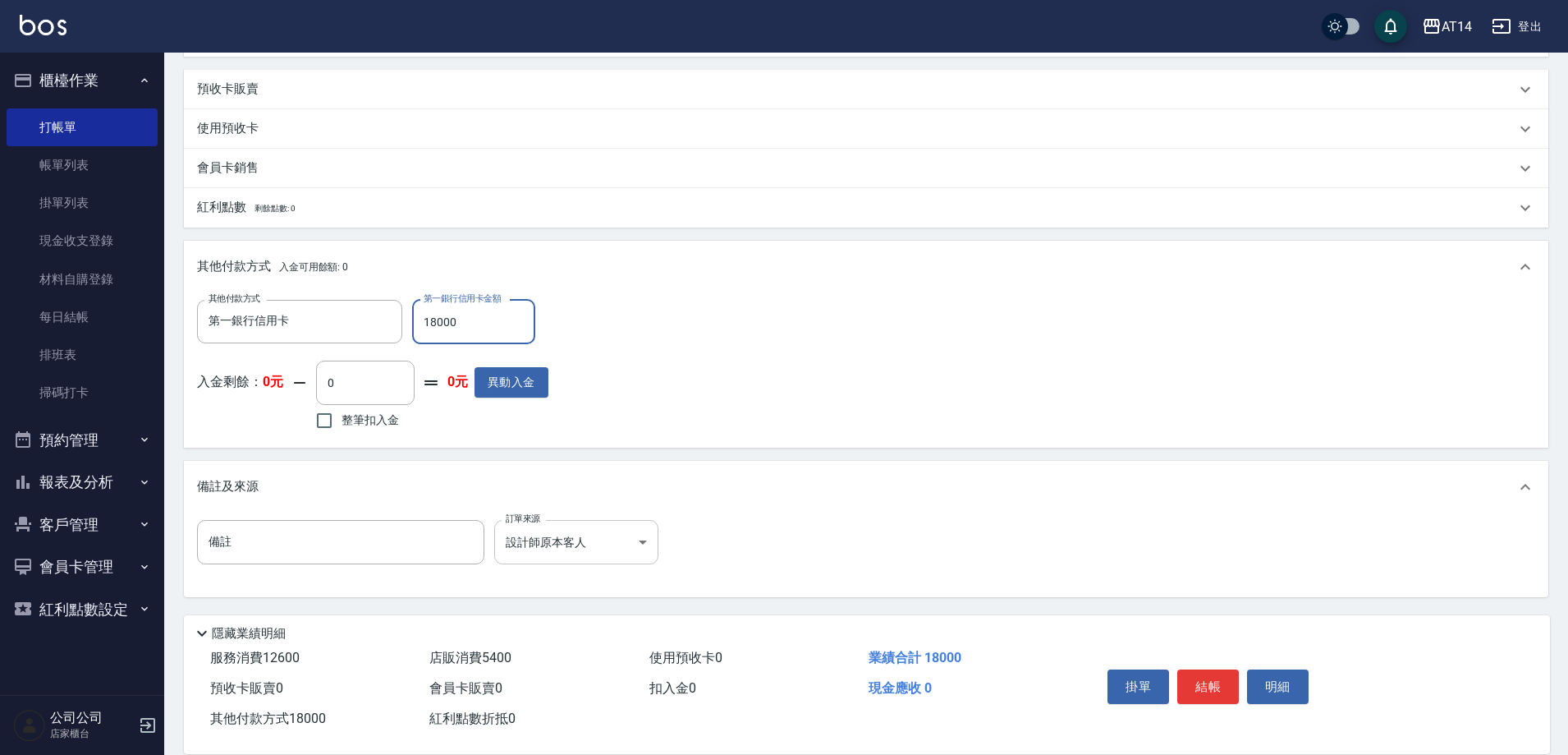
type input "18000"
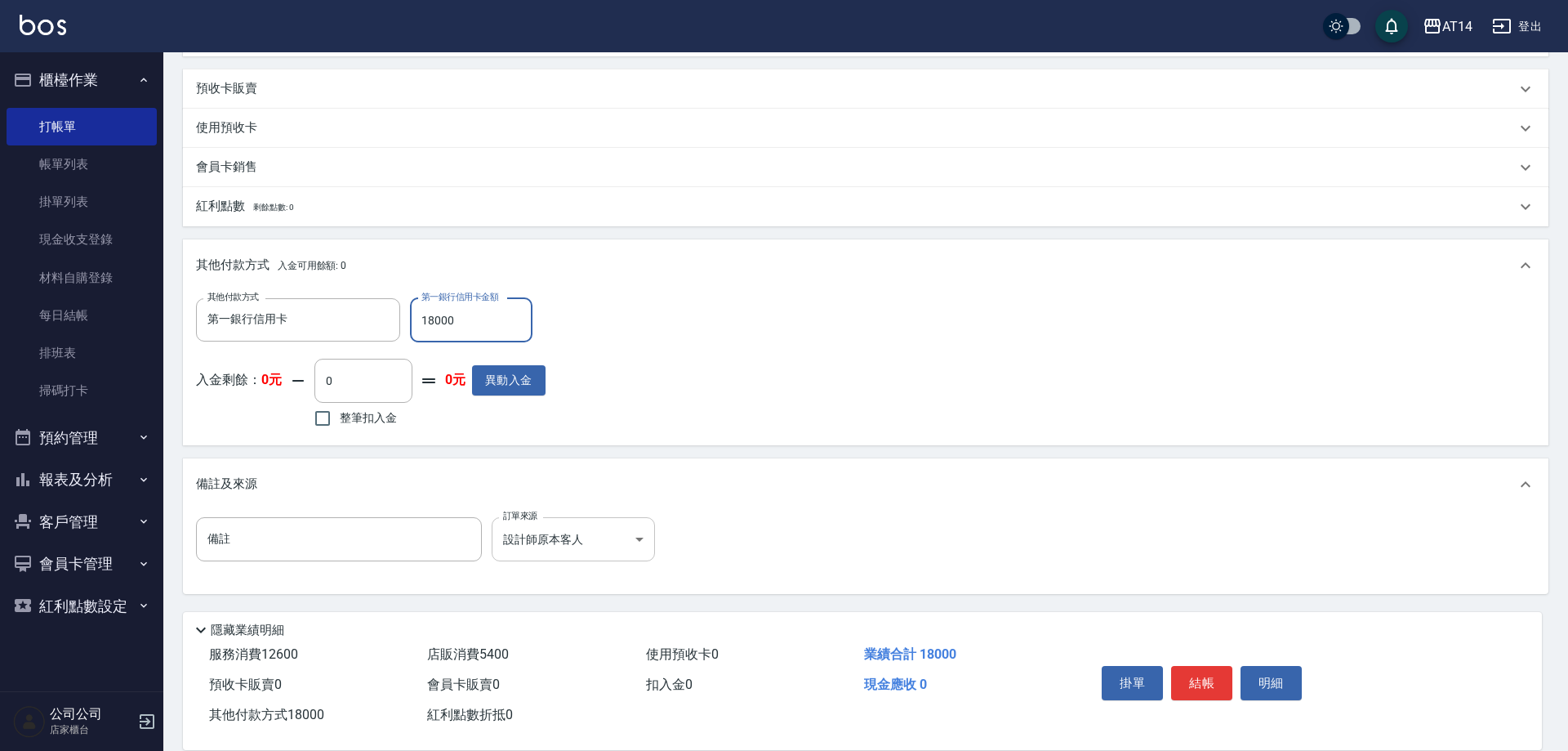
click at [579, 542] on body "AT14 登出 櫃檯作業 打帳單 帳單列表 掛單列表 現金收支登錄 材料自購登錄 每日結帳 排班表 掃碼打卡 預約管理 預約管理 單日預約紀錄 單週預約紀錄 …" at bounding box center [784, 65] width 1568 height 1372
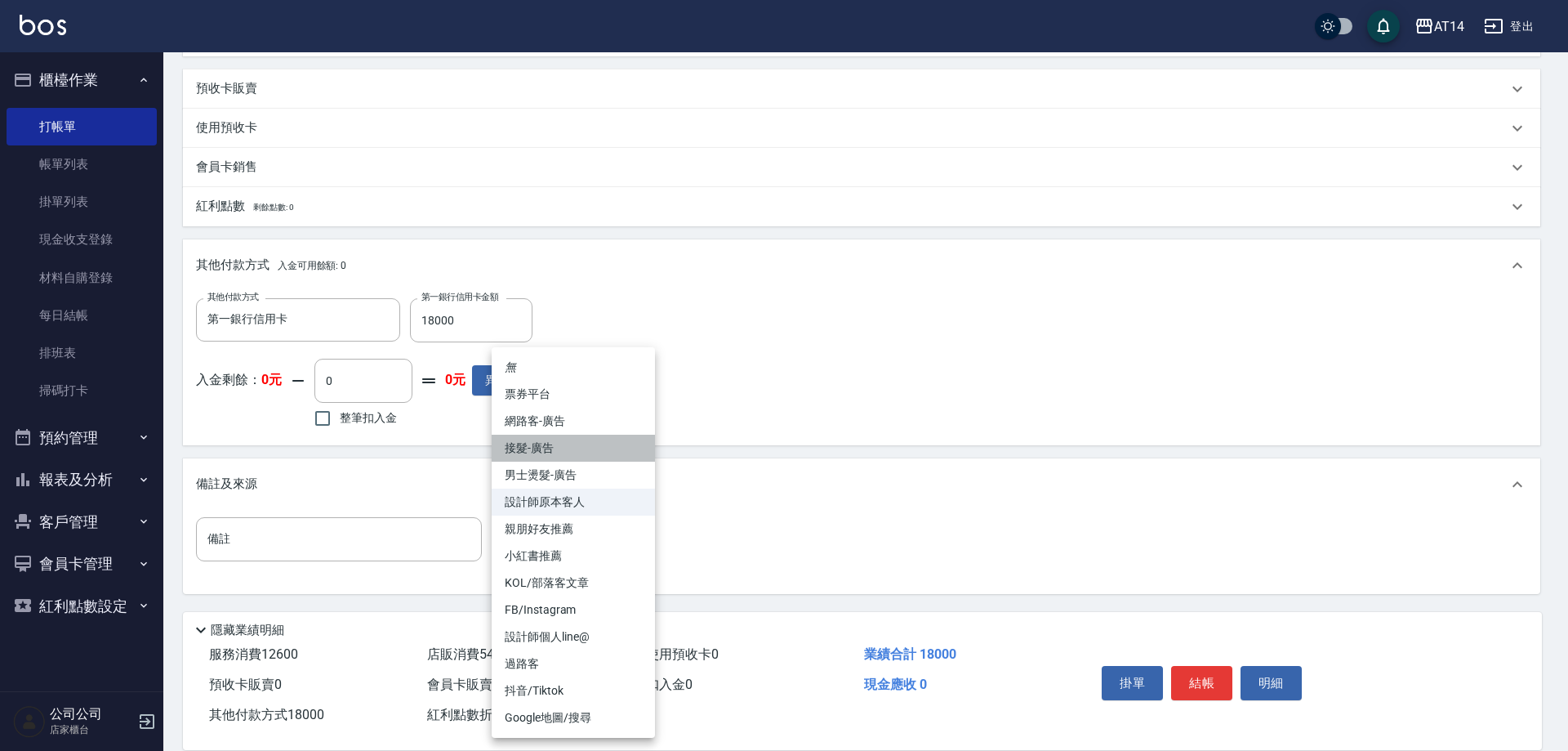
click at [592, 439] on li "接髮-廣告" at bounding box center [573, 448] width 163 height 27
type input "接髮-廣告"
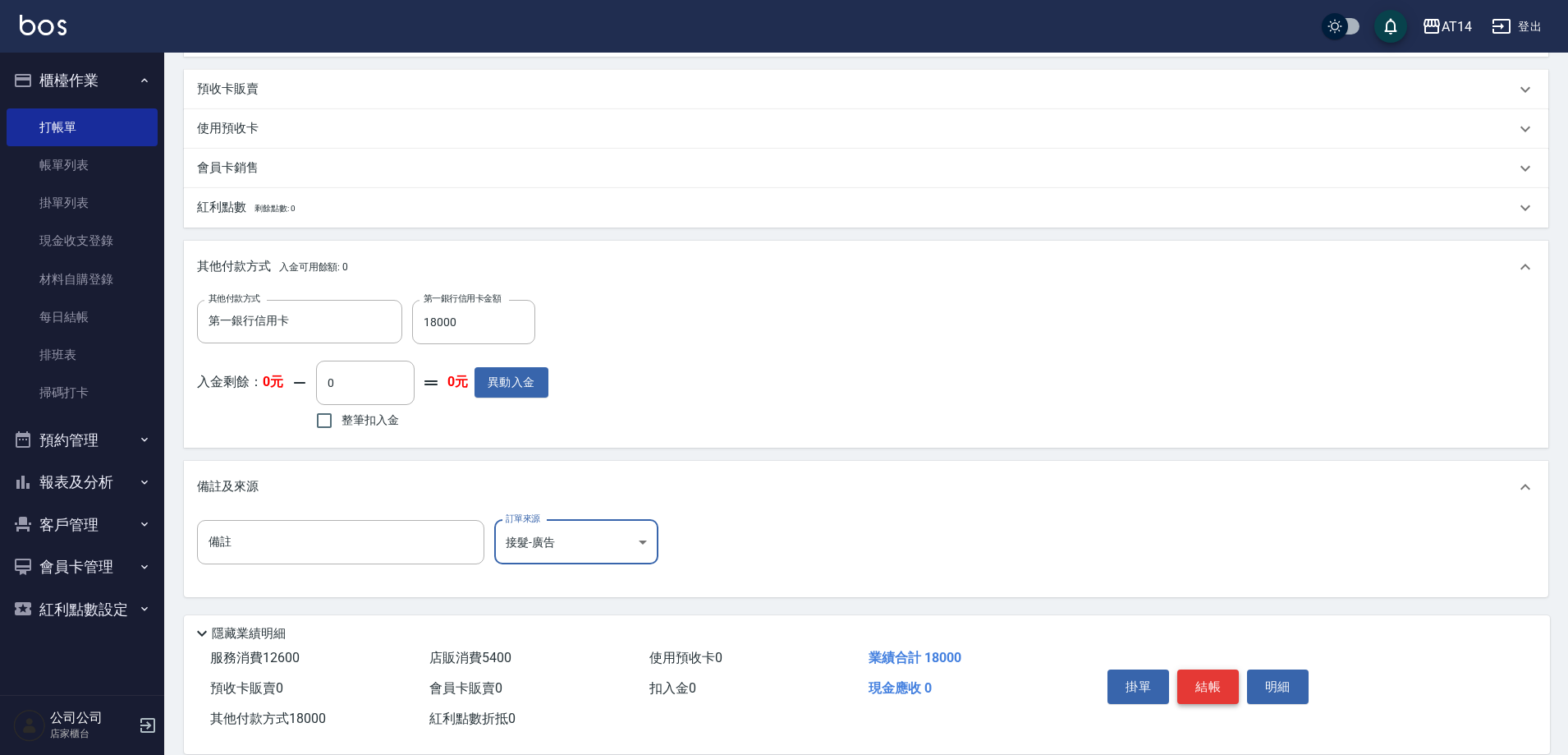
click at [1209, 677] on button "結帳" at bounding box center [1209, 686] width 62 height 35
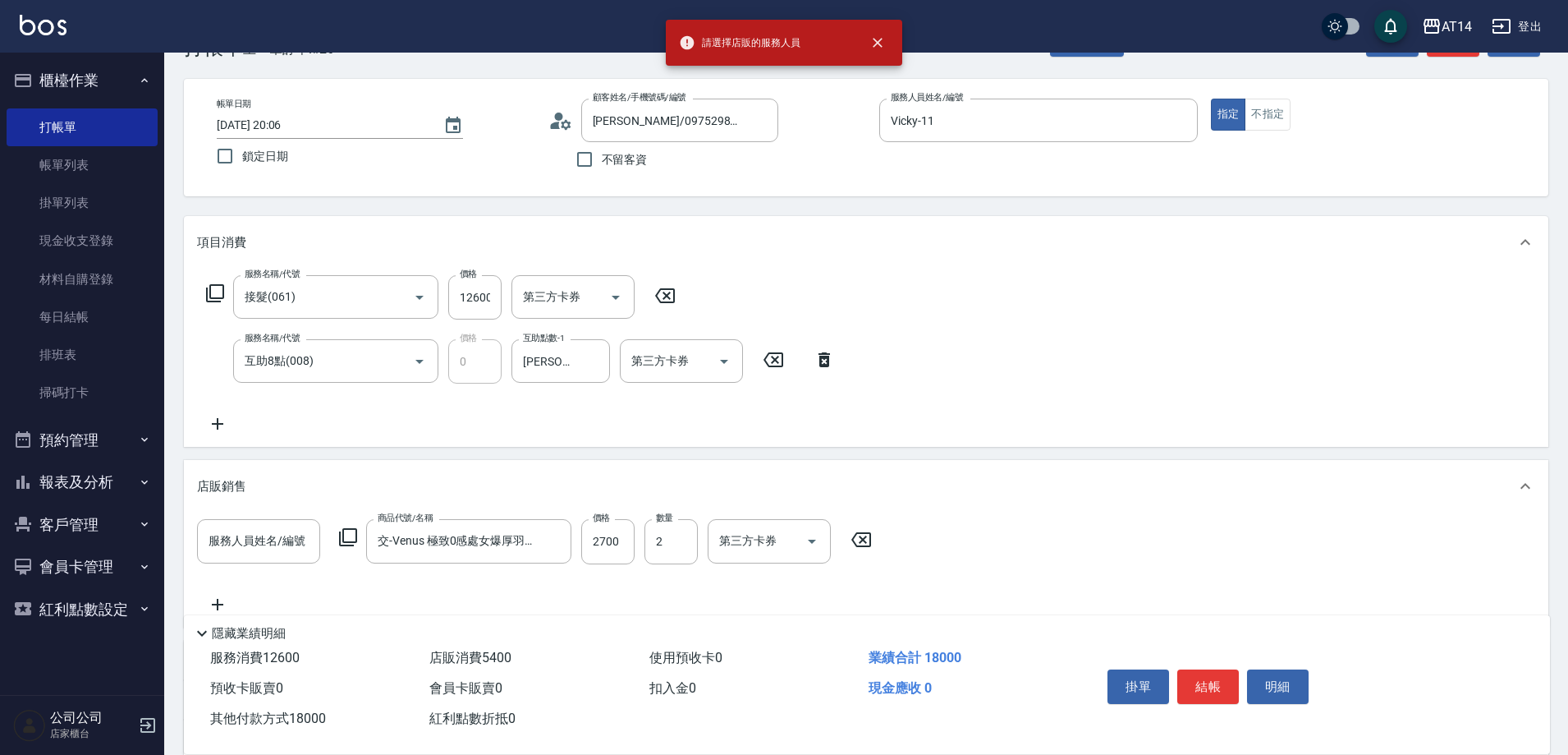
scroll to position [0, 0]
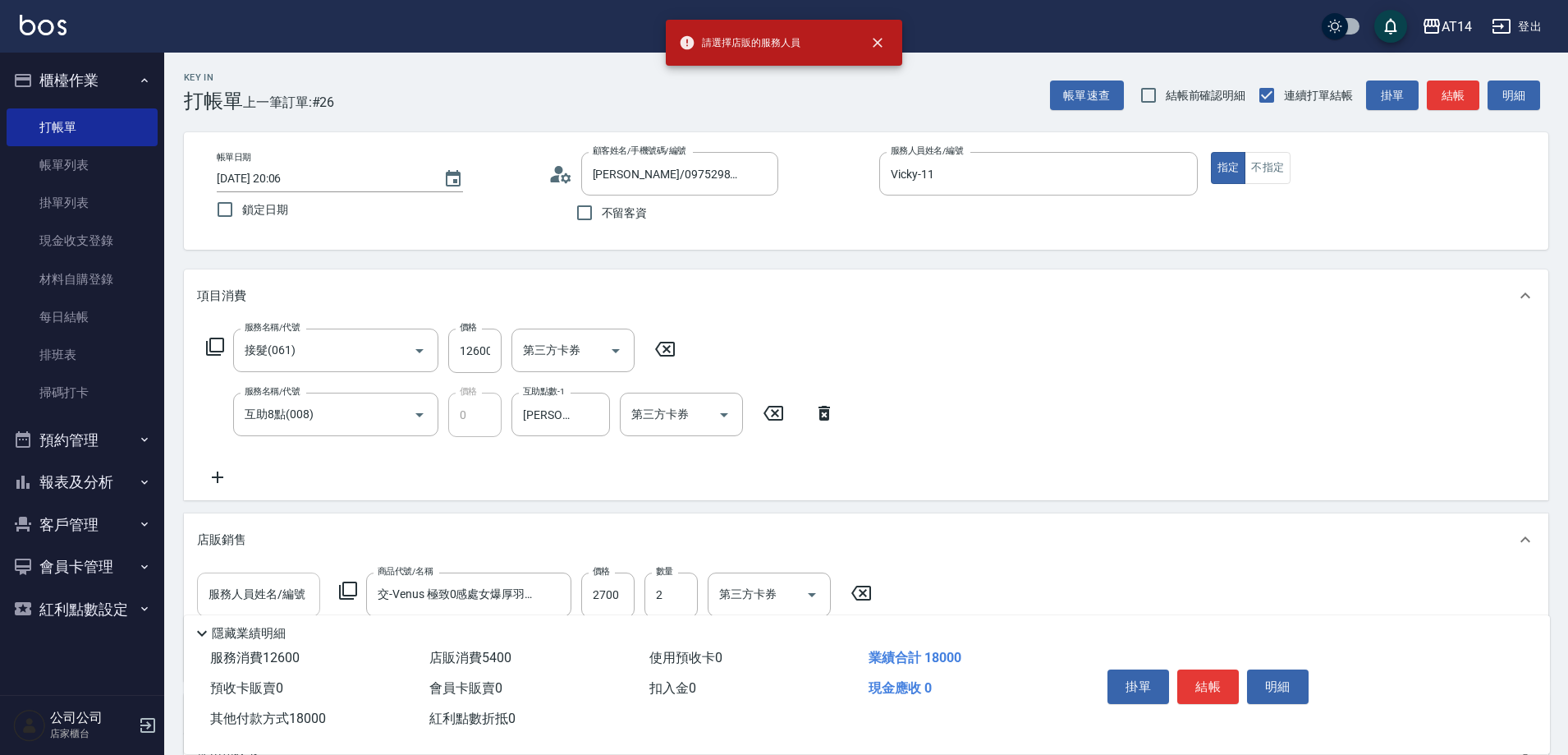
click at [251, 591] on input "服務人員姓名/編號" at bounding box center [258, 594] width 108 height 29
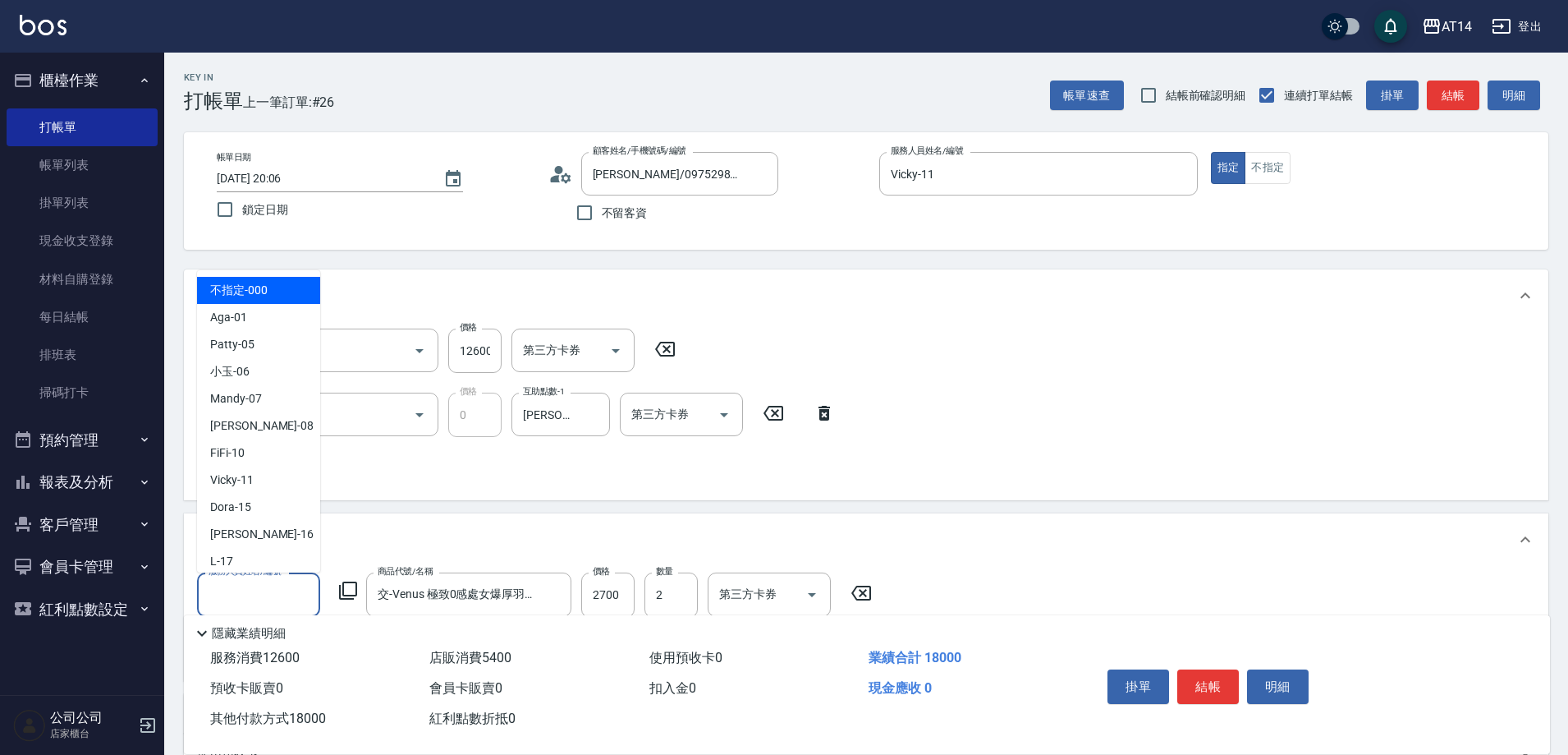
scroll to position [246, 0]
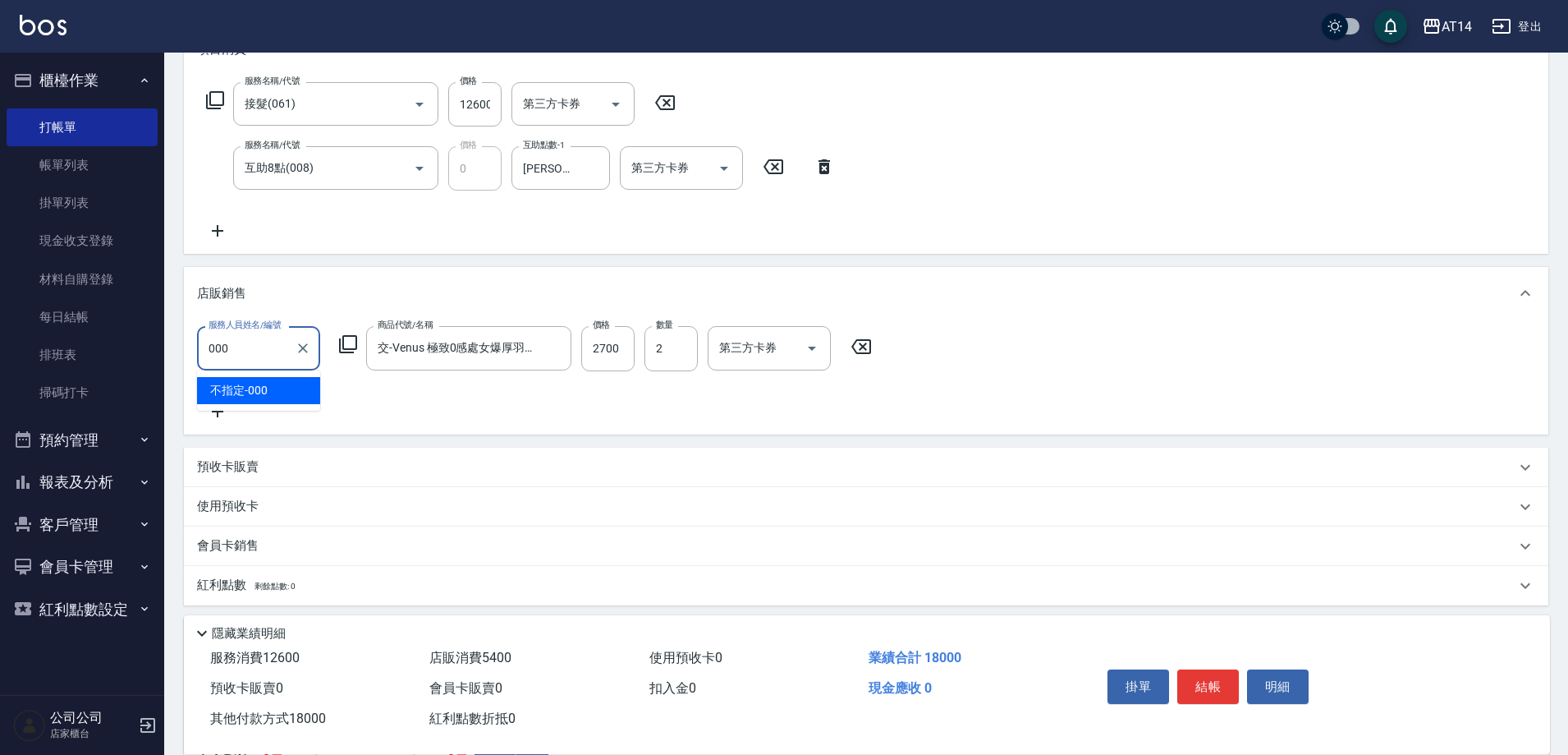
click at [303, 381] on div "不指定 -000" at bounding box center [258, 389] width 123 height 27
type input "不指定-000"
type input "36"
type input "0"
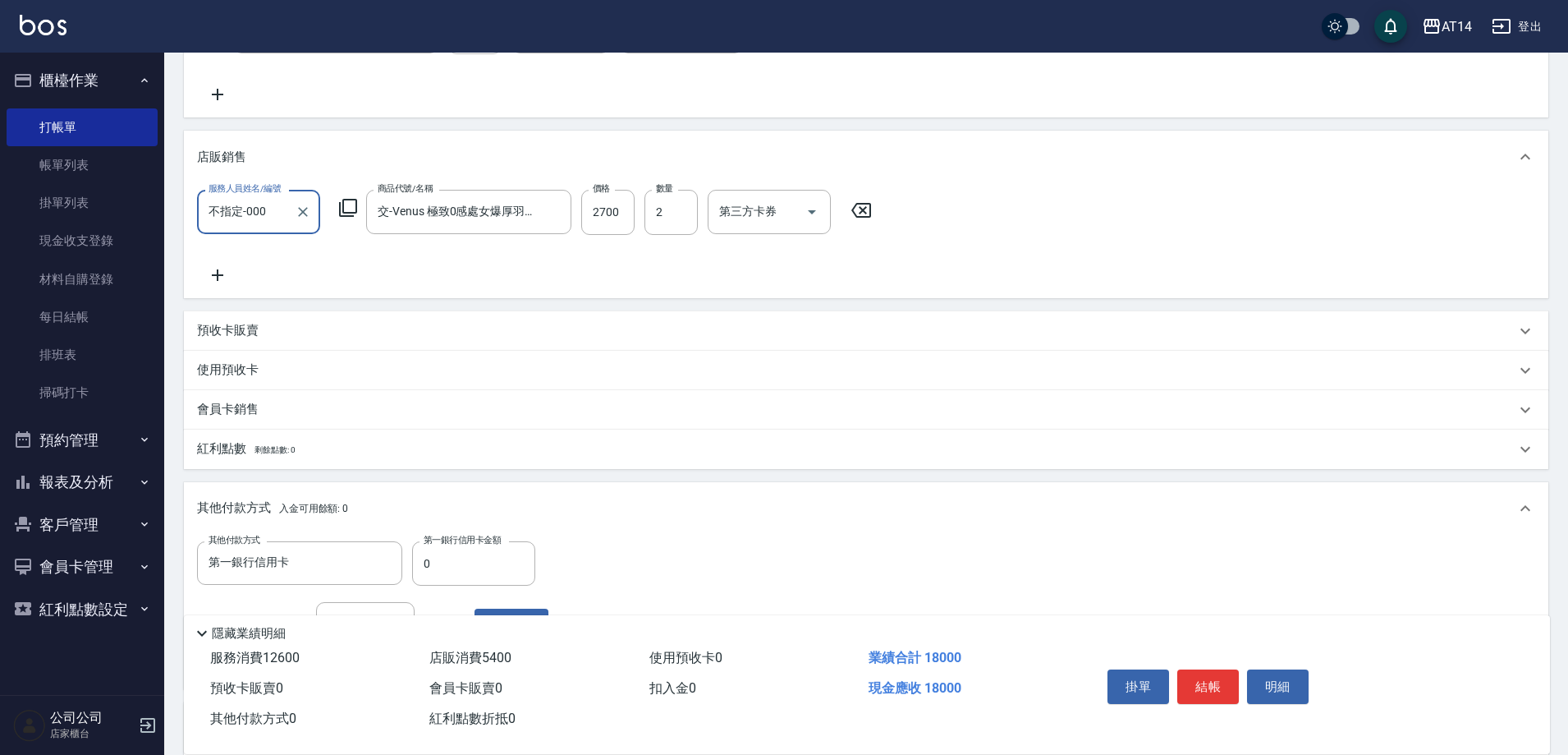
scroll to position [624, 0]
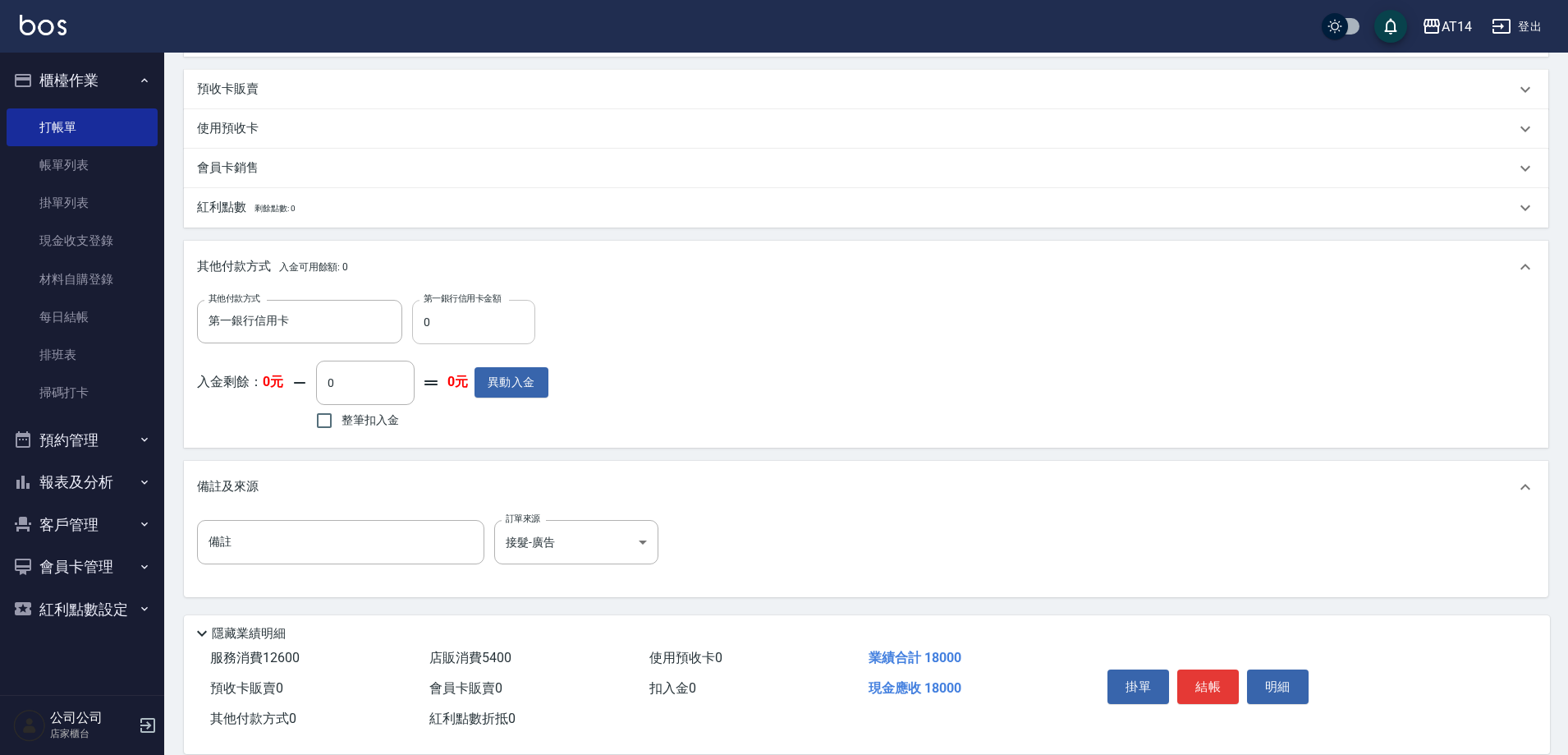
type input "不指定-000"
click at [423, 330] on input "0" at bounding box center [474, 322] width 123 height 45
type input "1800"
type input "32"
type input "18000"
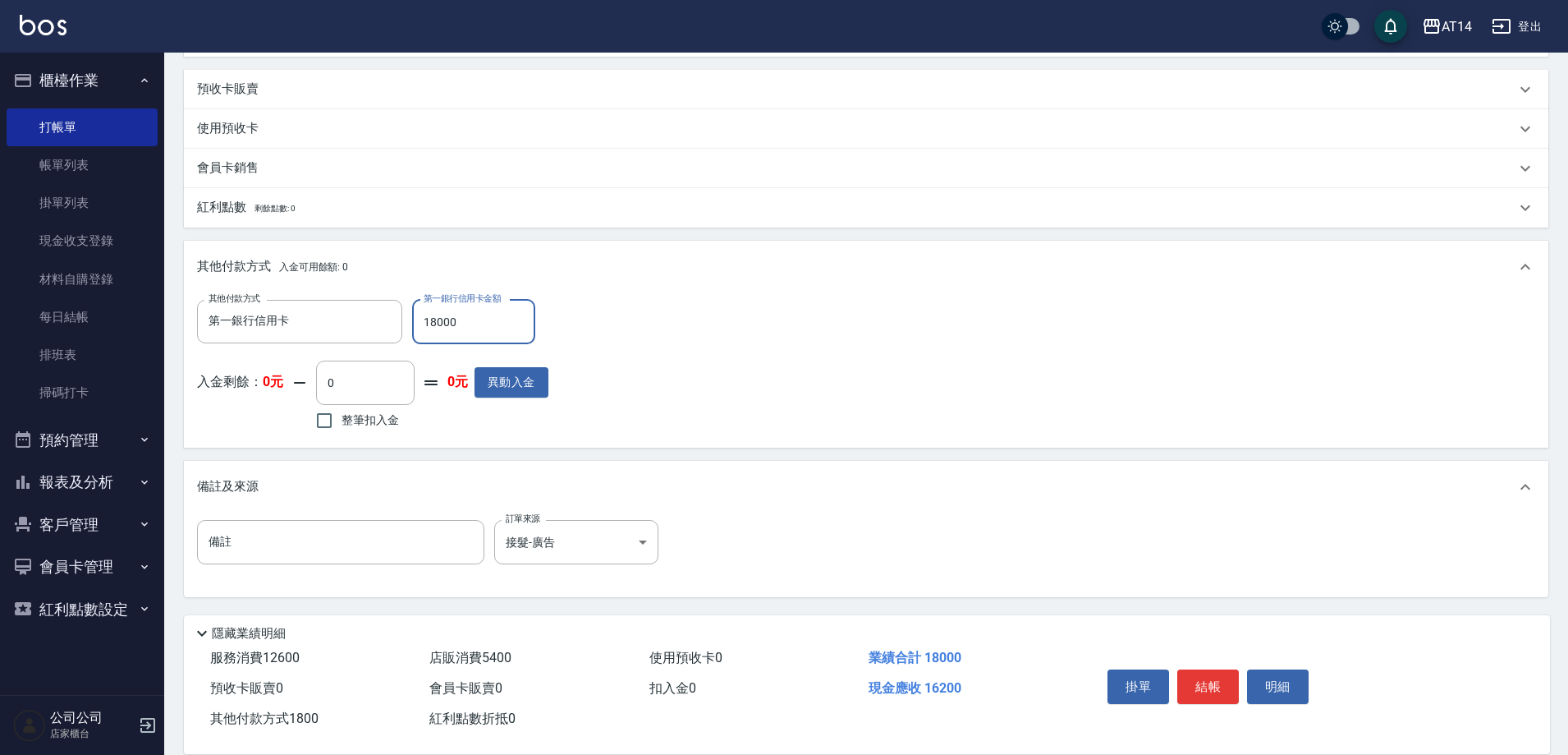
type input "0"
type input "18000"
click at [1189, 674] on button "結帳" at bounding box center [1209, 686] width 62 height 35
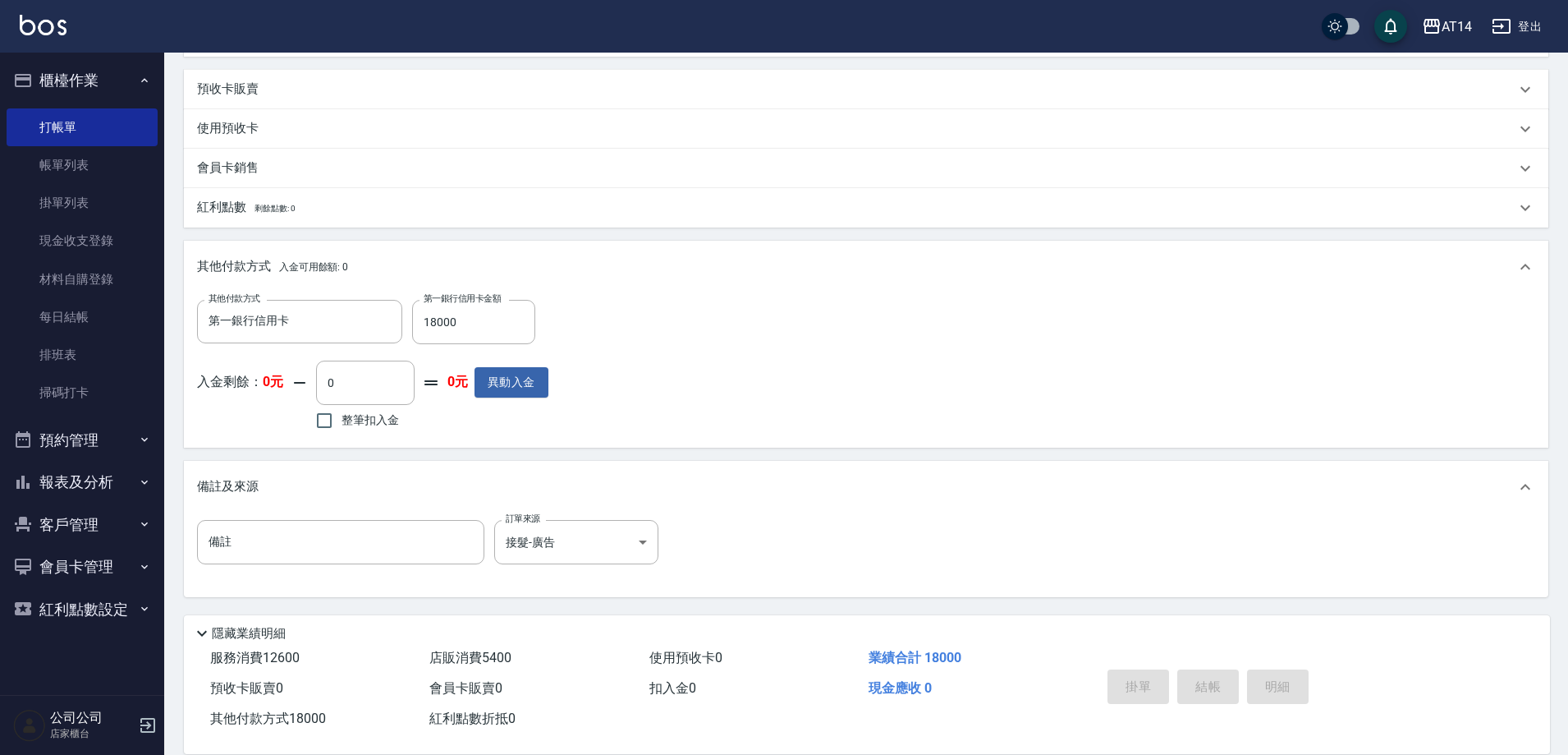
type input "2025/08/22 20:09"
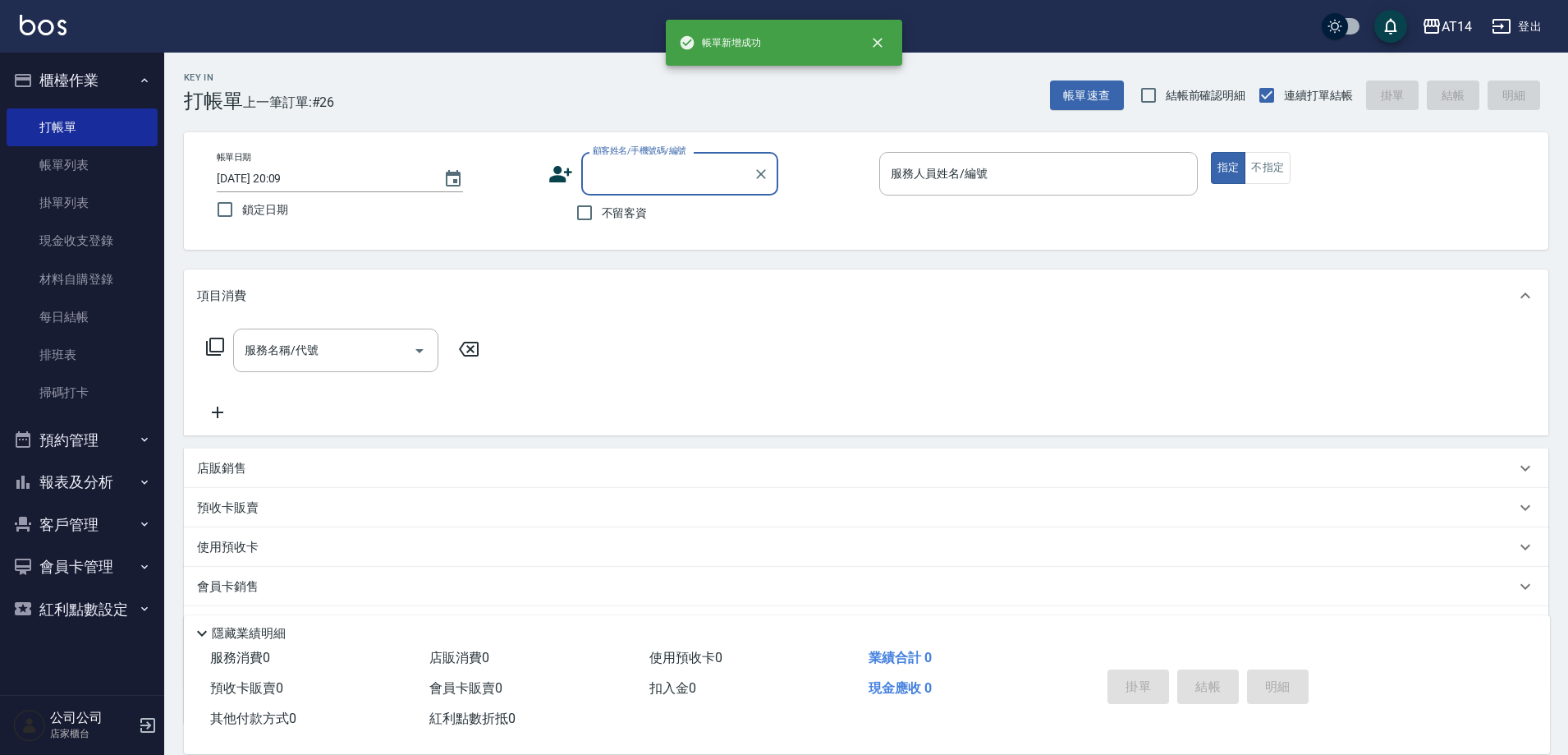
scroll to position [0, 0]
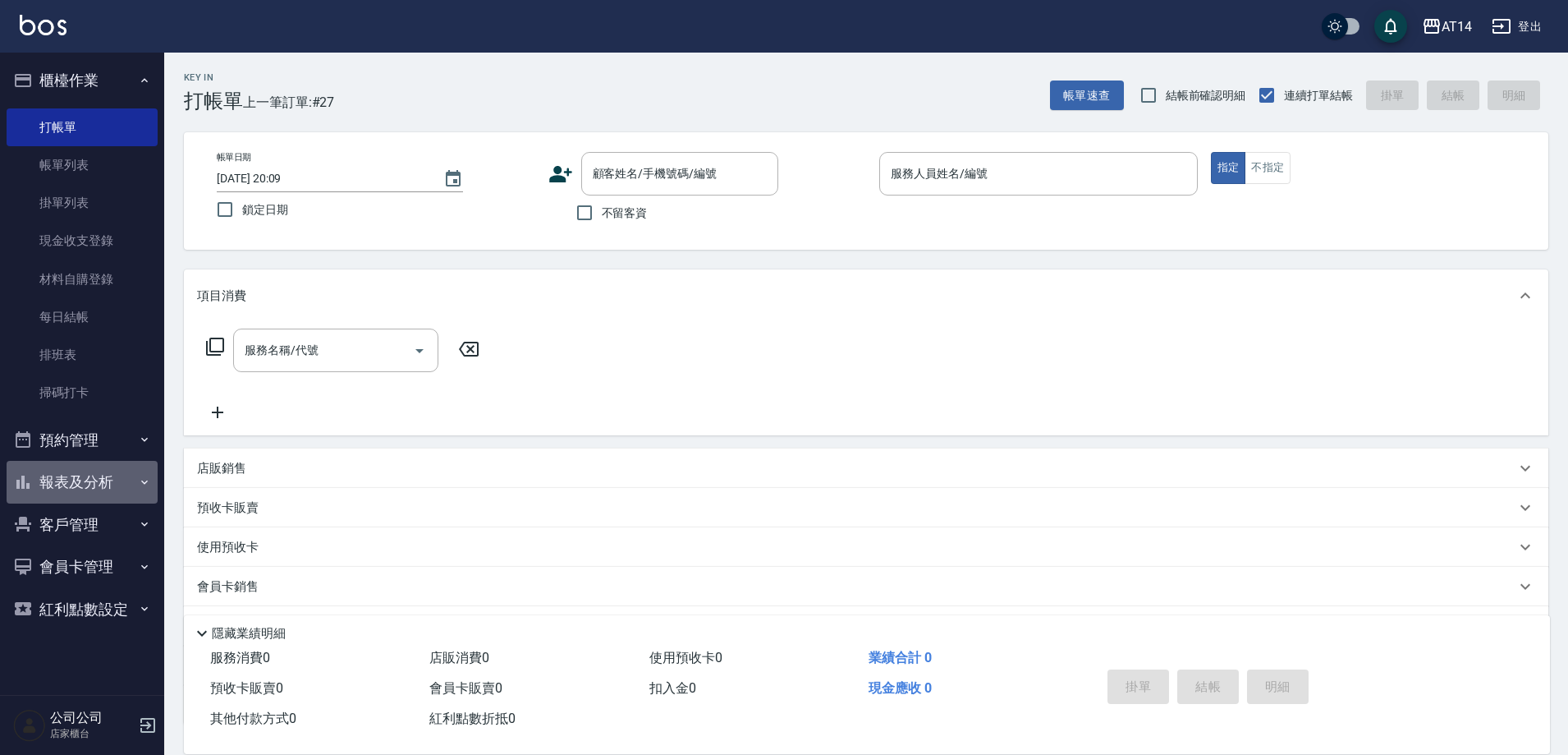
click at [111, 483] on button "報表及分析" at bounding box center [82, 482] width 151 height 43
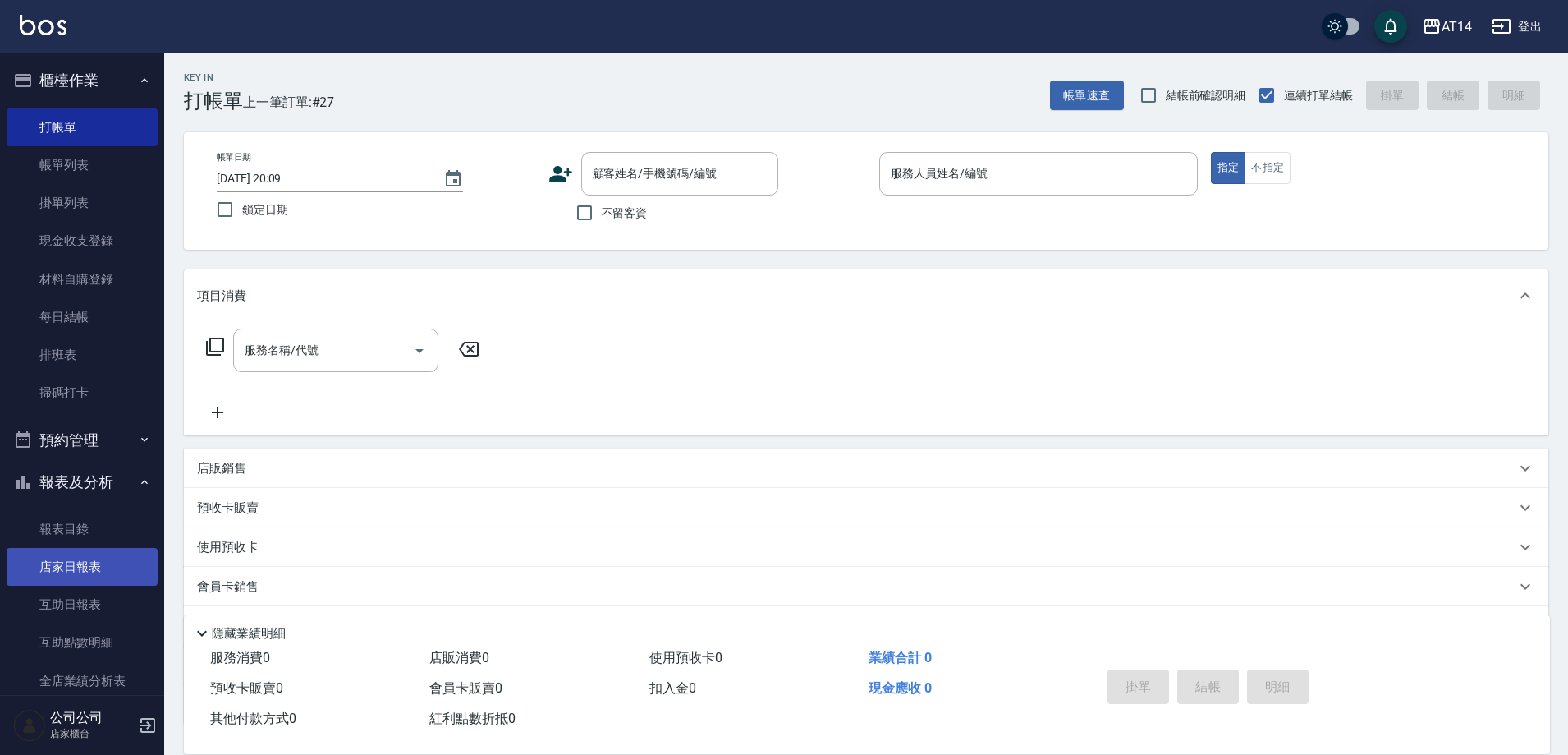
scroll to position [82, 0]
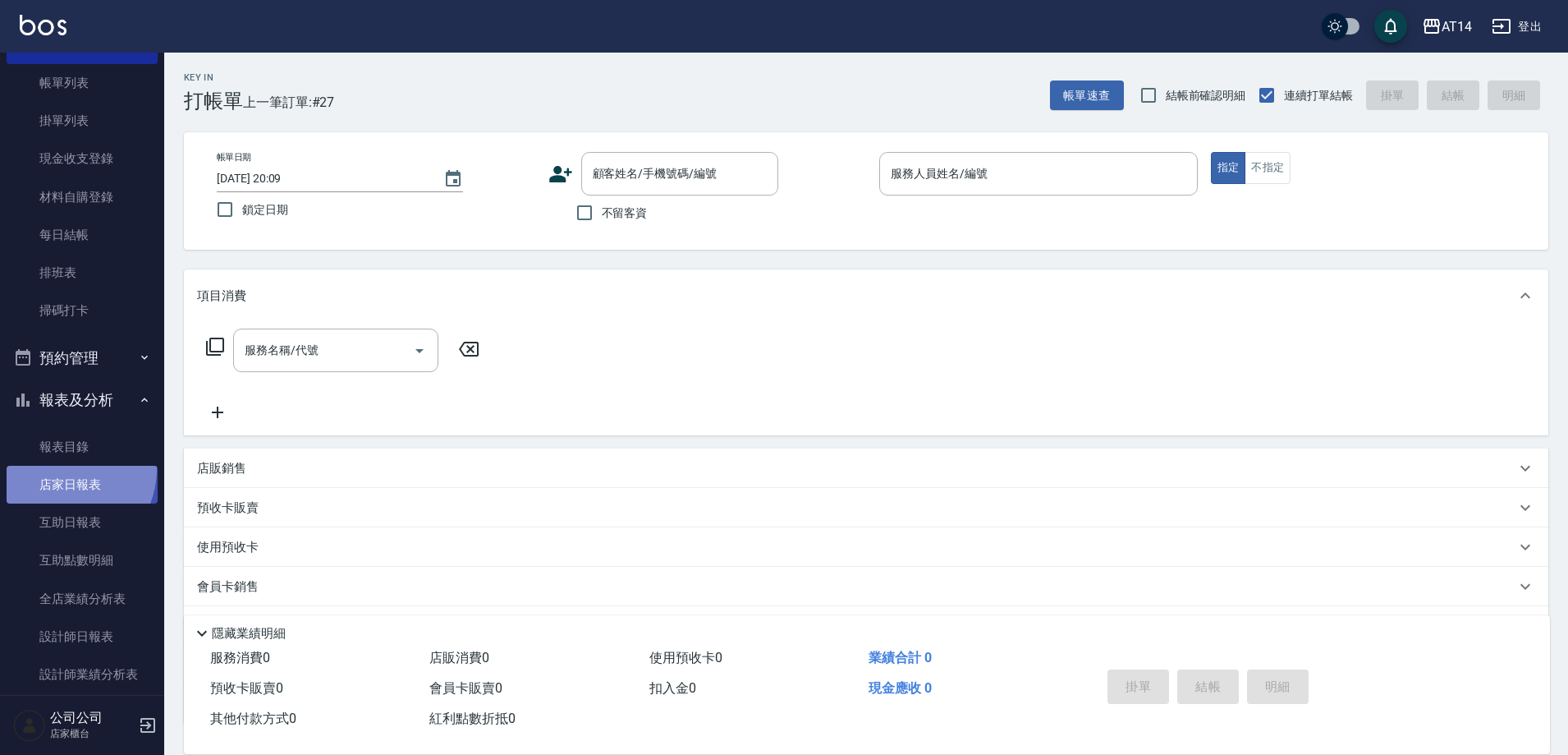
click at [61, 469] on link "店家日報表" at bounding box center [82, 485] width 151 height 38
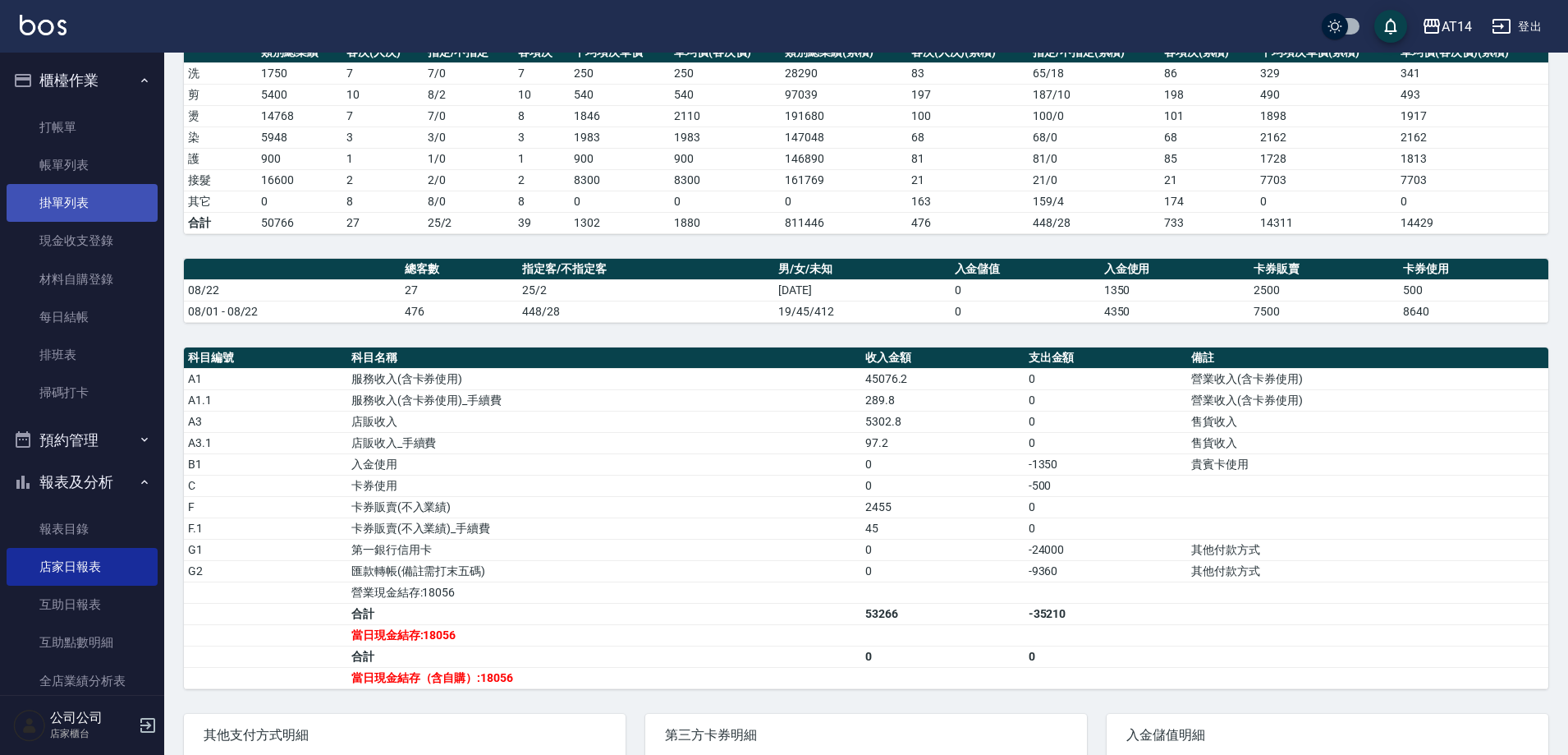
scroll to position [82, 0]
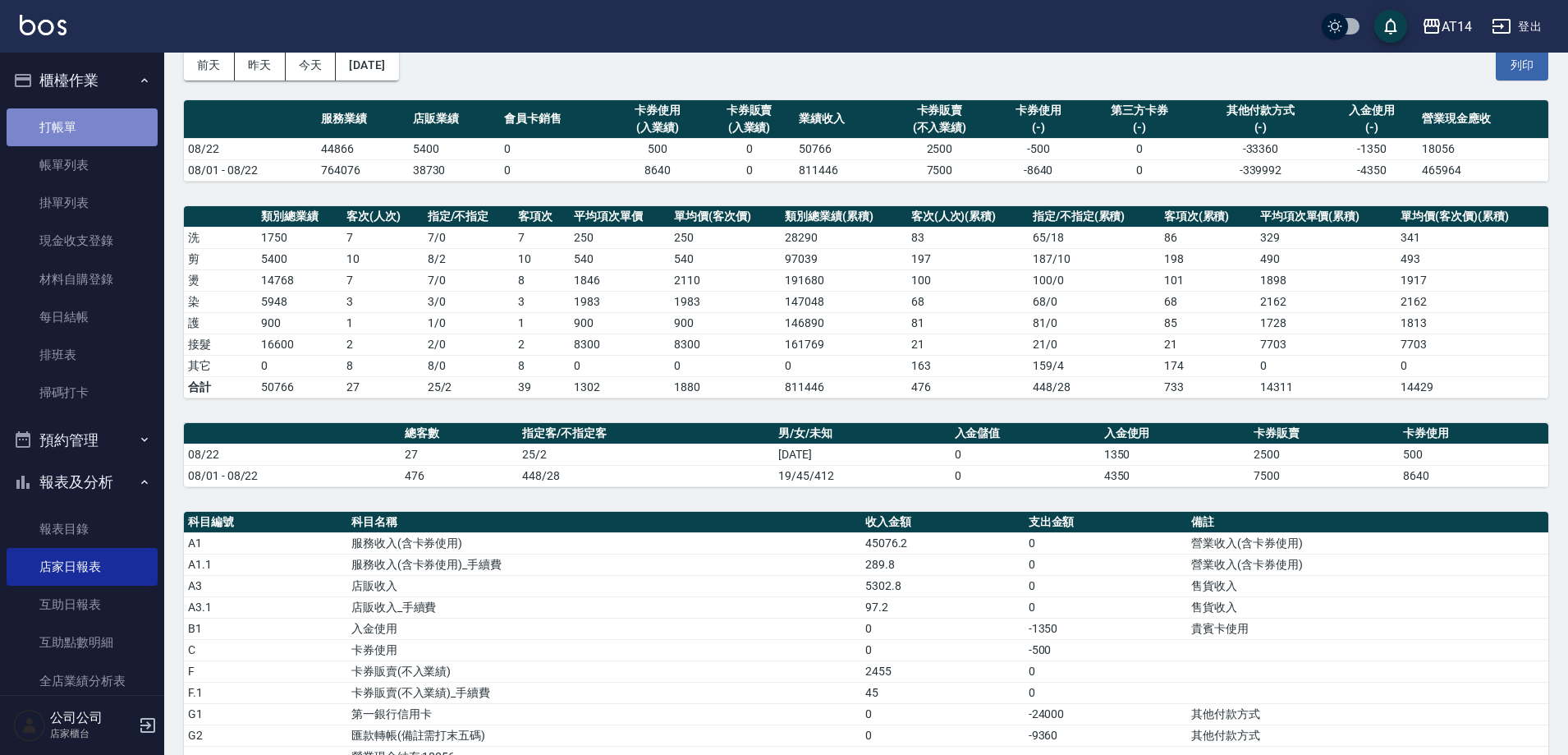
click at [132, 115] on link "打帳單" at bounding box center [82, 127] width 151 height 38
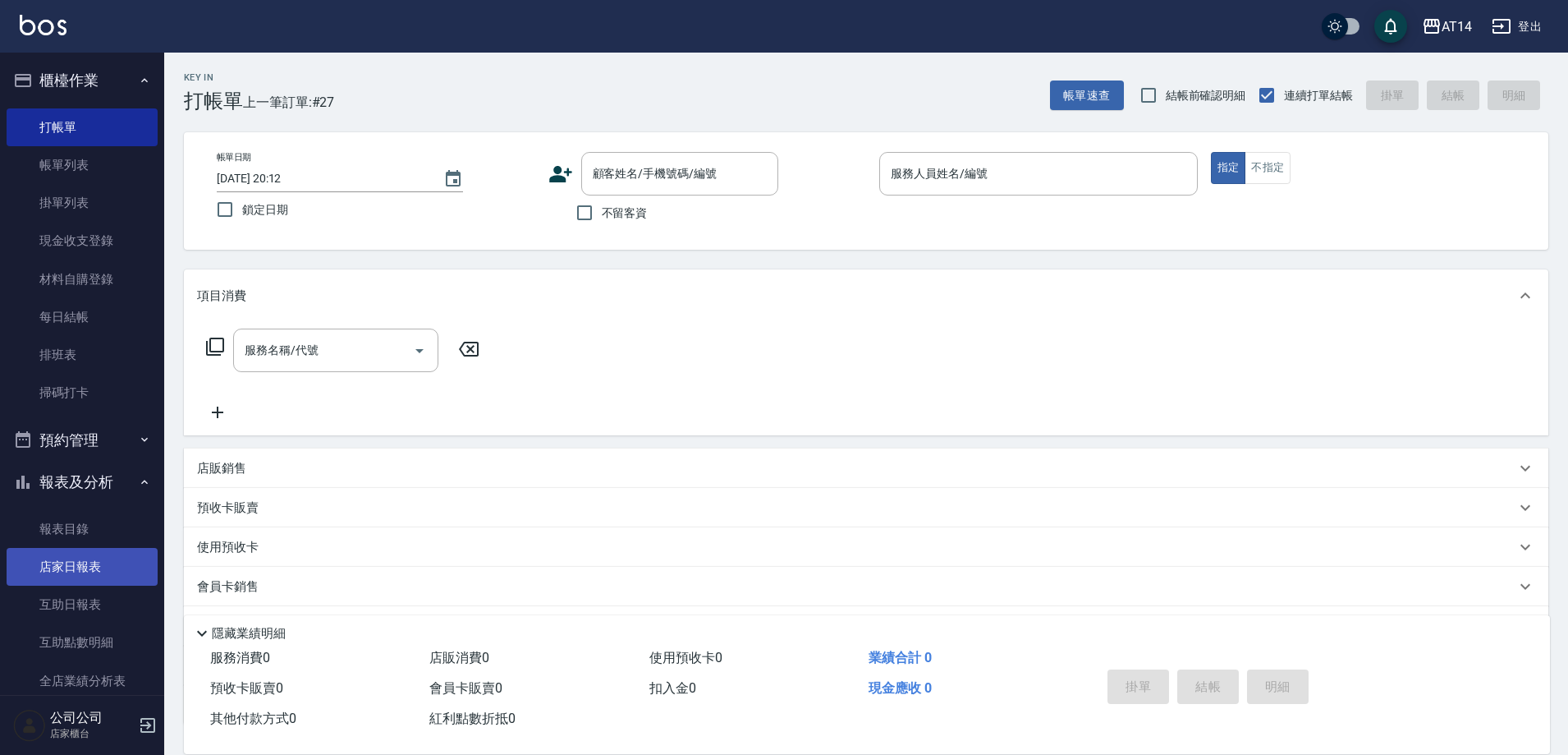
click at [129, 563] on link "店家日報表" at bounding box center [82, 566] width 151 height 38
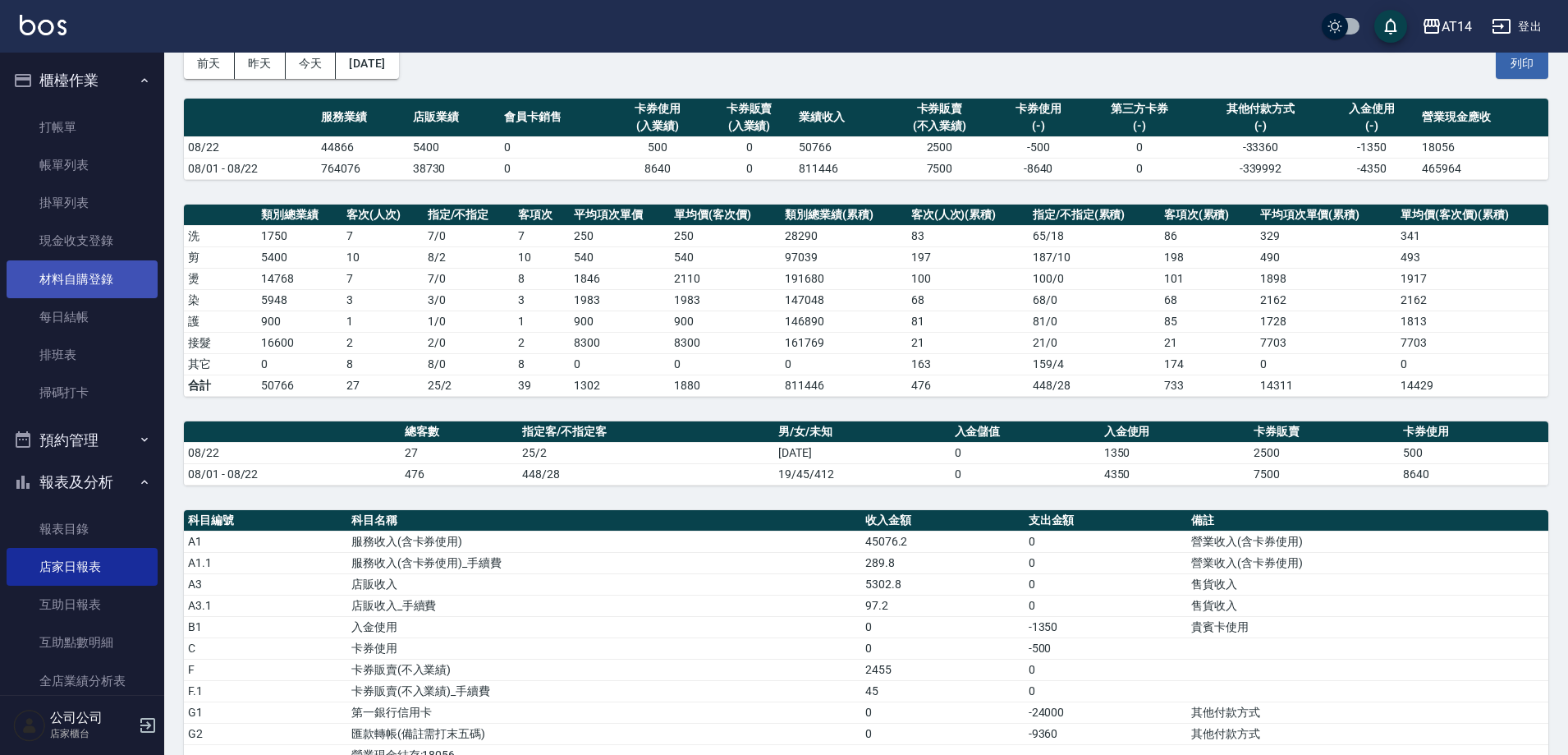
scroll to position [82, 0]
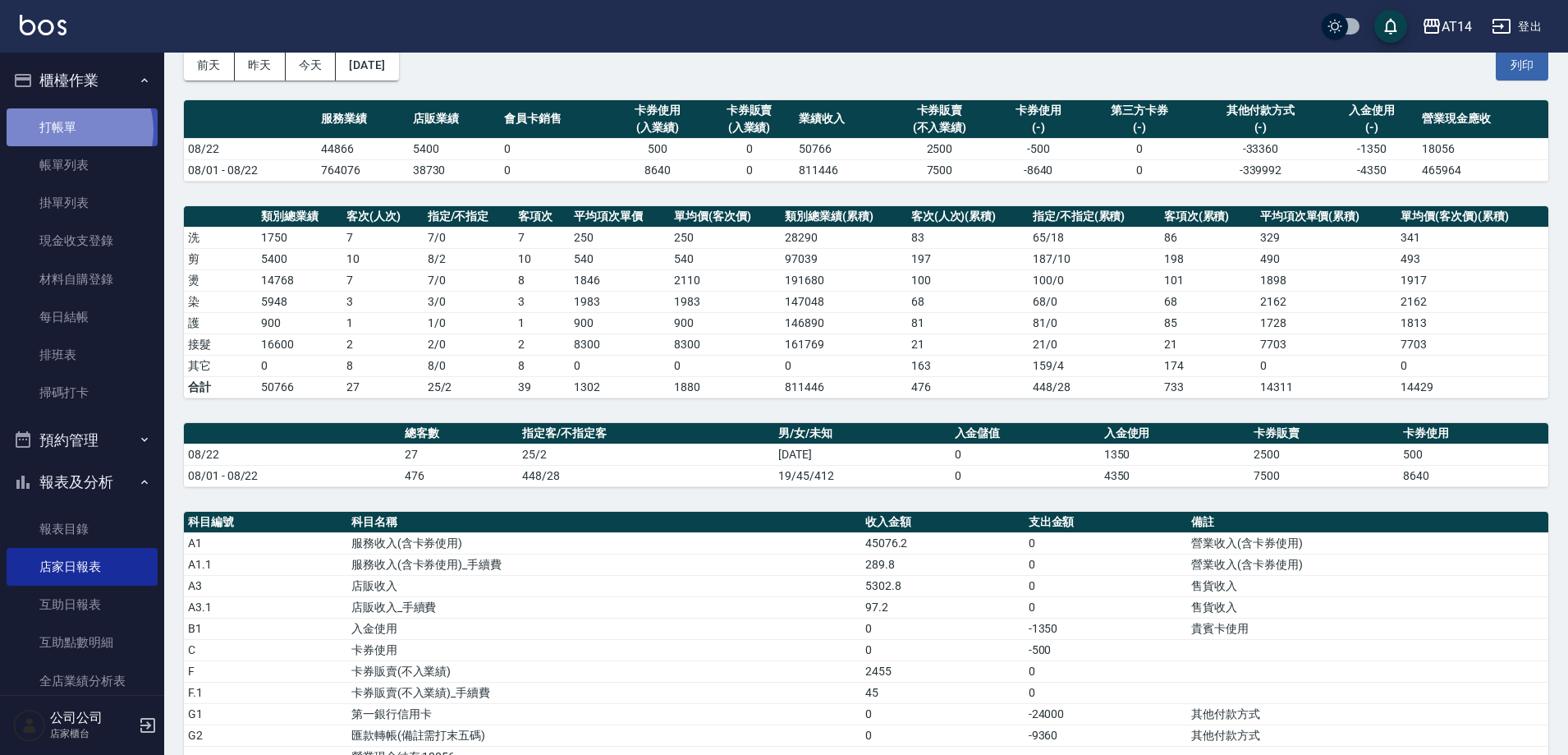
click at [70, 130] on link "打帳單" at bounding box center [82, 127] width 151 height 38
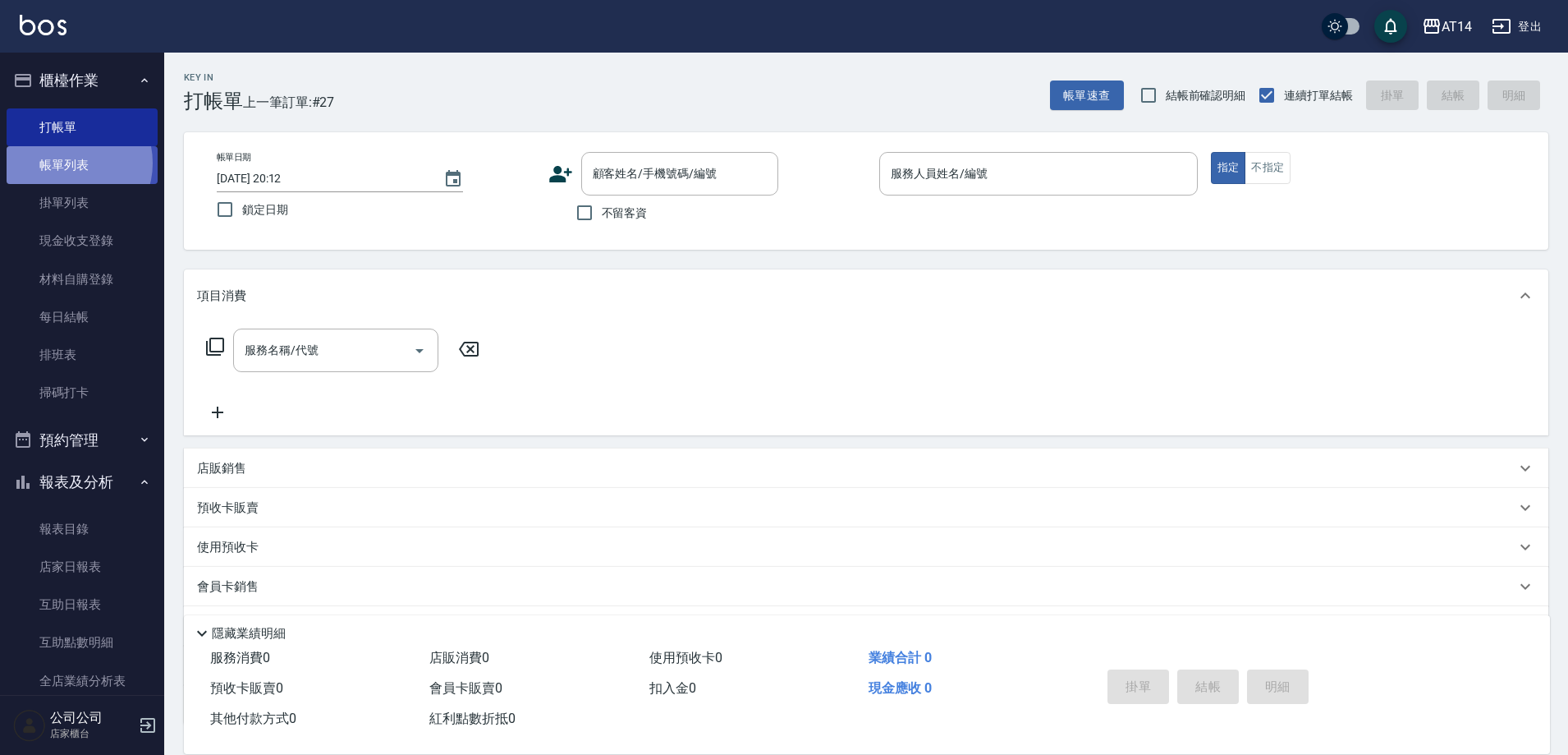
click at [70, 164] on link "帳單列表" at bounding box center [82, 165] width 151 height 38
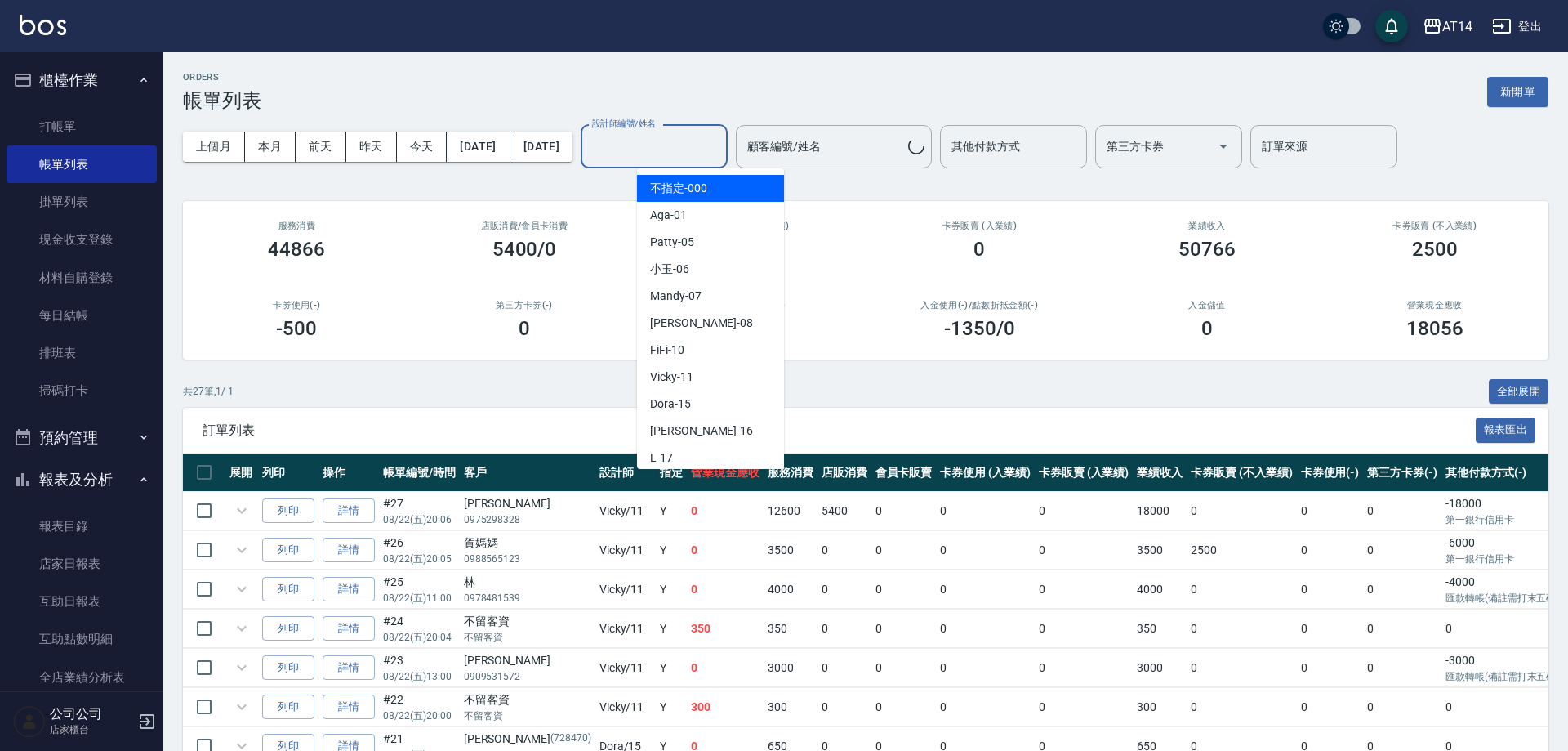
click at [720, 148] on input "設計師編號/姓名" at bounding box center [654, 146] width 132 height 29
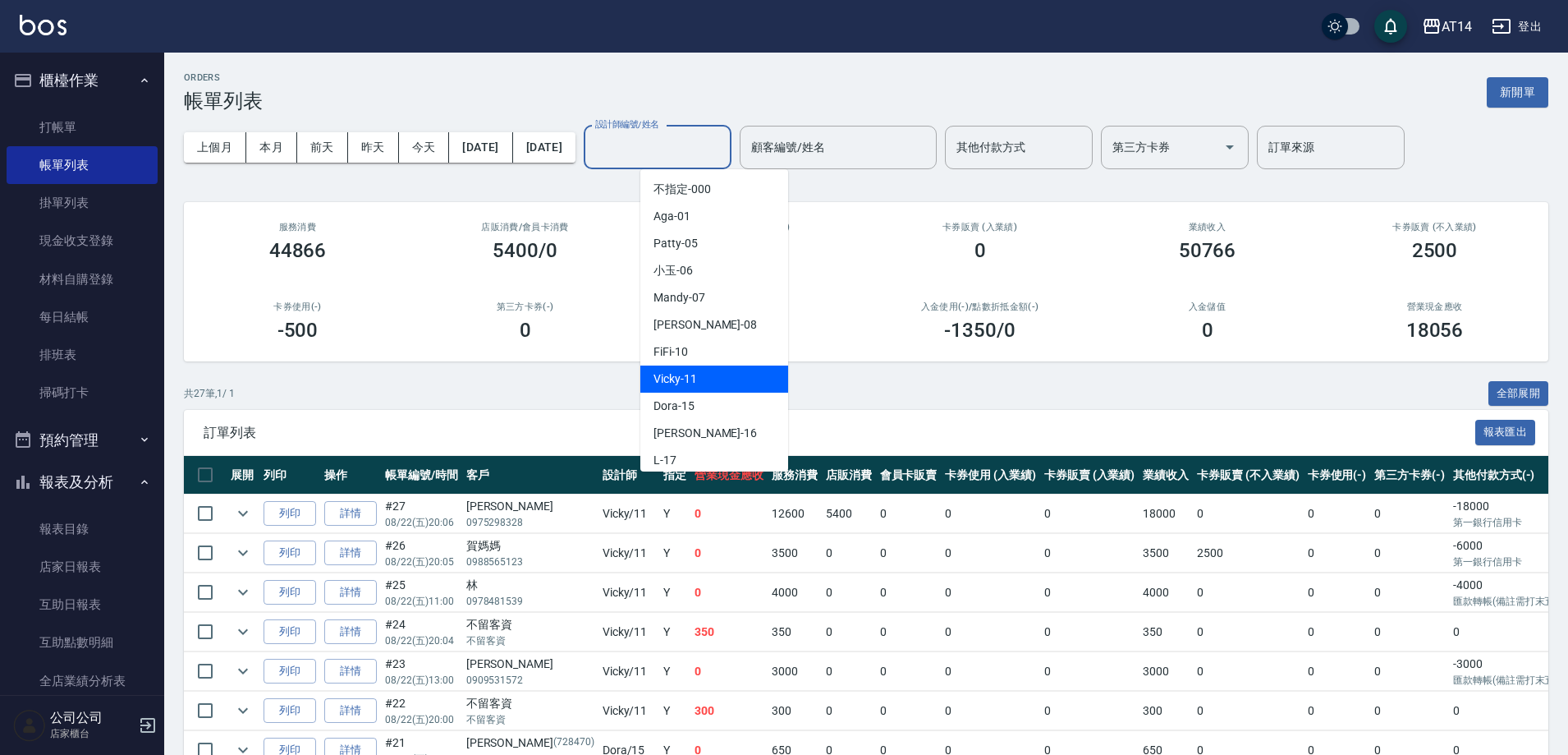
click at [732, 386] on div "Vicky -11" at bounding box center [714, 378] width 148 height 27
type input "Vicky-11"
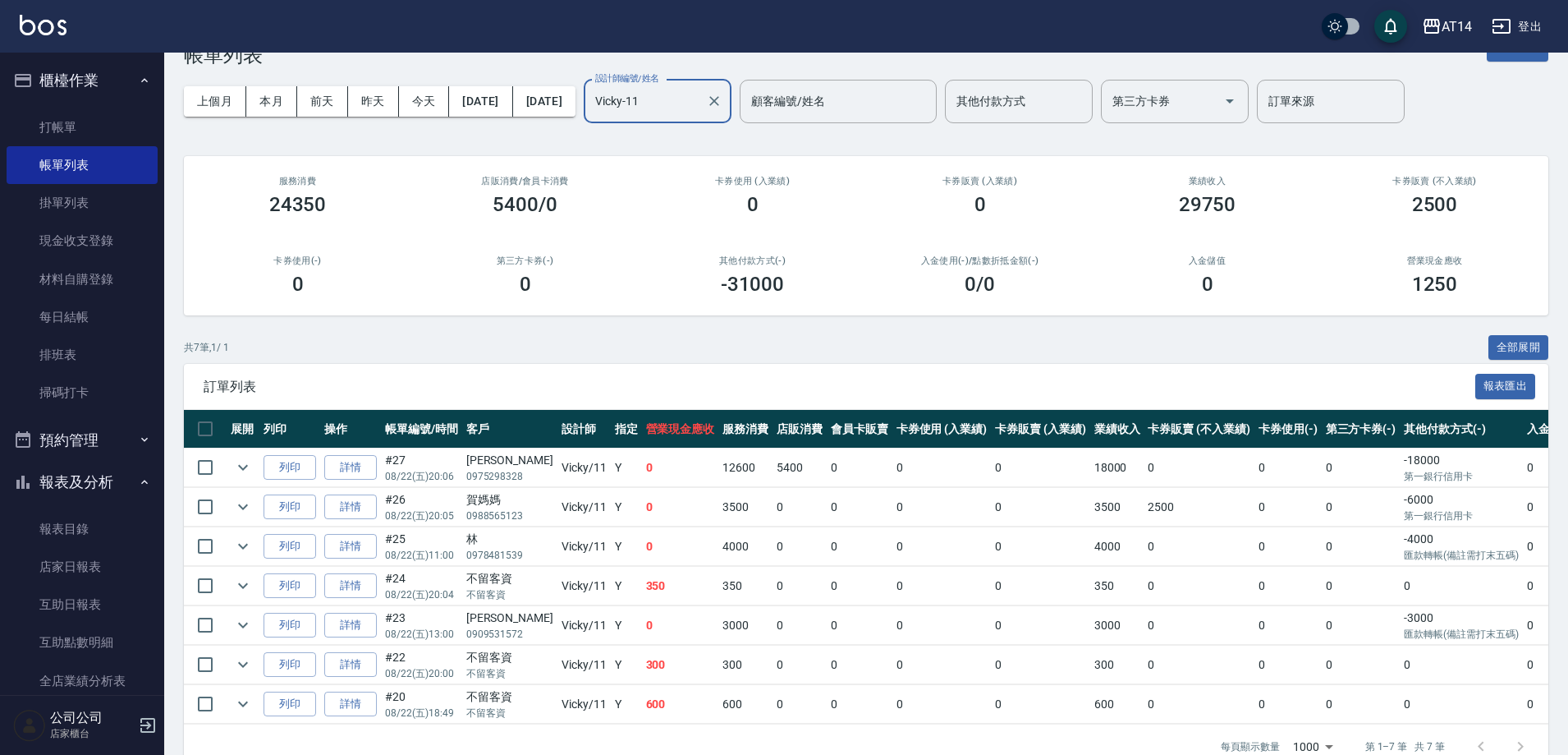
scroll to position [92, 0]
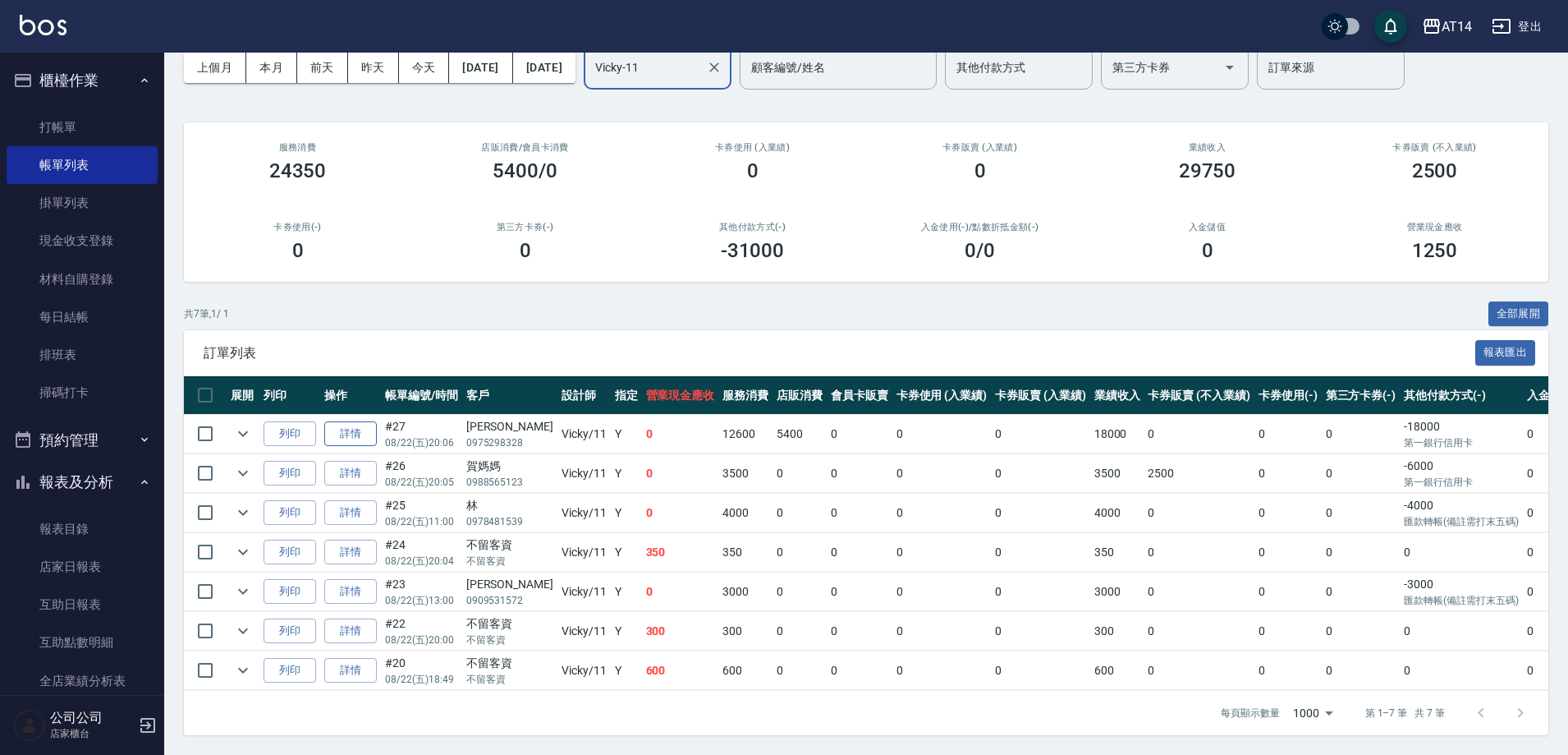
click at [330, 421] on link "詳情" at bounding box center [351, 434] width 53 height 26
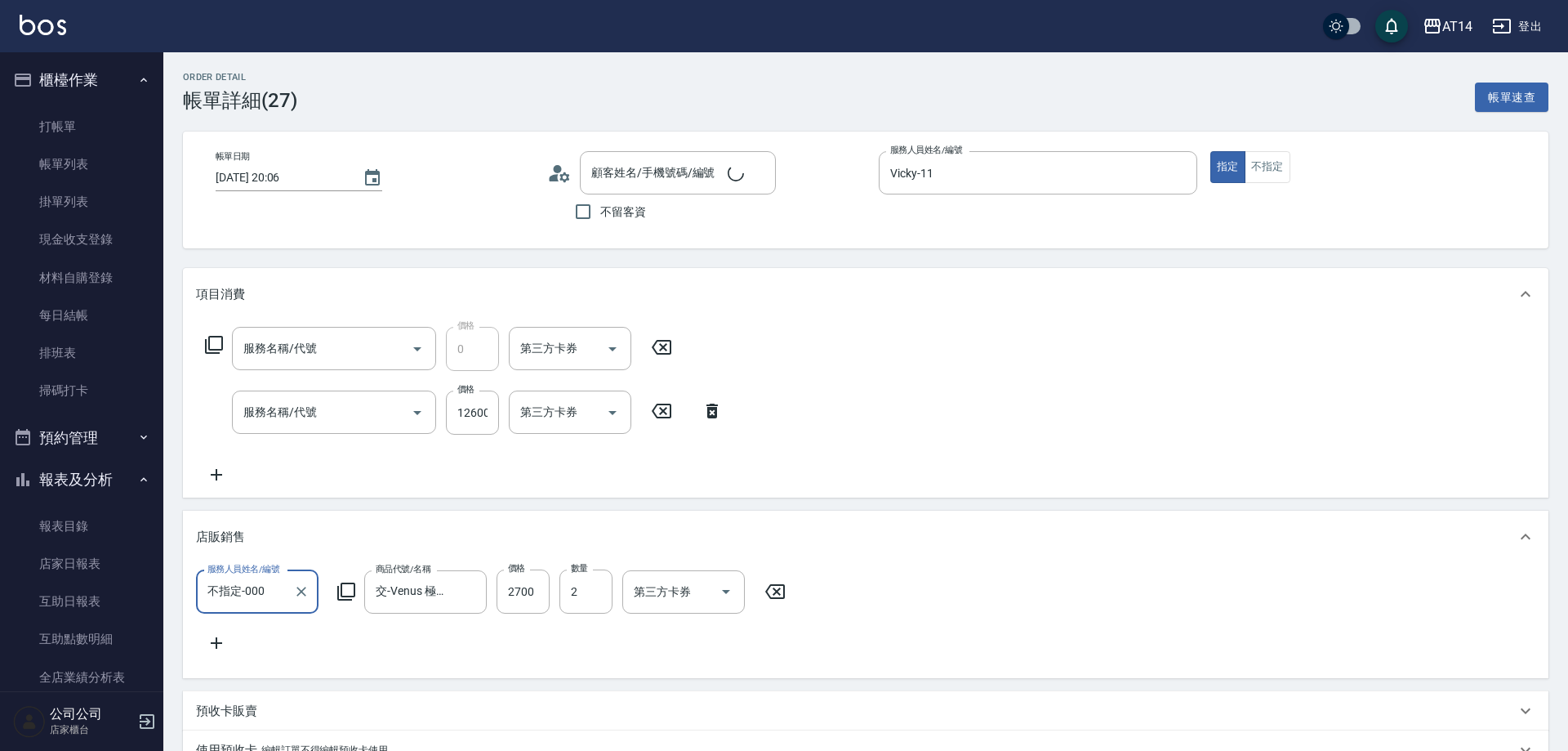
type input "2025/08/22 20:06"
type input "Vicky-11"
type input "接髮-廣告"
type input "[PERSON_NAME]/0975298328/null"
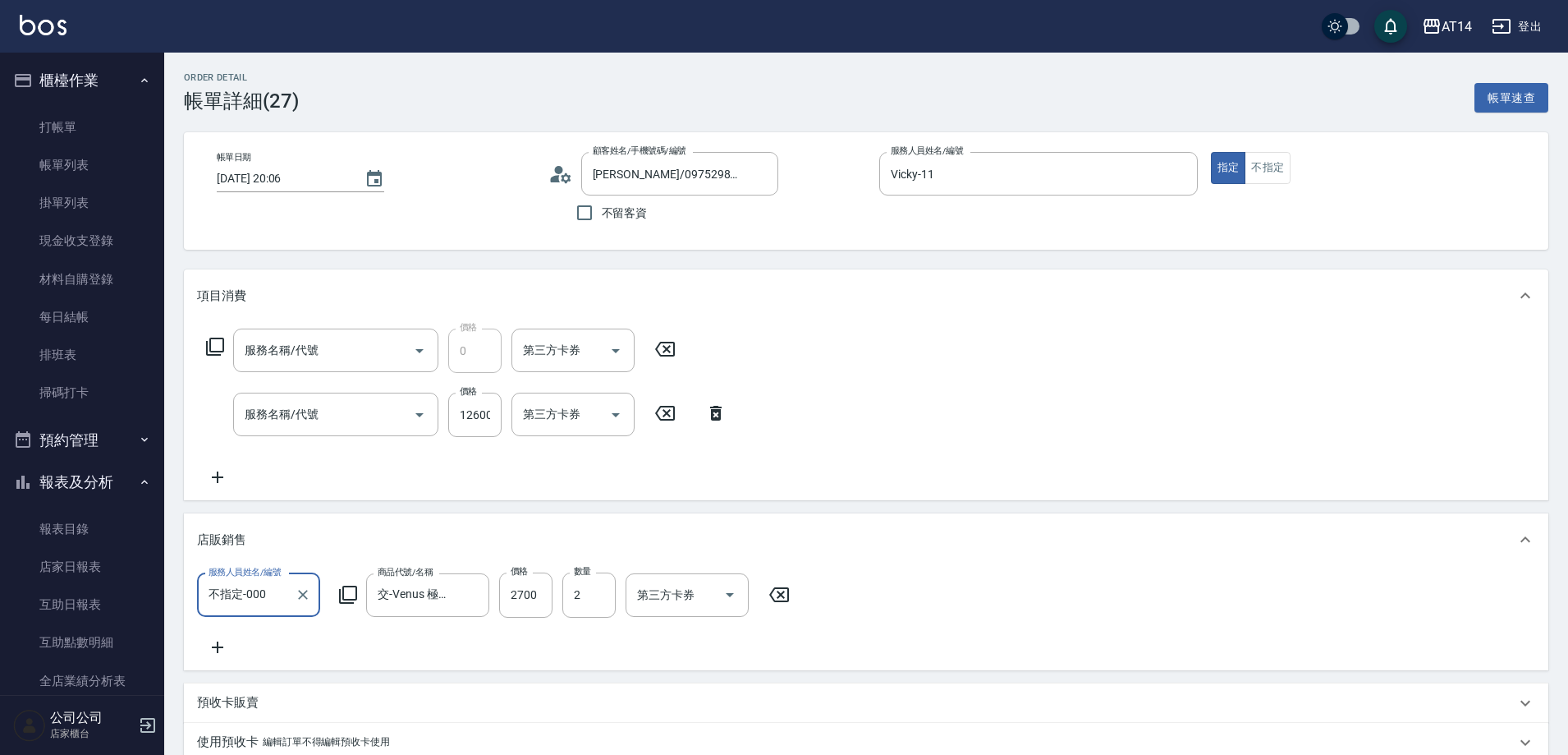
type input "互助8點(008)"
type input "接髮(061)"
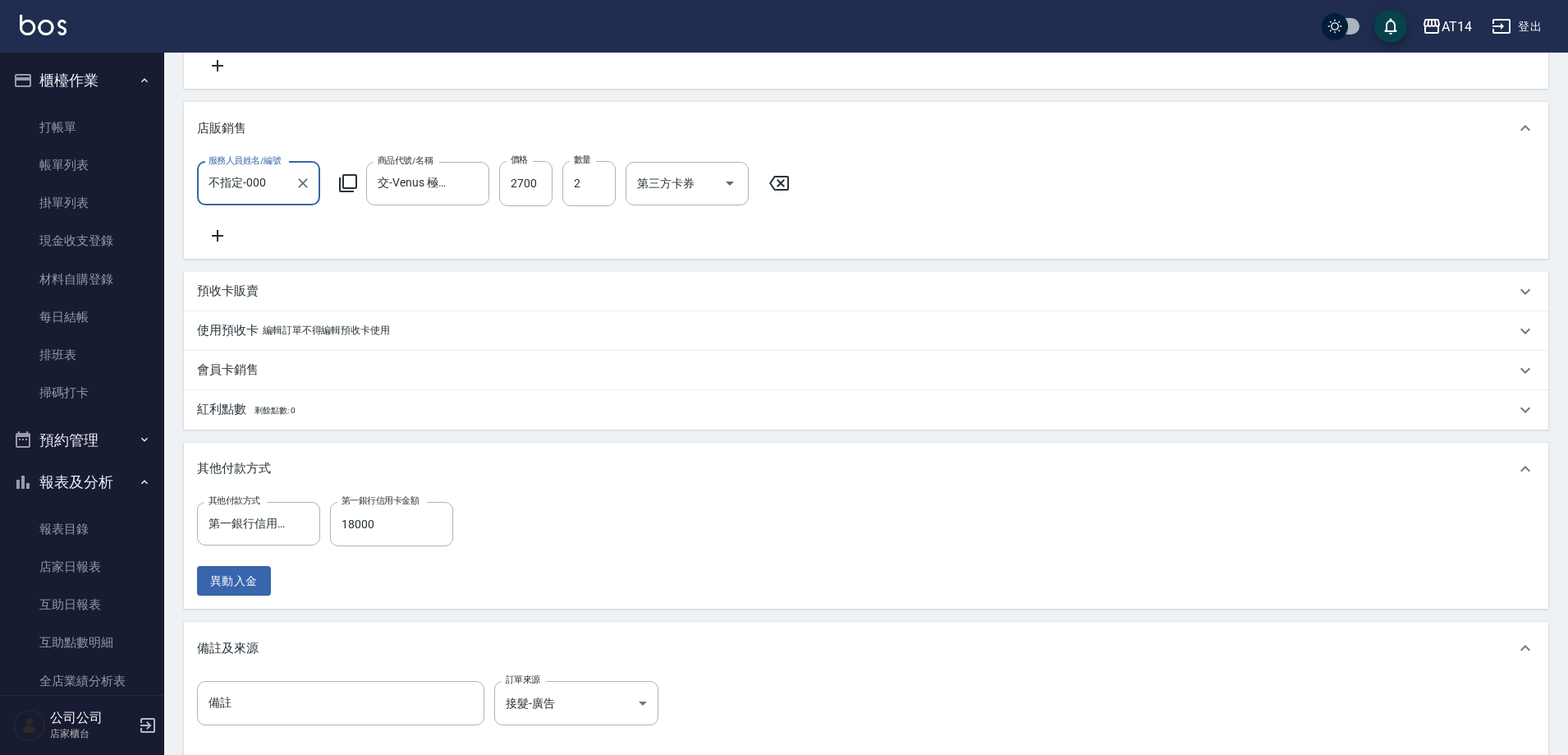
scroll to position [605, 0]
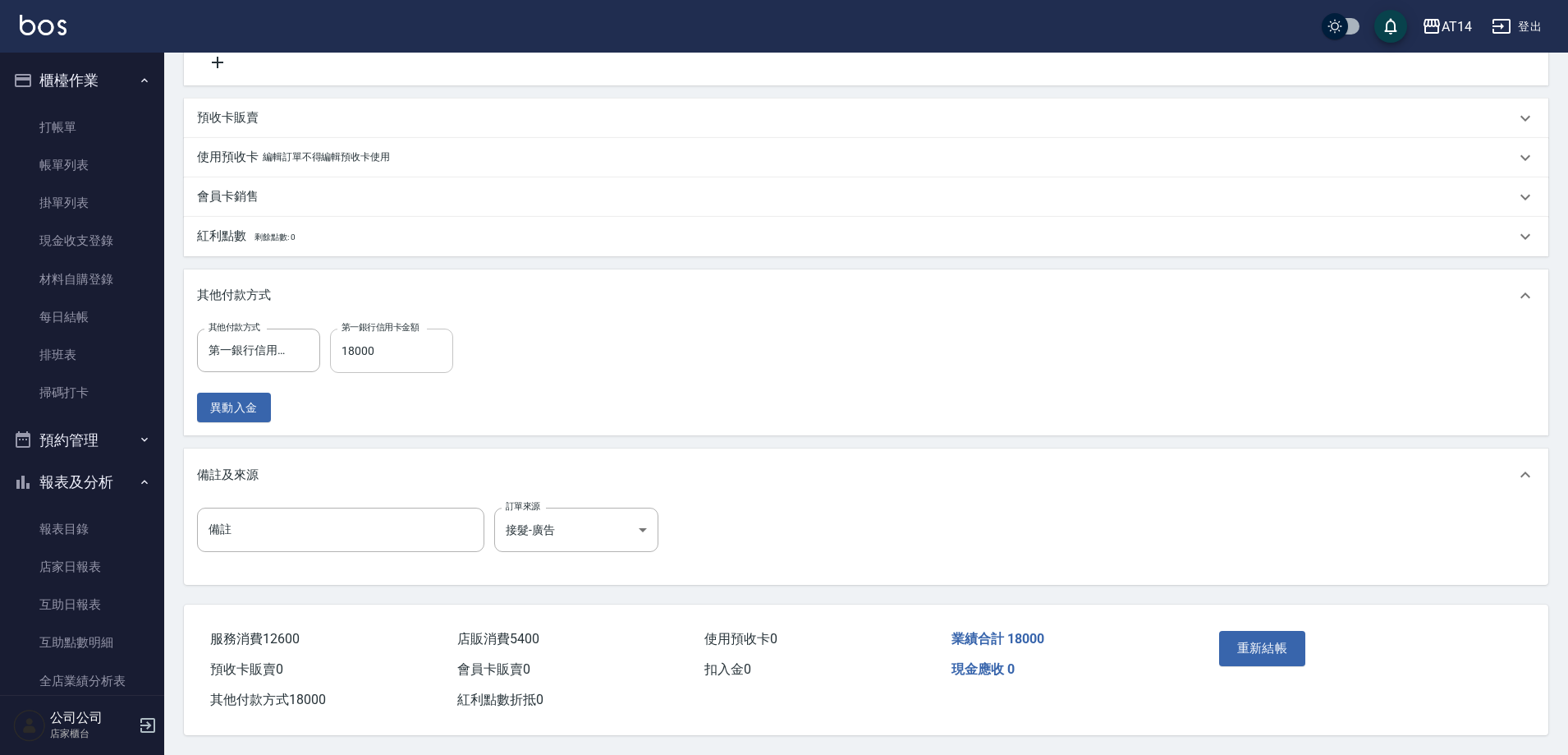
click at [412, 344] on input "18000" at bounding box center [391, 351] width 123 height 45
type input "36"
type input "1600"
type input "33"
type input "16000"
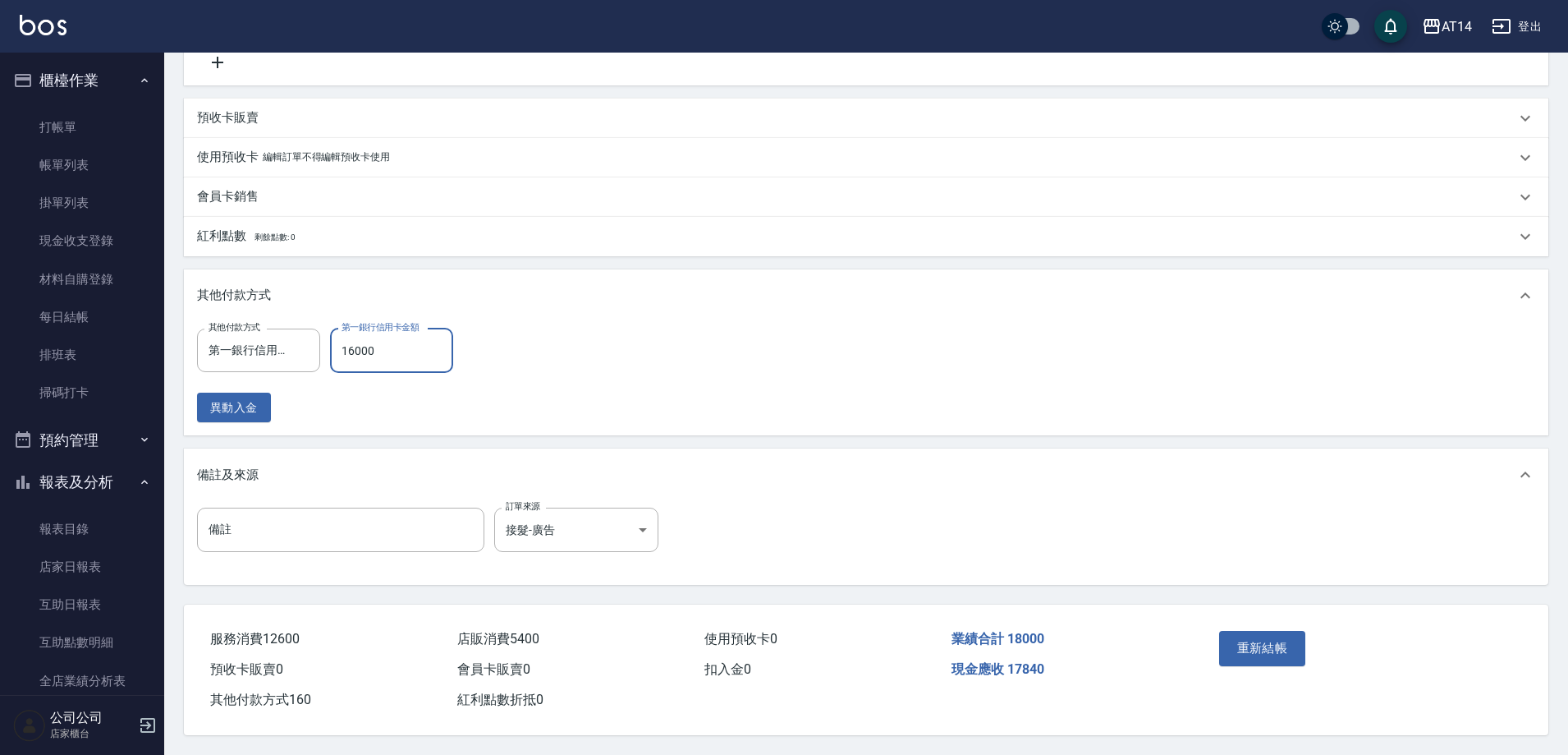
type input "4"
type input "16000"
click at [1249, 646] on button "重新結帳" at bounding box center [1263, 648] width 87 height 35
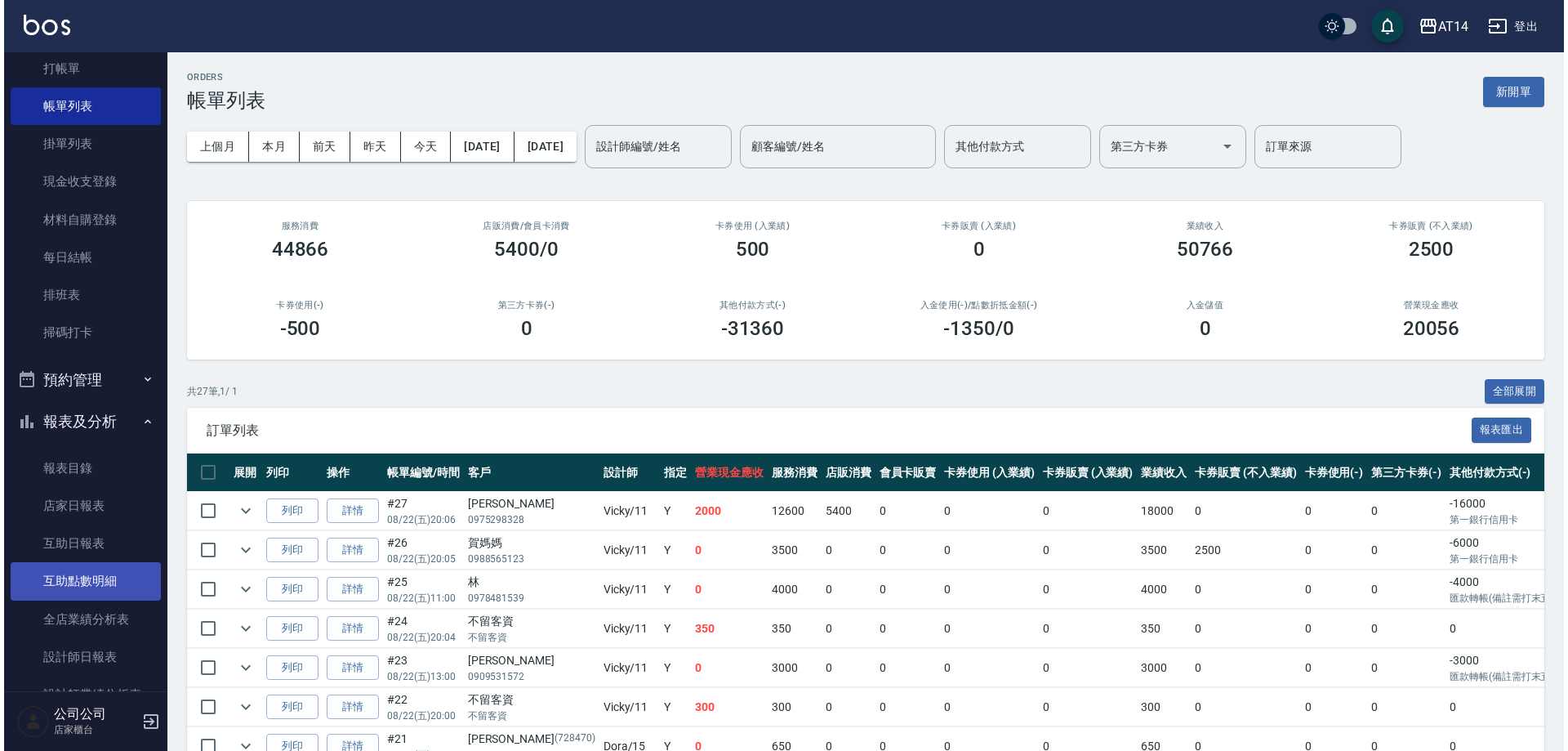
scroll to position [82, 0]
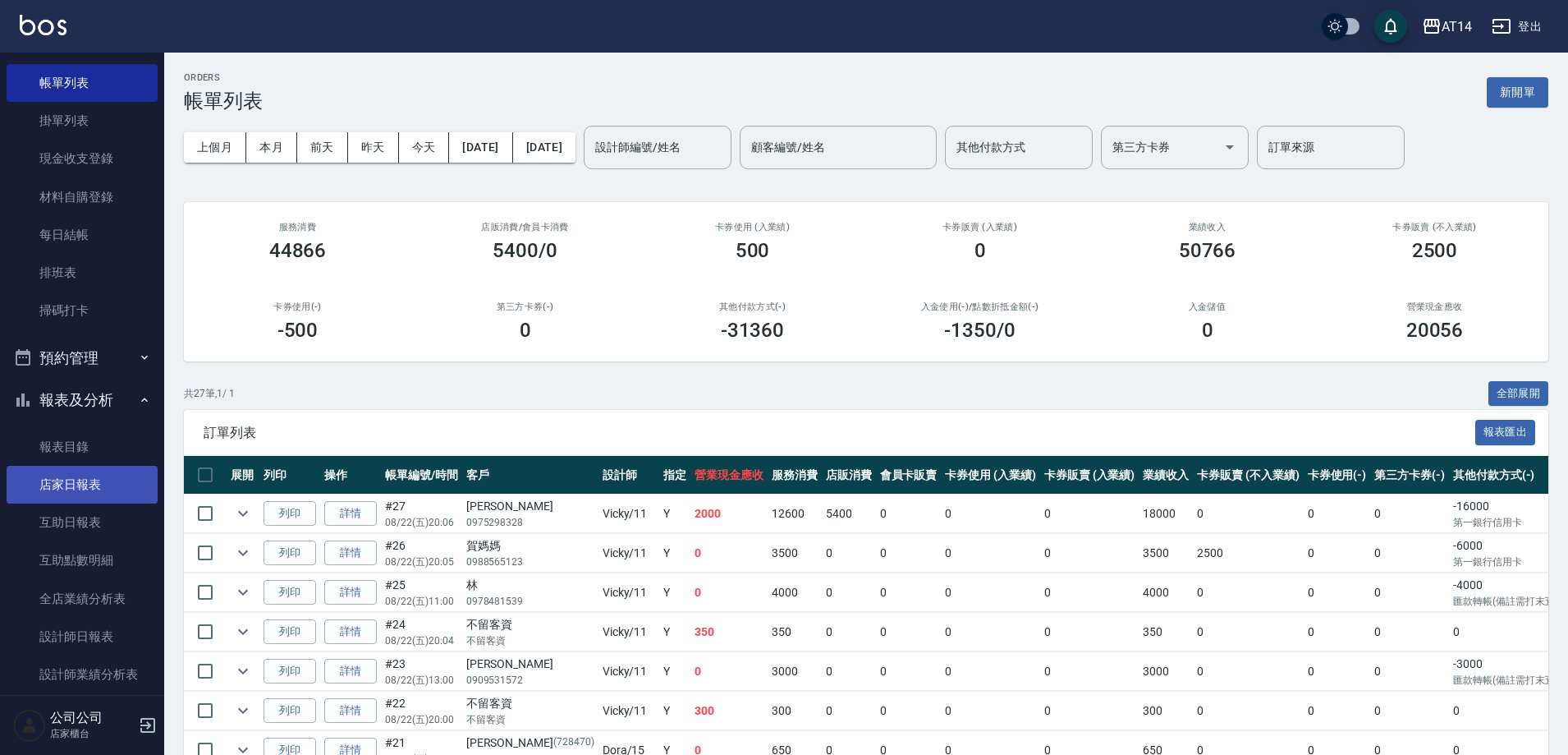
click at [97, 475] on link "店家日報表" at bounding box center [82, 485] width 151 height 38
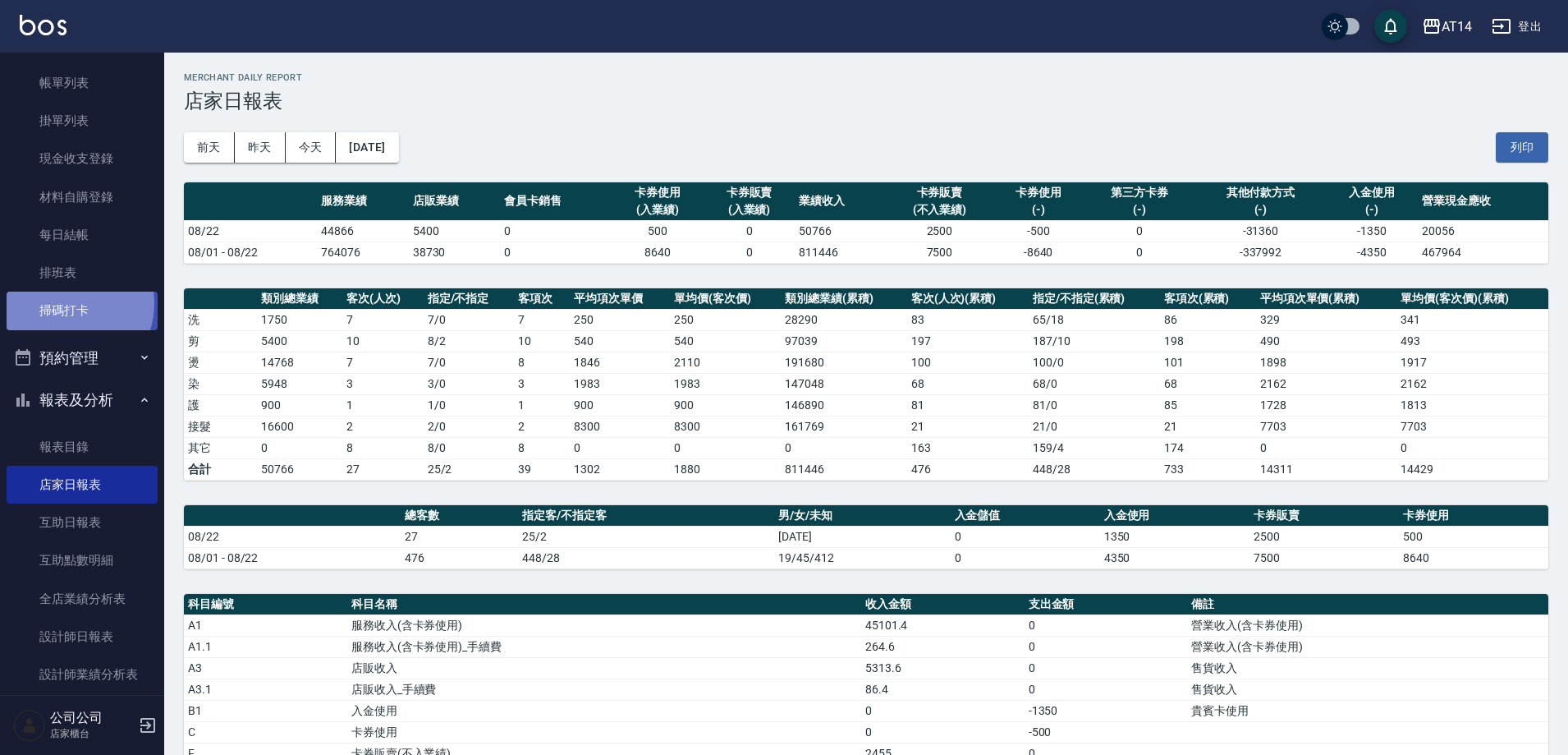
click at [69, 303] on link "掃碼打卡" at bounding box center [82, 311] width 151 height 38
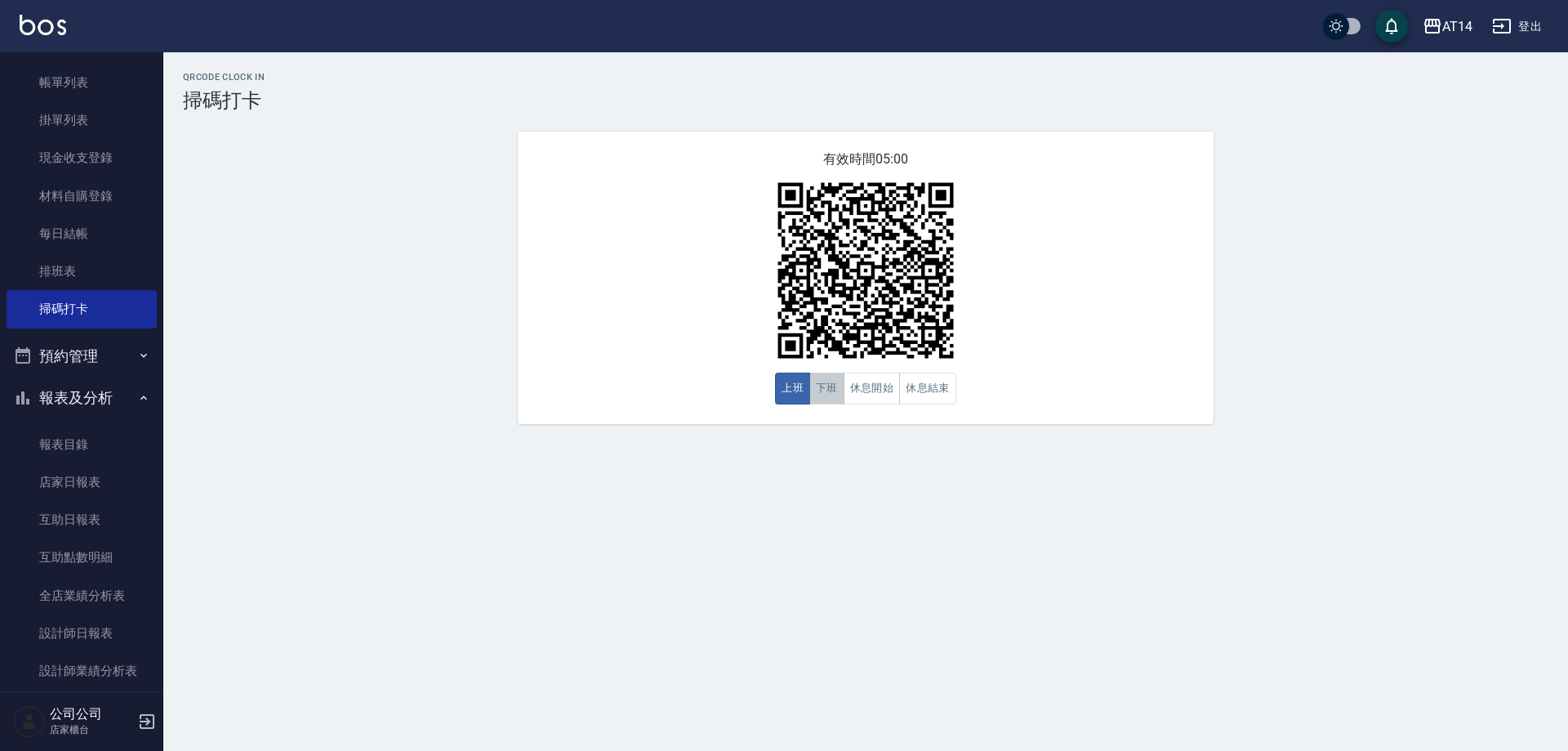
click at [830, 387] on button "下班" at bounding box center [827, 388] width 36 height 32
